Goal: Task Accomplishment & Management: Use online tool/utility

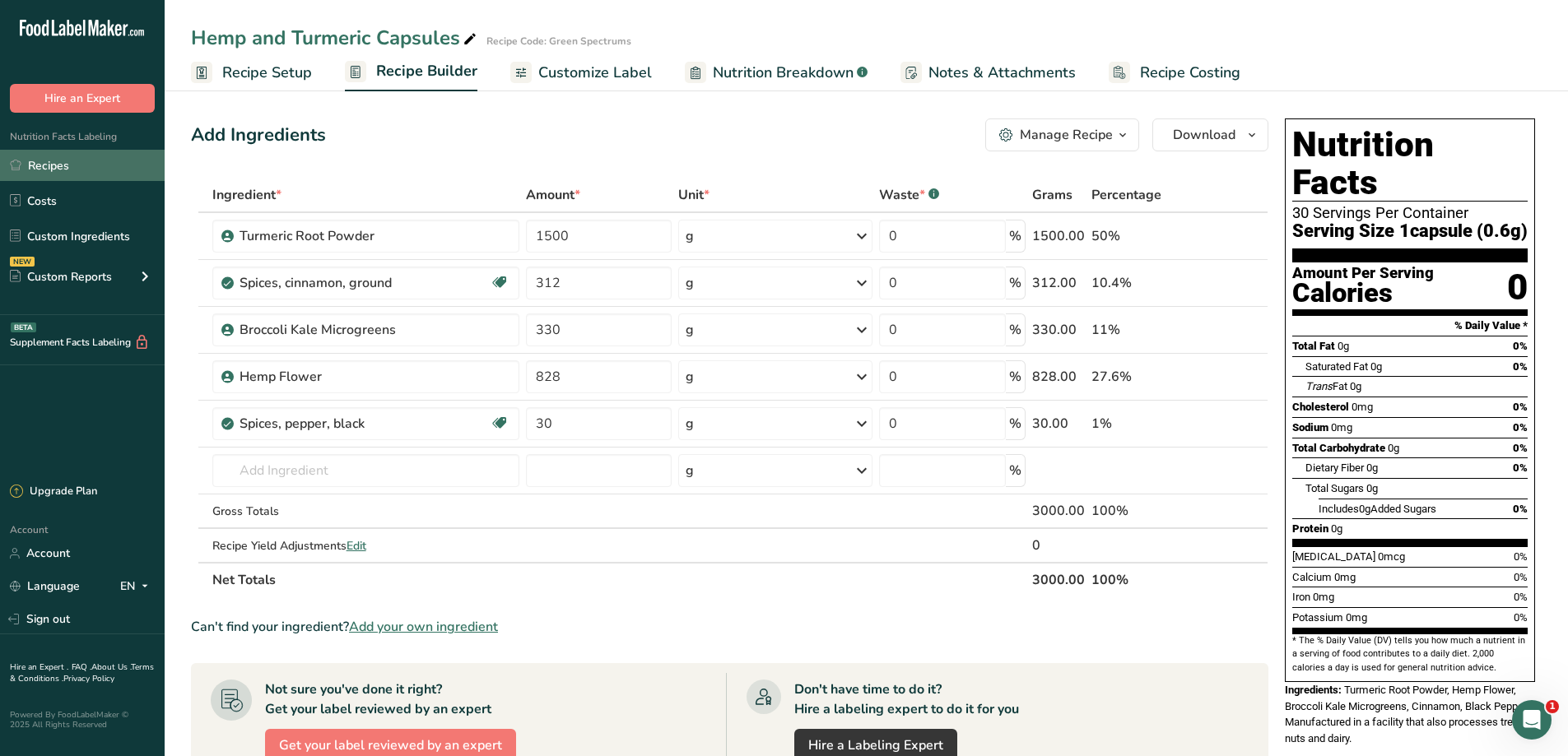
click at [46, 165] on link "Recipes" at bounding box center [82, 165] width 164 height 31
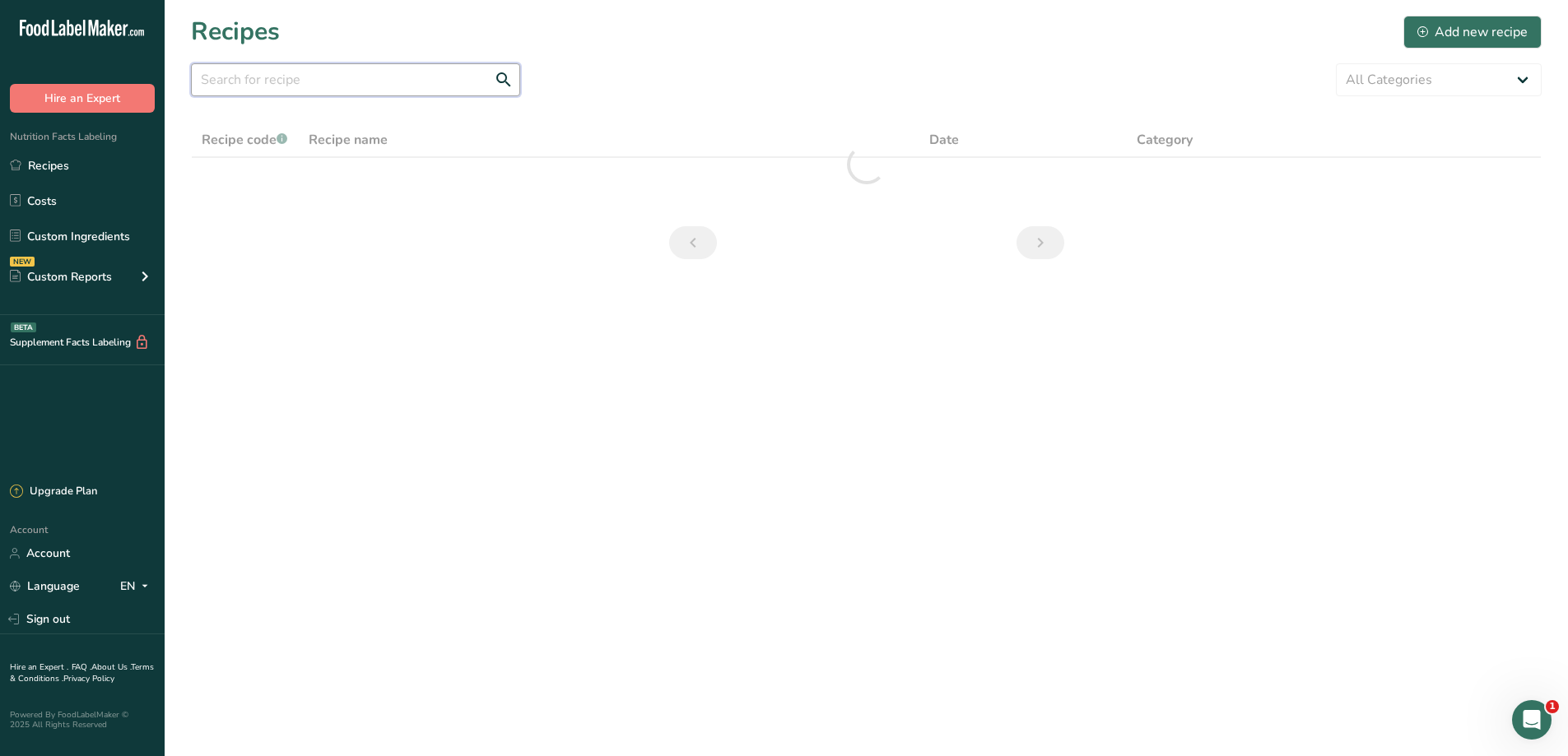
click at [323, 81] on input "text" at bounding box center [355, 80] width 329 height 33
type input "l"
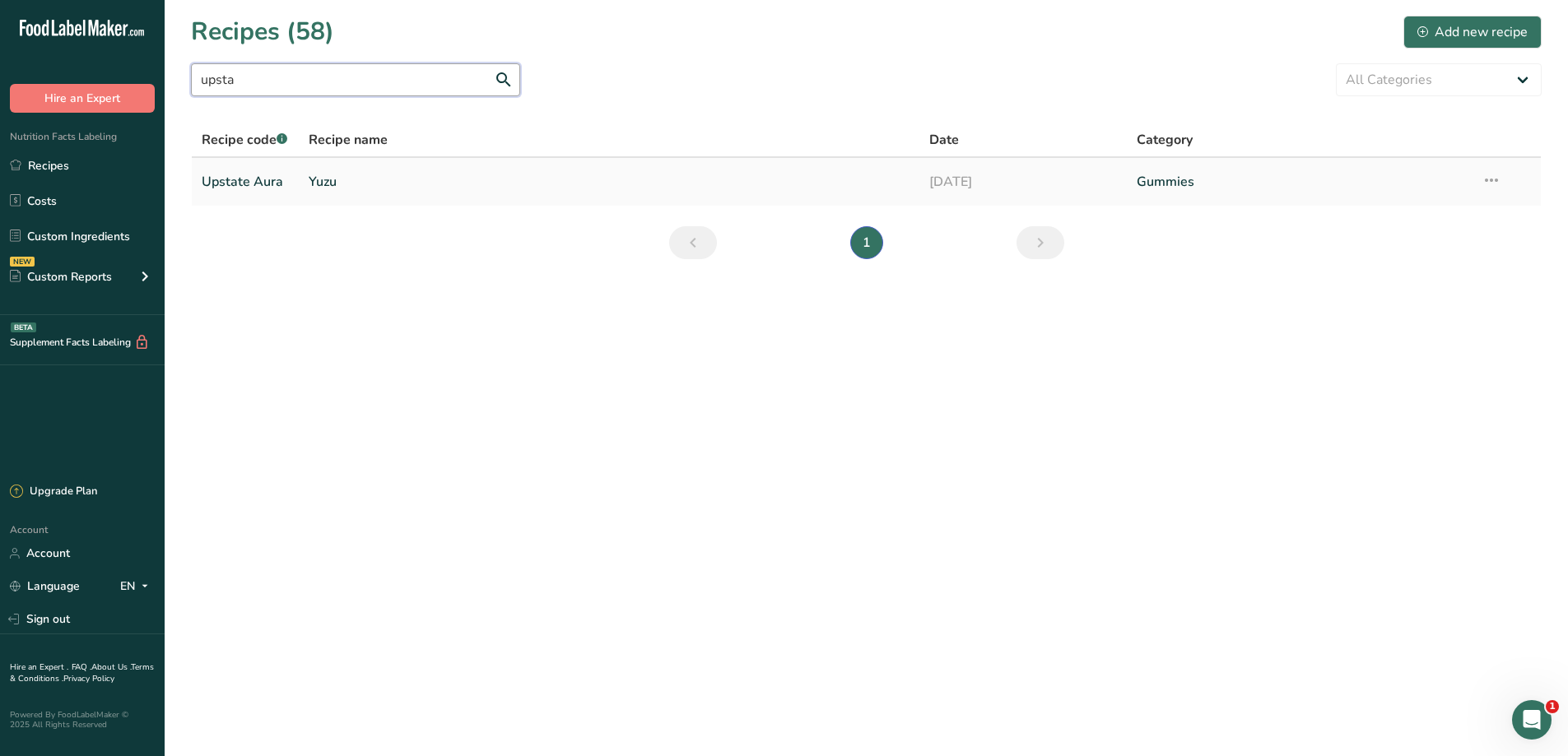
type input "upsta"
click at [342, 186] on link "Yuzu" at bounding box center [609, 181] width 602 height 34
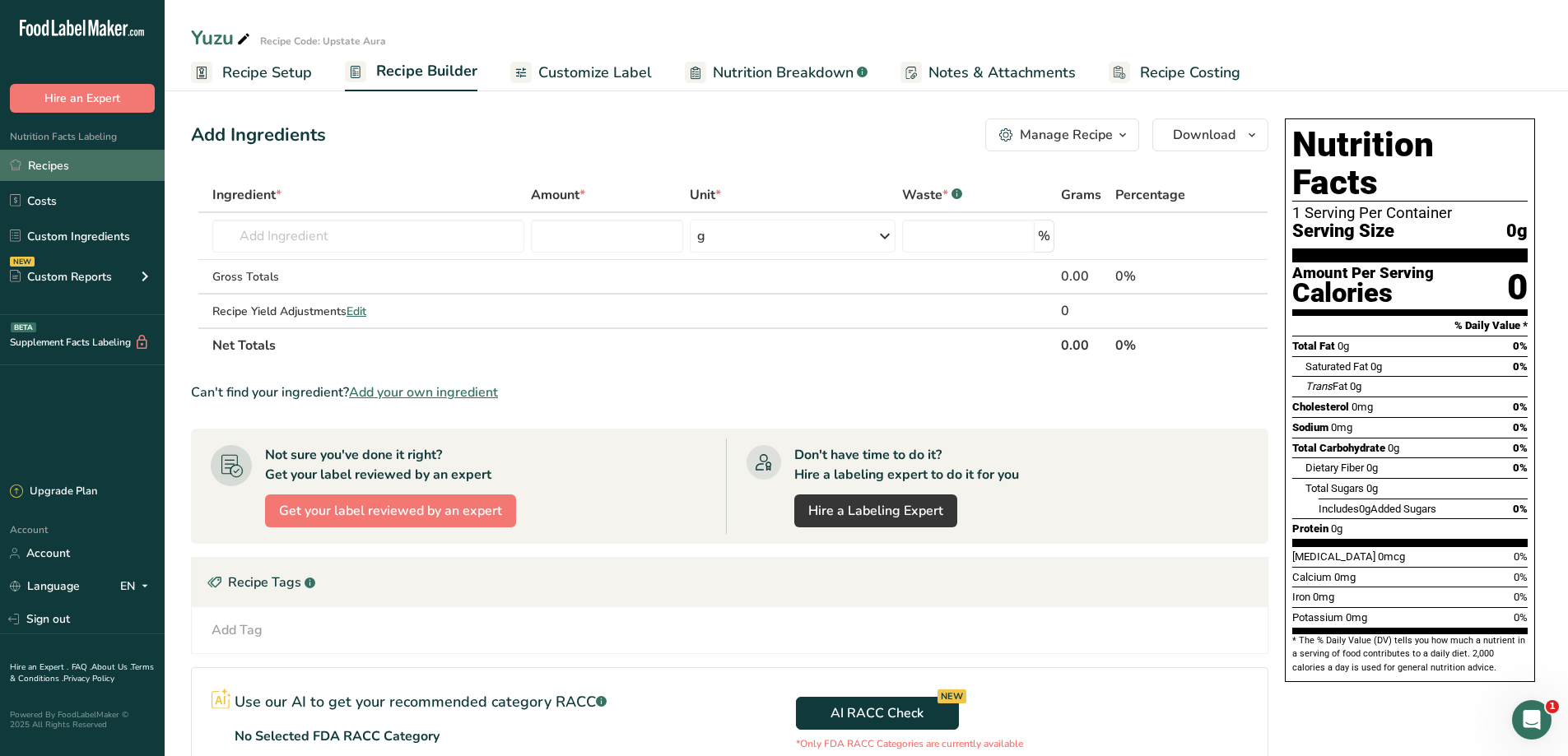
click at [82, 154] on link "Recipes" at bounding box center [82, 165] width 164 height 31
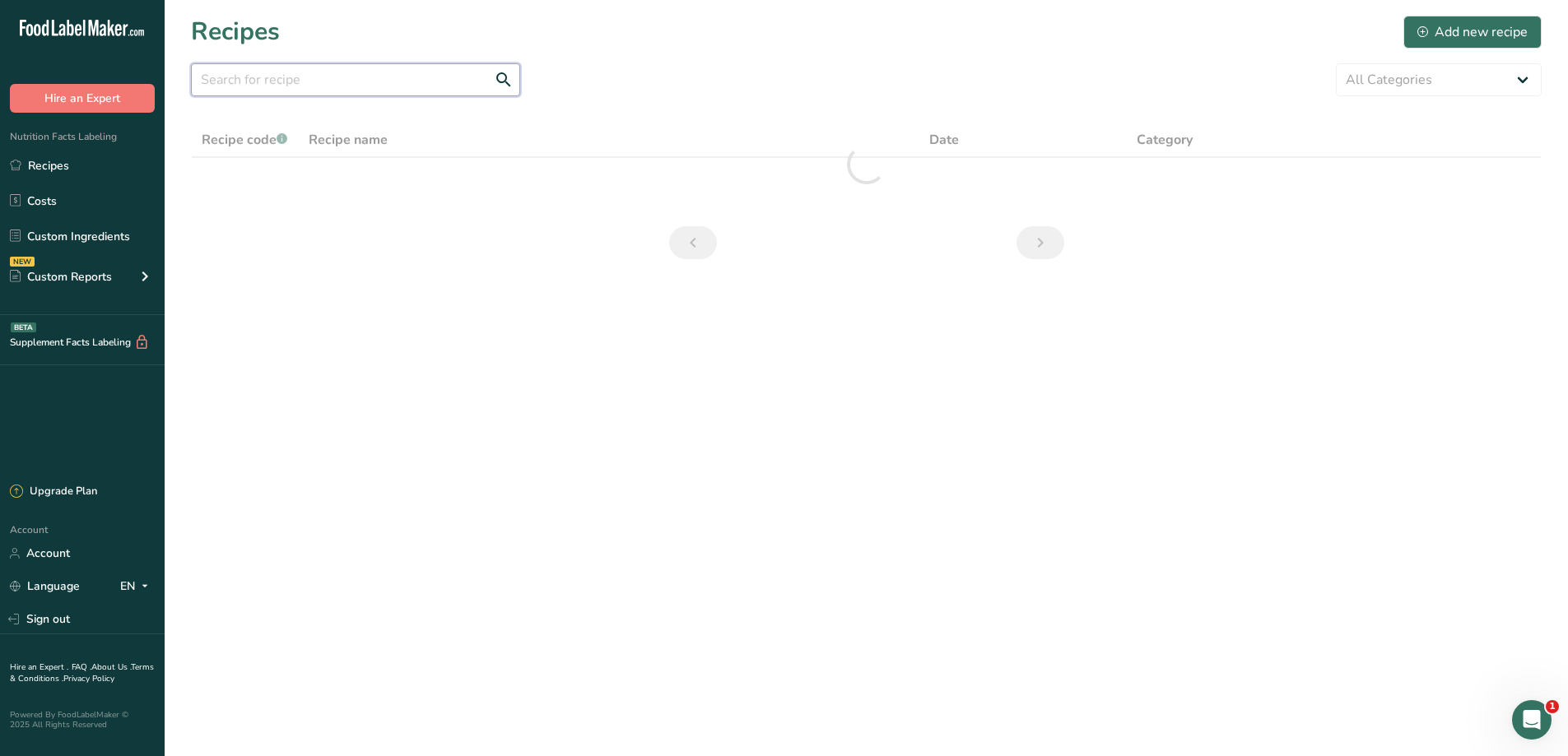
click at [230, 85] on input "text" at bounding box center [355, 80] width 329 height 33
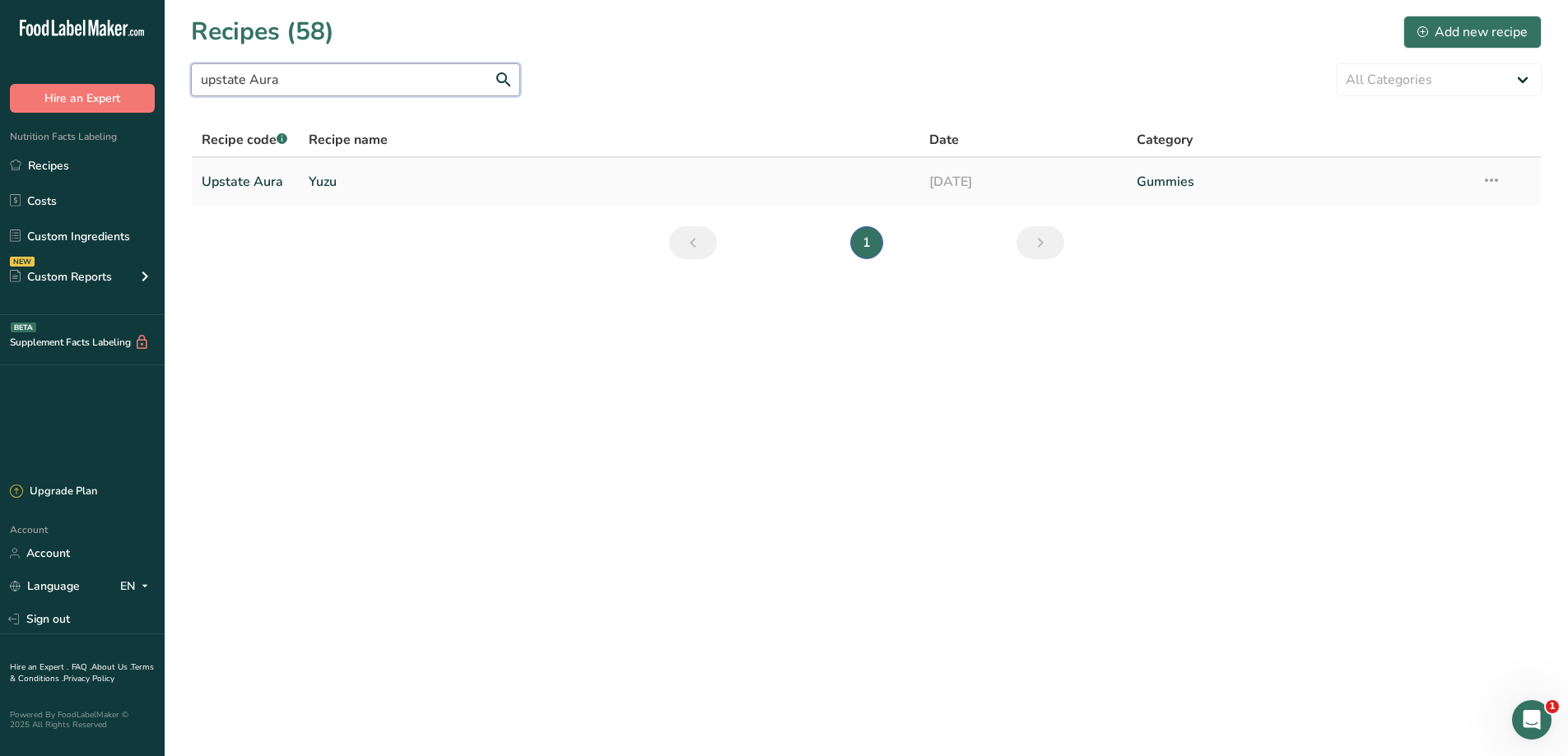
type input "upstate Aura"
click at [341, 181] on link "Yuzu" at bounding box center [609, 181] width 602 height 34
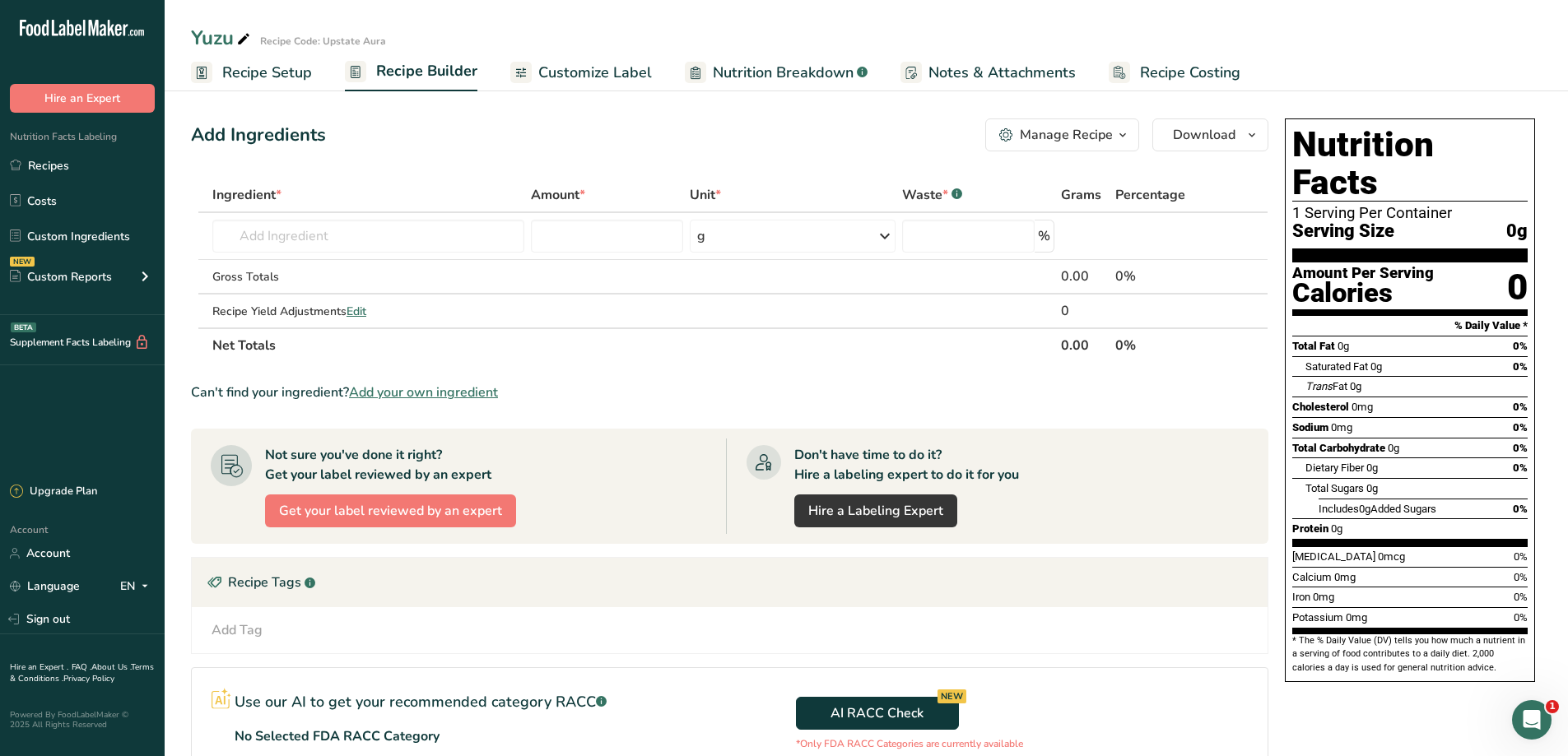
click at [250, 42] on icon at bounding box center [244, 39] width 15 height 23
type input "Y"
type input "[DEMOGRAPHIC_DATA] Raspberry Gummy"
click at [399, 235] on input "text" at bounding box center [368, 236] width 312 height 33
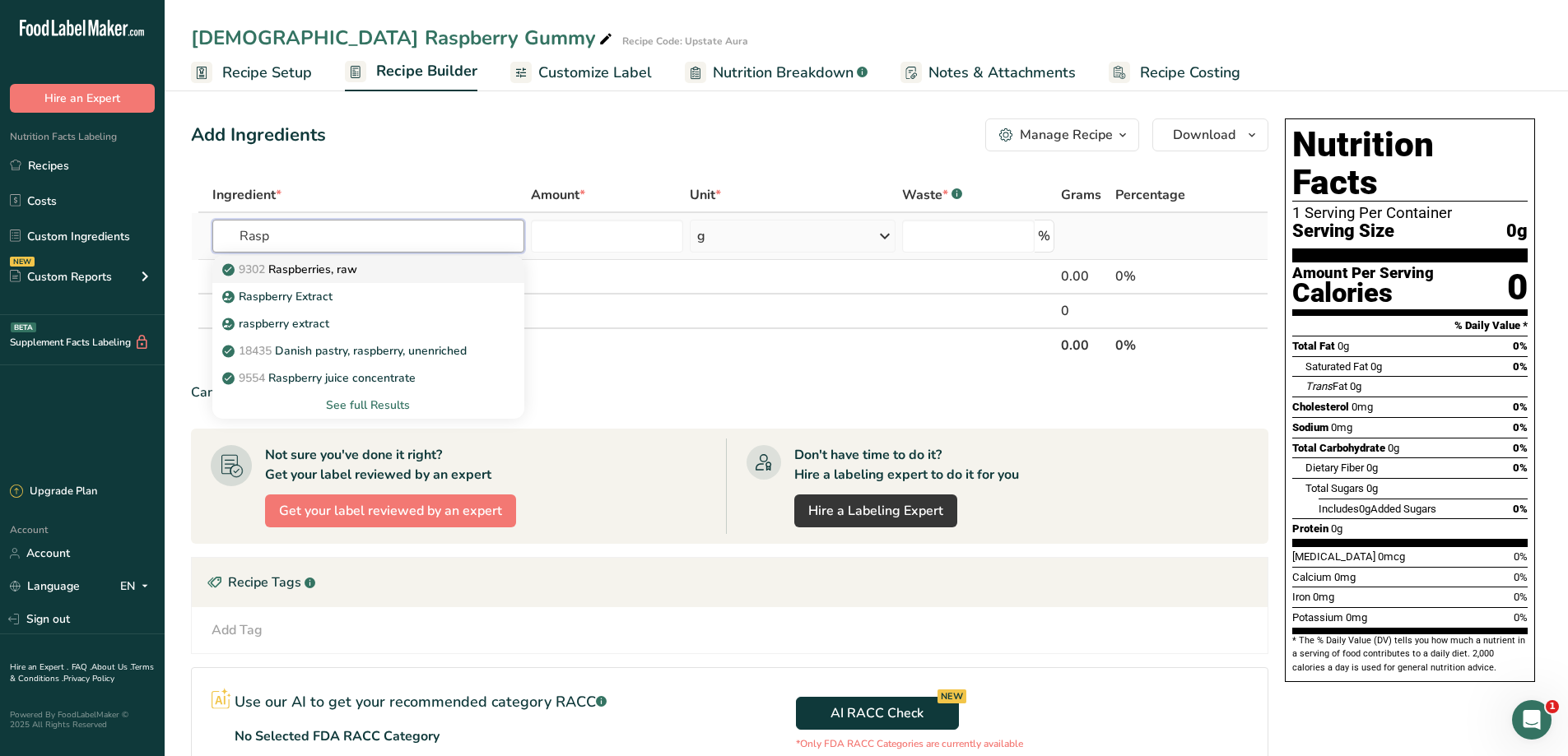
type input "Rasp"
click at [349, 279] on link "9302 Raspberries, raw" at bounding box center [368, 269] width 312 height 28
type input "Raspberries, raw"
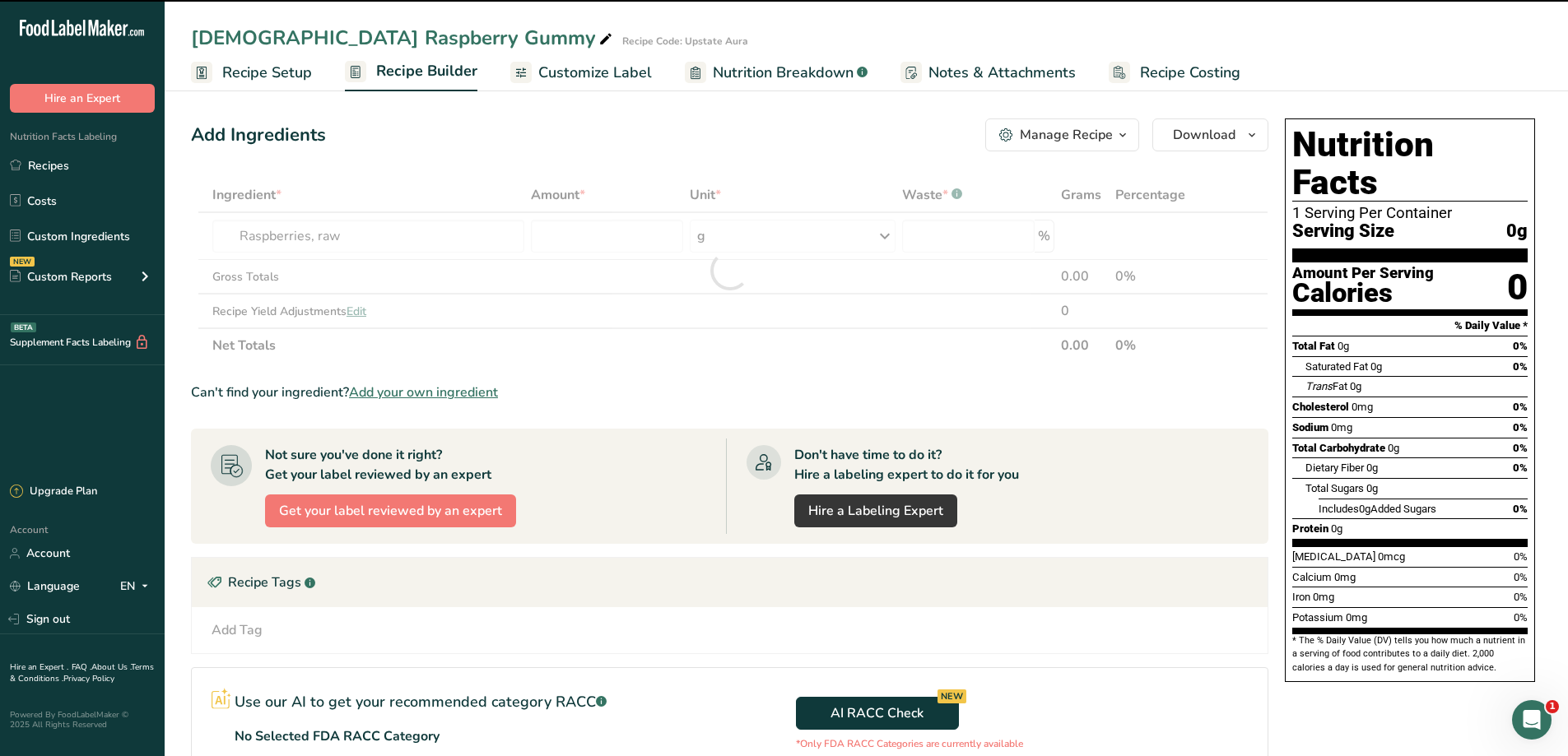
type input "0"
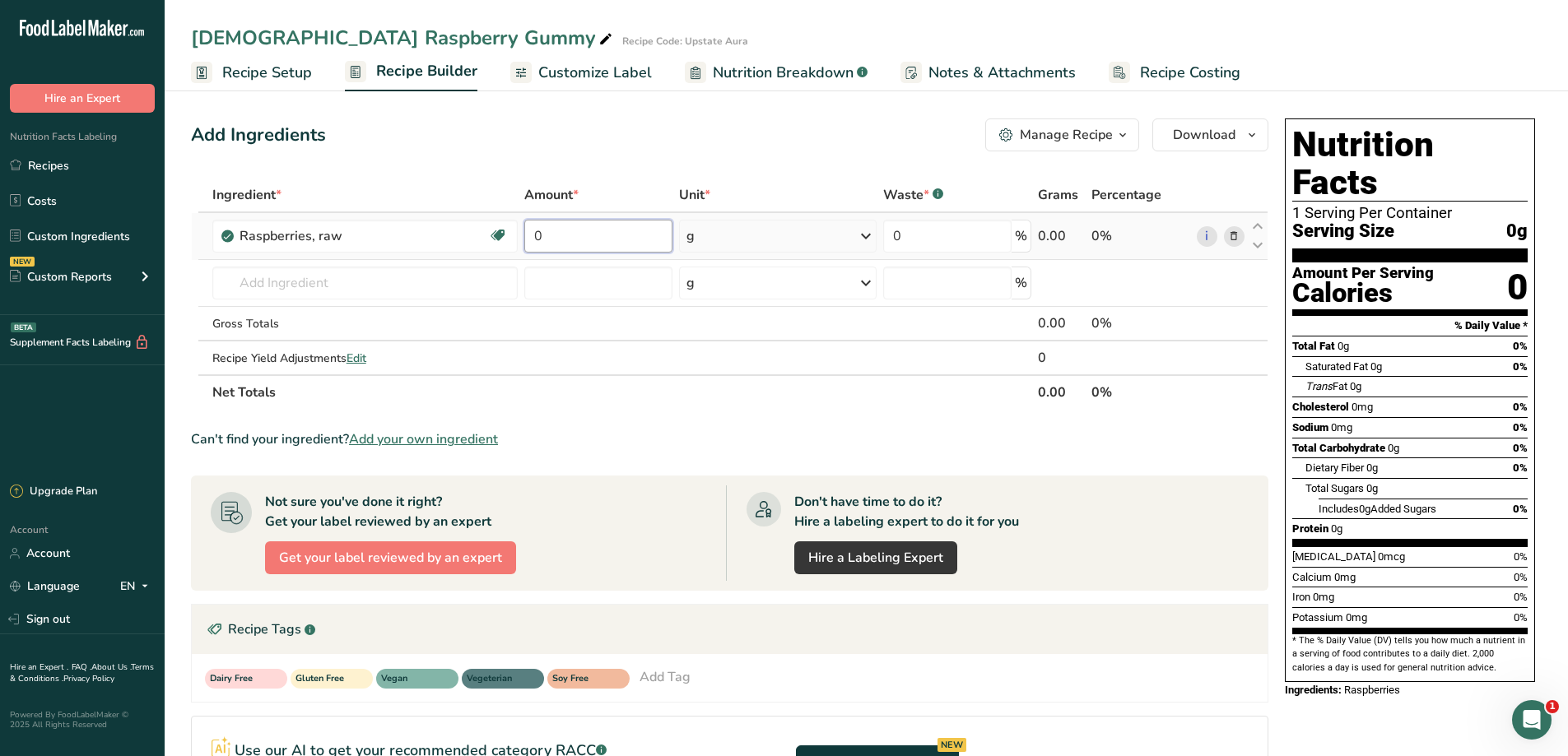
click at [605, 236] on input "0" at bounding box center [599, 236] width 148 height 33
type input "21.95"
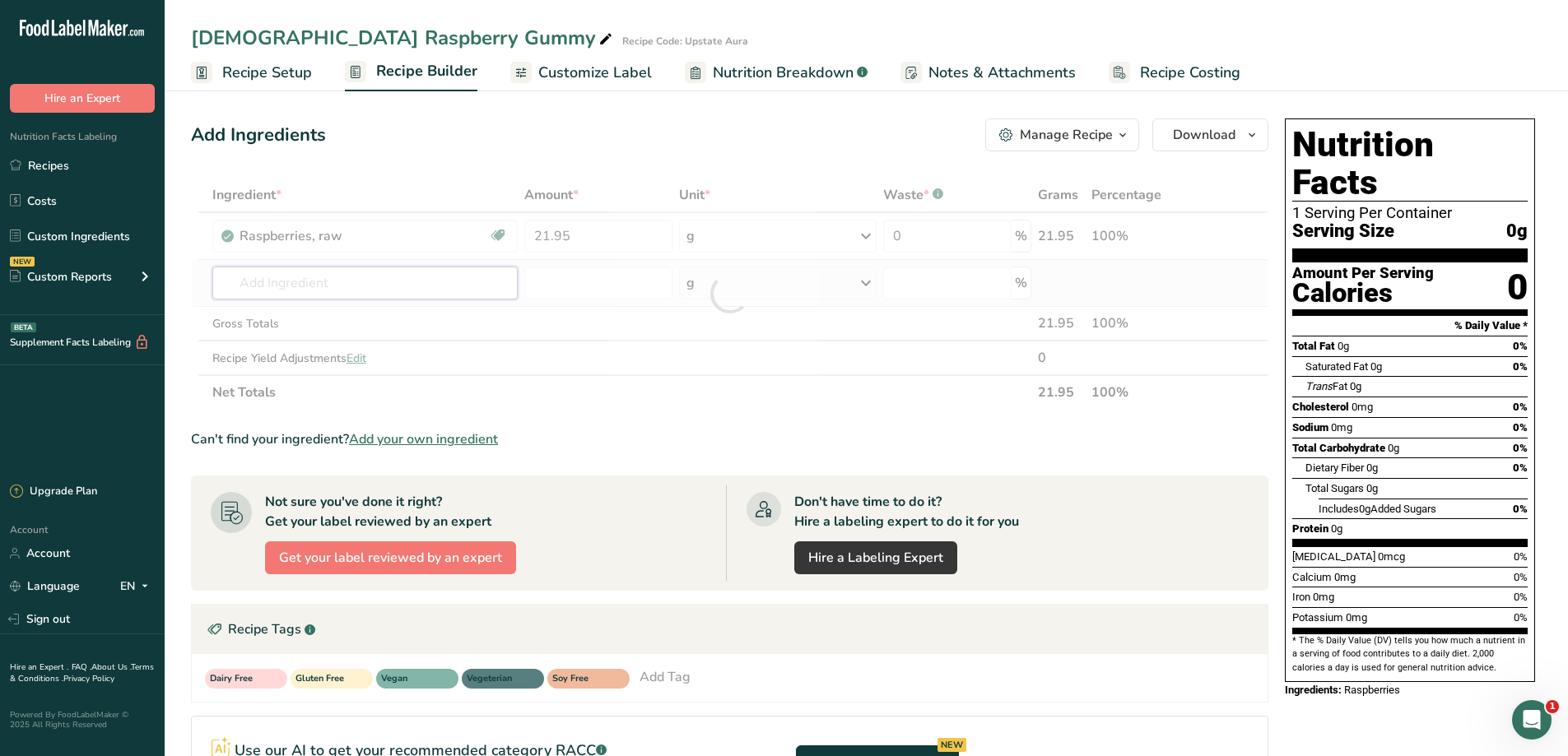
click at [347, 280] on div "Ingredient * Amount * Unit * Waste * .a-a{fill:#347362;}.b-a{fill:#fff;} Grams …" at bounding box center [730, 293] width 1078 height 232
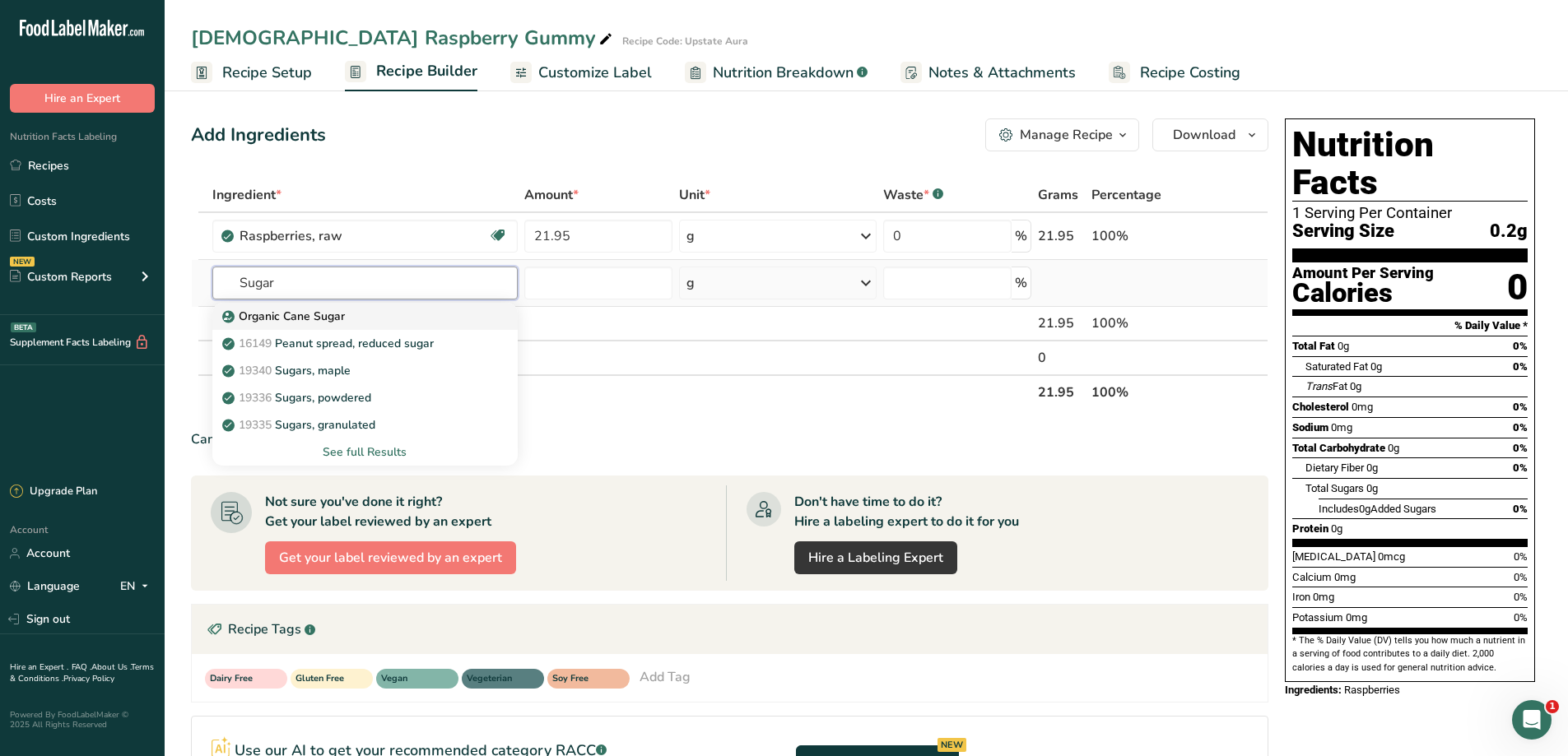
type input "Sugar"
click at [337, 328] on link "Organic Cane Sugar" at bounding box center [364, 316] width 305 height 28
type input "Organic Cane Sugar"
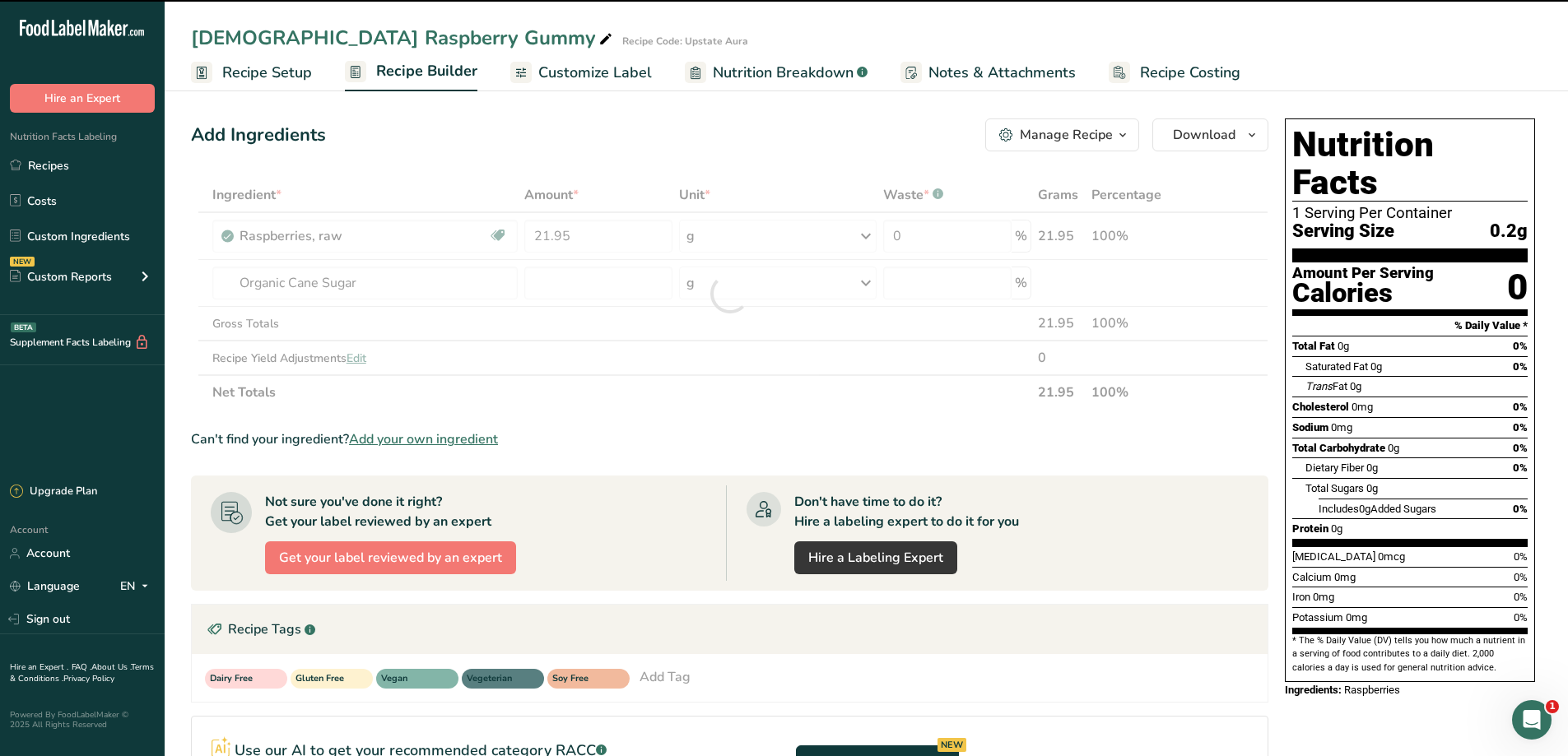
type input "0"
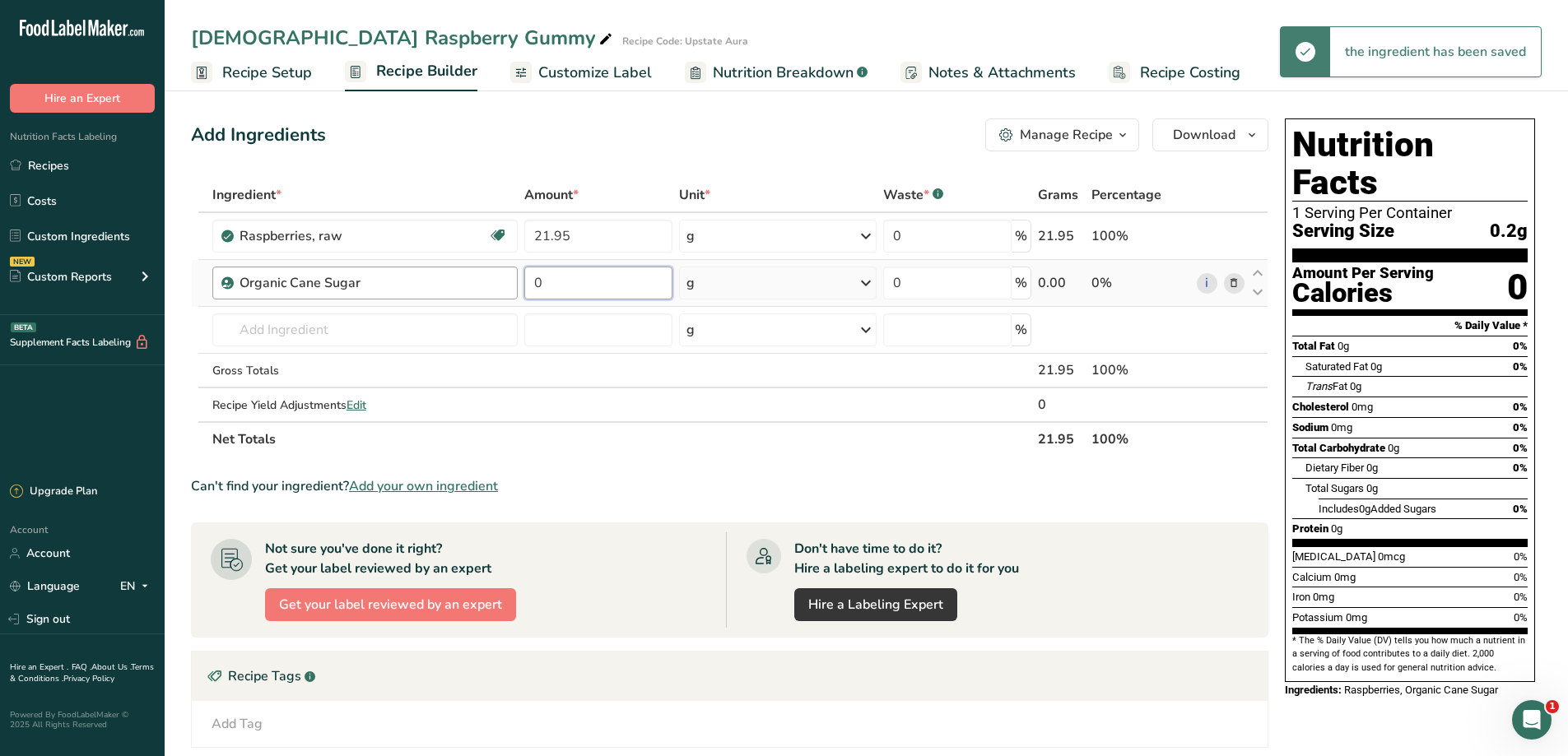
drag, startPoint x: 548, startPoint y: 277, endPoint x: 506, endPoint y: 286, distance: 43.0
click at [519, 286] on tr "Organic Cane Sugar 0 g Weight Units g kg mg See more Volume Units l Volume unit…" at bounding box center [730, 283] width 1076 height 47
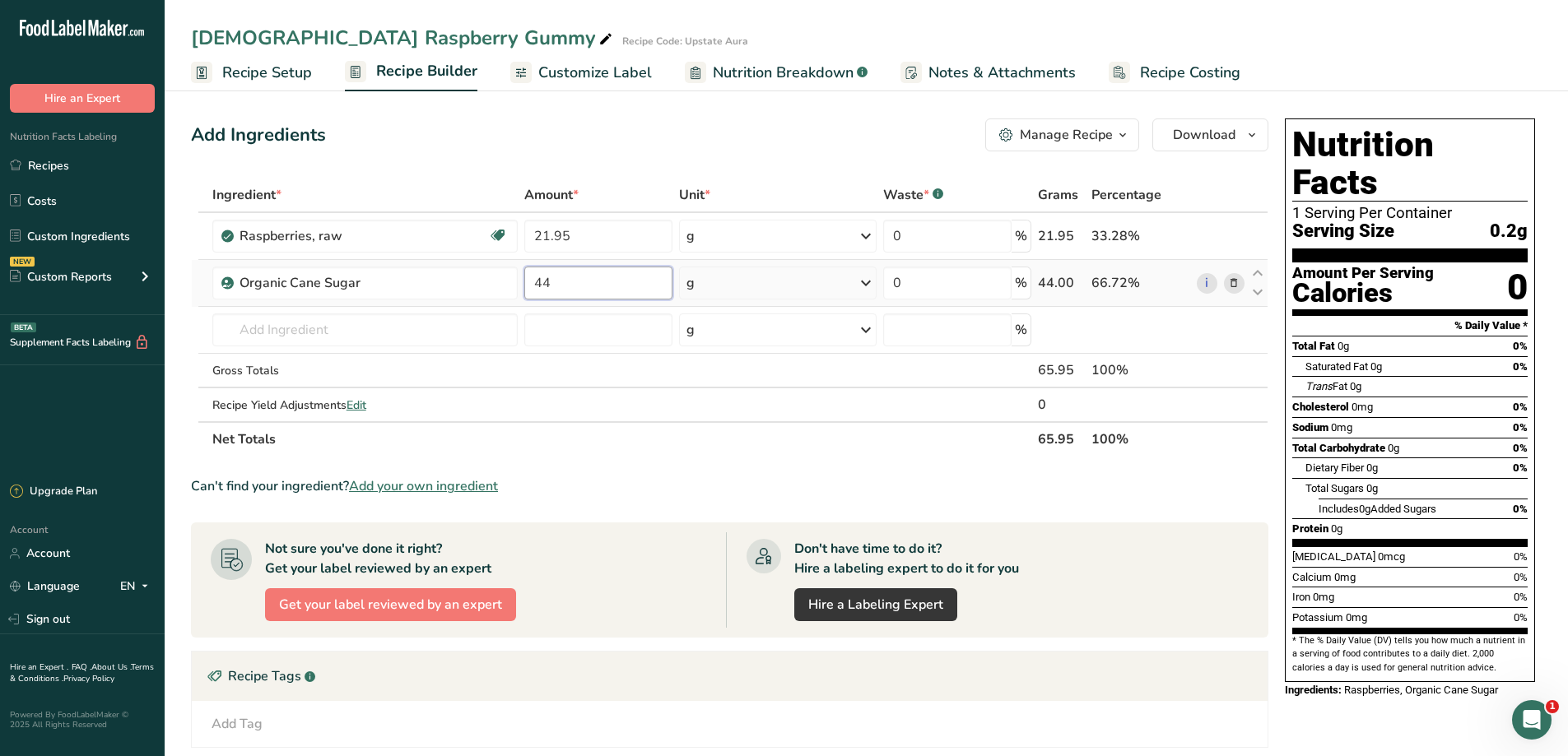
type input "44"
click at [202, 276] on div "Ingredient * Amount * Unit * Waste * .a-a{fill:#347362;}.b-a{fill:#fff;} Grams …" at bounding box center [730, 317] width 1078 height 279
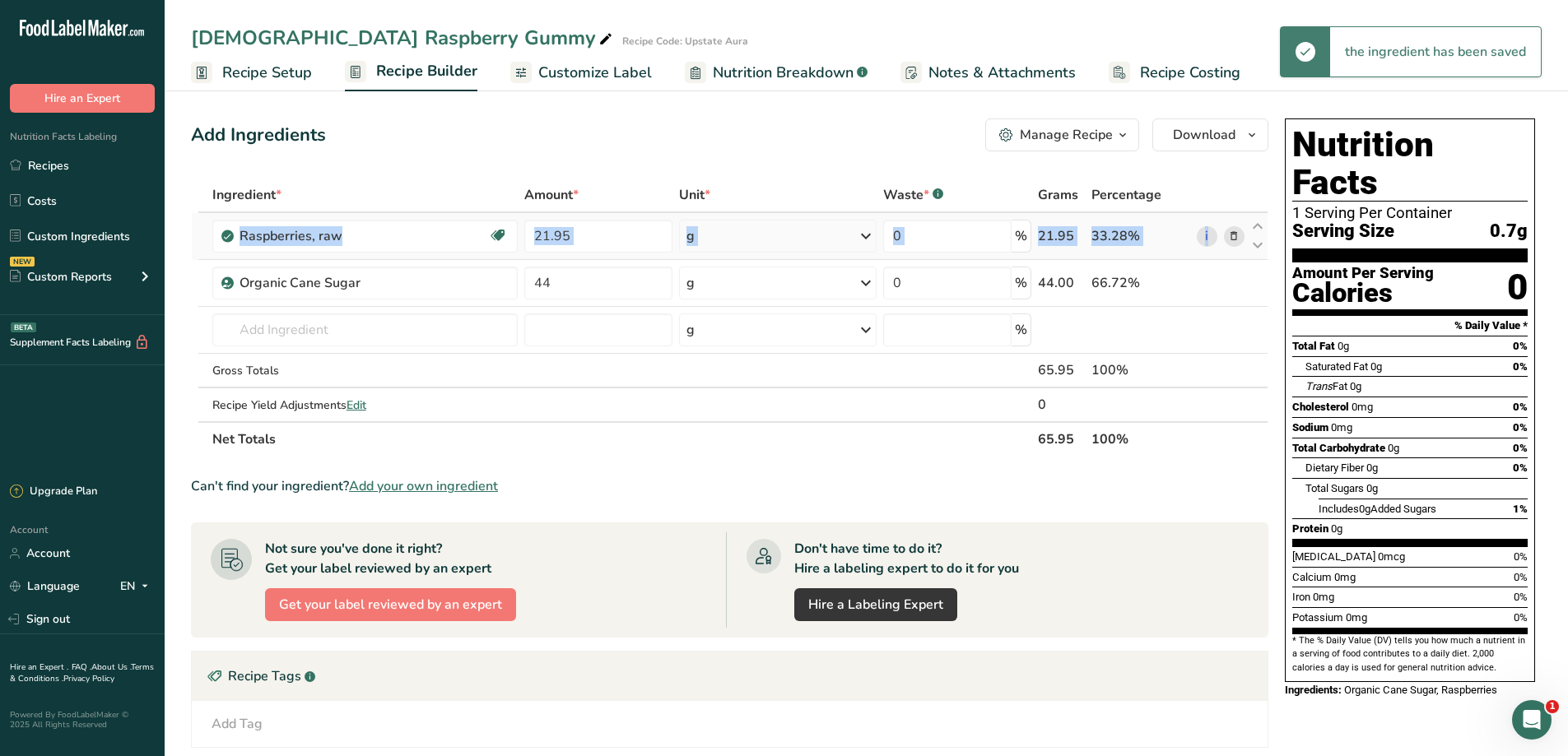
drag, startPoint x: 207, startPoint y: 284, endPoint x: 203, endPoint y: 226, distance: 58.1
click at [206, 226] on tbody "Raspberries, raw Source of Antioxidants Dairy free Gluten free Vegan Vegetarian…" at bounding box center [730, 316] width 1076 height 208
click at [200, 287] on td at bounding box center [203, 283] width 10 height 47
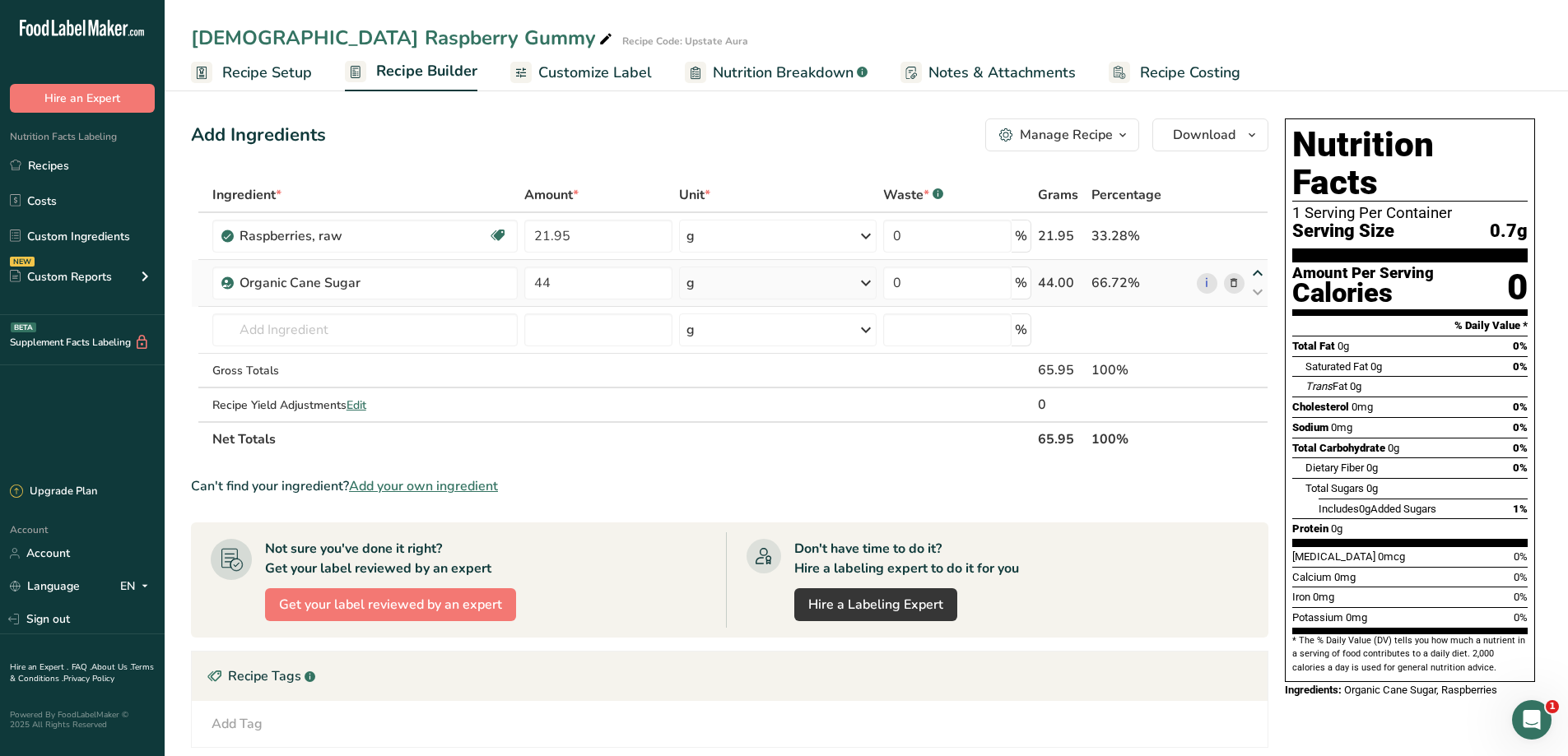
click at [1260, 271] on icon at bounding box center [1257, 273] width 20 height 12
type input "44"
type input "21.95"
click at [303, 333] on input "text" at bounding box center [364, 330] width 305 height 33
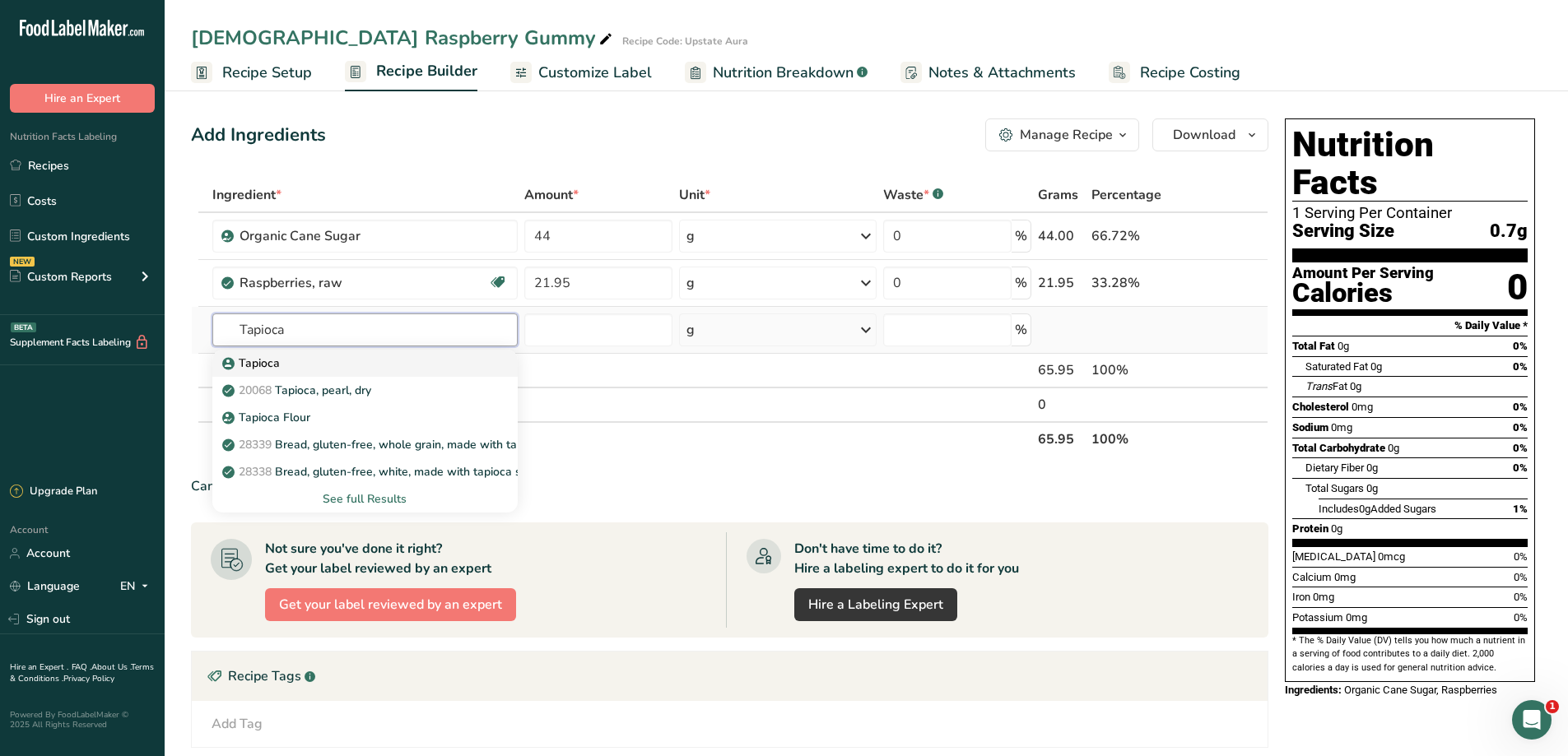
type input "Tapioca"
click at [301, 355] on div "Tapioca" at bounding box center [352, 363] width 253 height 17
type input "Tapioca"
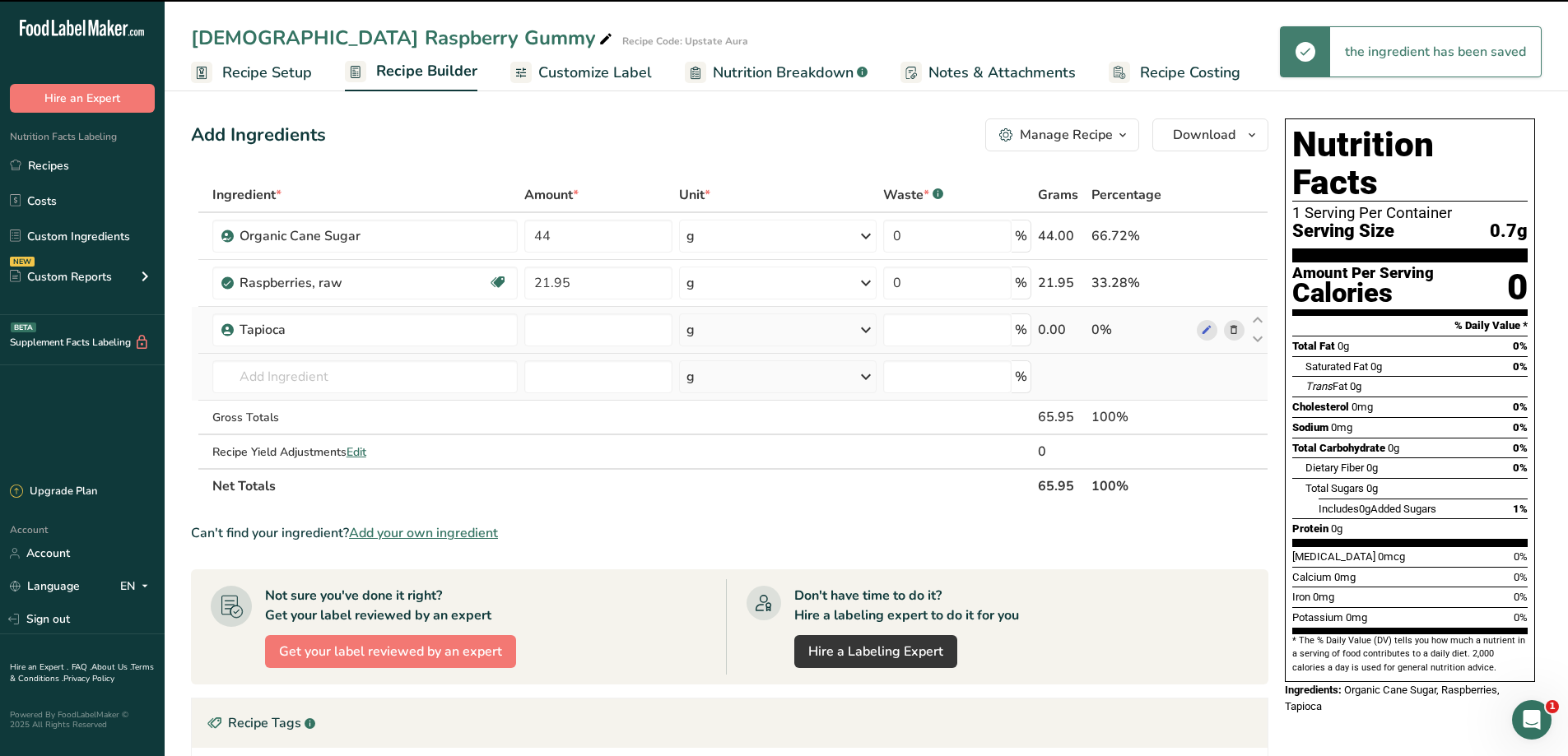
type input "0"
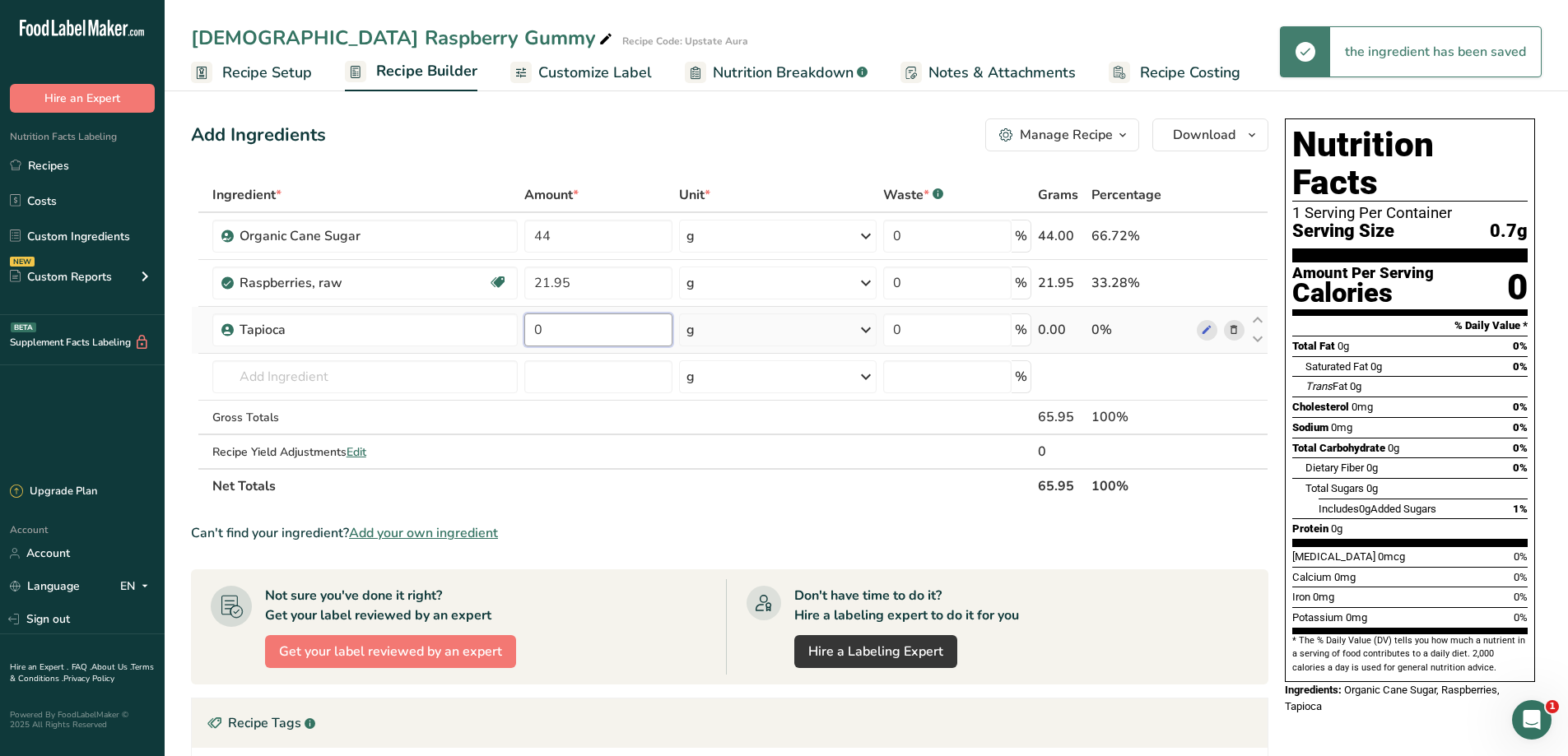
drag, startPoint x: 552, startPoint y: 326, endPoint x: 529, endPoint y: 327, distance: 23.0
click at [529, 327] on input "0" at bounding box center [599, 330] width 148 height 33
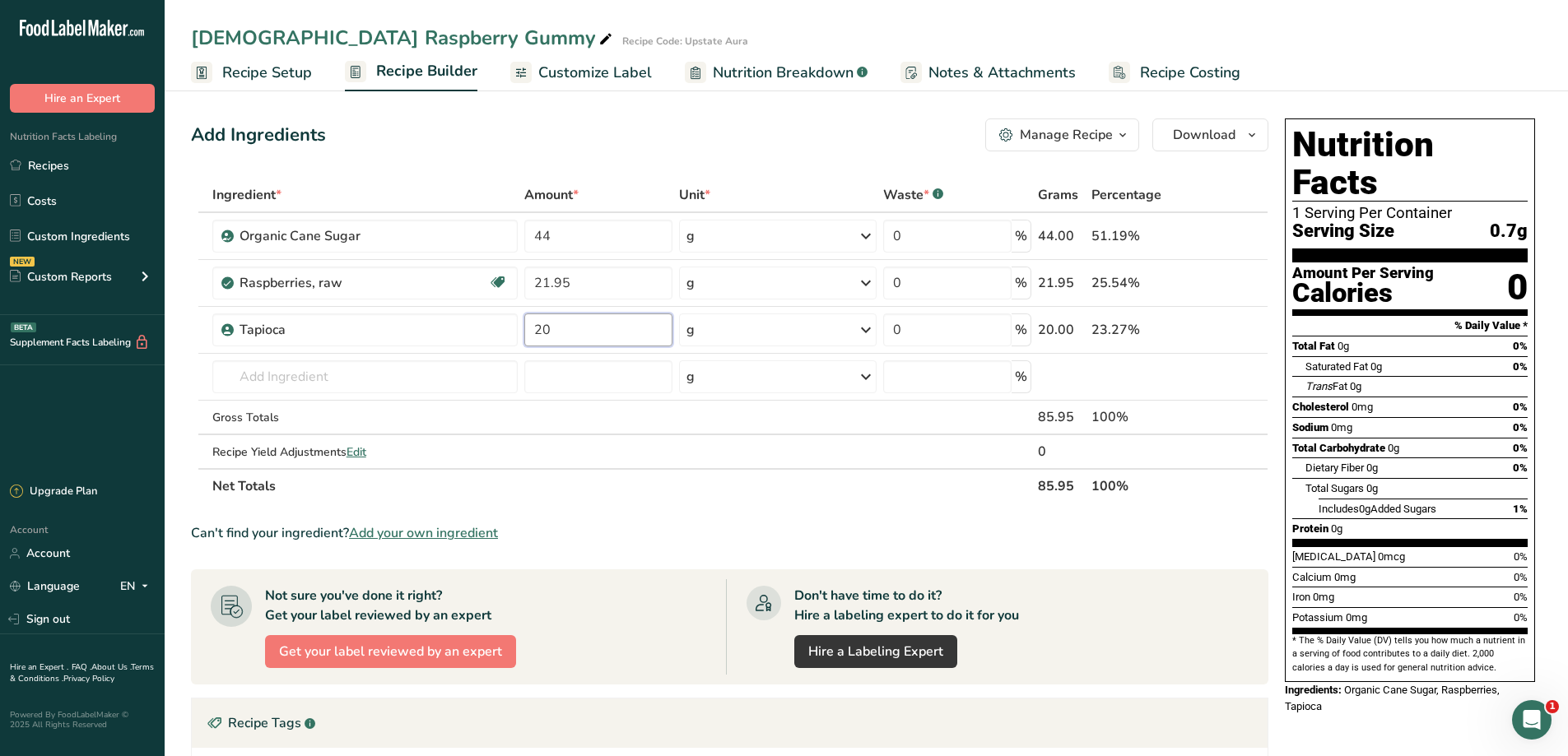
type input "20"
click at [333, 383] on div "Ingredient * Amount * Unit * Waste * .a-a{fill:#347362;}.b-a{fill:#fff;} Grams …" at bounding box center [730, 340] width 1078 height 326
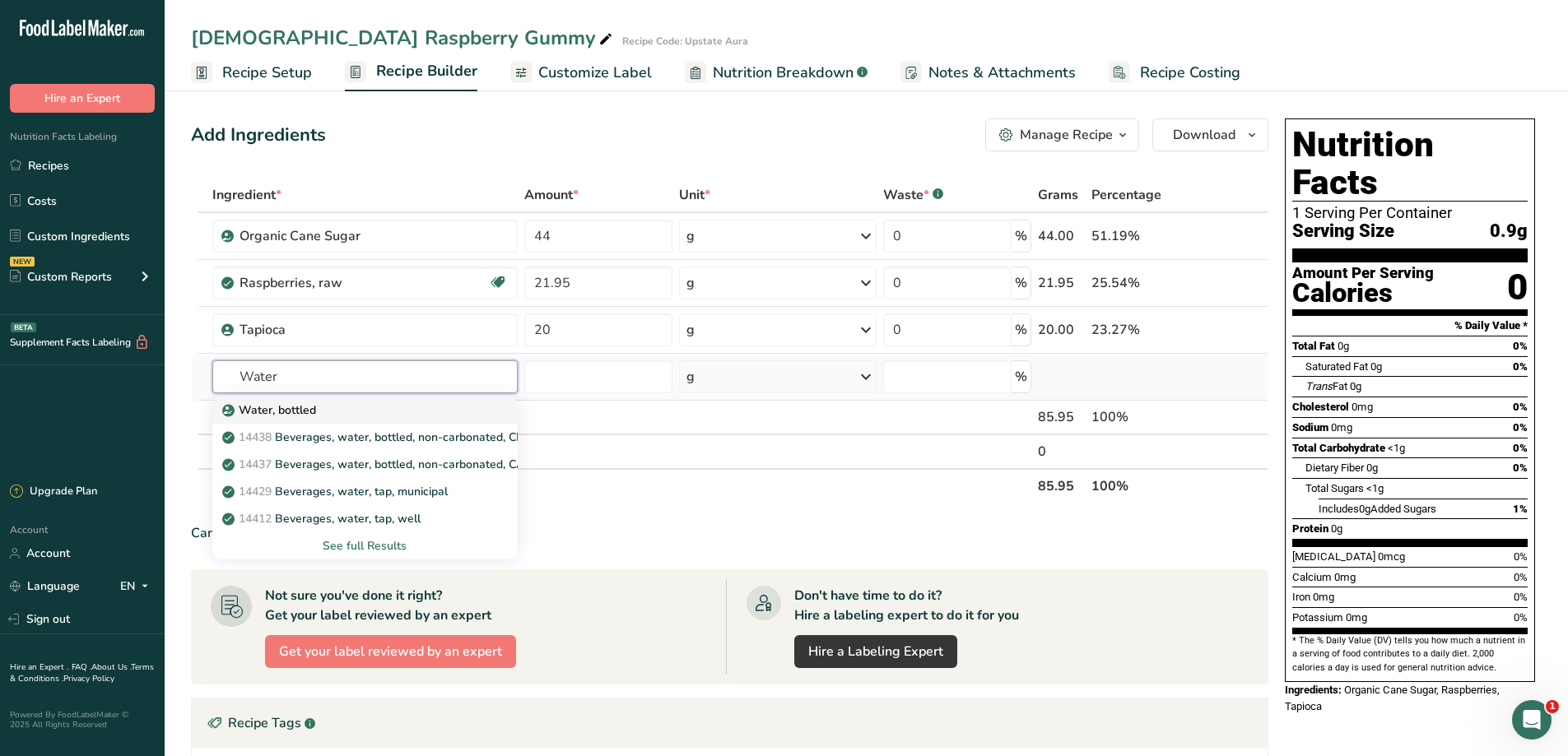
type input "Water"
click at [329, 410] on div "Water, bottled" at bounding box center [352, 410] width 253 height 17
type input "Water, bottled"
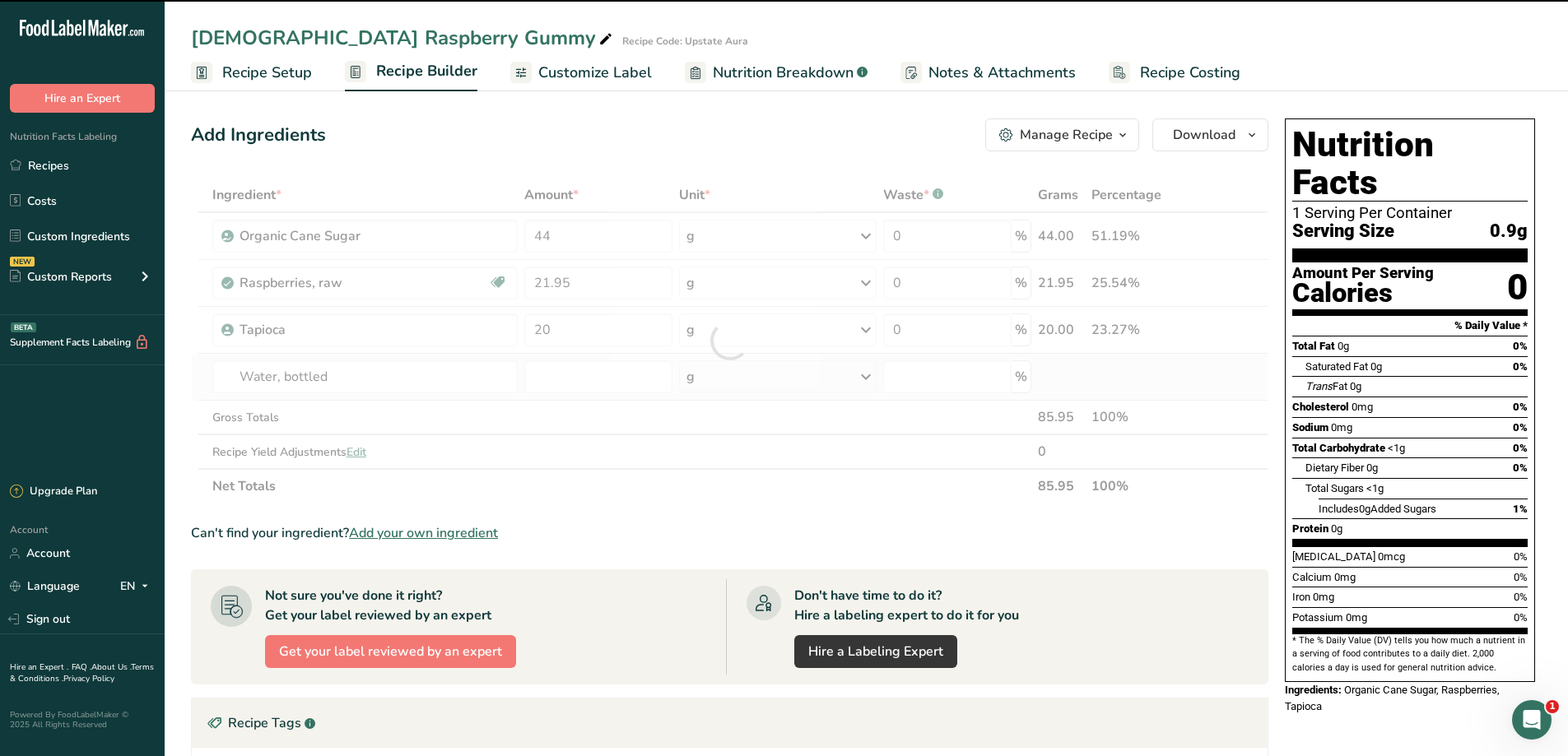
type input "0"
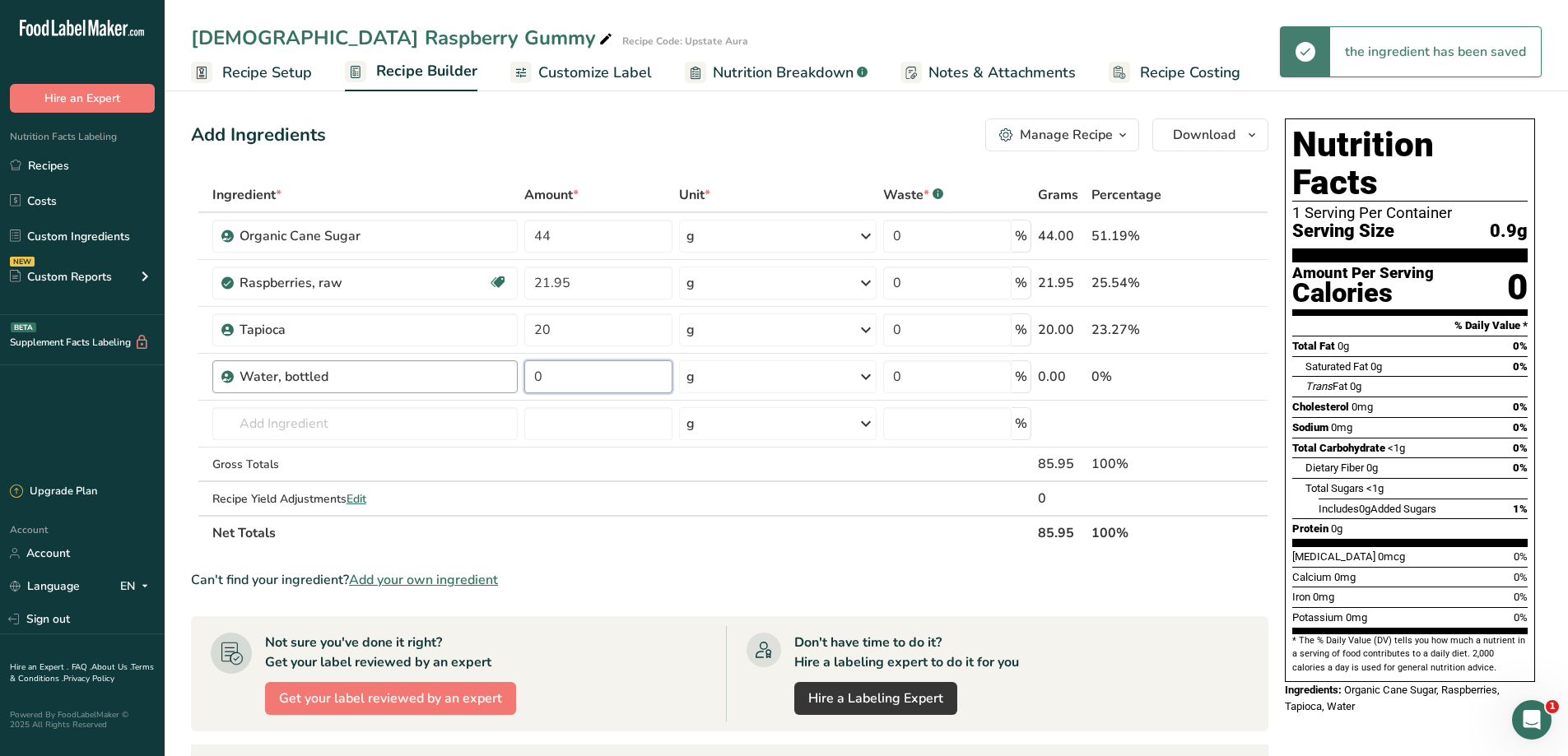
drag, startPoint x: 569, startPoint y: 380, endPoint x: 507, endPoint y: 371, distance: 62.6
click at [507, 371] on tr "Water, bottled 0 g Weight Units g kg mg See more Volume Units l Volume units re…" at bounding box center [730, 376] width 1076 height 47
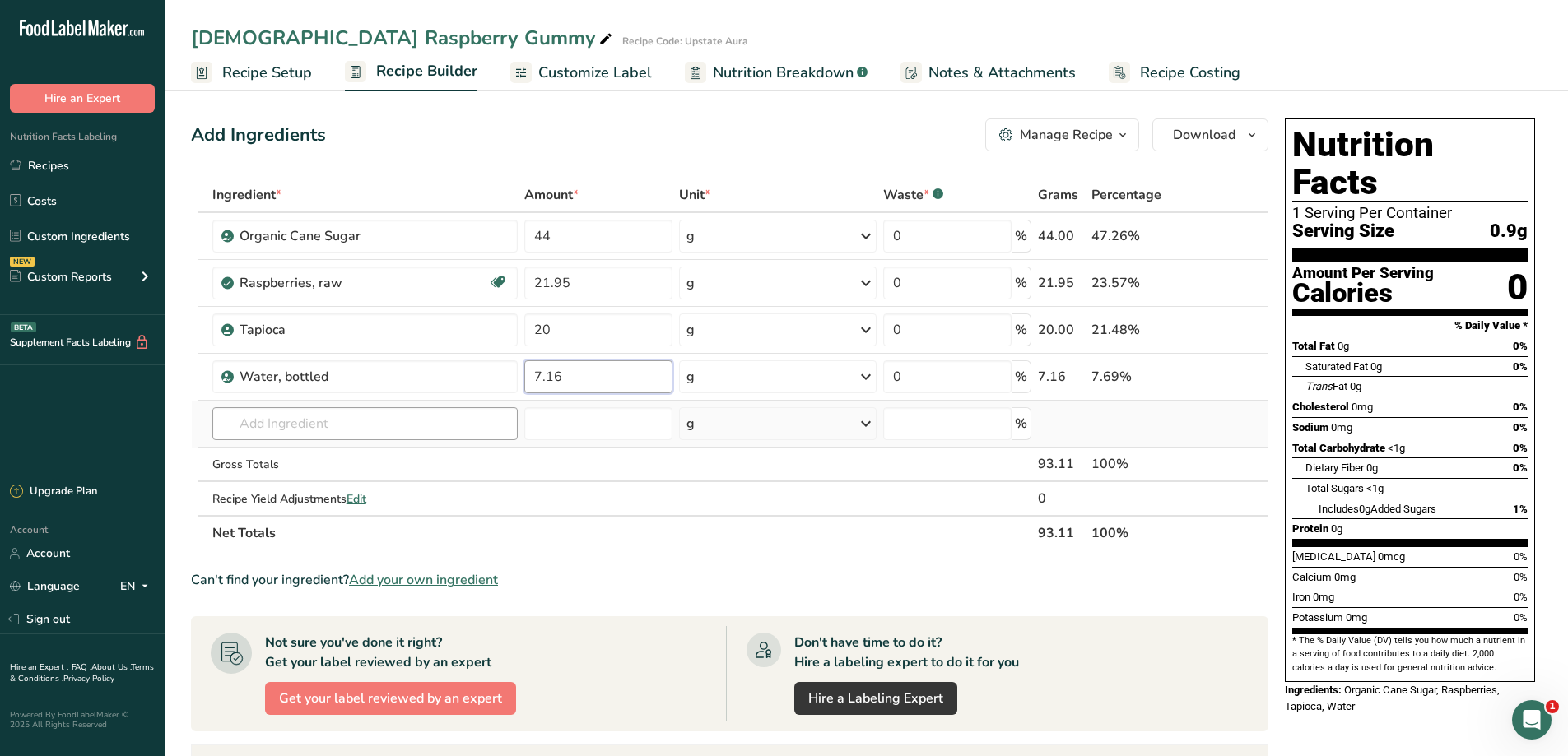
type input "7.16"
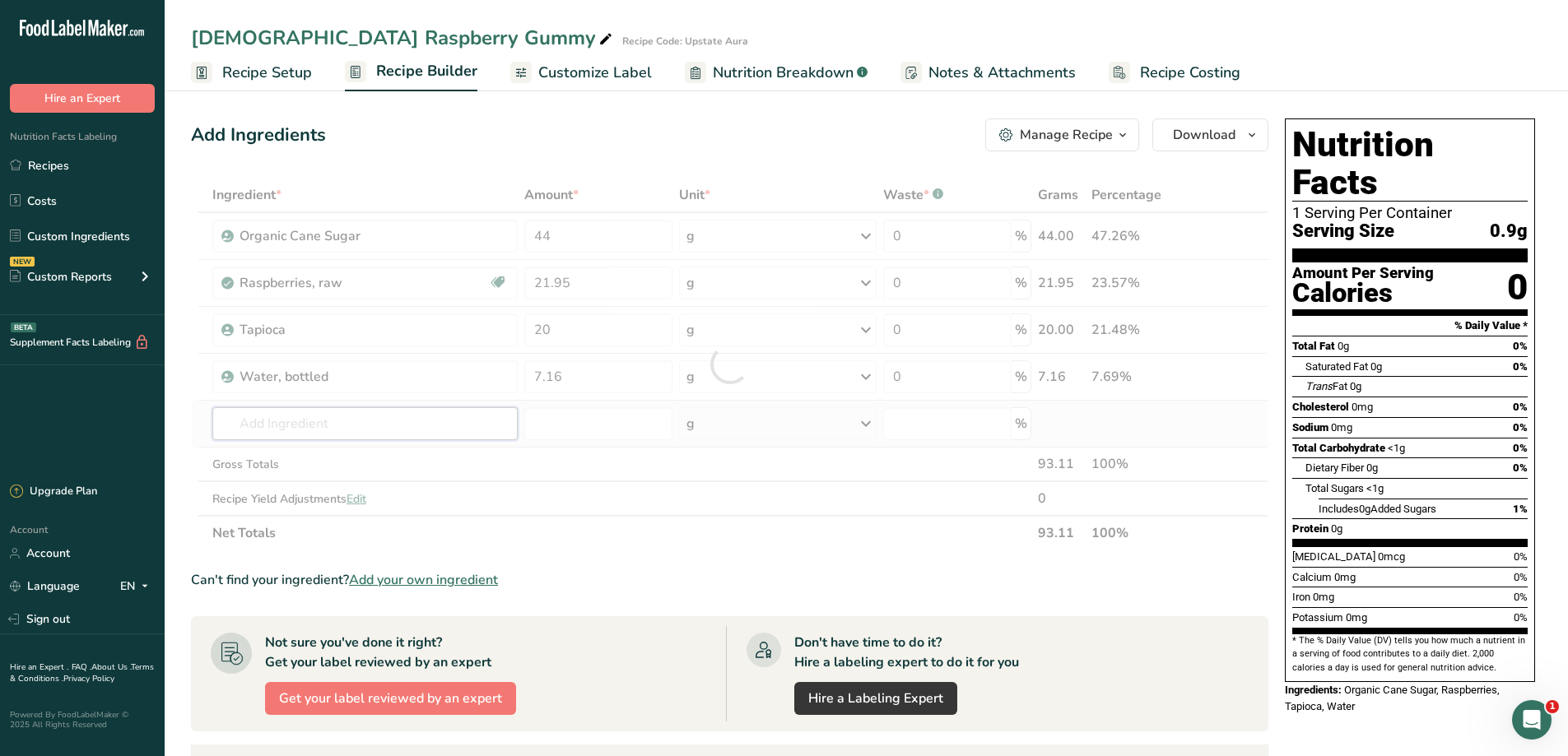
click at [391, 426] on div "Ingredient * Amount * Unit * Waste * .a-a{fill:#347362;}.b-a{fill:#fff;} Grams …" at bounding box center [730, 364] width 1078 height 372
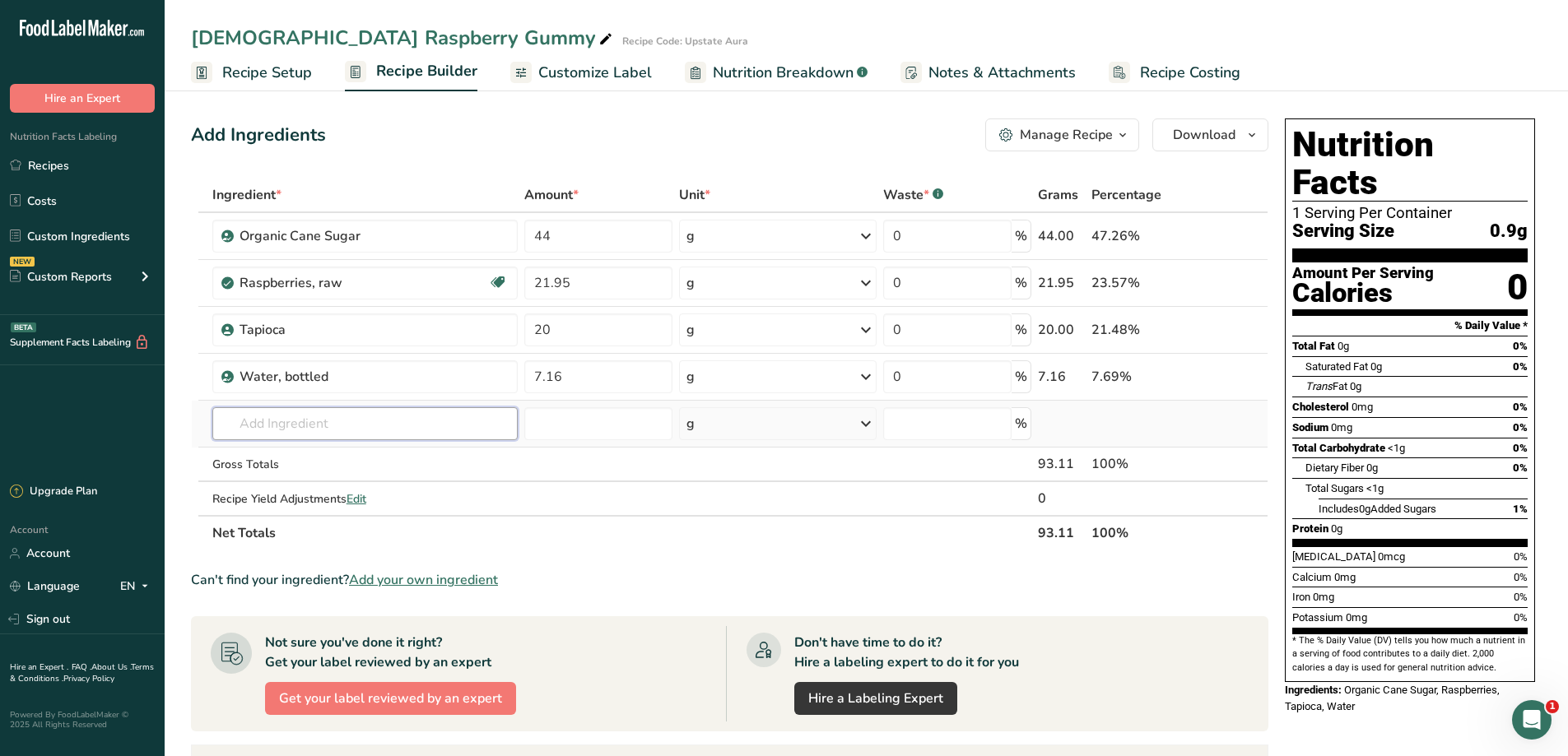
click at [307, 433] on input "text" at bounding box center [364, 424] width 305 height 33
click at [337, 425] on input "text" at bounding box center [364, 424] width 305 height 33
type input "Myco"
click at [261, 449] on p "Myco" at bounding box center [245, 457] width 41 height 17
type input "Myco"
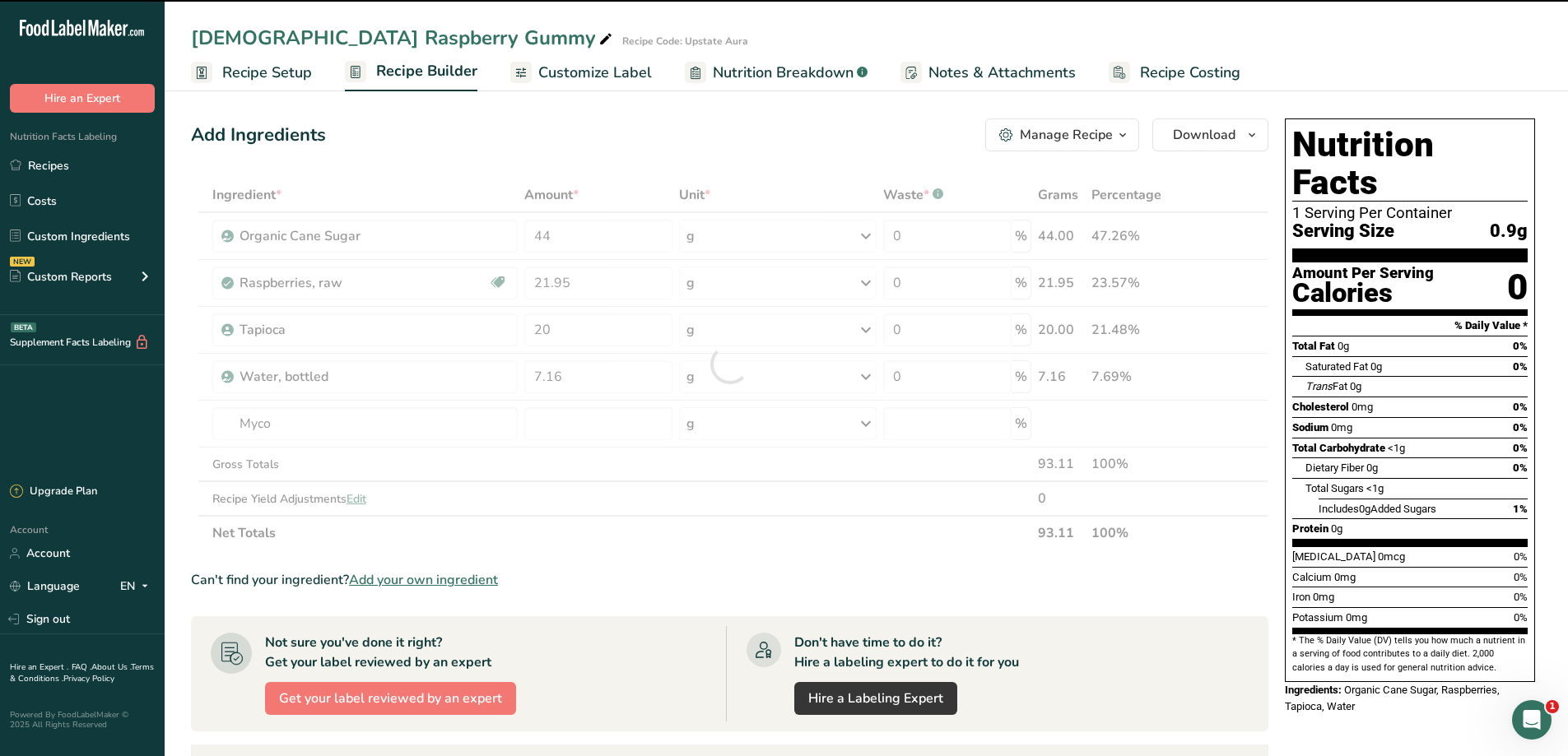
type input "0"
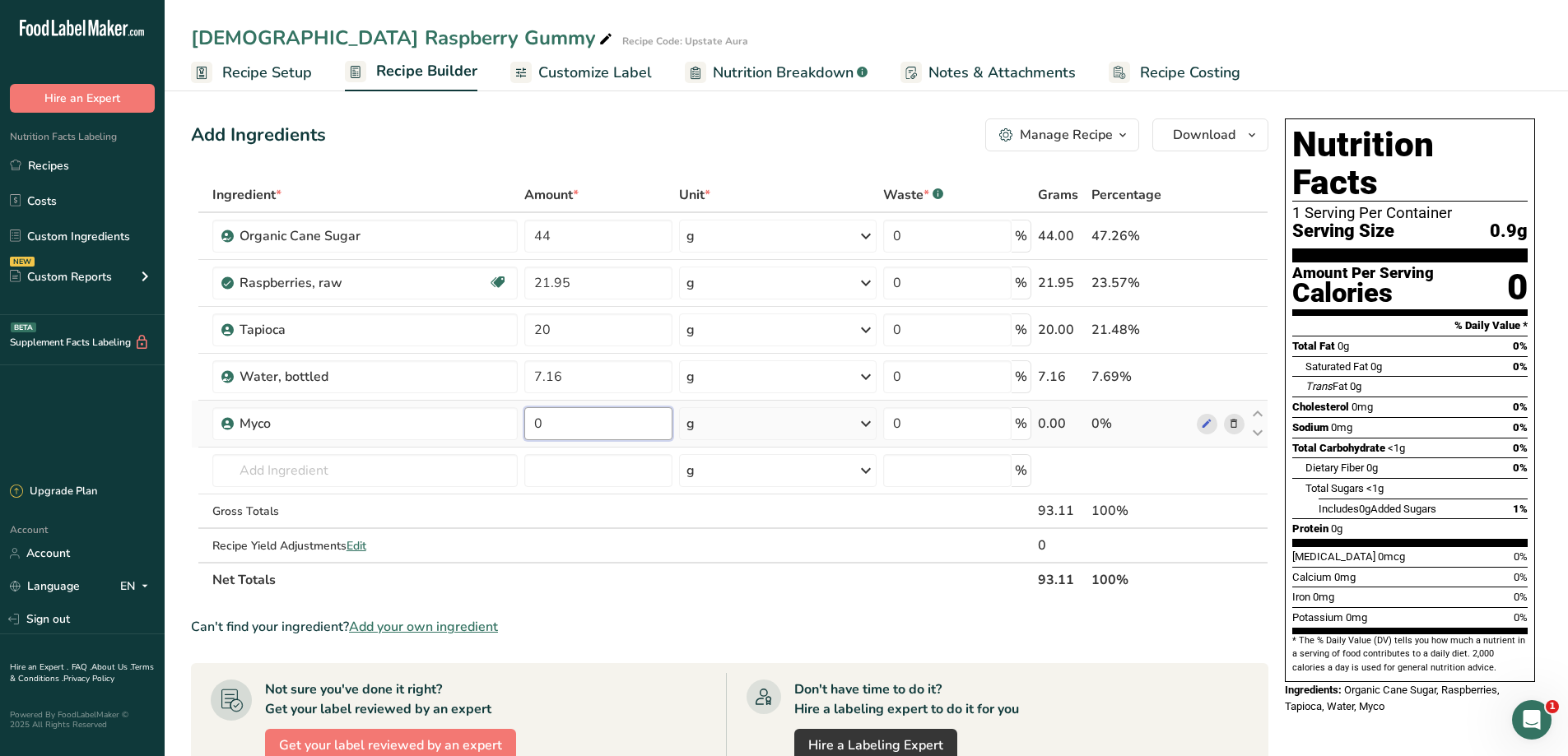
click at [564, 425] on input "0" at bounding box center [599, 424] width 148 height 33
type input "0.75"
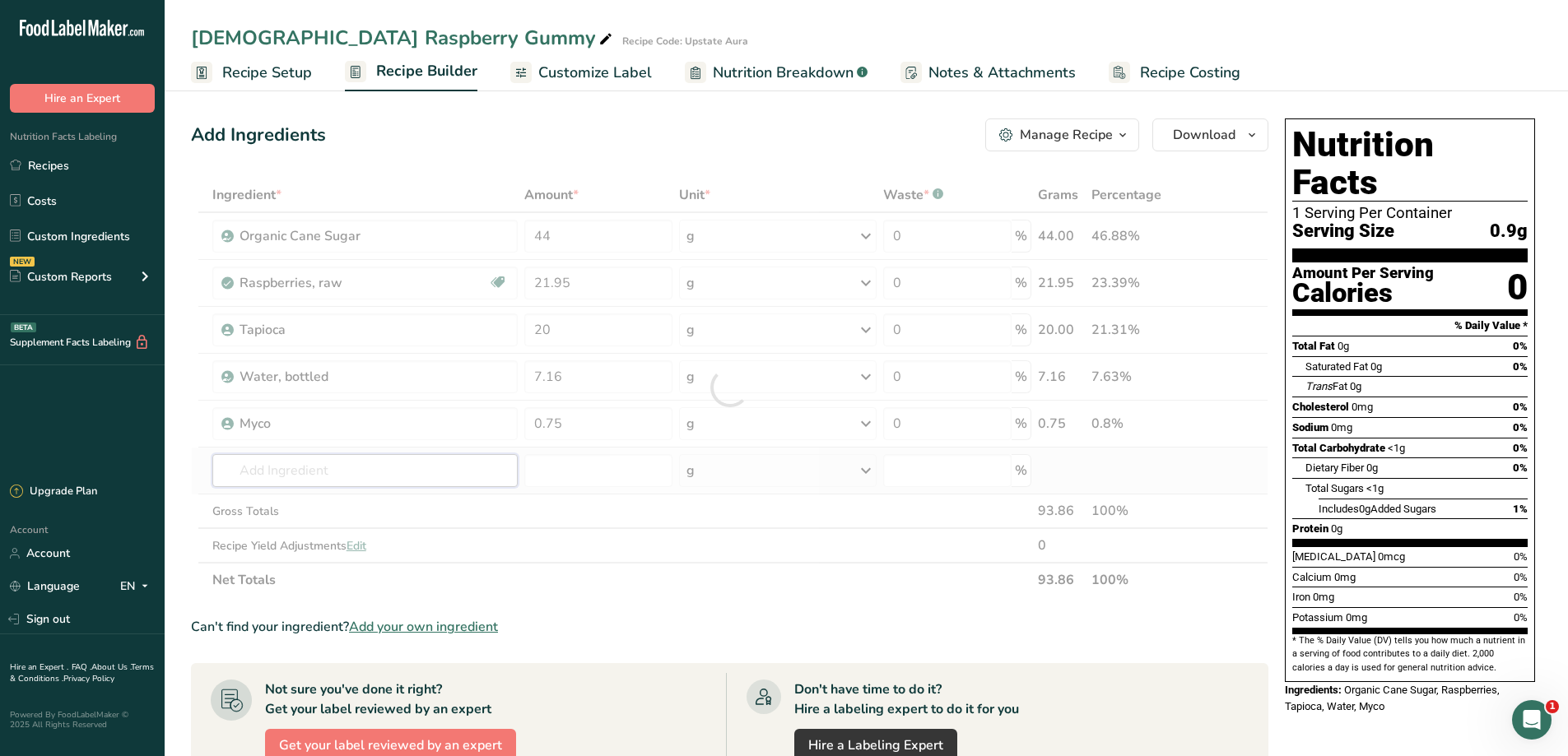
click at [401, 474] on div "Ingredient * Amount * Unit * Waste * .a-a{fill:#347362;}.b-a{fill:#fff;} Grams …" at bounding box center [730, 387] width 1078 height 420
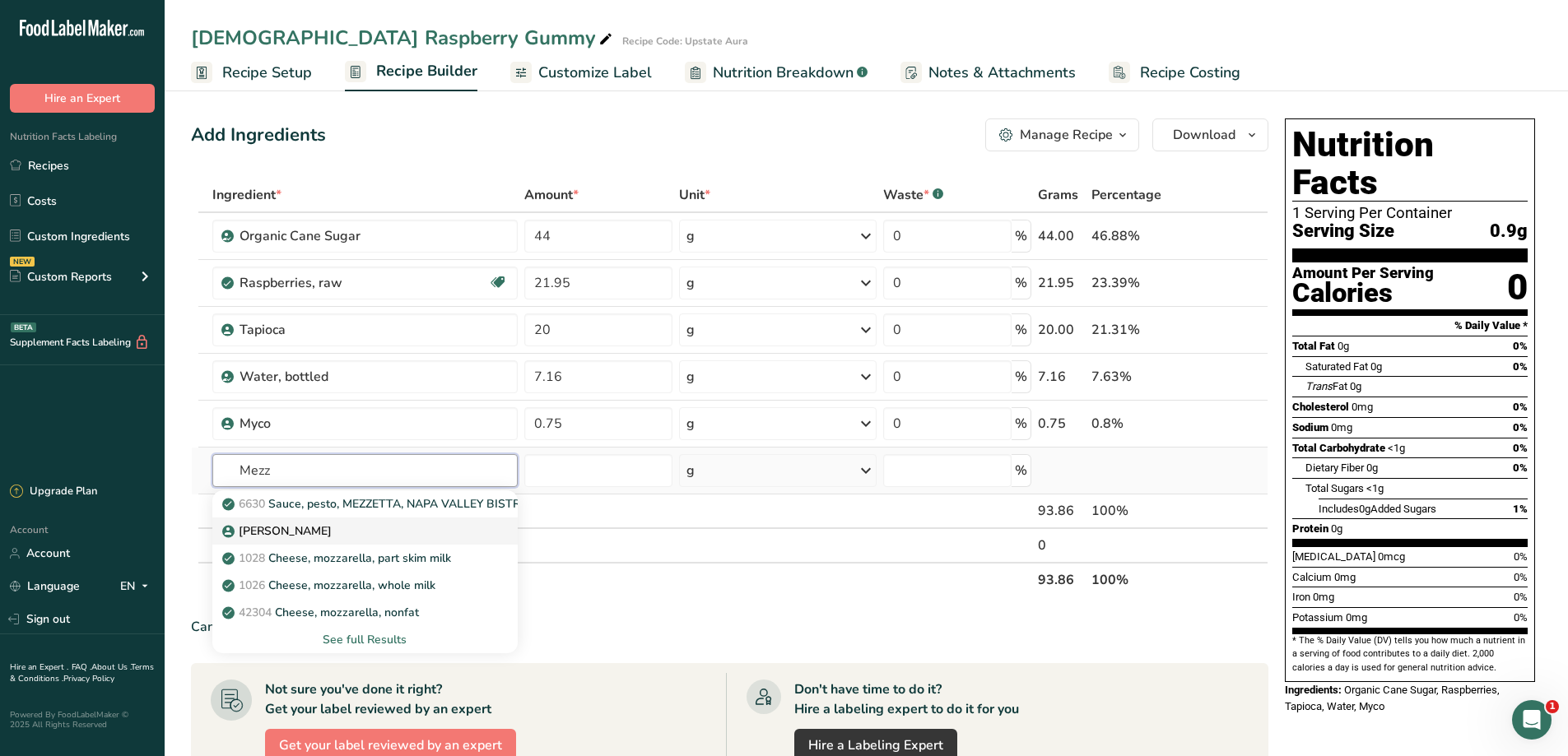
type input "Mezz"
click at [407, 525] on div "[PERSON_NAME]" at bounding box center [352, 531] width 253 height 17
type input "[PERSON_NAME]"
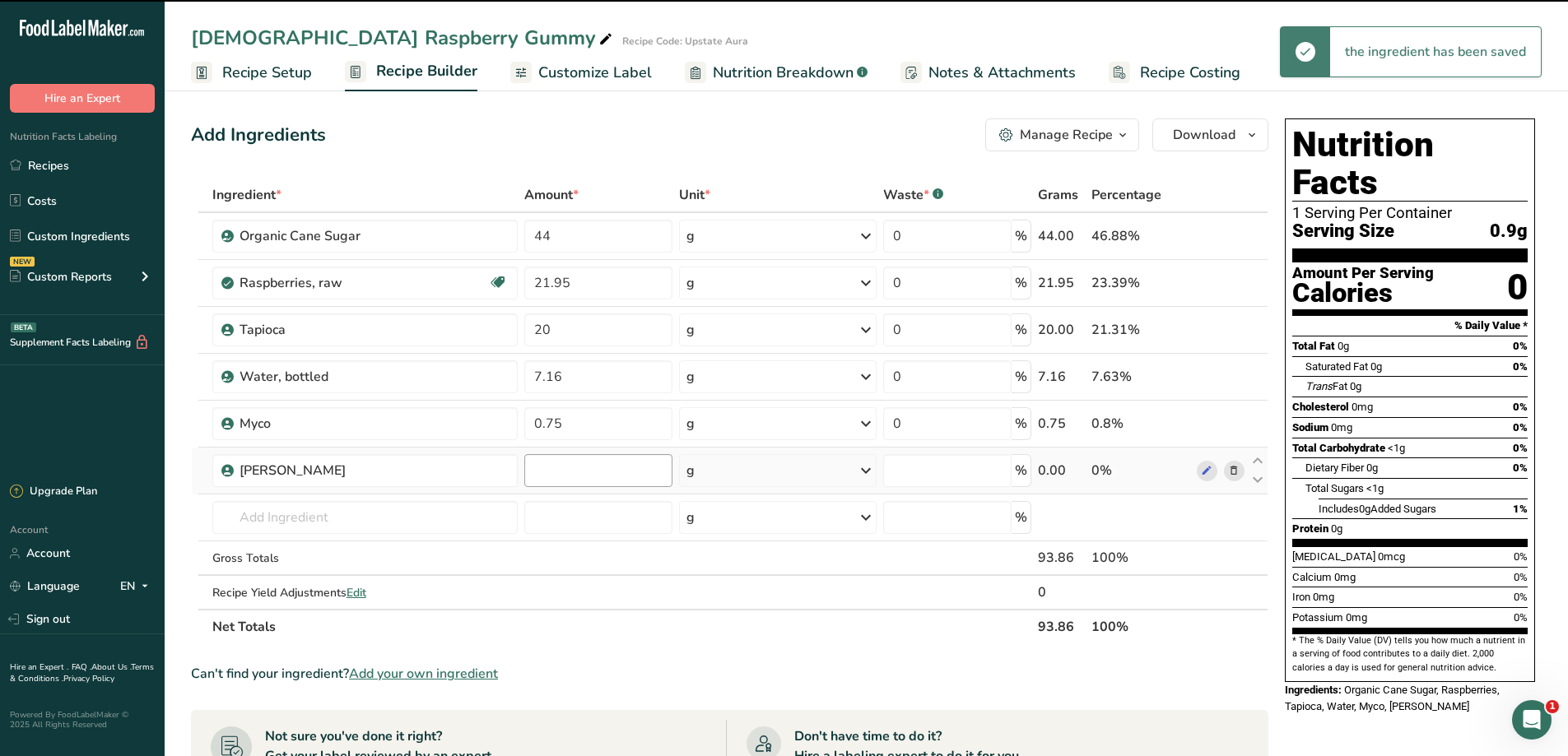
type input "0"
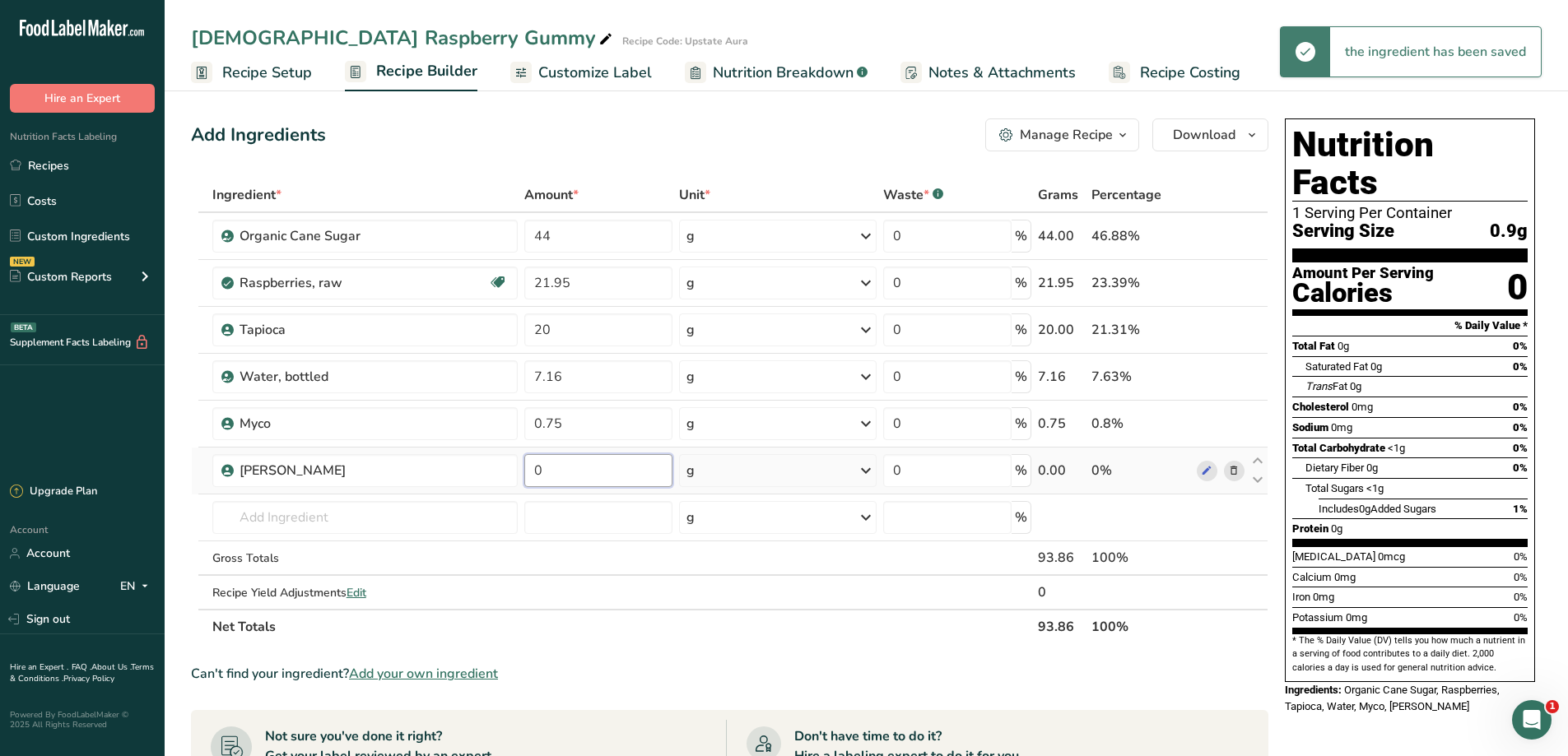
click at [572, 472] on input "0" at bounding box center [599, 470] width 148 height 33
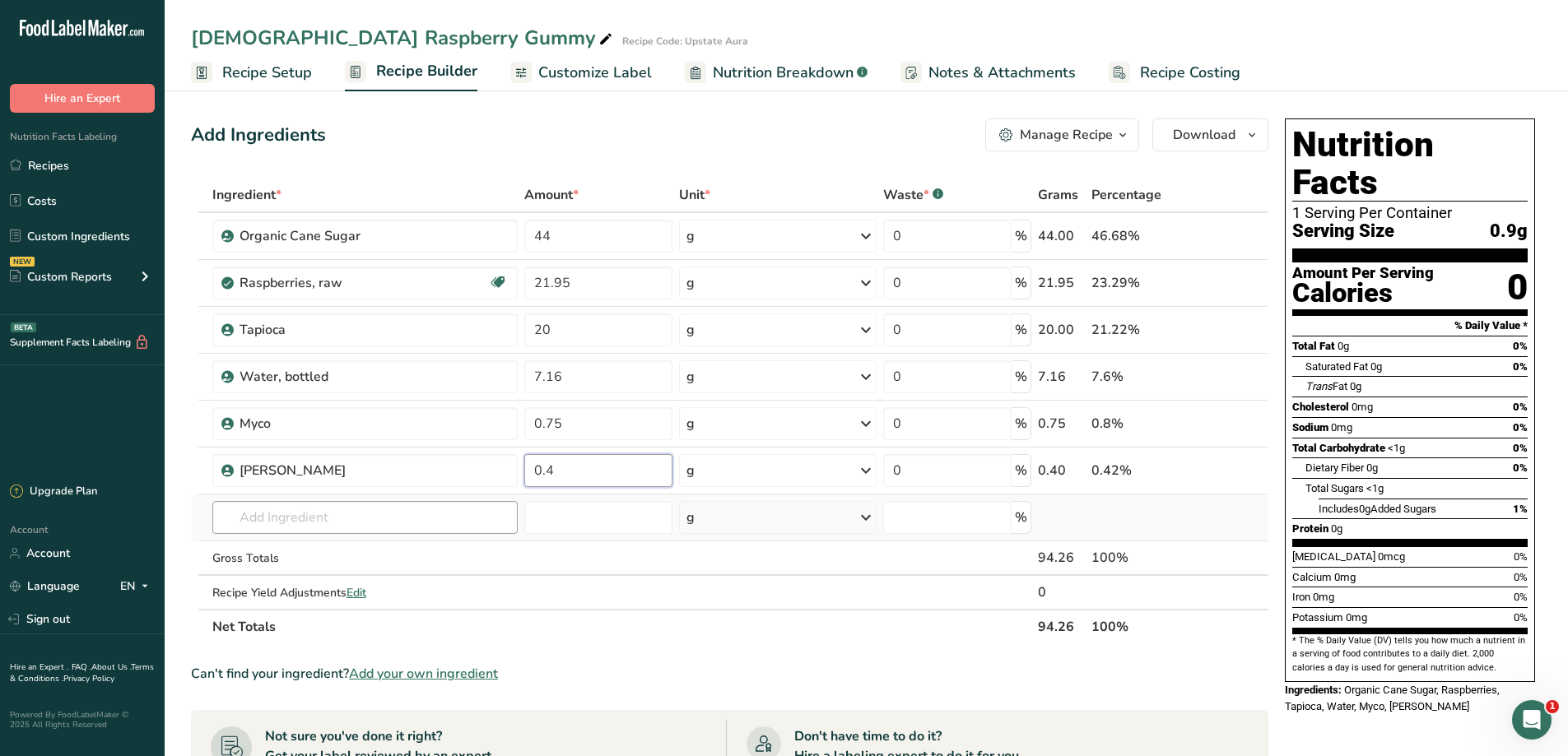
type input "0.4"
click at [343, 523] on div "Ingredient * Amount * Unit * Waste * .a-a{fill:#347362;}.b-a{fill:#fff;} Grams …" at bounding box center [730, 410] width 1078 height 466
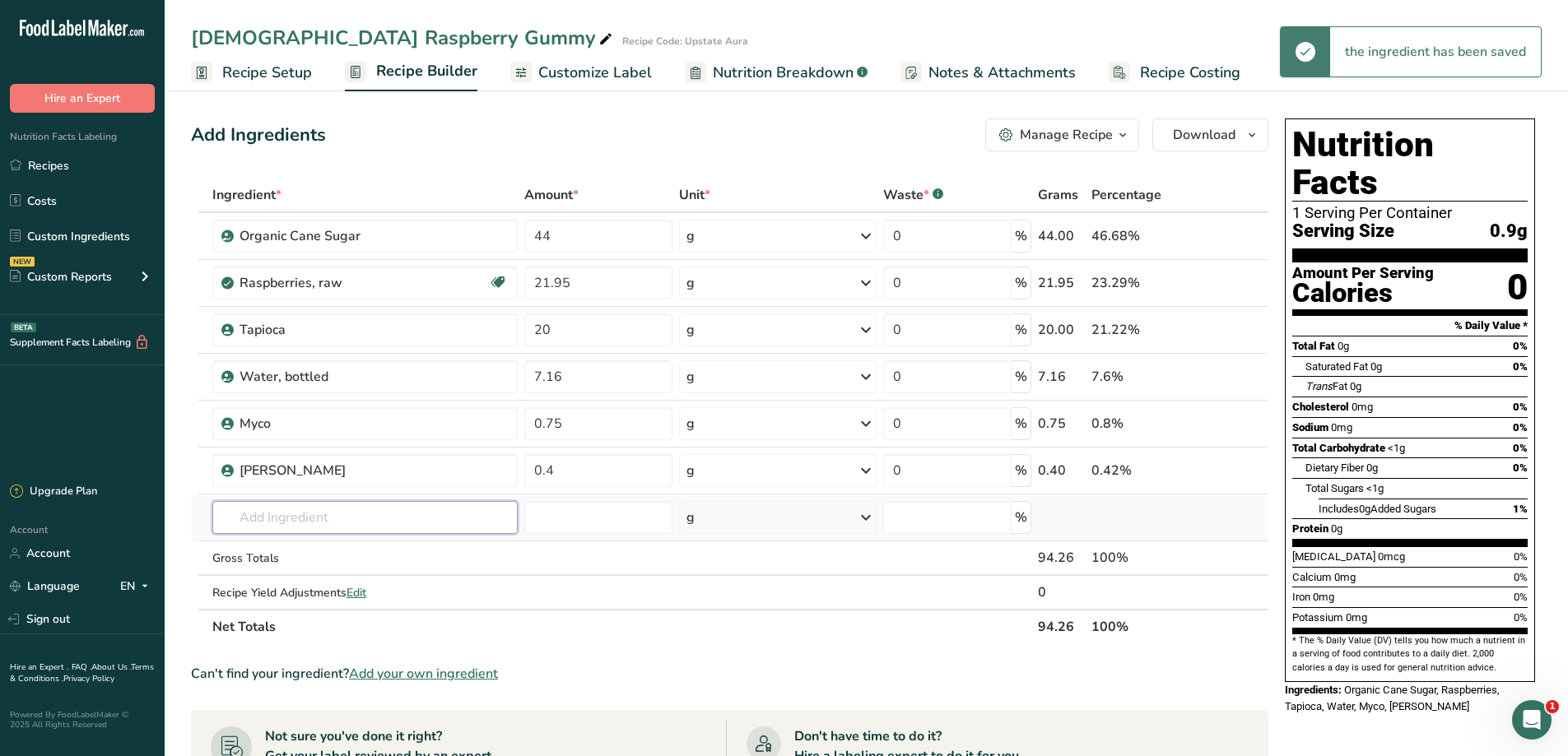
click at [295, 520] on input "text" at bounding box center [364, 517] width 305 height 33
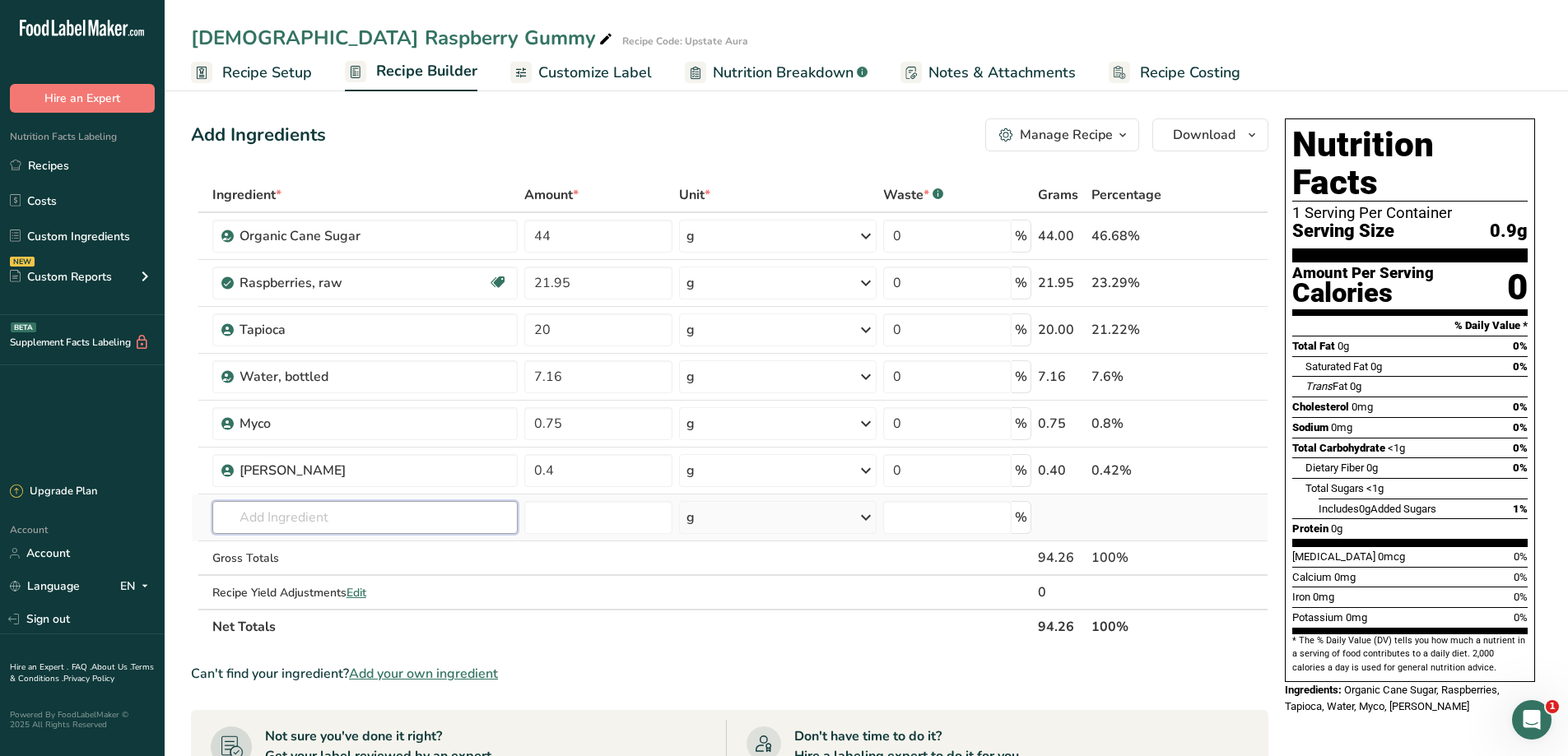
click at [333, 527] on input "text" at bounding box center [364, 517] width 305 height 33
type input "CBD"
click at [333, 556] on p "[MEDICAL_DATA] (CBD)" at bounding box center [297, 551] width 145 height 17
type input "[MEDICAL_DATA] (CBD)"
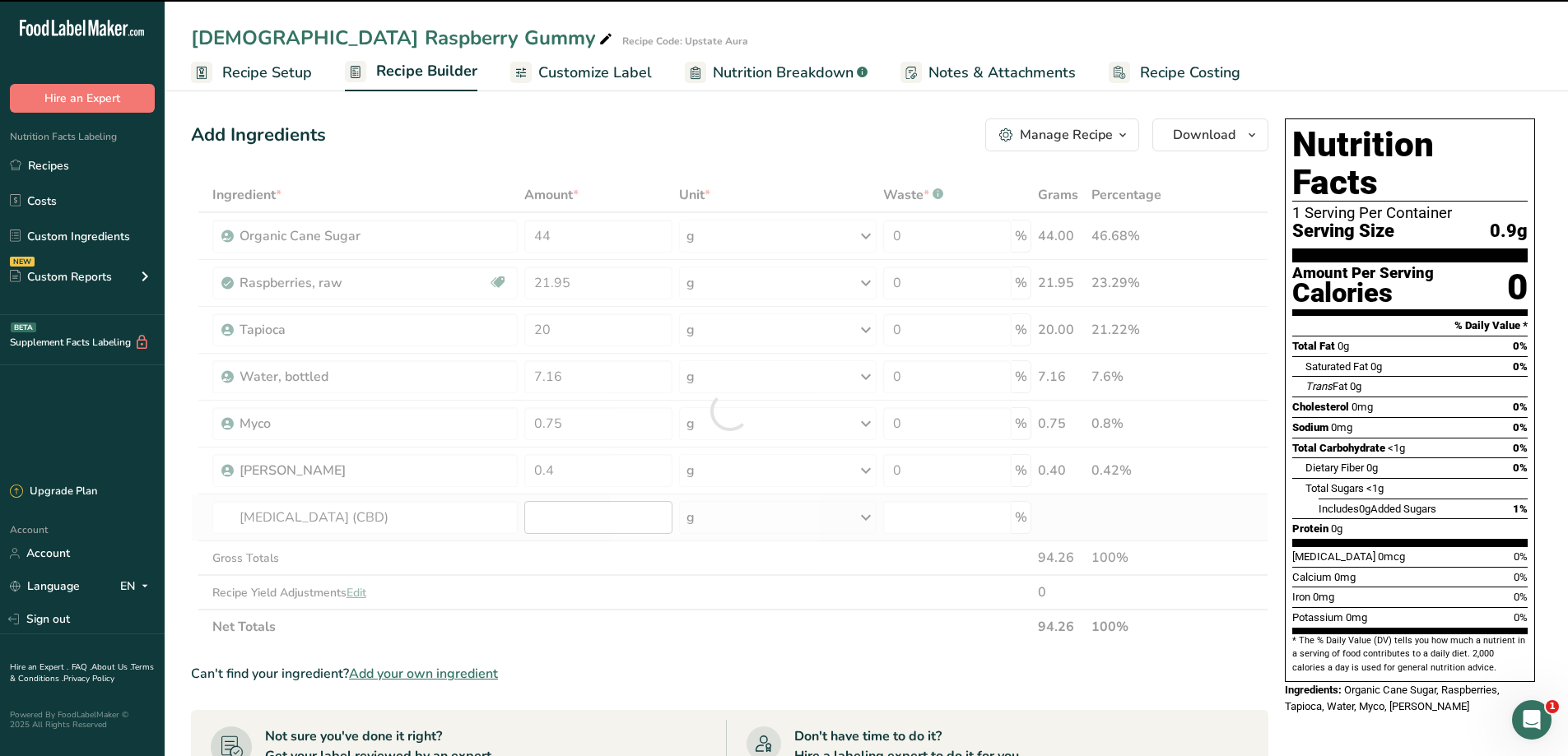
type input "0"
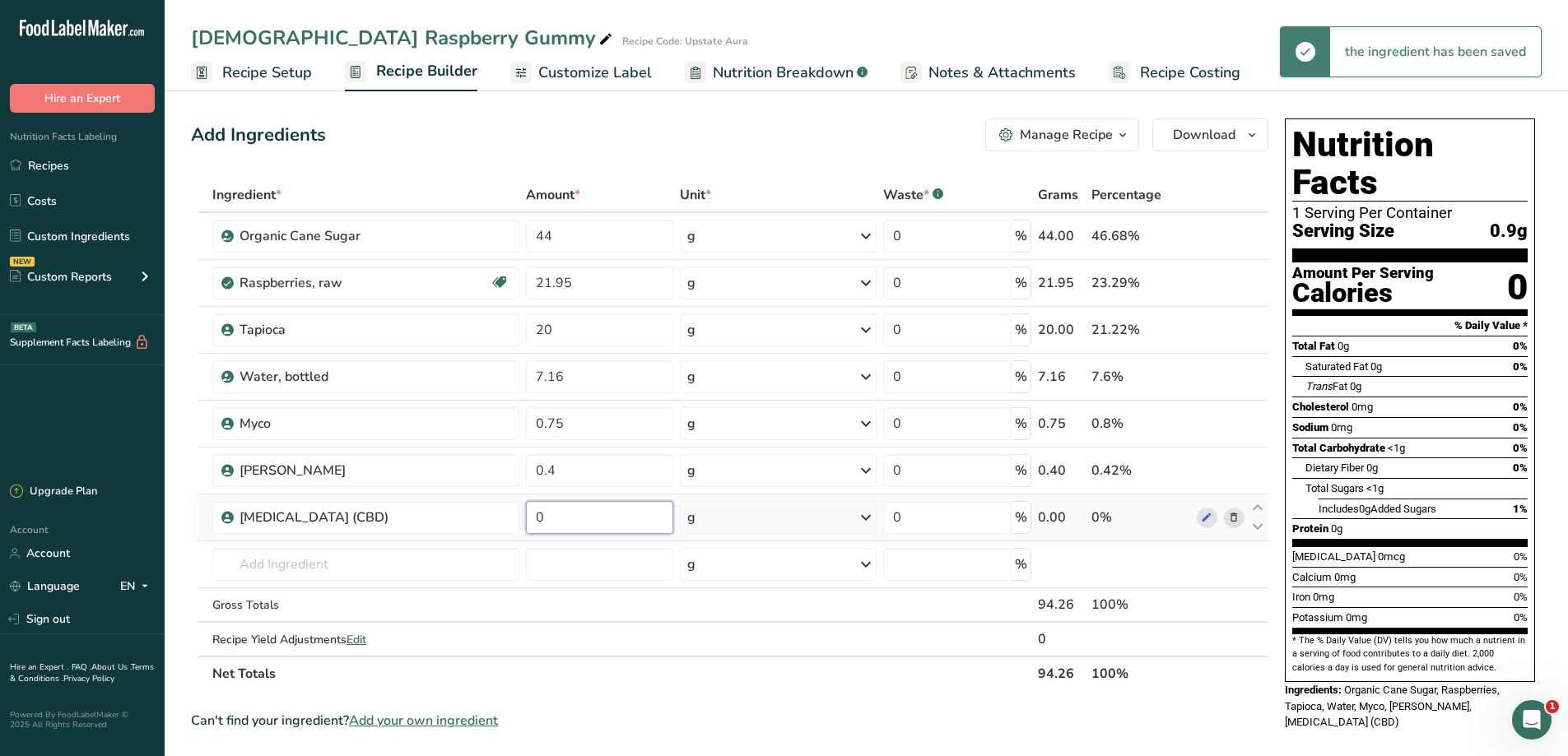
drag, startPoint x: 561, startPoint y: 516, endPoint x: 541, endPoint y: 517, distance: 20.0
click at [541, 517] on input "0" at bounding box center [600, 517] width 148 height 33
drag, startPoint x: 541, startPoint y: 517, endPoint x: 521, endPoint y: 517, distance: 20.0
click at [523, 517] on td "0" at bounding box center [600, 517] width 155 height 47
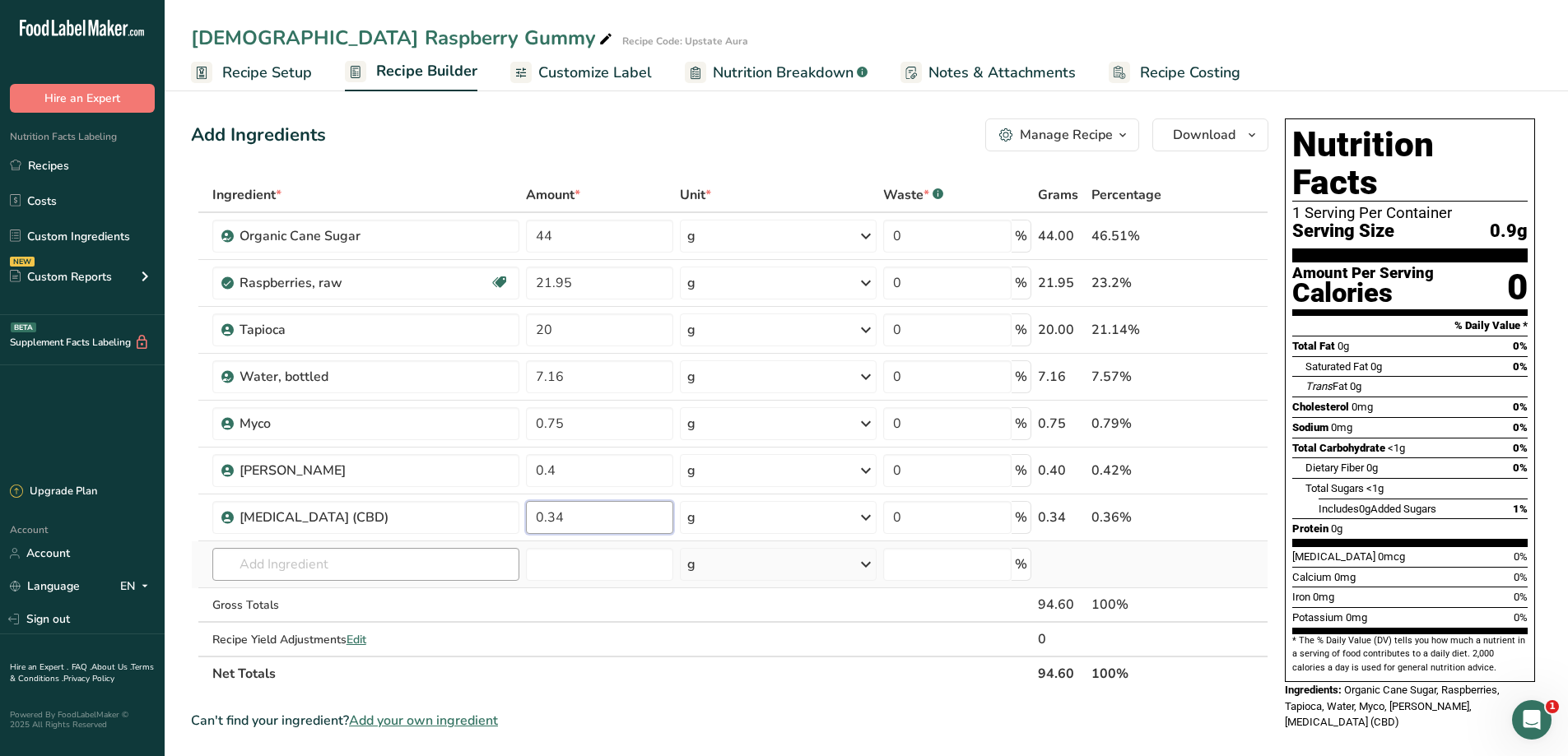
type input "0.34"
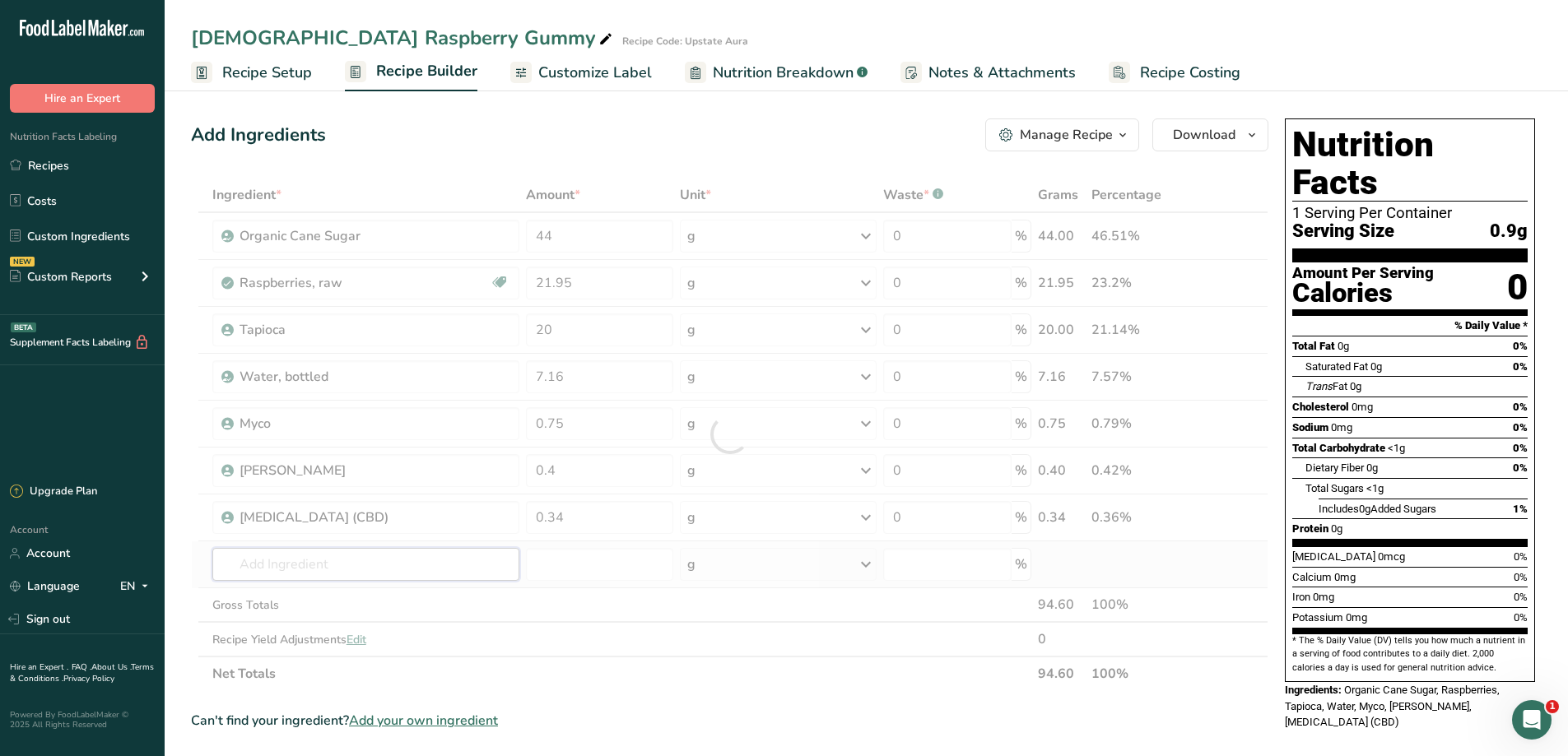
click at [411, 563] on div "Ingredient * Amount * Unit * Waste * .a-a{fill:#347362;}.b-a{fill:#fff;} Grams …" at bounding box center [730, 434] width 1078 height 513
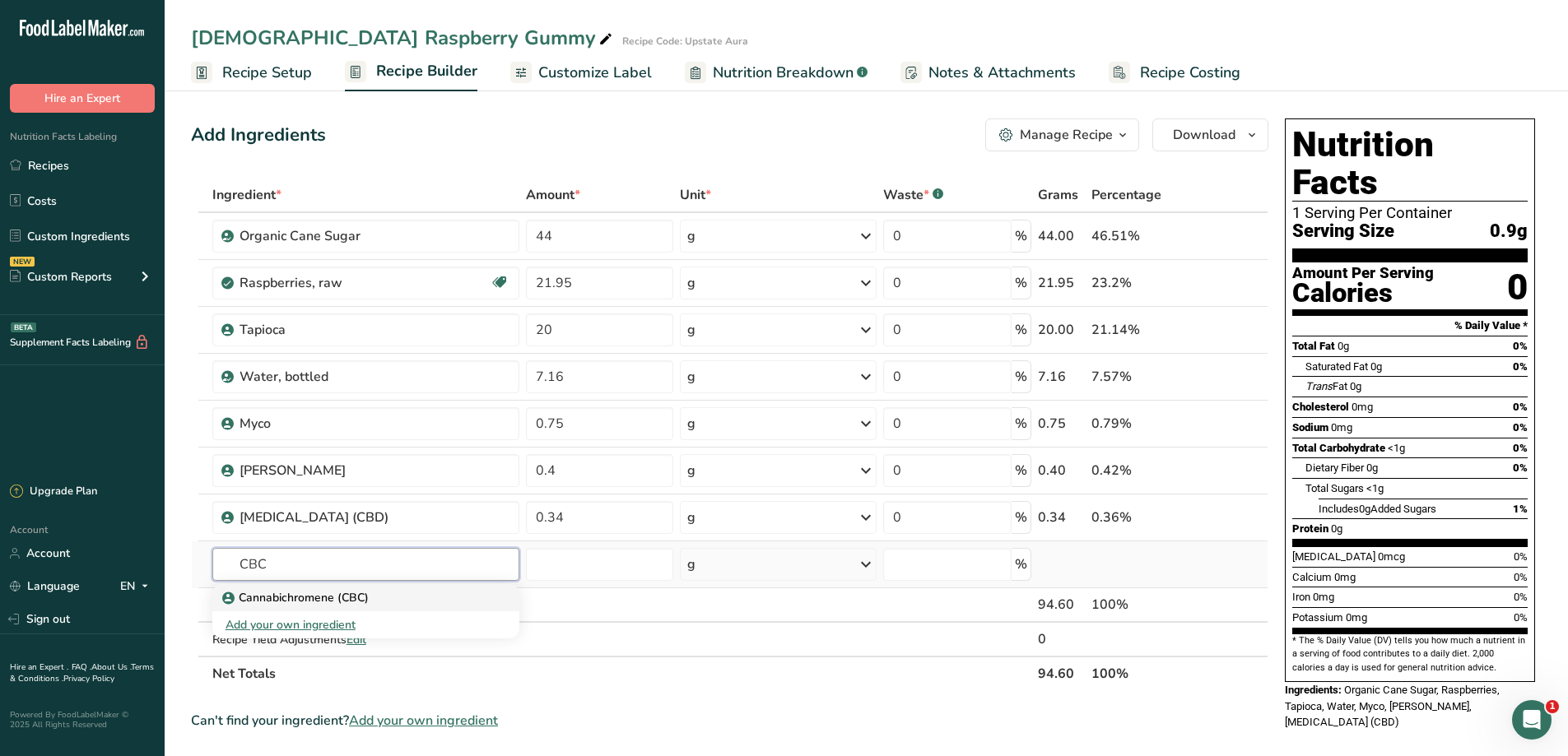
type input "CBC"
click at [391, 591] on div "Cannabichromene (CBC)" at bounding box center [353, 597] width 255 height 17
type input "Cannabichromene (CBC)"
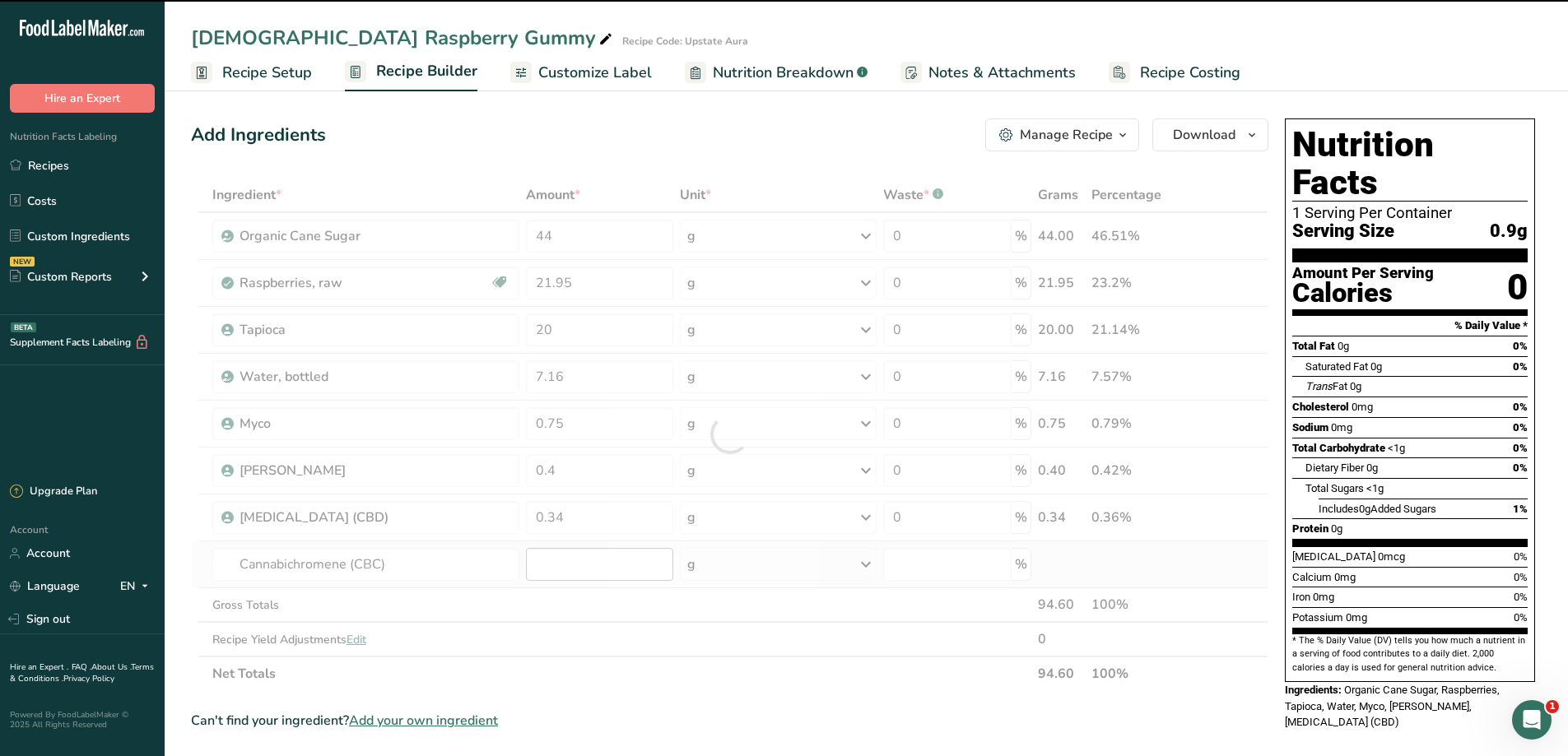
type input "0"
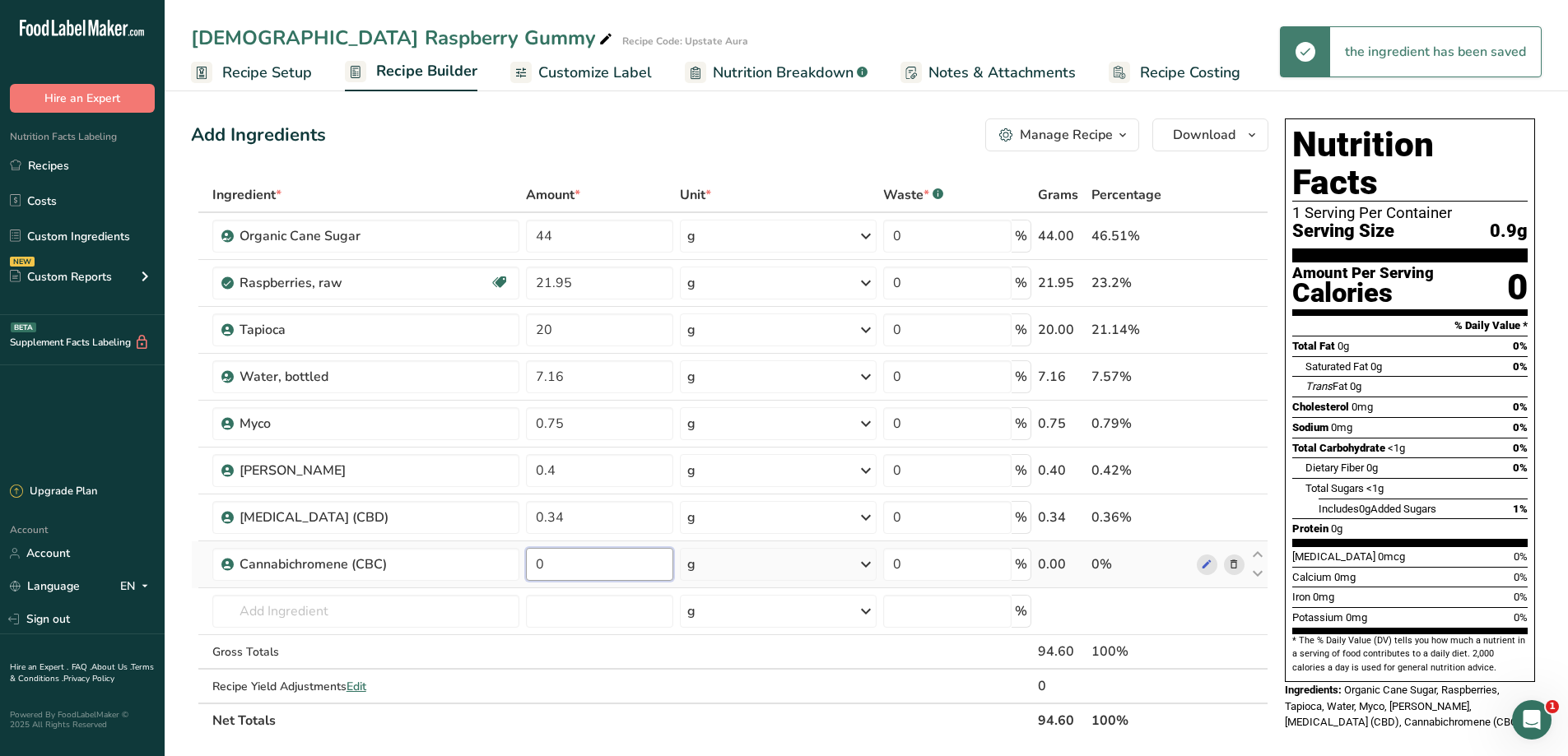
click at [550, 560] on input "0" at bounding box center [600, 564] width 148 height 33
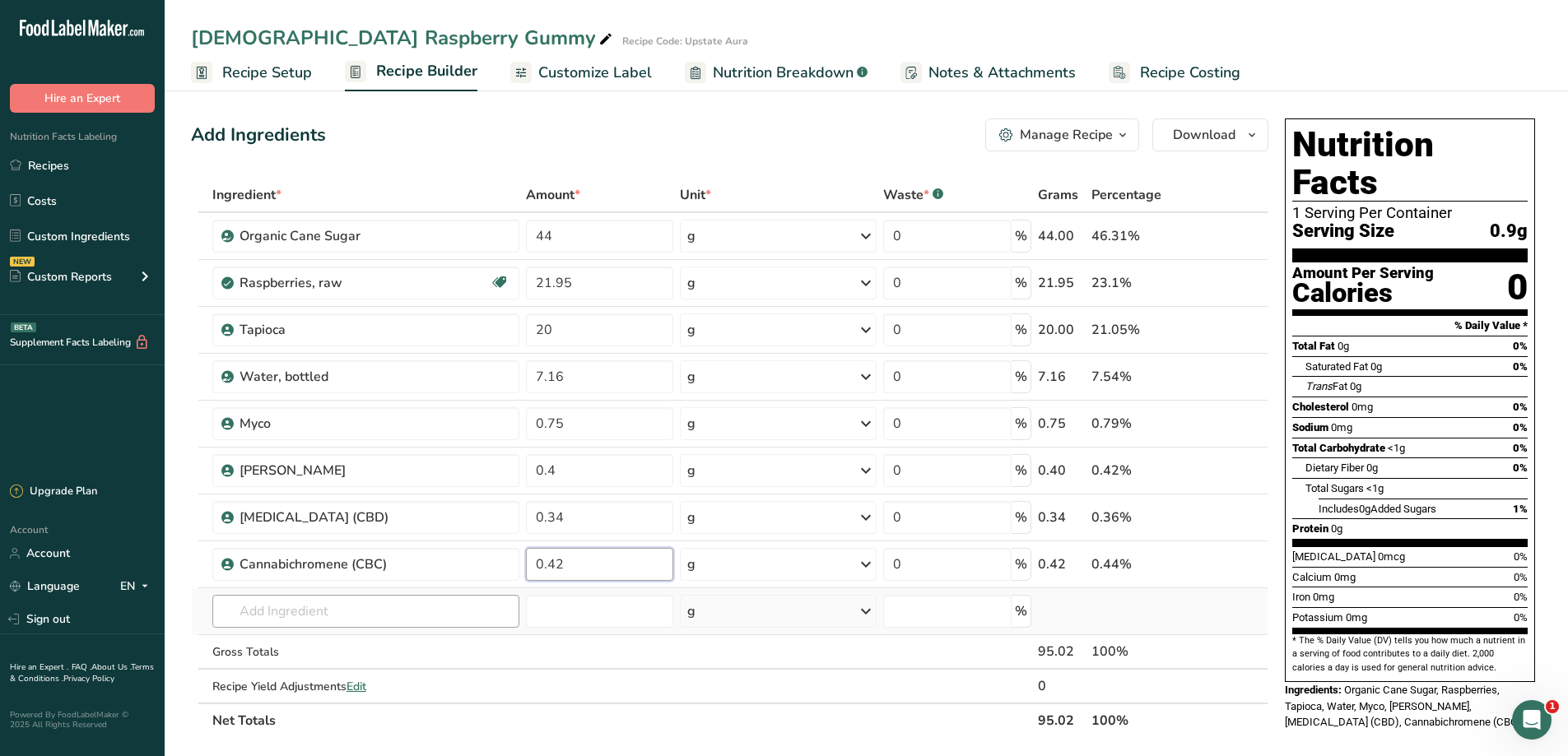
type input "0.42"
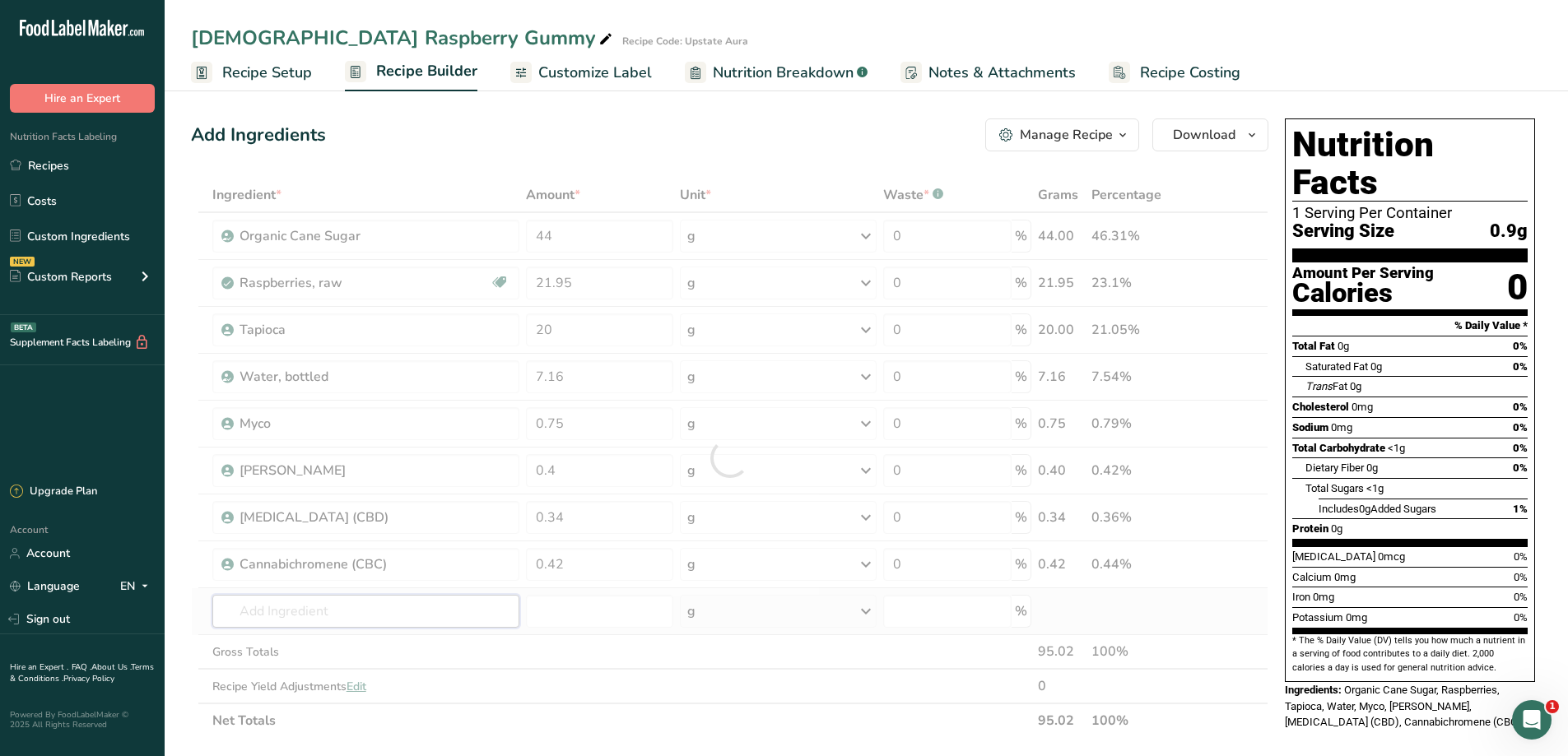
click at [392, 608] on div "Ingredient * Amount * Unit * Waste * .a-a{fill:#347362;}.b-a{fill:#fff;} Grams …" at bounding box center [730, 458] width 1078 height 560
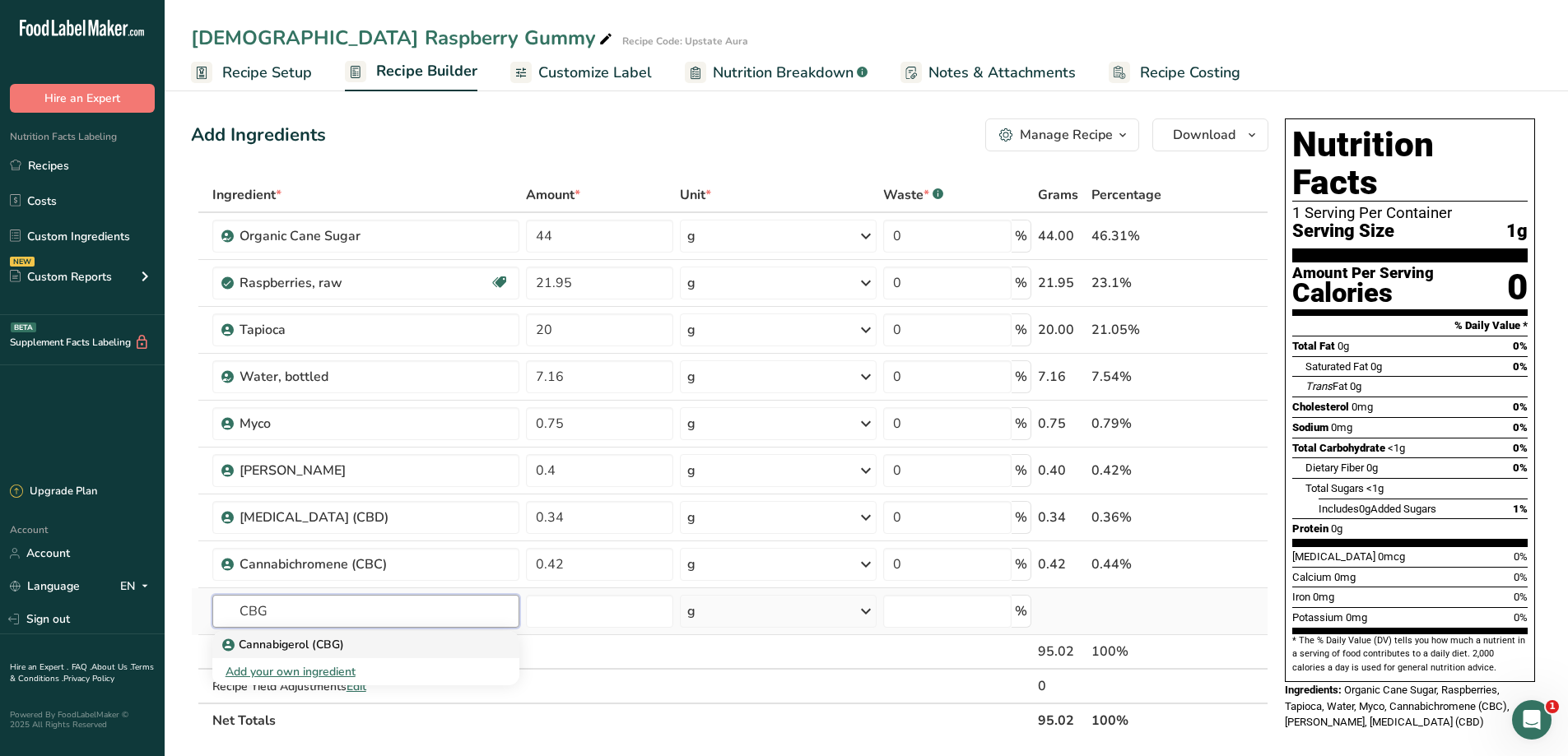
type input "CBG"
click at [372, 639] on div "Cannabigerol (CBG)" at bounding box center [353, 644] width 255 height 17
type input "Cannabigerol (CBG)"
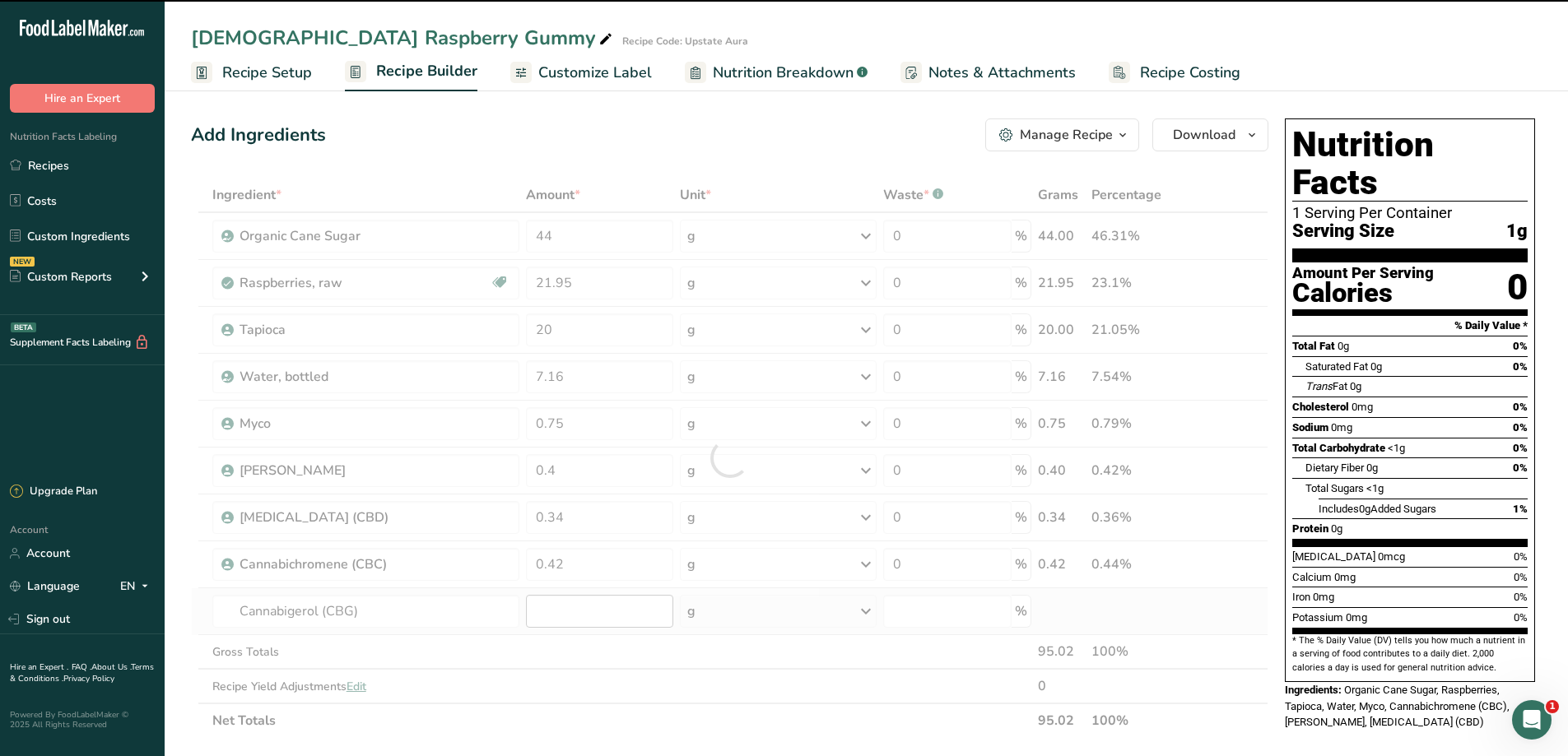
type input "0"
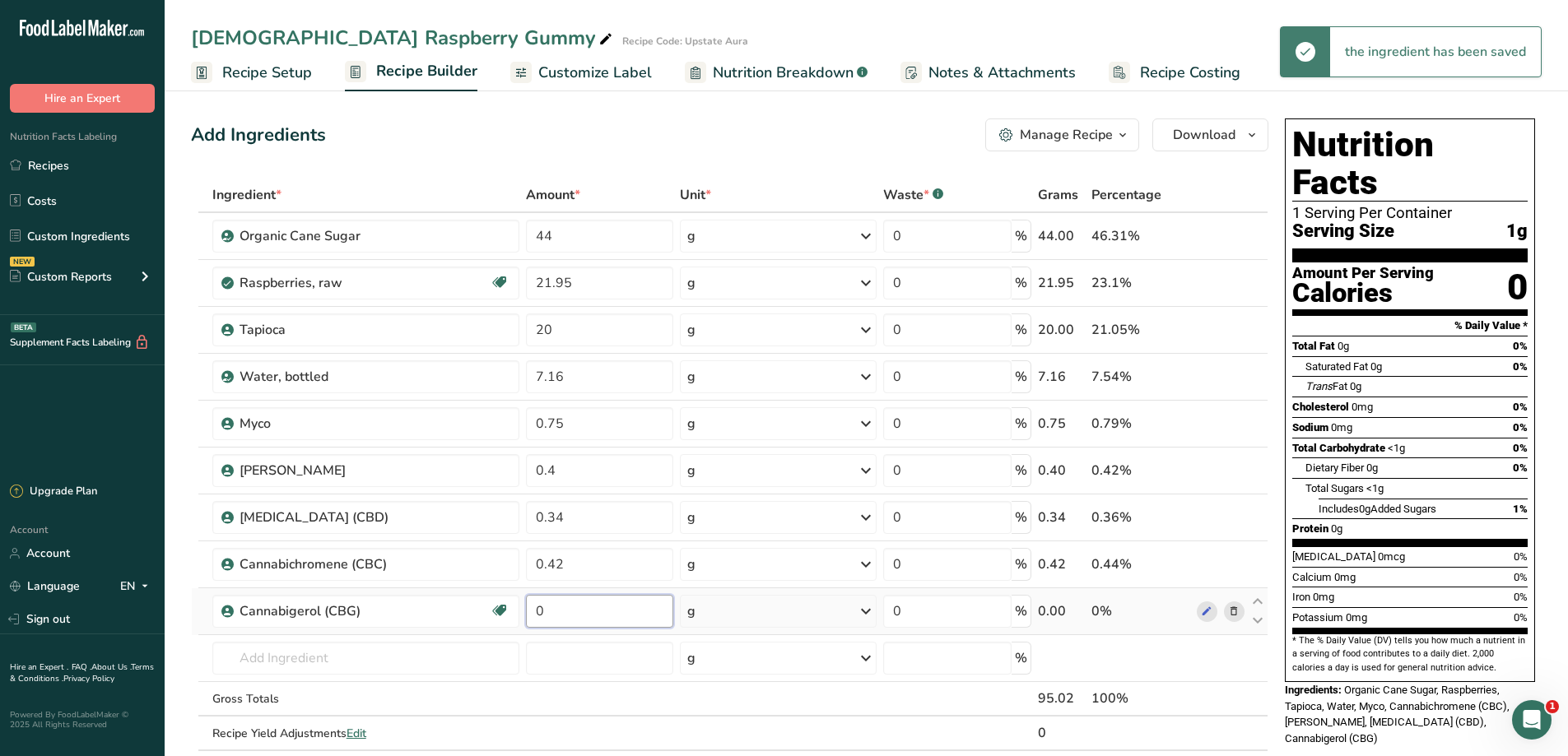
click at [564, 608] on input "0" at bounding box center [600, 611] width 148 height 33
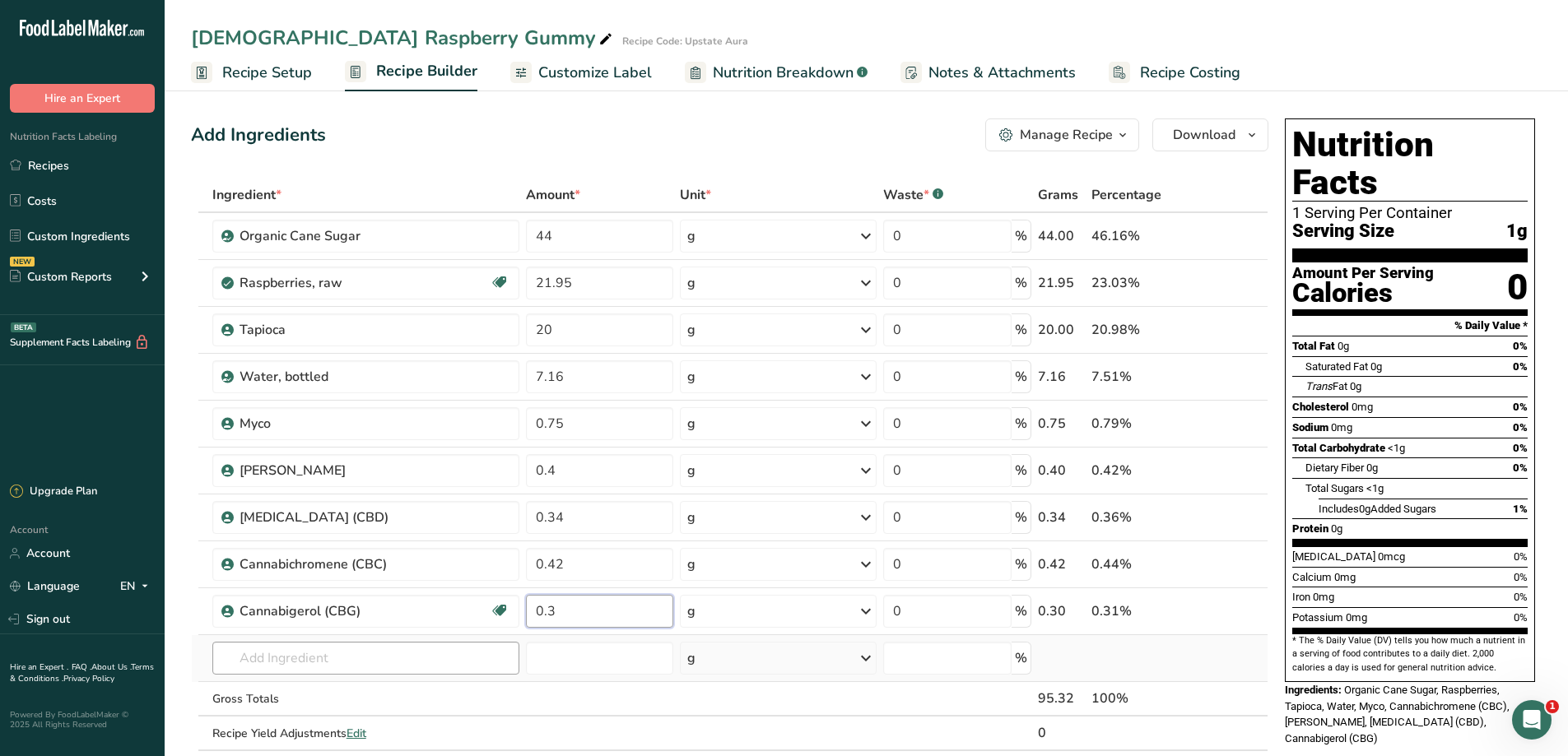
type input "0.3"
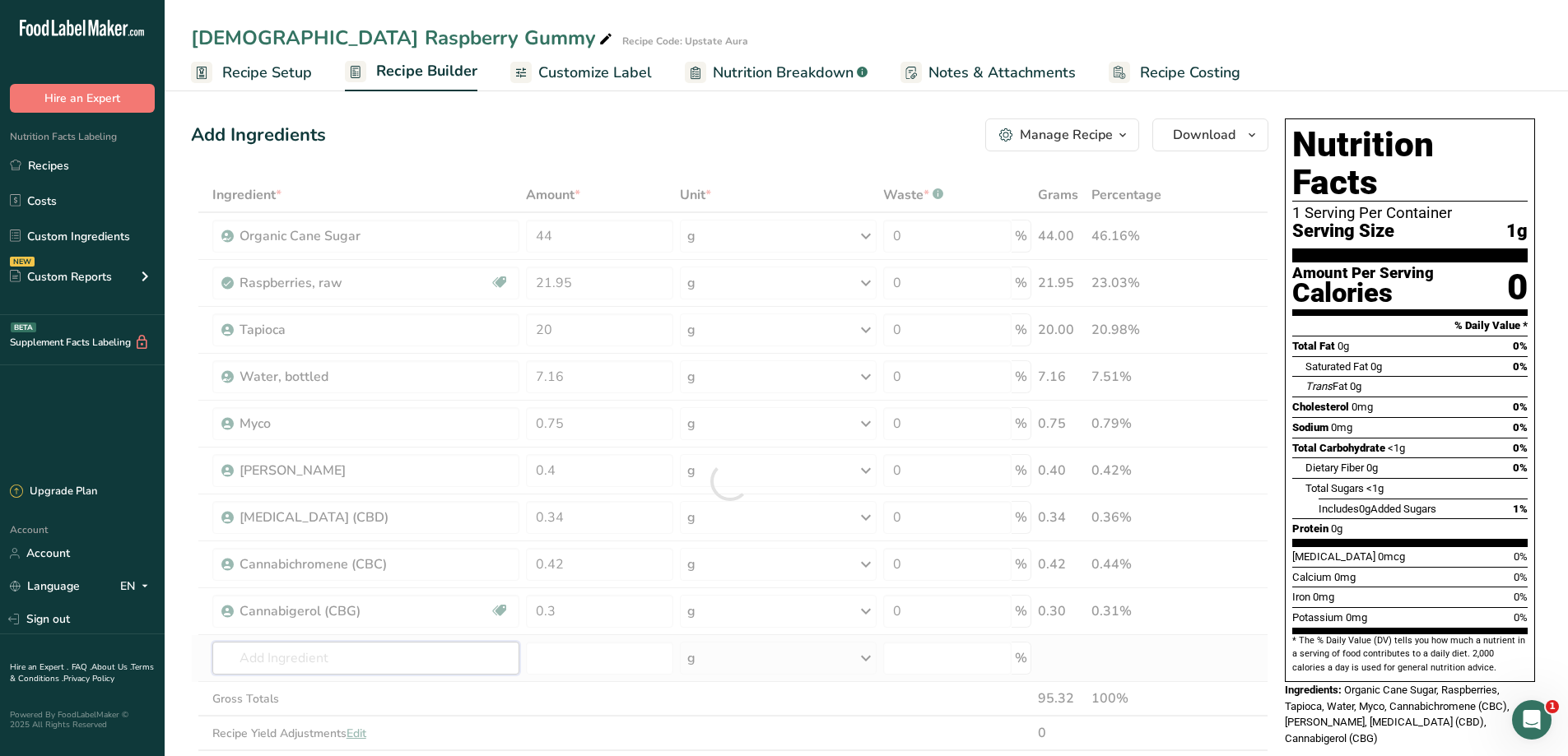
click at [327, 655] on div "Ingredient * Amount * Unit * Waste * .a-a{fill:#347362;}.b-a{fill:#fff;} Grams …" at bounding box center [730, 481] width 1078 height 607
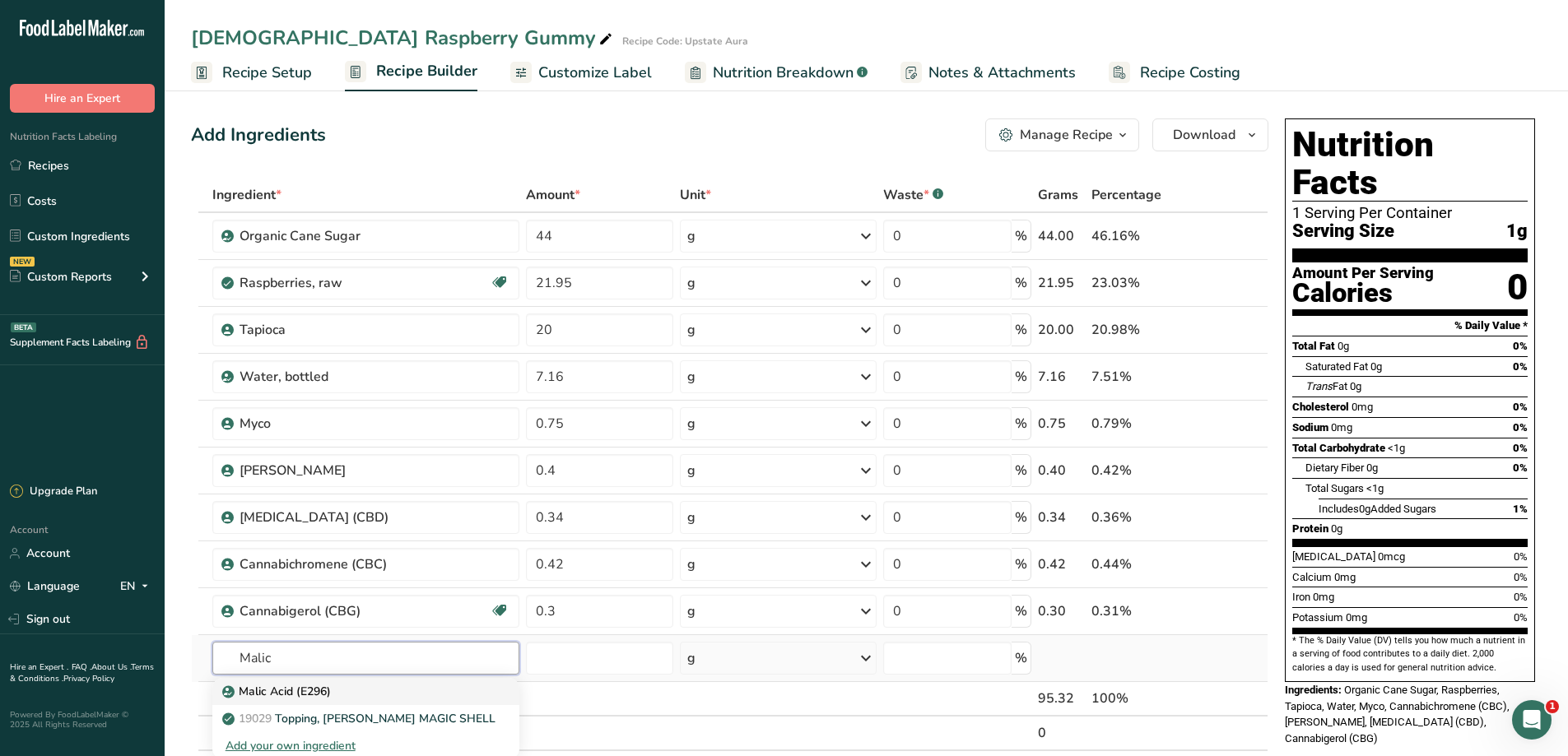
type input "Malic"
click at [327, 684] on link "Malic Acid (E296)" at bounding box center [365, 691] width 307 height 28
type input "Malic Acid (E296)"
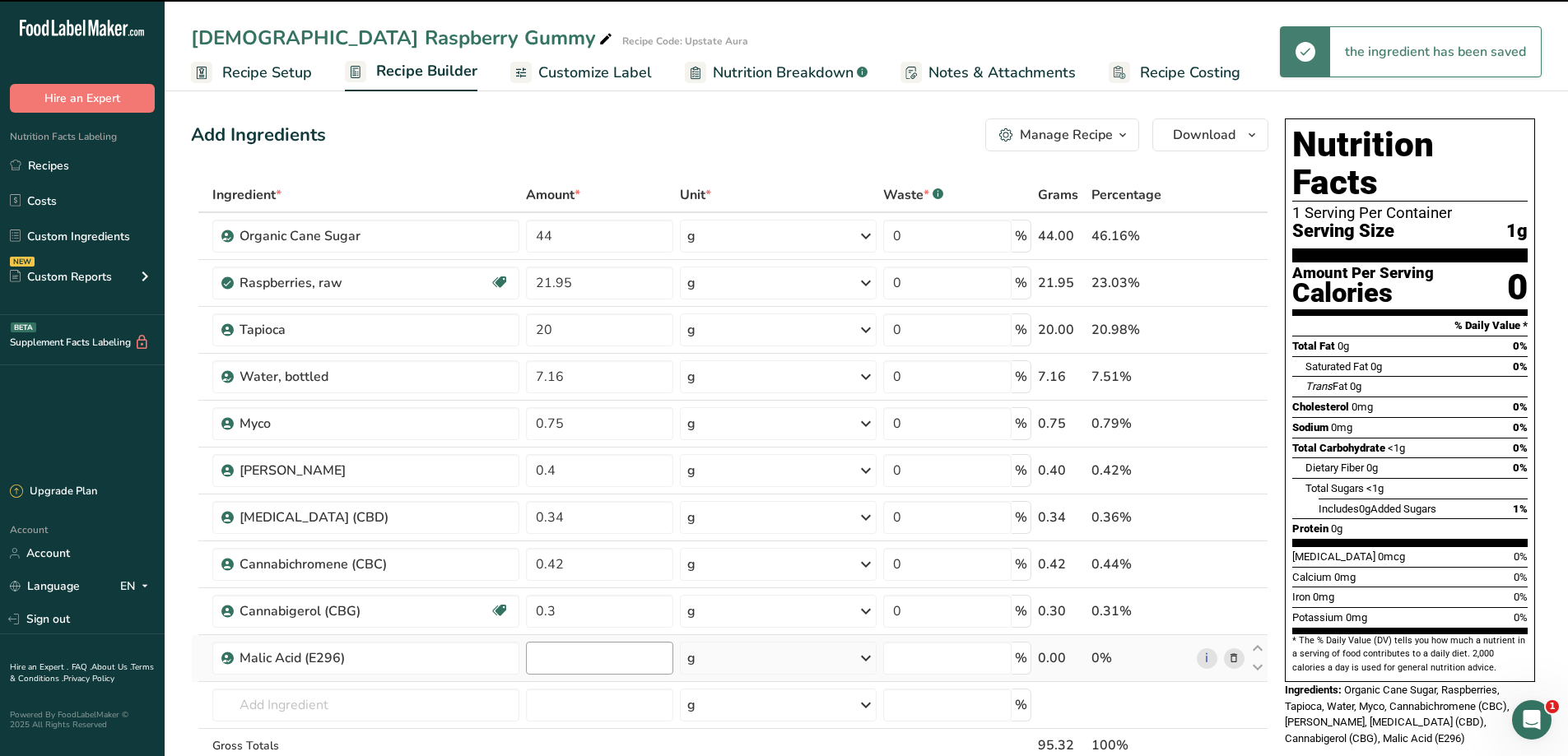
type input "0"
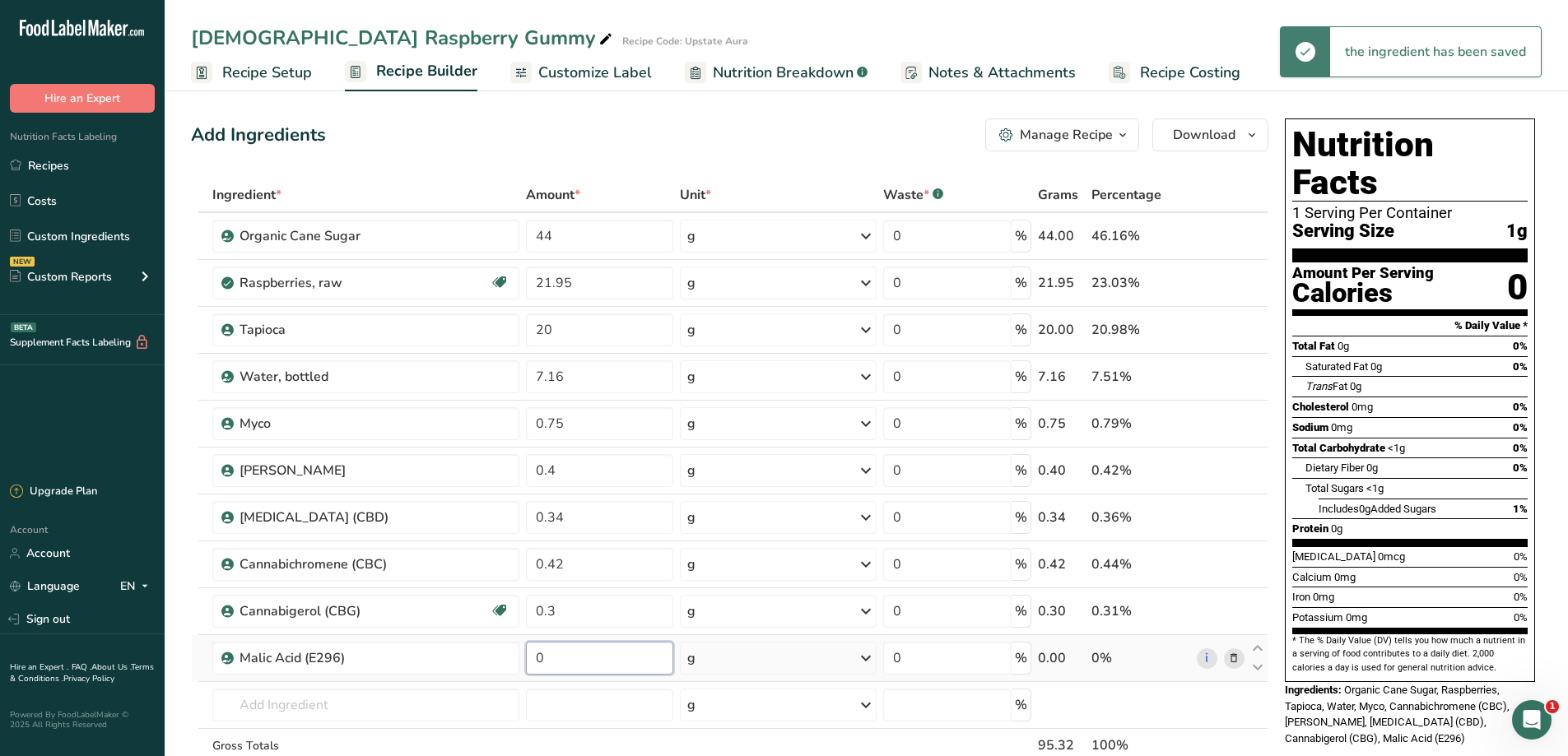
click at [585, 665] on input "0" at bounding box center [600, 657] width 148 height 33
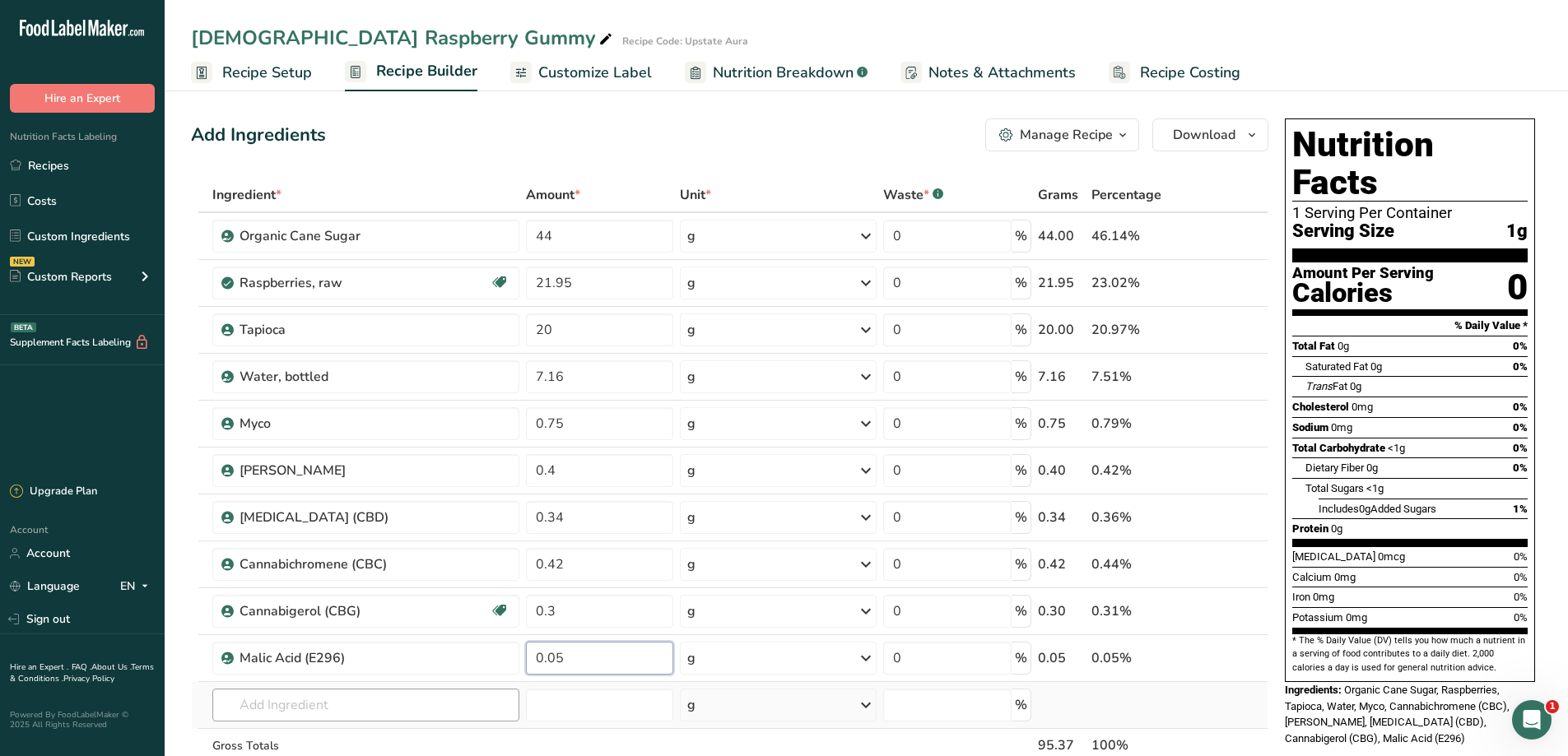
type input "0.05"
click at [440, 698] on div "Ingredient * Amount * Unit * Waste * .a-a{fill:#347362;}.b-a{fill:#fff;} Grams …" at bounding box center [730, 504] width 1078 height 653
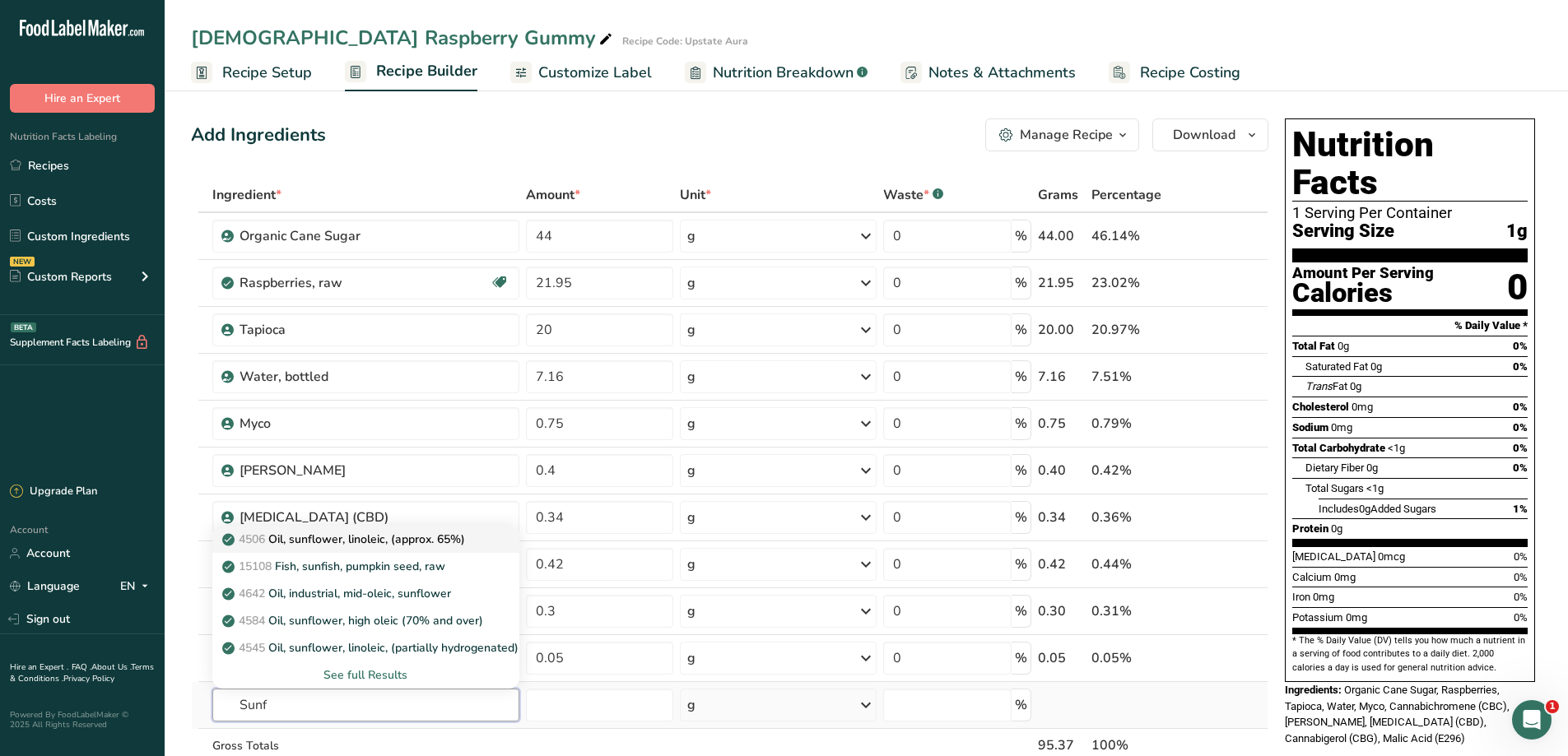
type input "Sunf"
click at [352, 546] on p "4506 Oil, sunflower, linoleic, (approx. 65%)" at bounding box center [345, 539] width 239 height 17
type input "Oil, sunflower, linoleic, (approx. 65%)"
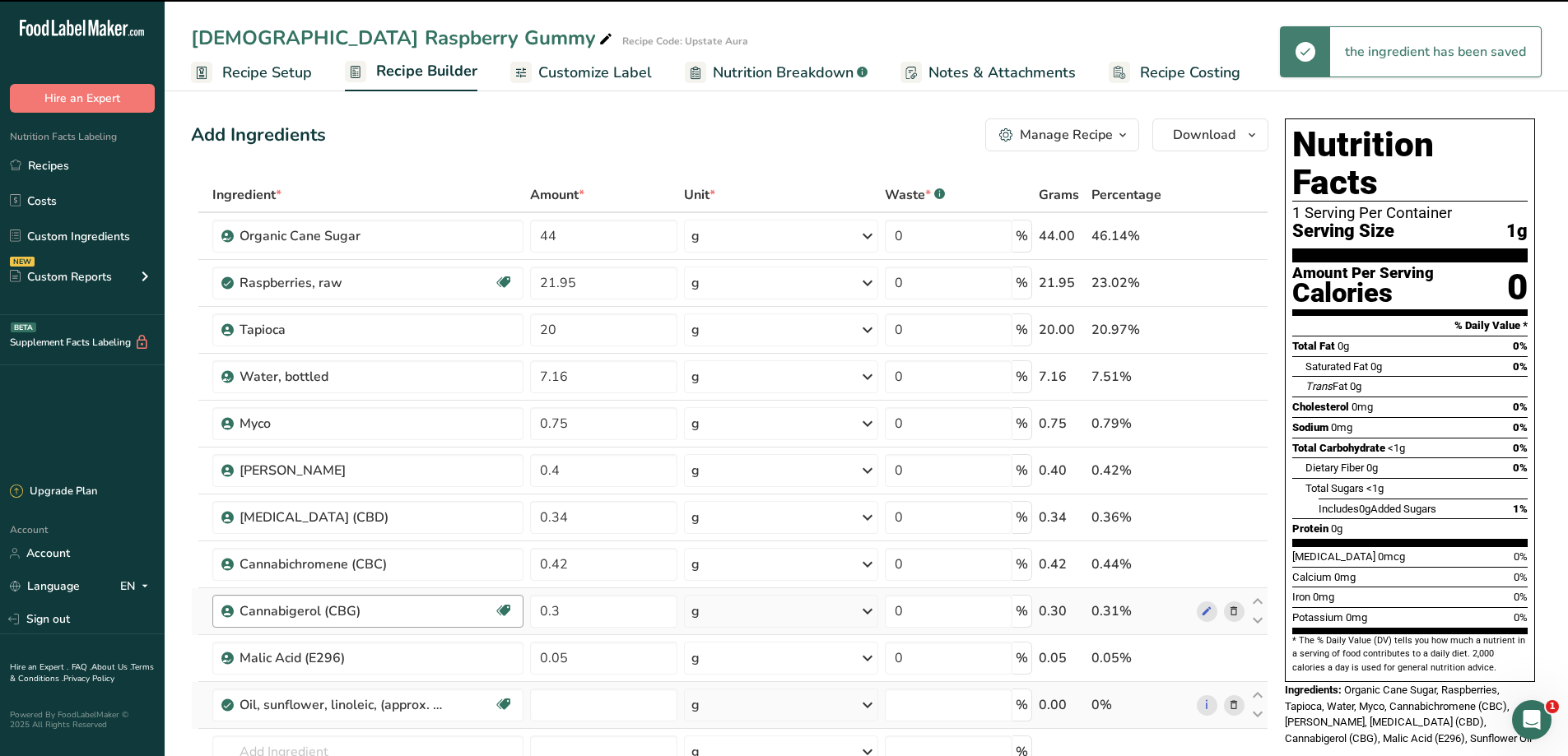
type input "0"
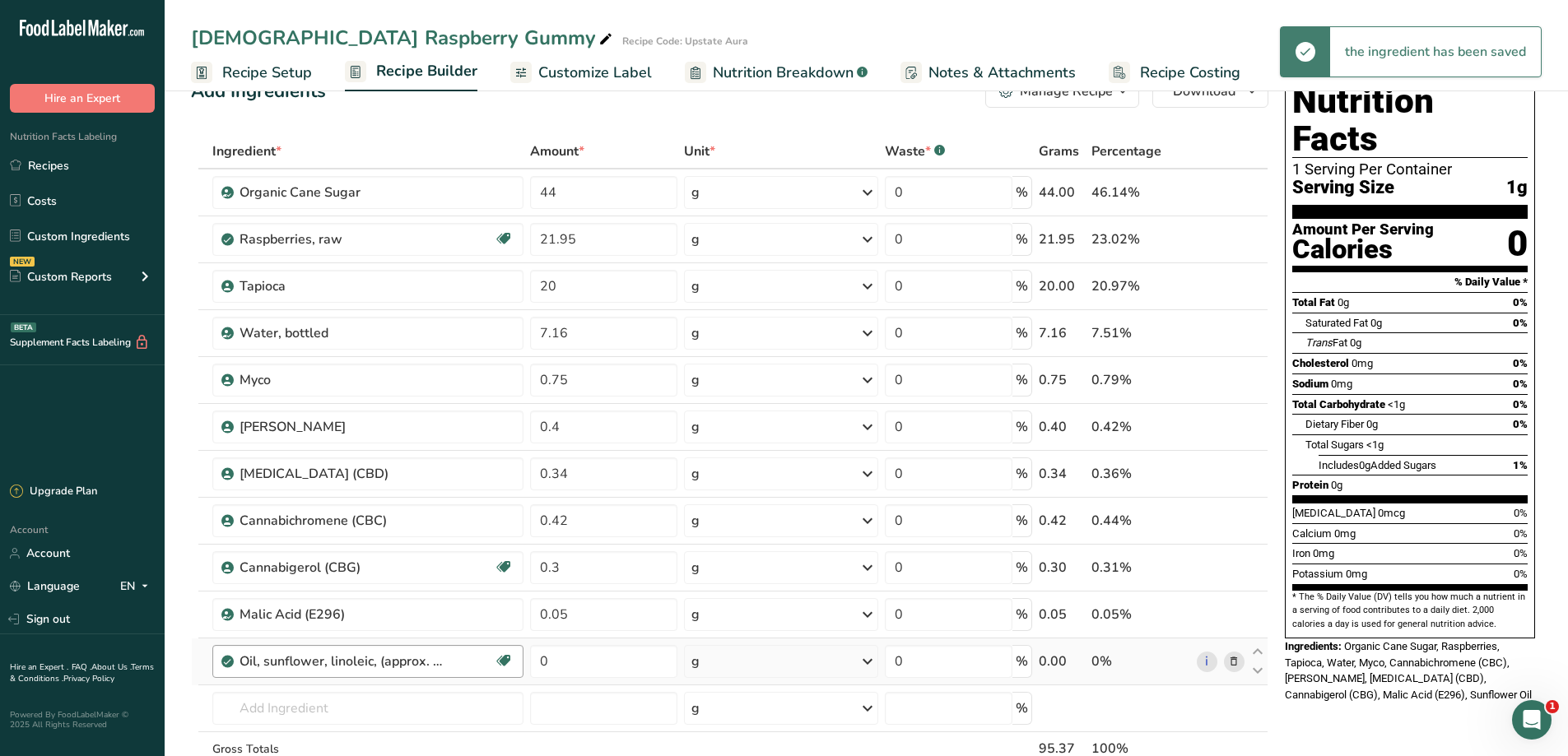
scroll to position [109, 0]
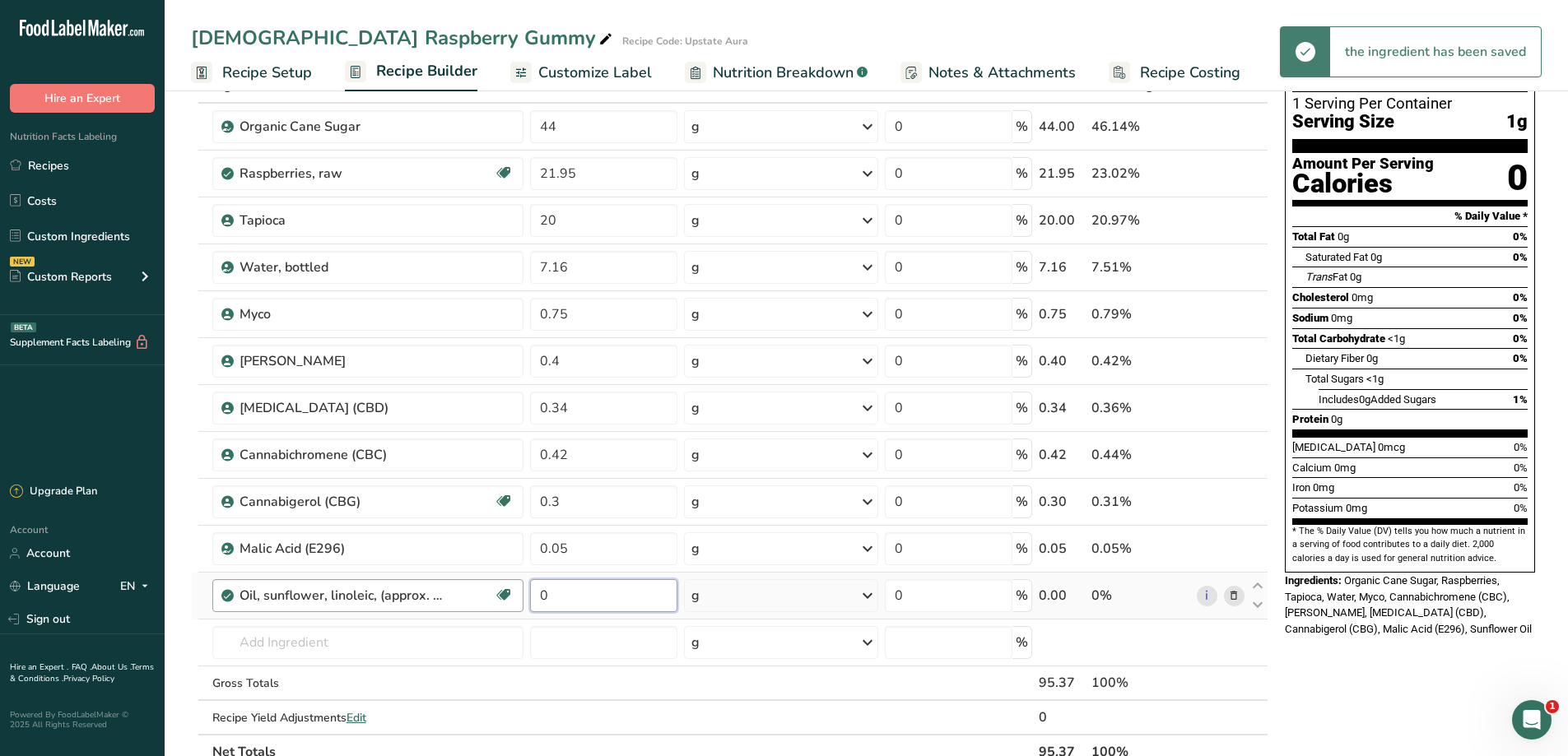
drag, startPoint x: 557, startPoint y: 601, endPoint x: 507, endPoint y: 598, distance: 50.1
click at [512, 601] on tr "Oil, sunflower, linoleic, (approx. 65%) Dairy free Gluten free Vegan Vegetarian…" at bounding box center [730, 595] width 1076 height 47
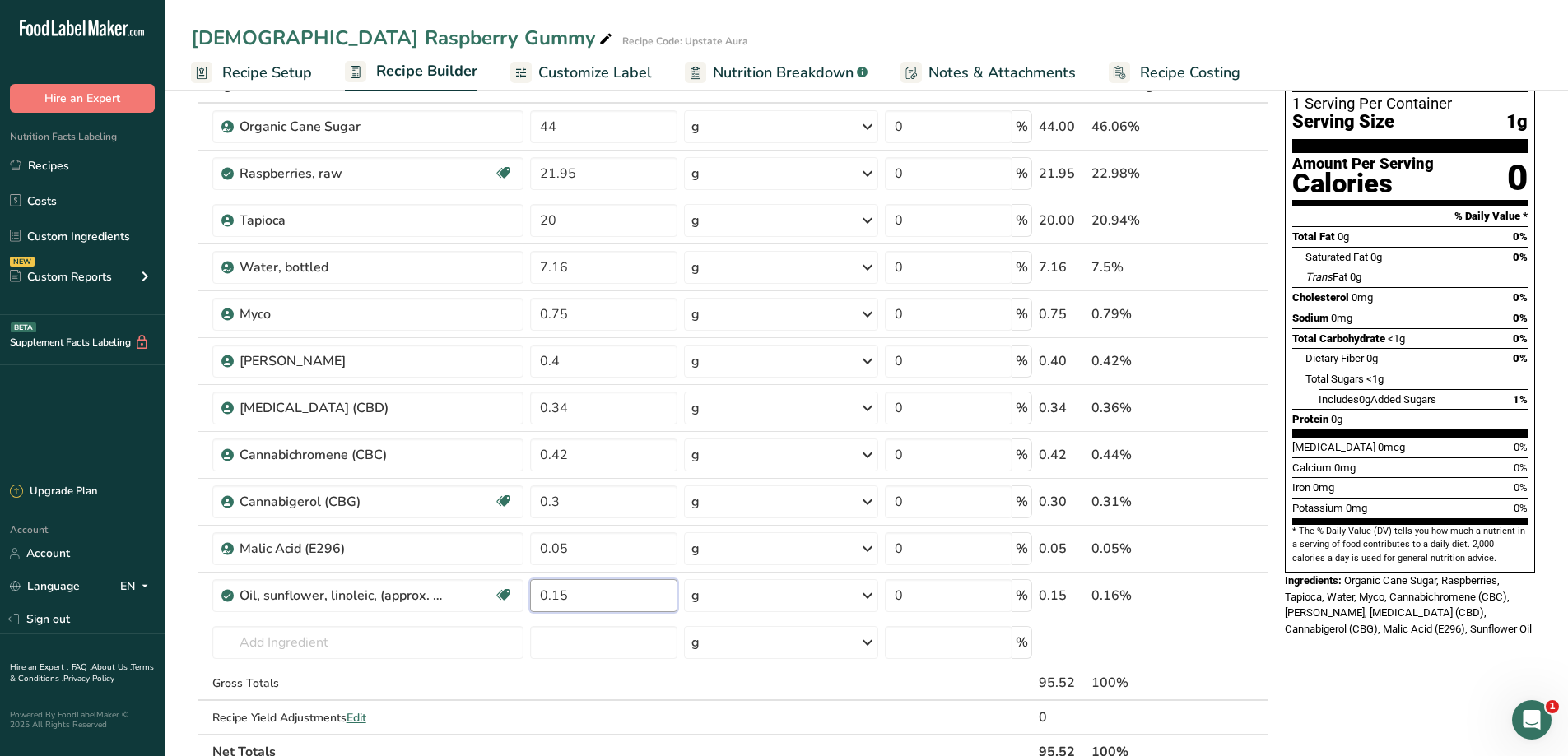
type input "0.15"
click at [1336, 652] on div "Nutrition Facts 1 Serving Per Container Serving Size 1g Amount Per Serving Calo…" at bounding box center [1409, 677] width 263 height 1349
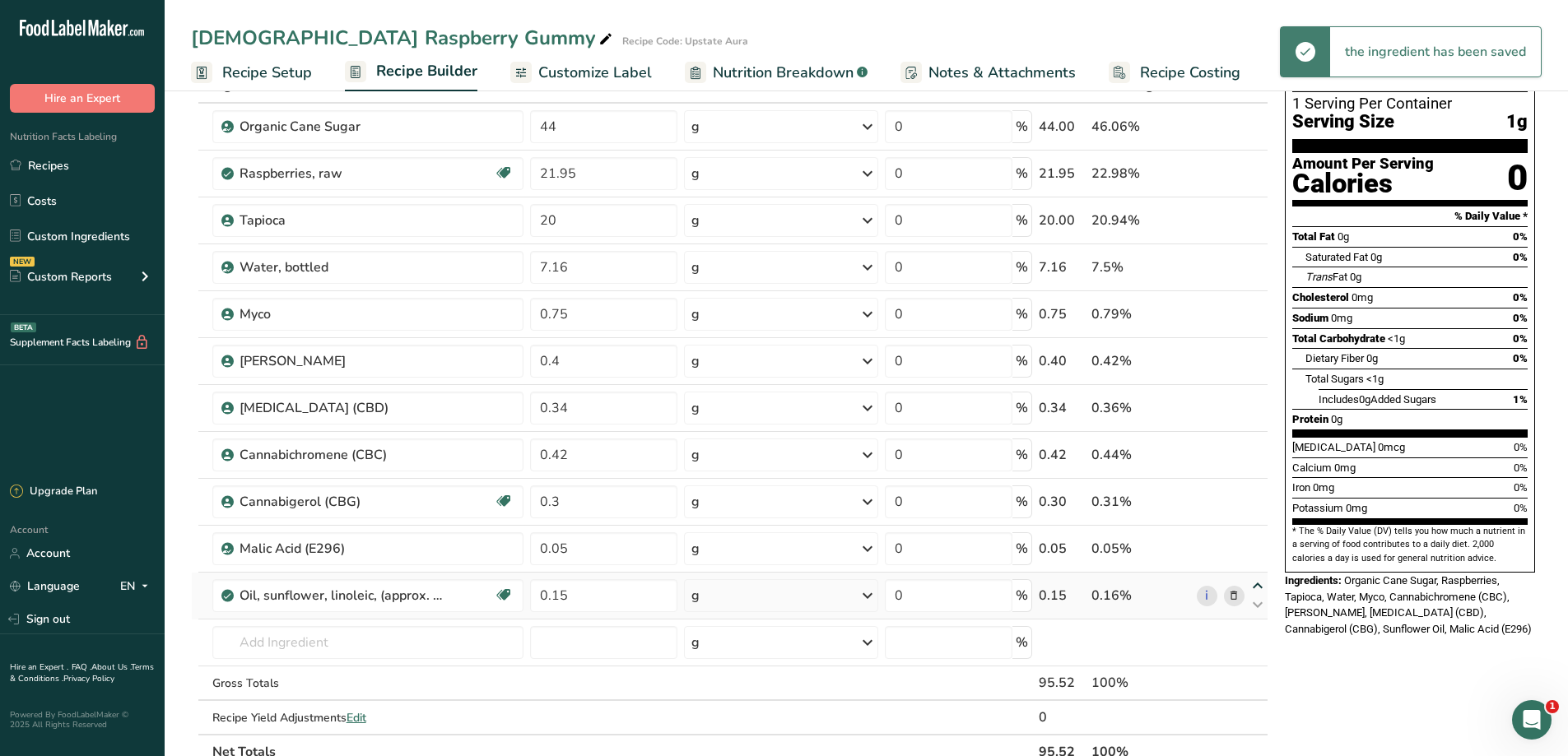
click at [1252, 584] on icon at bounding box center [1257, 585] width 20 height 12
type input "0.15"
type input "0.05"
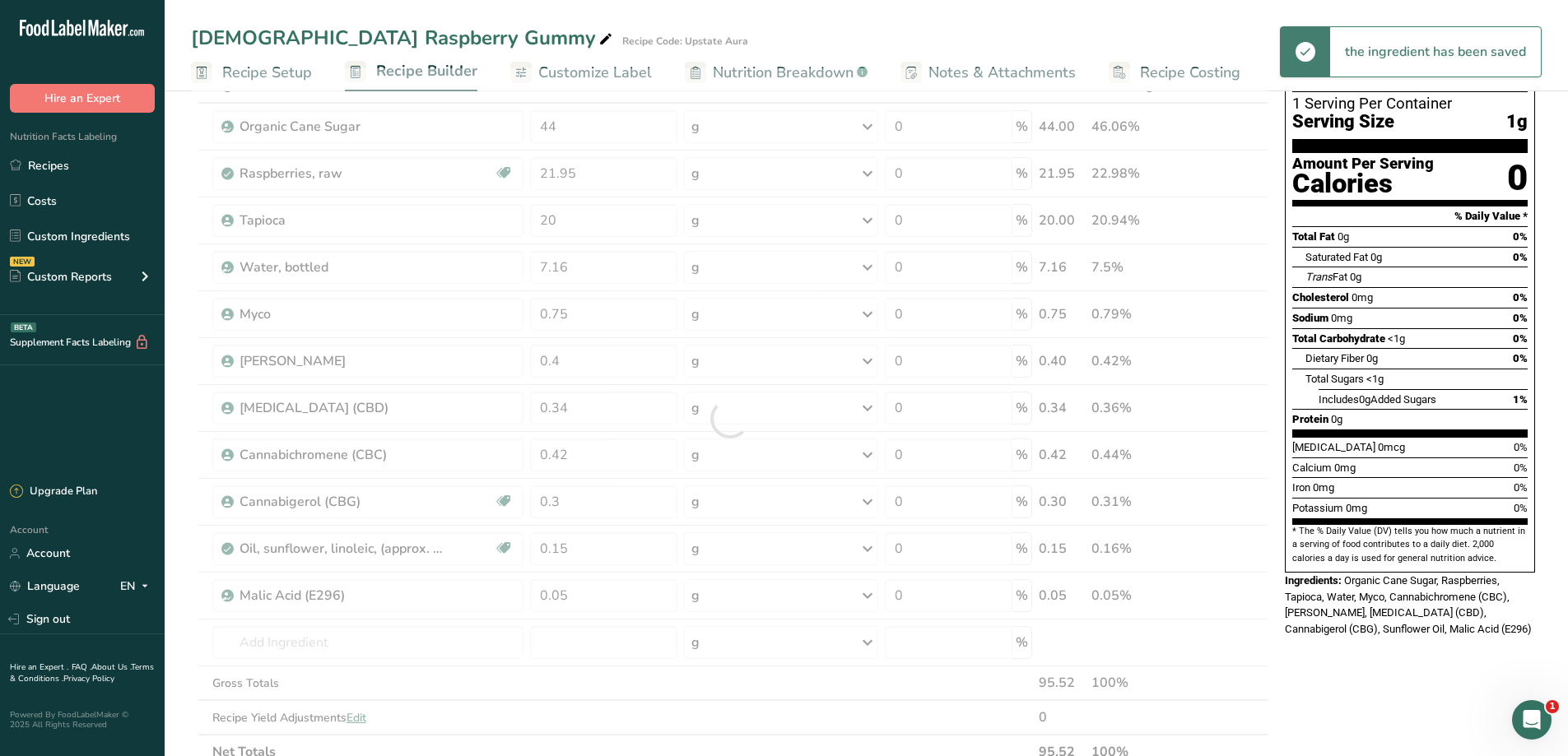
click at [320, 651] on div at bounding box center [730, 419] width 1078 height 701
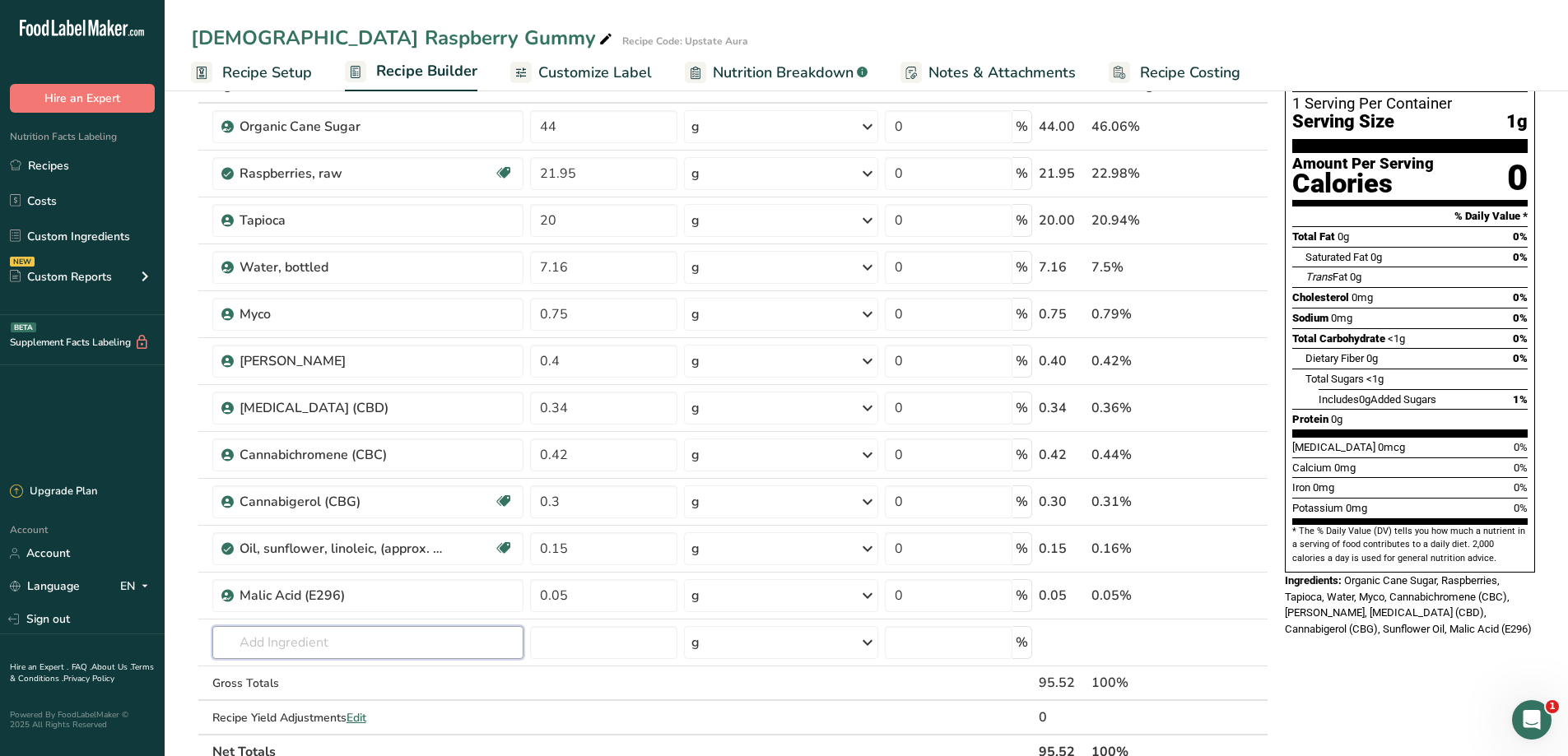
click at [320, 651] on input "text" at bounding box center [368, 642] width 312 height 33
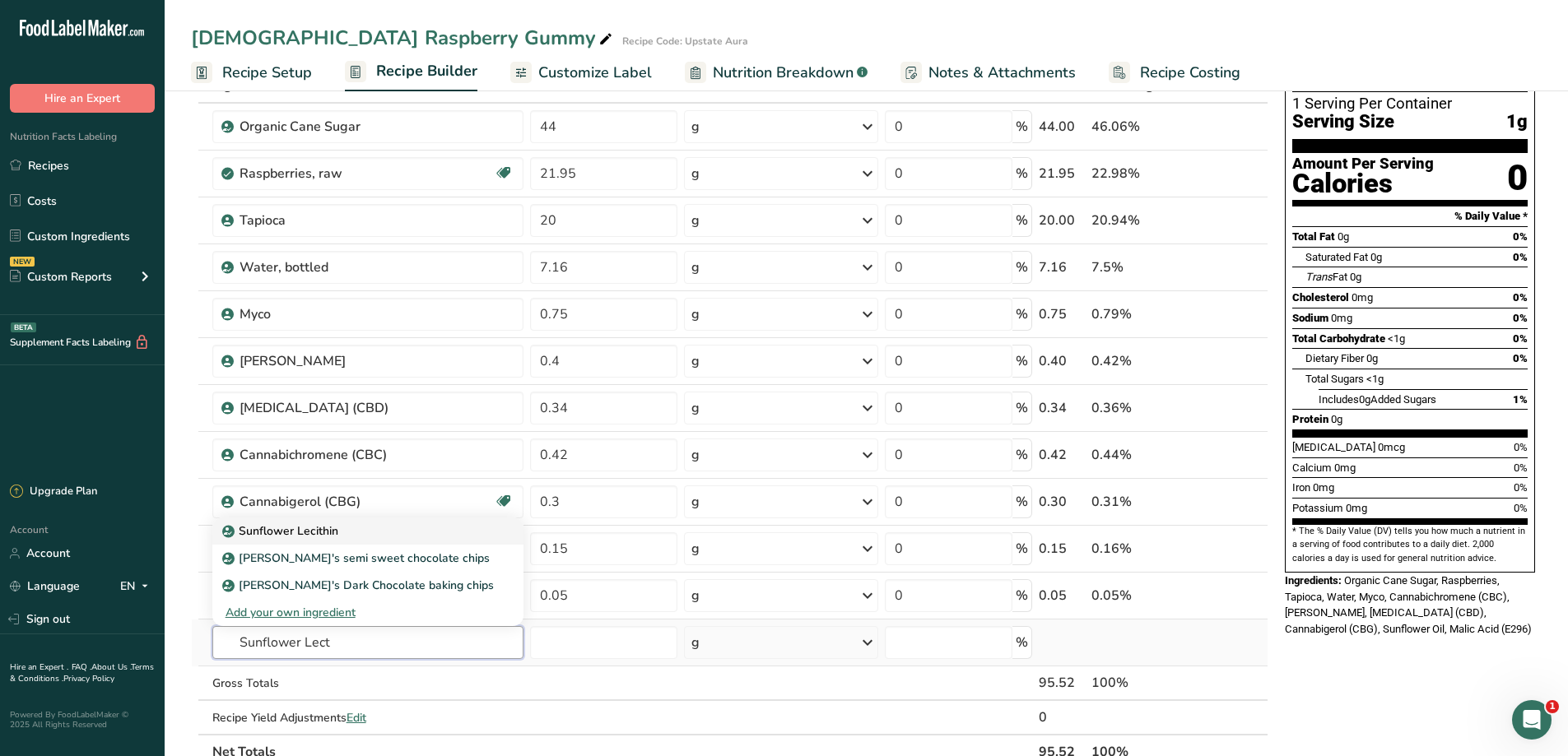
type input "Sunflower Lect"
click at [314, 530] on p "Sunflower Lecithin" at bounding box center [281, 531] width 113 height 17
type input "Sunflower Lecithin"
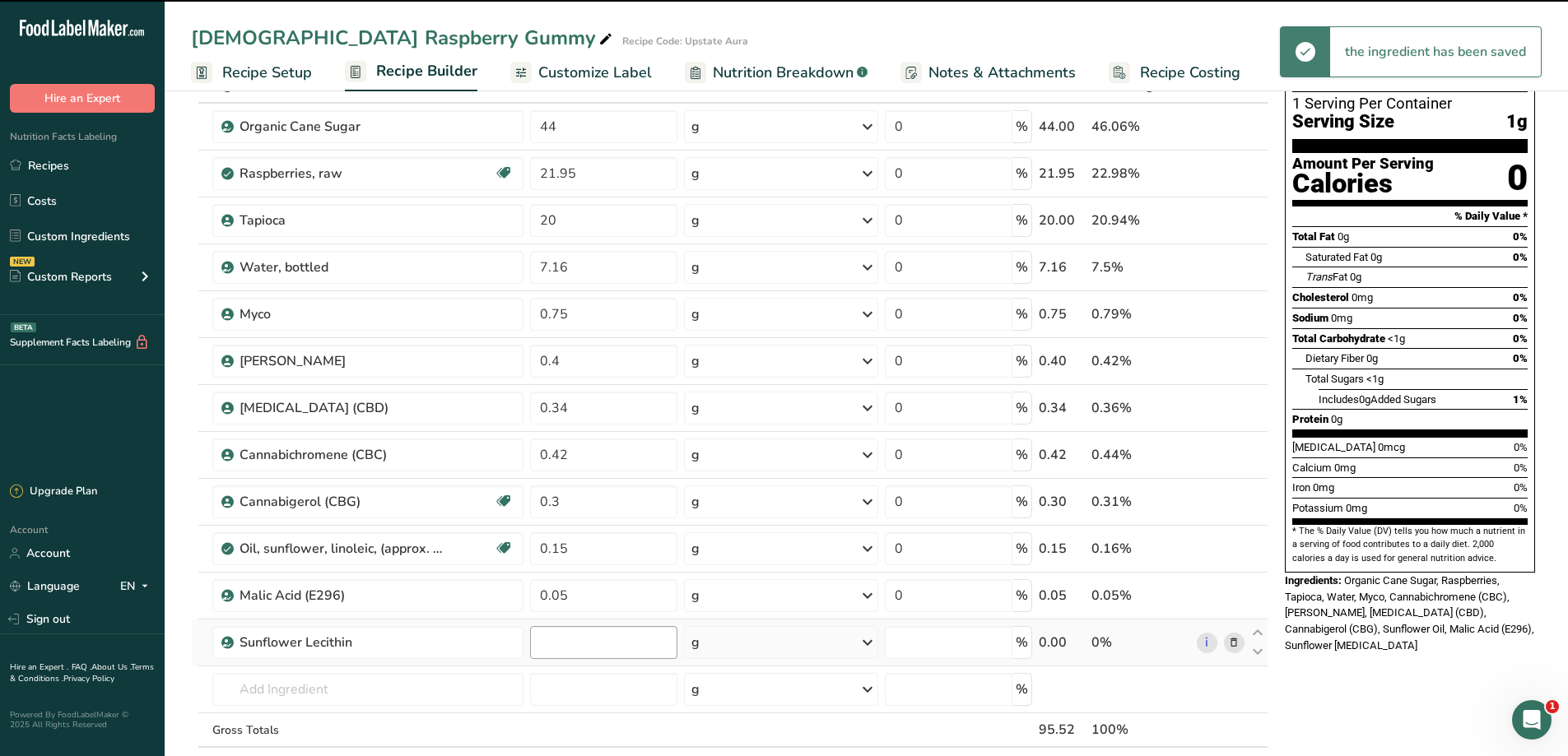
type input "0"
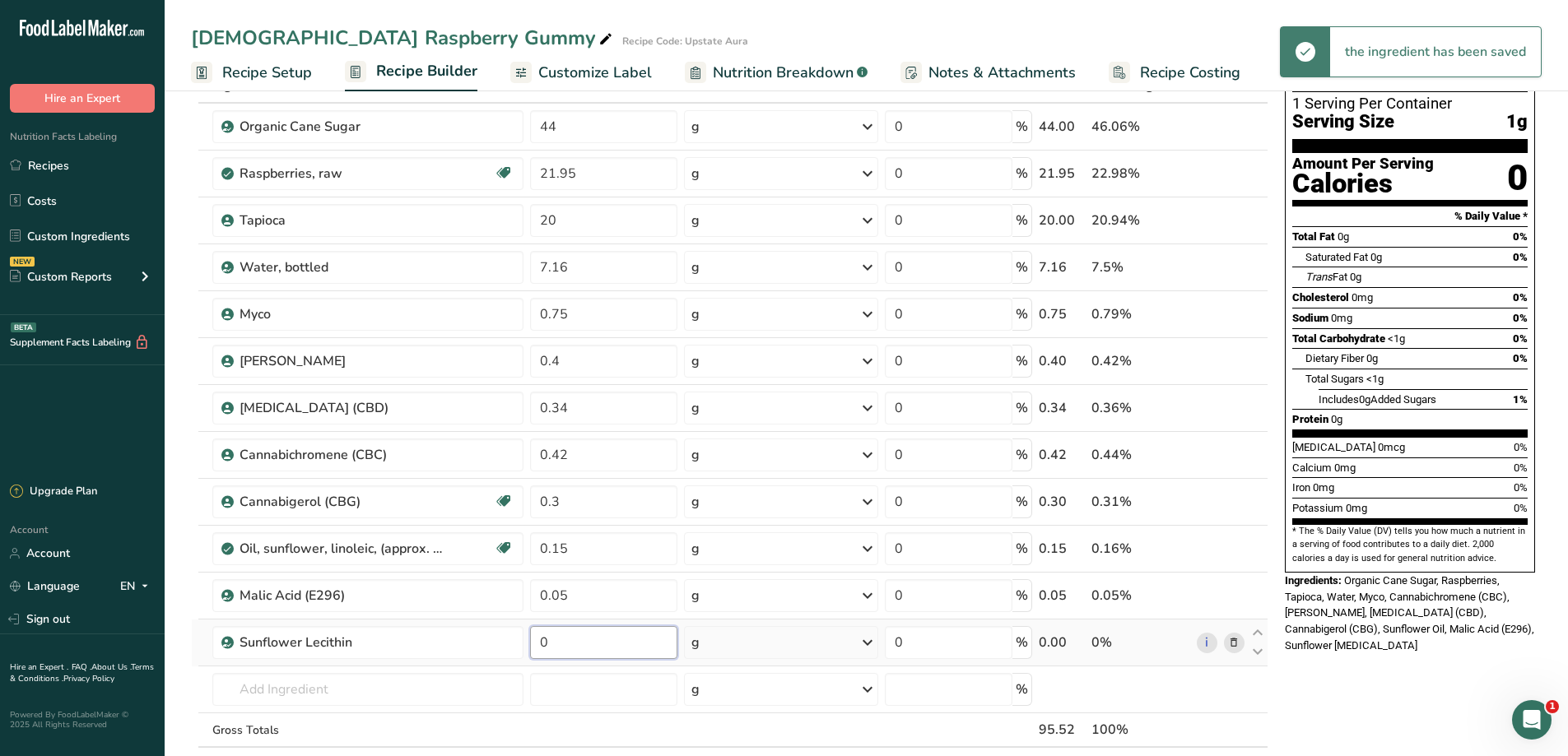
click at [579, 643] on input "0" at bounding box center [603, 642] width 146 height 33
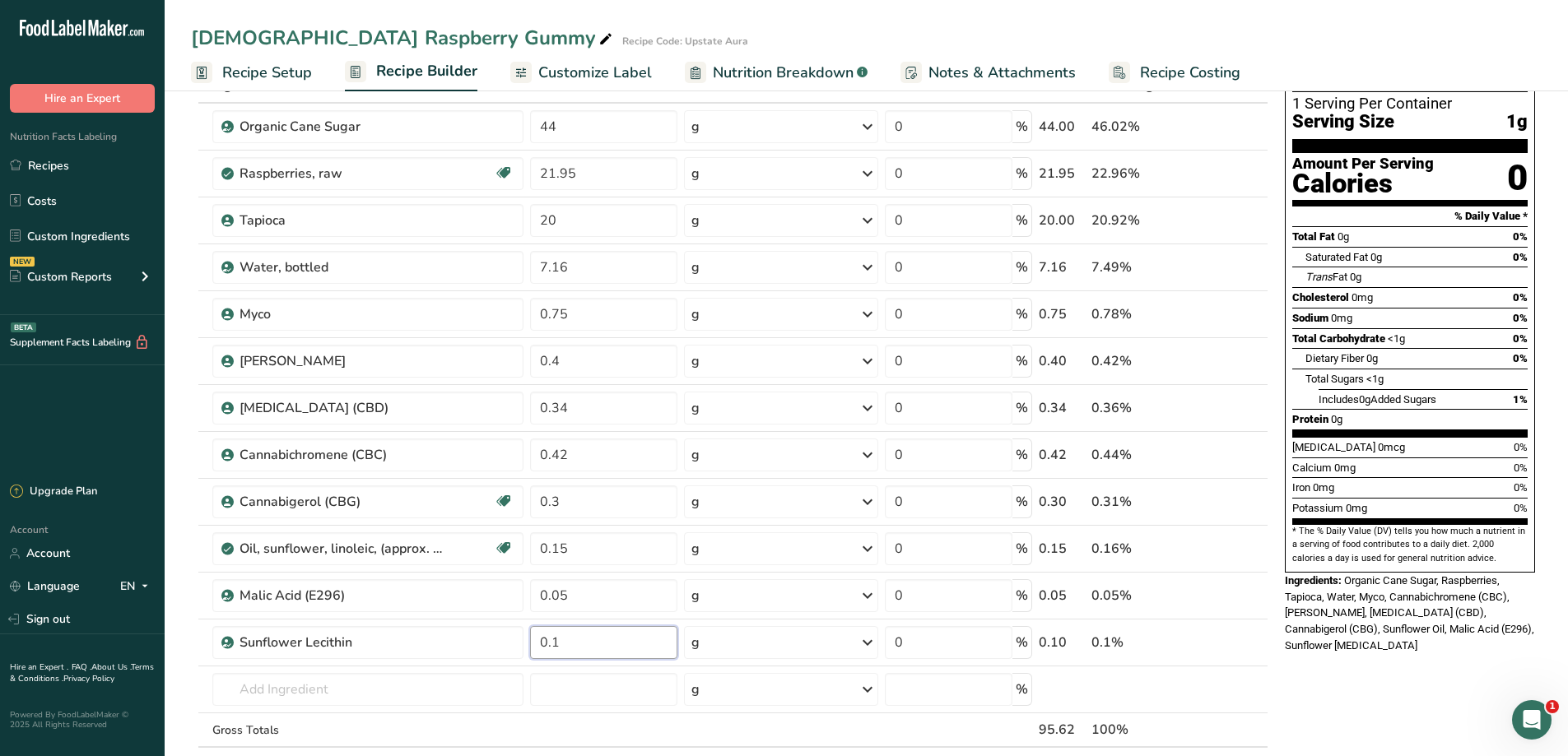
type input "0.1"
click at [1398, 669] on div "Nutrition Facts 1 Serving Per Container Serving Size 1g Amount Per Serving Calo…" at bounding box center [1409, 701] width 263 height 1396
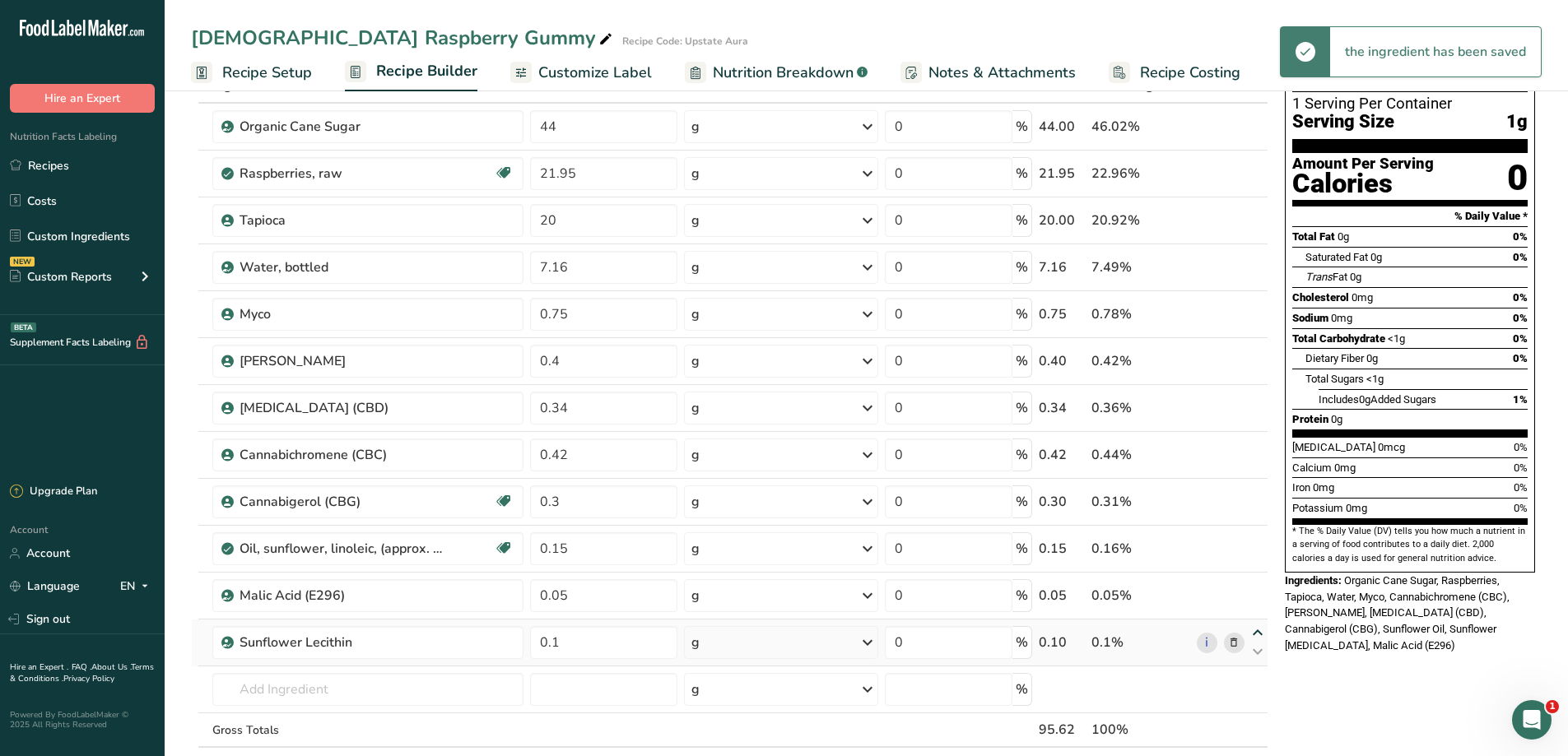
click at [1259, 633] on icon at bounding box center [1257, 633] width 20 height 12
type input "0.1"
type input "0.05"
click at [396, 686] on div "Ingredient * Amount * Unit * Waste * .a-a{fill:#347362;}.b-a{fill:#fff;} Grams …" at bounding box center [730, 442] width 1078 height 747
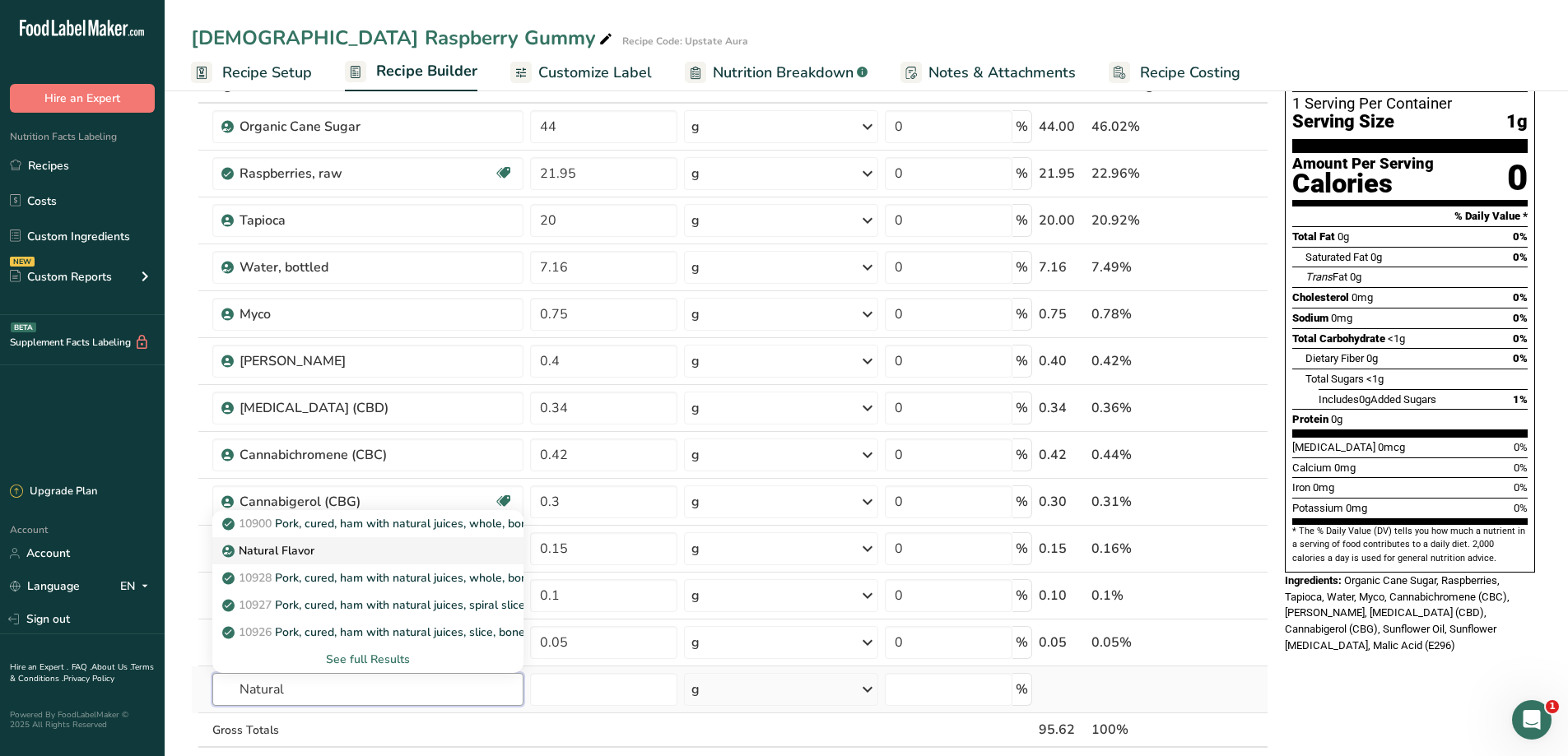
type input "Natural"
click at [327, 559] on link "Natural Flavor" at bounding box center [368, 550] width 312 height 28
type input "Natural Flavor"
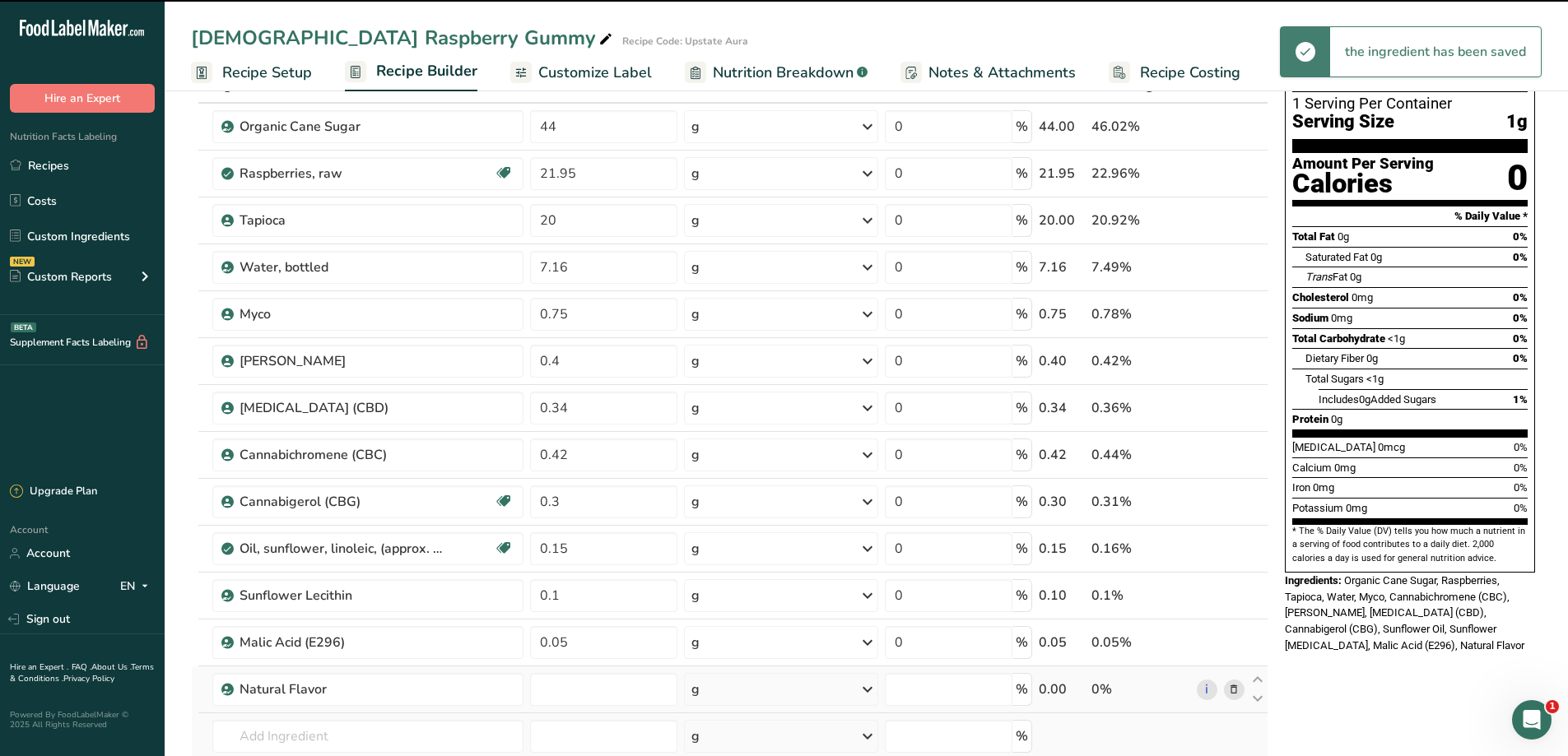
type input "0"
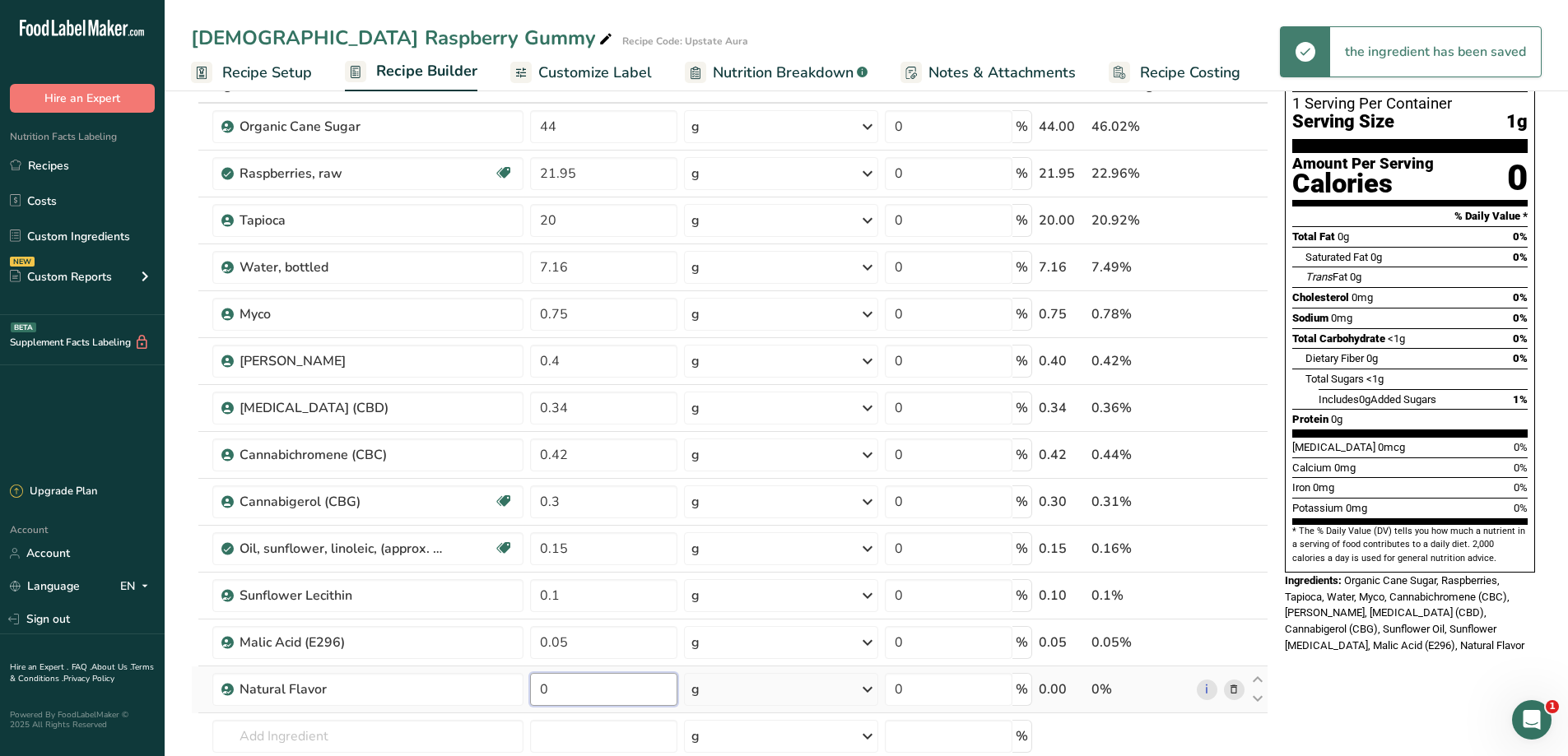
click at [551, 691] on input "0" at bounding box center [603, 689] width 146 height 33
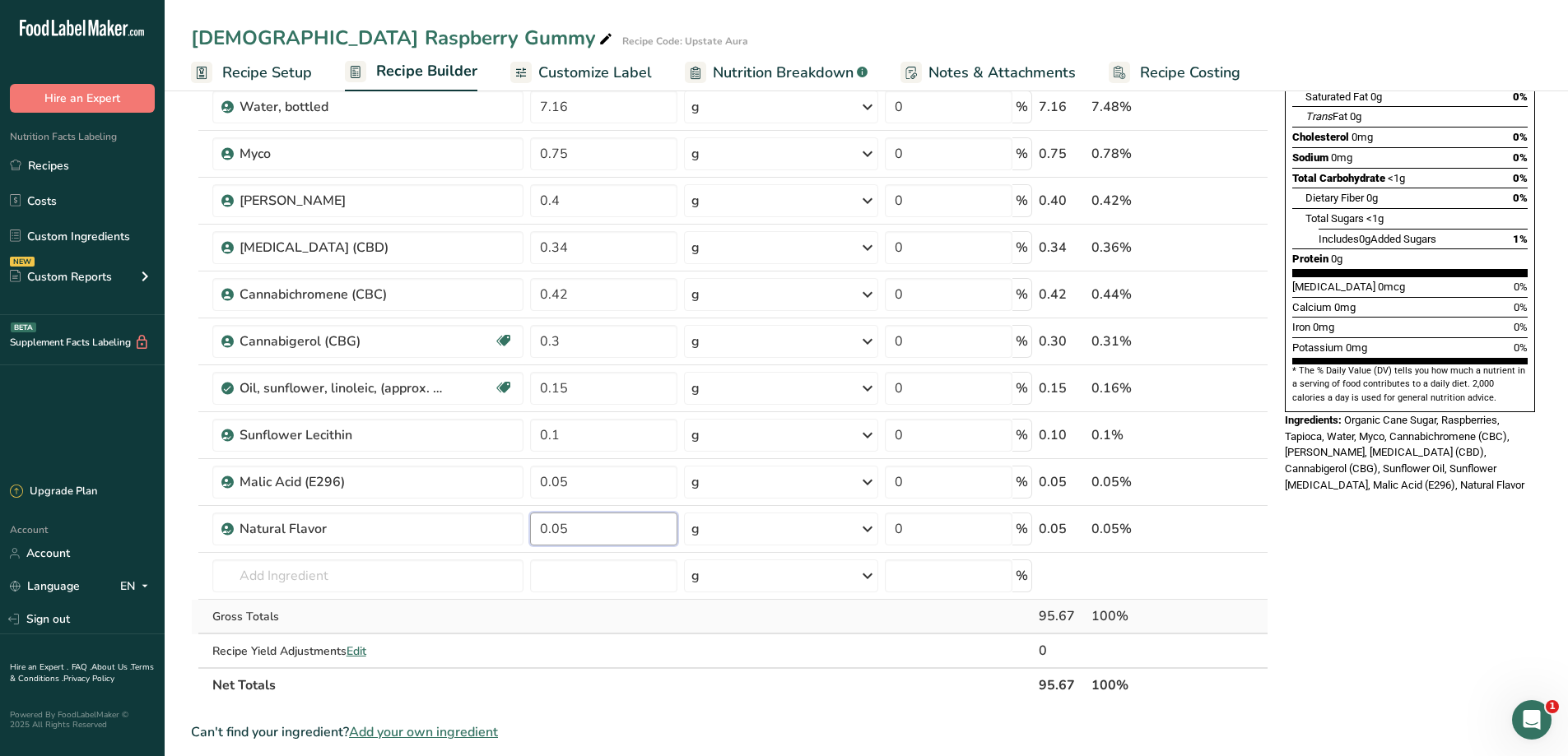
scroll to position [274, 0]
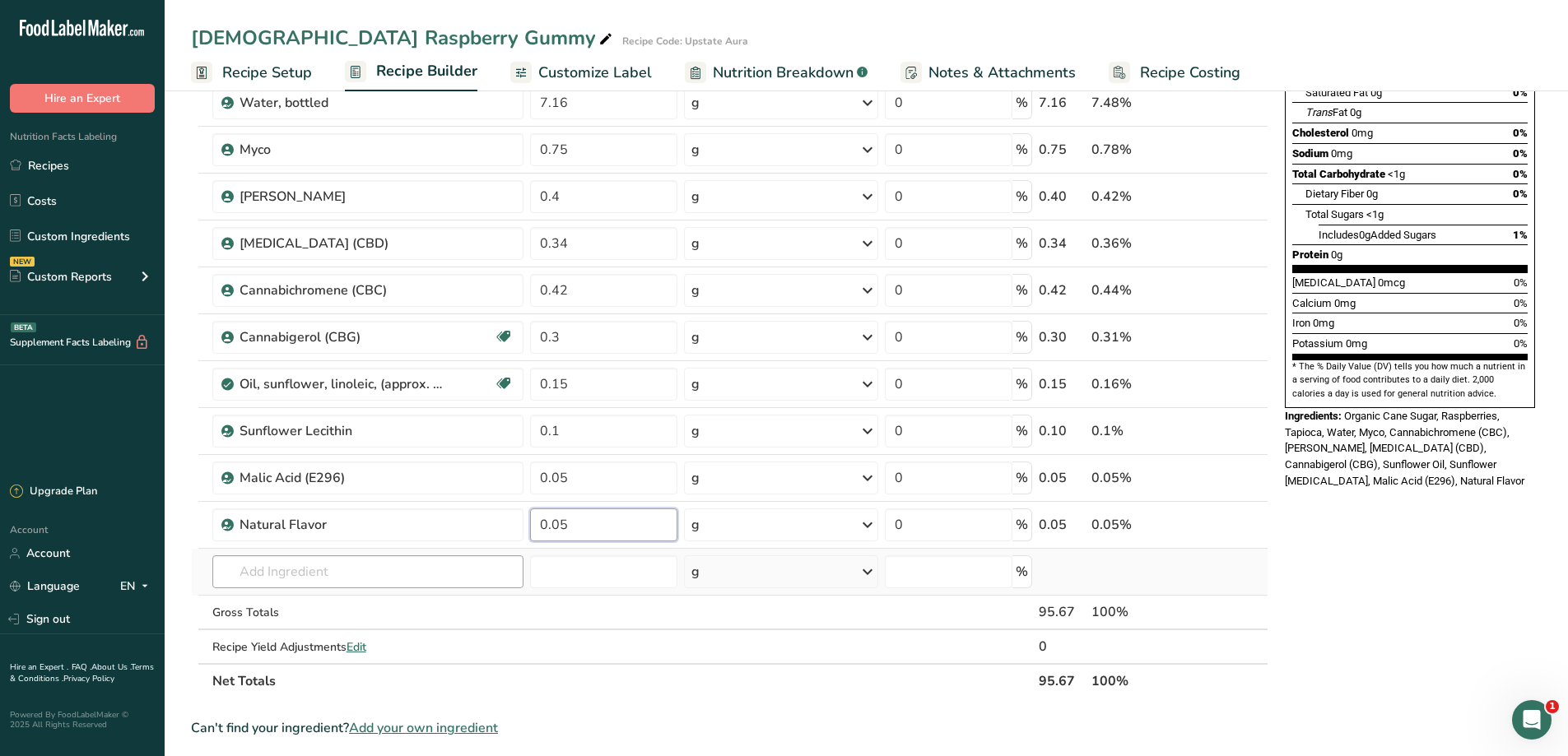
type input "0.05"
click at [425, 574] on div "Ingredient * Amount * Unit * Waste * .a-a{fill:#347362;}.b-a{fill:#fff;} Grams …" at bounding box center [730, 301] width 1078 height 794
type input "Dong Quai"
click at [349, 633] on div "Add your own ingredient" at bounding box center [368, 632] width 285 height 17
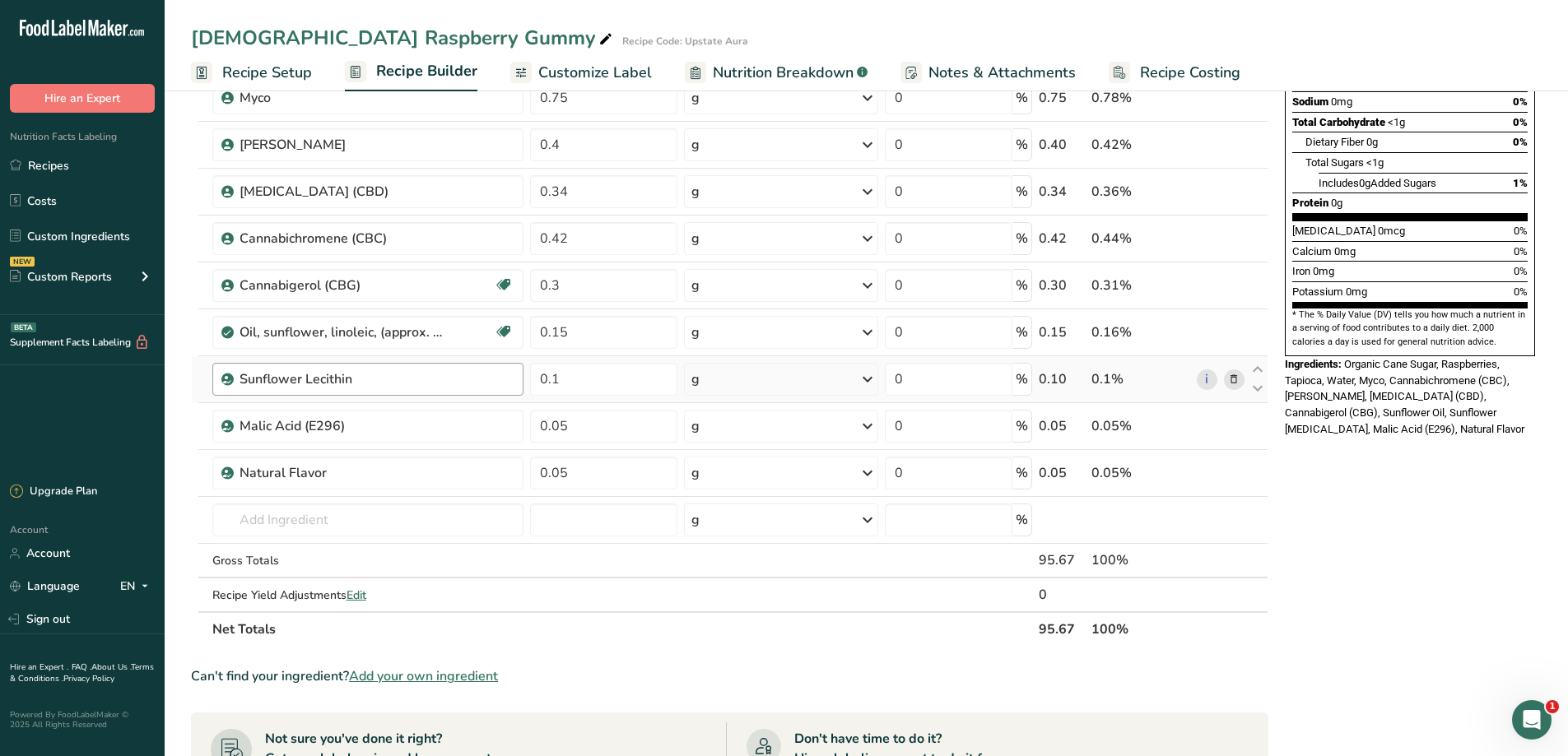
scroll to position [329, 0]
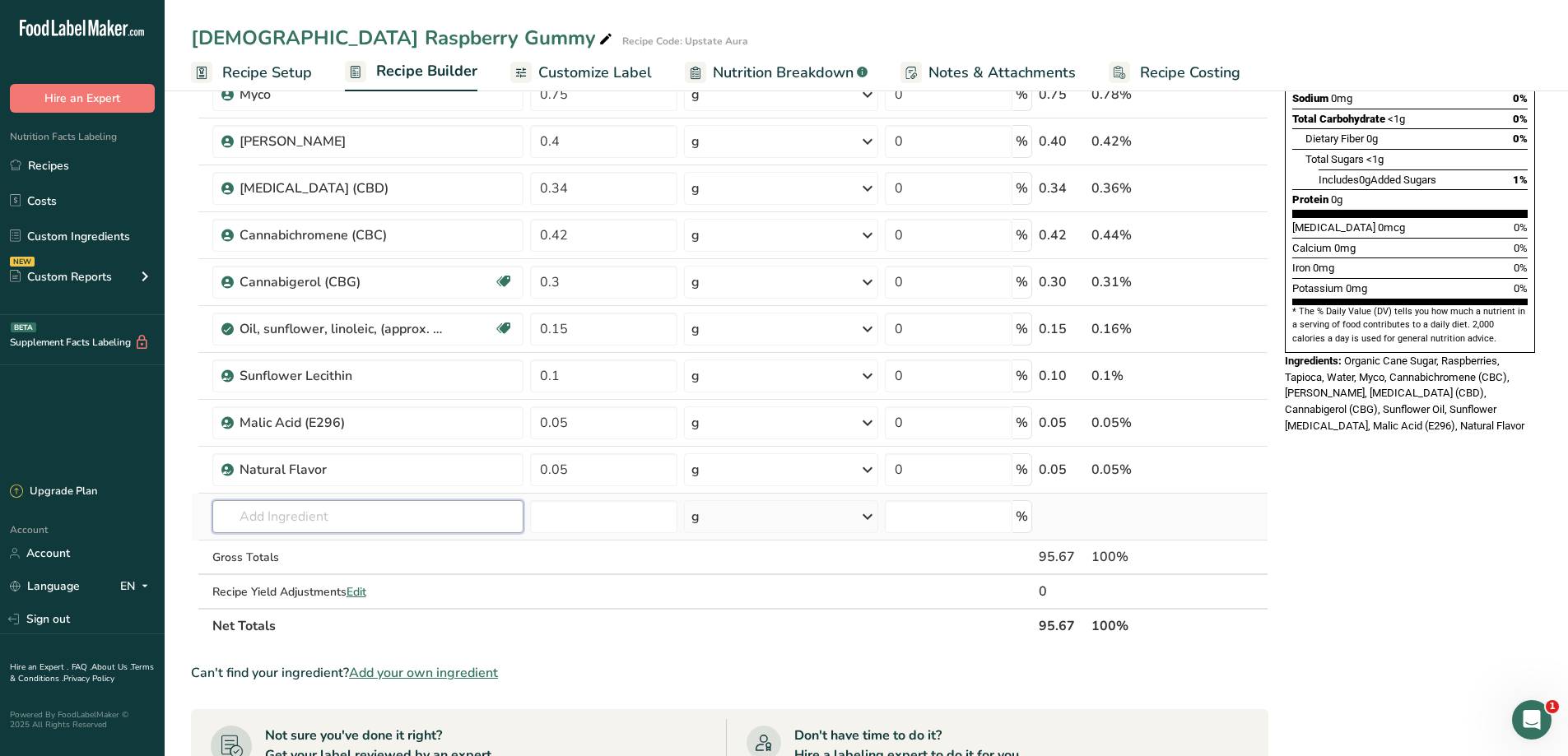
click at [378, 502] on input "text" at bounding box center [368, 516] width 312 height 33
type input "Critic Acid"
click at [316, 549] on div "Critic Acid" at bounding box center [354, 550] width 259 height 17
type input "Critic Acid"
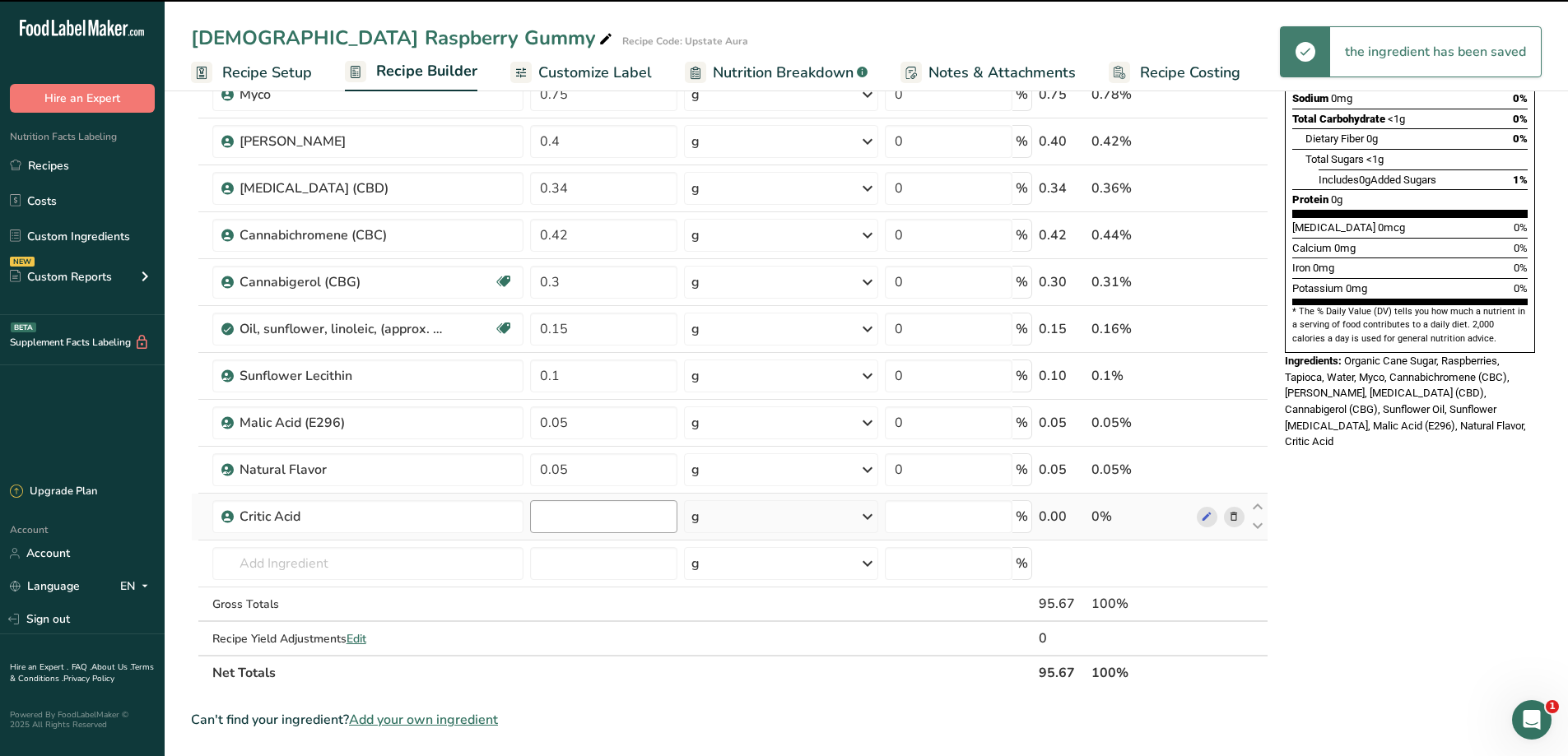
type input "0"
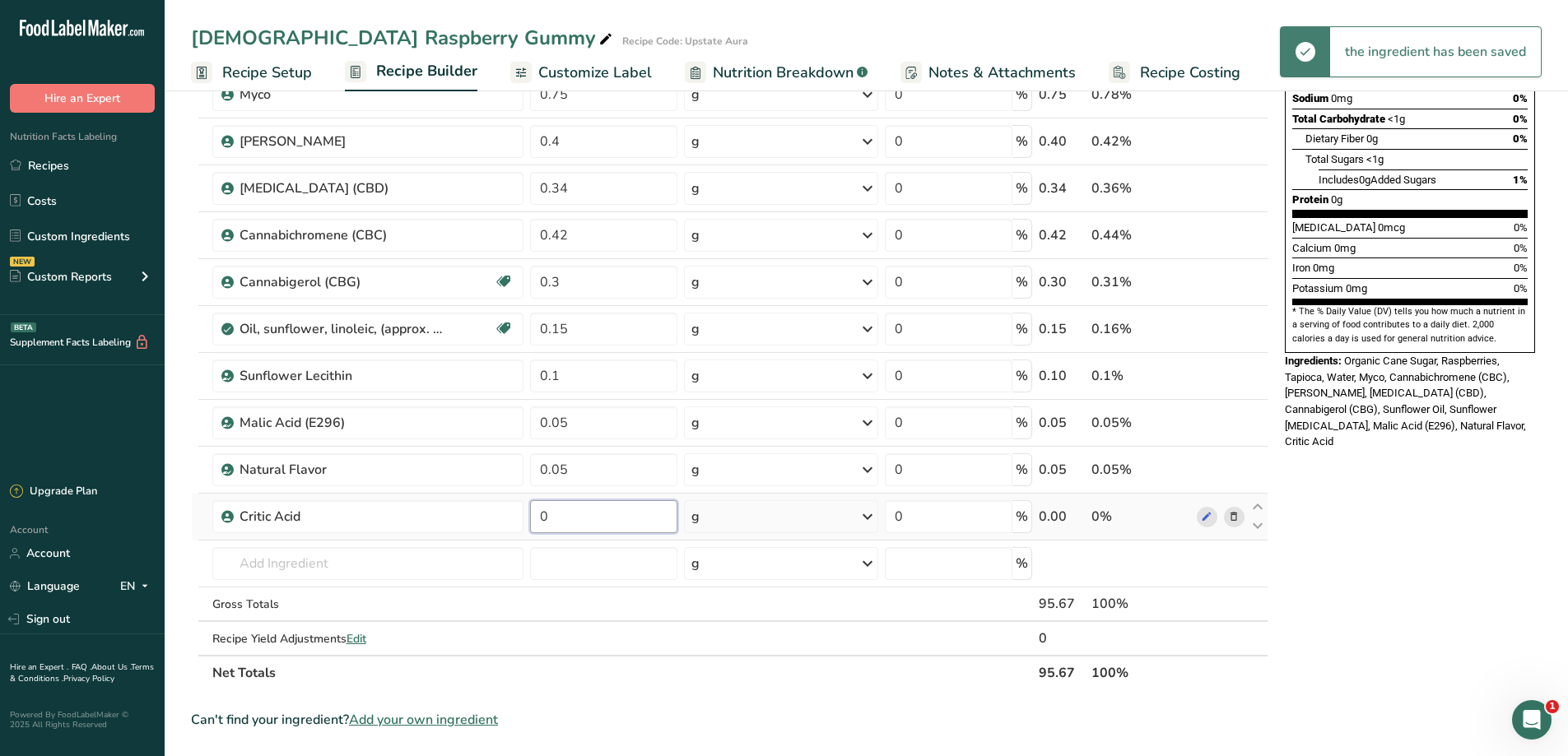
click at [592, 518] on input "0" at bounding box center [603, 516] width 146 height 33
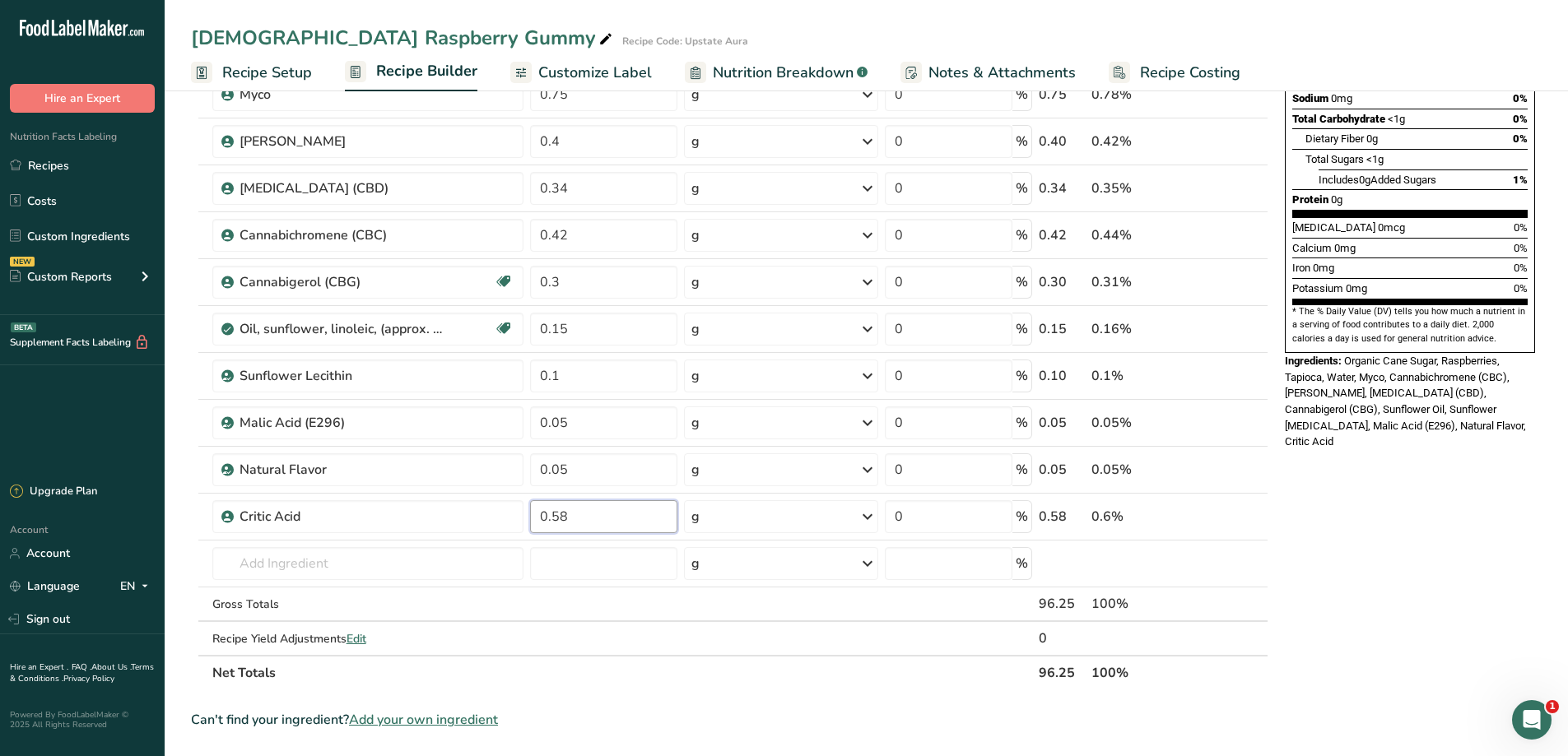
type input "0.58"
click at [1416, 572] on div "Nutrition Facts 1 Serving Per Container Serving Size 1g Amount Per Serving Calo…" at bounding box center [1409, 527] width 263 height 1489
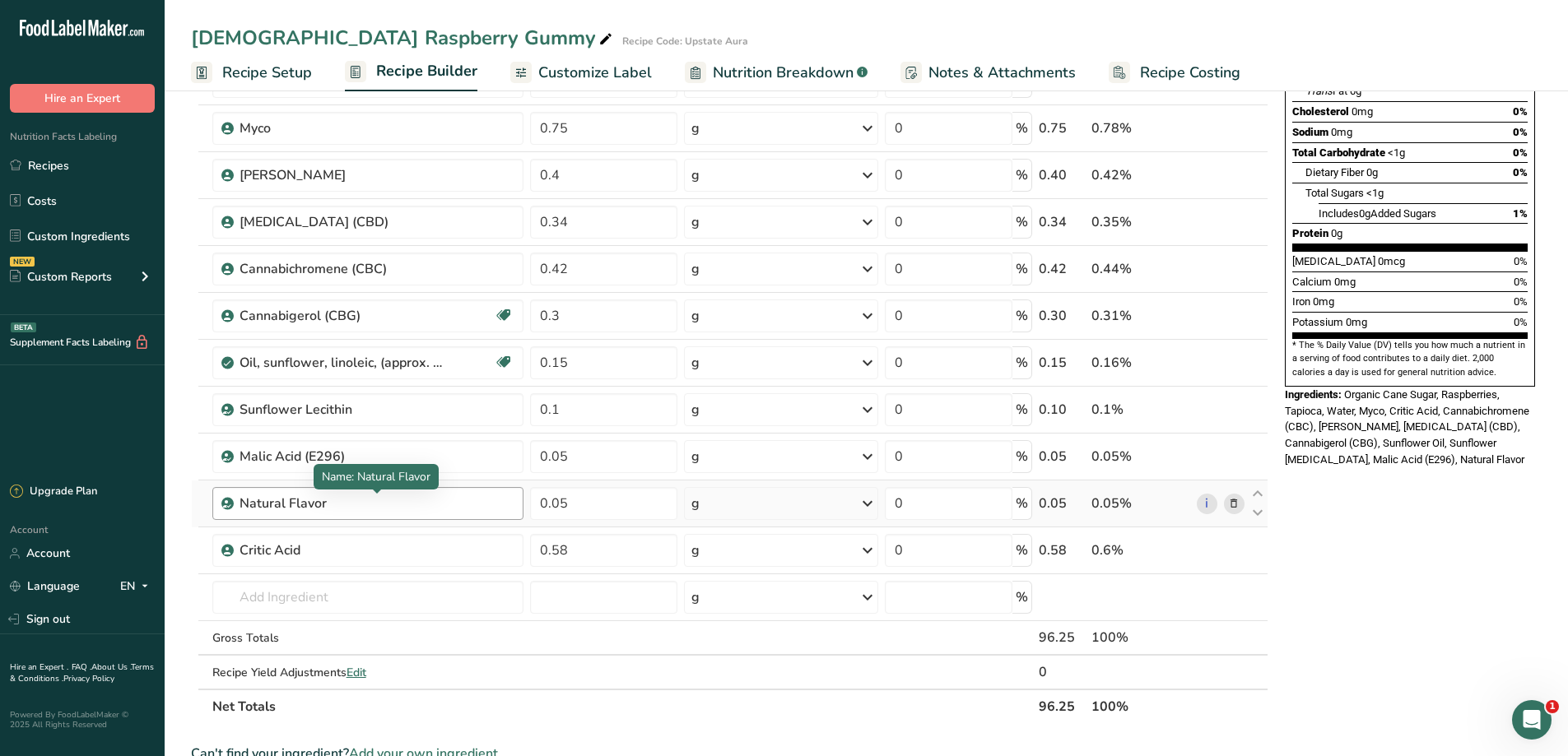
scroll to position [274, 0]
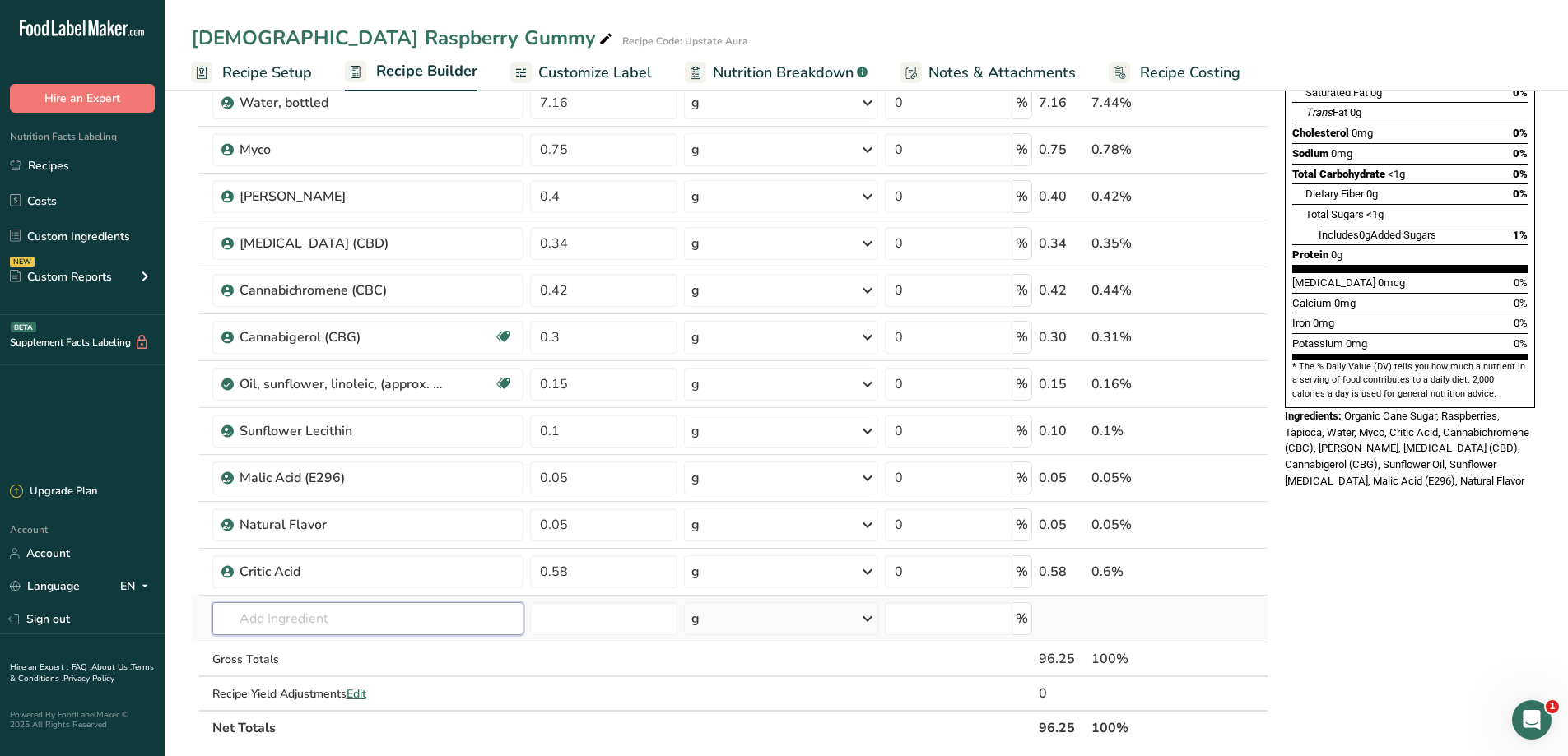
click at [304, 630] on input "text" at bounding box center [368, 618] width 312 height 33
click at [310, 621] on input "text" at bounding box center [368, 618] width 312 height 33
click at [288, 625] on input "text" at bounding box center [368, 618] width 312 height 33
type input "[PERSON_NAME]"
click at [347, 681] on div "Add your own ingredient" at bounding box center [368, 679] width 285 height 17
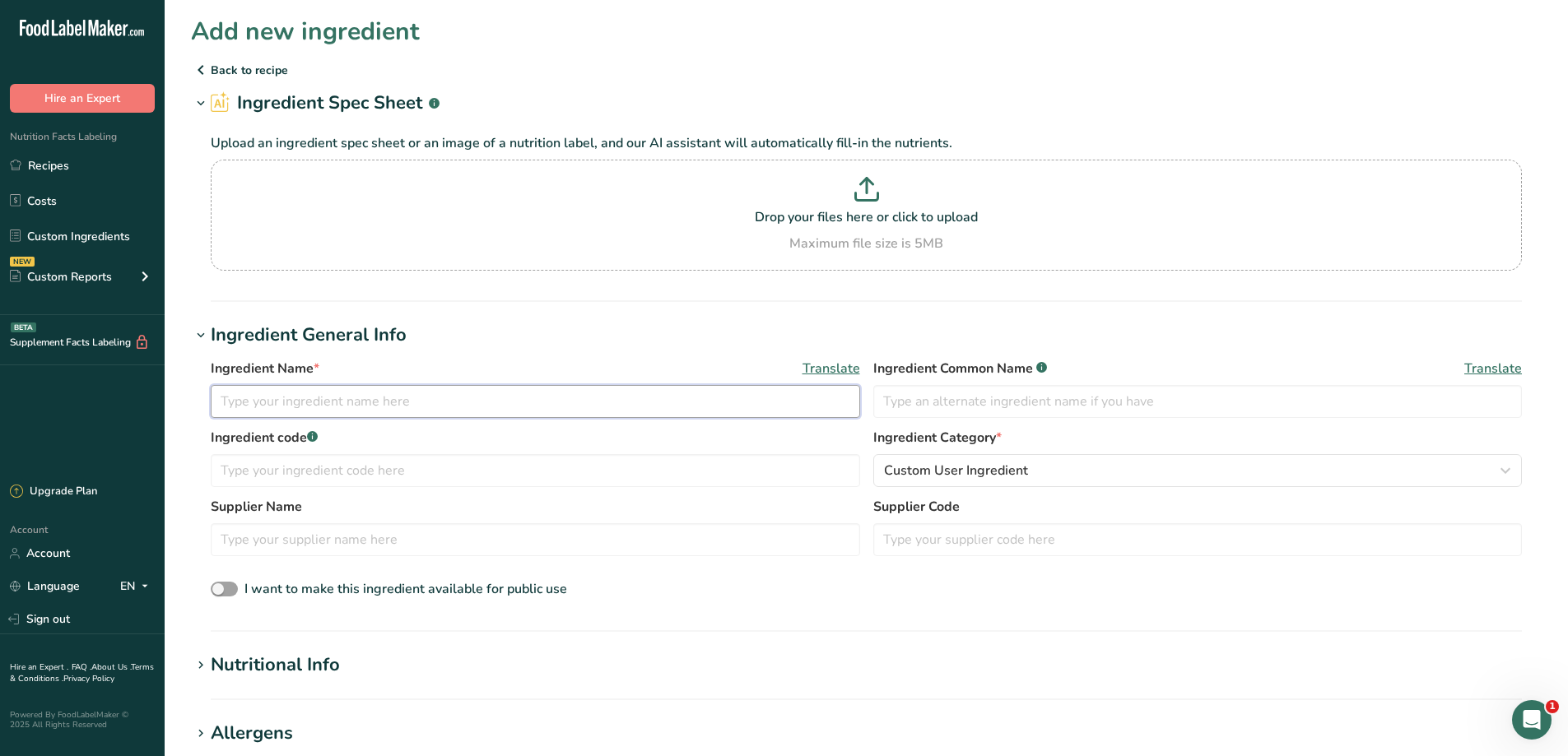
click at [357, 406] on input "text" at bounding box center [535, 401] width 649 height 33
type input "Dong Quai"
click at [982, 402] on input "text" at bounding box center [1197, 401] width 649 height 33
drag, startPoint x: 311, startPoint y: 406, endPoint x: 127, endPoint y: 406, distance: 184.0
click at [127, 406] on div ".a-20{fill:#fff;} Hire an Expert Nutrition Facts Labeling Recipes Costs Custom …" at bounding box center [784, 654] width 1568 height 1309
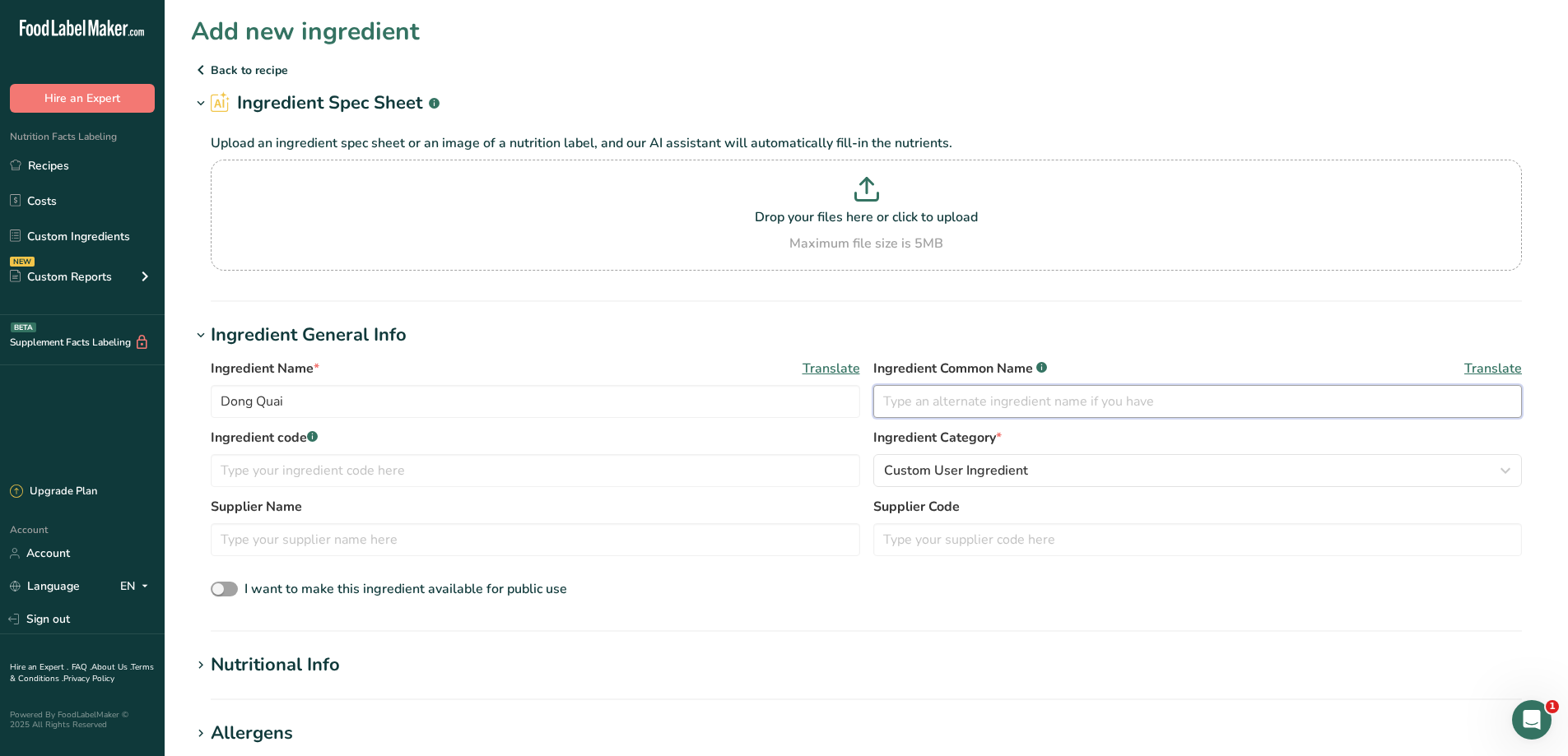
click at [965, 393] on input "text" at bounding box center [1197, 401] width 649 height 33
click at [371, 471] on input "text" at bounding box center [535, 470] width 649 height 33
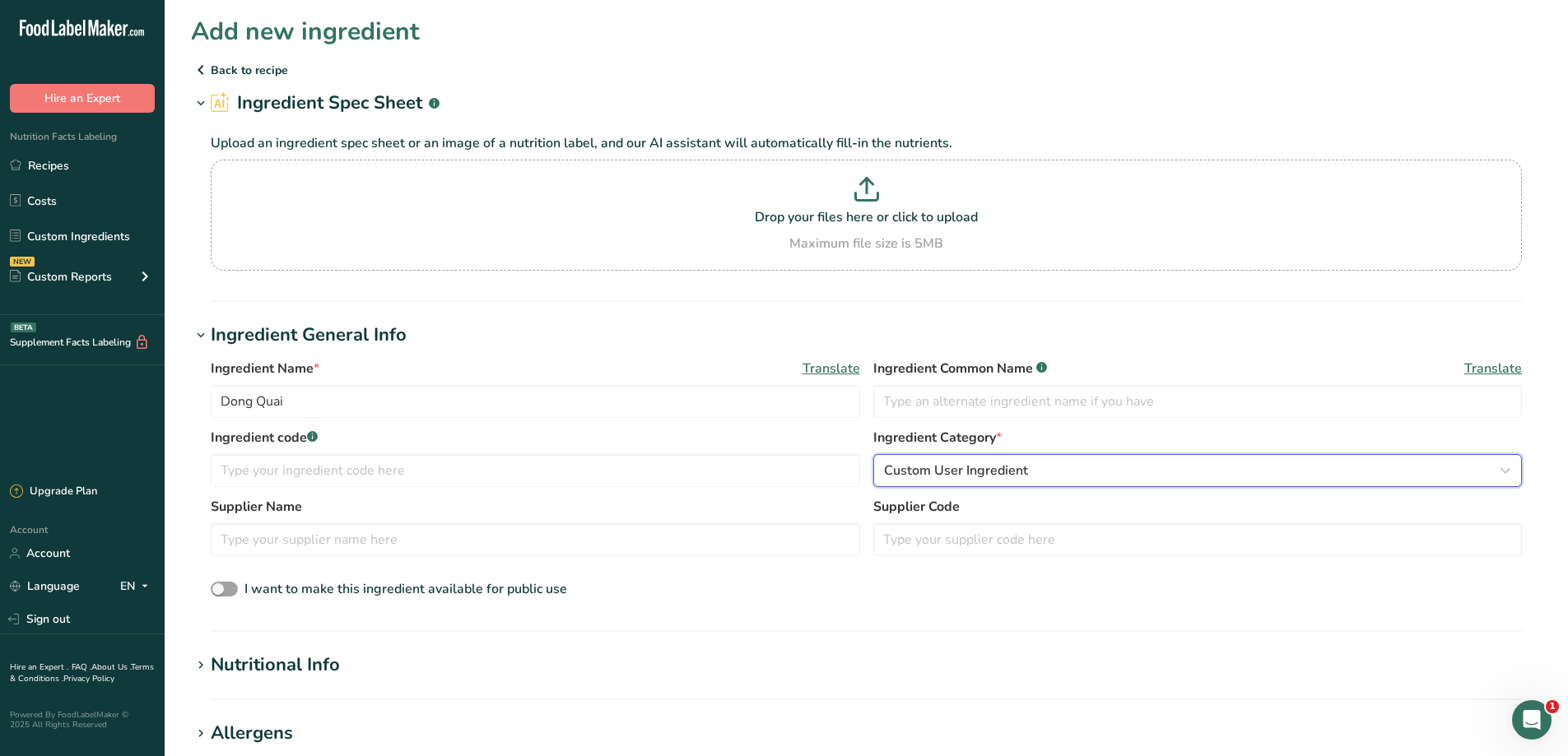
click at [965, 471] on span "Custom User Ingredient" at bounding box center [956, 470] width 144 height 20
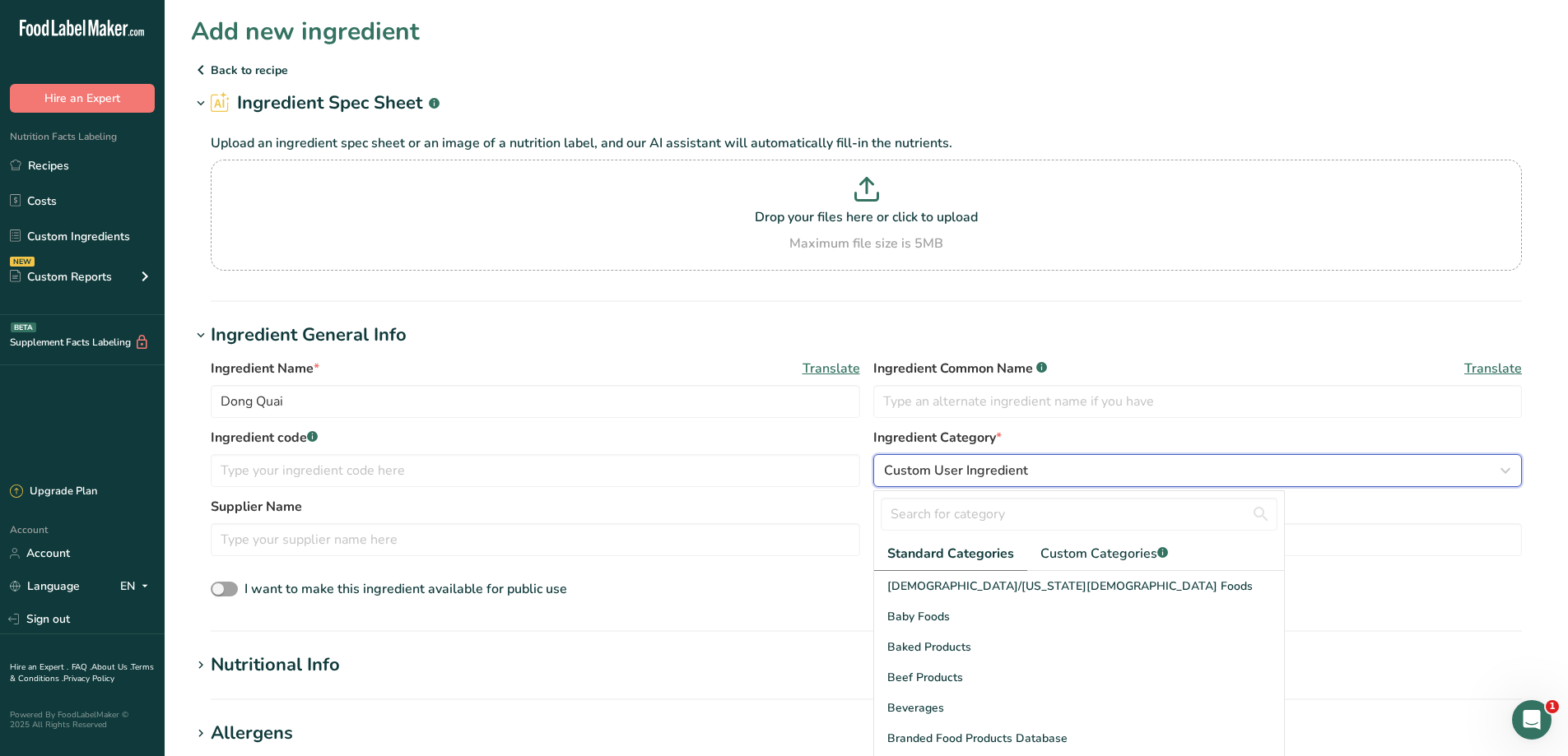
click at [965, 471] on span "Custom User Ingredient" at bounding box center [956, 470] width 144 height 20
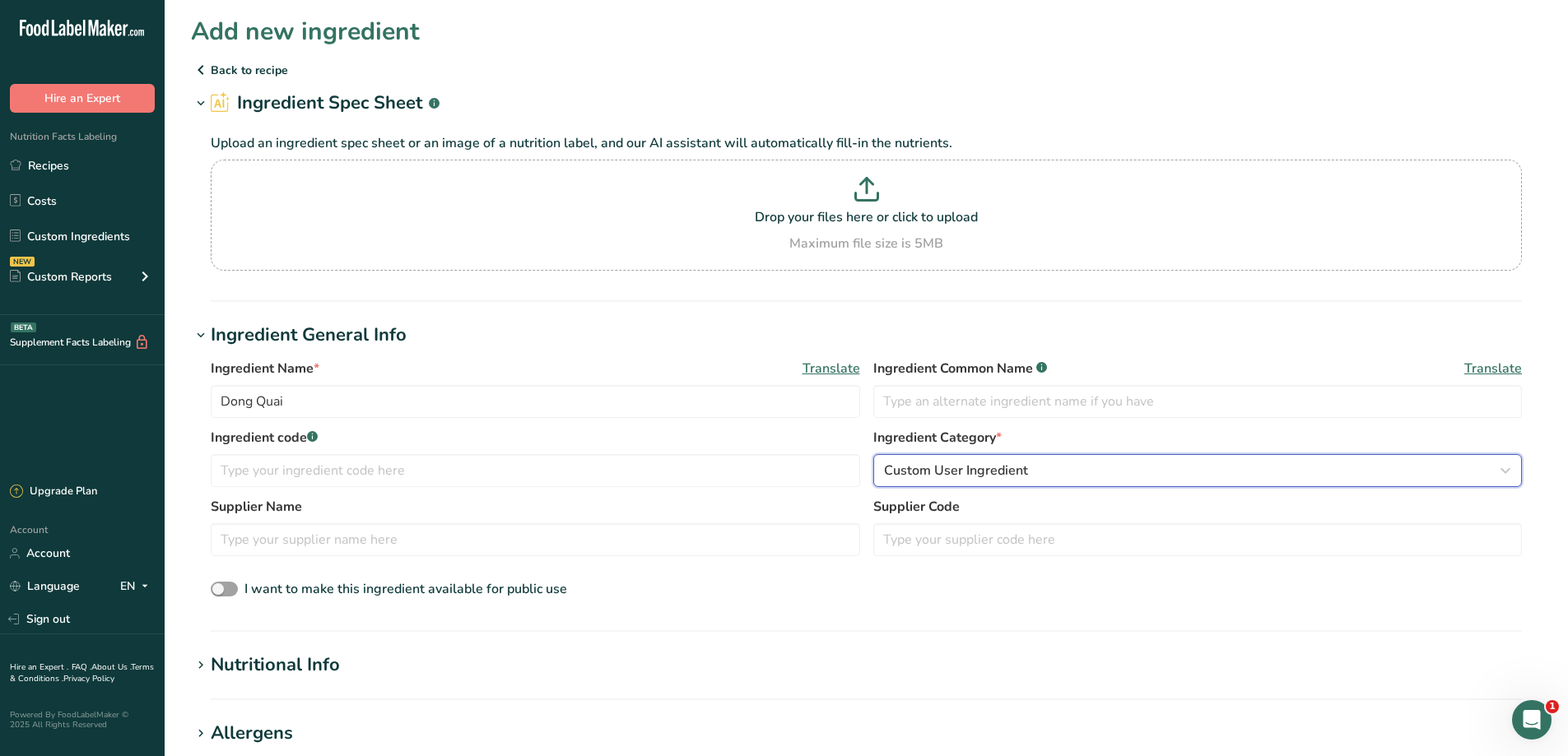
click at [966, 464] on span "Custom User Ingredient" at bounding box center [956, 470] width 144 height 20
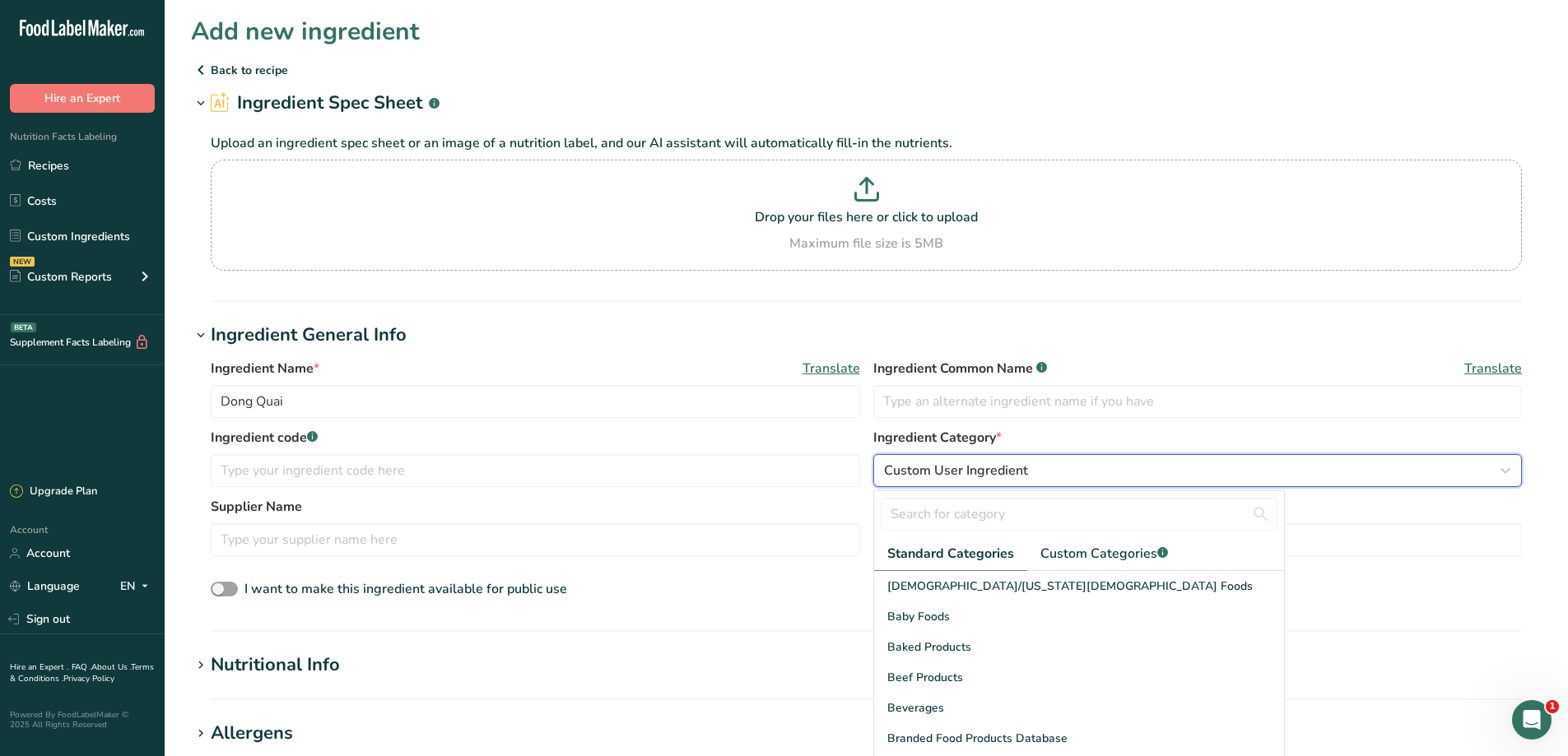
click at [966, 463] on span "Custom User Ingredient" at bounding box center [956, 470] width 144 height 20
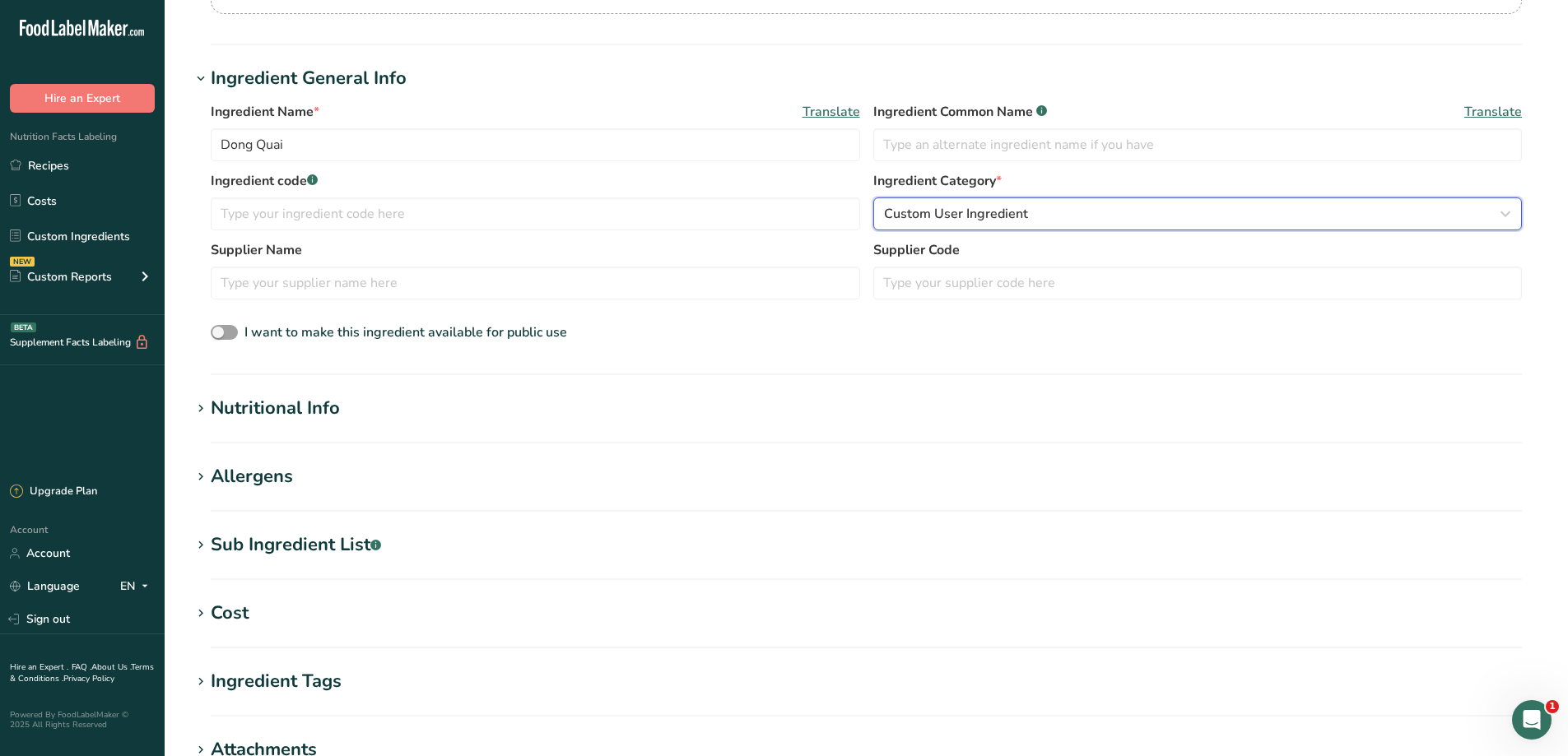
scroll to position [274, 0]
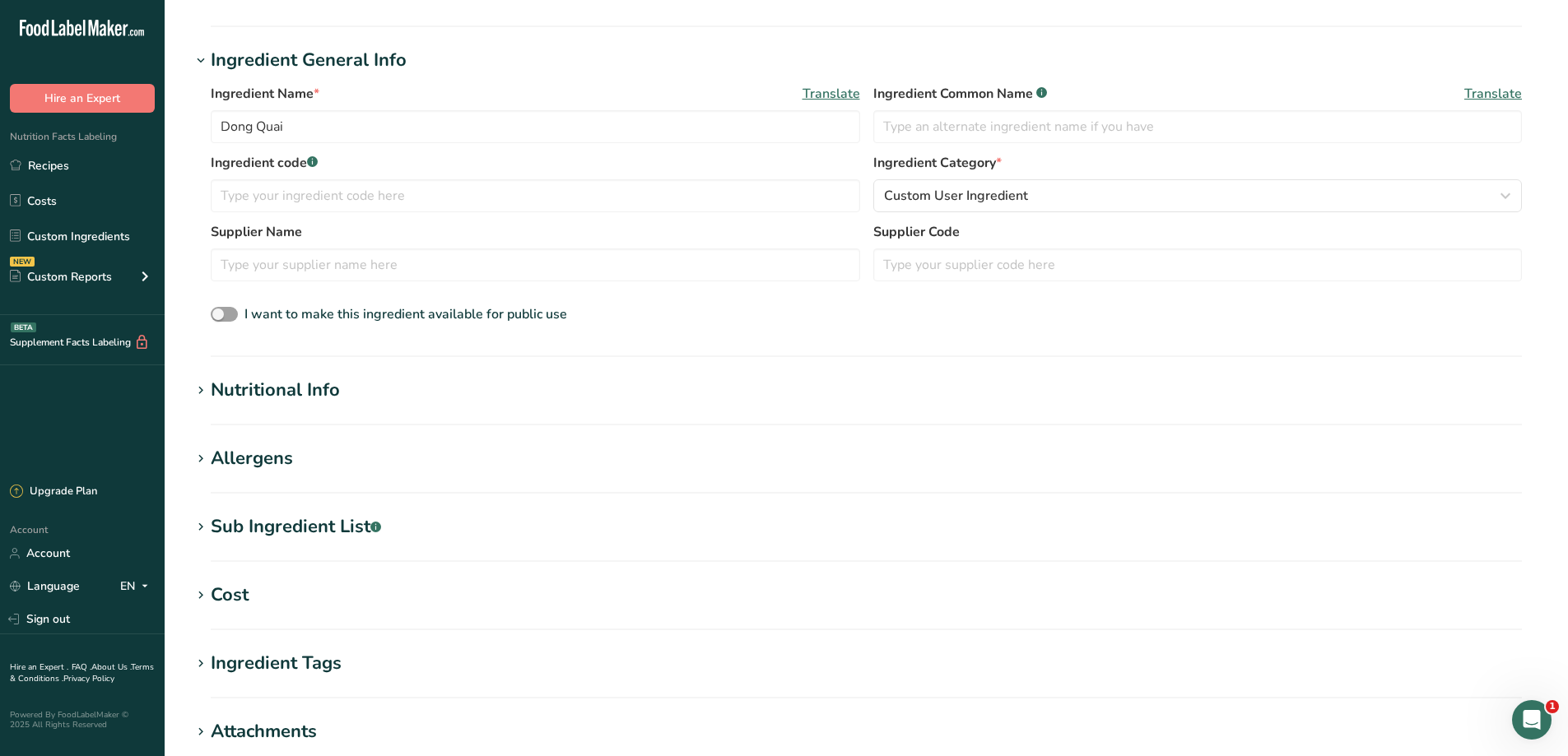
click at [329, 400] on div "Nutritional Info" at bounding box center [276, 390] width 129 height 28
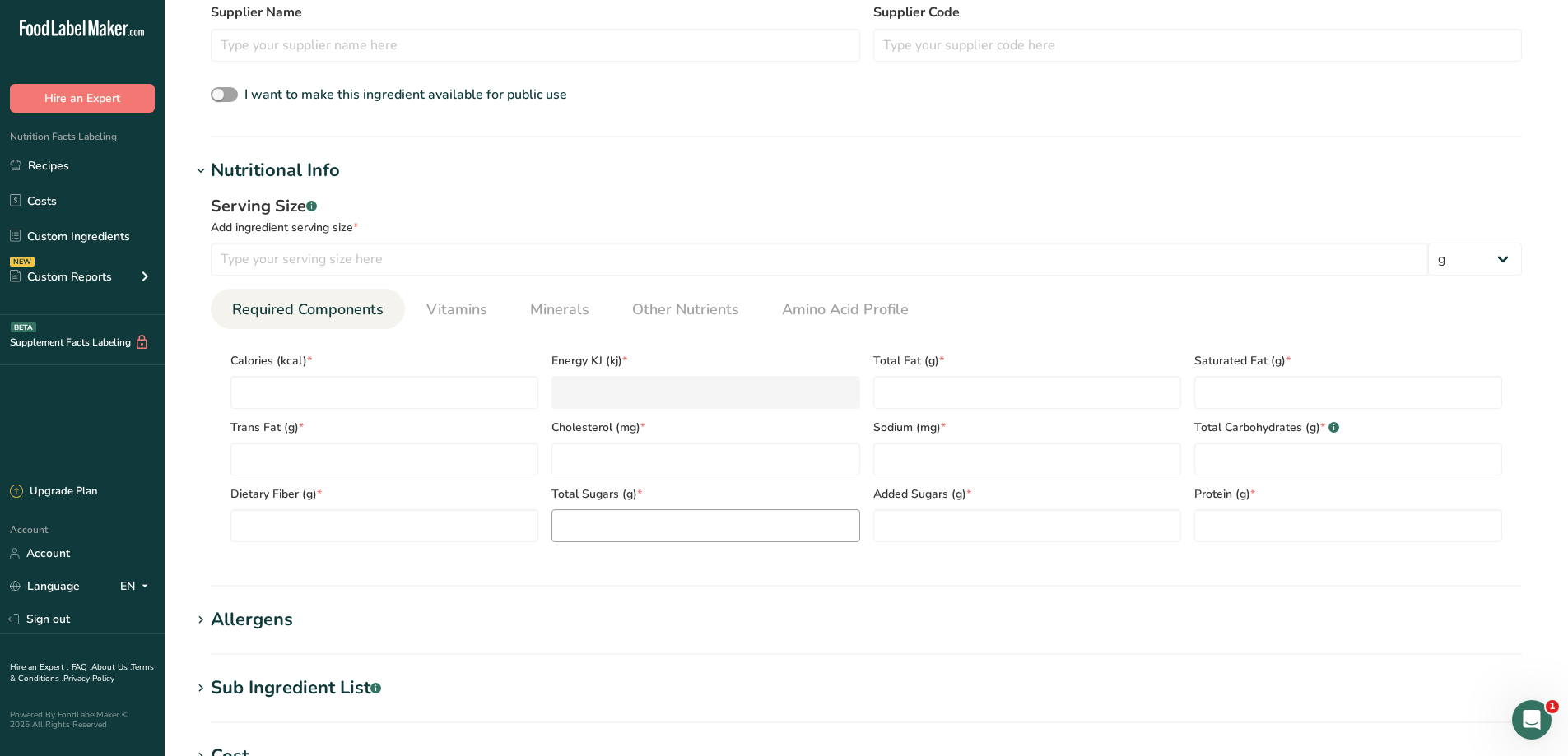
scroll to position [549, 0]
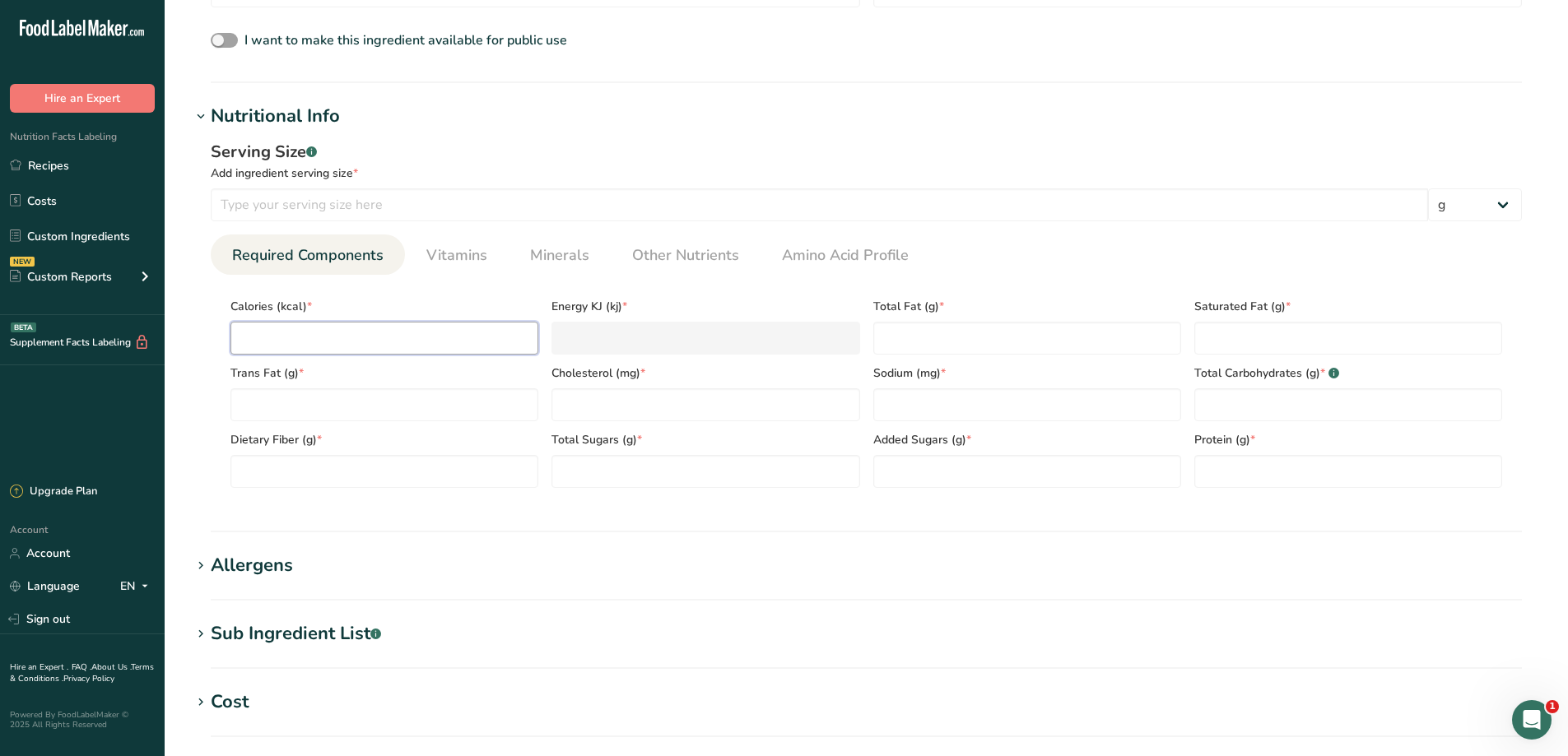
click at [388, 332] on input "number" at bounding box center [384, 338] width 308 height 33
type input "0"
type KJ "0"
type input "0"
click at [428, 408] on Fat "number" at bounding box center [384, 405] width 308 height 33
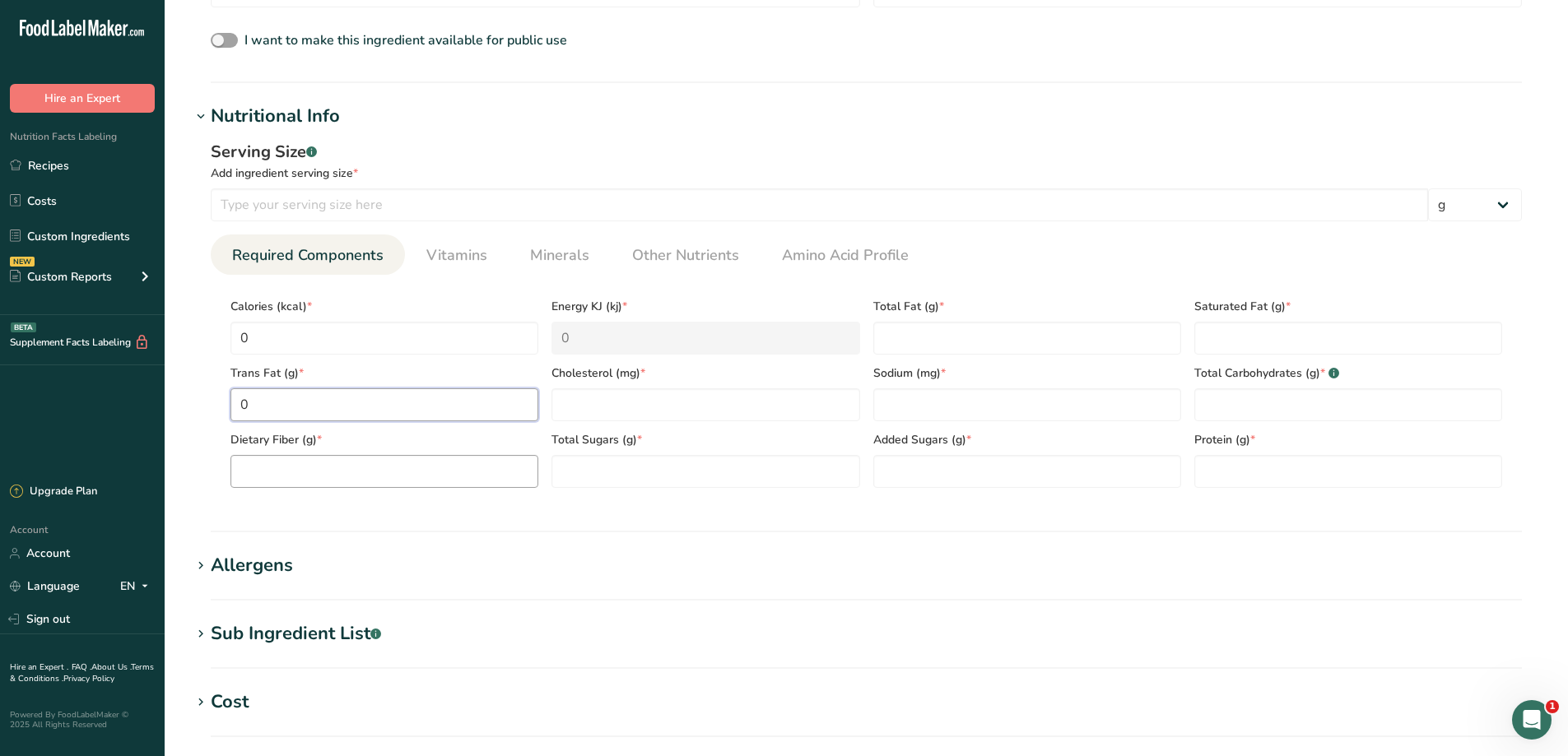
type Fat "0"
click at [422, 459] on Fiber "number" at bounding box center [384, 471] width 308 height 33
type Fiber "0"
click at [691, 409] on input "number" at bounding box center [705, 405] width 308 height 33
type input "0"
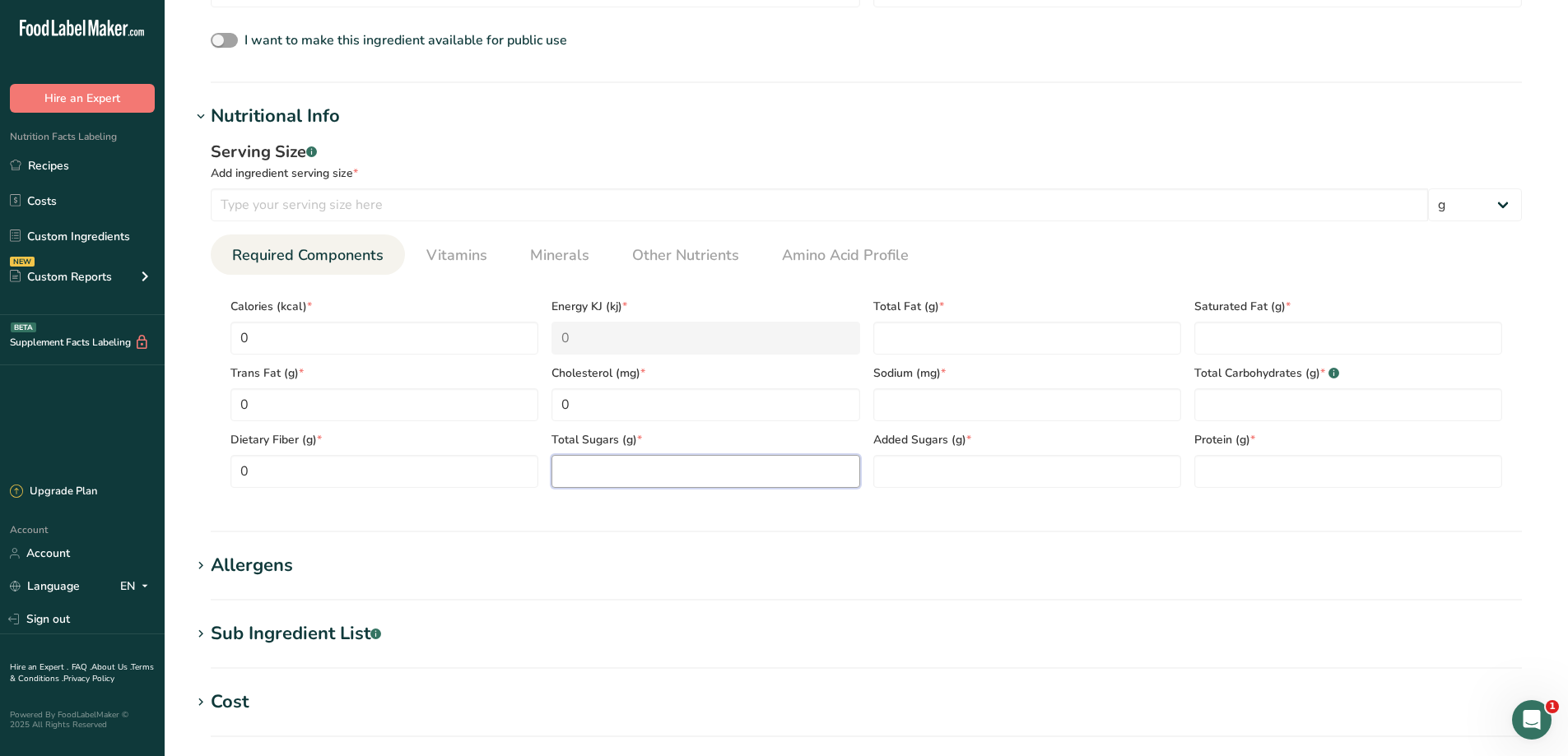
click at [694, 464] on Sugars "number" at bounding box center [705, 471] width 308 height 33
type Sugars "0"
click at [929, 472] on Sugars "number" at bounding box center [1027, 471] width 308 height 33
type Sugars "0"
click at [954, 395] on input "number" at bounding box center [1027, 405] width 308 height 33
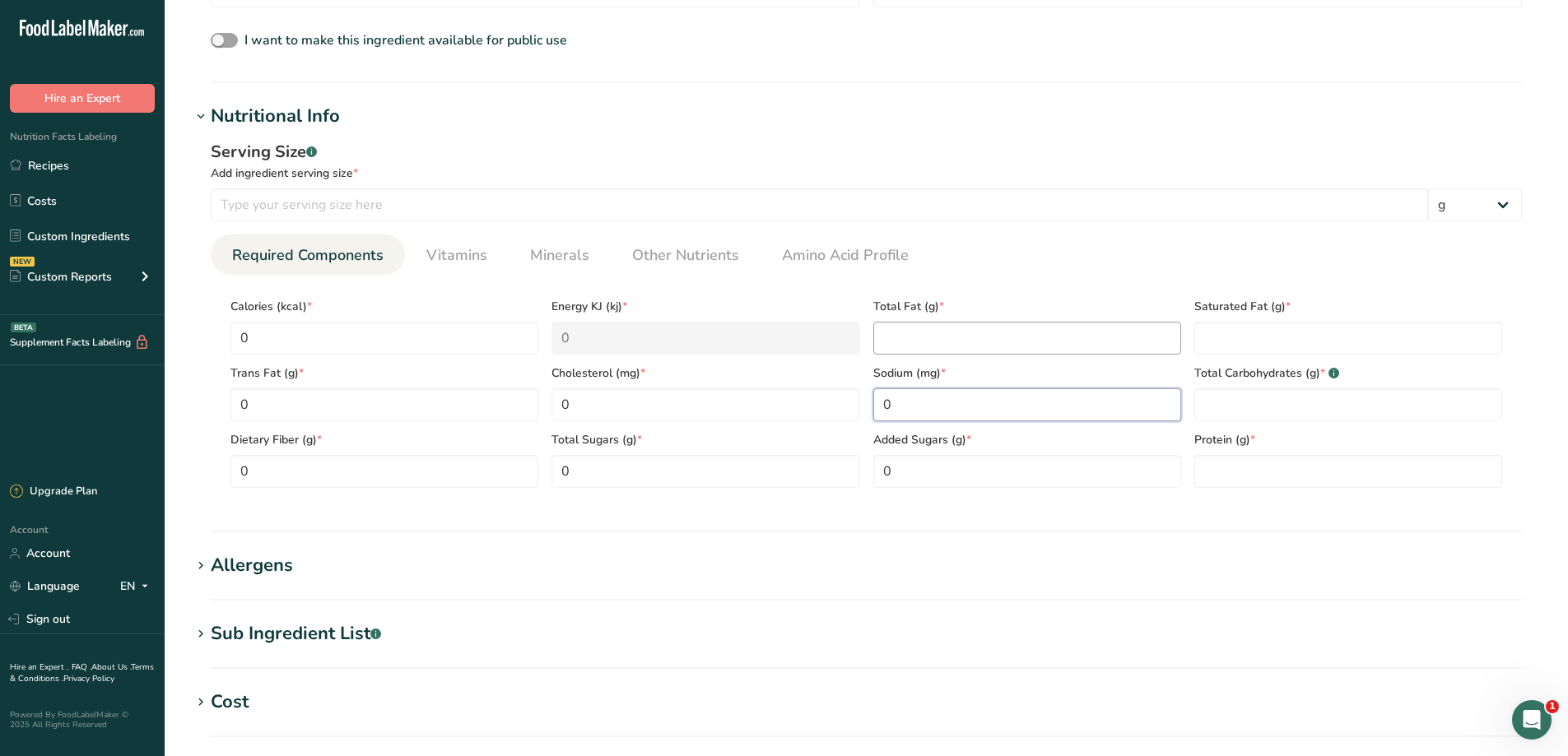
type input "0"
click at [959, 336] on Fat "number" at bounding box center [1027, 338] width 308 height 33
type Fat "0"
click at [1233, 339] on Fat "number" at bounding box center [1348, 338] width 308 height 33
type Fat "0"
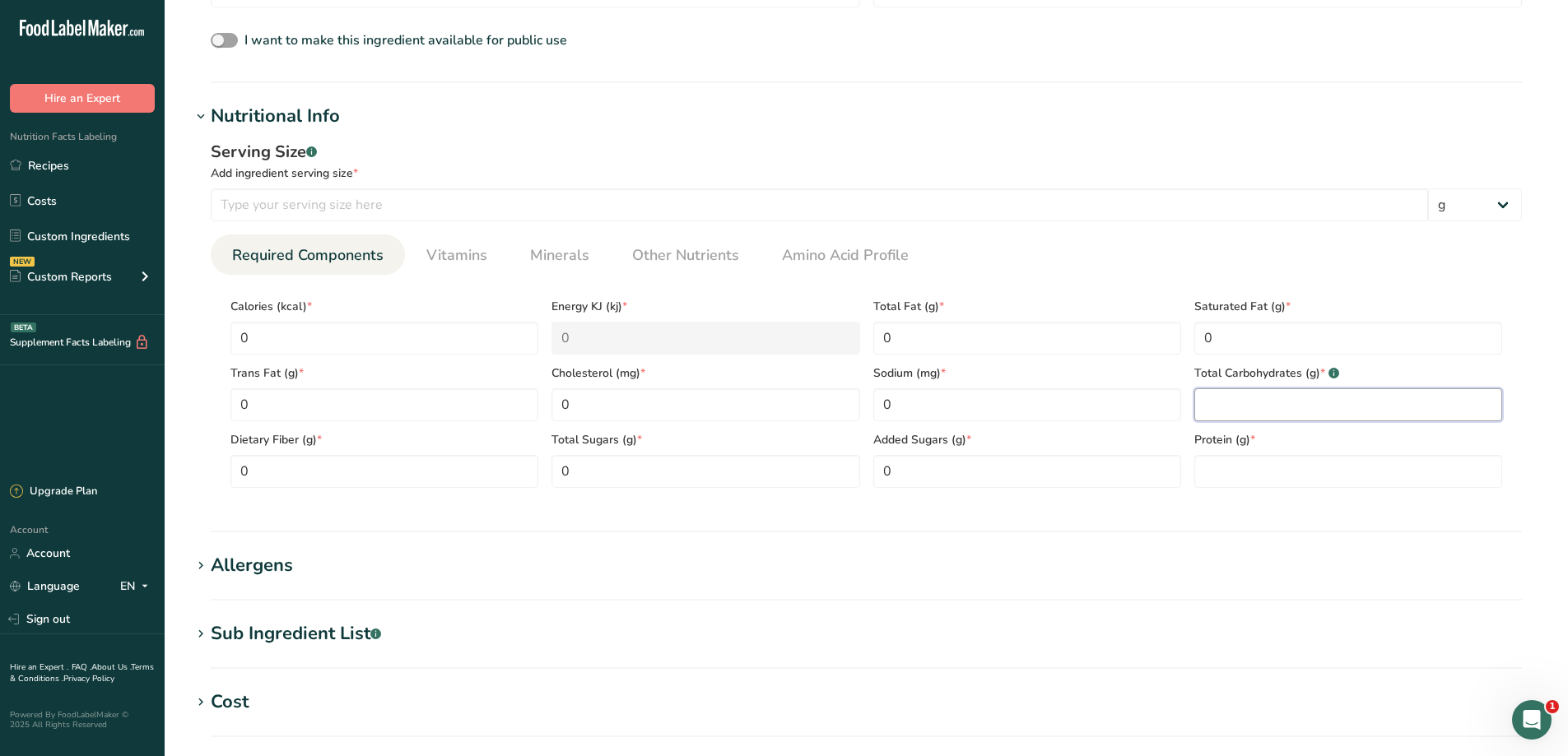
click at [1229, 407] on Carbohydrates "number" at bounding box center [1348, 405] width 308 height 33
type Carbohydrates "0"
click at [1237, 464] on input "number" at bounding box center [1348, 471] width 308 height 33
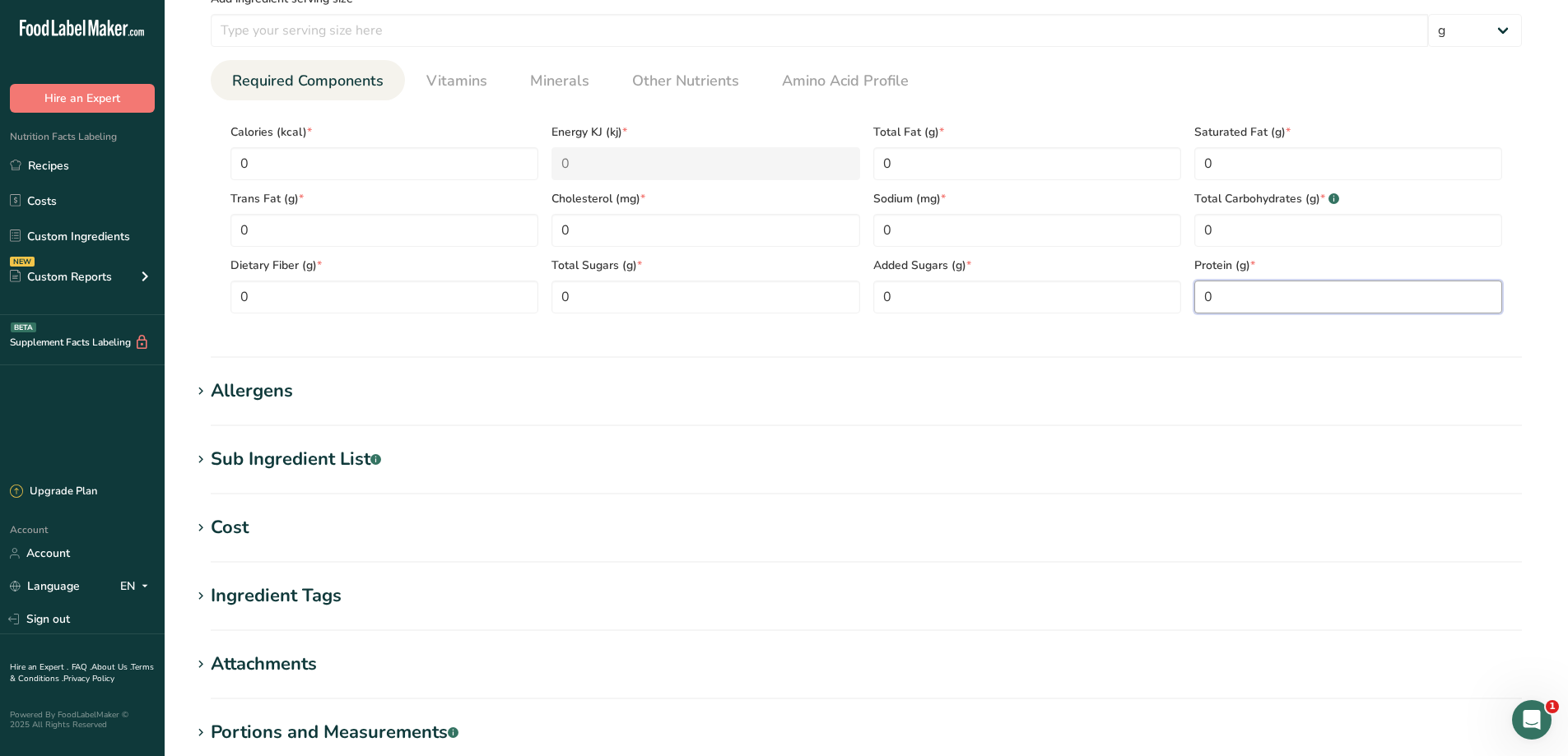
scroll to position [768, 0]
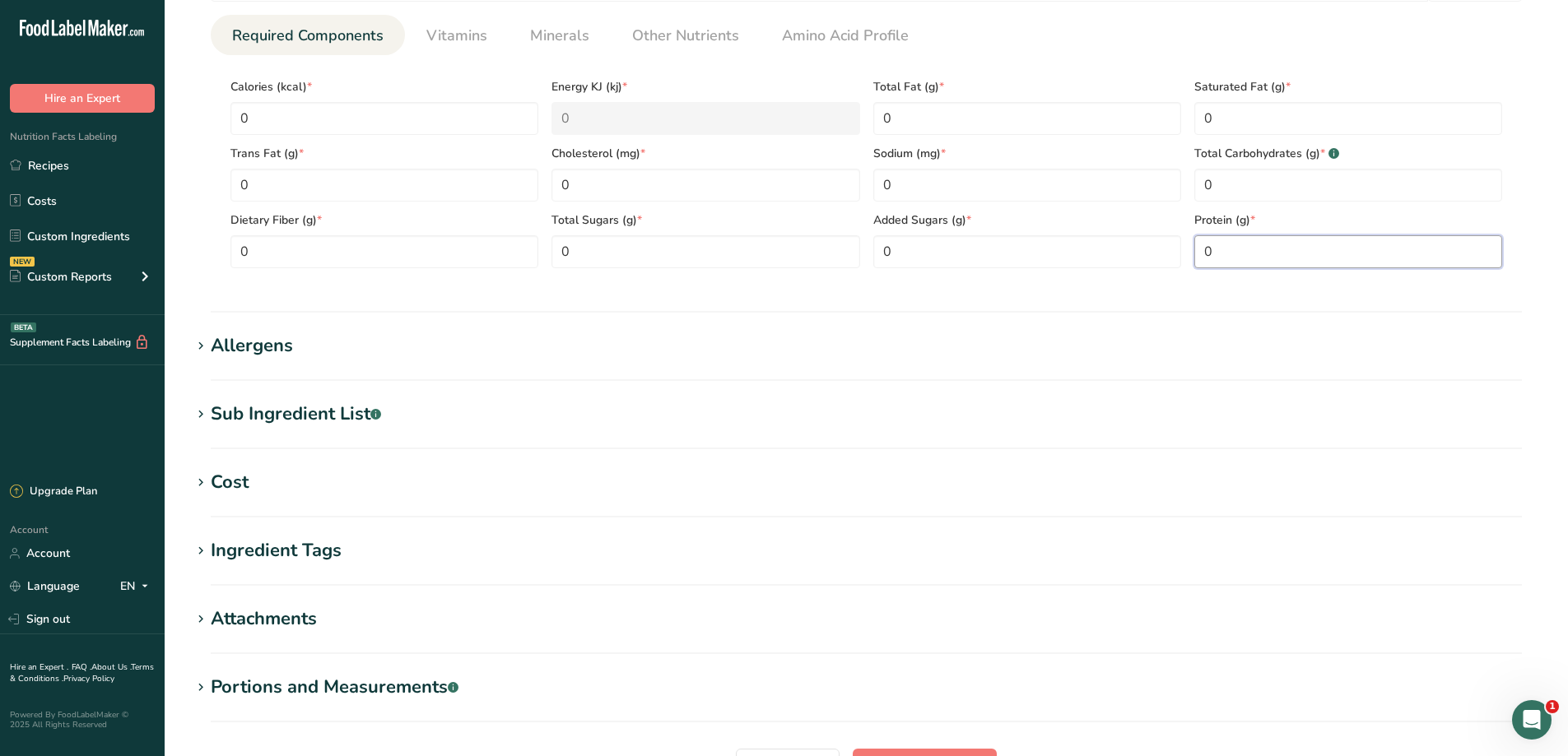
type input "0"
click at [270, 350] on div "Allergens" at bounding box center [252, 346] width 83 height 28
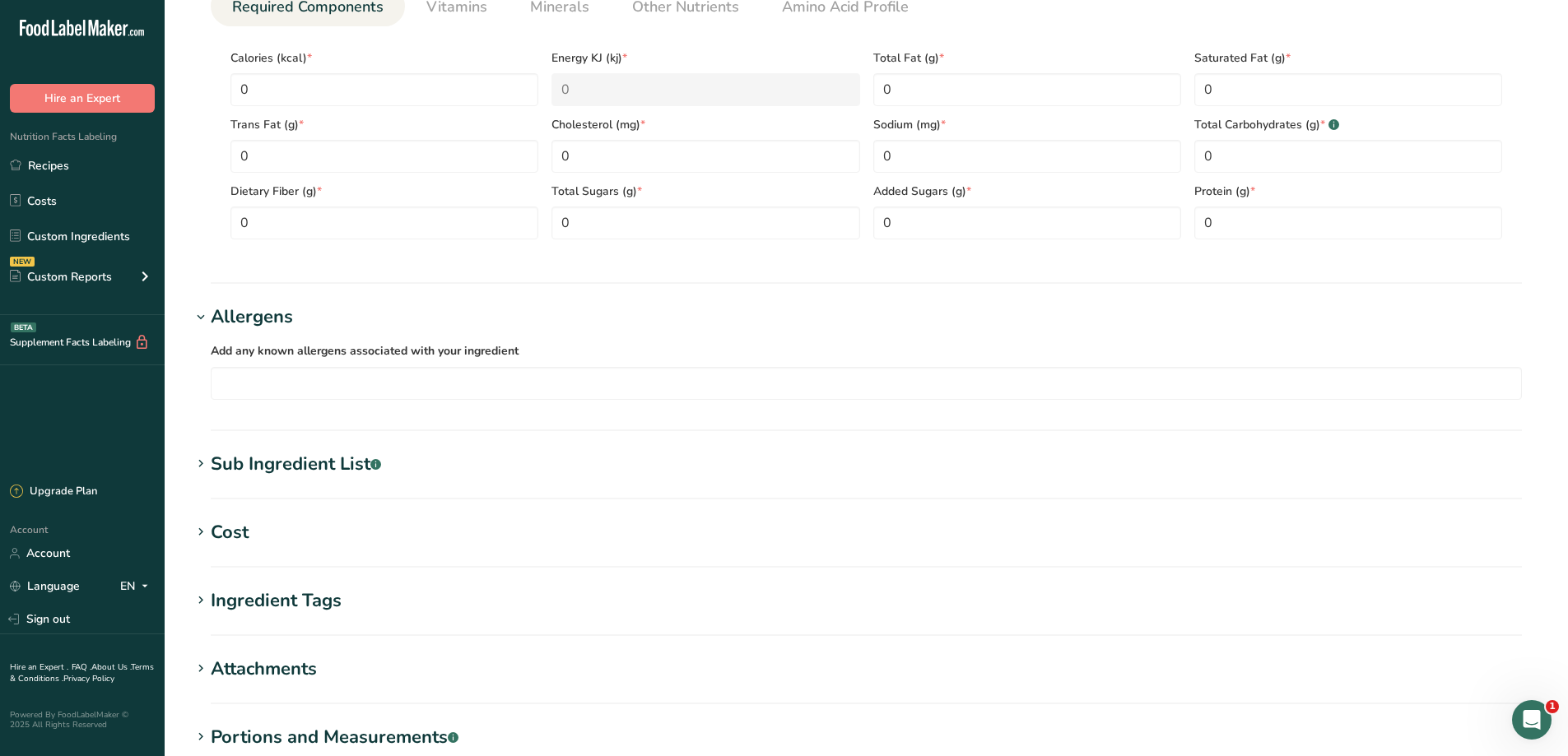
scroll to position [822, 0]
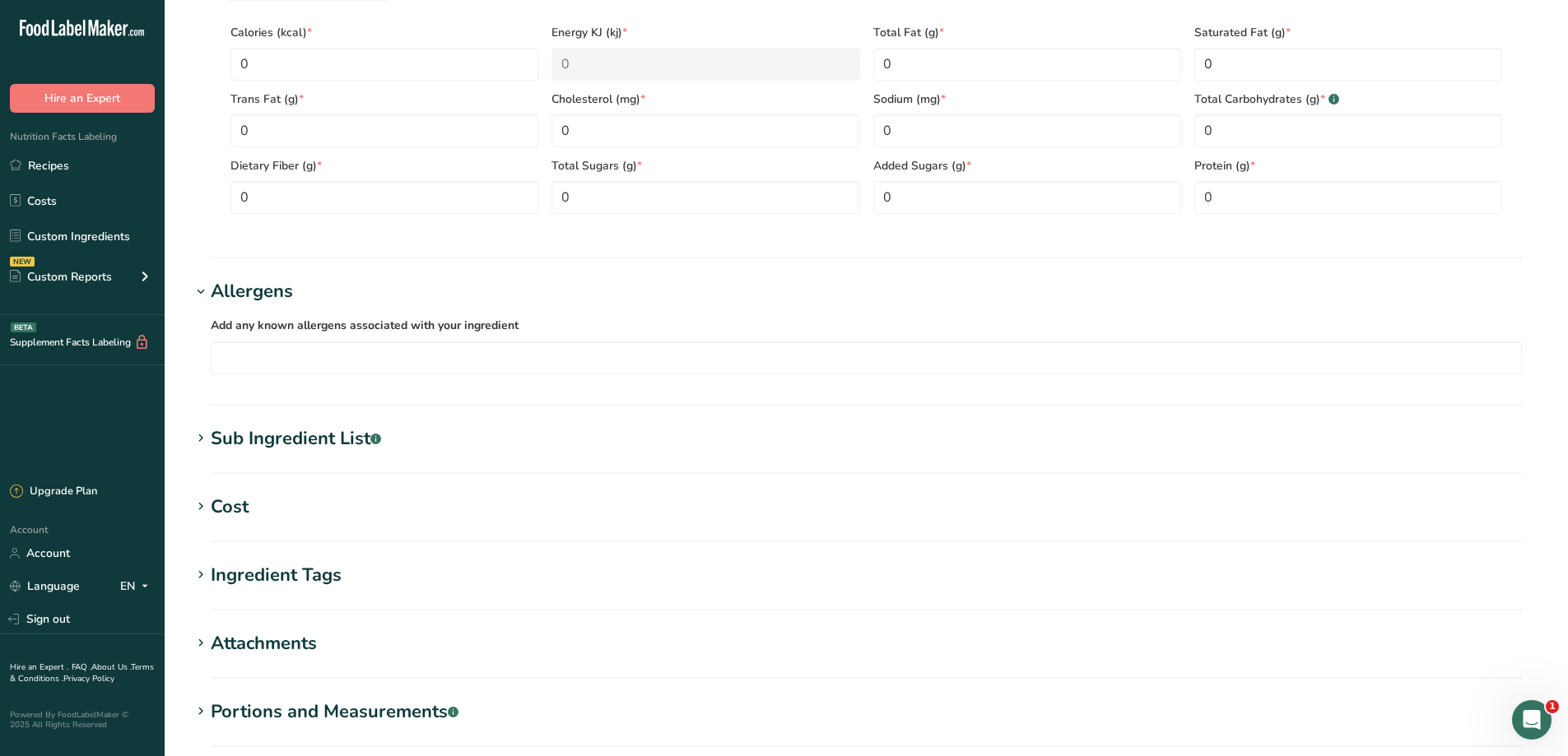
click at [316, 444] on div "Sub Ingredient List .a-a{fill:#347362;}.b-a{fill:#fff;}" at bounding box center [296, 439] width 170 height 28
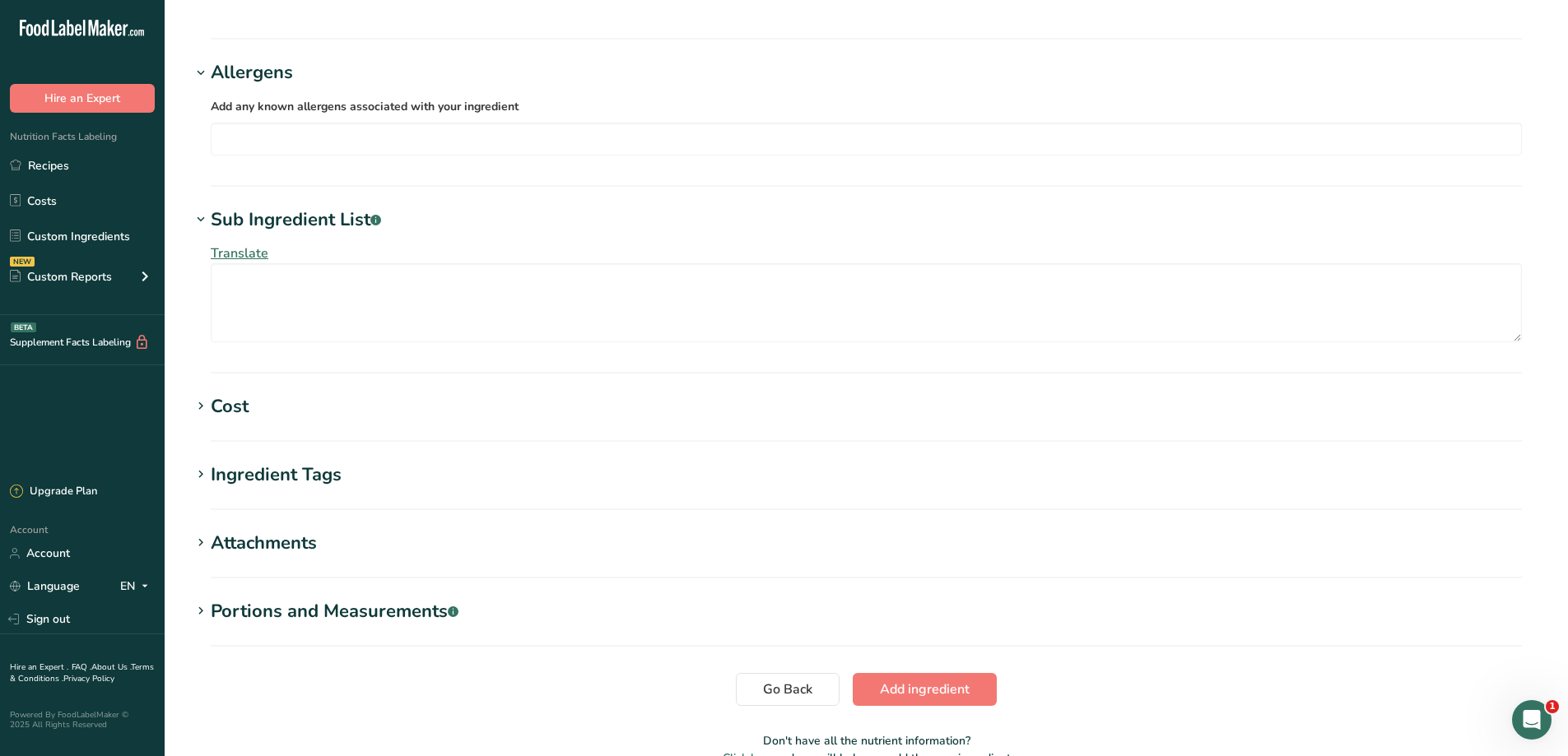
scroll to position [1042, 0]
click at [300, 469] on div "Ingredient Tags" at bounding box center [277, 474] width 131 height 28
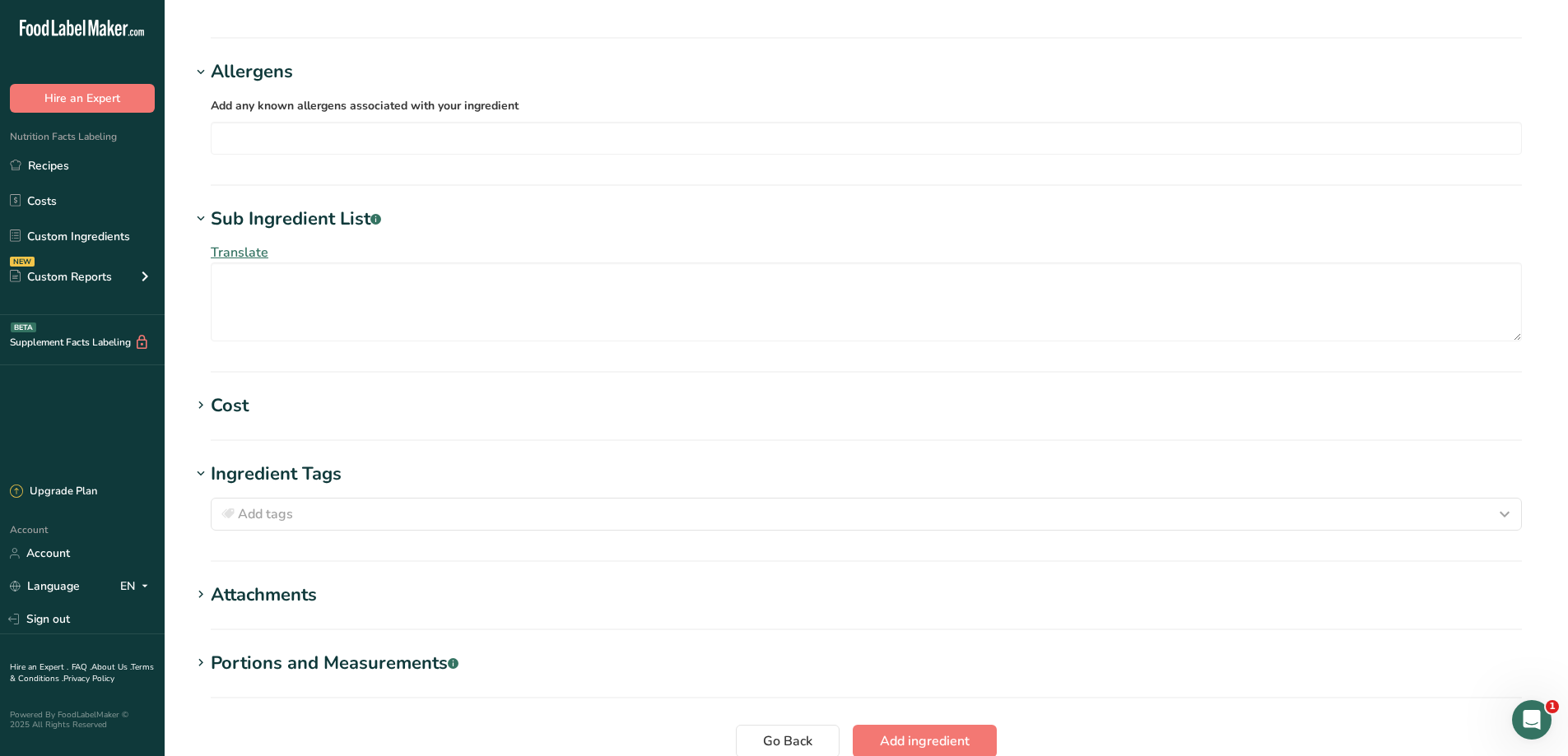
click at [261, 610] on section "Attachments Drop your files here or click to upload Maximum file size is 5MB" at bounding box center [866, 605] width 1350 height 48
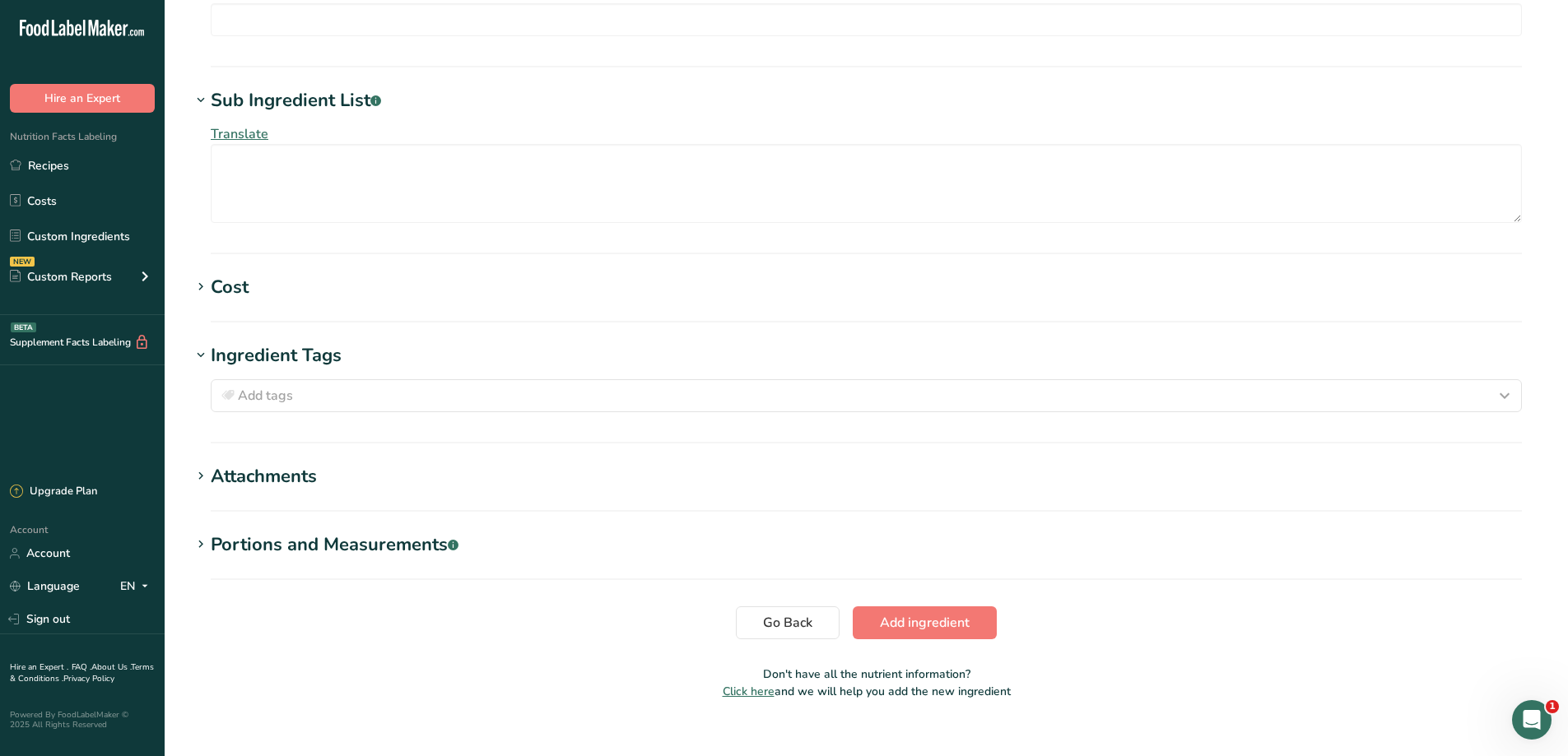
scroll to position [1183, 0]
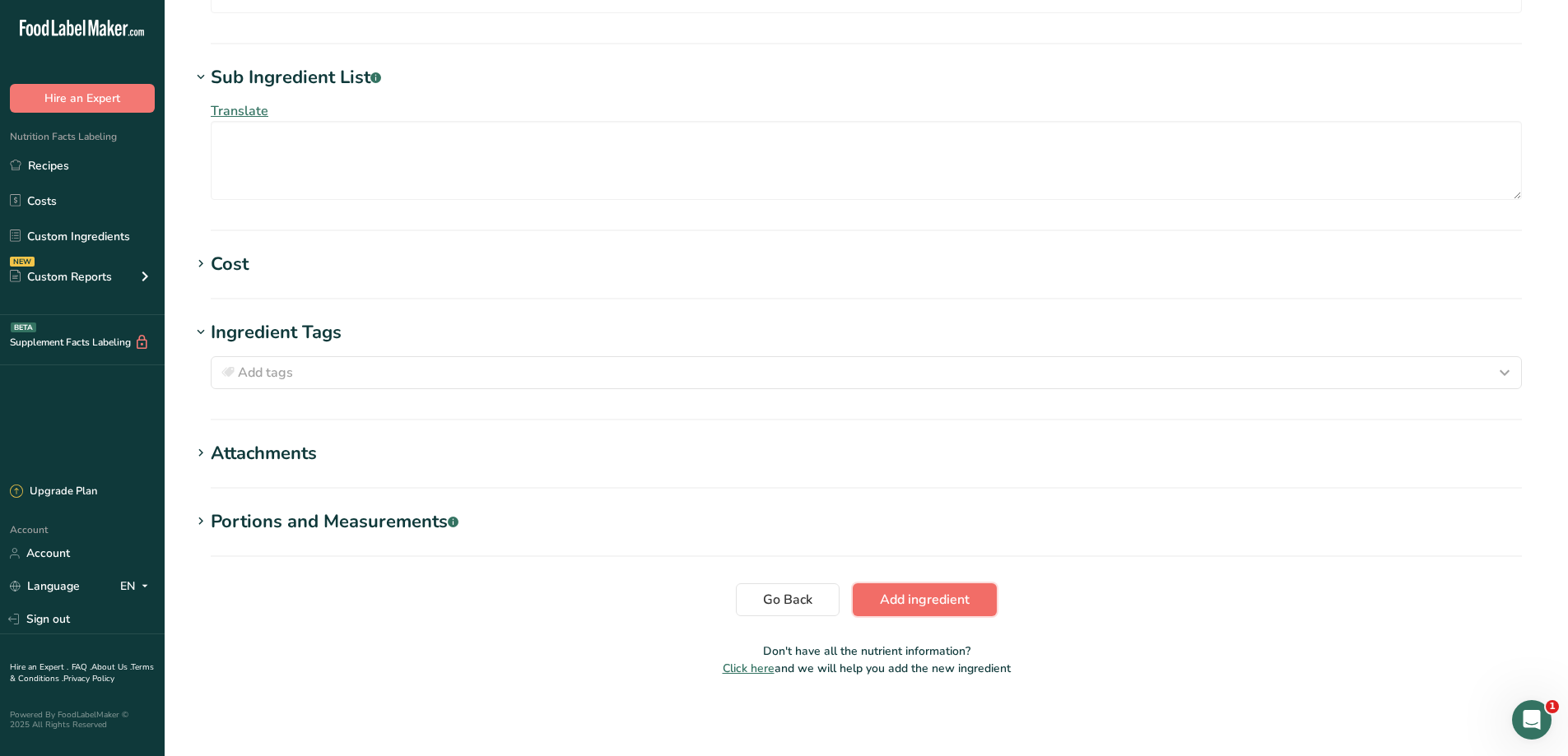
click at [899, 592] on span "Add ingredient" at bounding box center [925, 599] width 89 height 20
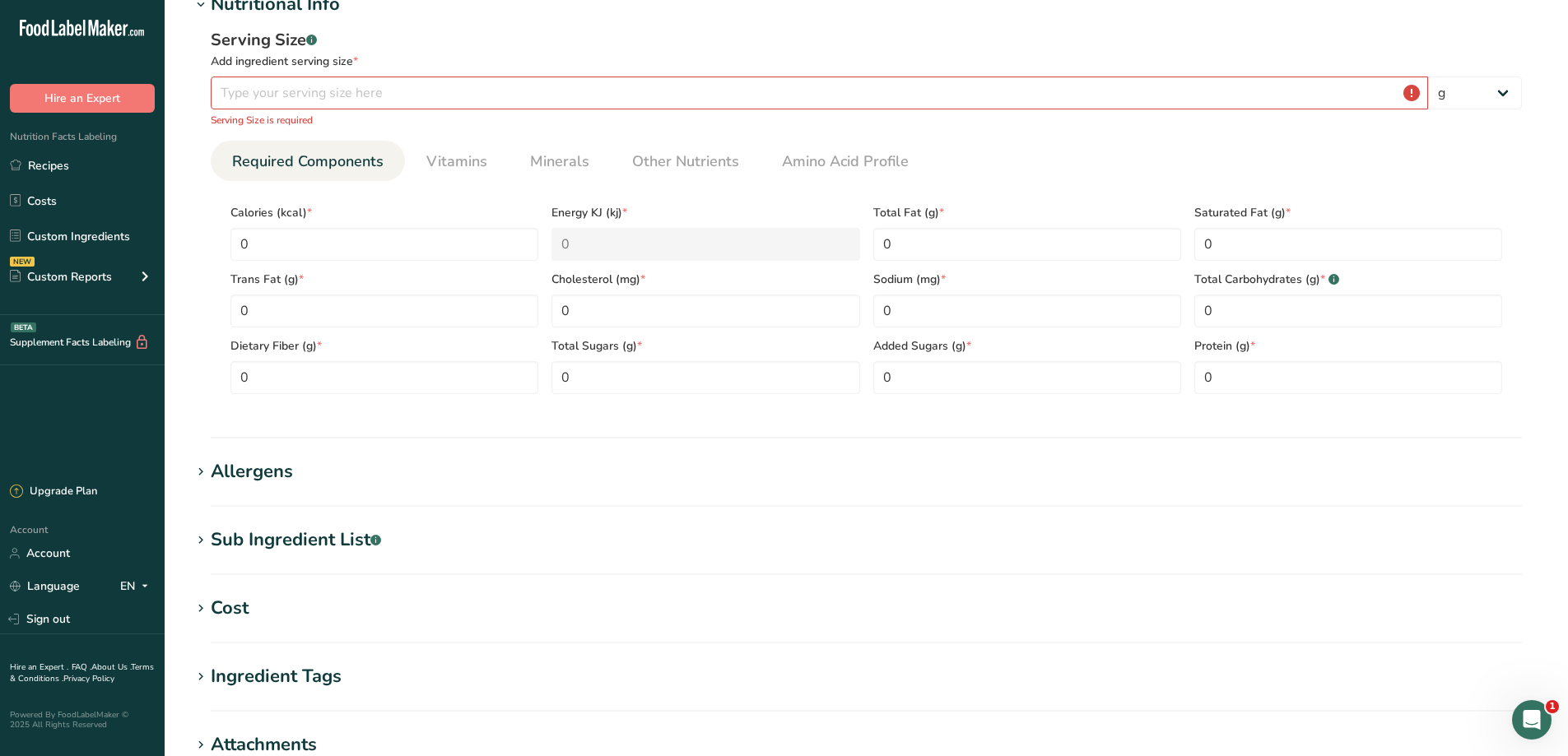
scroll to position [142, 0]
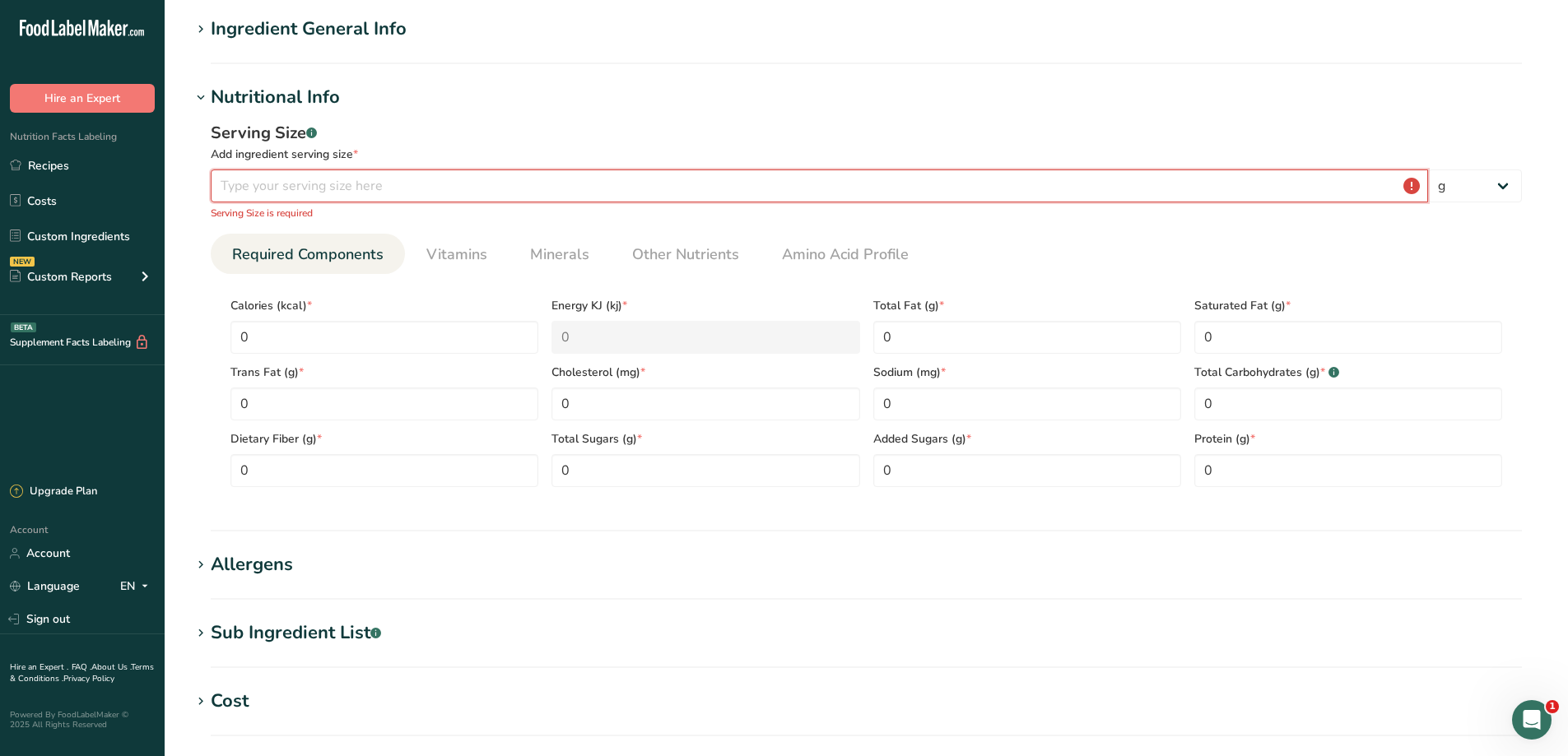
click at [416, 180] on input "number" at bounding box center [819, 185] width 1217 height 33
click at [1473, 195] on select "g kg mg mcg lb oz l mL fl oz tbsp tsp cup qt gallon" at bounding box center [1474, 185] width 94 height 33
select select "17"
click at [1427, 169] on select "g kg mg mcg lb oz l mL fl oz tbsp tsp cup qt gallon" at bounding box center [1474, 185] width 94 height 33
select select "22"
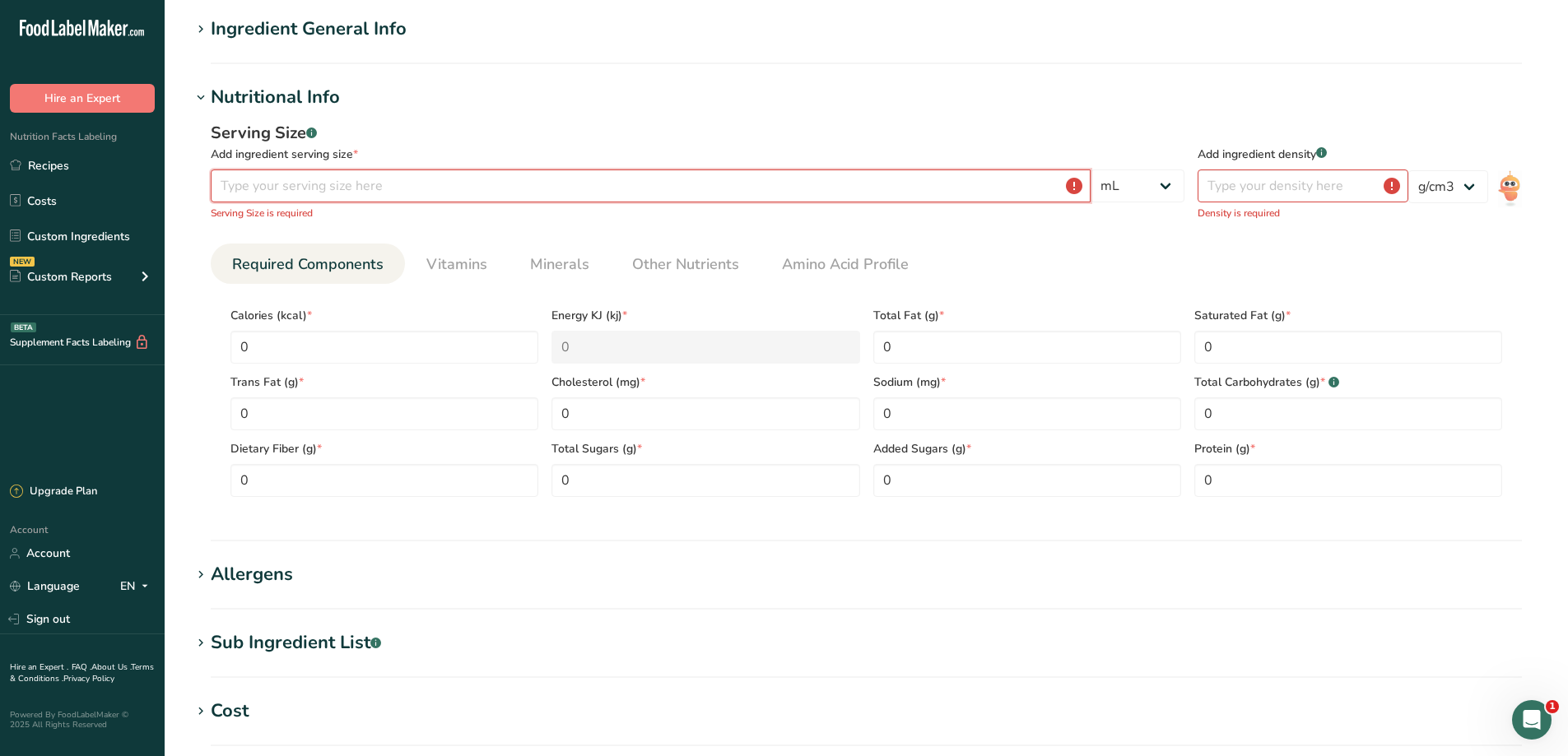
click at [922, 199] on input "number" at bounding box center [651, 185] width 880 height 33
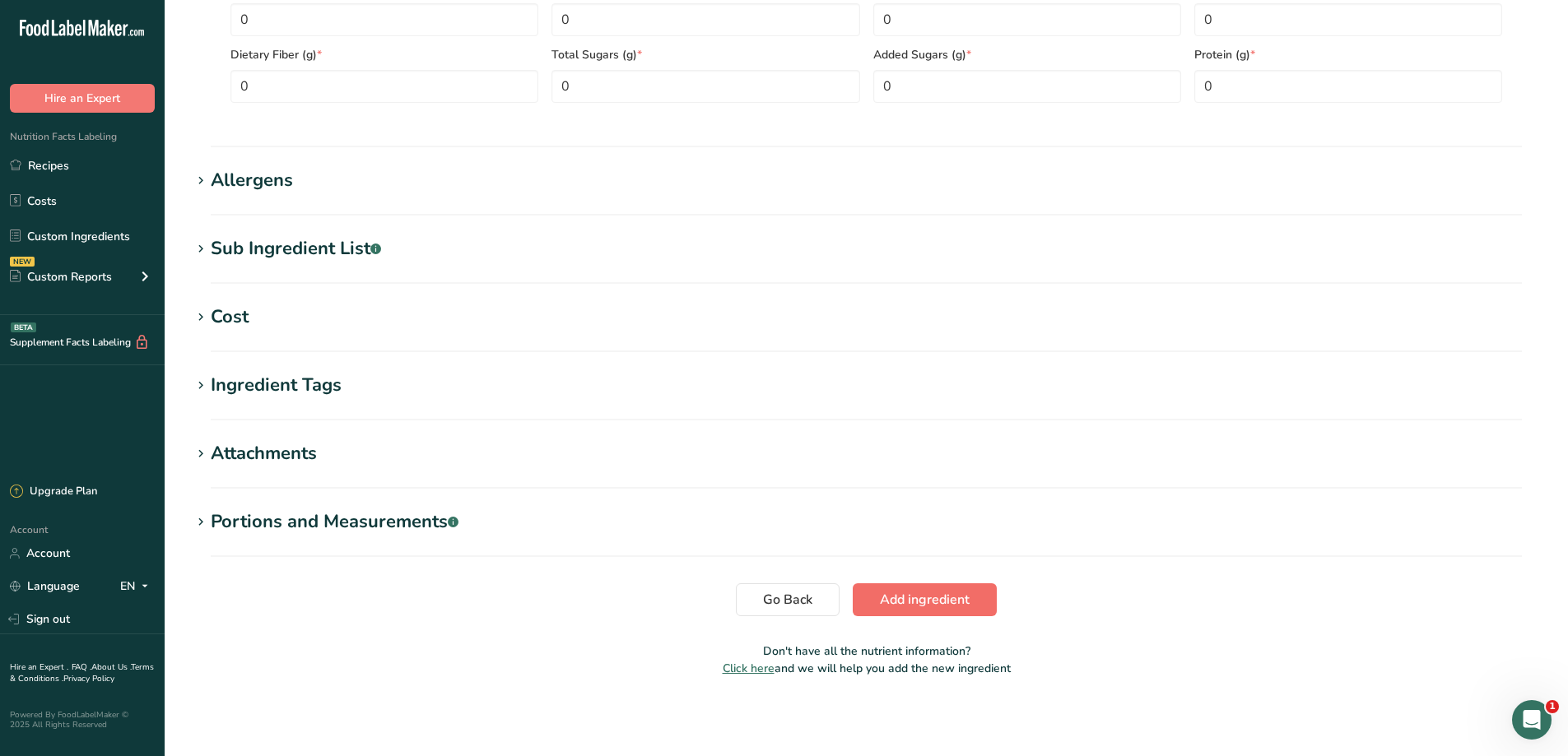
type input "1"
click at [899, 589] on button "Add ingredient" at bounding box center [925, 599] width 144 height 33
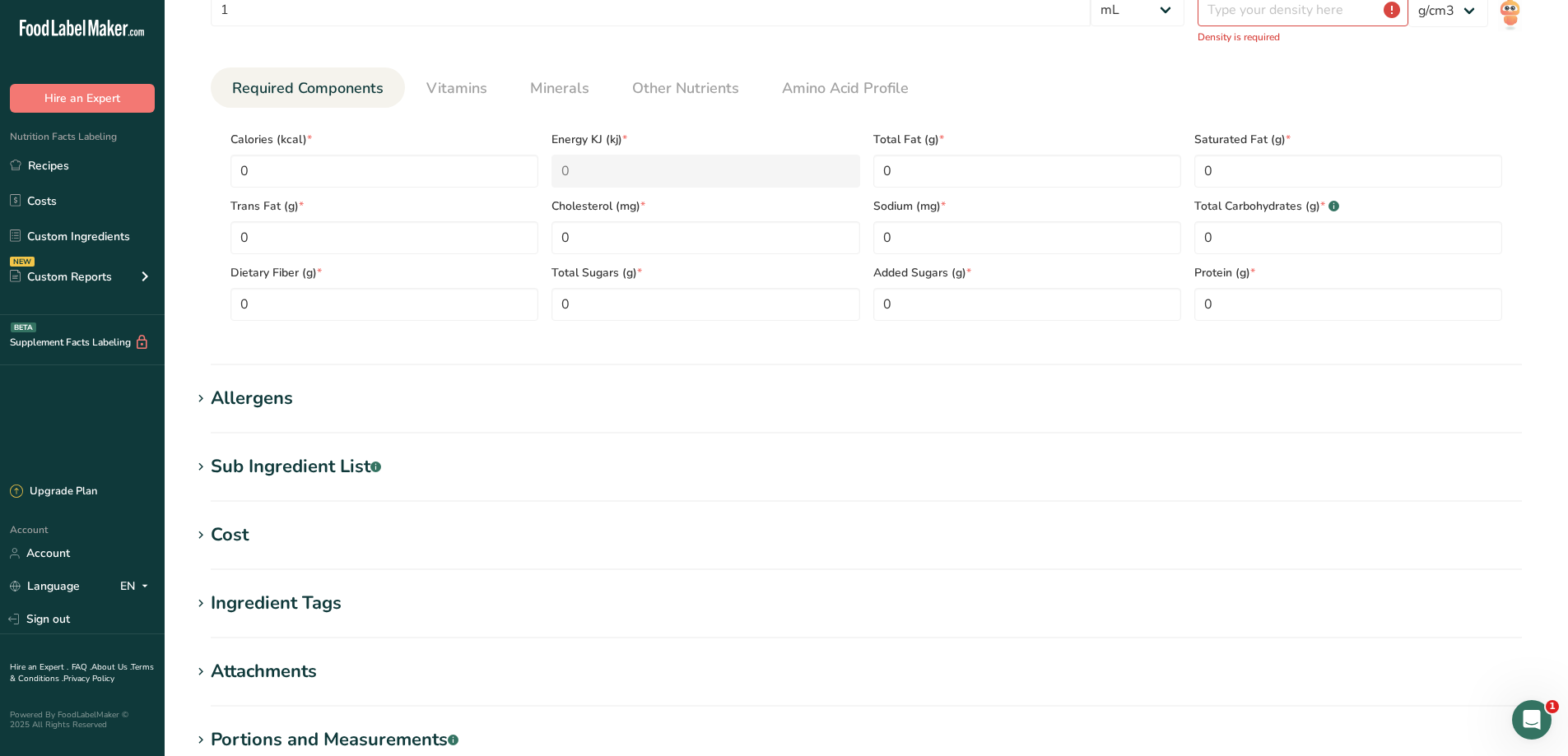
scroll to position [226, 0]
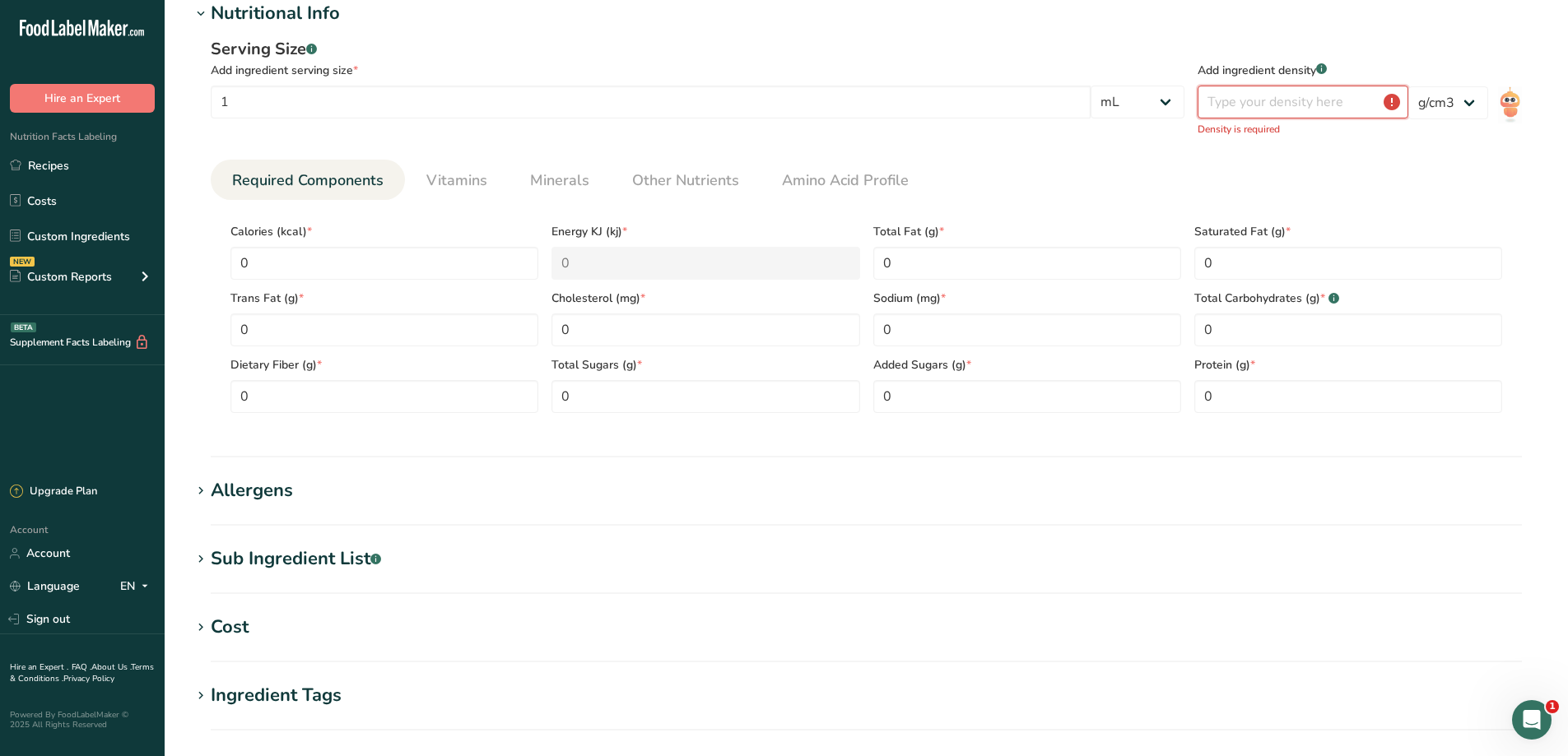
click at [1268, 107] on input "number" at bounding box center [1303, 102] width 211 height 33
click at [1394, 104] on input "number" at bounding box center [1303, 102] width 211 height 33
click at [1452, 105] on select "lb/ft3 g/cm3" at bounding box center [1448, 103] width 80 height 33
click at [1298, 103] on input "number" at bounding box center [1303, 102] width 211 height 33
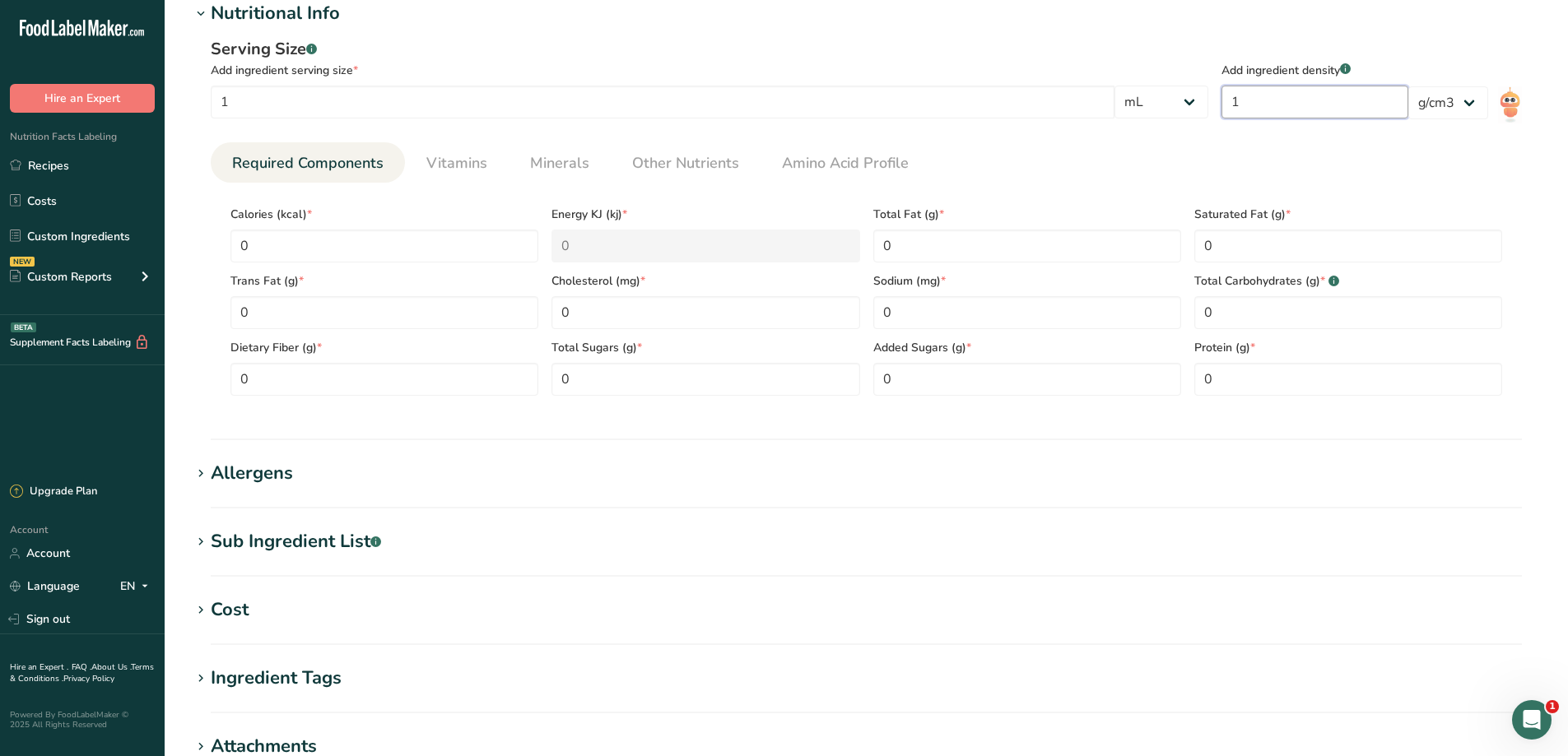
type input "1"
click at [1277, 163] on ul "Required Components Vitamins Minerals Other Nutrients Amino Acid Profile" at bounding box center [866, 162] width 1310 height 40
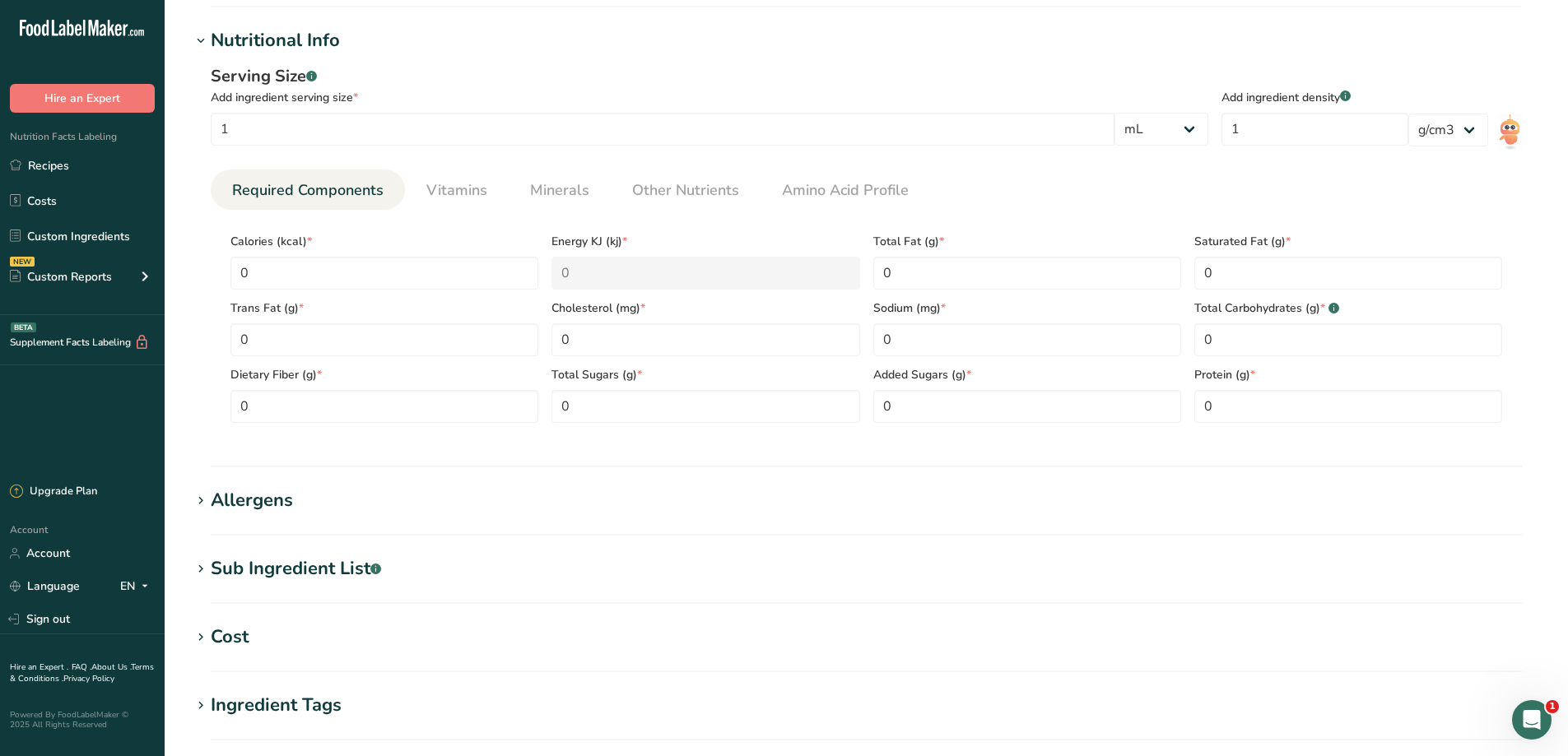
scroll to position [190, 0]
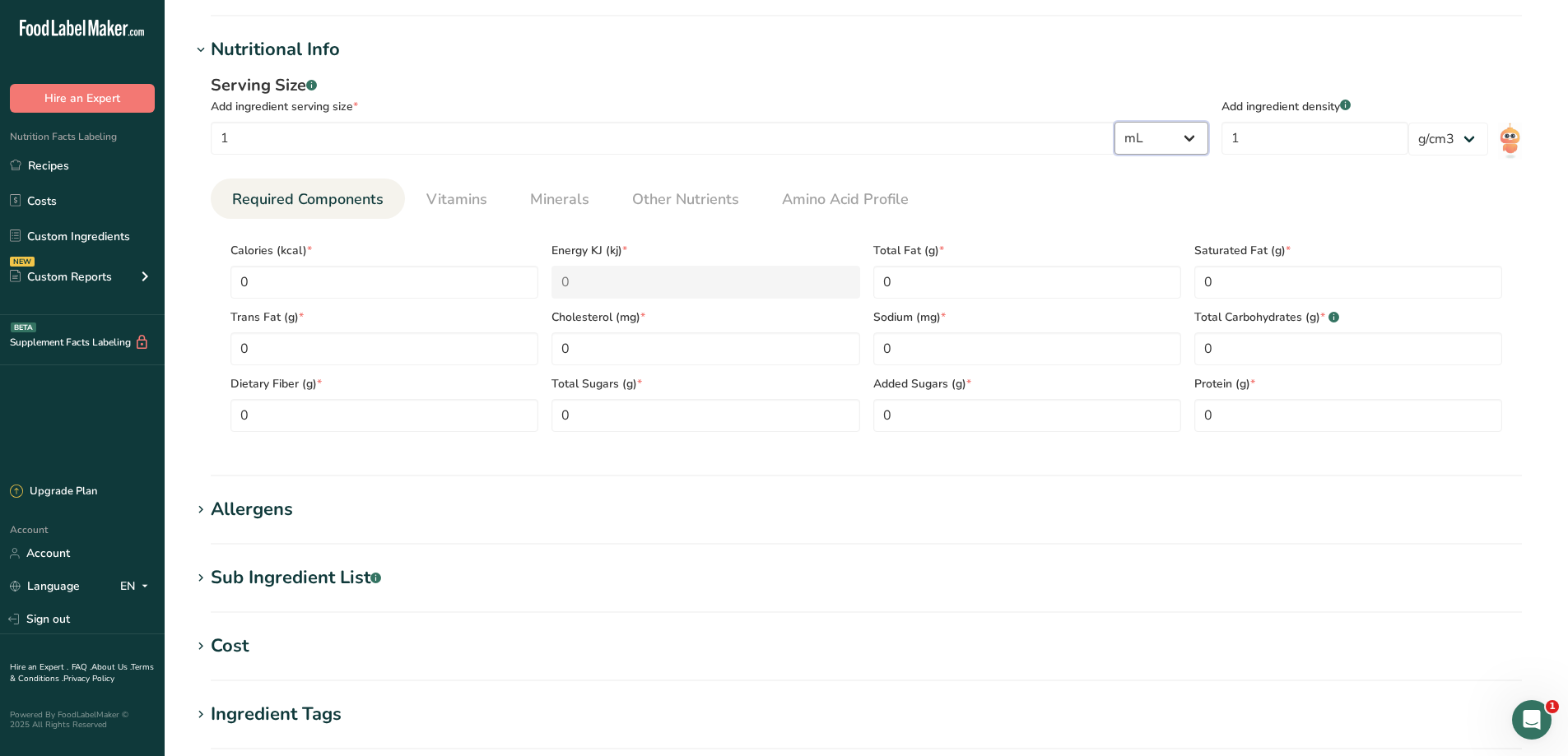
click at [1179, 143] on select "g kg mg mcg lb oz l mL fl oz tbsp tsp cup qt gallon" at bounding box center [1160, 138] width 94 height 33
select select "0"
click at [1208, 122] on select "g kg mg mcg lb oz l mL fl oz tbsp tsp cup qt gallon" at bounding box center [1160, 138] width 94 height 33
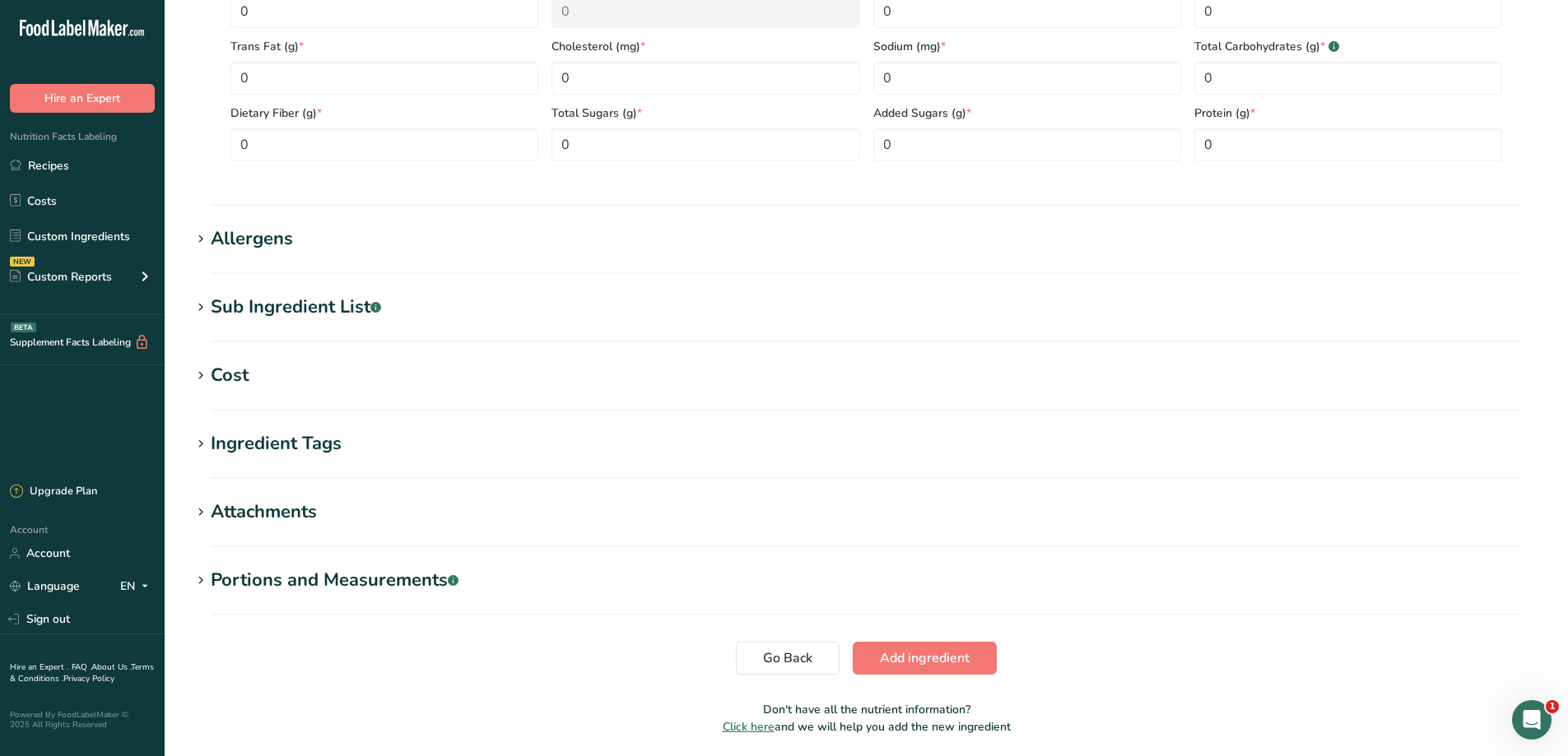
scroll to position [508, 0]
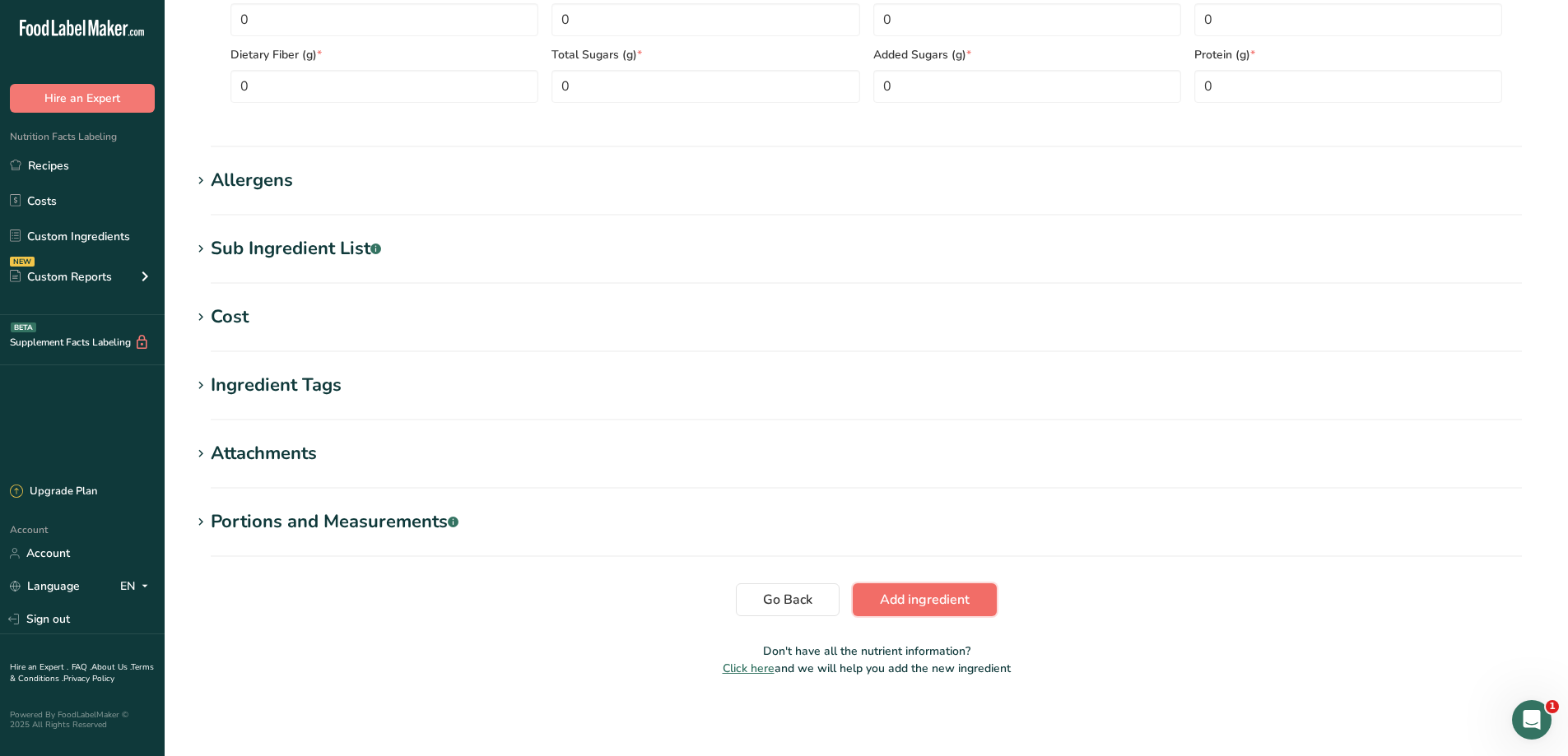
click at [923, 598] on span "Add ingredient" at bounding box center [925, 599] width 89 height 20
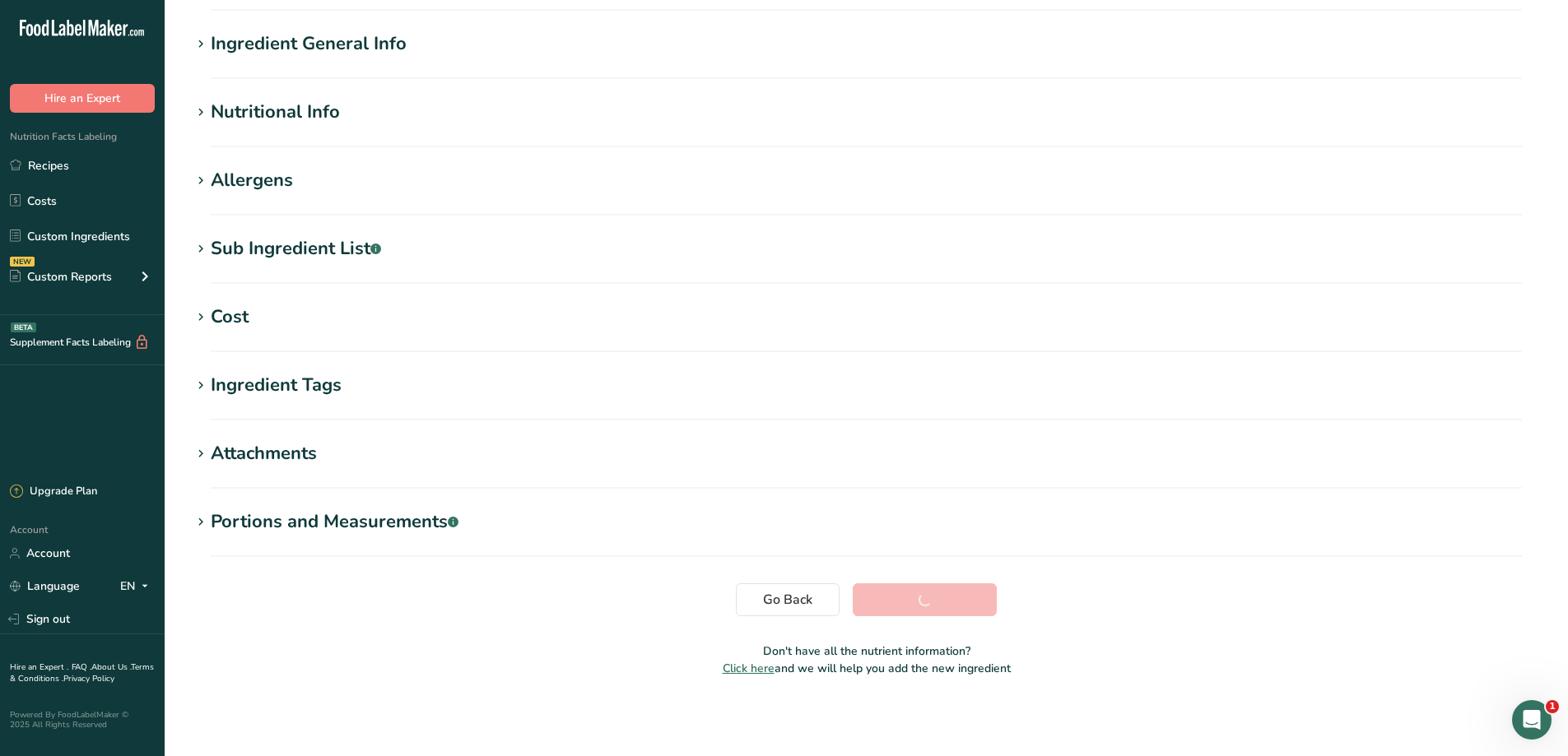
scroll to position [127, 0]
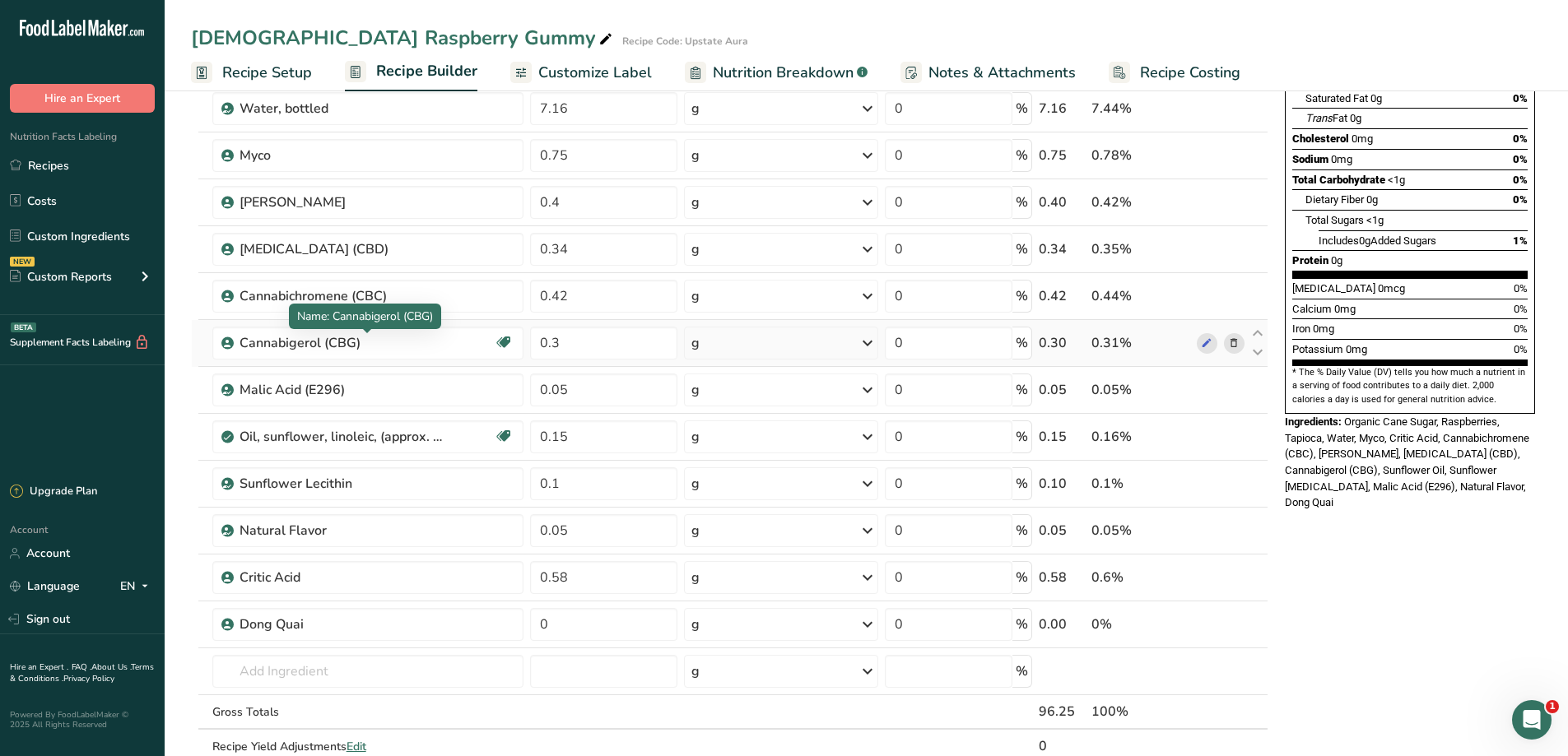
scroll to position [274, 0]
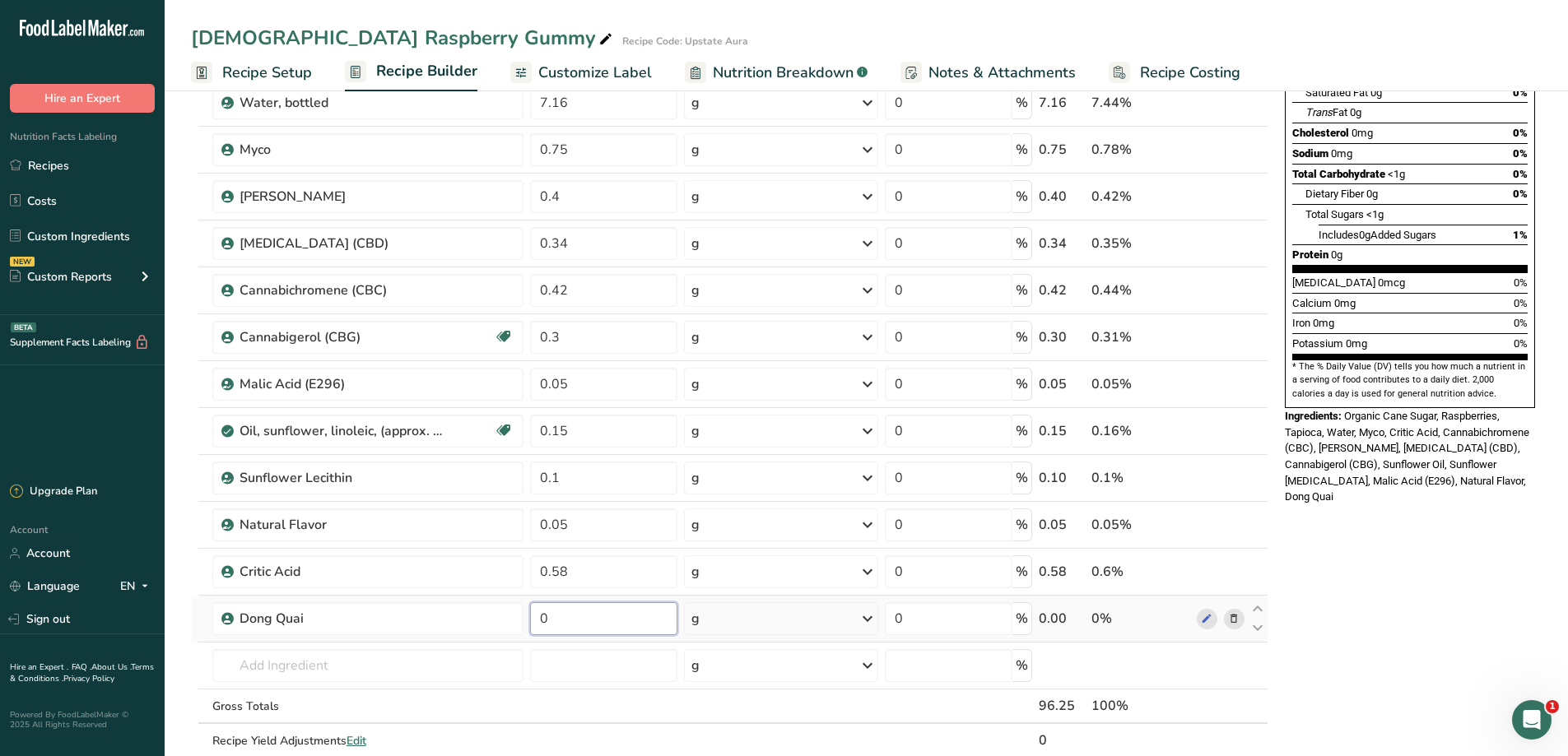
click at [561, 625] on input "0" at bounding box center [603, 618] width 146 height 33
type input "0.05"
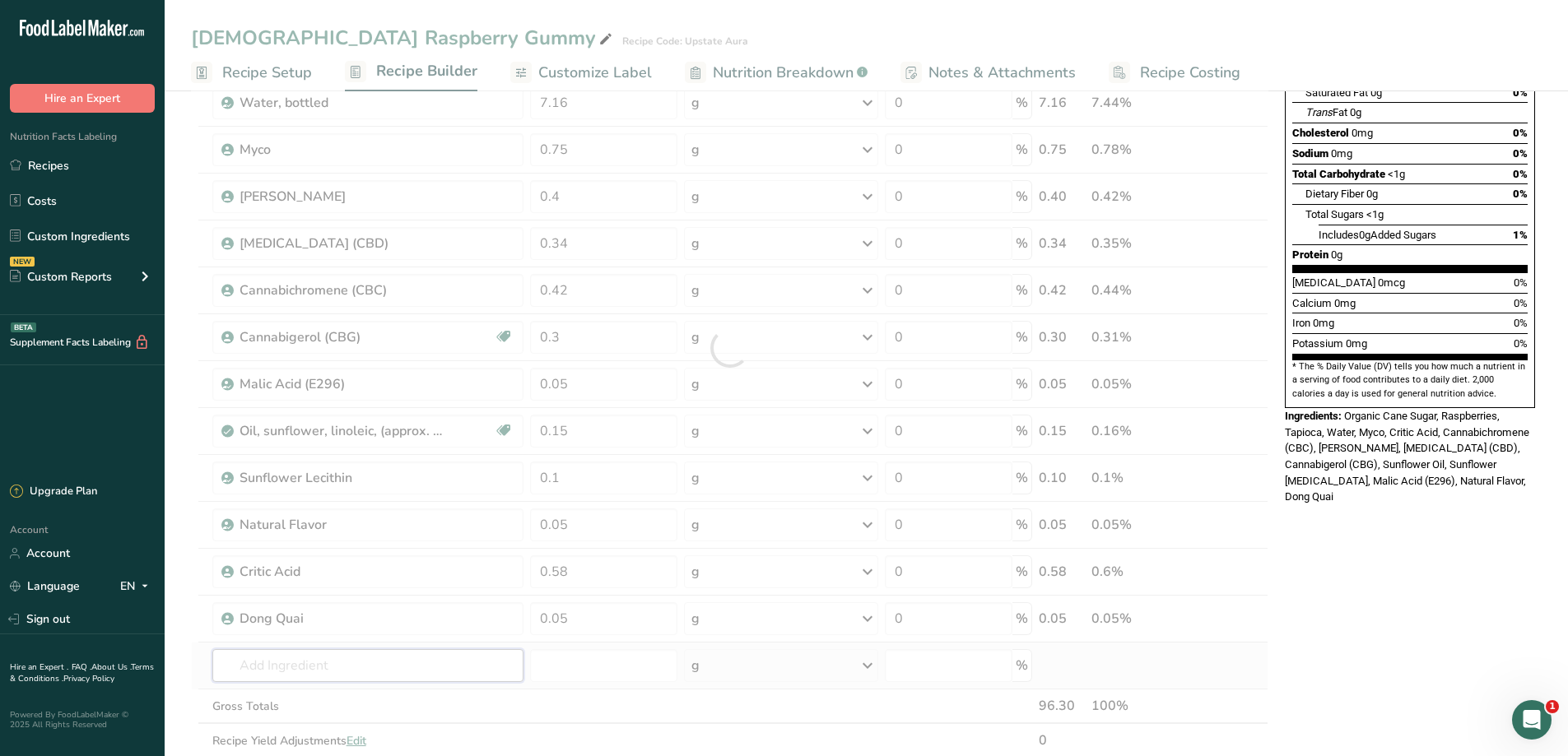
click at [325, 666] on div "Ingredient * Amount * Unit * Waste * .a-a{fill:#347362;}.b-a{fill:#fff;} Grams …" at bounding box center [730, 348] width 1078 height 888
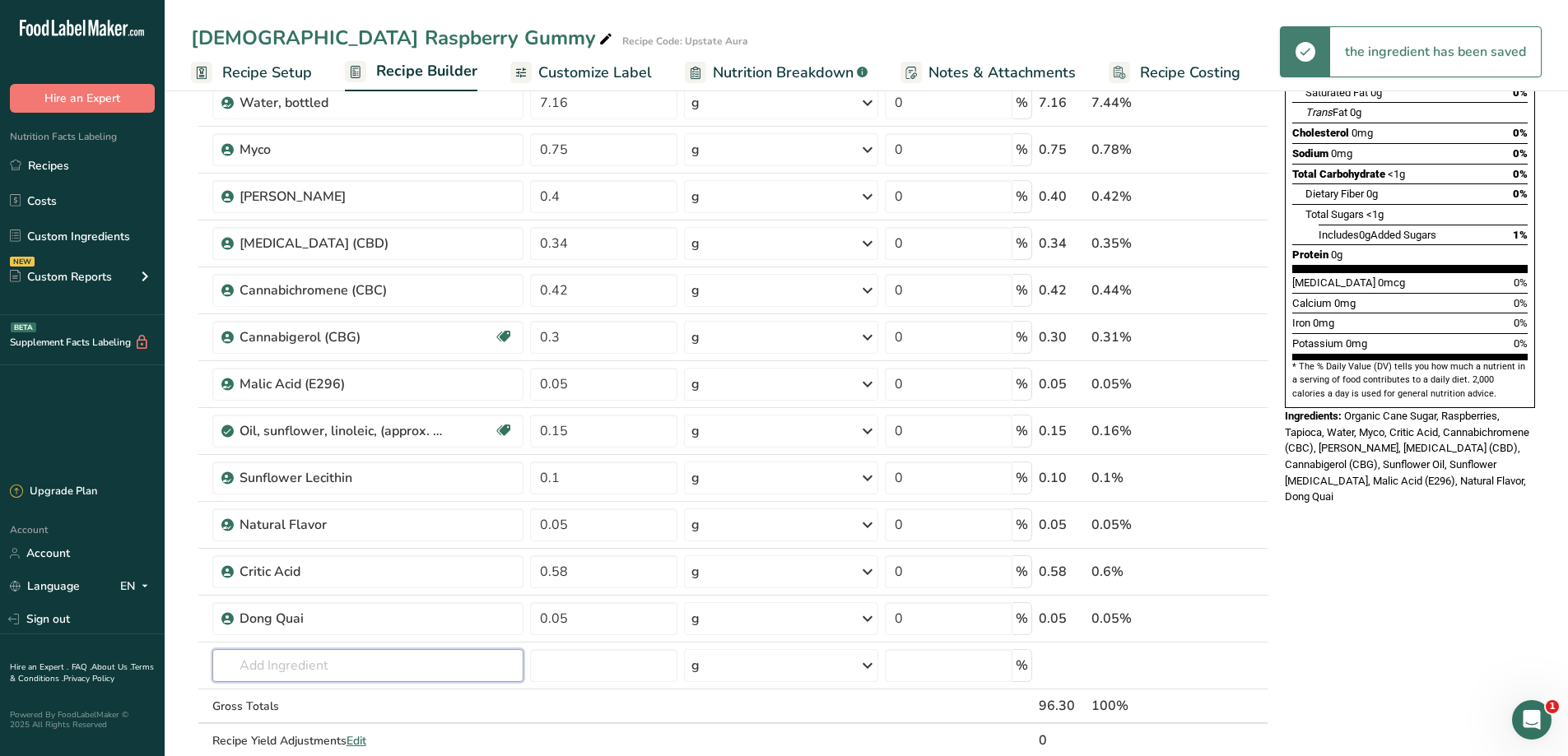
type input "E"
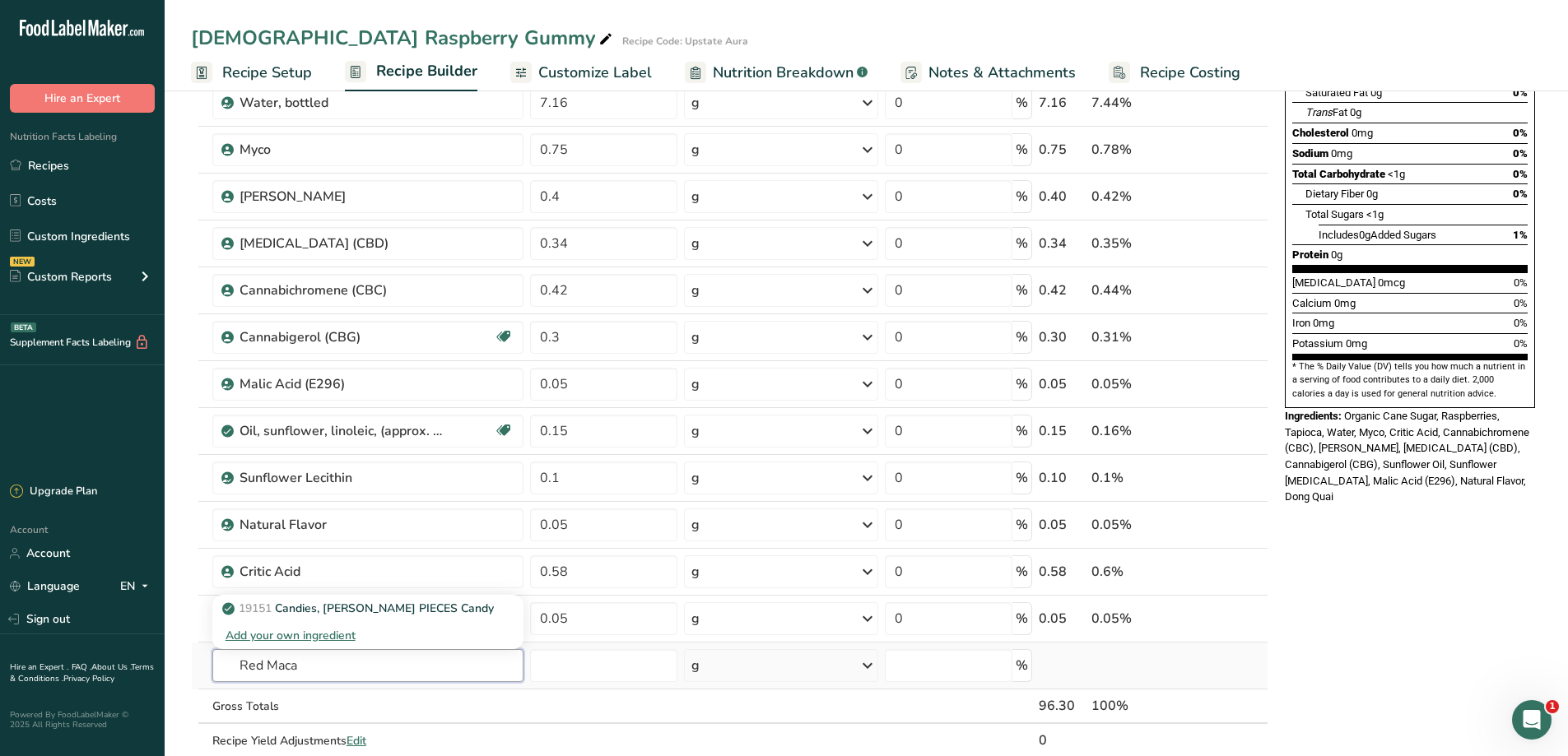
type input "Red Maca"
click at [342, 633] on div "Add your own ingredient" at bounding box center [368, 635] width 285 height 17
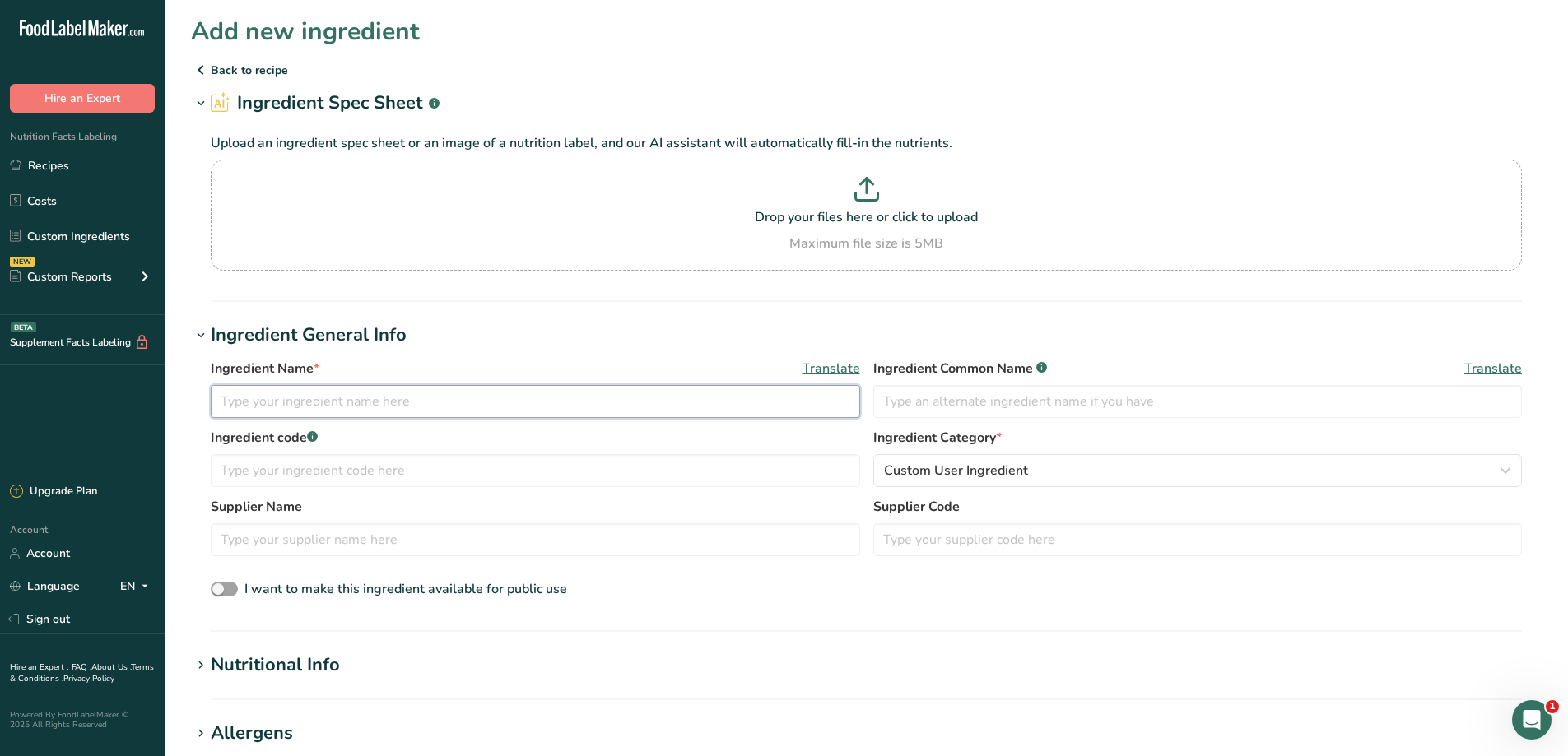
click at [324, 406] on input "text" at bounding box center [535, 401] width 649 height 33
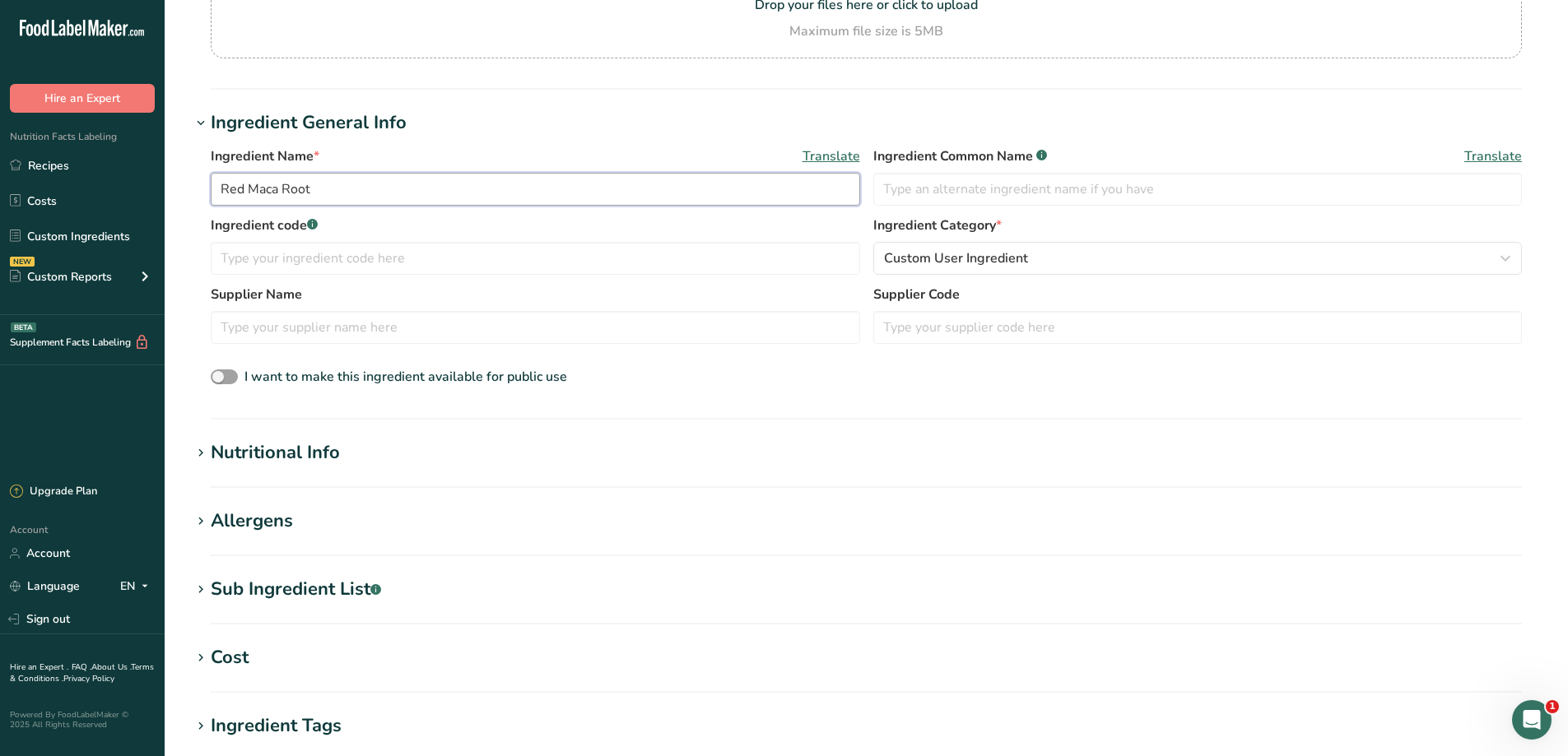
scroll to position [274, 0]
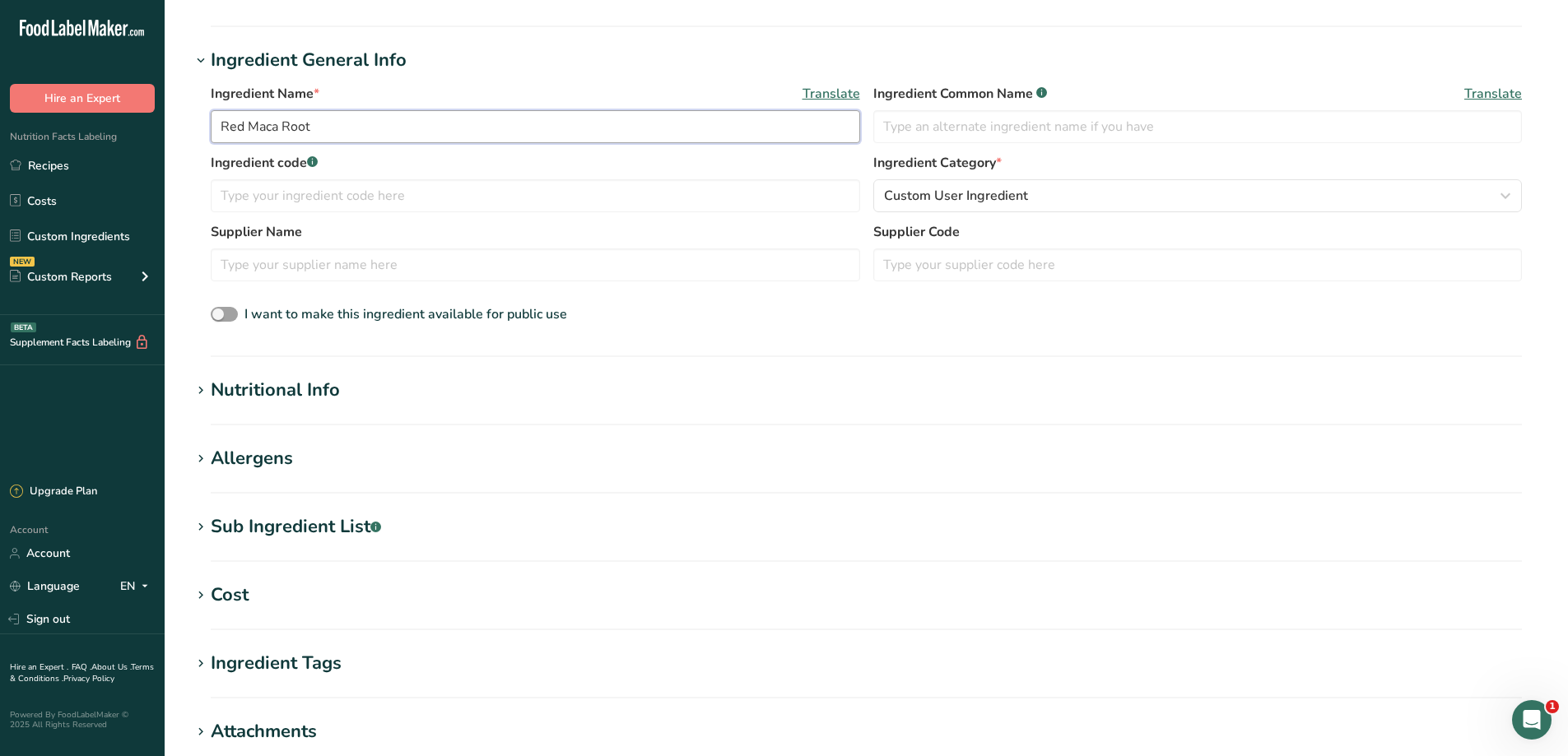
type input "Red Maca Root"
click at [427, 389] on h1 "Nutritional Info" at bounding box center [866, 390] width 1350 height 28
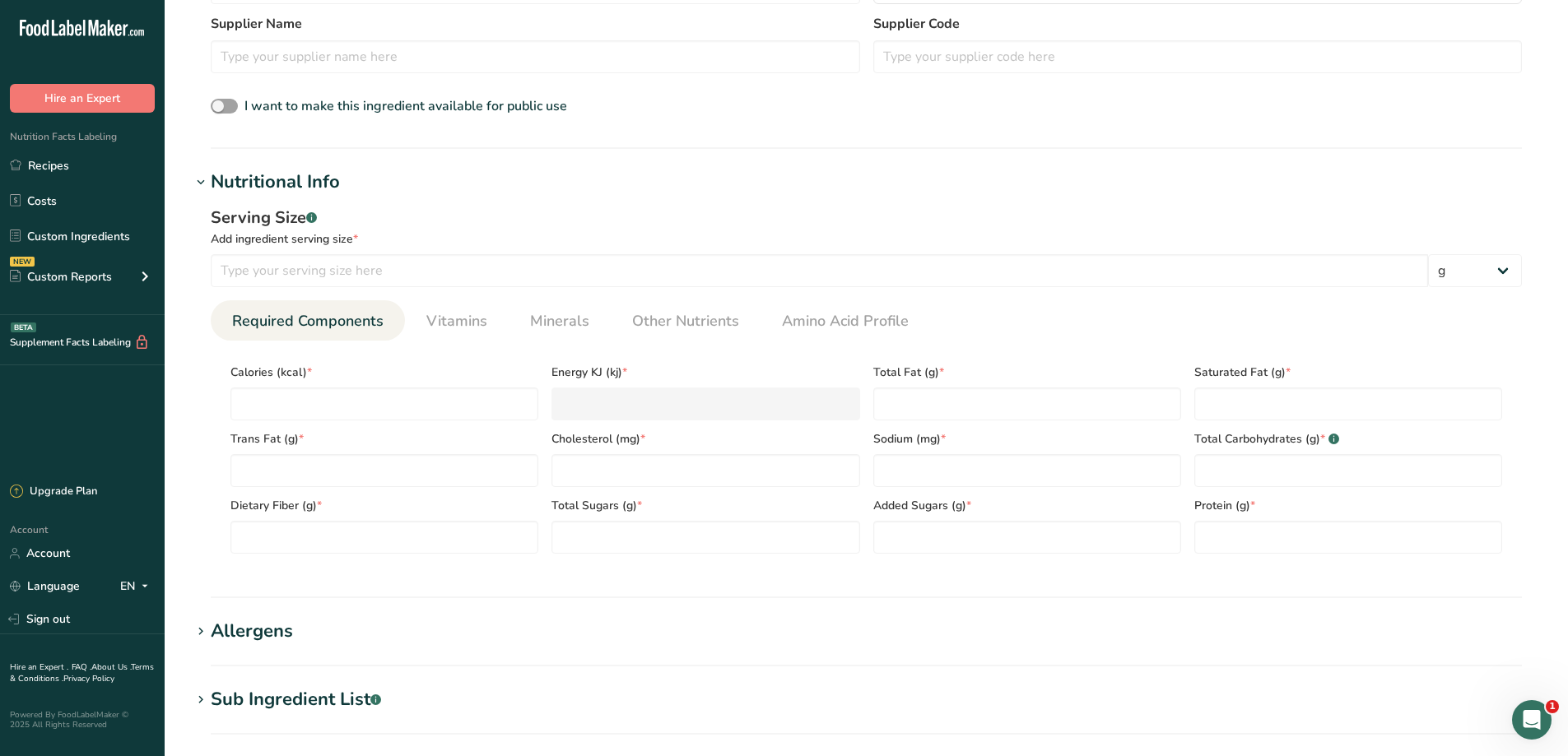
scroll to position [494, 0]
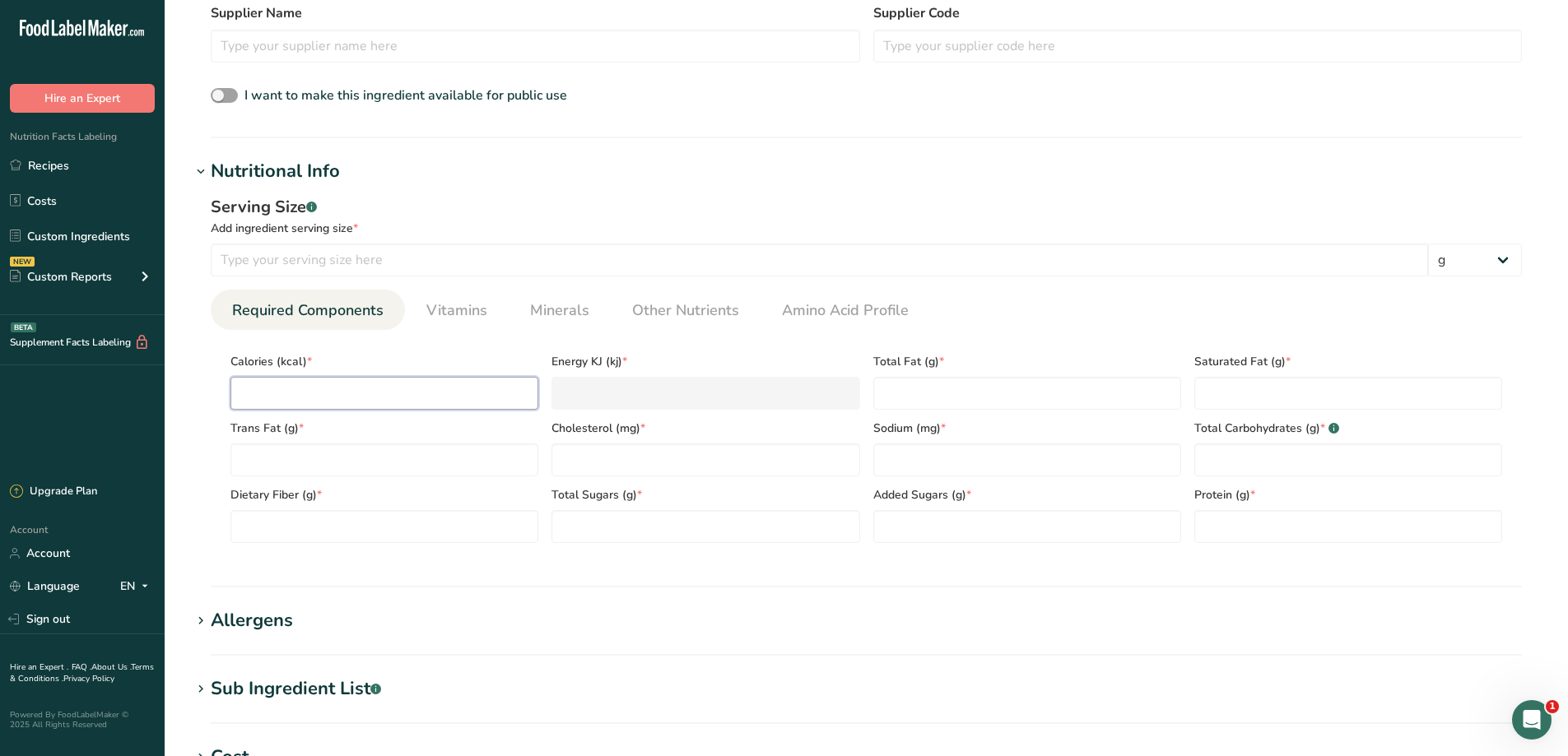
click at [432, 406] on input "number" at bounding box center [384, 393] width 308 height 33
type input "0"
type KJ "0"
type input "0"
click at [432, 468] on Fat "number" at bounding box center [384, 460] width 308 height 33
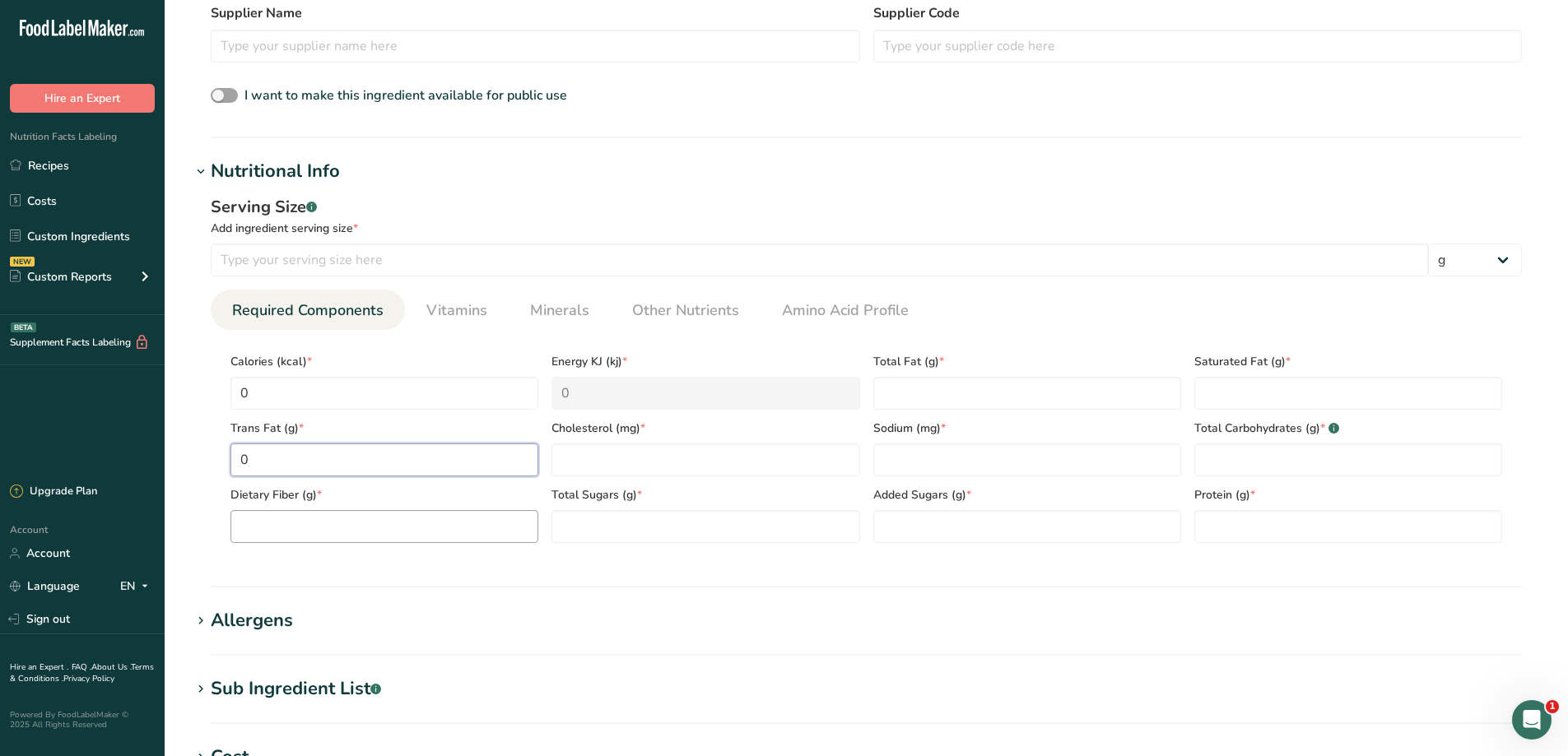
type Fat "0"
click at [440, 533] on Fiber "number" at bounding box center [384, 526] width 308 height 33
type Fiber "0"
click at [686, 452] on input "number" at bounding box center [705, 460] width 308 height 33
type input "0"
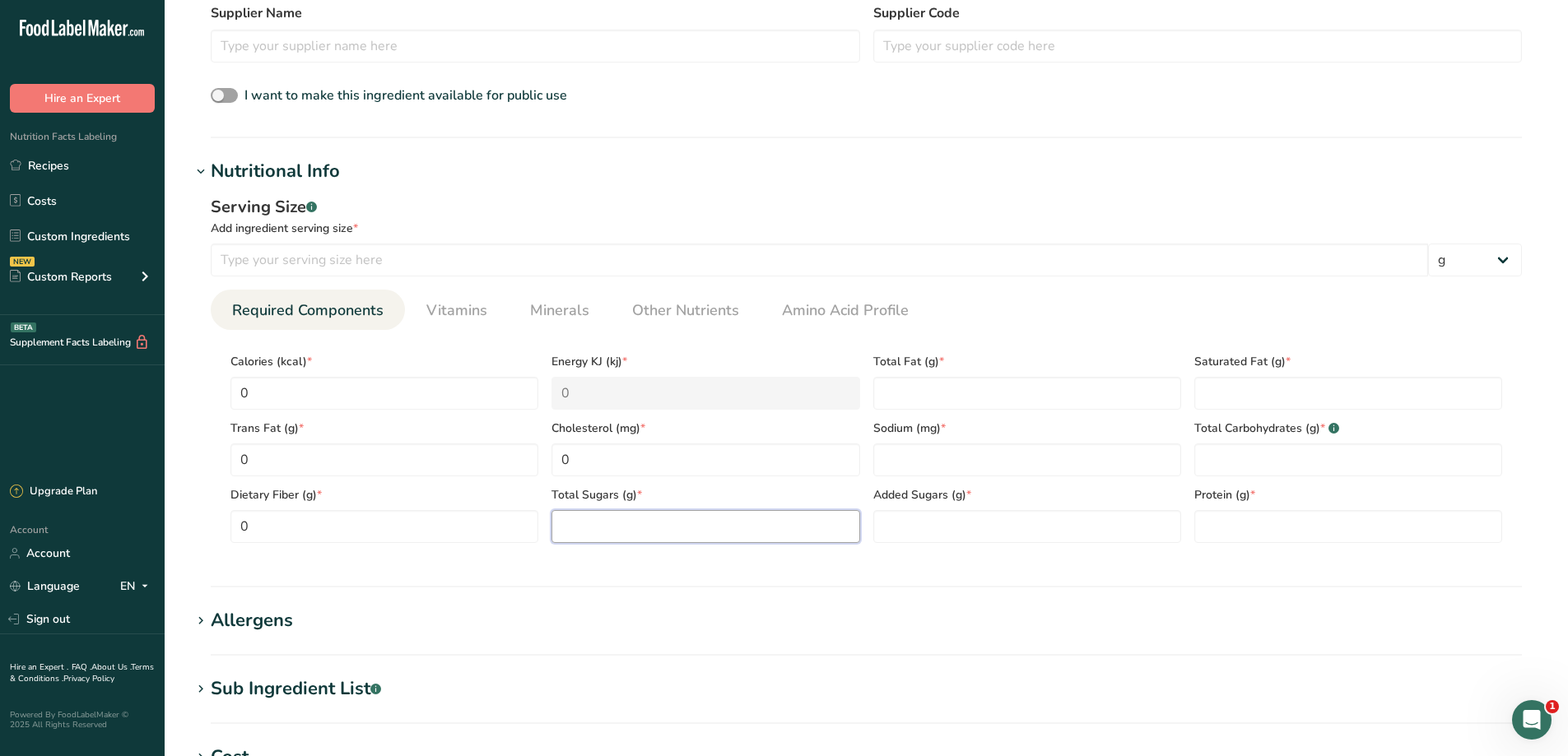
click at [689, 520] on Sugars "number" at bounding box center [705, 526] width 308 height 33
type Sugars "0"
click at [991, 399] on Fat "number" at bounding box center [1027, 393] width 308 height 33
type Fat "0"
click at [982, 453] on input "number" at bounding box center [1027, 460] width 308 height 33
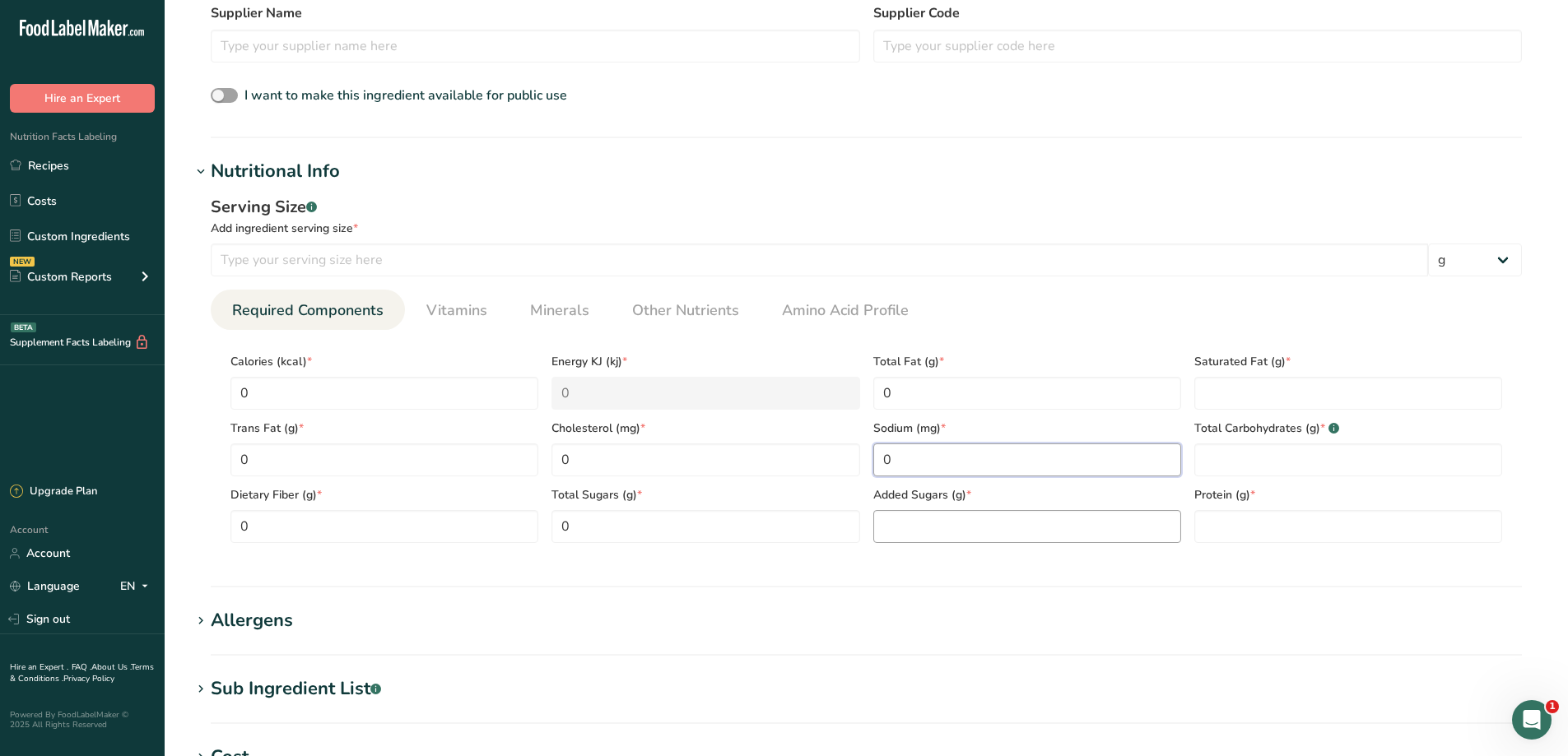
type input "0"
click at [978, 514] on Sugars "number" at bounding box center [1027, 526] width 308 height 33
type Sugars "0"
click at [1280, 532] on input "number" at bounding box center [1348, 526] width 308 height 33
type input "0"
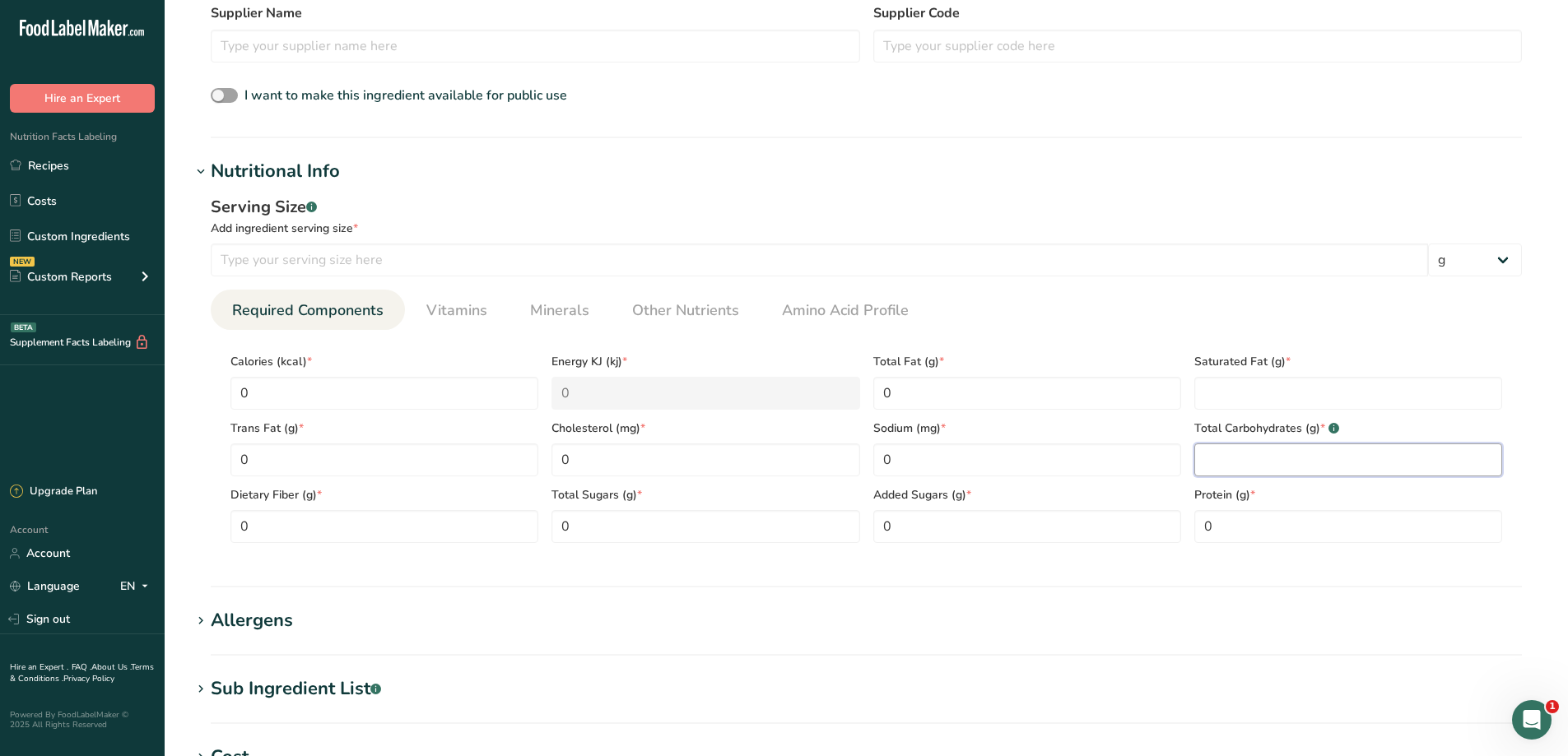
click at [1290, 466] on Carbohydrates "number" at bounding box center [1348, 460] width 308 height 33
type Carbohydrates "0"
click at [1293, 380] on Fat "number" at bounding box center [1348, 393] width 308 height 33
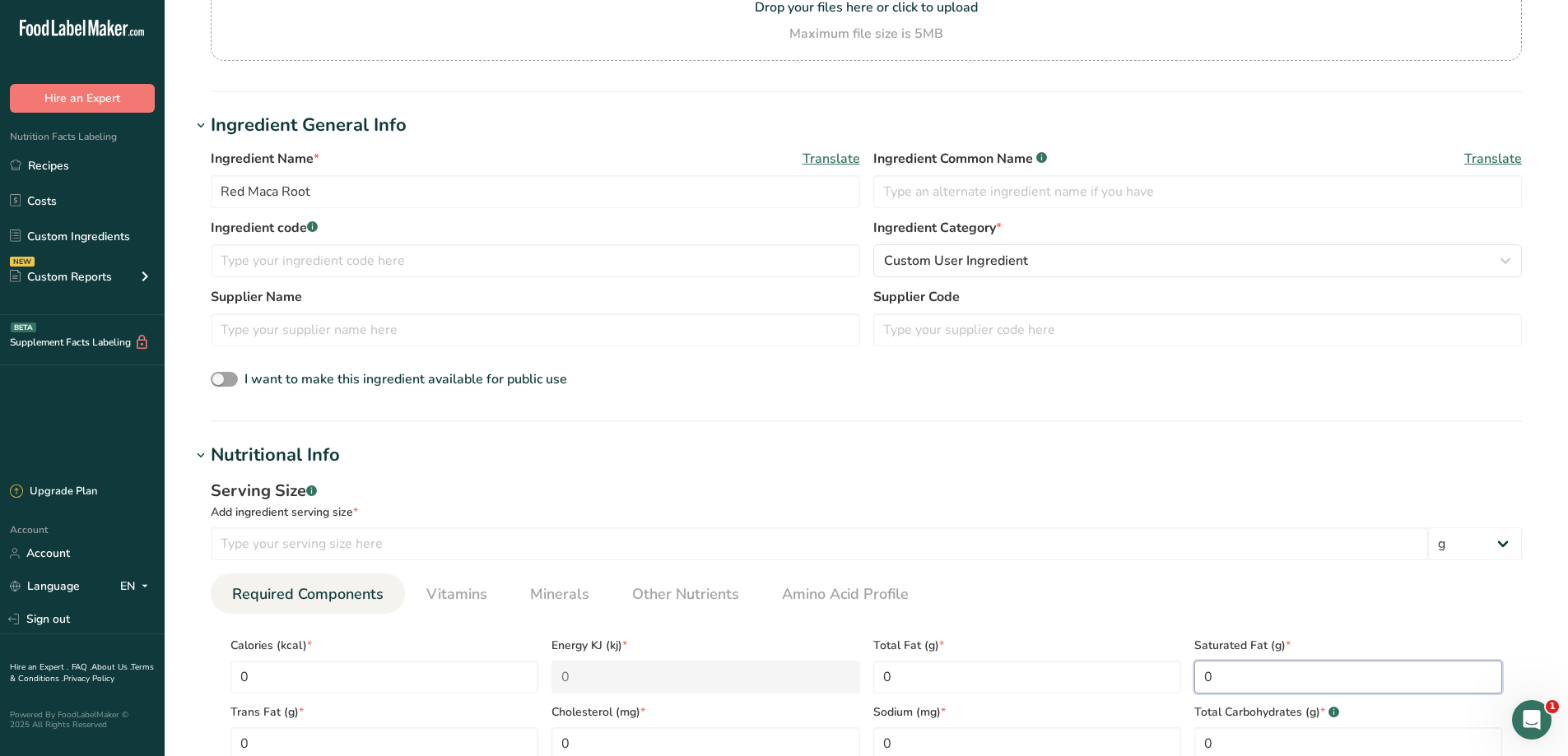
scroll to position [219, 0]
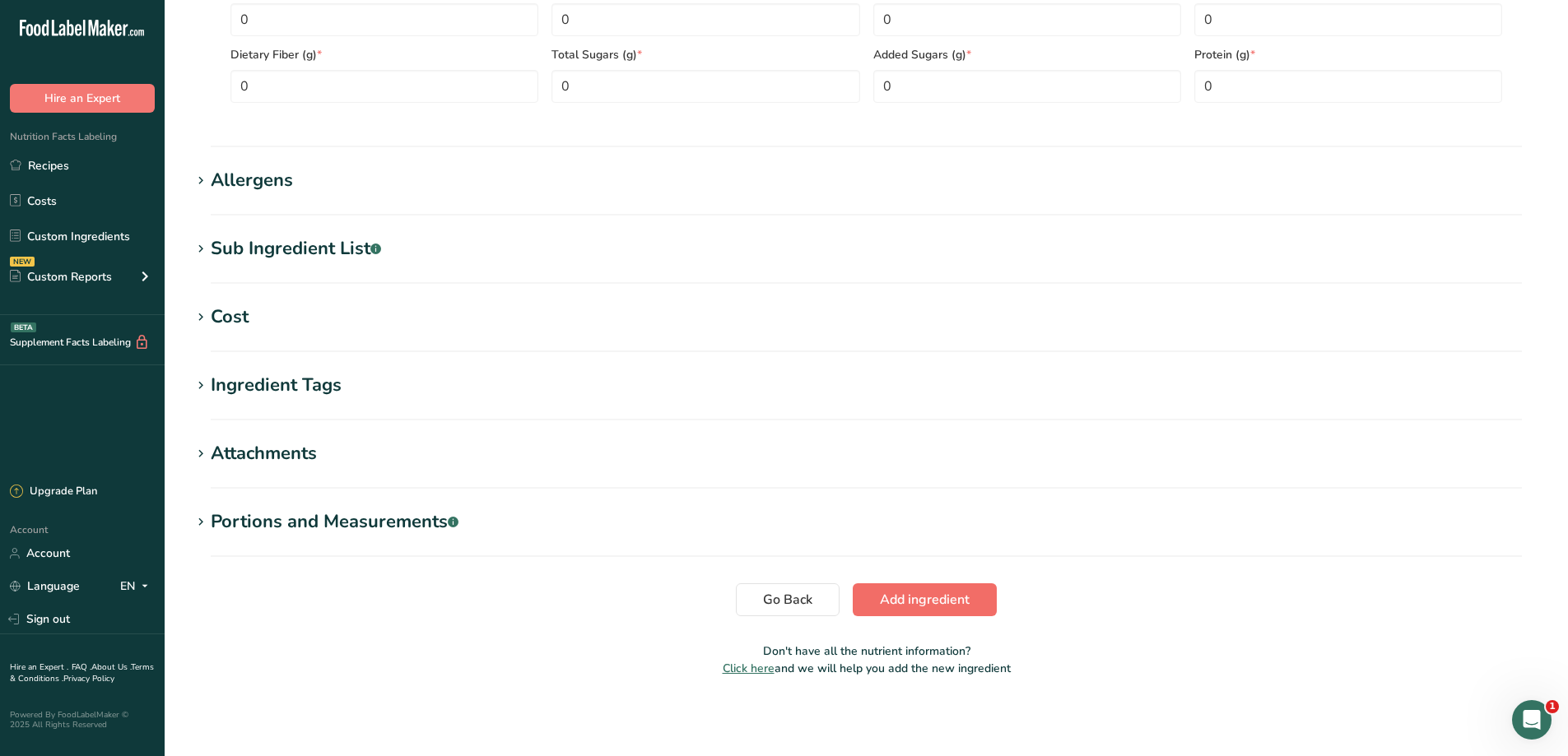
type Fat "0"
click at [914, 601] on span "Add ingredient" at bounding box center [925, 599] width 89 height 20
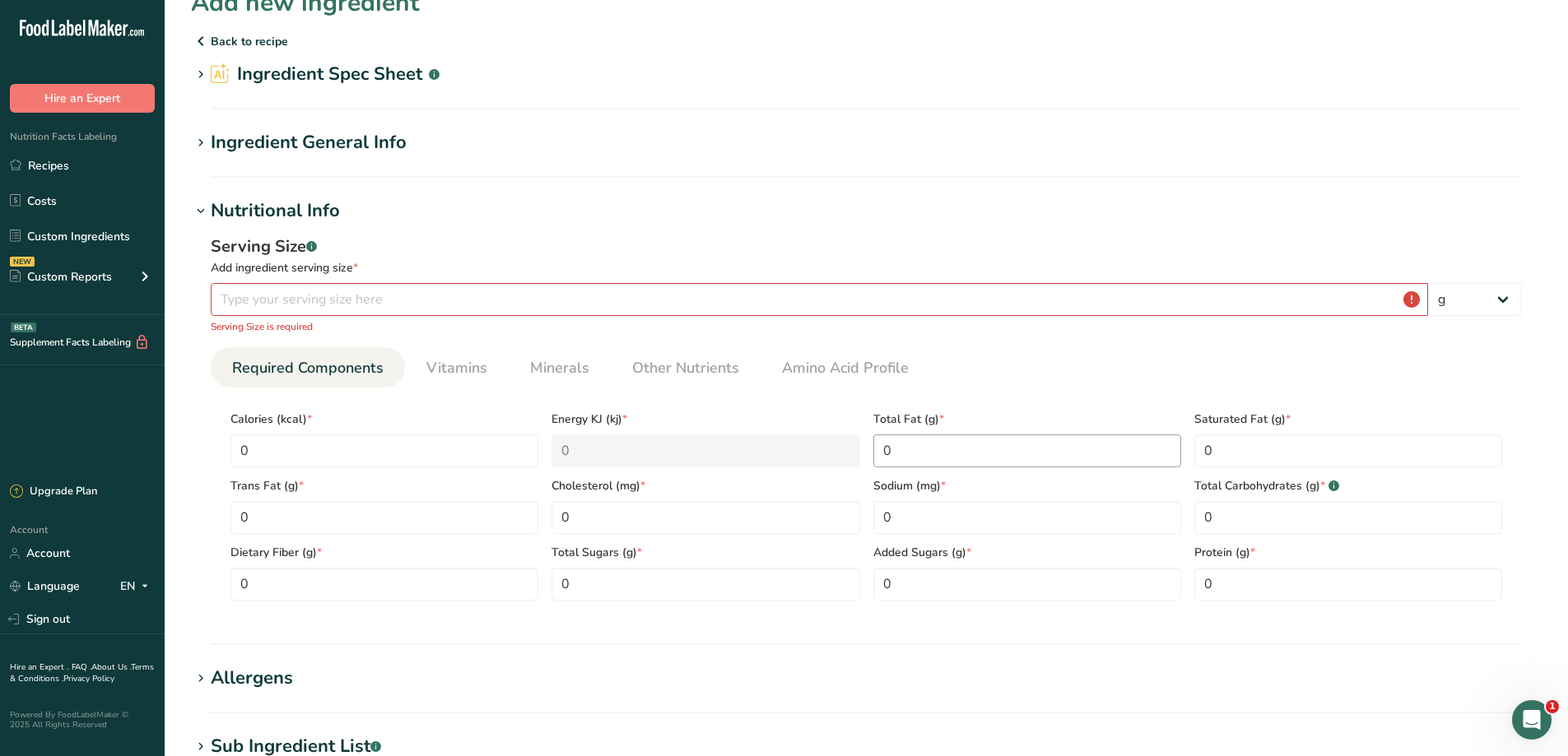
scroll to position [0, 0]
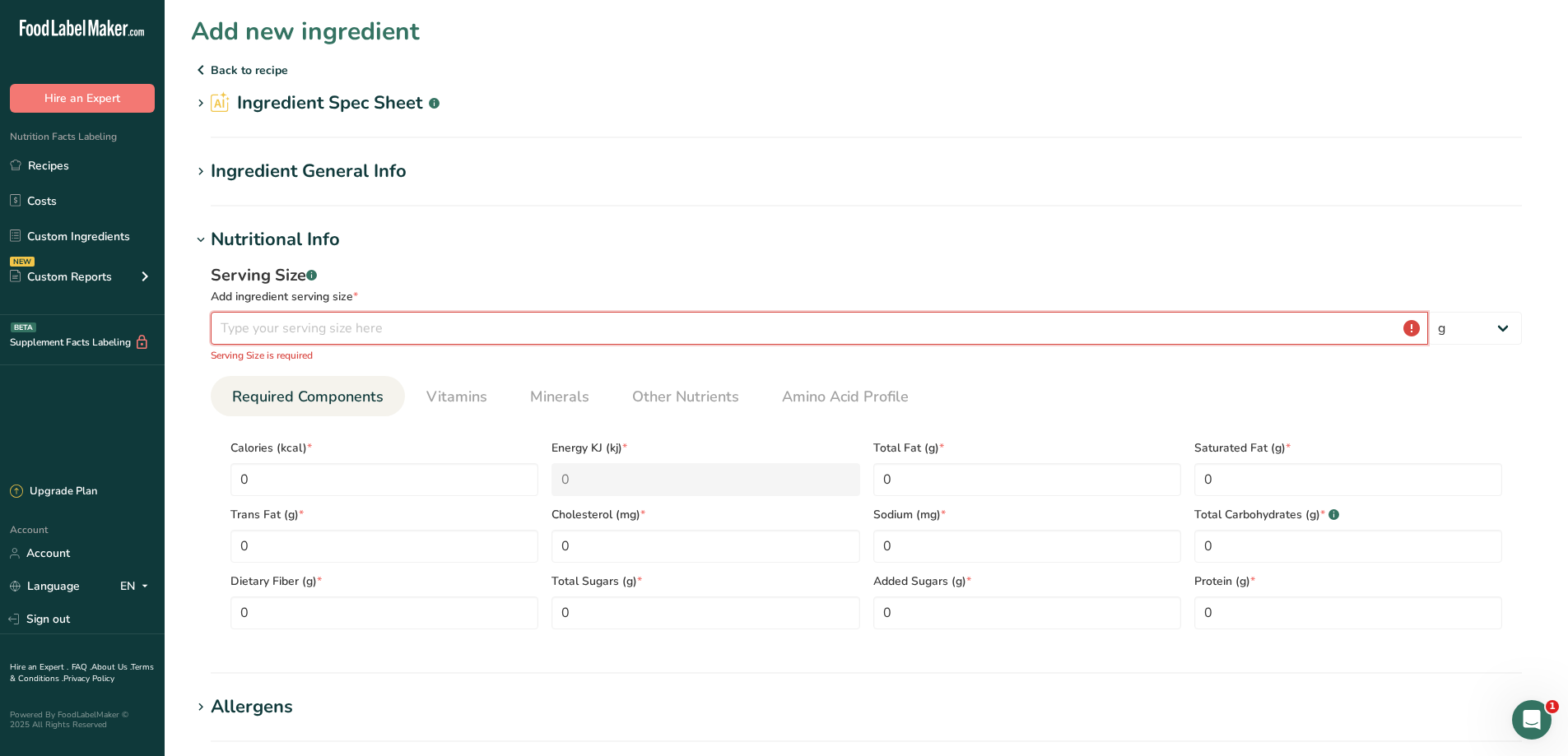
click at [469, 322] on input "number" at bounding box center [819, 328] width 1217 height 33
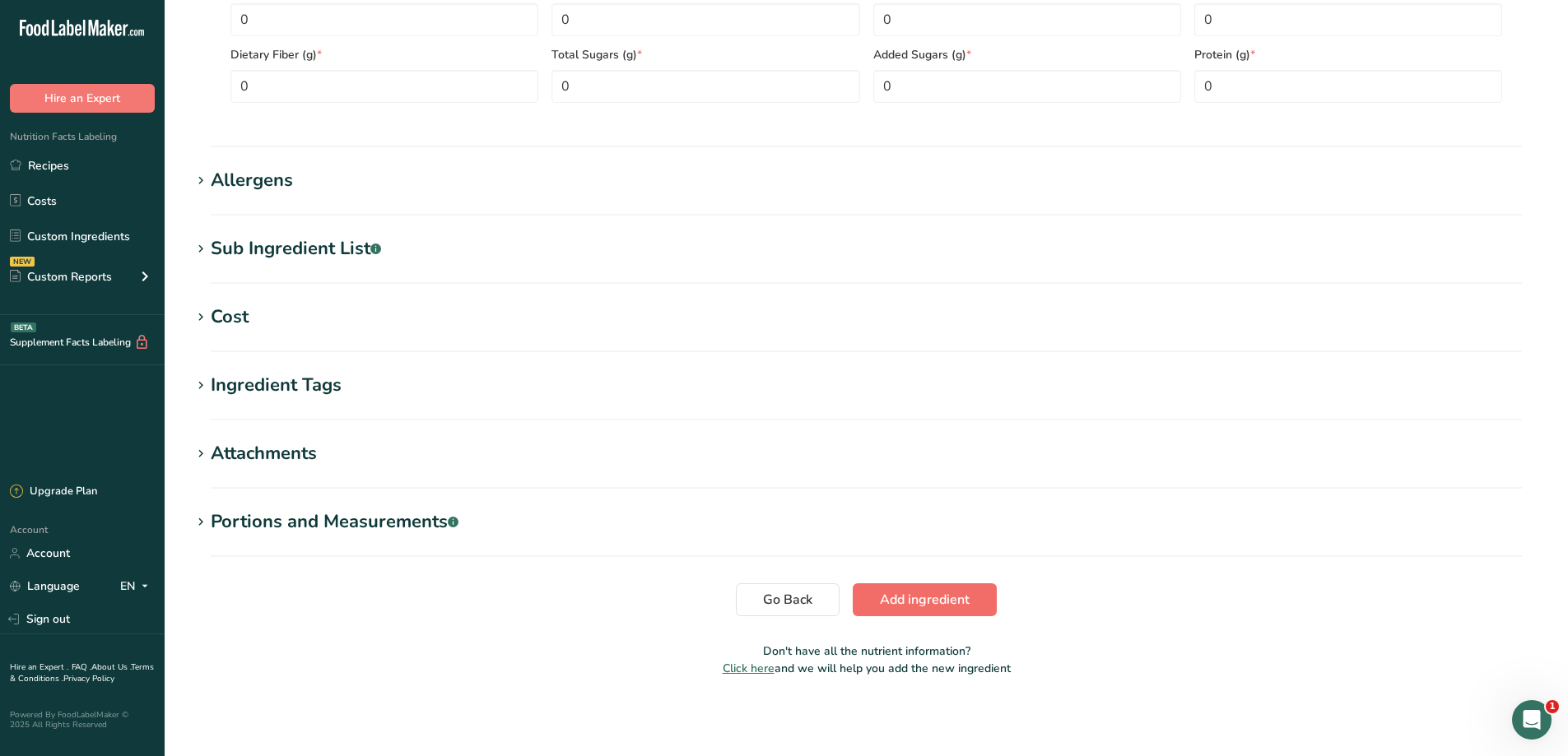
type input "1"
click at [950, 588] on button "Add ingredient" at bounding box center [925, 599] width 144 height 33
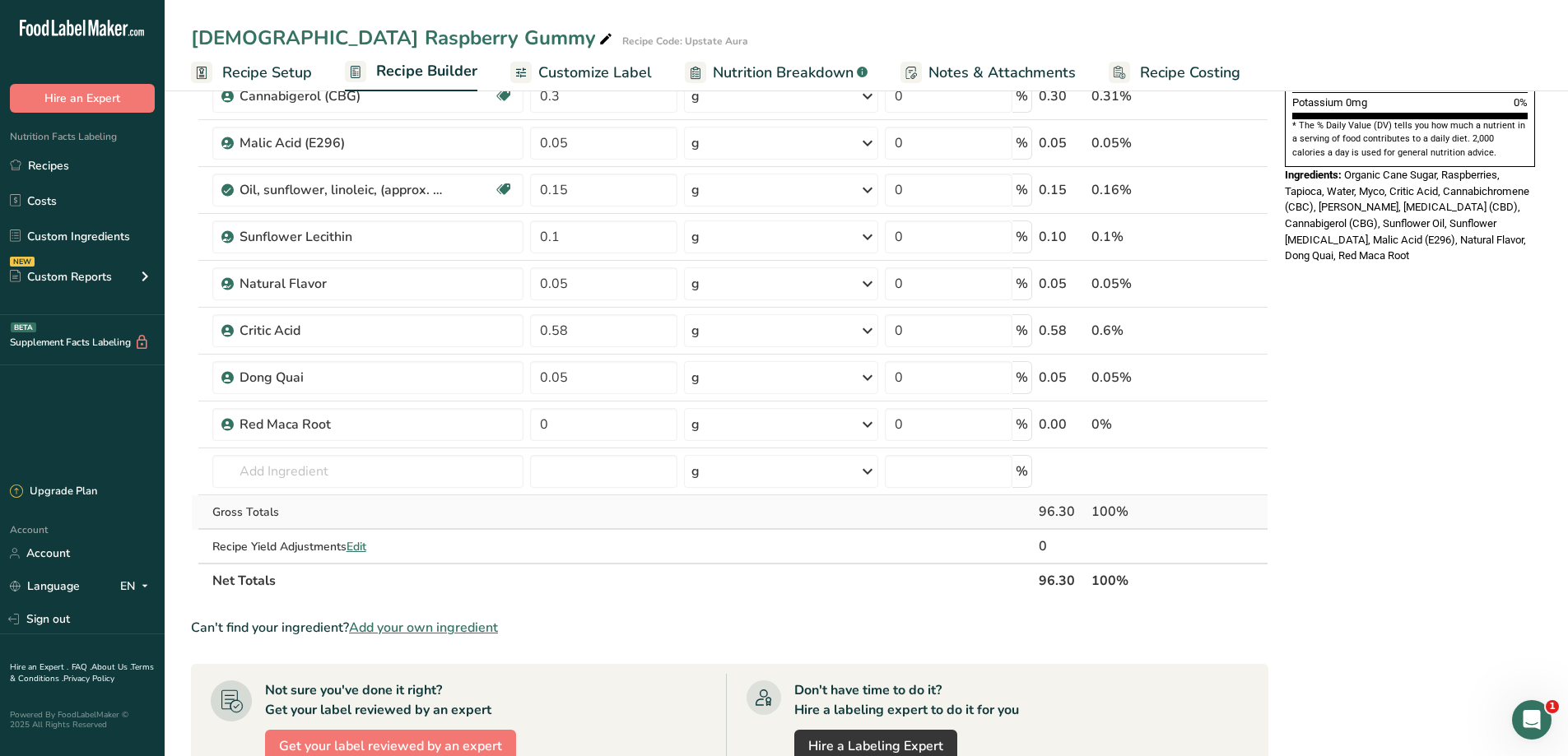
scroll to position [549, 0]
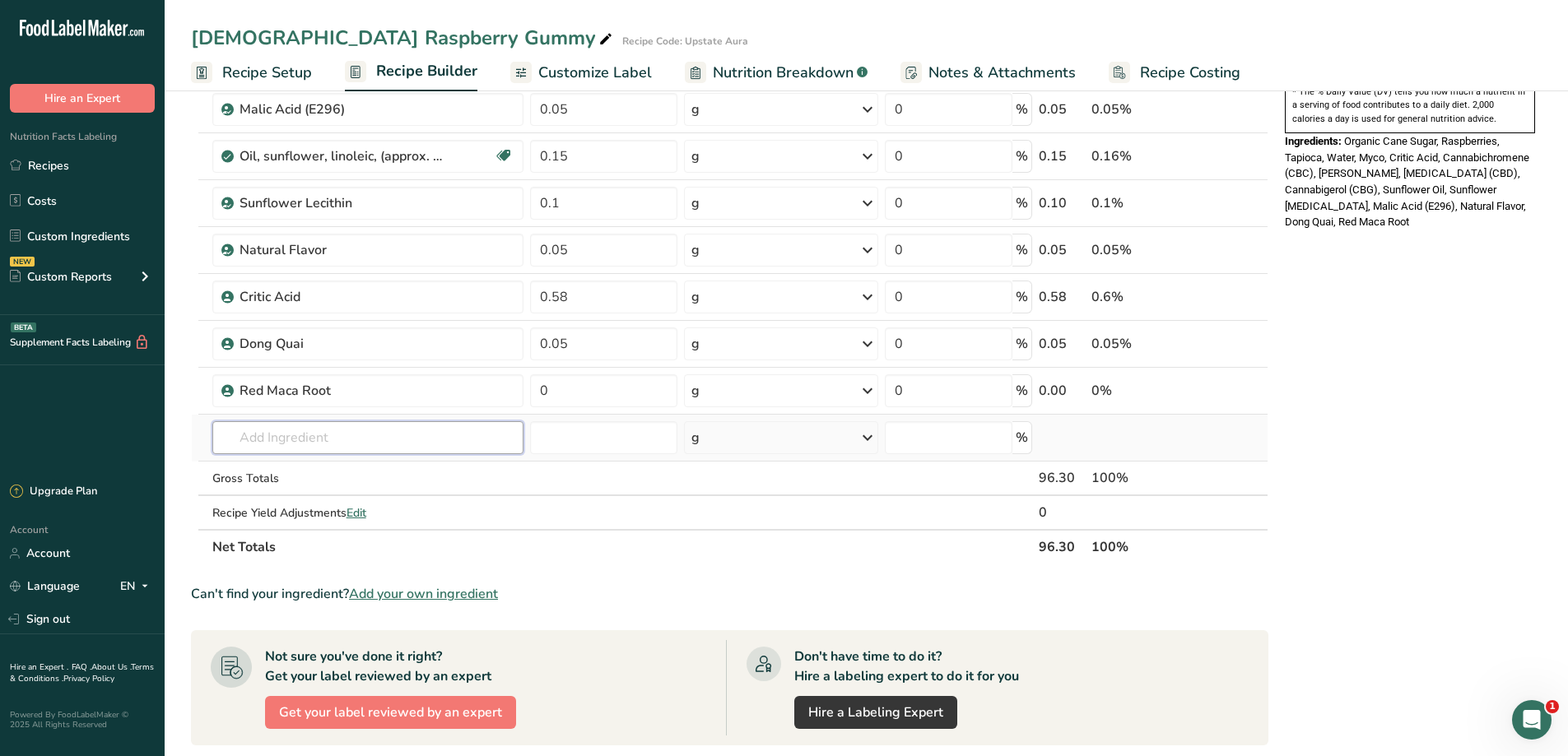
click at [263, 447] on input "text" at bounding box center [368, 437] width 312 height 33
drag, startPoint x: 326, startPoint y: 435, endPoint x: 32, endPoint y: 433, distance: 294.0
click at [34, 433] on div ".a-20{fill:#fff;} Hire an Expert Nutrition Facts Labeling Recipes Costs Custom …" at bounding box center [784, 312] width 1568 height 1721
type input "[MEDICAL_DATA]"
click at [288, 500] on div "Add your own ingredient" at bounding box center [368, 498] width 285 height 17
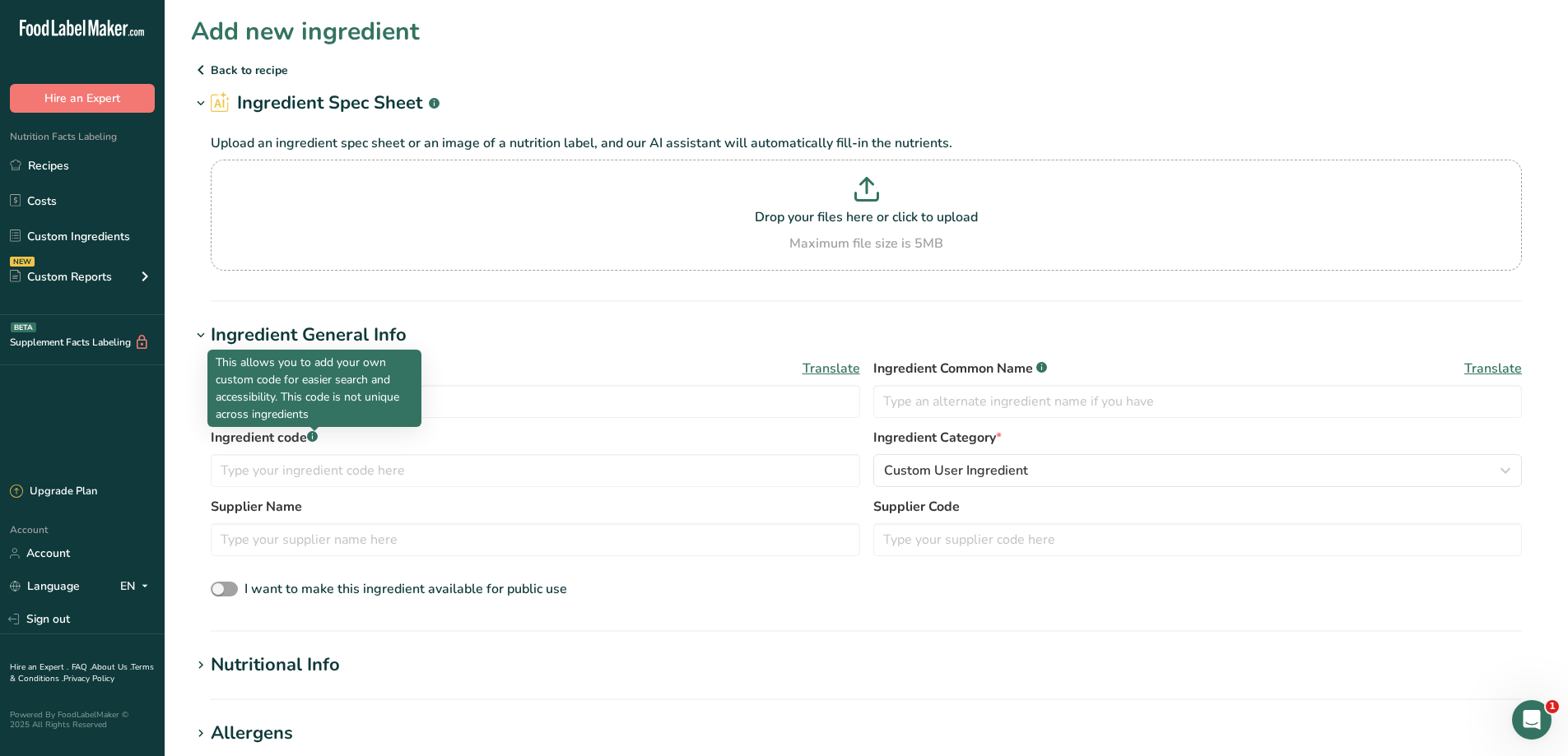
click at [340, 396] on p "This allows you to add your own custom code for easier search and accessibility…" at bounding box center [315, 387] width 198 height 69
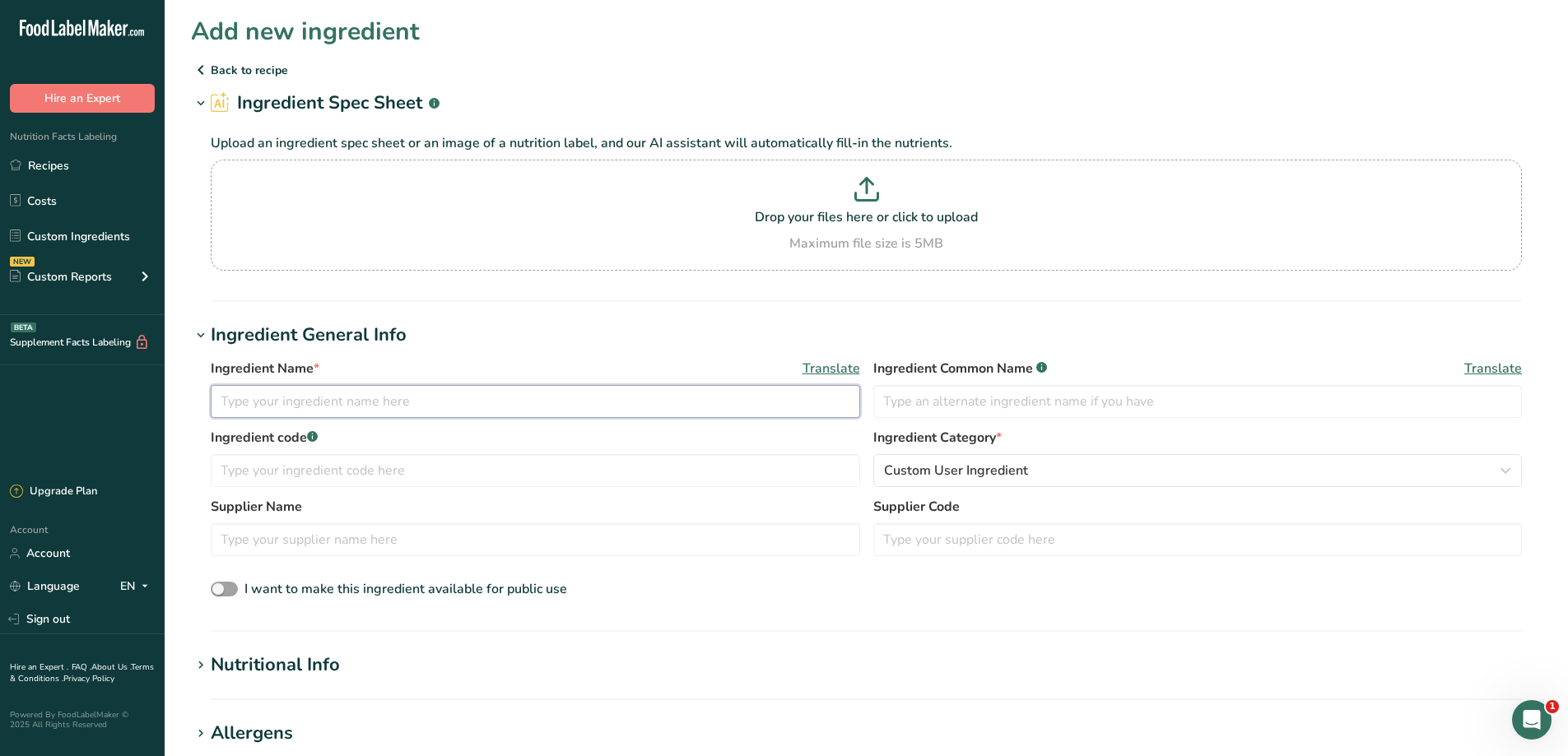
click at [559, 391] on input "text" at bounding box center [535, 401] width 649 height 33
paste input "[MEDICAL_DATA]"
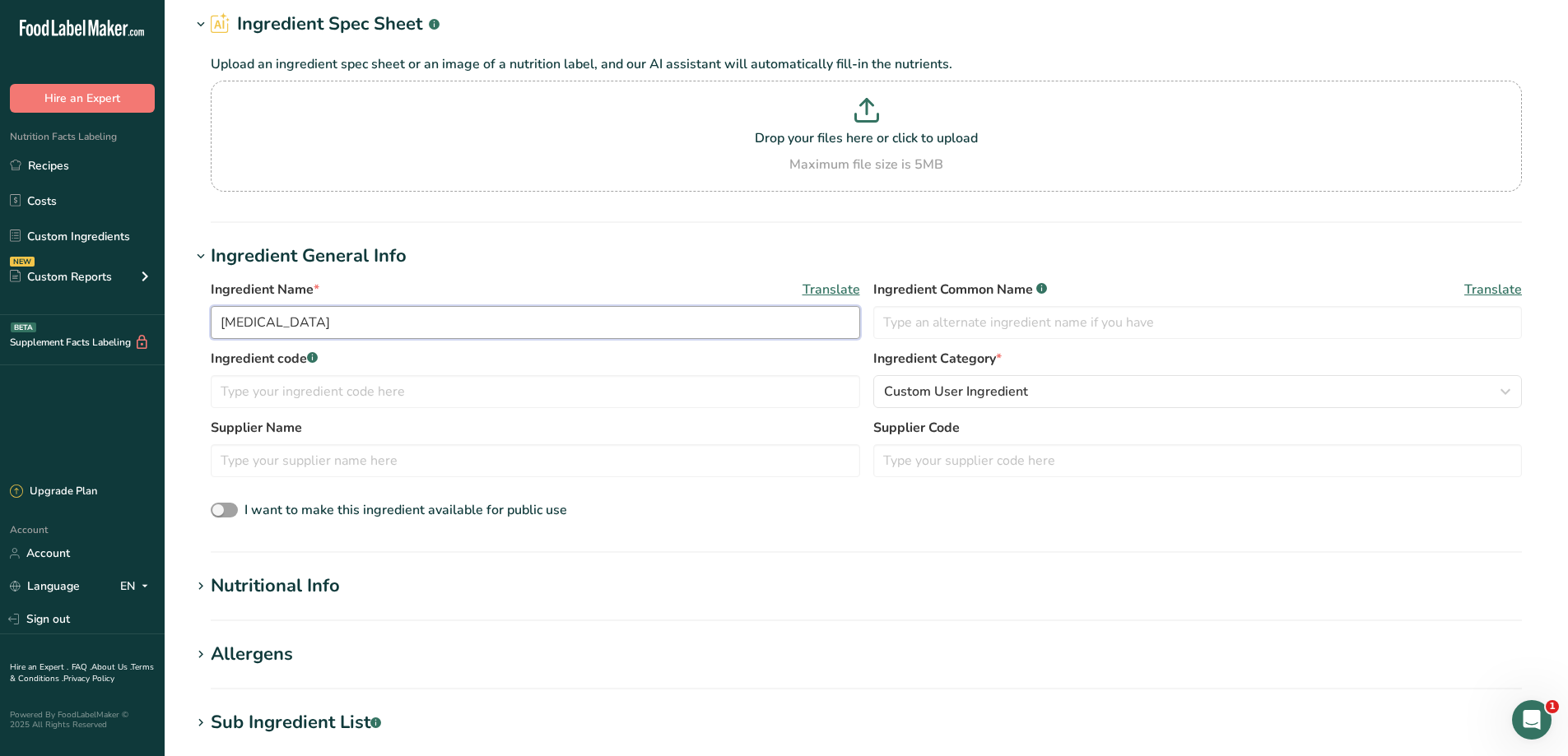
scroll to position [329, 0]
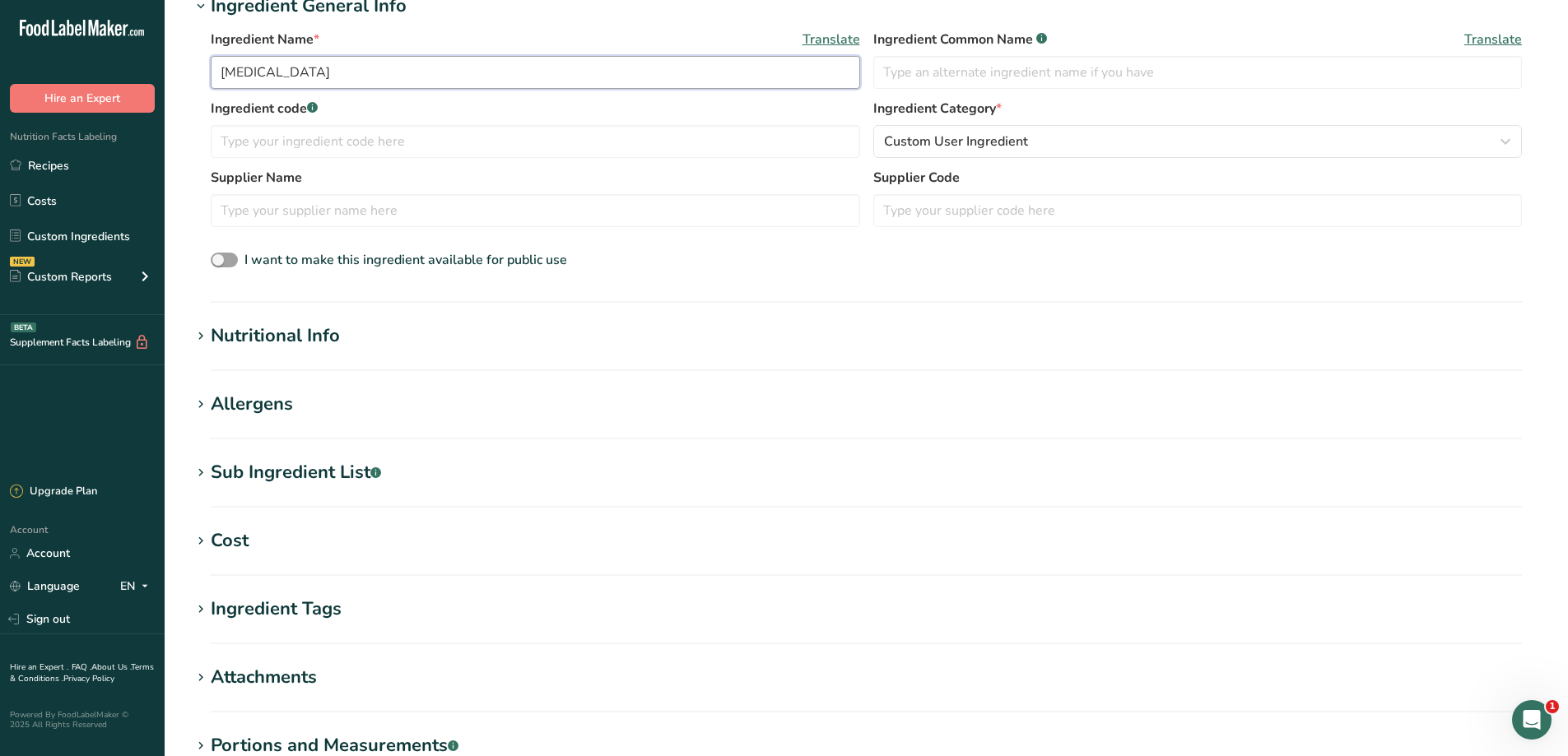
type input "[MEDICAL_DATA]"
click at [318, 347] on div "Nutritional Info" at bounding box center [276, 335] width 129 height 28
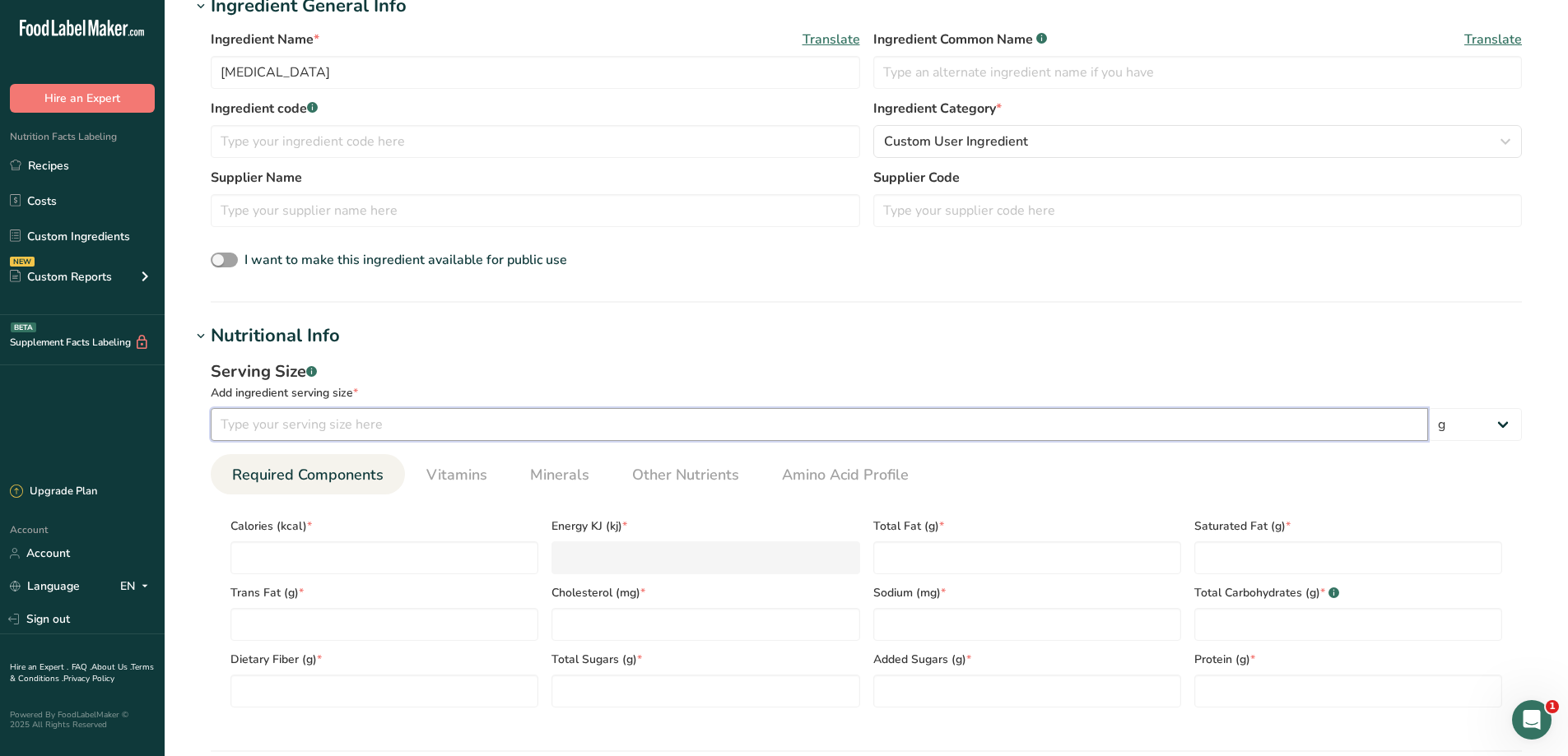
click at [532, 429] on input "number" at bounding box center [819, 425] width 1217 height 33
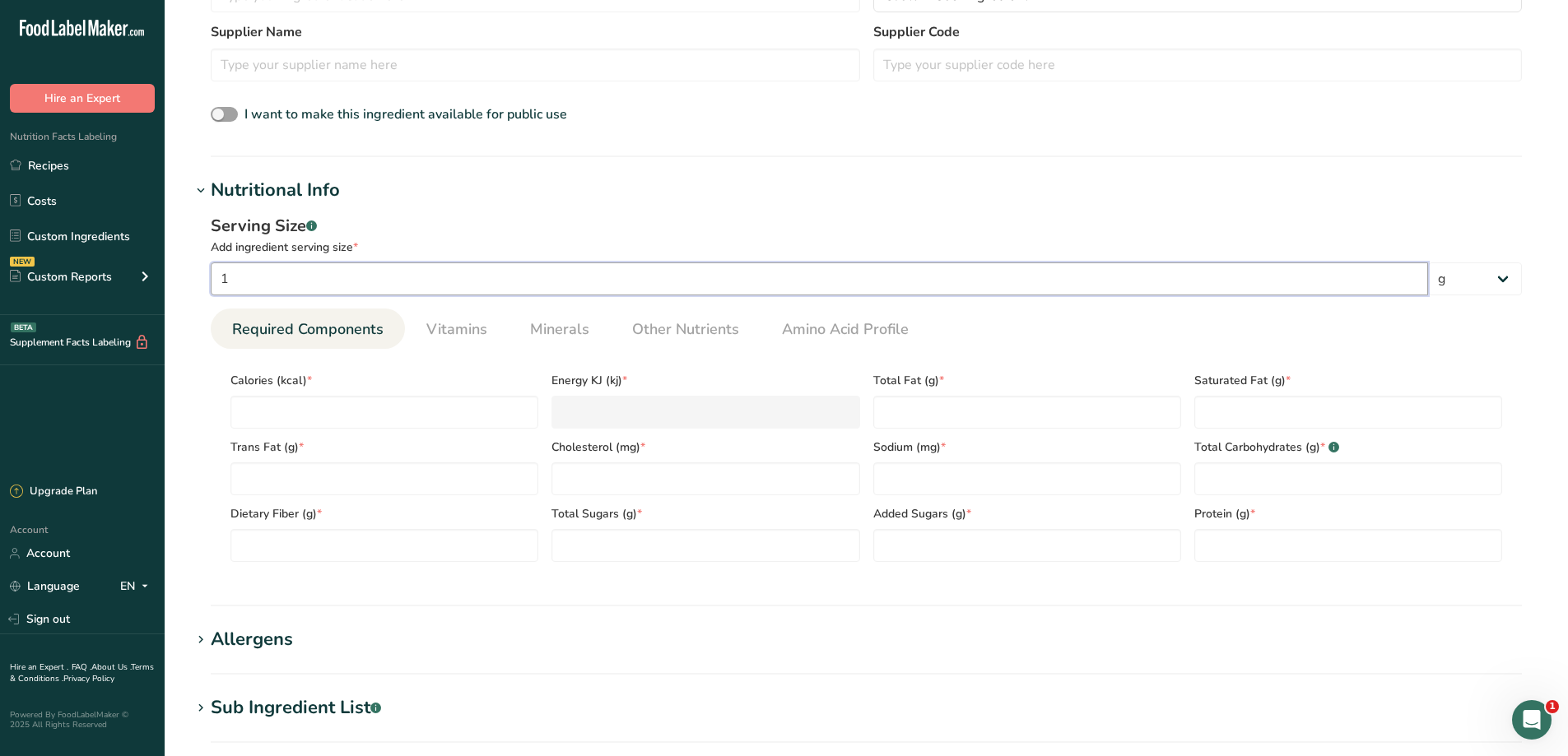
scroll to position [494, 0]
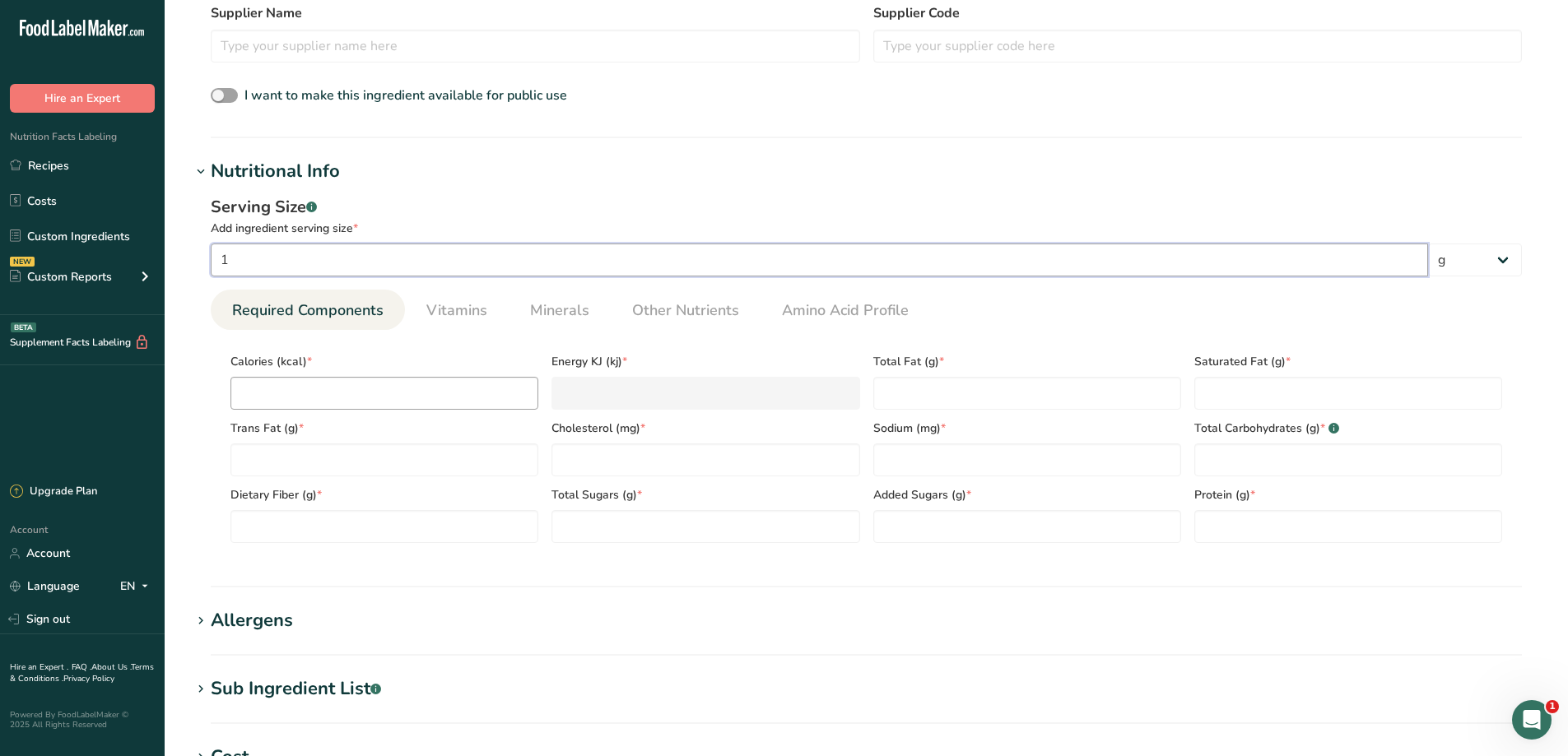
type input "1"
click at [420, 401] on input "number" at bounding box center [384, 393] width 308 height 33
type input "0"
type KJ "0"
type input "0"
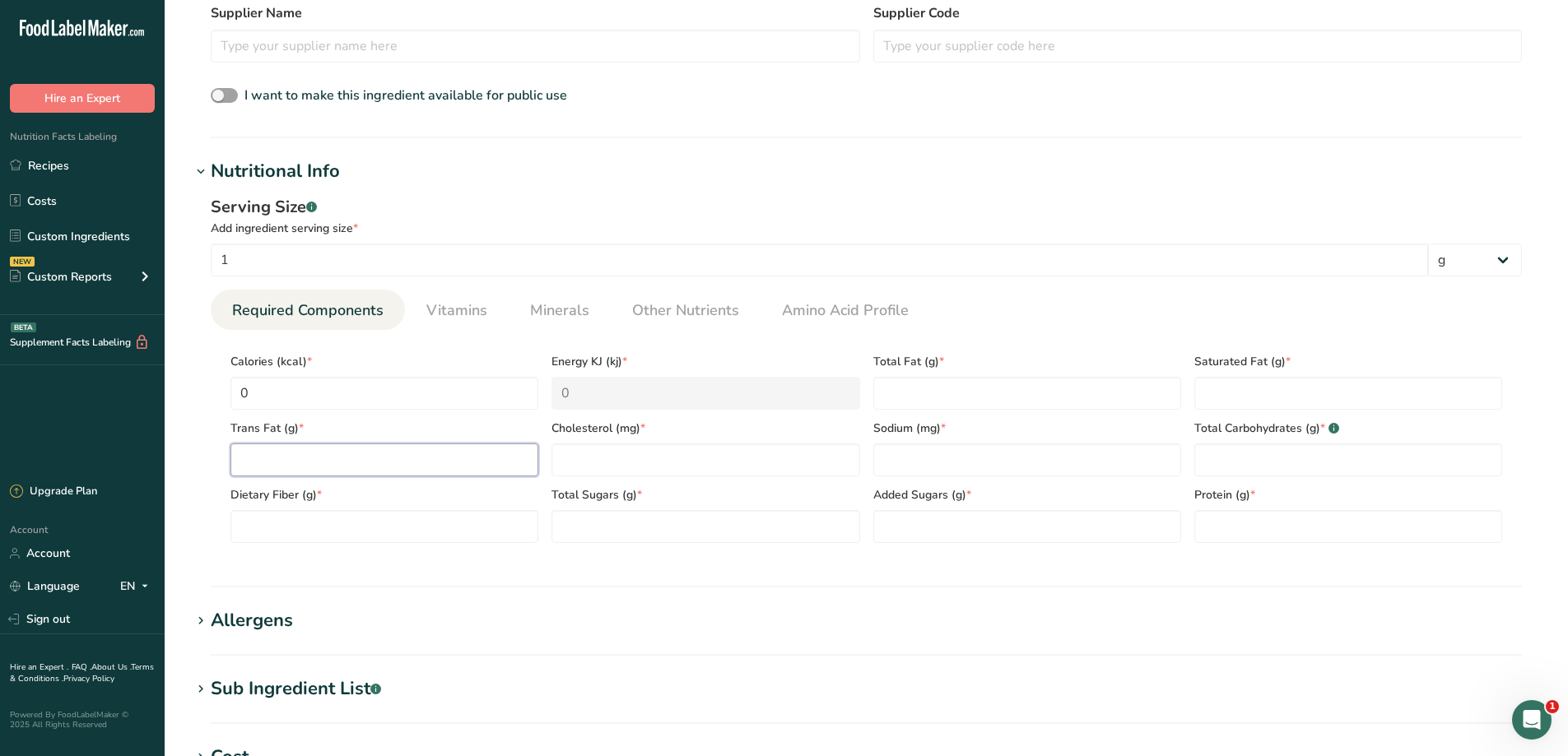
click at [419, 469] on Fat "number" at bounding box center [384, 460] width 308 height 33
type Fat "0"
click at [417, 528] on Fiber "number" at bounding box center [384, 526] width 308 height 33
type Fiber "0"
click at [648, 528] on Sugars "number" at bounding box center [705, 526] width 308 height 33
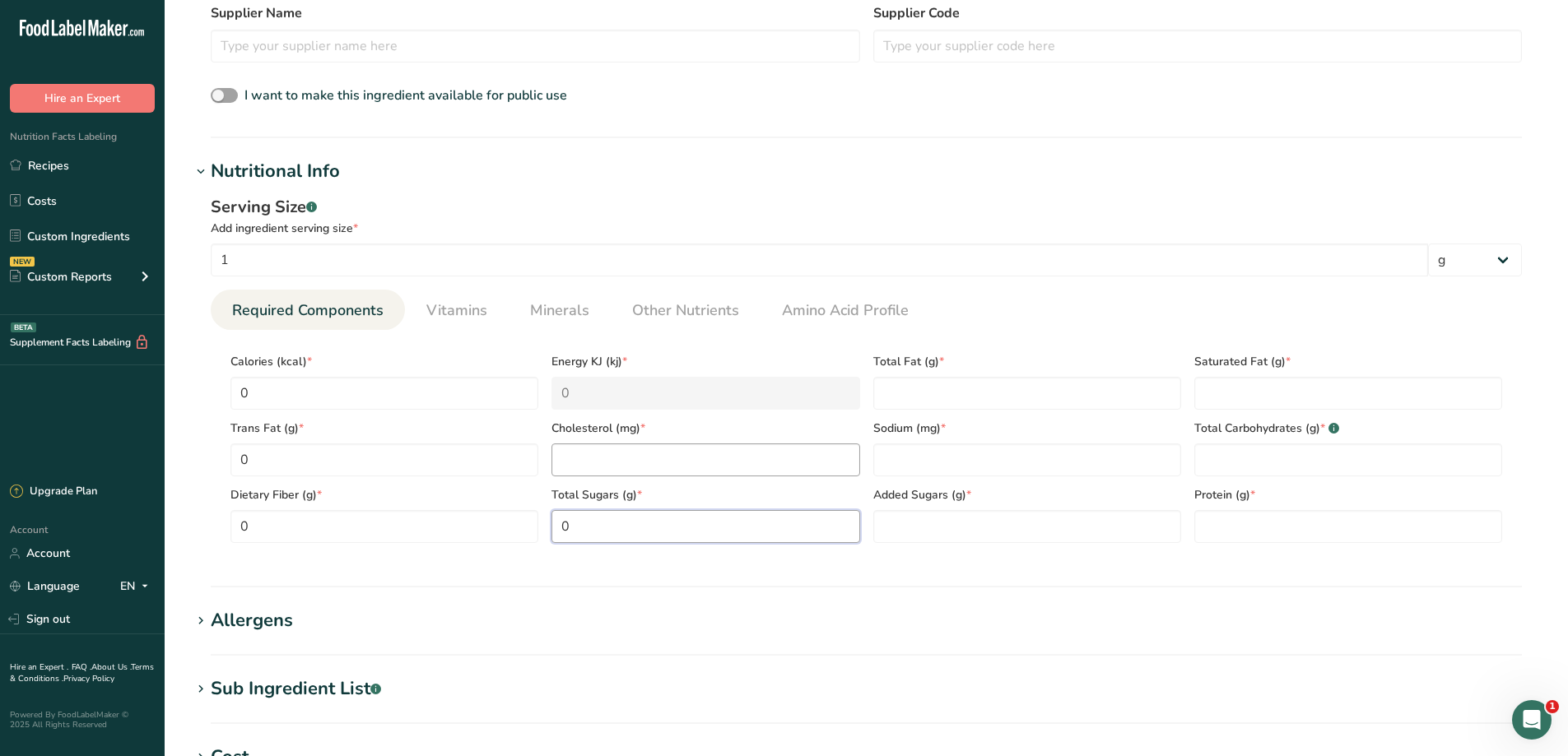
type Sugars "0"
click at [696, 455] on input "number" at bounding box center [705, 460] width 308 height 33
type input "0"
click at [923, 407] on Fat "number" at bounding box center [1027, 393] width 308 height 33
type Fat "0"
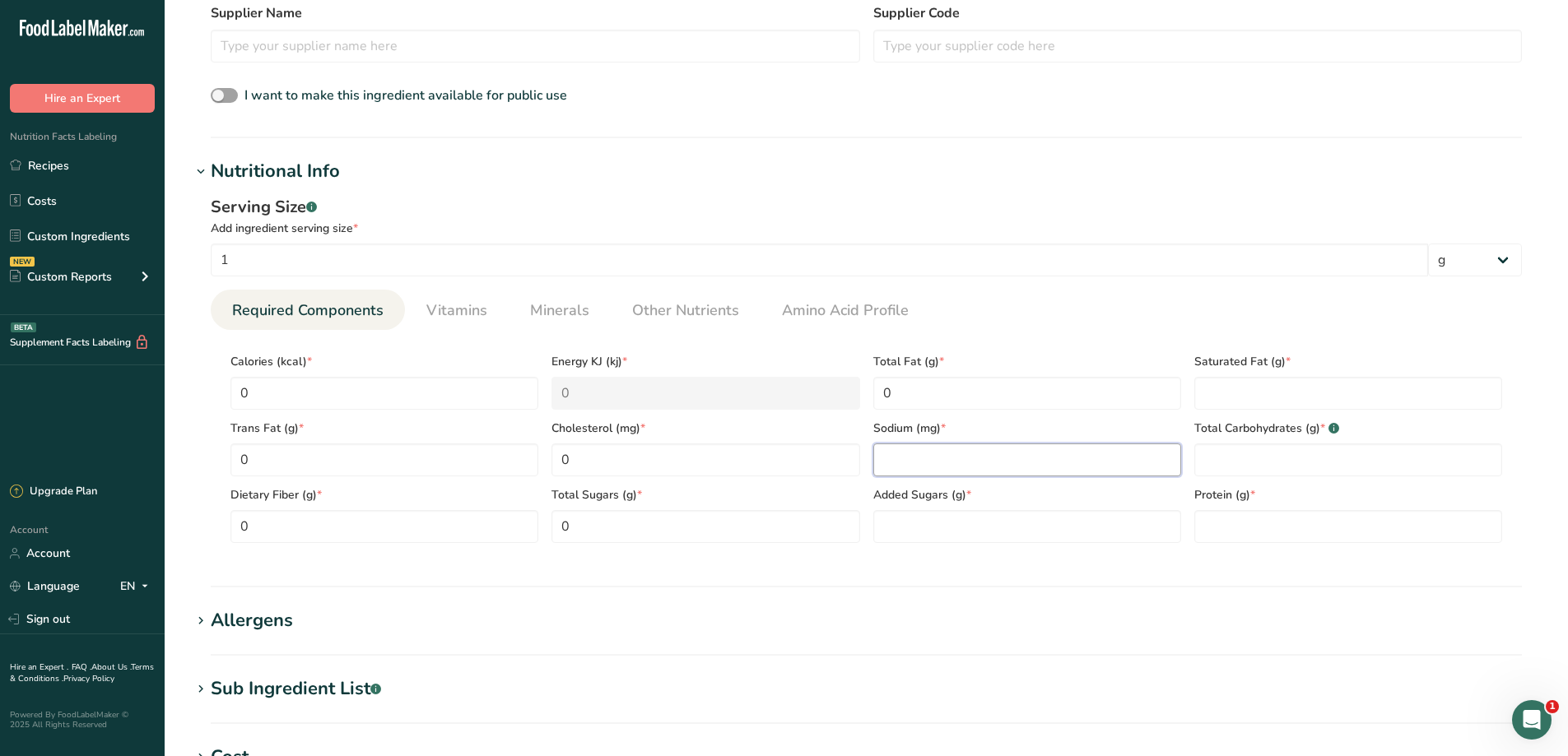
click at [929, 455] on input "number" at bounding box center [1027, 460] width 308 height 33
type input "0"
click at [930, 522] on Sugars "number" at bounding box center [1027, 526] width 308 height 33
type Sugars "0"
click at [1296, 524] on input "number" at bounding box center [1348, 526] width 308 height 33
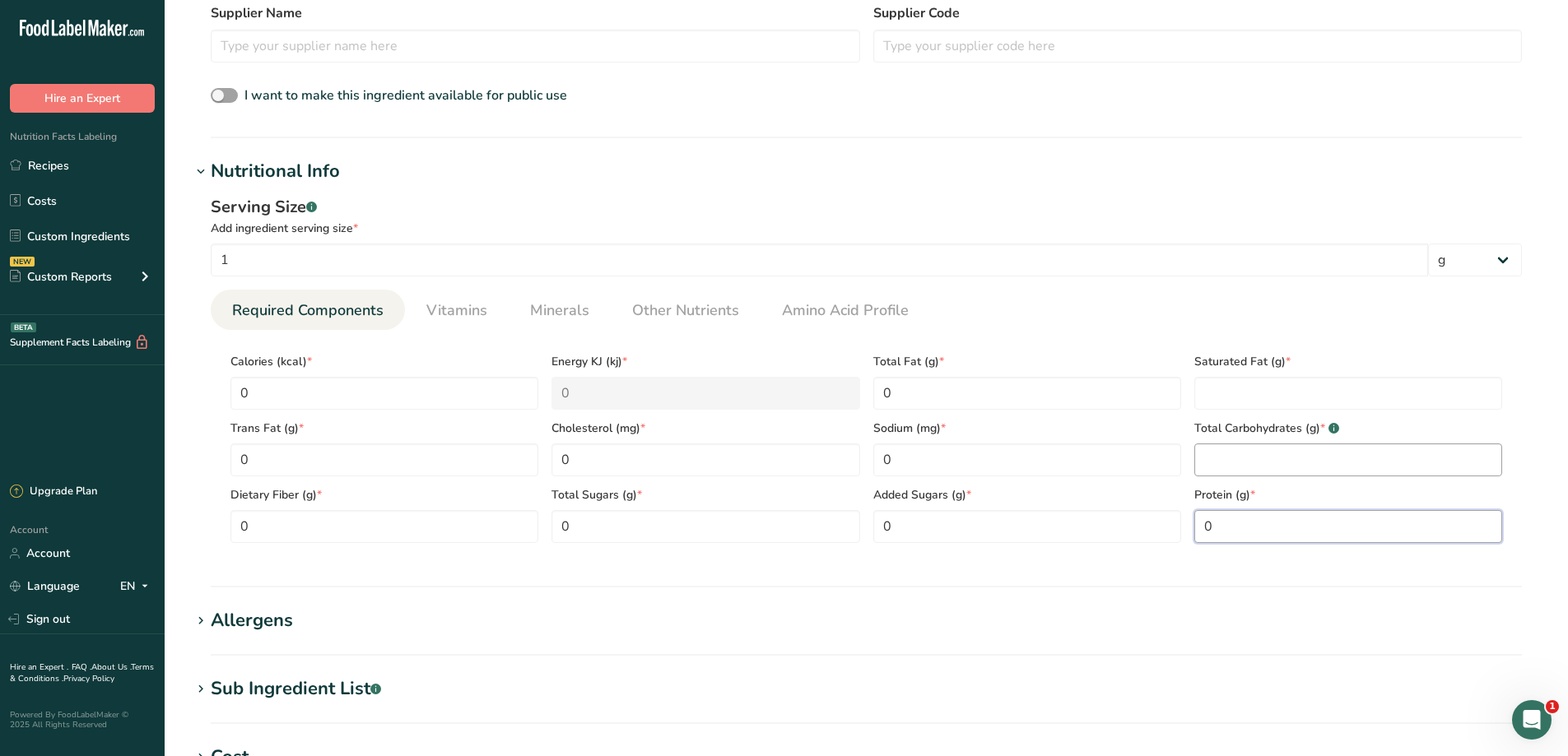
type input "0"
click at [1301, 462] on Carbohydrates "number" at bounding box center [1348, 460] width 308 height 33
type Carbohydrates "0"
click at [1303, 395] on Fat "number" at bounding box center [1348, 393] width 308 height 33
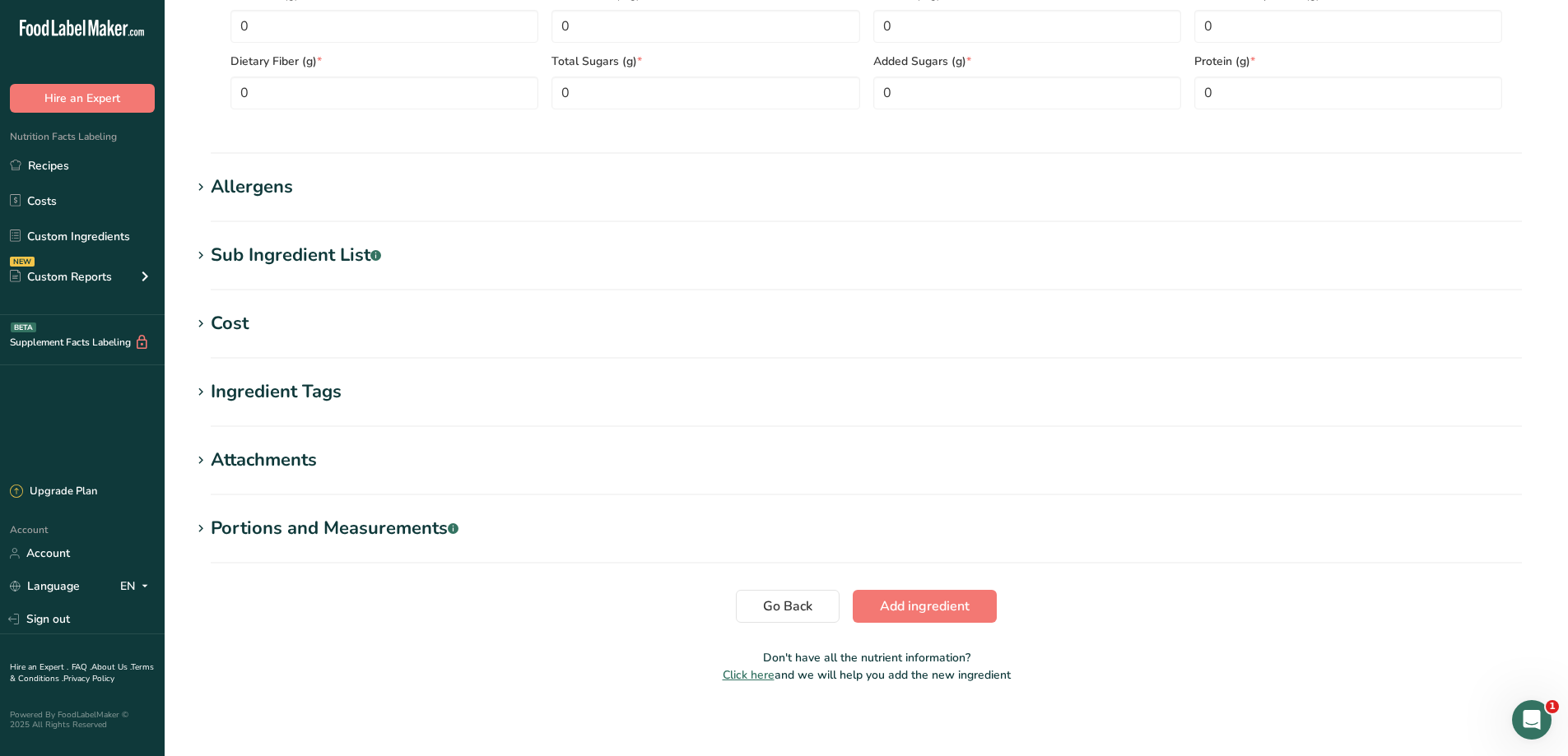
scroll to position [934, 0]
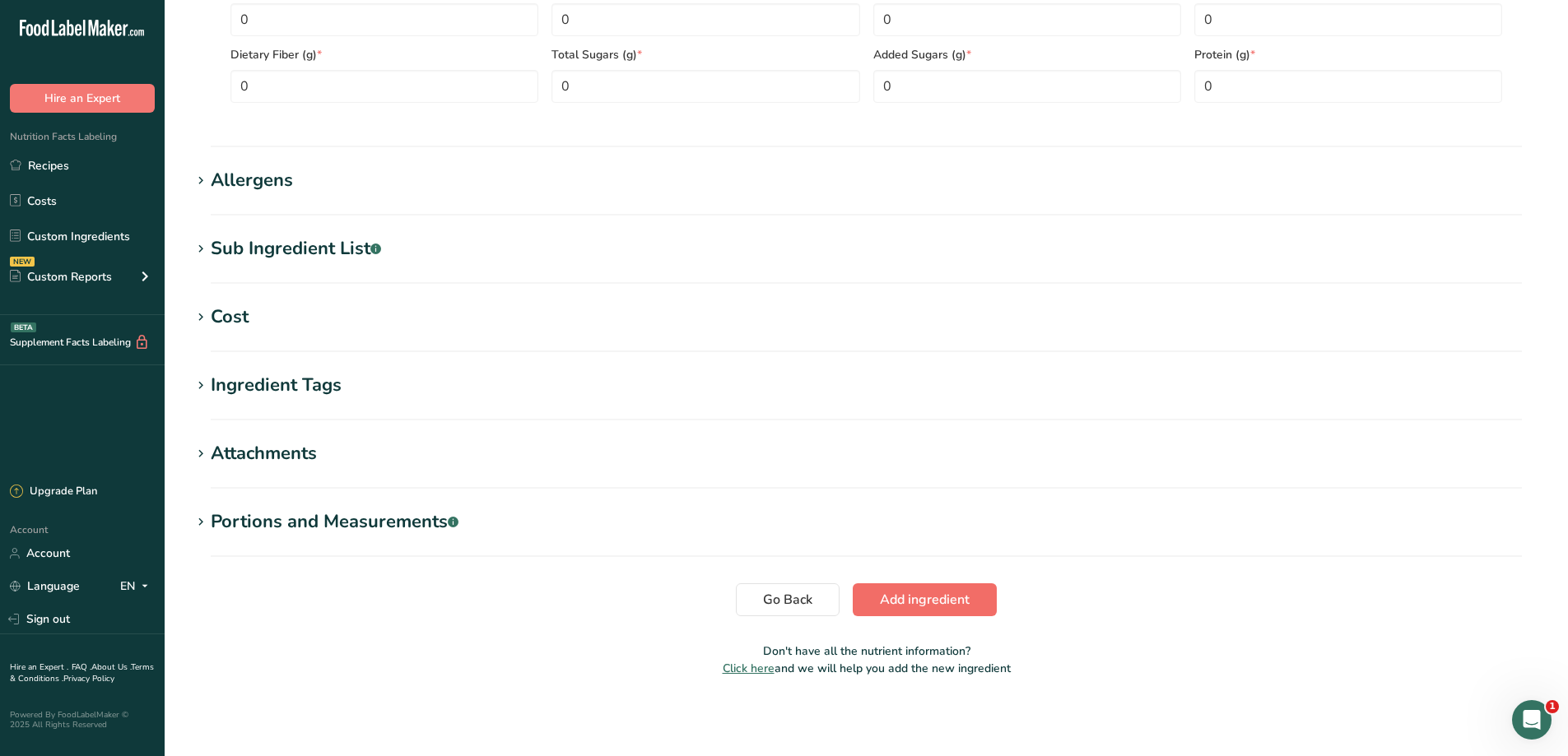
type Fat "0"
click at [919, 586] on button "Add ingredient" at bounding box center [925, 599] width 144 height 33
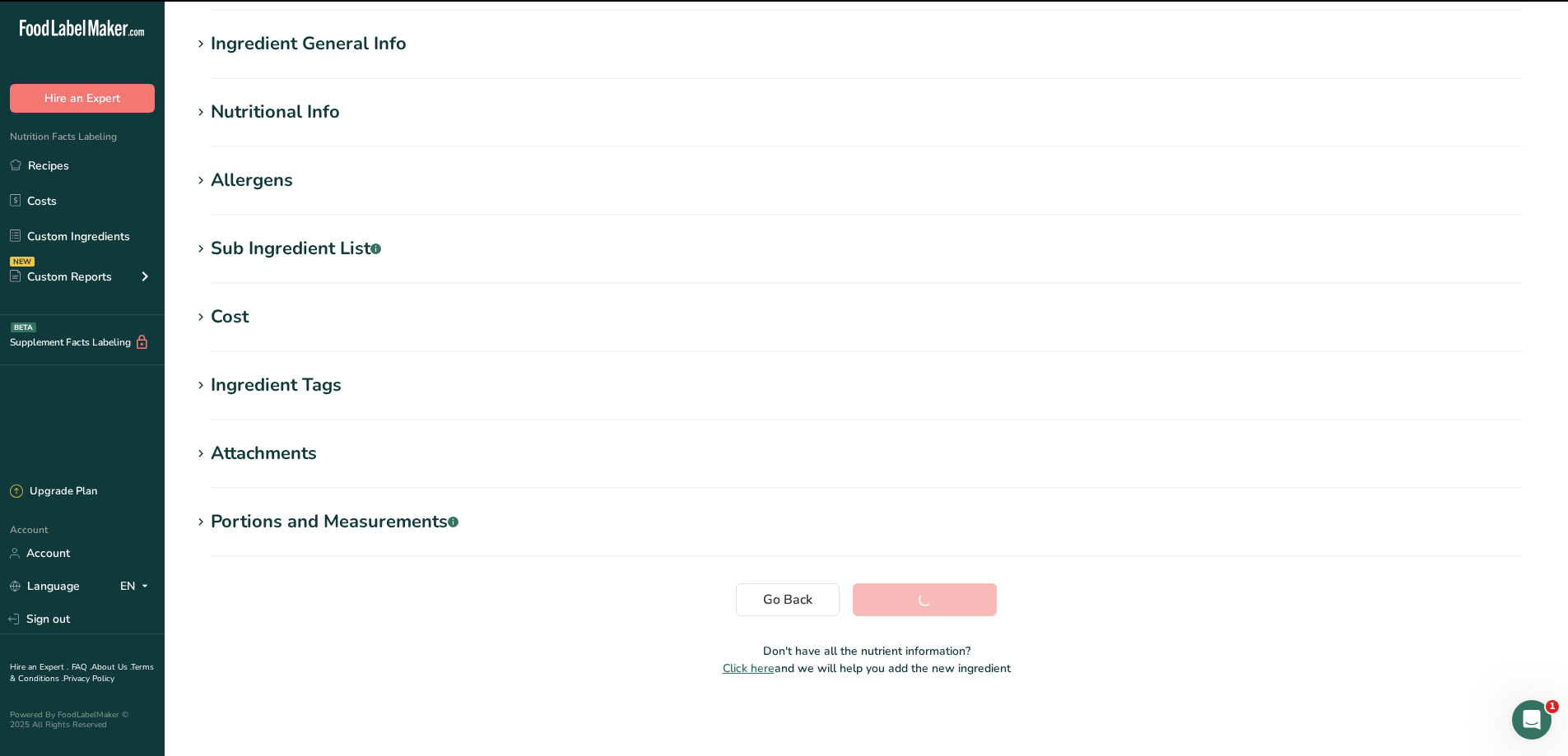
scroll to position [127, 0]
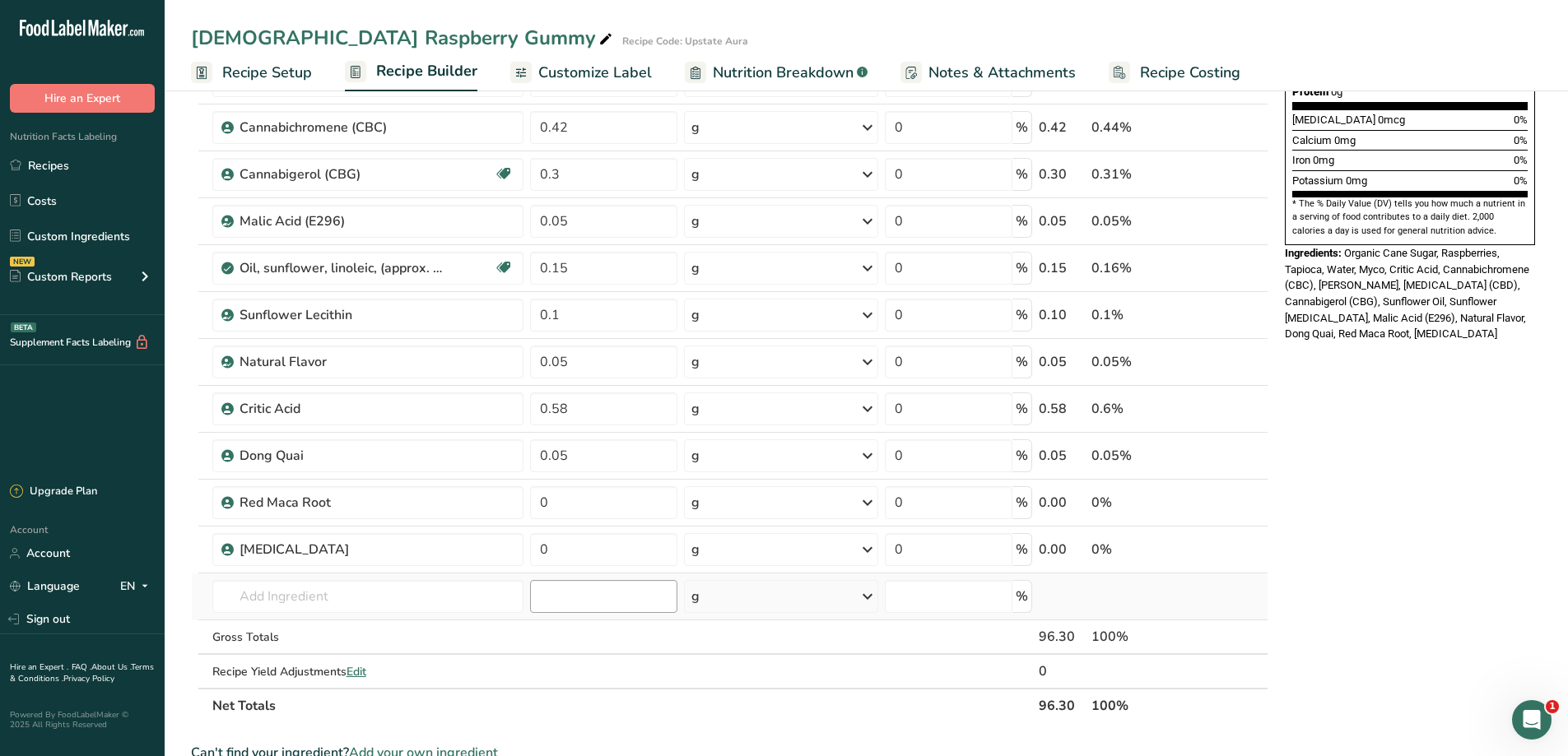
scroll to position [439, 0]
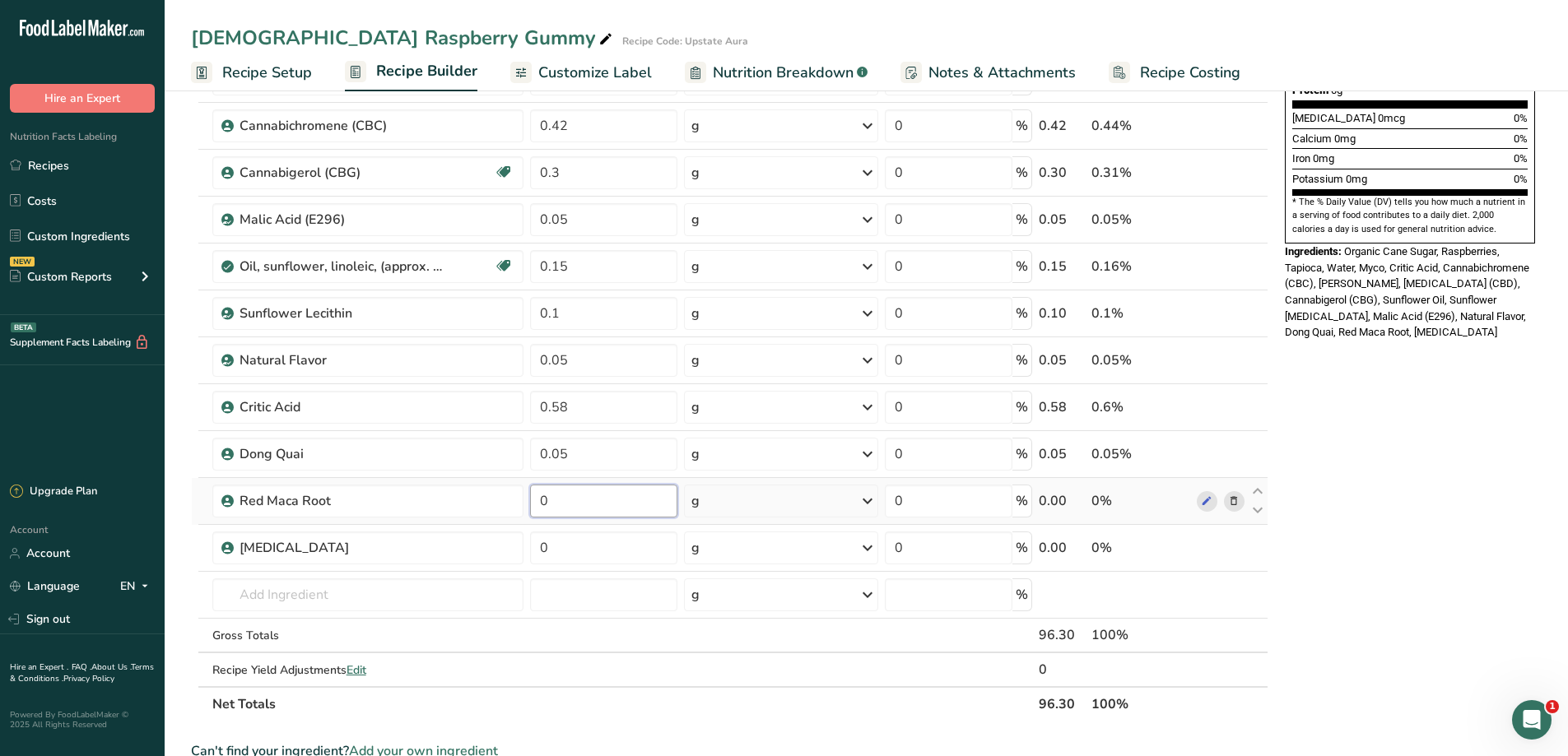
click at [579, 503] on input "0" at bounding box center [603, 501] width 146 height 33
type input "0.05"
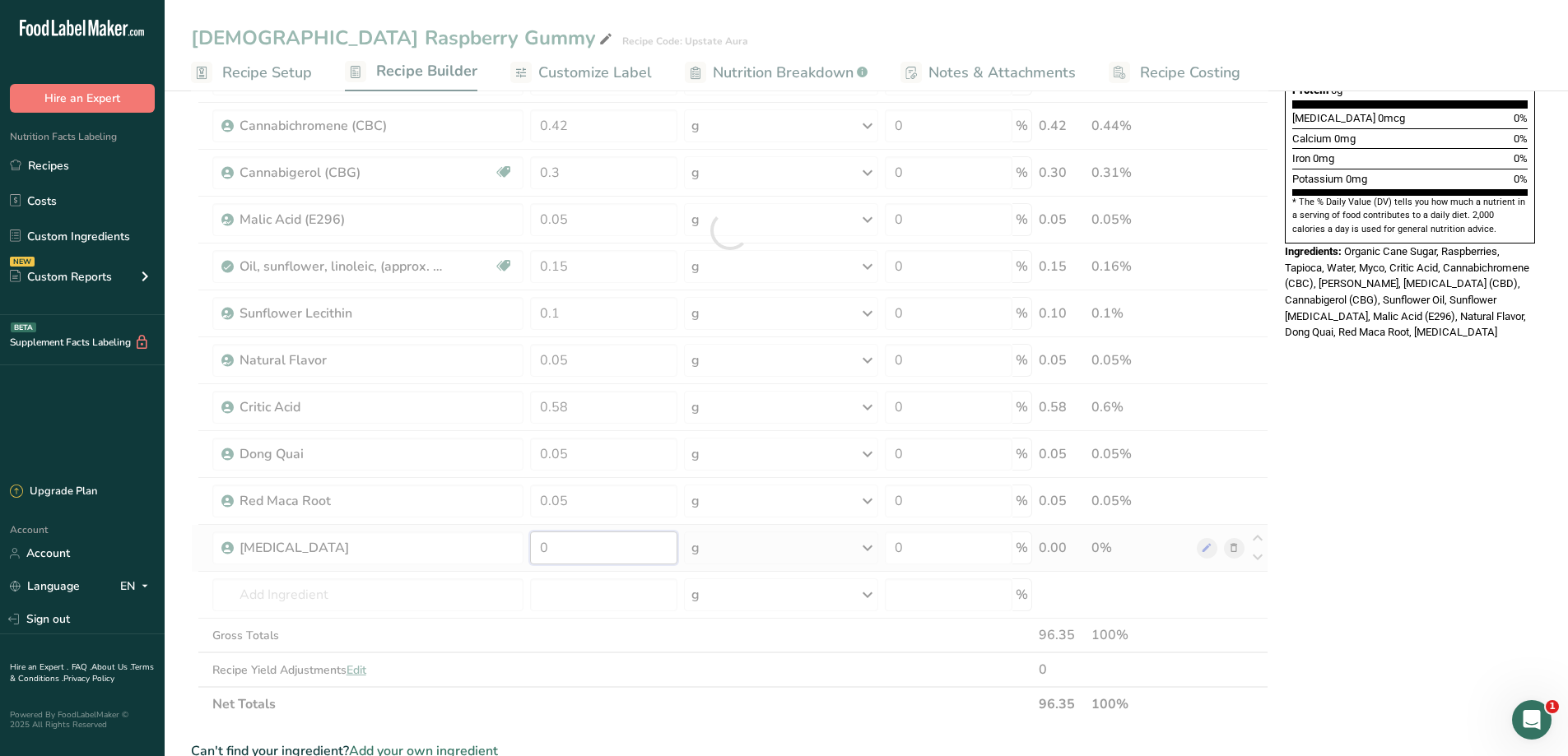
click at [602, 542] on div "Ingredient * Amount * Unit * Waste * .a-a{fill:#347362;}.b-a{fill:#fff;} Grams …" at bounding box center [730, 230] width 1078 height 982
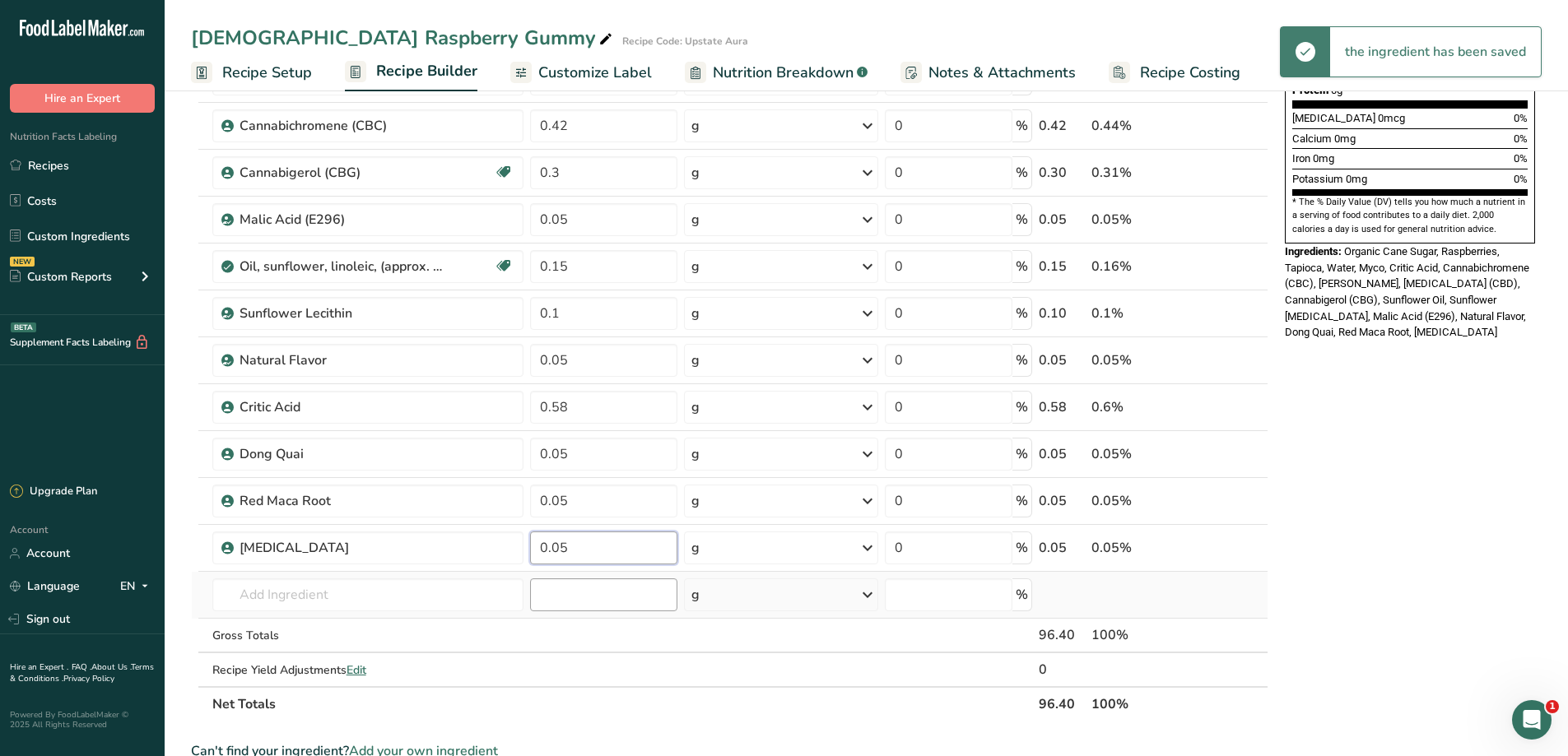
type input "0.05"
click at [592, 594] on div "Ingredient * Amount * Unit * Waste * .a-a{fill:#347362;}.b-a{fill:#fff;} Grams …" at bounding box center [730, 230] width 1078 height 982
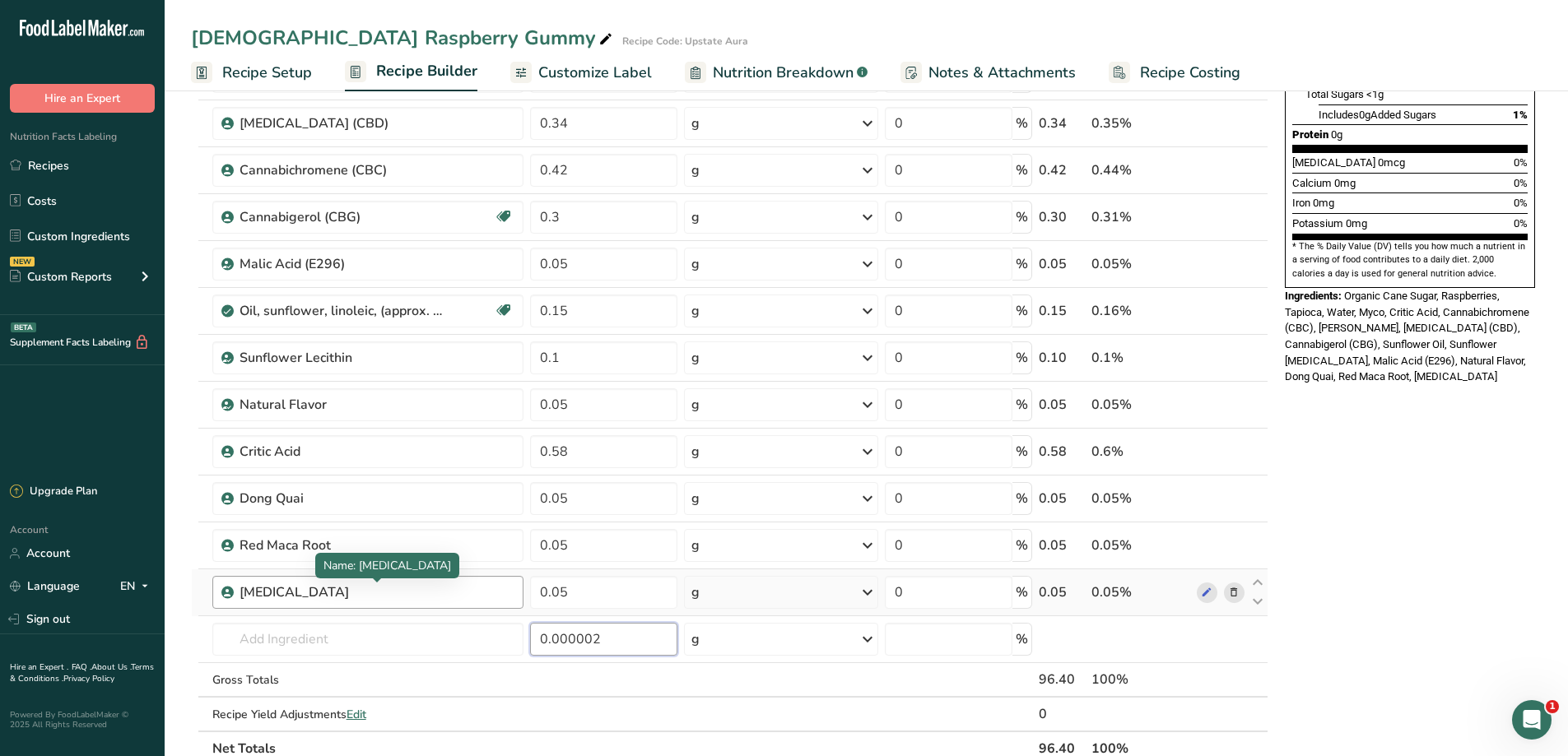
scroll to position [384, 0]
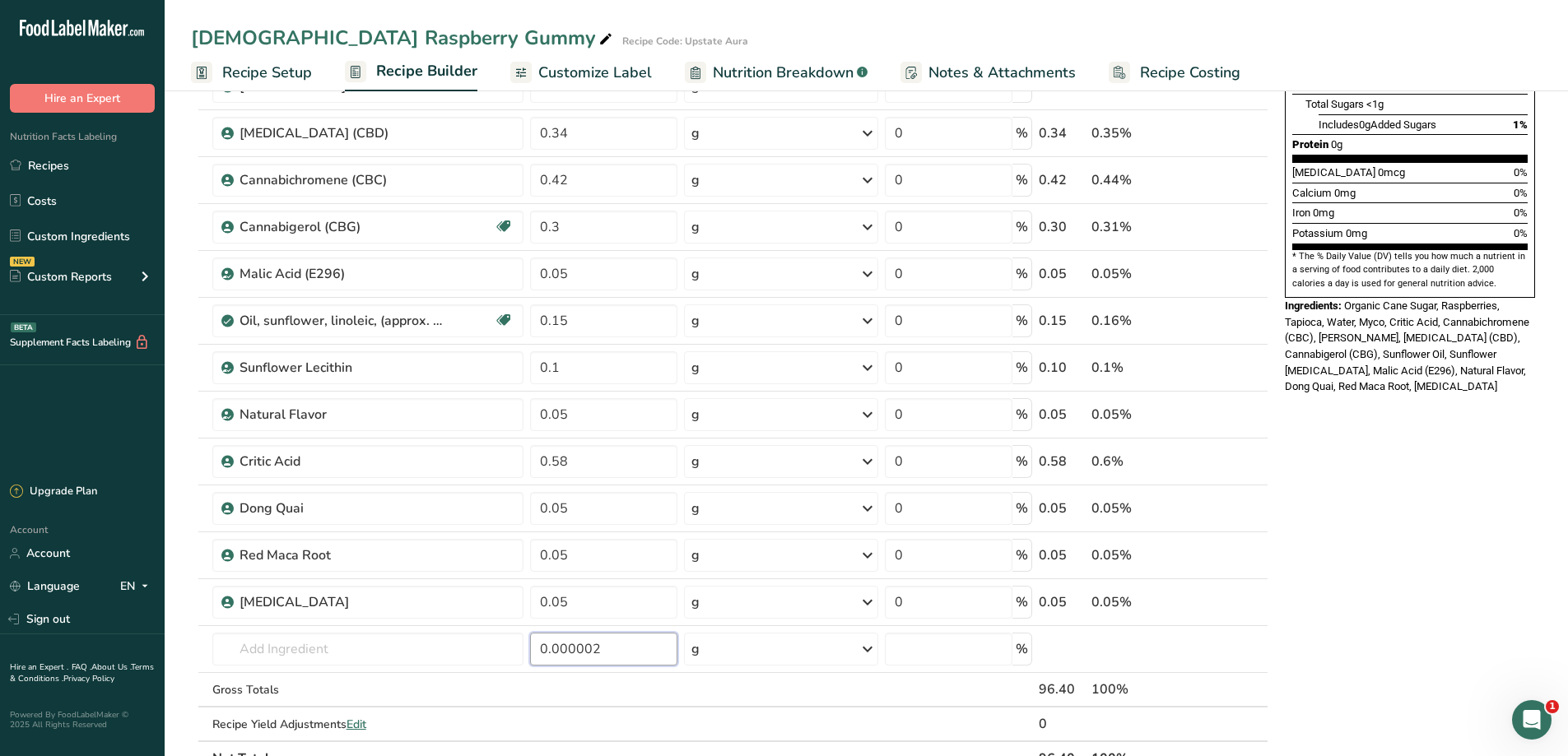
type input "0.000002"
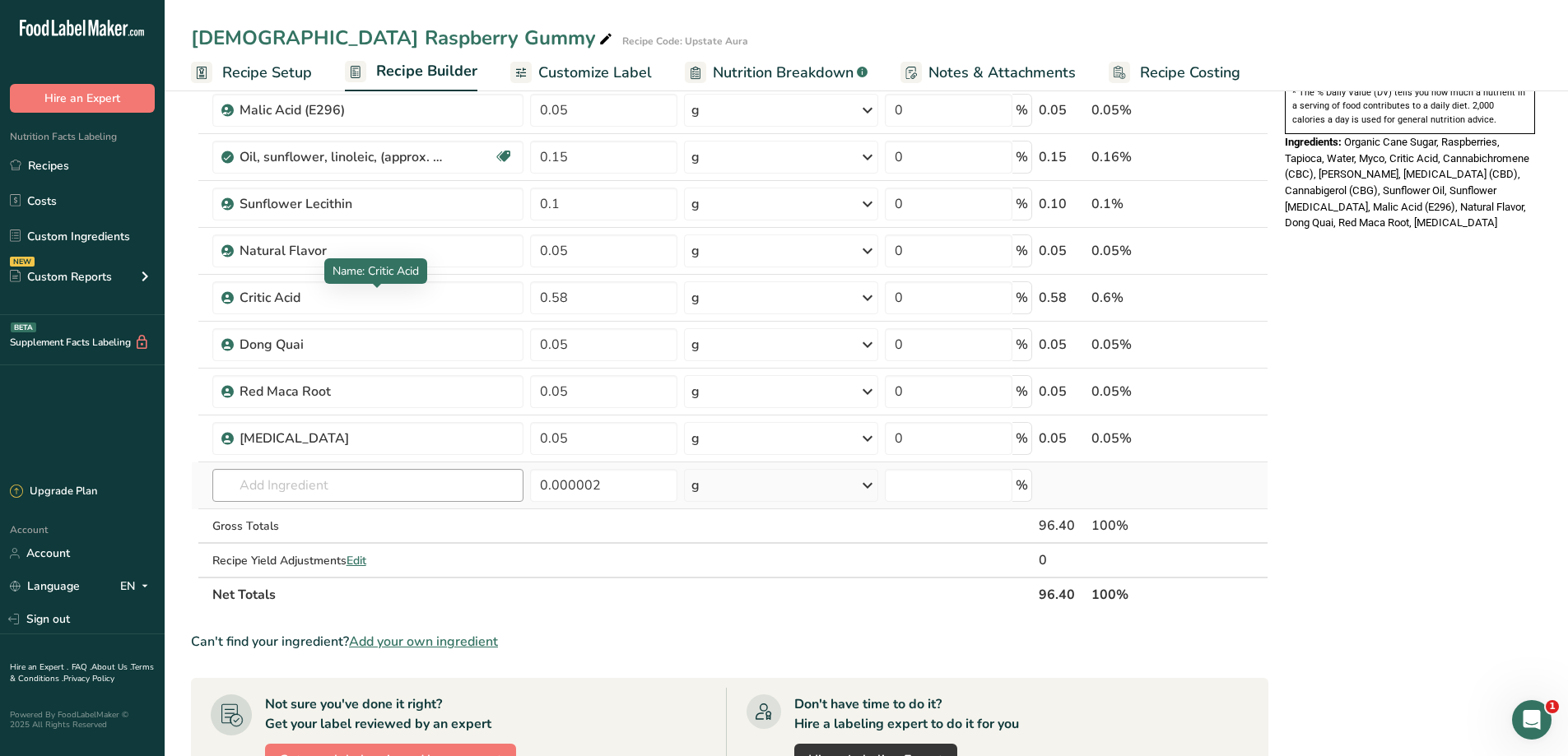
scroll to position [549, 0]
click at [367, 484] on input "text" at bounding box center [368, 484] width 312 height 33
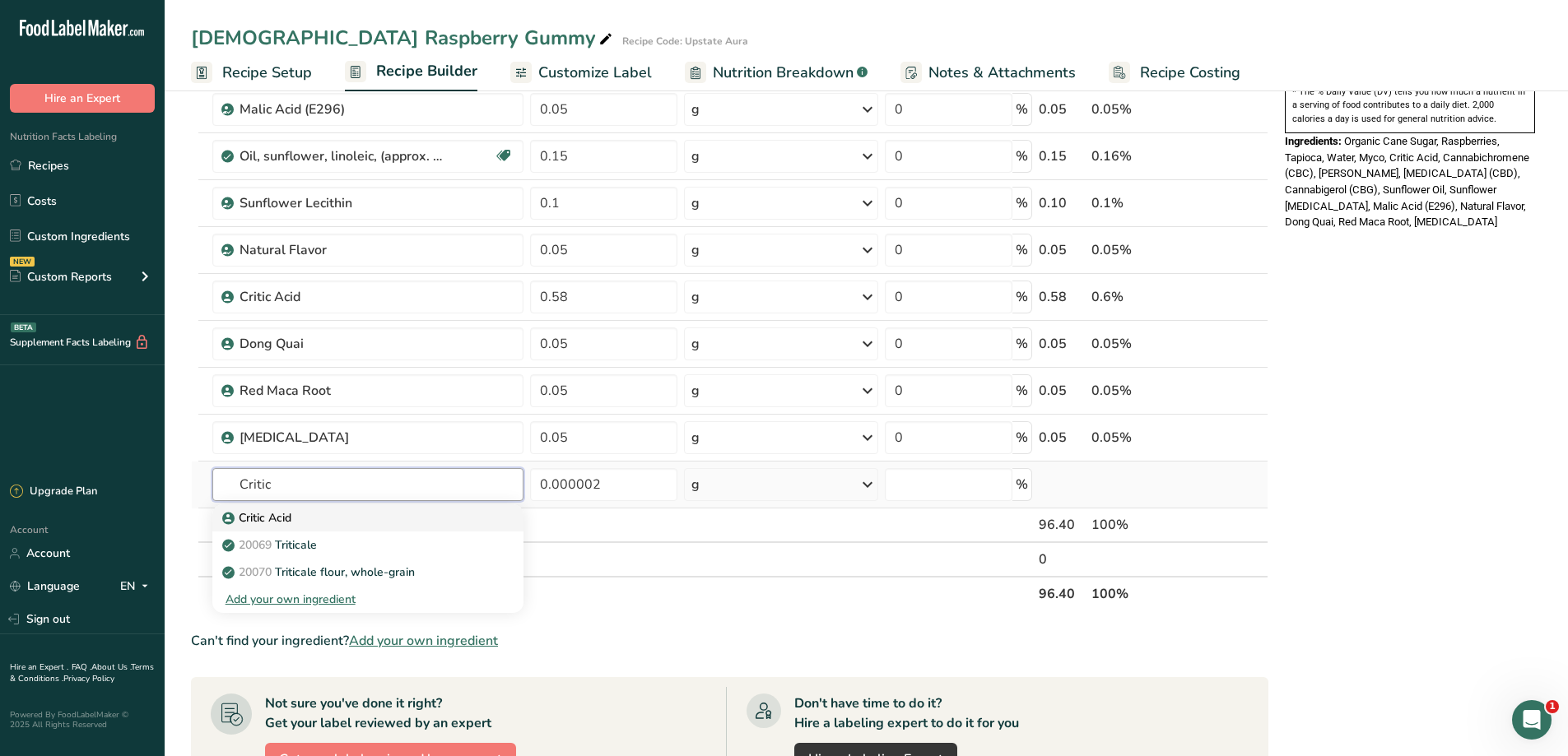
type input "Critic"
click at [363, 516] on div "Critic Acid" at bounding box center [354, 518] width 259 height 17
type input "Critic Acid"
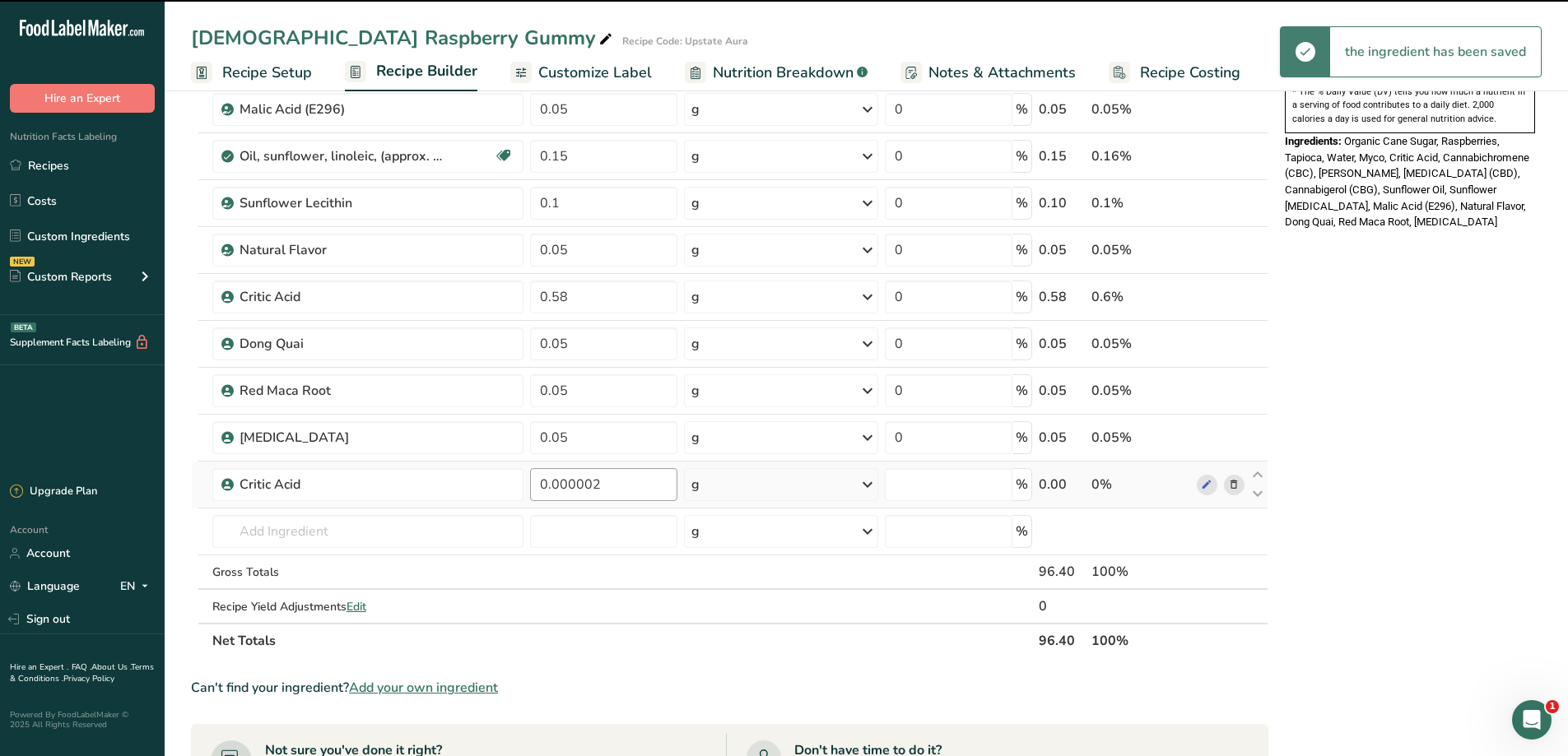
type input "0"
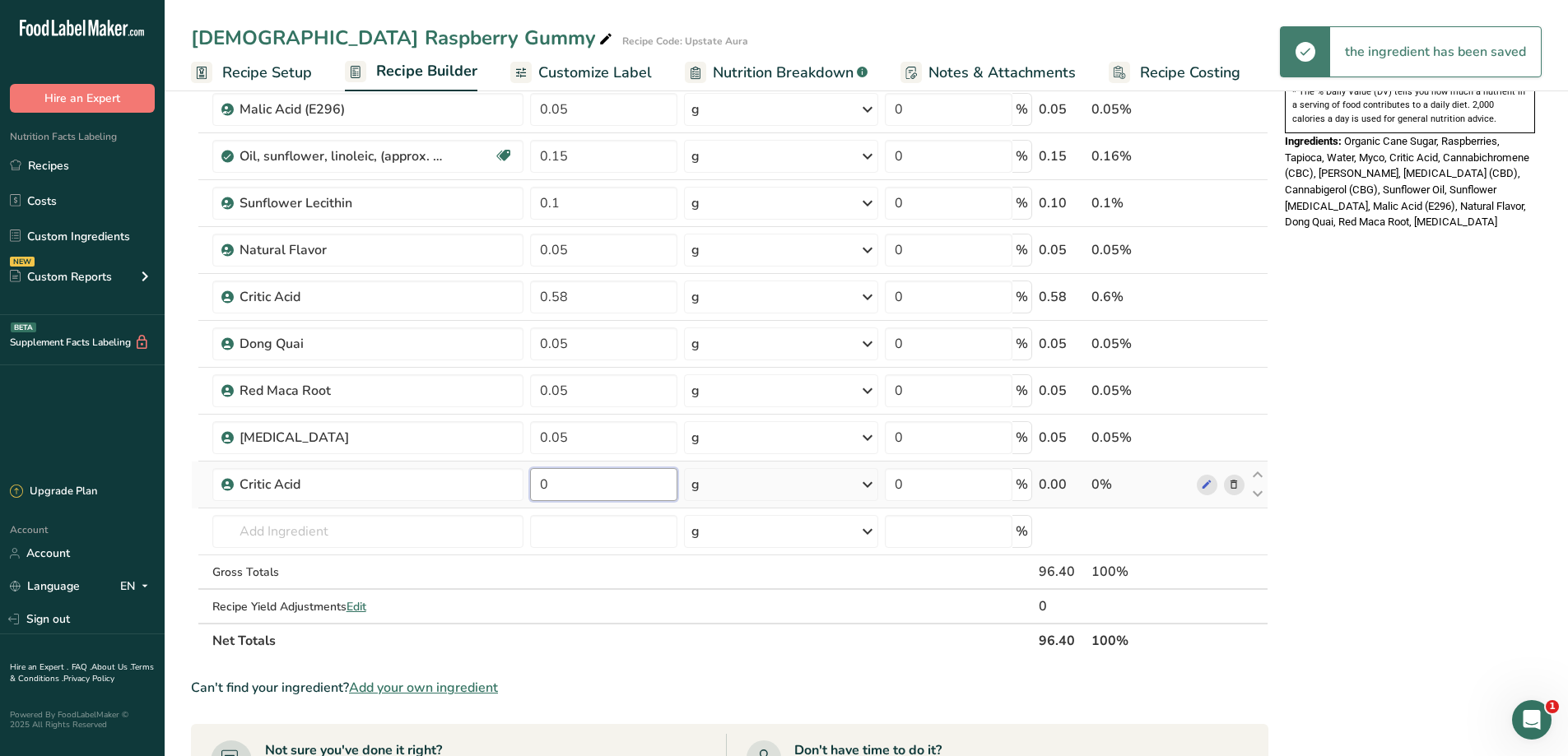
click at [604, 482] on input "0" at bounding box center [603, 484] width 146 height 33
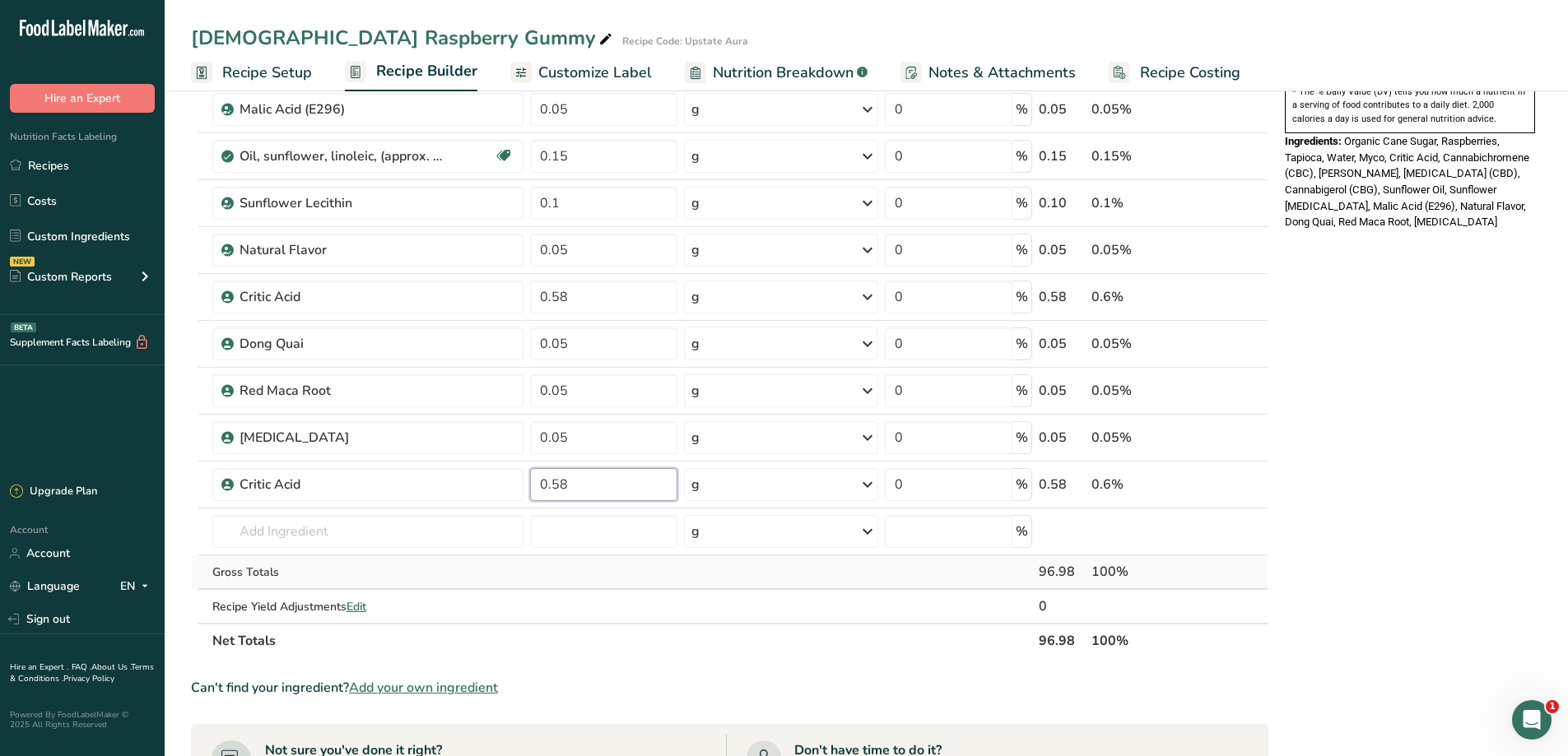
type input "0.58"
click at [675, 560] on div "Ingredient * Amount * Unit * Waste * .a-a{fill:#347362;}.b-a{fill:#fff;} Grams …" at bounding box center [730, 142] width 1078 height 1029
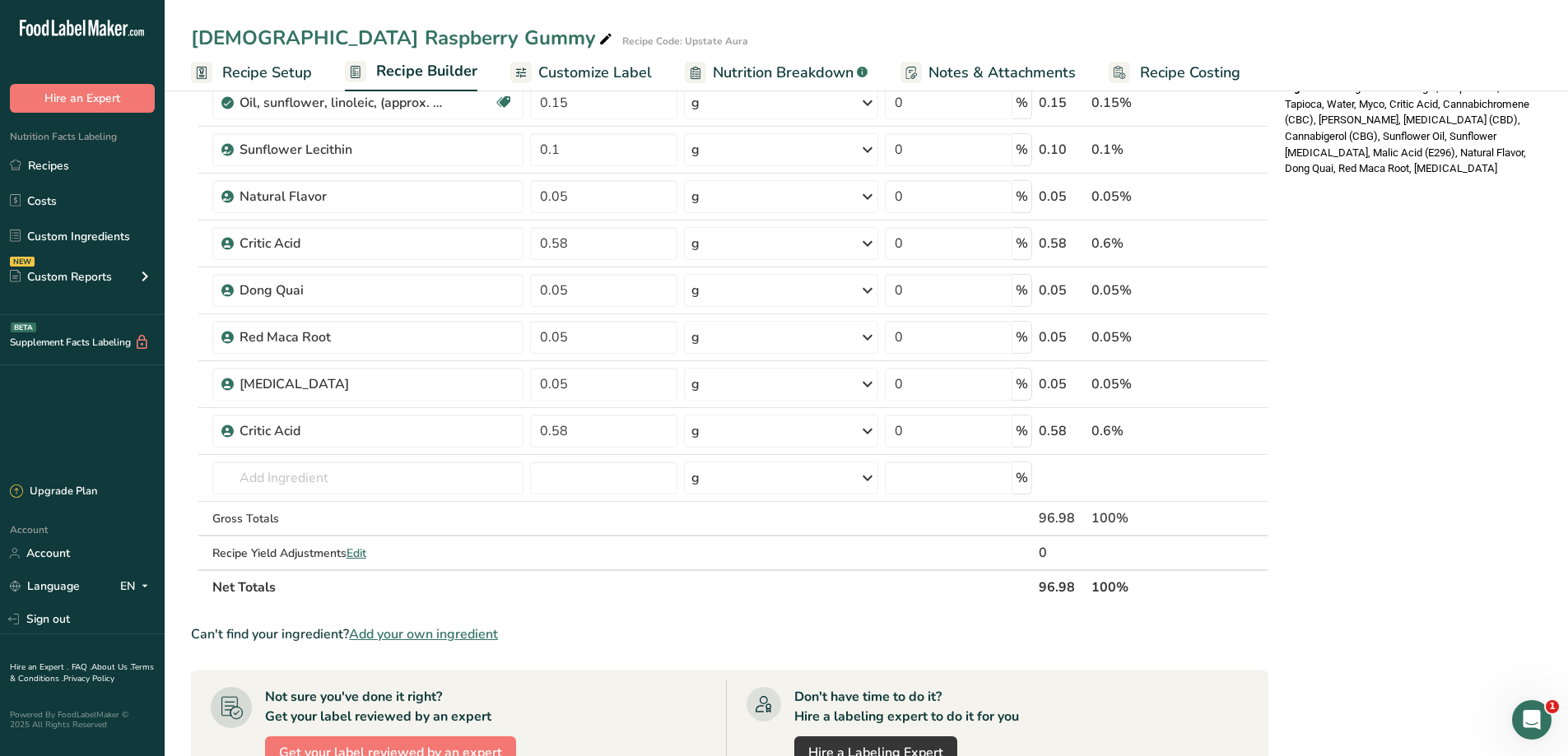
scroll to position [603, 0]
click at [314, 478] on input "text" at bounding box center [368, 477] width 312 height 33
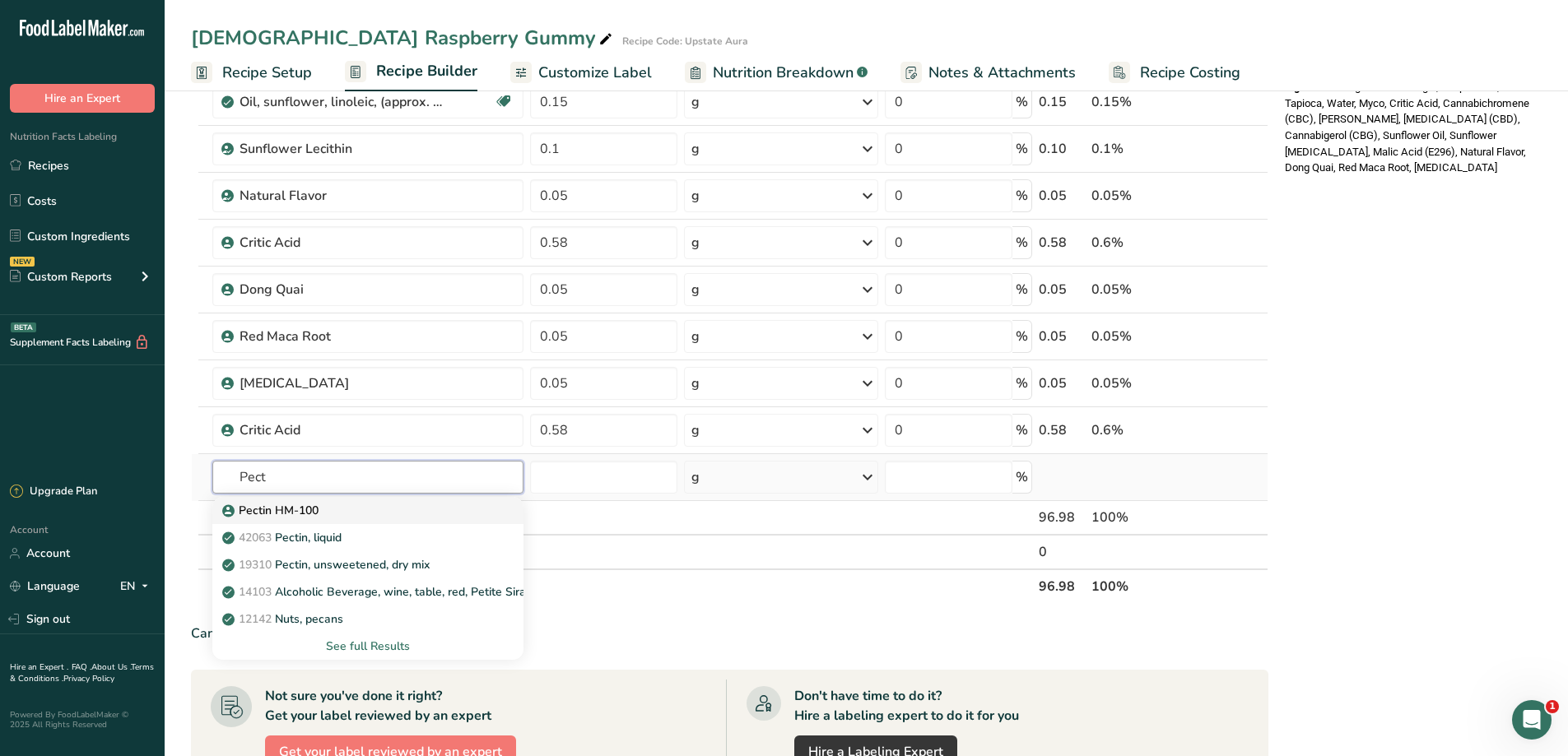
type input "Pect"
click at [305, 520] on link "Pectin HM-100" at bounding box center [368, 510] width 312 height 28
type input "Pectin HM-100"
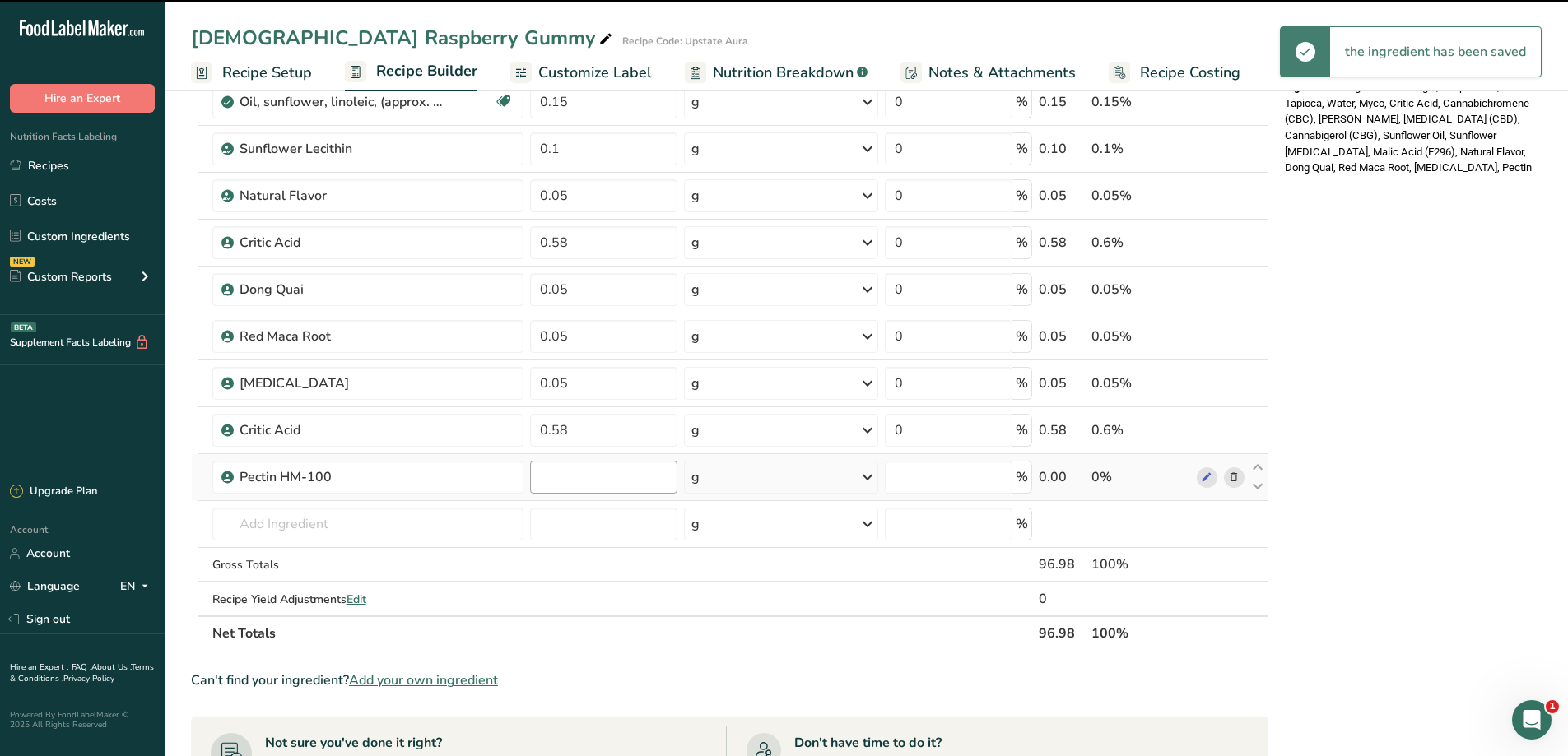
type input "0"
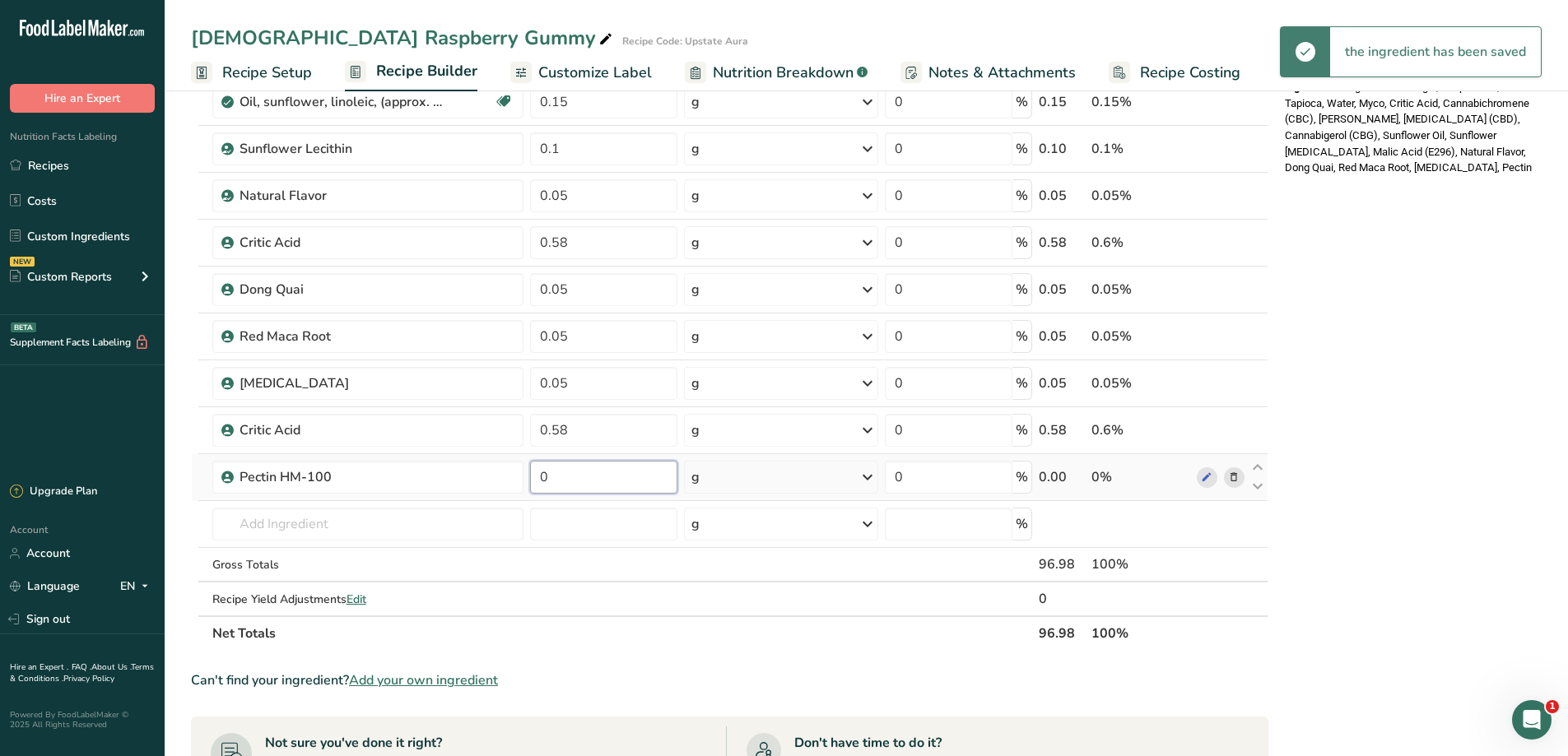
click at [569, 473] on input "0" at bounding box center [603, 477] width 146 height 33
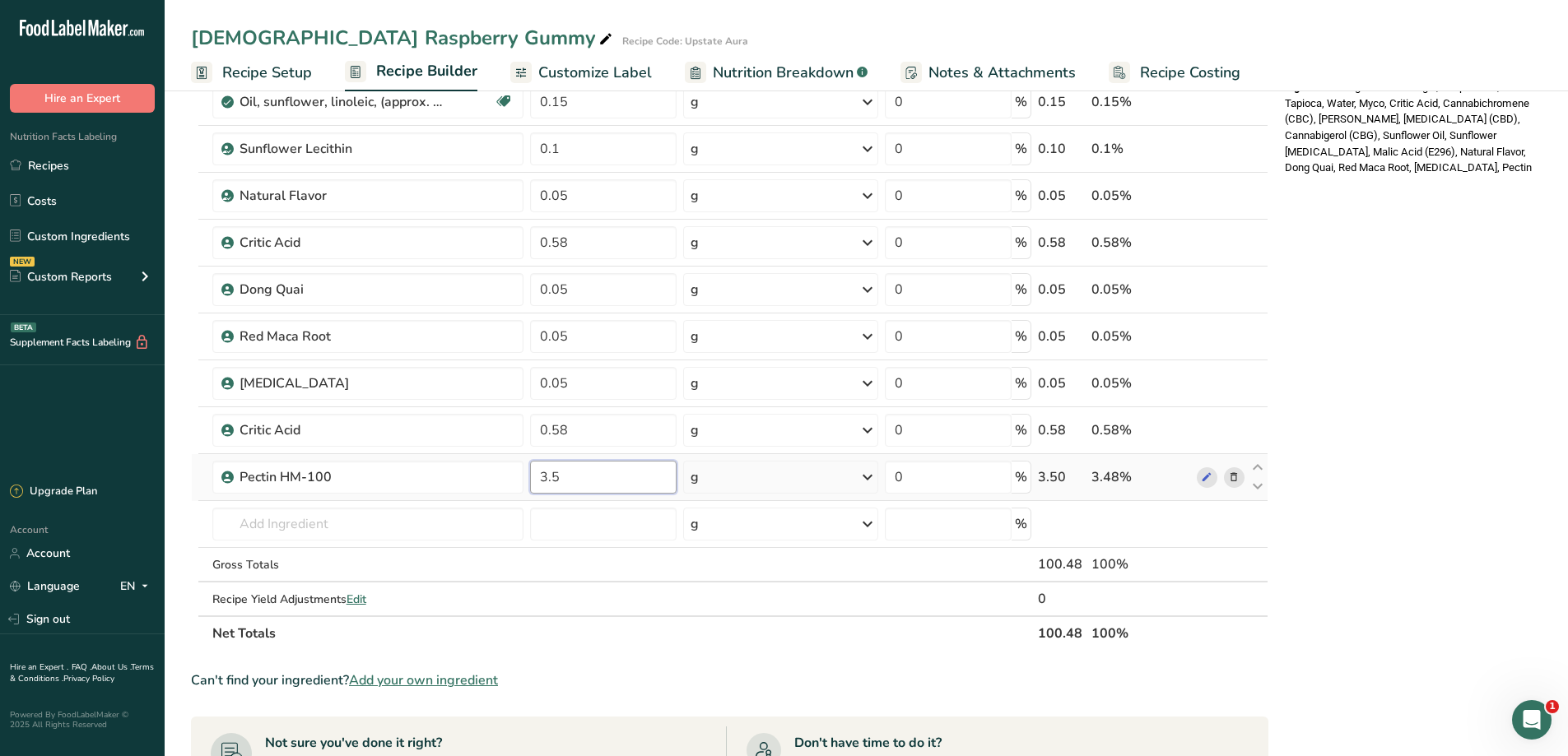
type input "3.5"
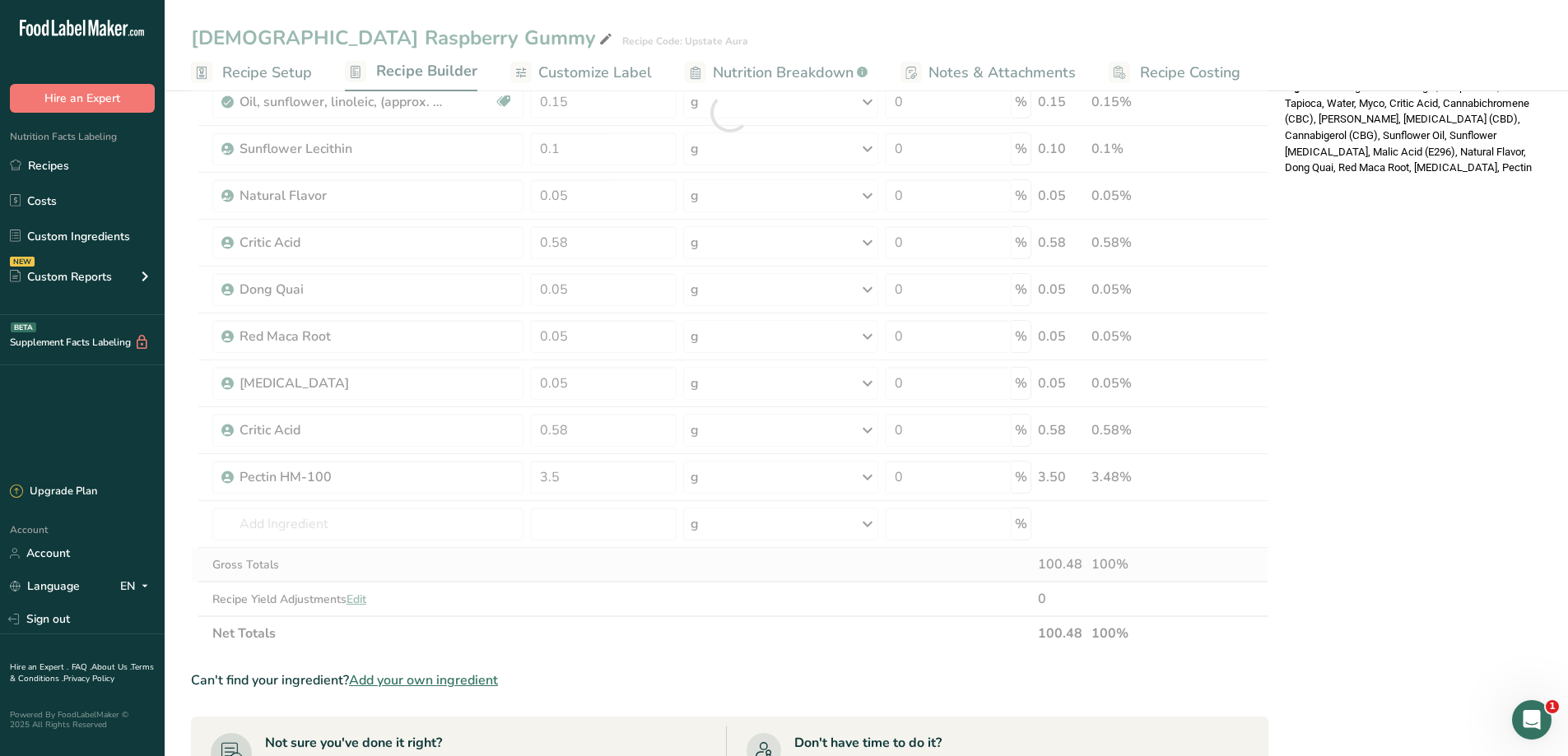
click at [641, 573] on div "Ingredient * Amount * Unit * Waste * .a-a{fill:#347362;}.b-a{fill:#fff;} Grams …" at bounding box center [730, 112] width 1078 height 1076
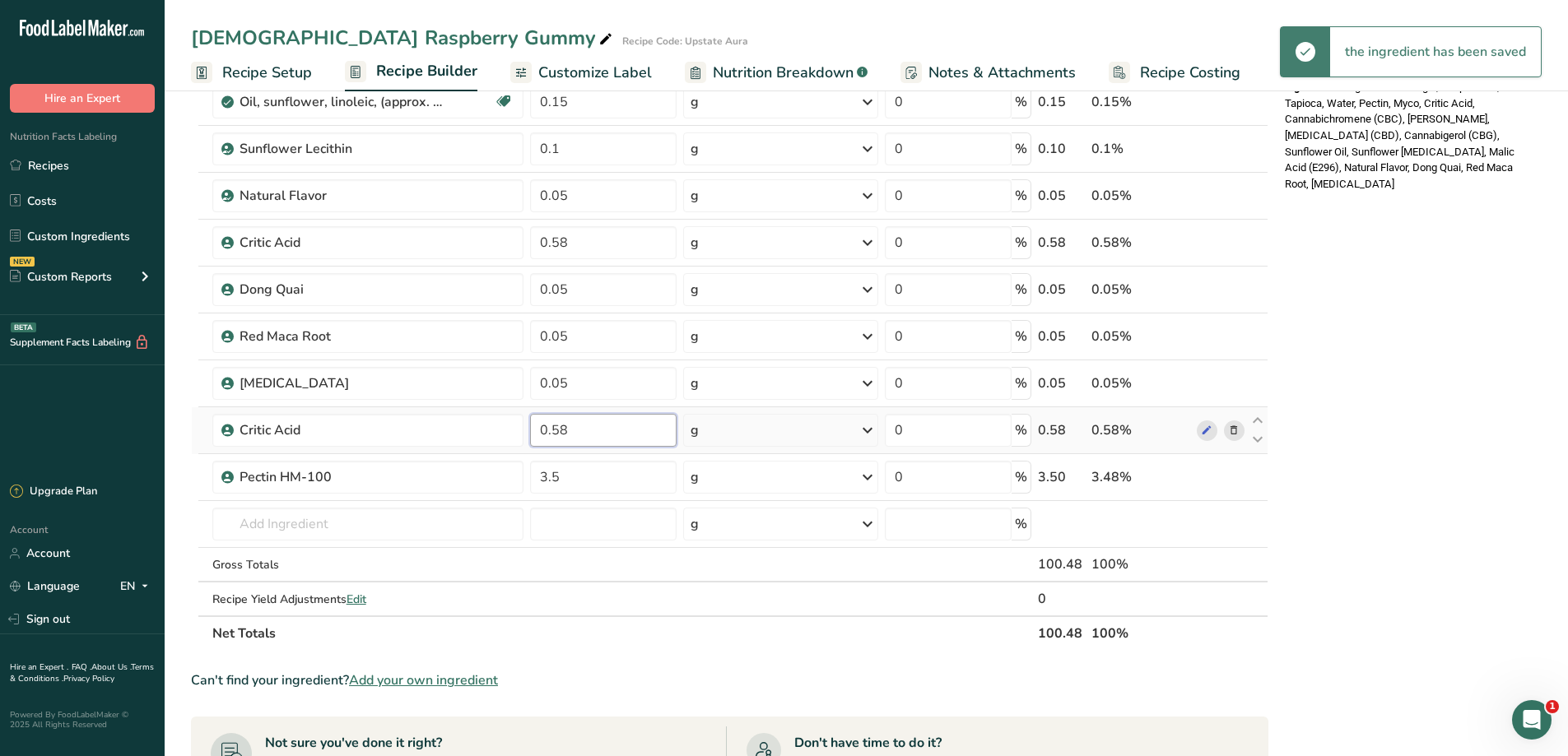
click at [592, 439] on input "0.58" at bounding box center [603, 430] width 146 height 33
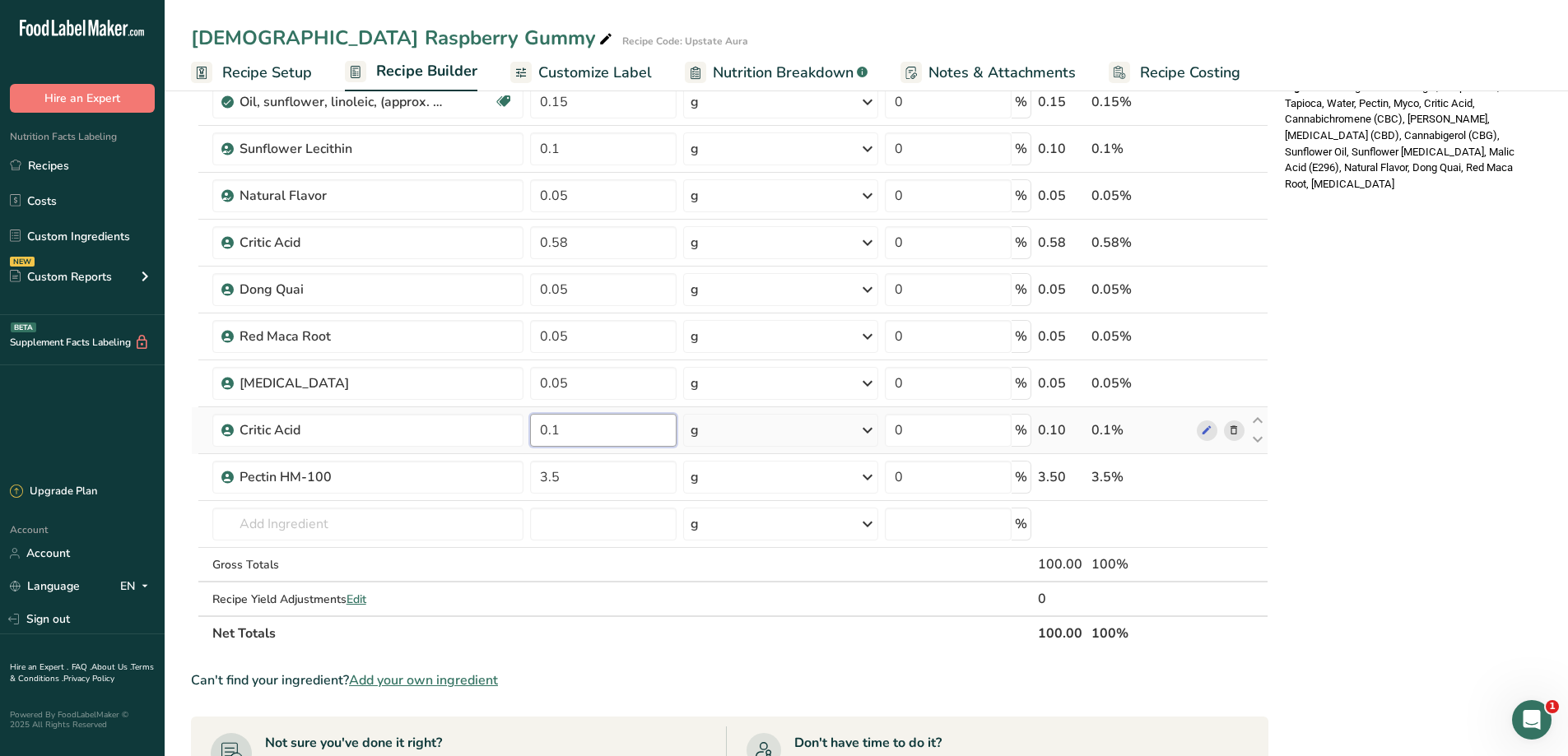
type input "0.1"
click at [709, 605] on div "Ingredient * Amount * Unit * Waste * .a-a{fill:#347362;}.b-a{fill:#fff;} Grams …" at bounding box center [730, 112] width 1078 height 1076
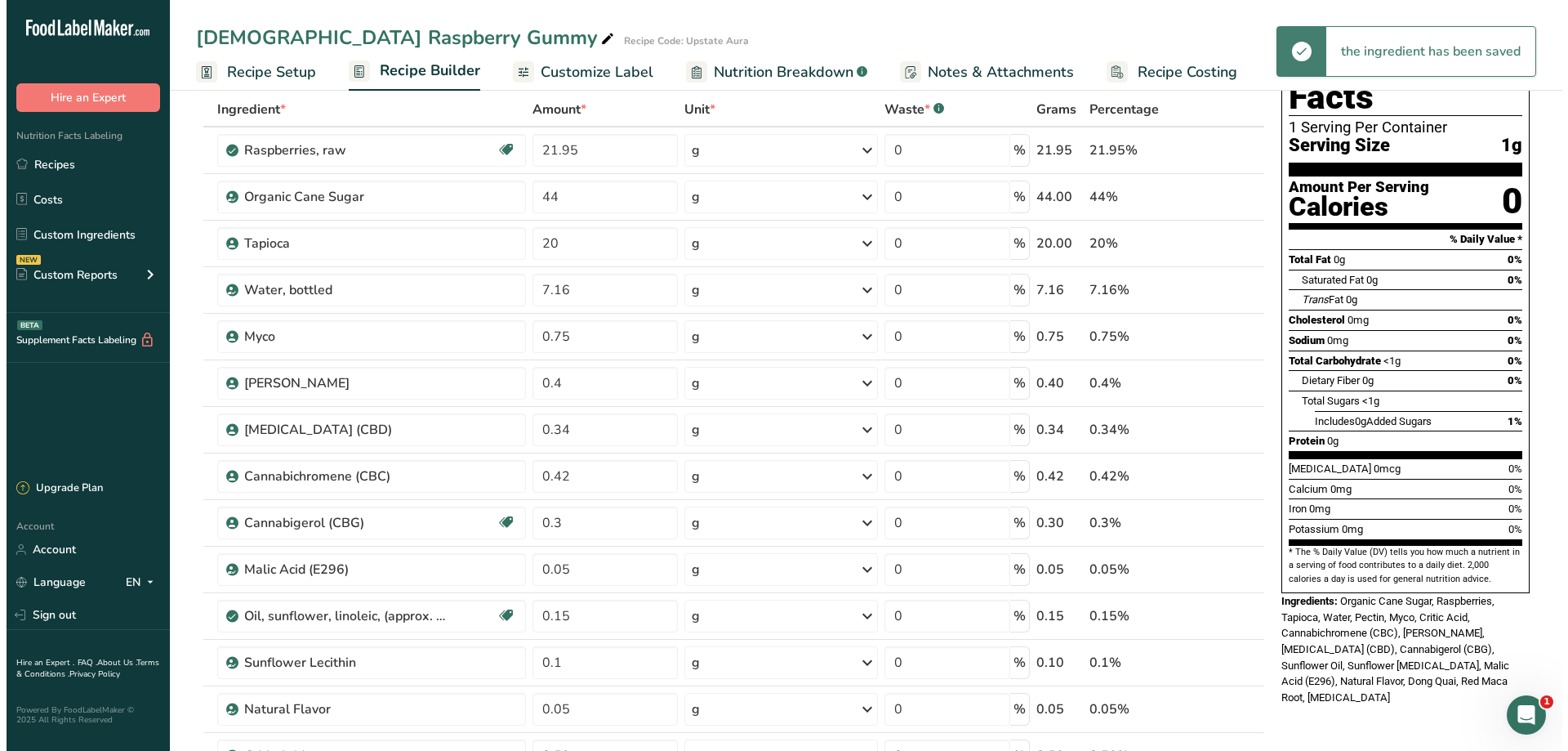
scroll to position [0, 0]
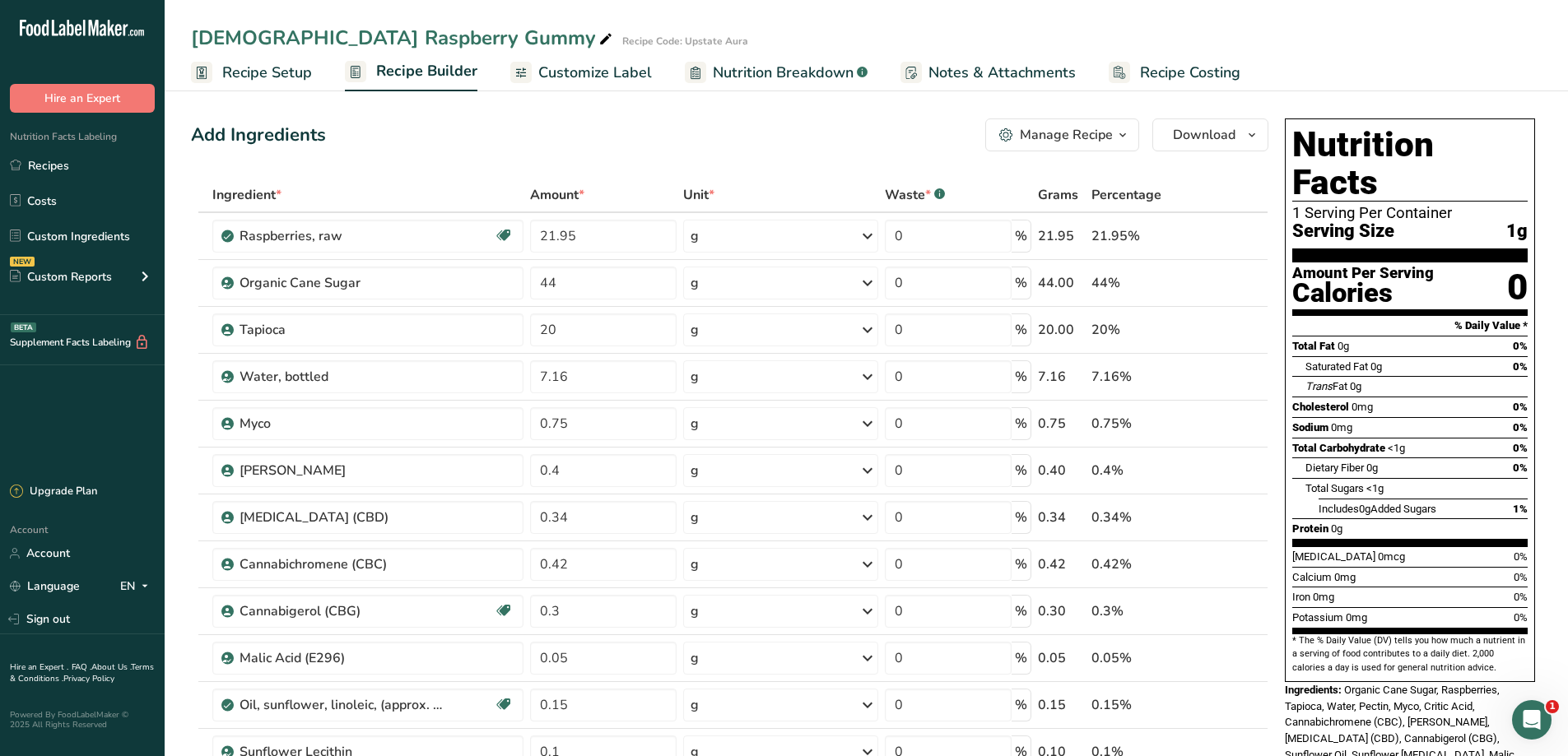
click at [262, 70] on span "Recipe Setup" at bounding box center [267, 72] width 89 height 22
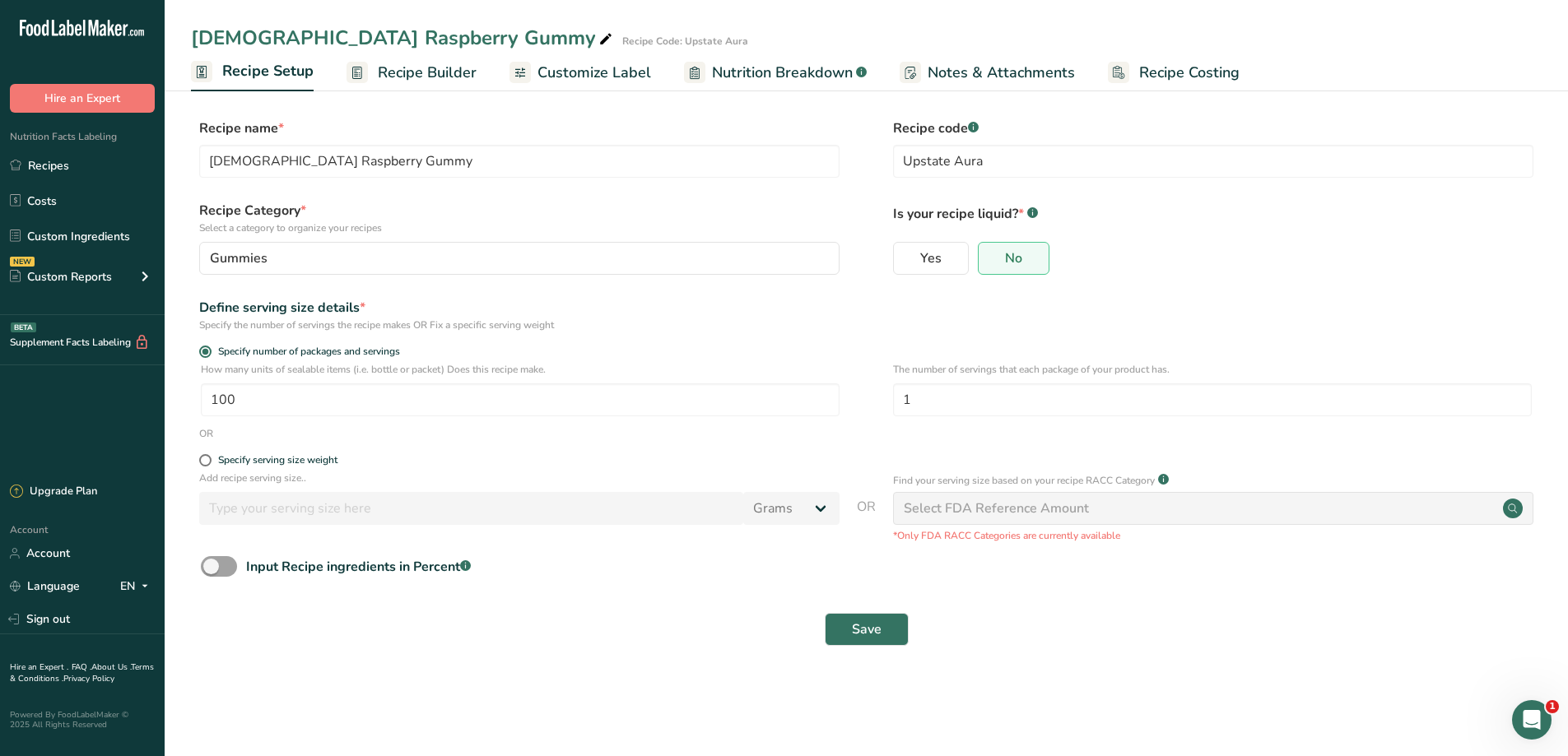
click at [199, 463] on div "Specify serving size weight" at bounding box center [866, 462] width 1350 height 16
click at [201, 463] on span at bounding box center [205, 460] width 12 height 12
click at [201, 463] on input "Specify serving size weight" at bounding box center [204, 460] width 10 height 10
radio input "true"
radio input "false"
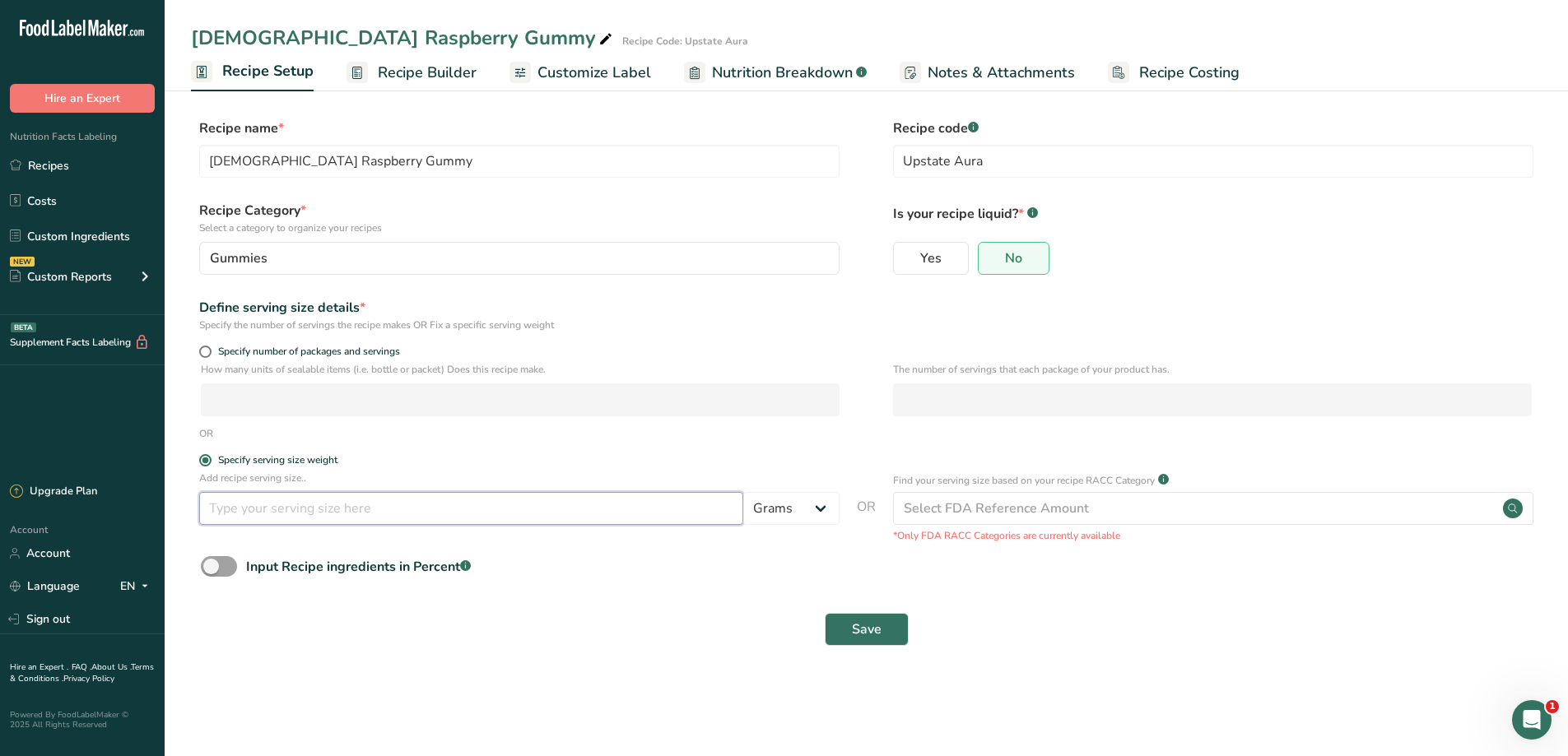
click at [254, 519] on input "number" at bounding box center [471, 508] width 544 height 33
type input "3.5"
click at [985, 519] on div "Select FDA Reference Amount" at bounding box center [1214, 508] width 641 height 33
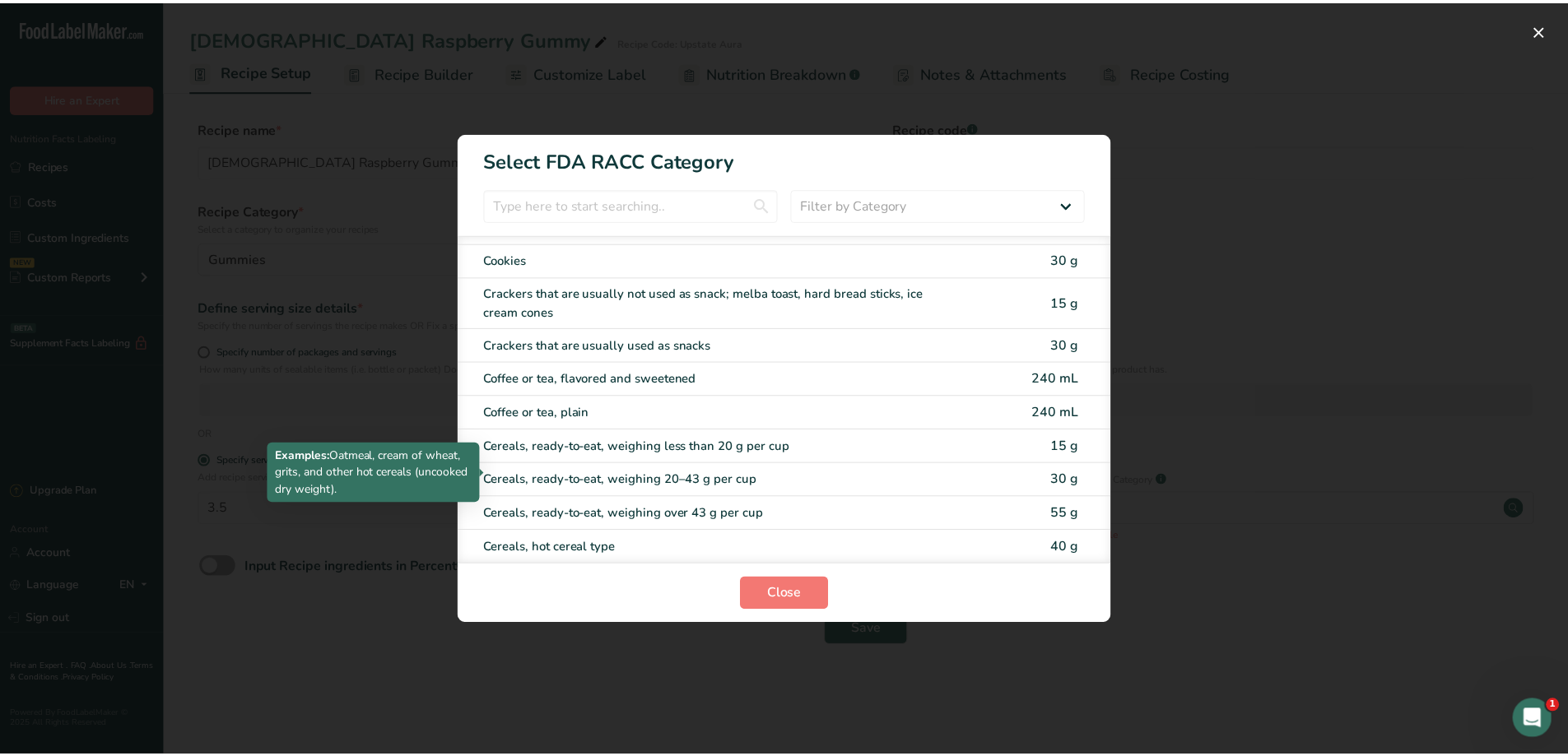
scroll to position [603, 0]
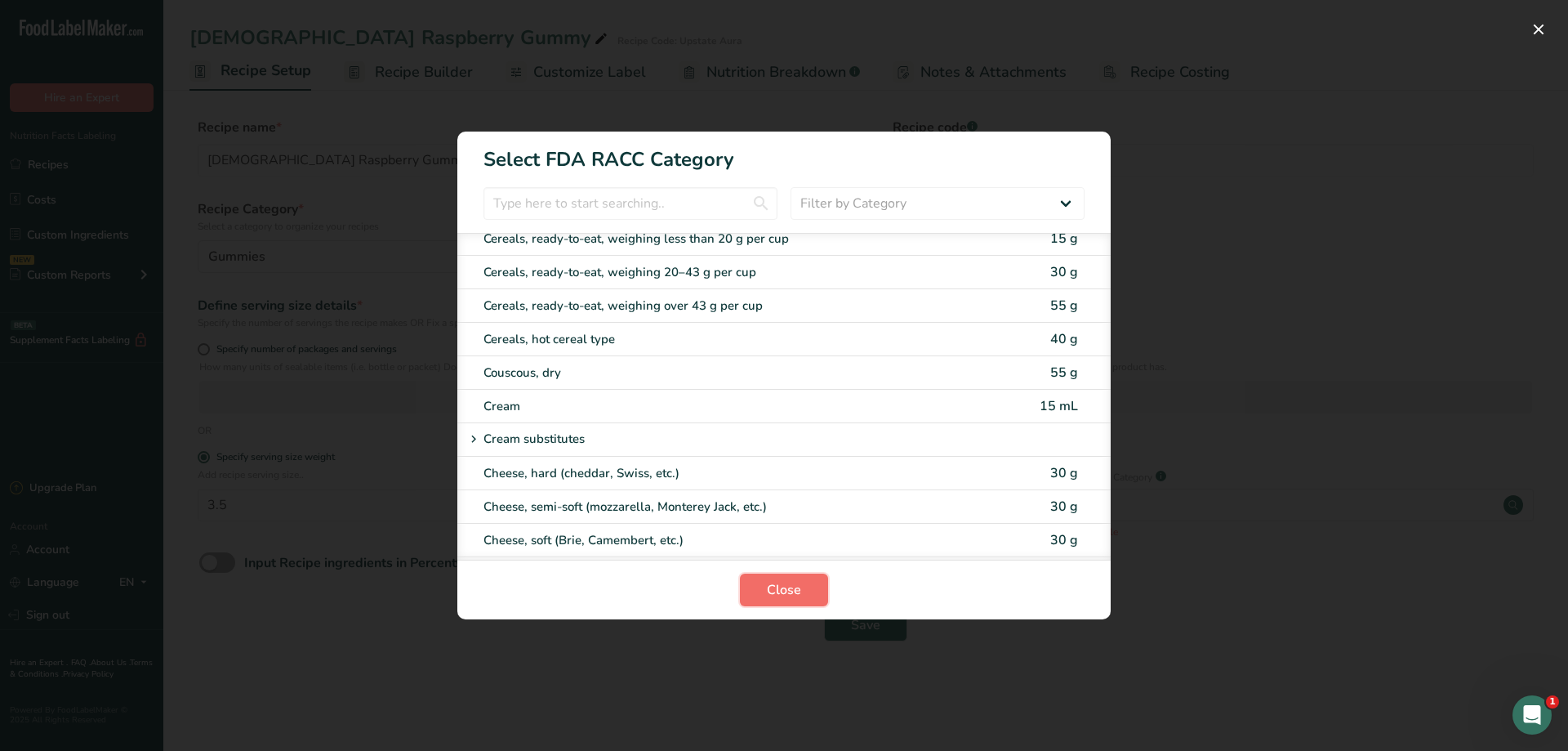
click at [801, 589] on span "Close" at bounding box center [784, 590] width 34 height 20
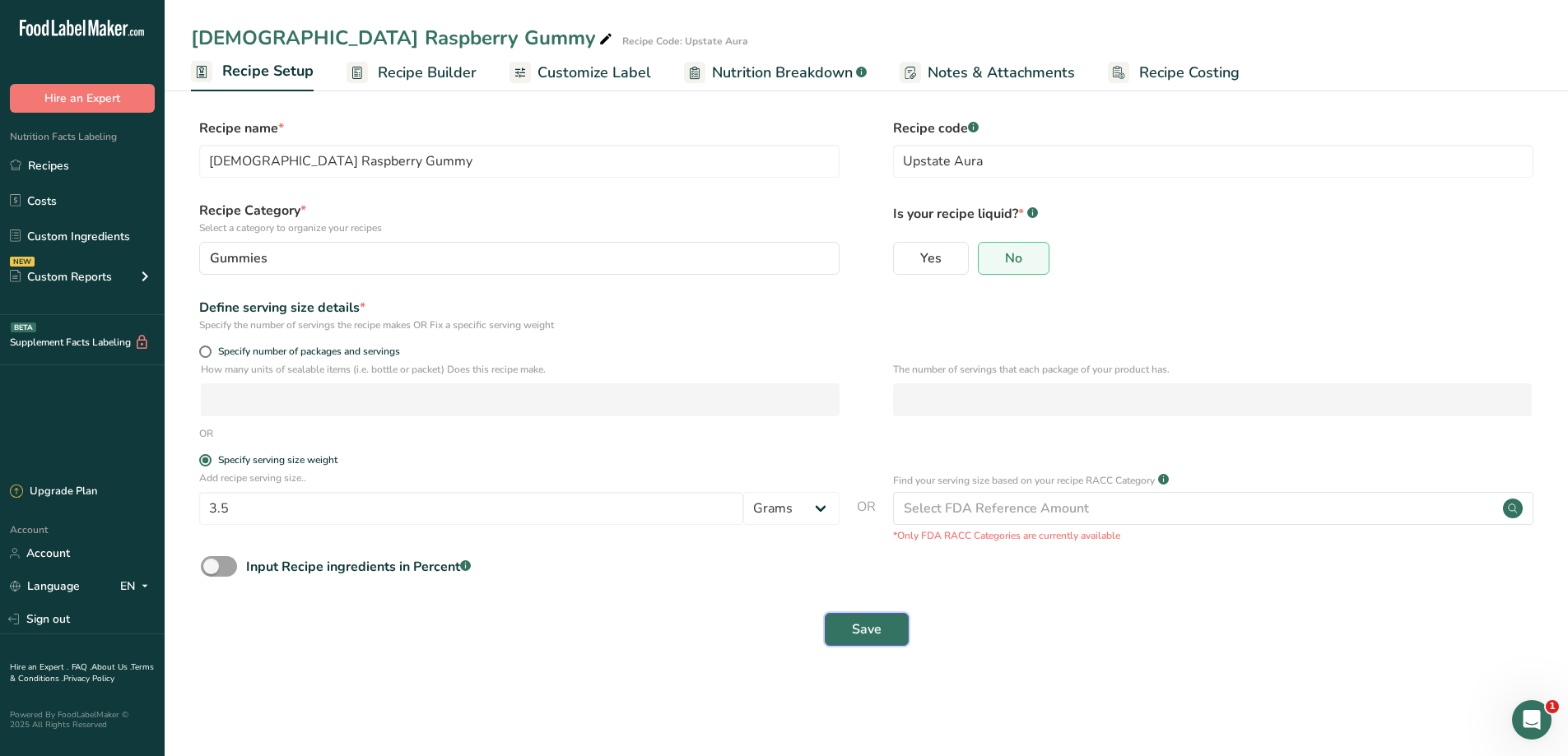
click at [846, 623] on button "Save" at bounding box center [867, 629] width 84 height 33
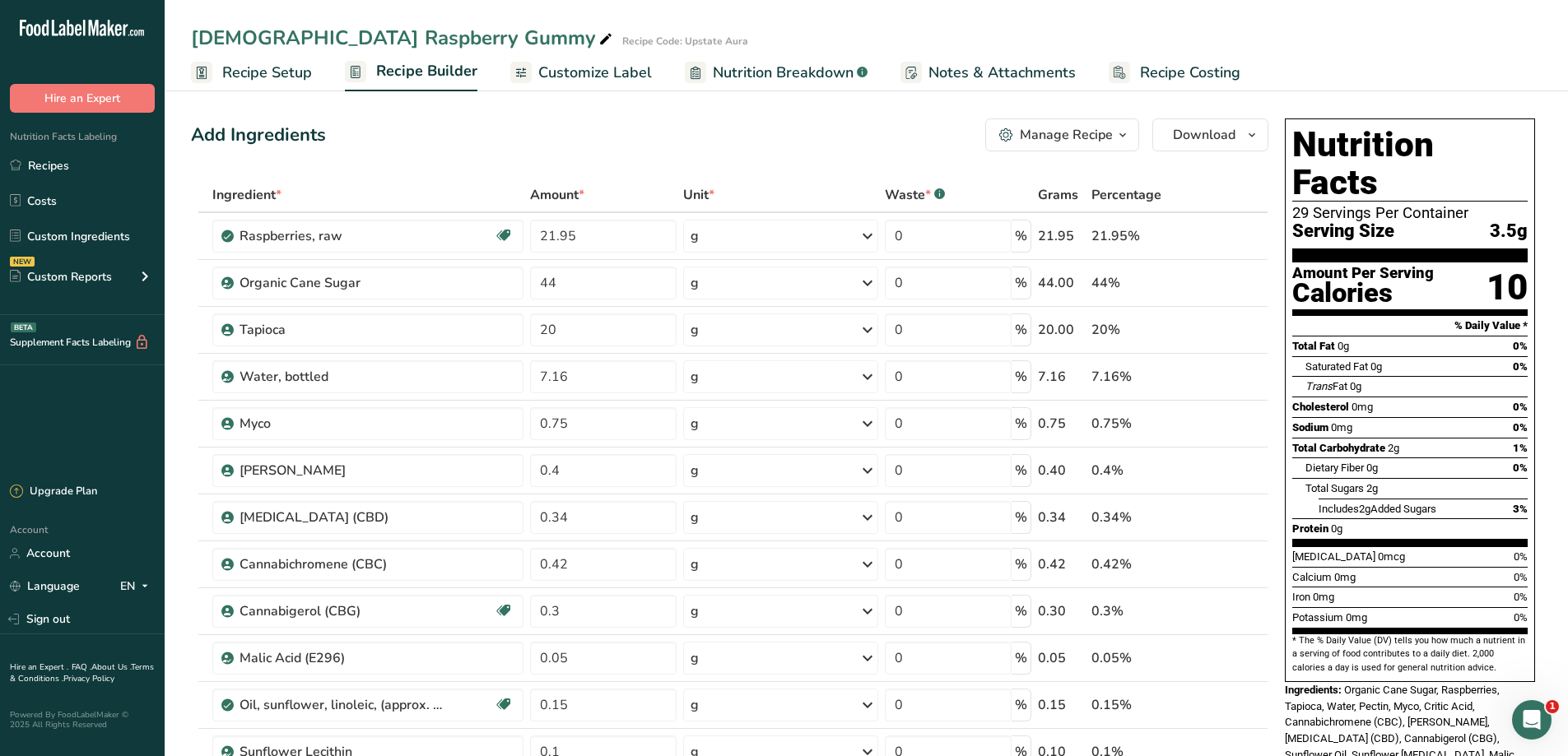
click at [577, 68] on span "Customize Label" at bounding box center [594, 72] width 113 height 22
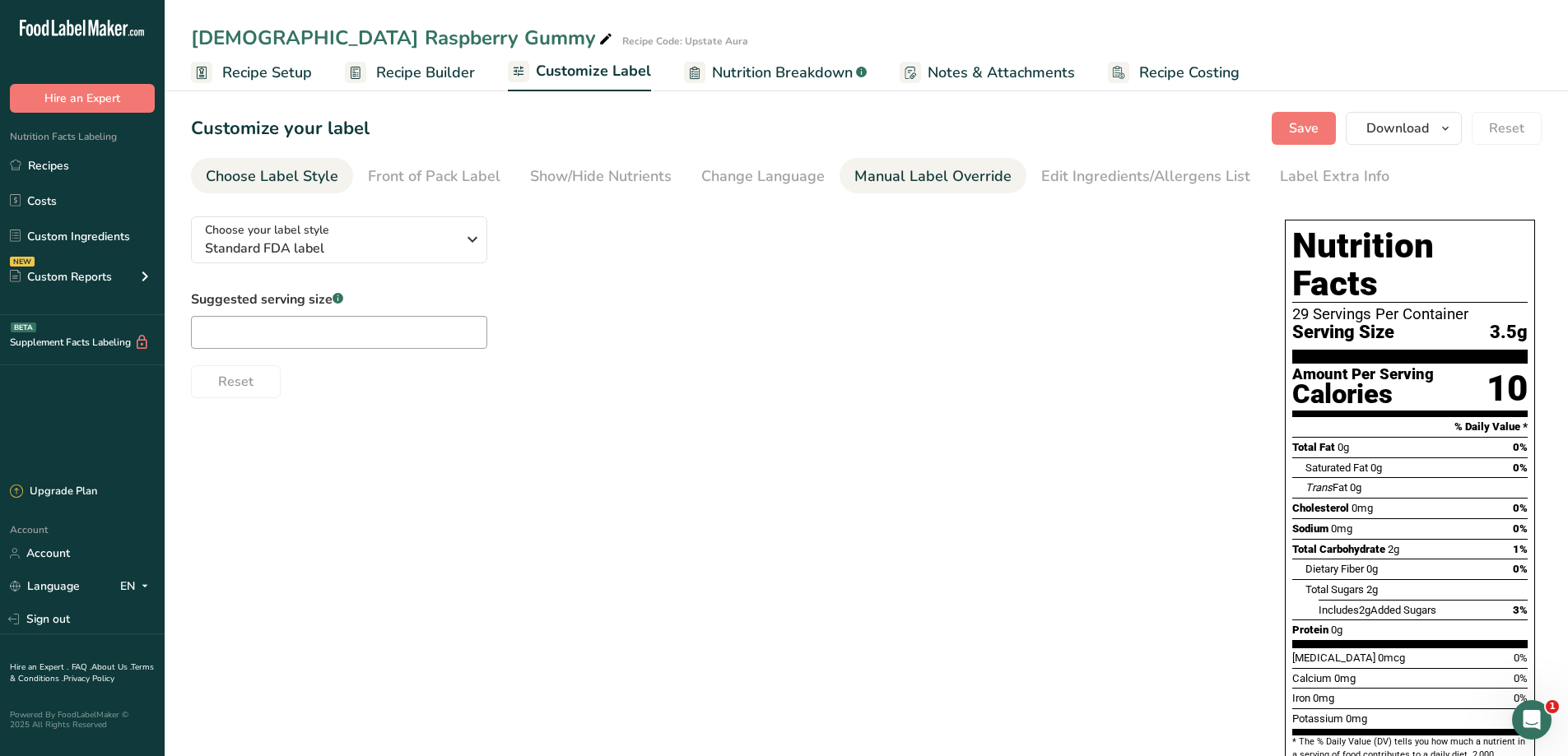
click at [925, 168] on div "Manual Label Override" at bounding box center [932, 176] width 157 height 22
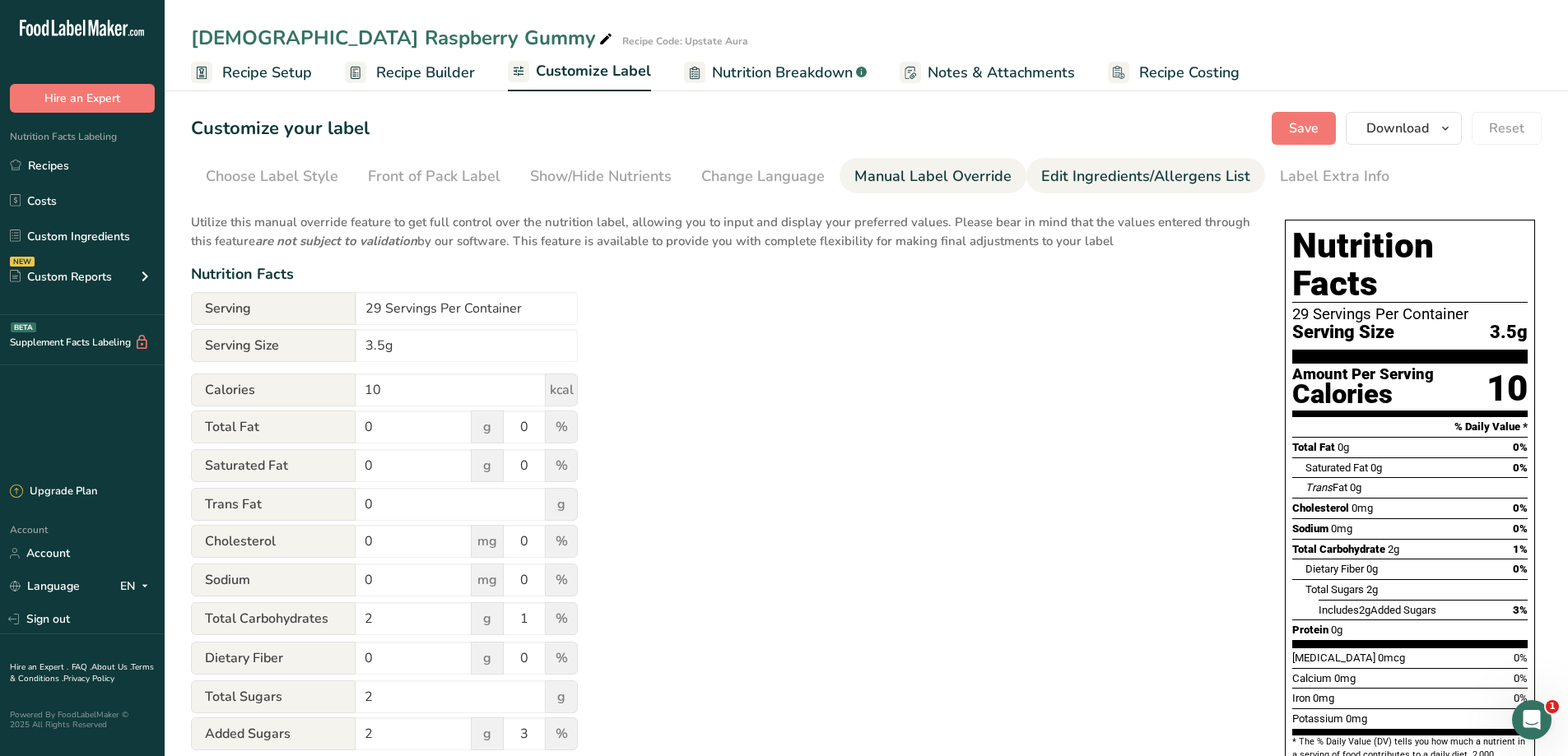
click at [1121, 179] on div "Edit Ingredients/Allergens List" at bounding box center [1145, 176] width 209 height 22
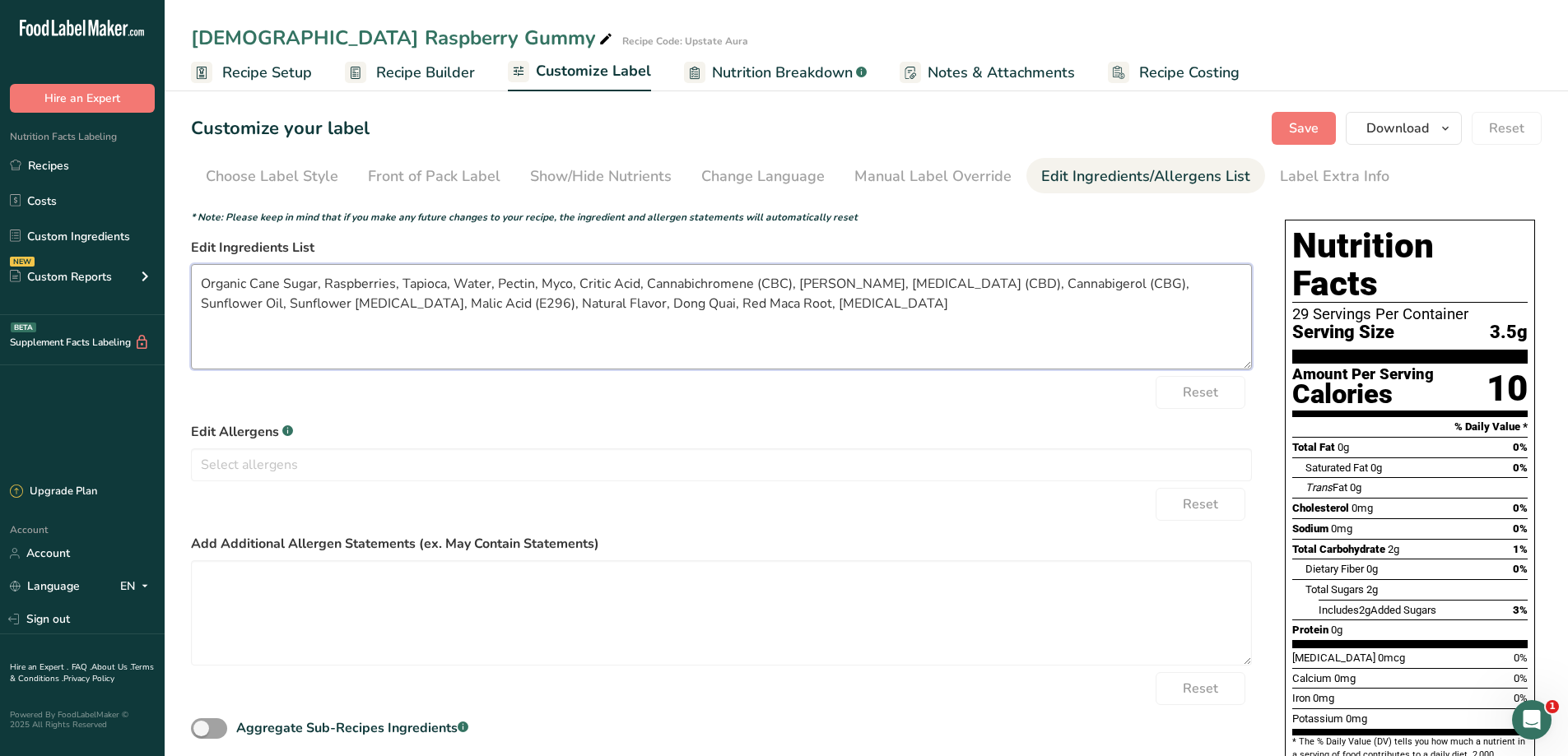
click at [359, 300] on textarea "Organic Cane Sugar, Raspberries, Tapioca, Water, Pectin, Myco, Critic Acid, Can…" at bounding box center [721, 316] width 1061 height 105
type textarea "Organic Cane Sugar, Raspberries, Tapioca, Water, Pectin, Myco, Critic Acid, Can…"
click at [475, 463] on input "text" at bounding box center [721, 463] width 1059 height 26
type input "This product is made in a factory that works with Peanuts"
click at [724, 506] on div "Reset" at bounding box center [721, 504] width 1061 height 33
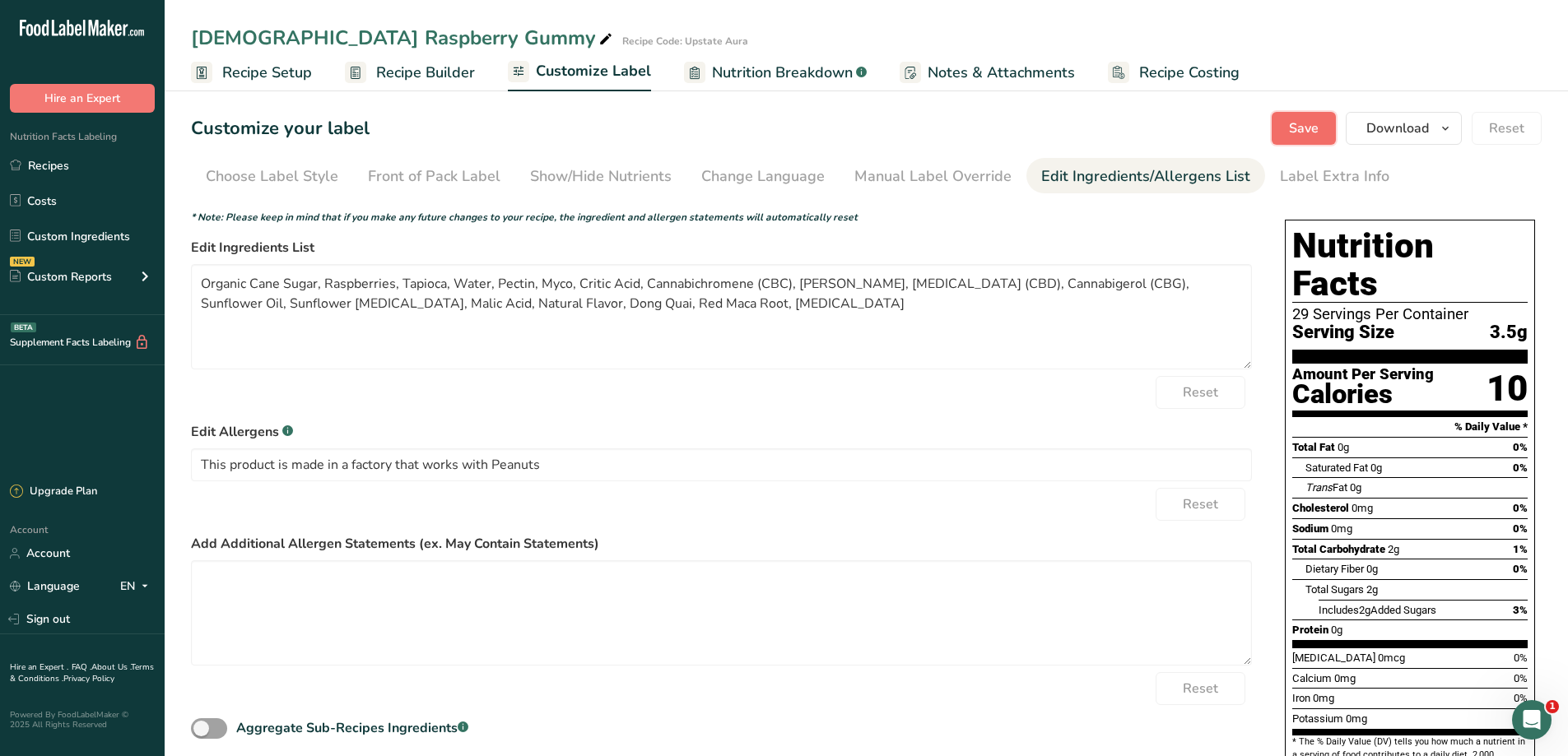
click at [1313, 120] on span "Save" at bounding box center [1303, 128] width 29 height 20
click at [623, 170] on div "Show/Hide Nutrients" at bounding box center [601, 176] width 142 height 22
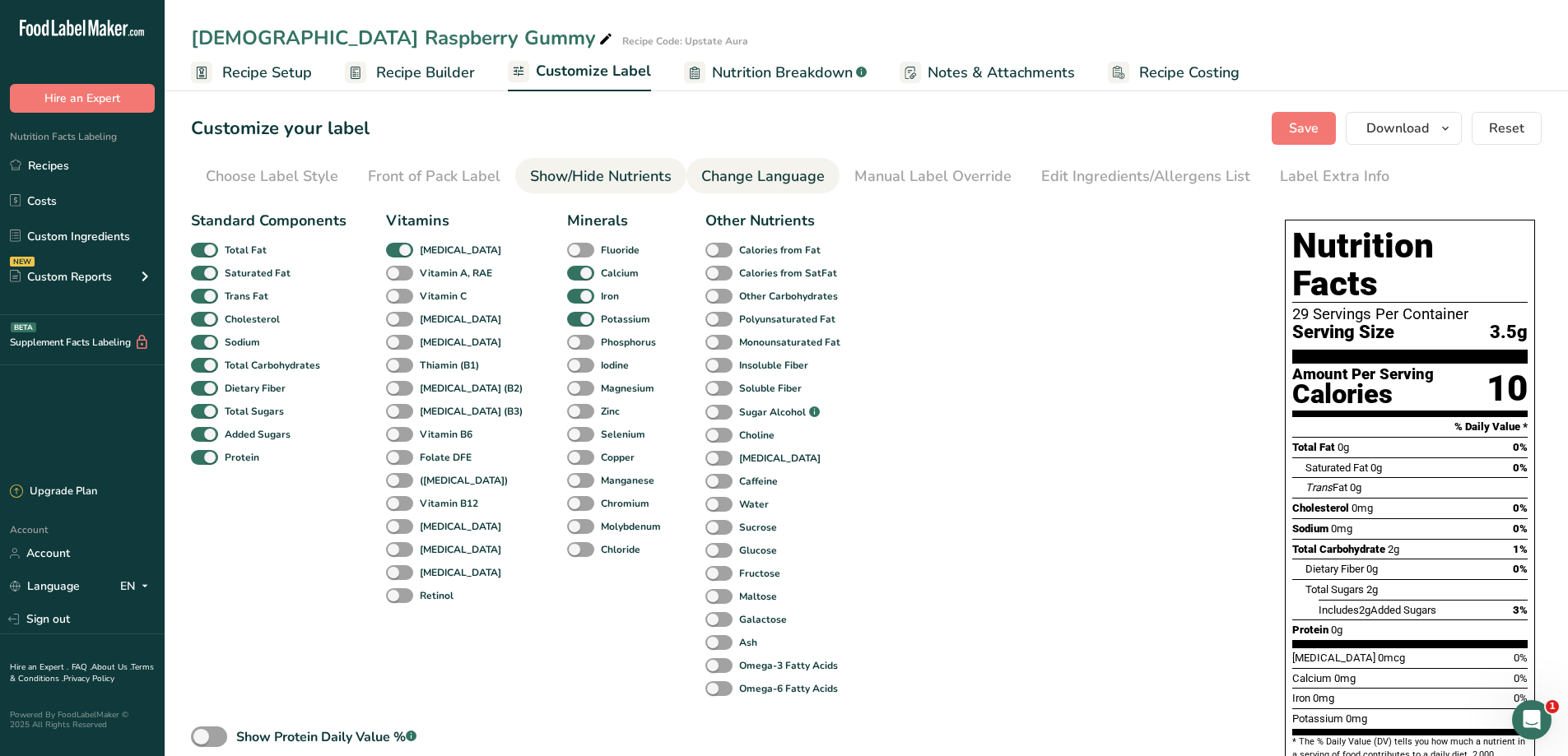
click at [770, 169] on div "Change Language" at bounding box center [763, 176] width 124 height 22
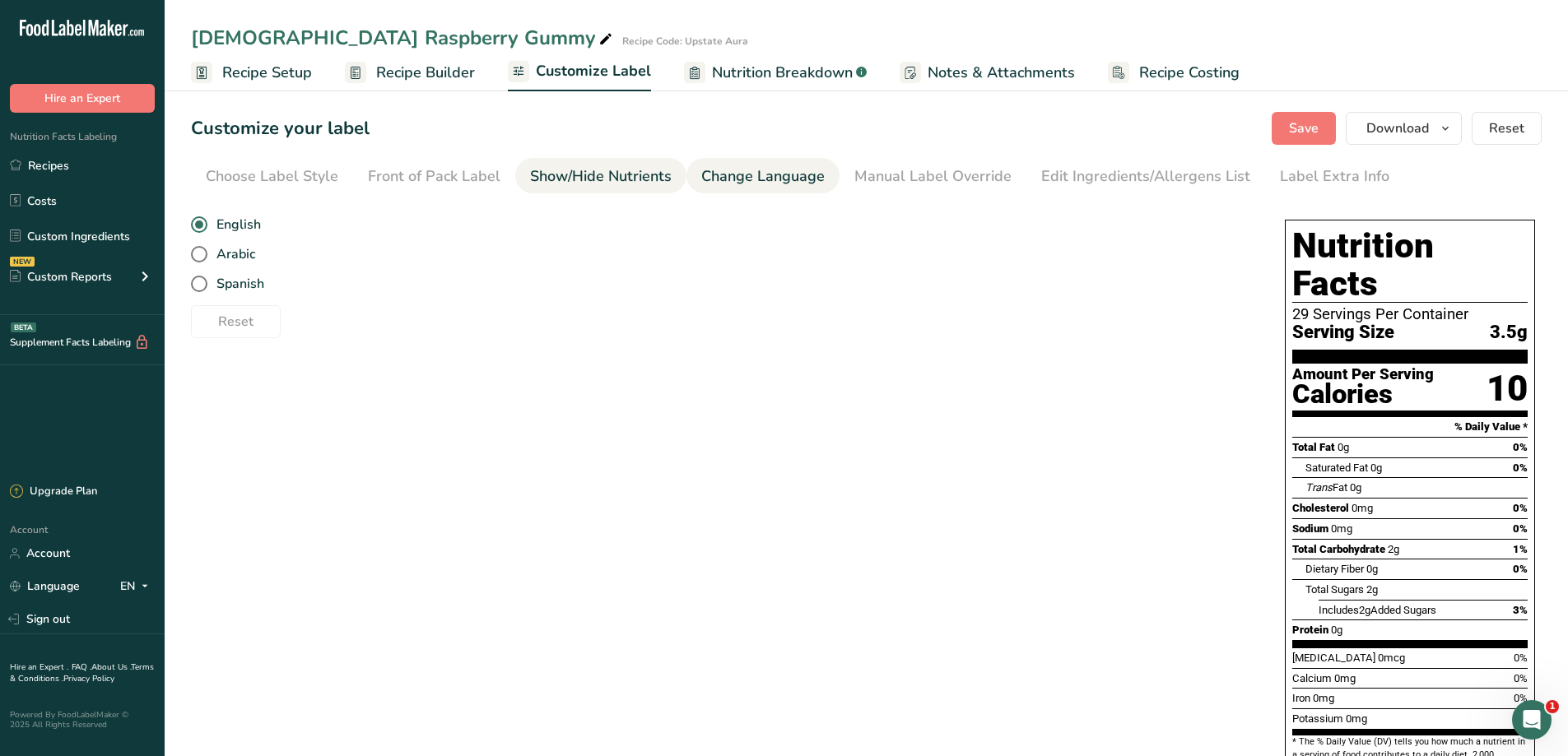
click at [653, 173] on div "Show/Hide Nutrients" at bounding box center [601, 176] width 142 height 22
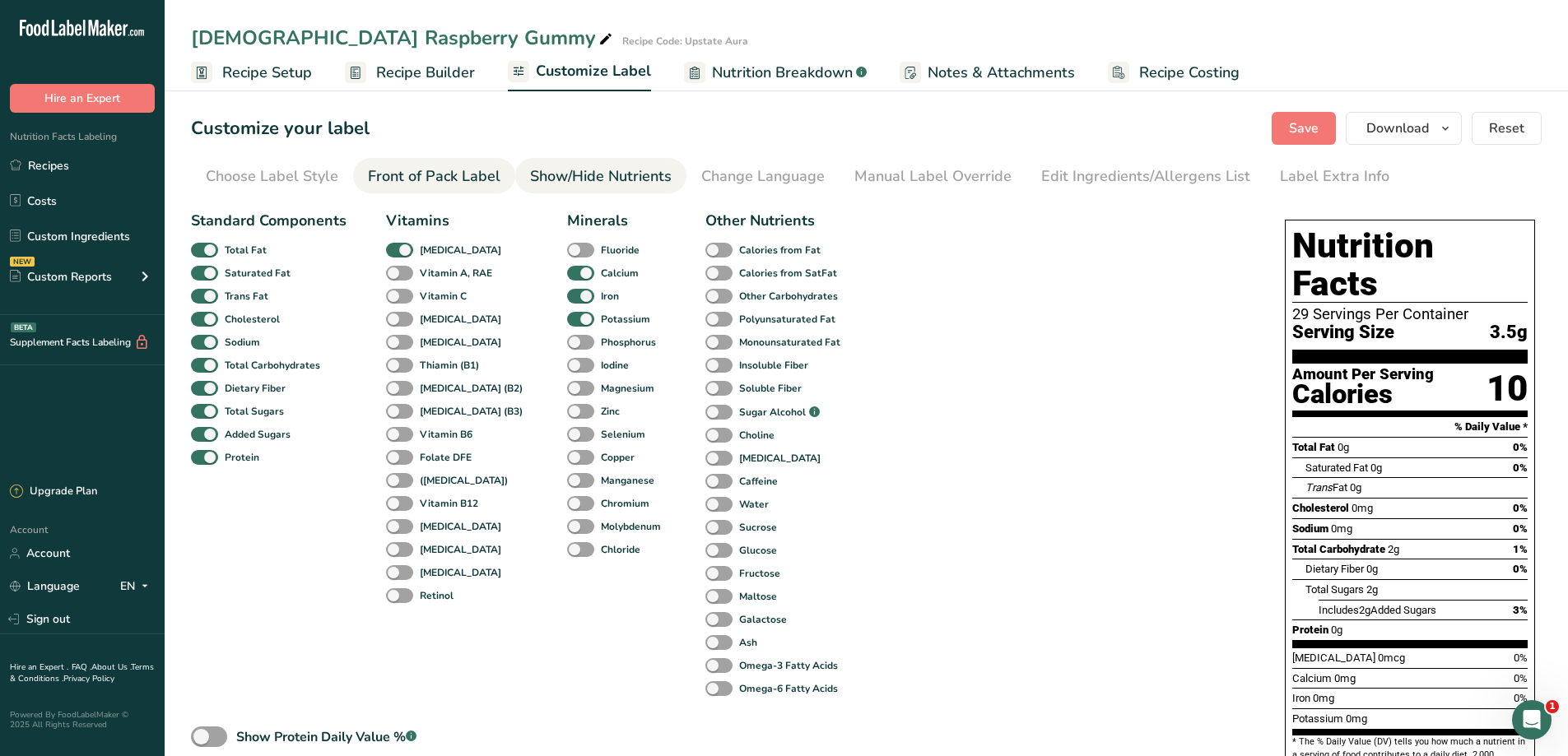
click at [469, 173] on div "Front of Pack Label" at bounding box center [433, 176] width 132 height 22
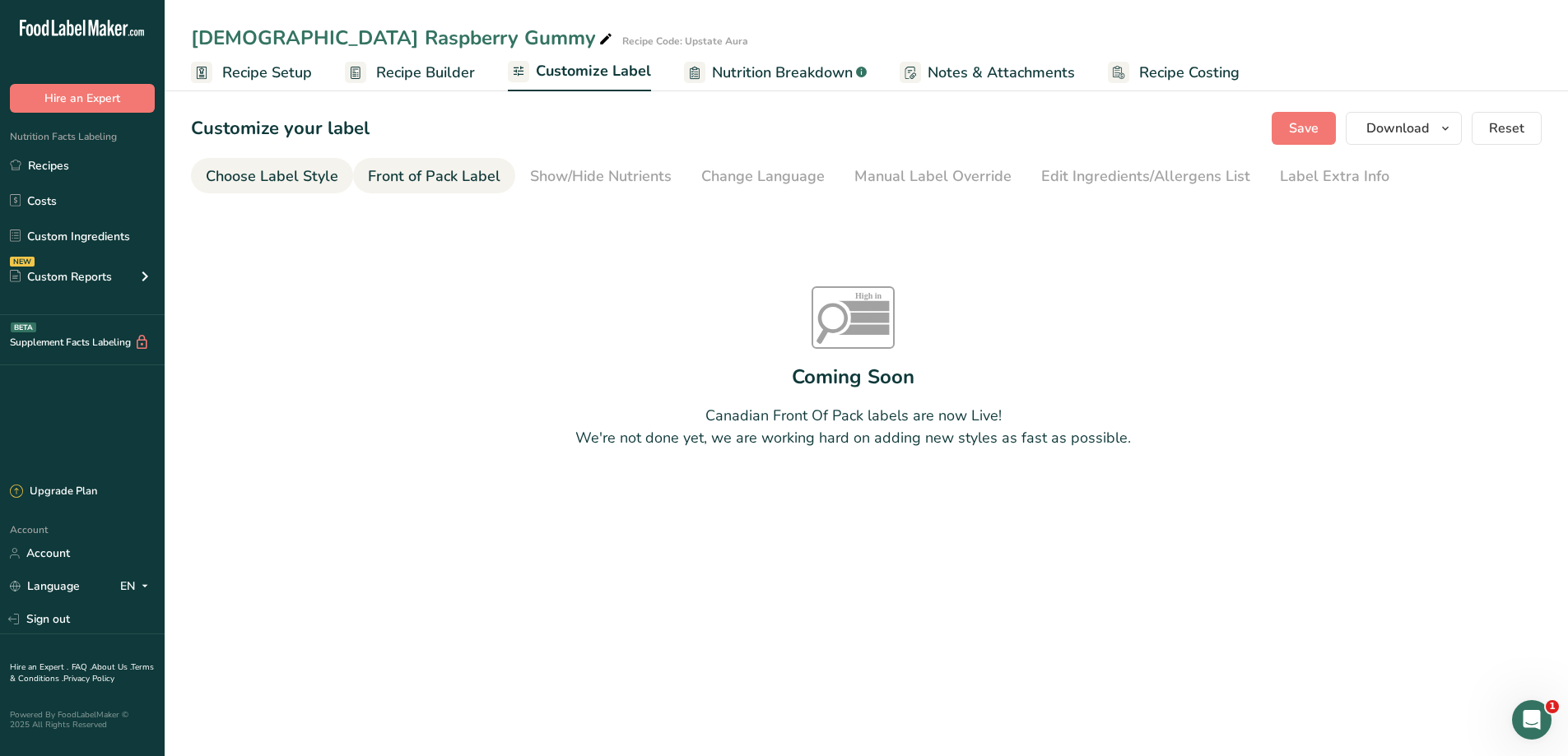
click at [255, 158] on link "Choose Label Style" at bounding box center [271, 176] width 132 height 37
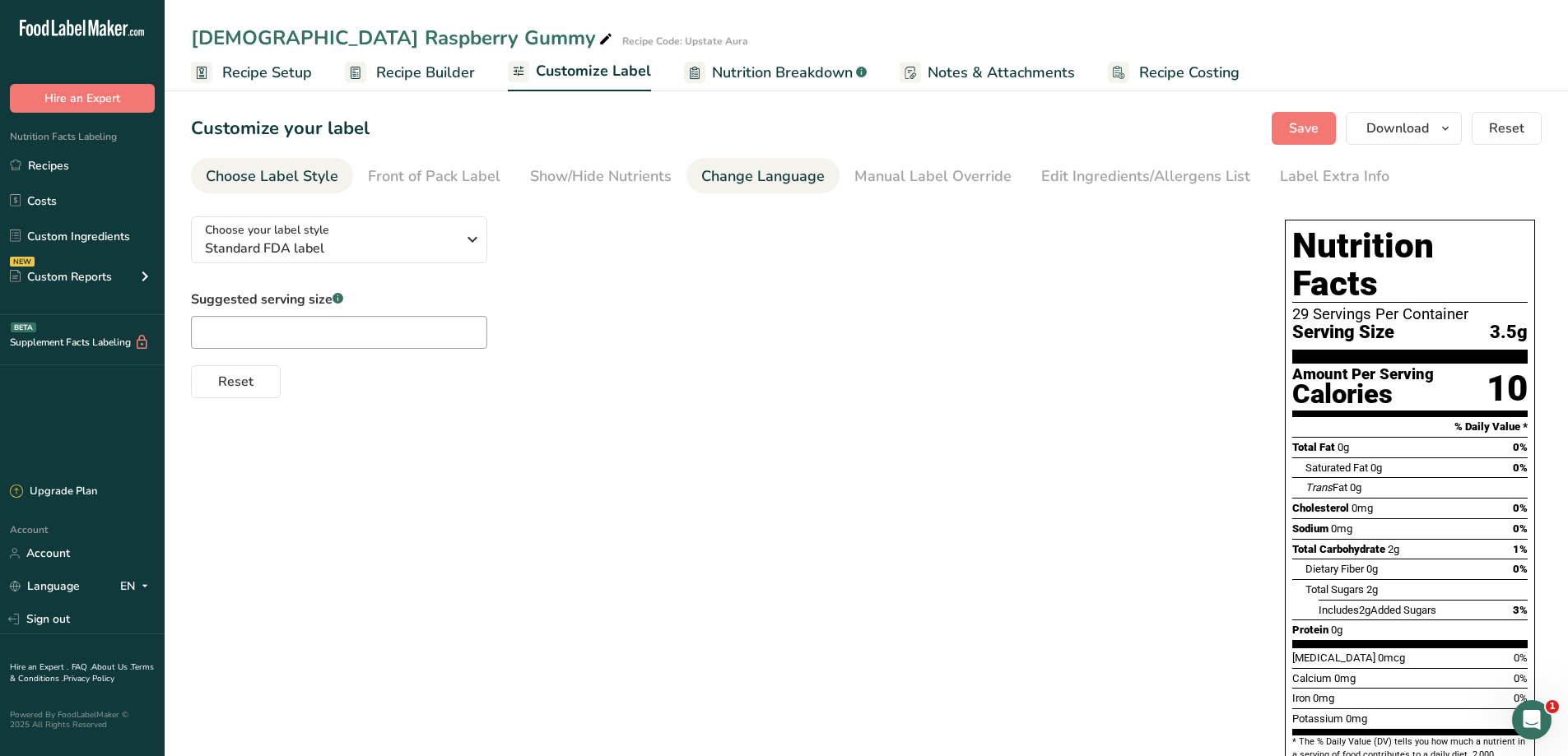
click at [794, 182] on div "Change Language" at bounding box center [763, 176] width 124 height 22
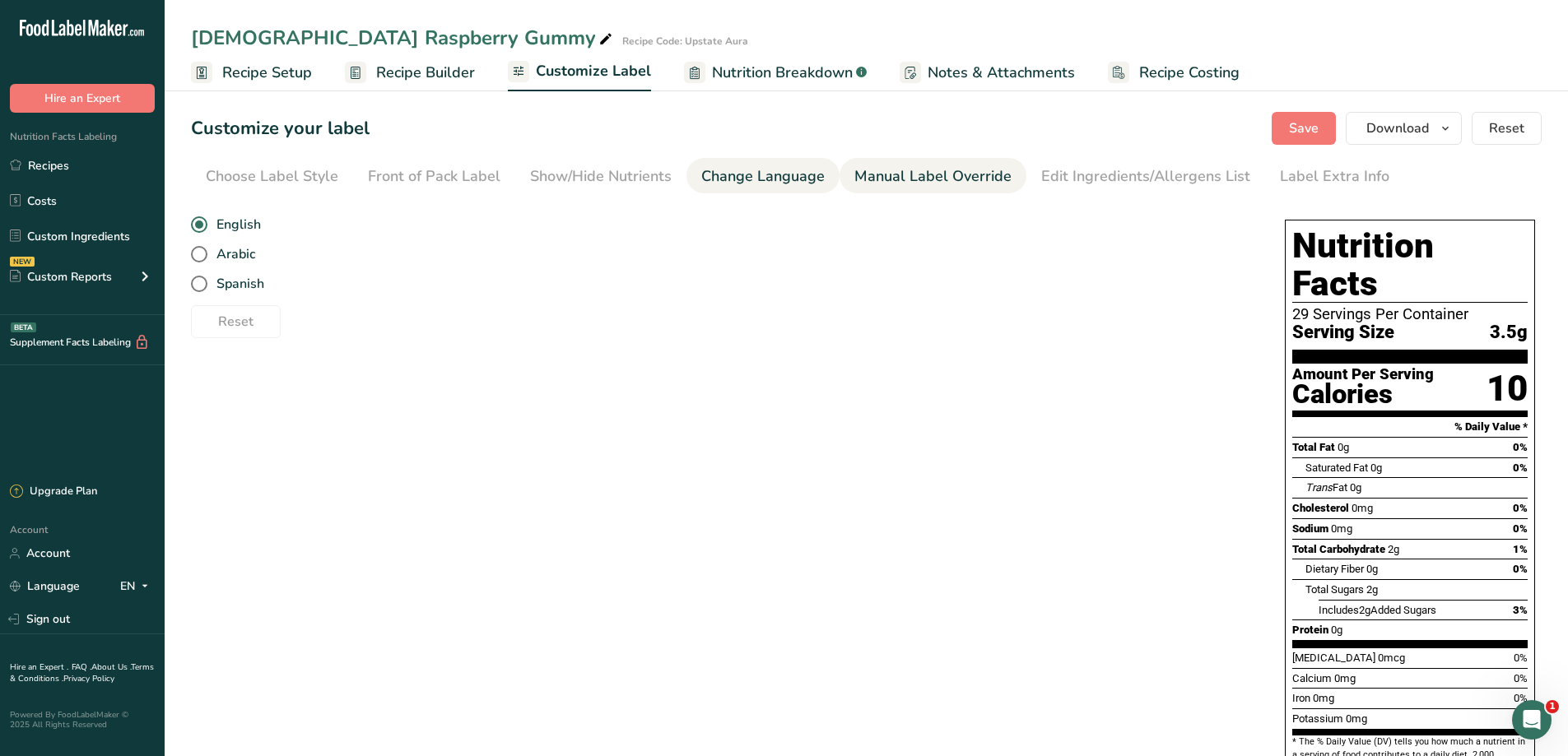
click at [874, 182] on div "Manual Label Override" at bounding box center [932, 176] width 157 height 22
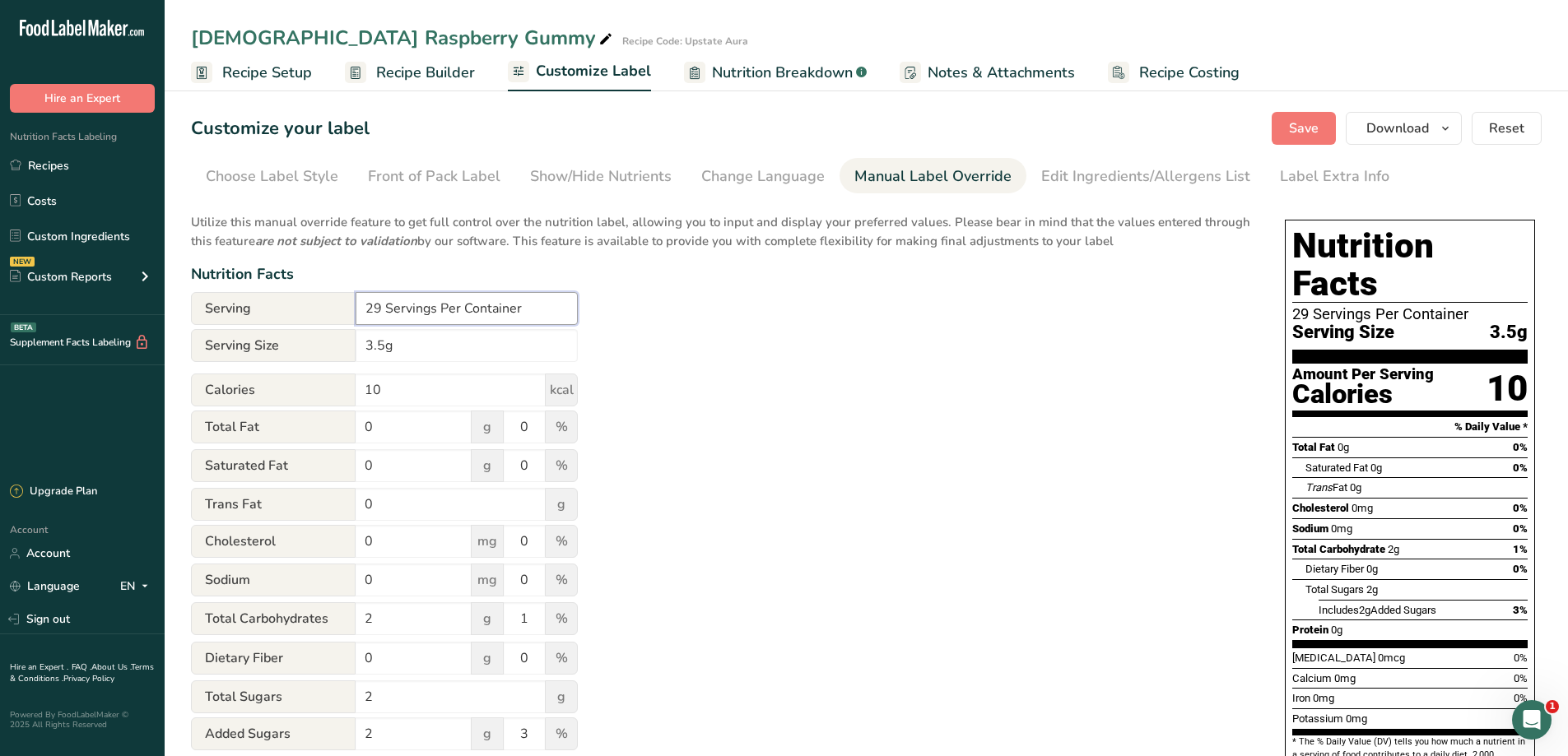
click at [380, 310] on input "29 Servings Per Container" at bounding box center [467, 308] width 222 height 33
type input "30 Servings Per Container"
click at [767, 437] on div "Utilize this manual override feature to get full control over the nutrition lab…" at bounding box center [721, 596] width 1061 height 787
click at [1151, 181] on div "Edit Ingredients/Allergens List" at bounding box center [1145, 176] width 209 height 22
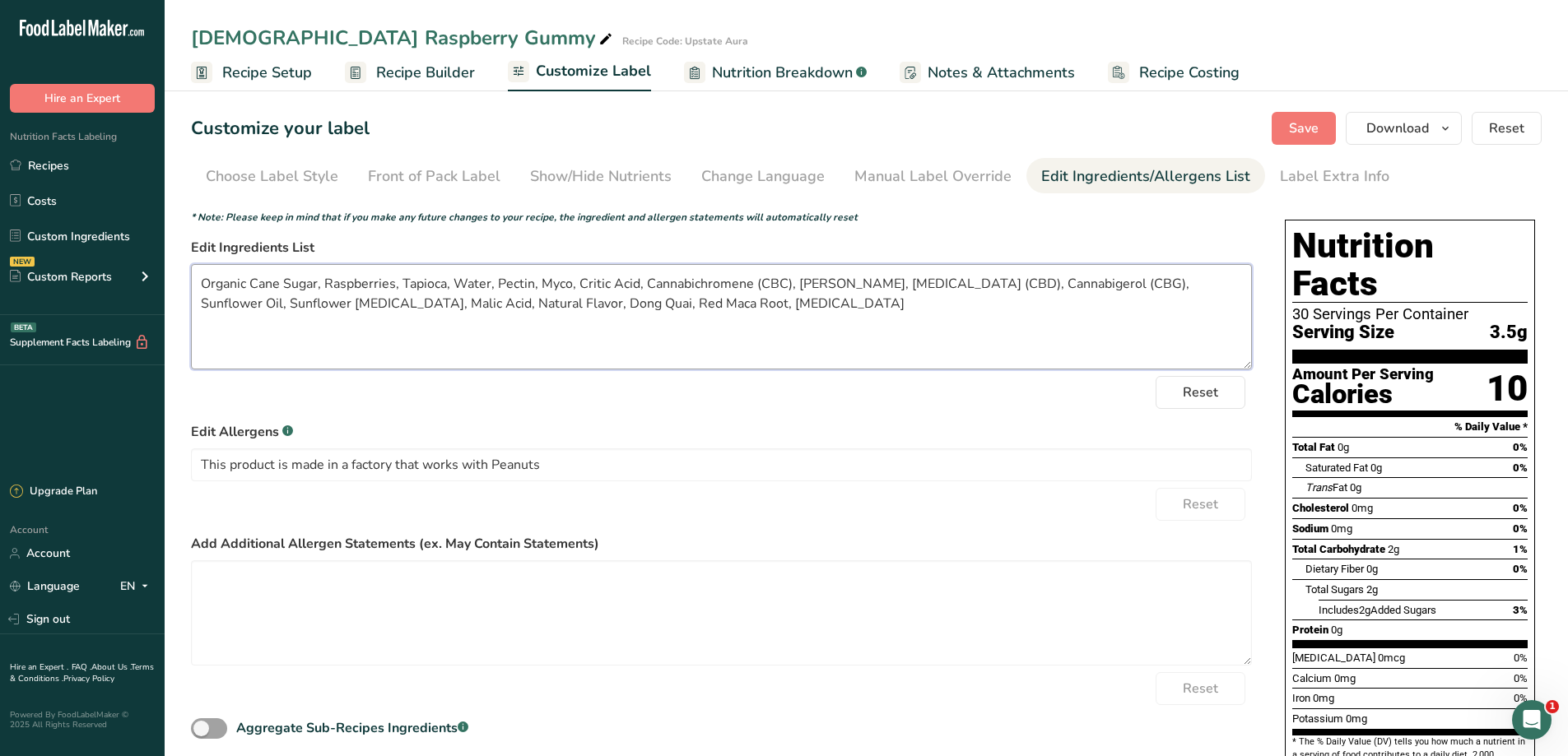
click at [665, 304] on textarea "Organic Cane Sugar, Raspberries, Tapioca, Water, Pectin, Myco, Critic Acid, Can…" at bounding box center [721, 316] width 1061 height 105
click at [756, 307] on textarea "Organic Cane Sugar, Raspberries, Tapioca, Water, Pectin, Myco, Critic Acid, Can…" at bounding box center [721, 316] width 1061 height 105
click at [1310, 142] on button "Save" at bounding box center [1304, 128] width 65 height 33
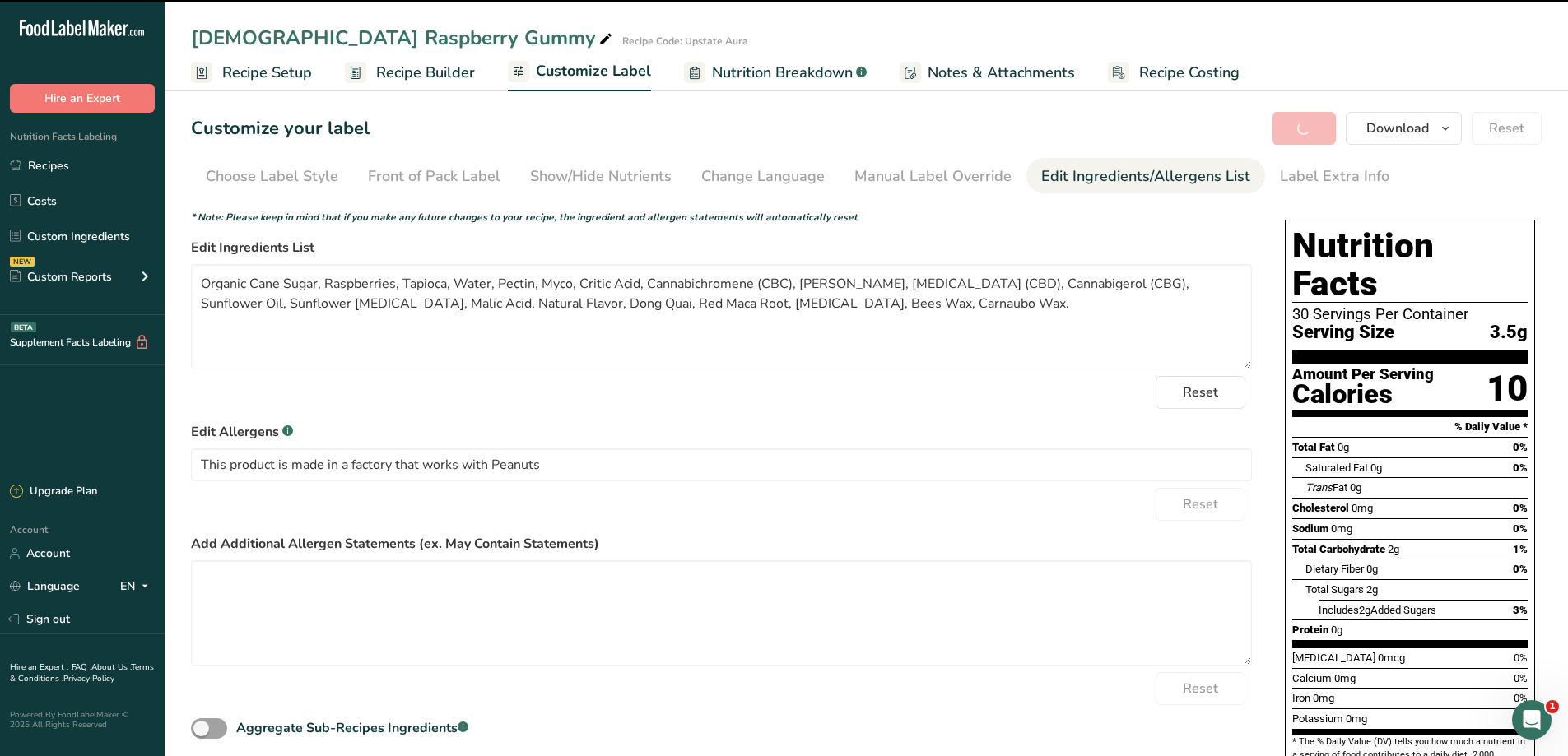
type textarea "Organic Cane Sugar, Raspberries, Tapioca, Water, Pectin, Myco, Critic Acid, Can…"
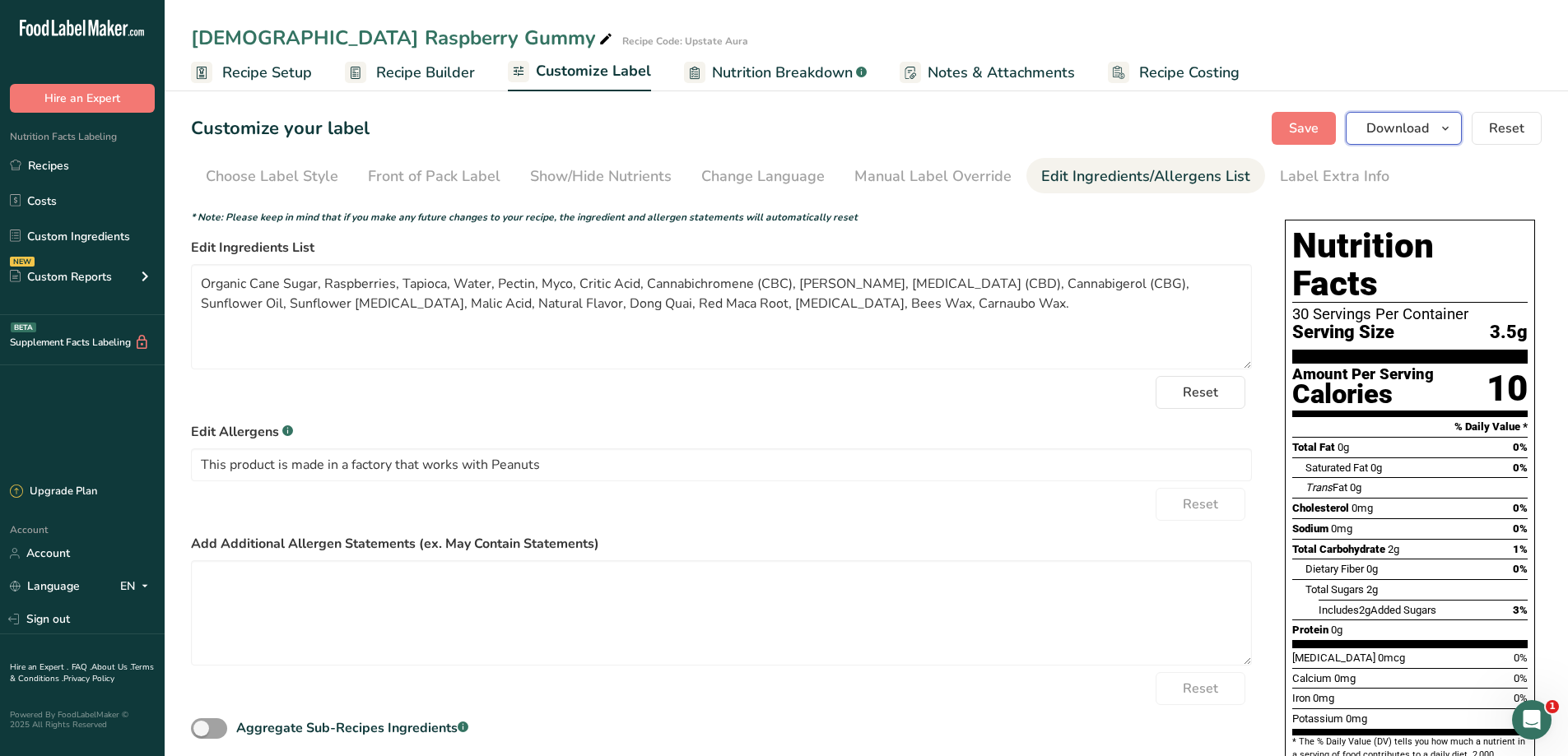
click at [1388, 127] on span "Download" at bounding box center [1397, 128] width 63 height 20
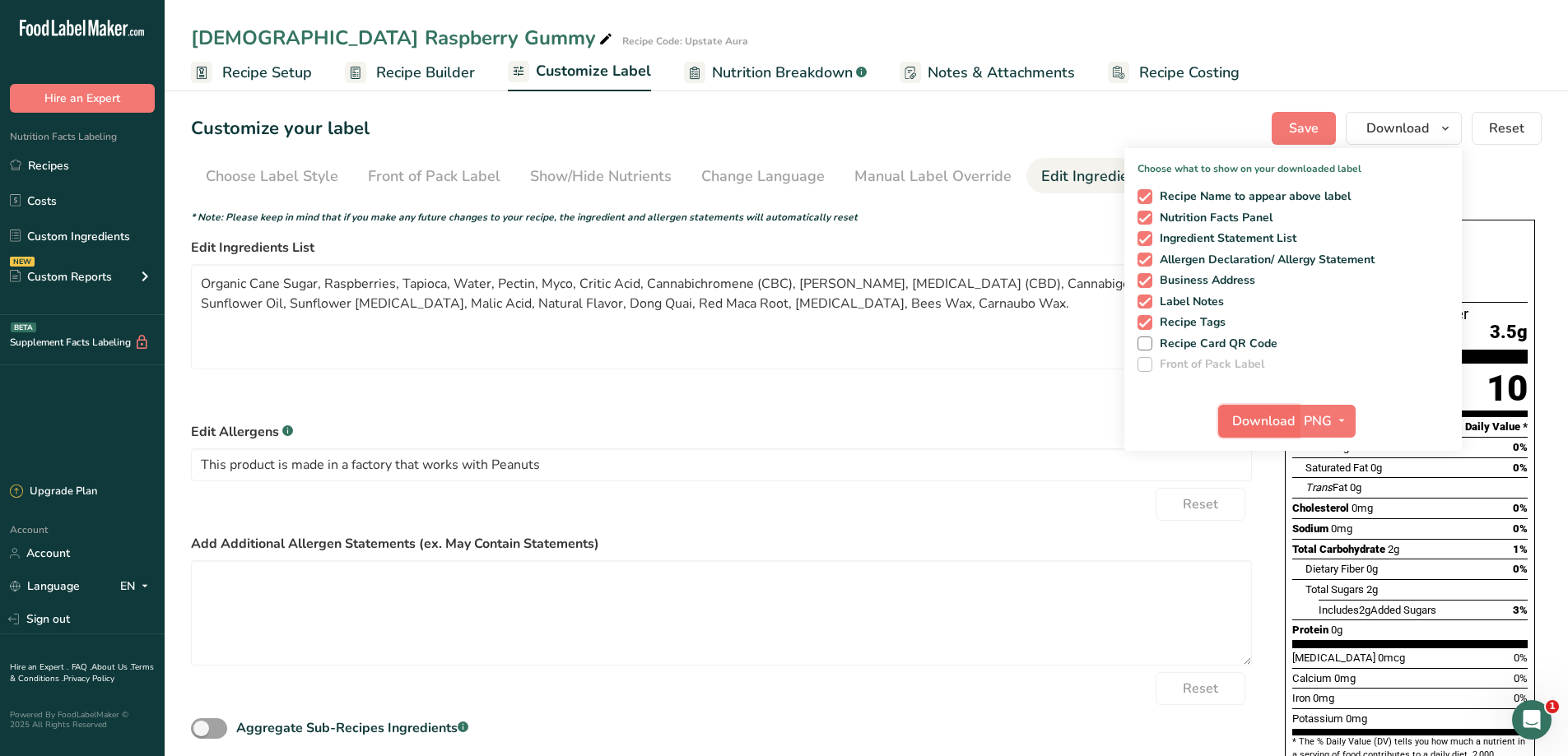
click at [1291, 420] on span "Download" at bounding box center [1263, 421] width 63 height 20
click at [67, 170] on link "Recipes" at bounding box center [82, 165] width 164 height 31
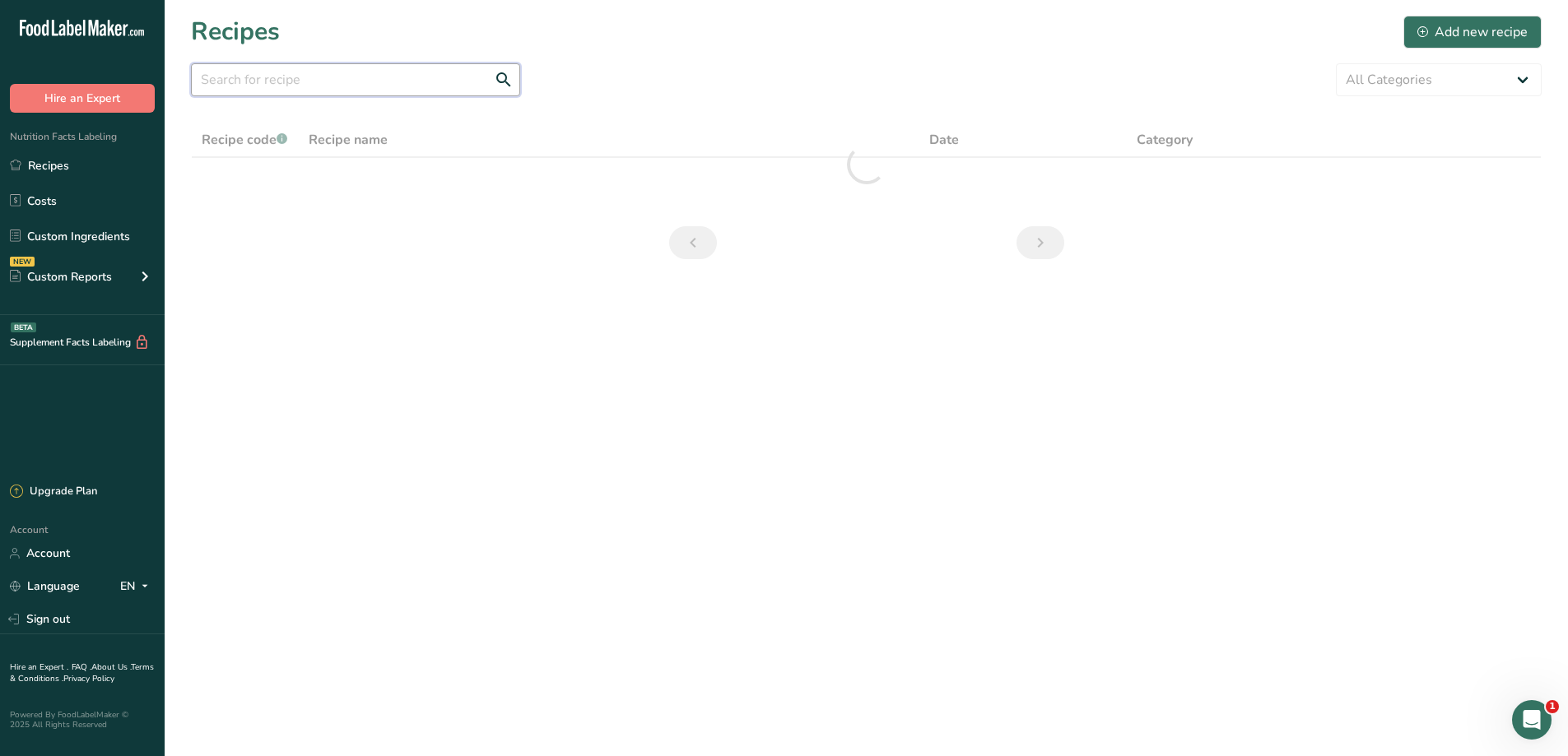
click at [298, 83] on input "text" at bounding box center [355, 80] width 329 height 33
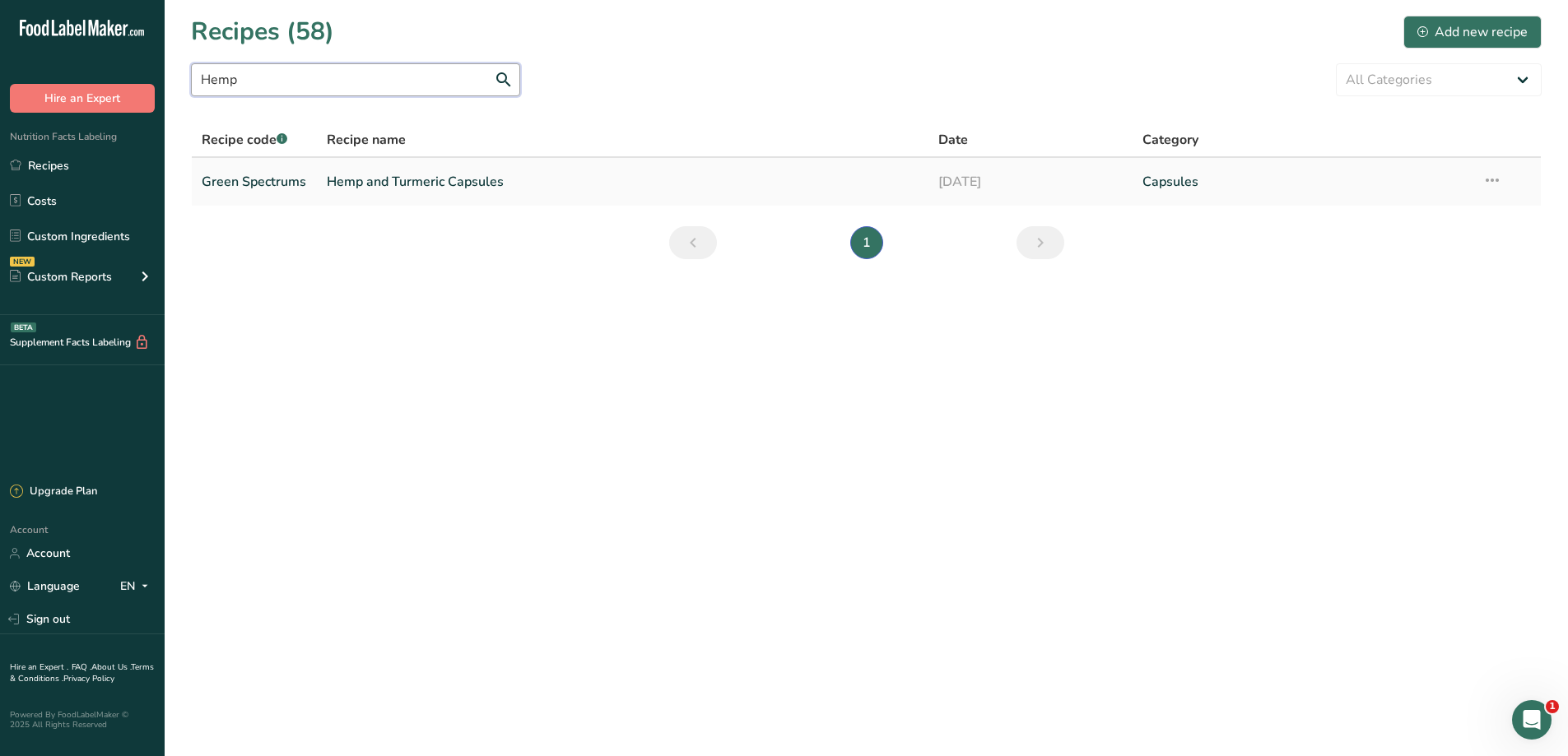
type input "Hemp"
click at [456, 180] on link "Hemp and Turmeric Capsules" at bounding box center [622, 181] width 592 height 34
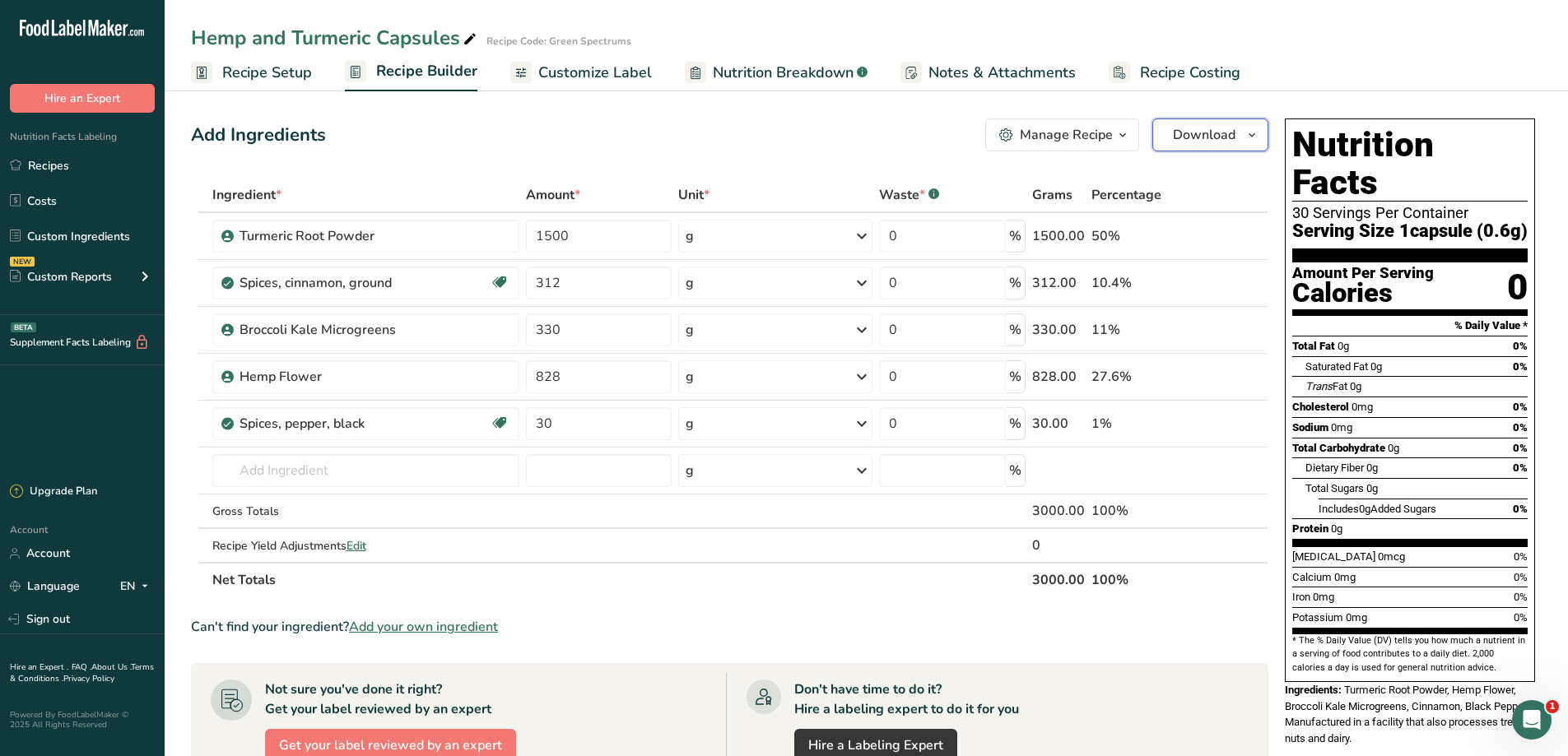
click at [1226, 148] on button "Download" at bounding box center [1210, 135] width 116 height 33
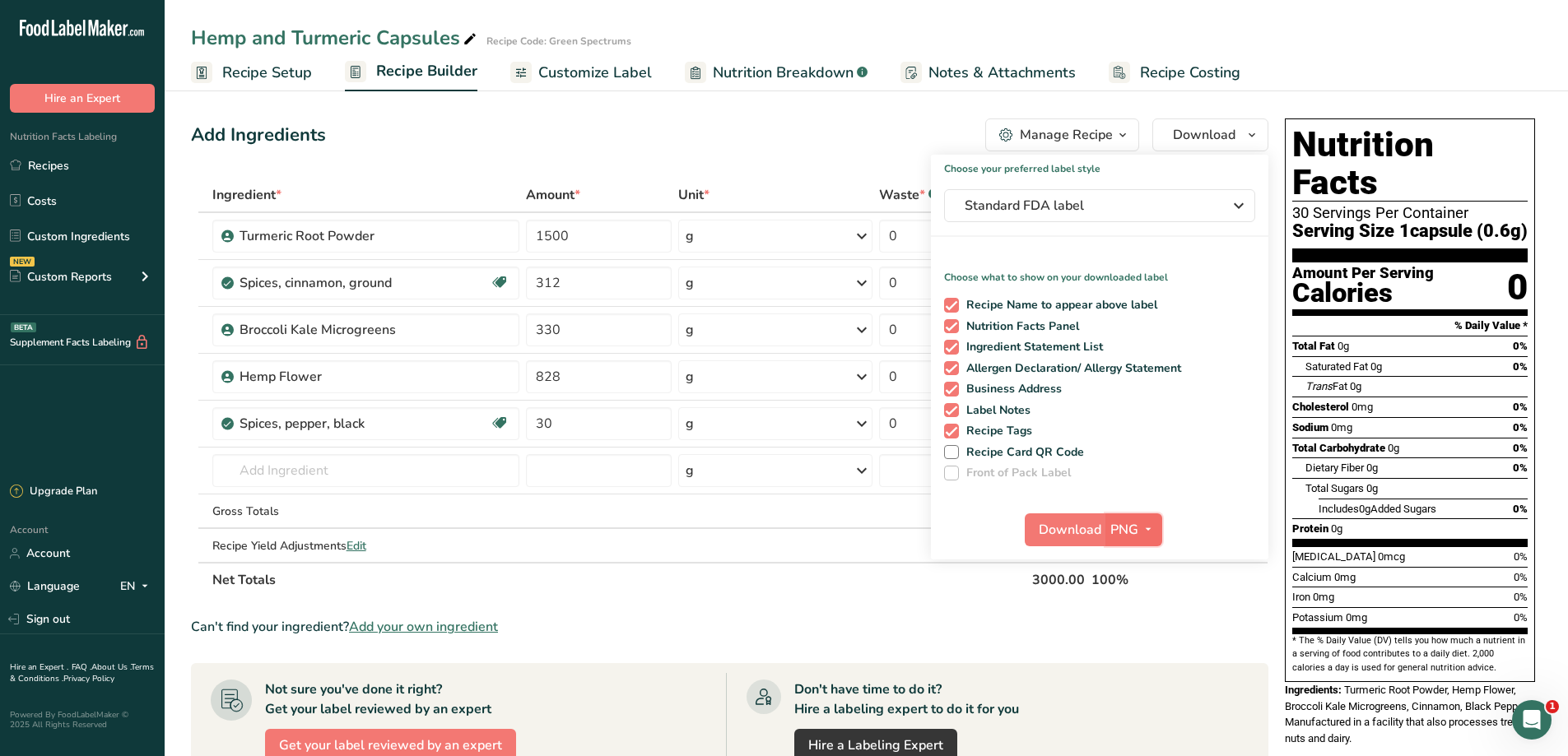
click at [1126, 523] on span "PNG" at bounding box center [1123, 529] width 28 height 20
click at [560, 77] on span "Customize Label" at bounding box center [594, 72] width 113 height 22
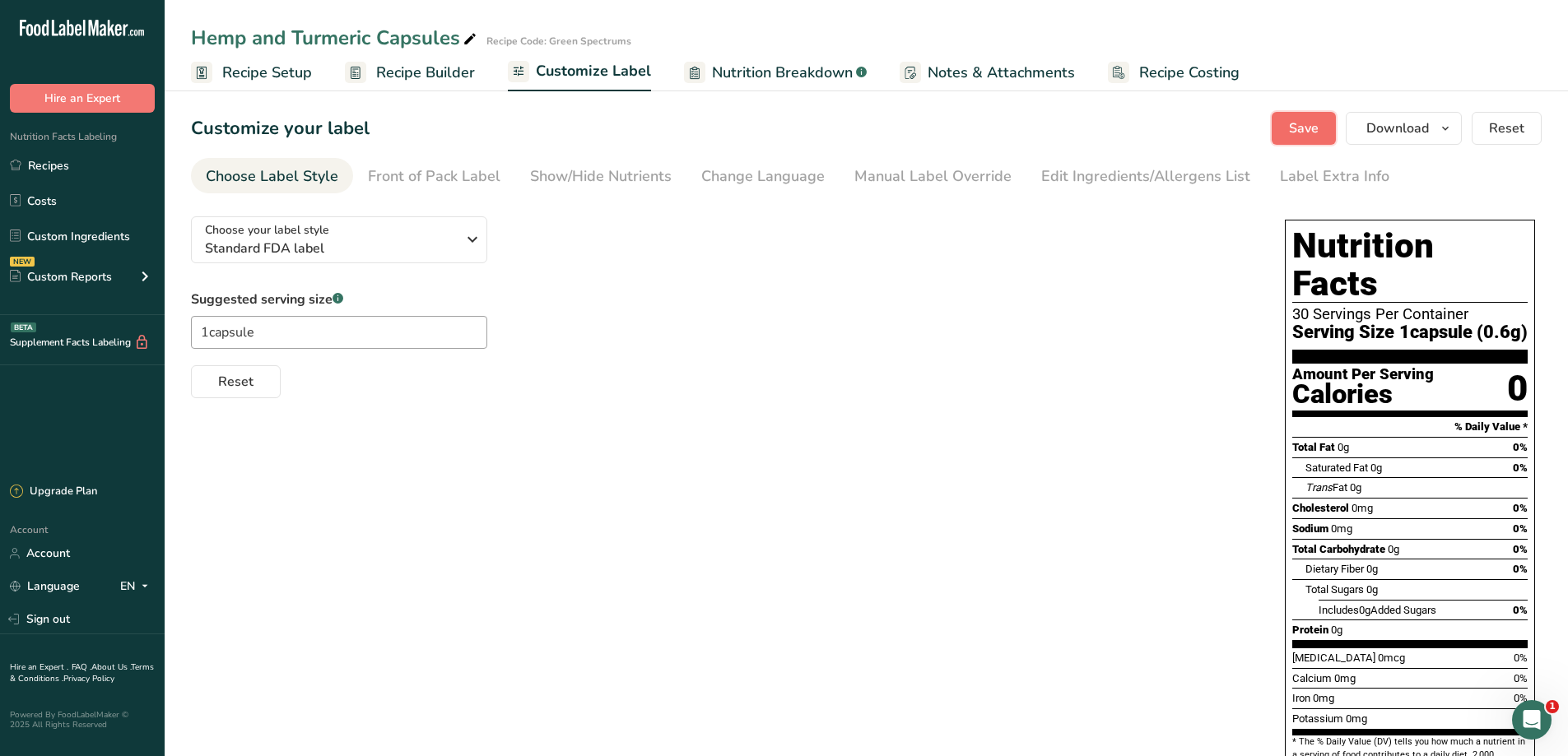
click at [1292, 128] on span "Save" at bounding box center [1303, 128] width 29 height 20
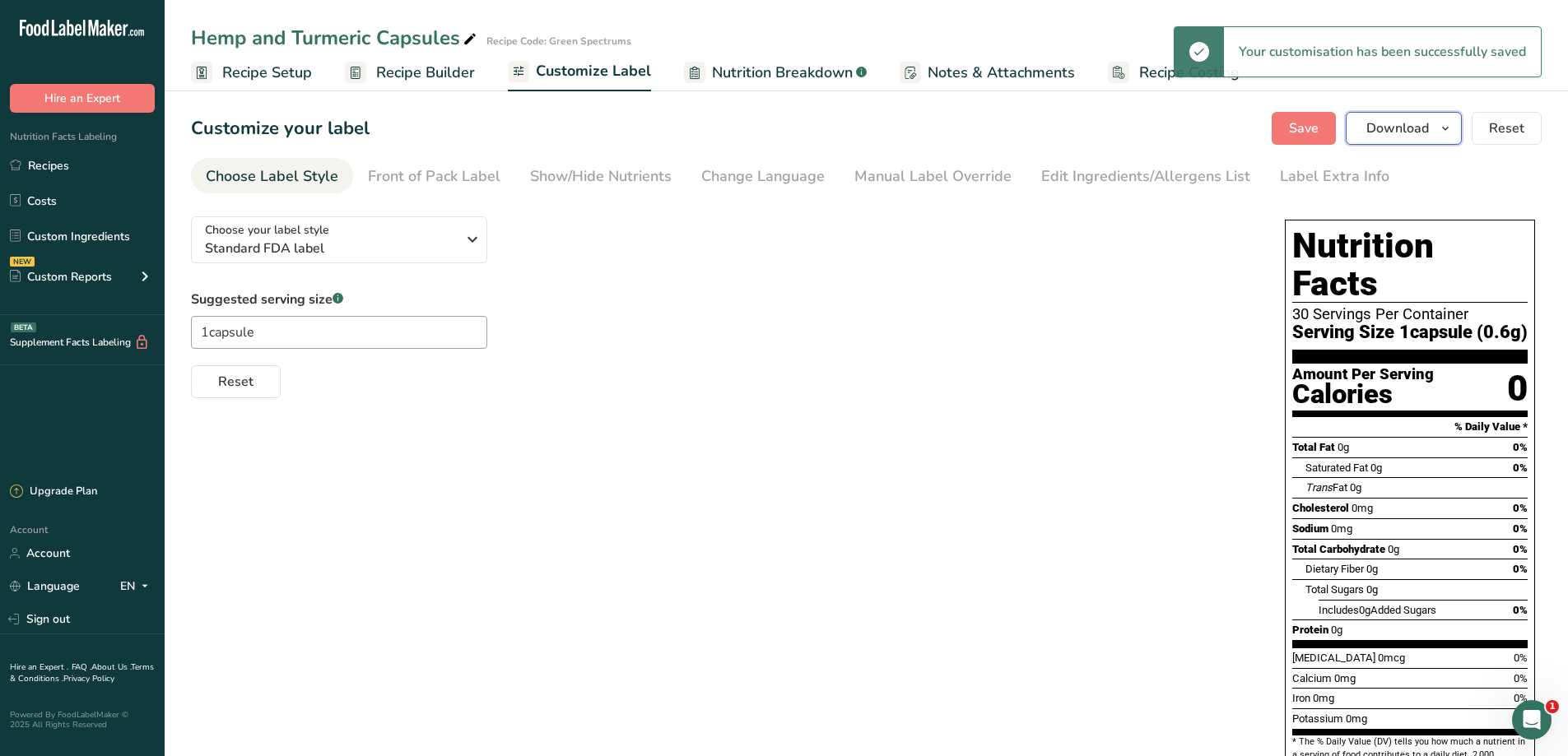
click at [1436, 141] on button "Download" at bounding box center [1404, 128] width 116 height 33
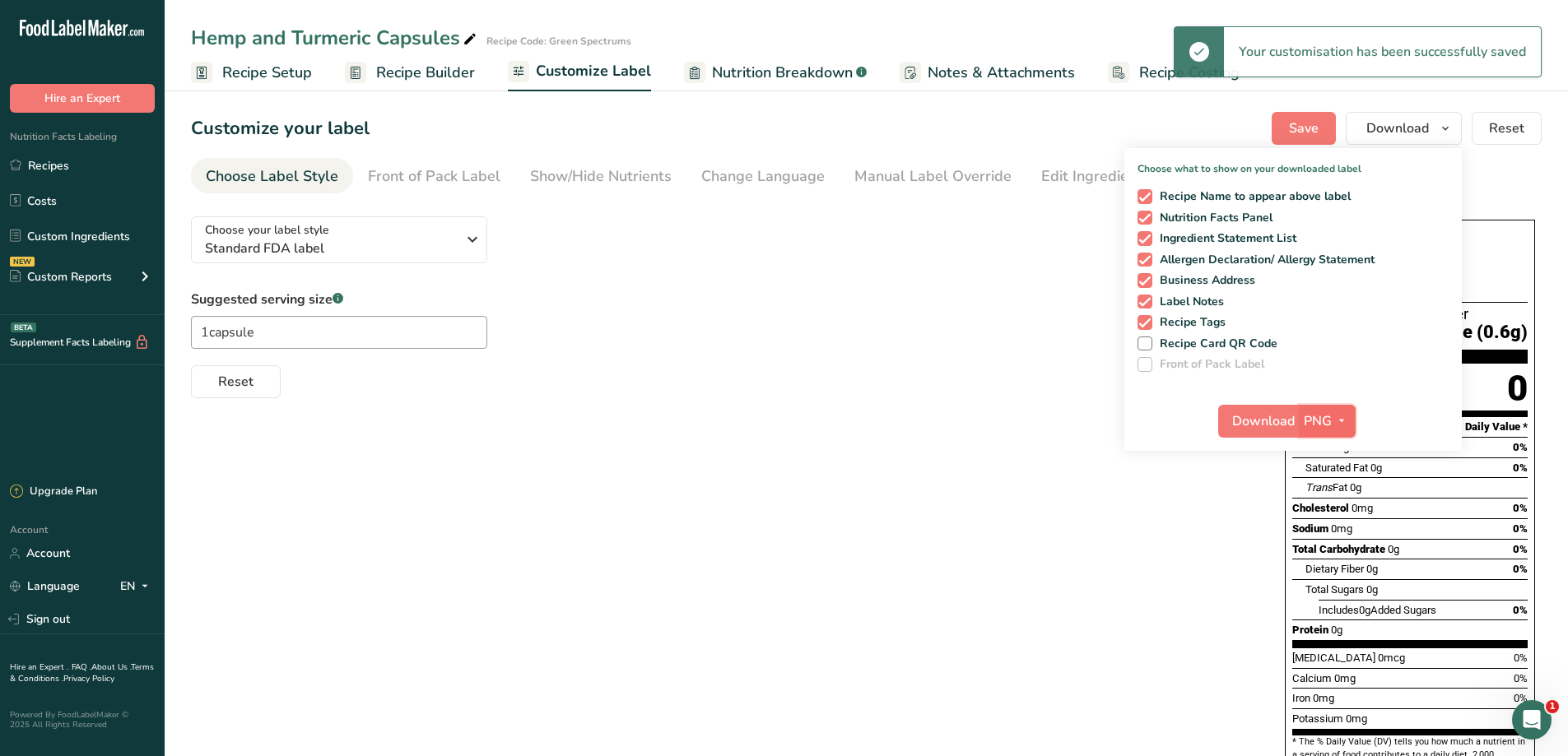
click at [1305, 425] on span "PNG" at bounding box center [1317, 421] width 28 height 20
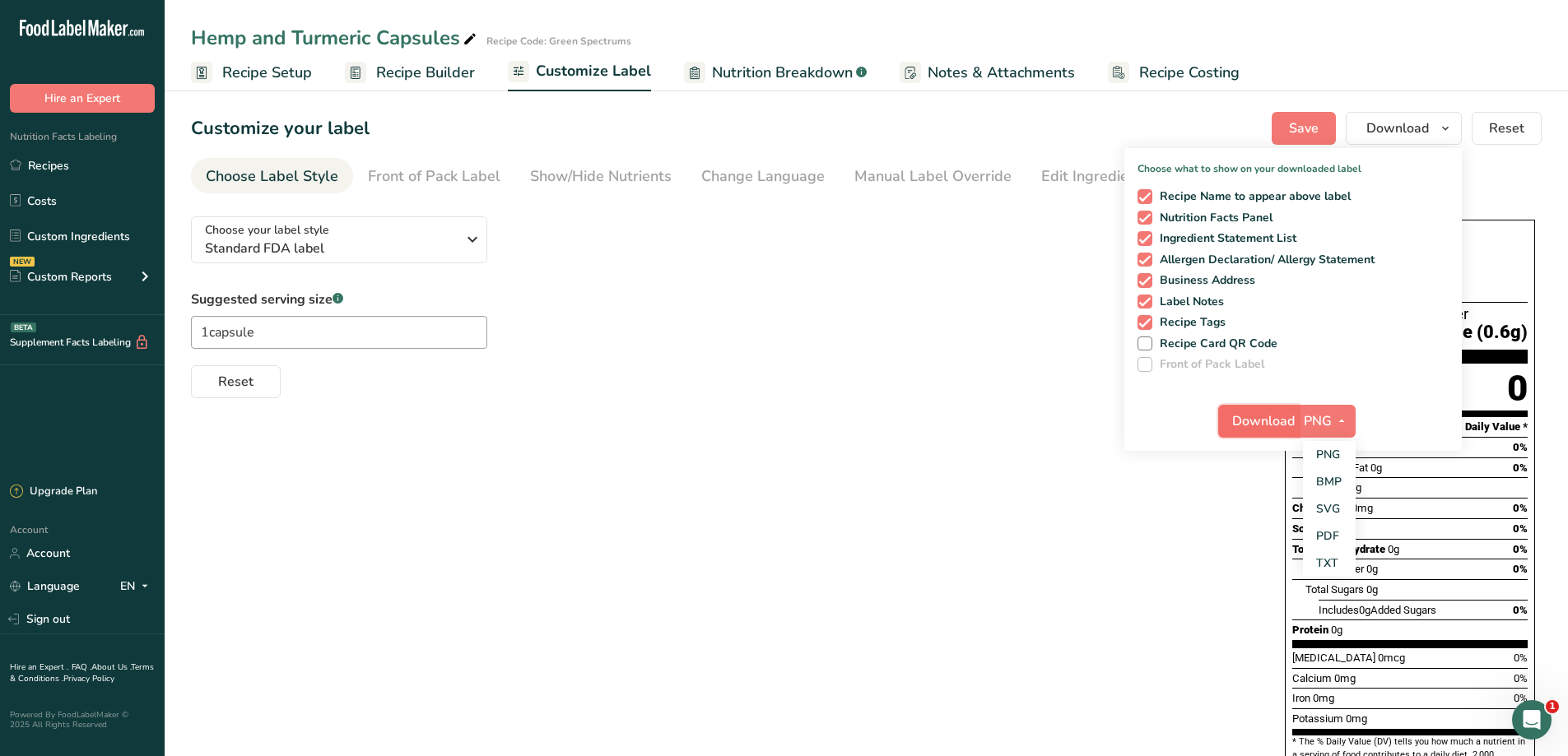
click at [1266, 431] on button "Download" at bounding box center [1258, 421] width 81 height 33
click at [758, 481] on div "Choose your label style Standard FDA label USA (FDA) Standard FDA label Tabular…" at bounding box center [866, 534] width 1350 height 661
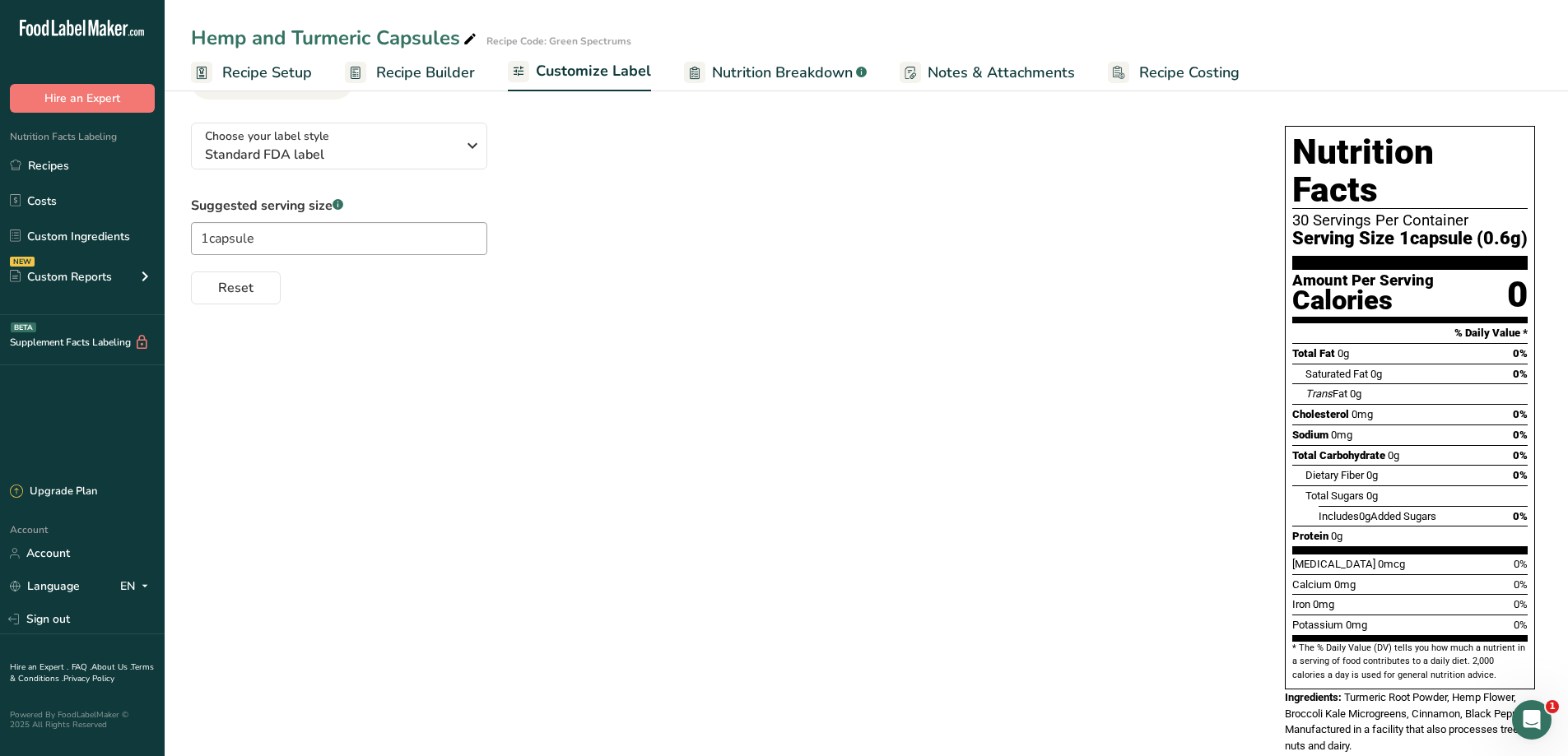
scroll to position [97, 0]
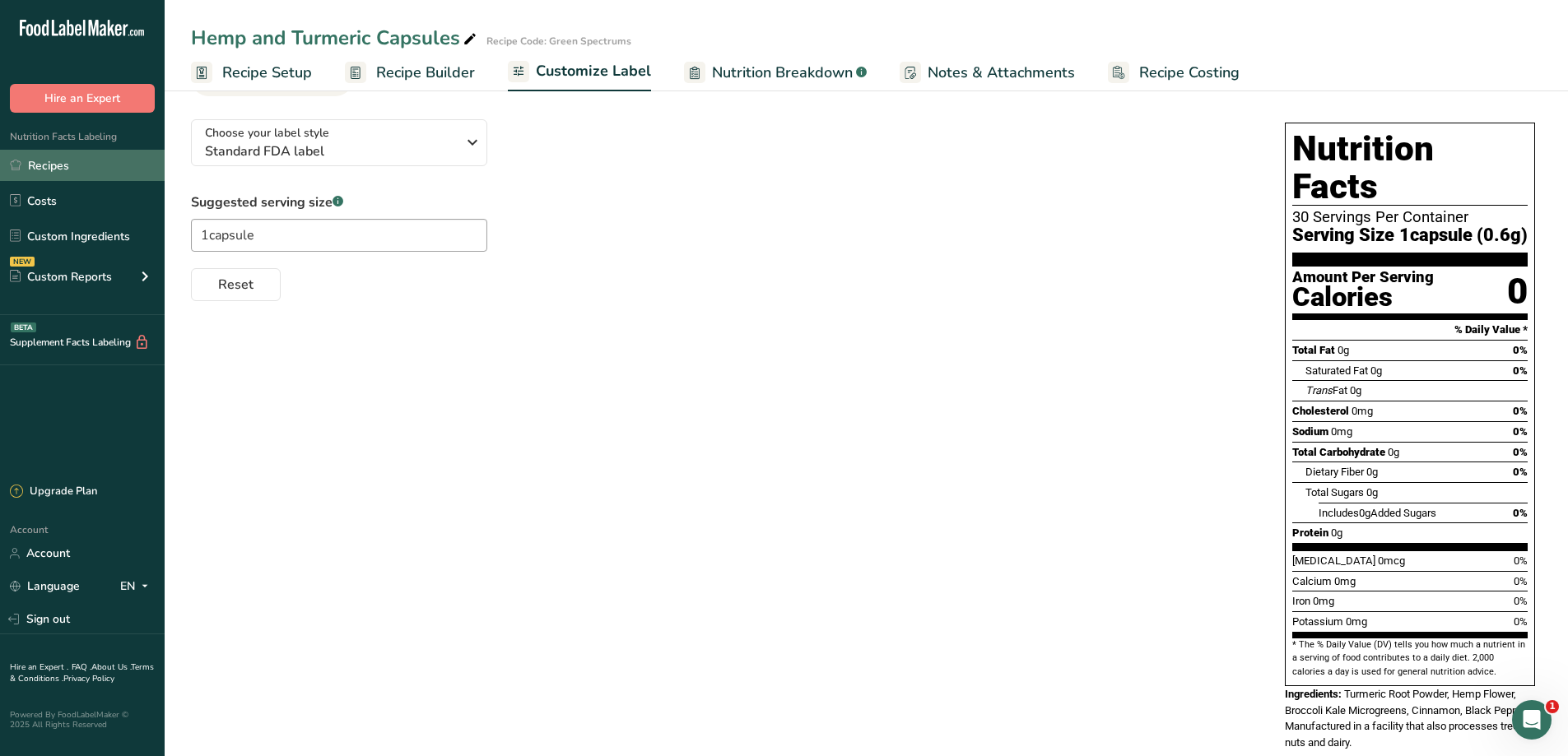
click at [45, 157] on link "Recipes" at bounding box center [82, 165] width 164 height 31
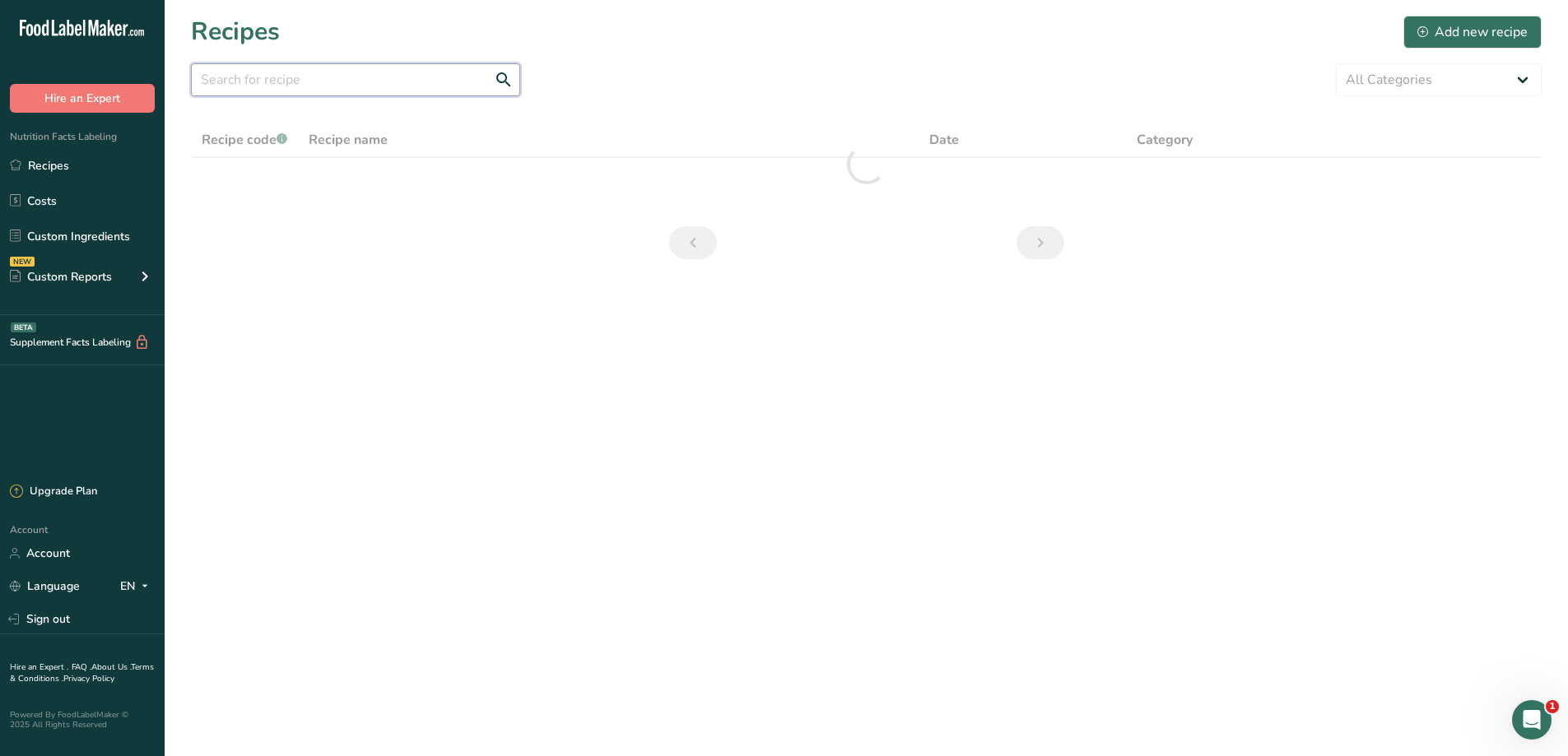
click at [329, 83] on input "text" at bounding box center [355, 80] width 329 height 33
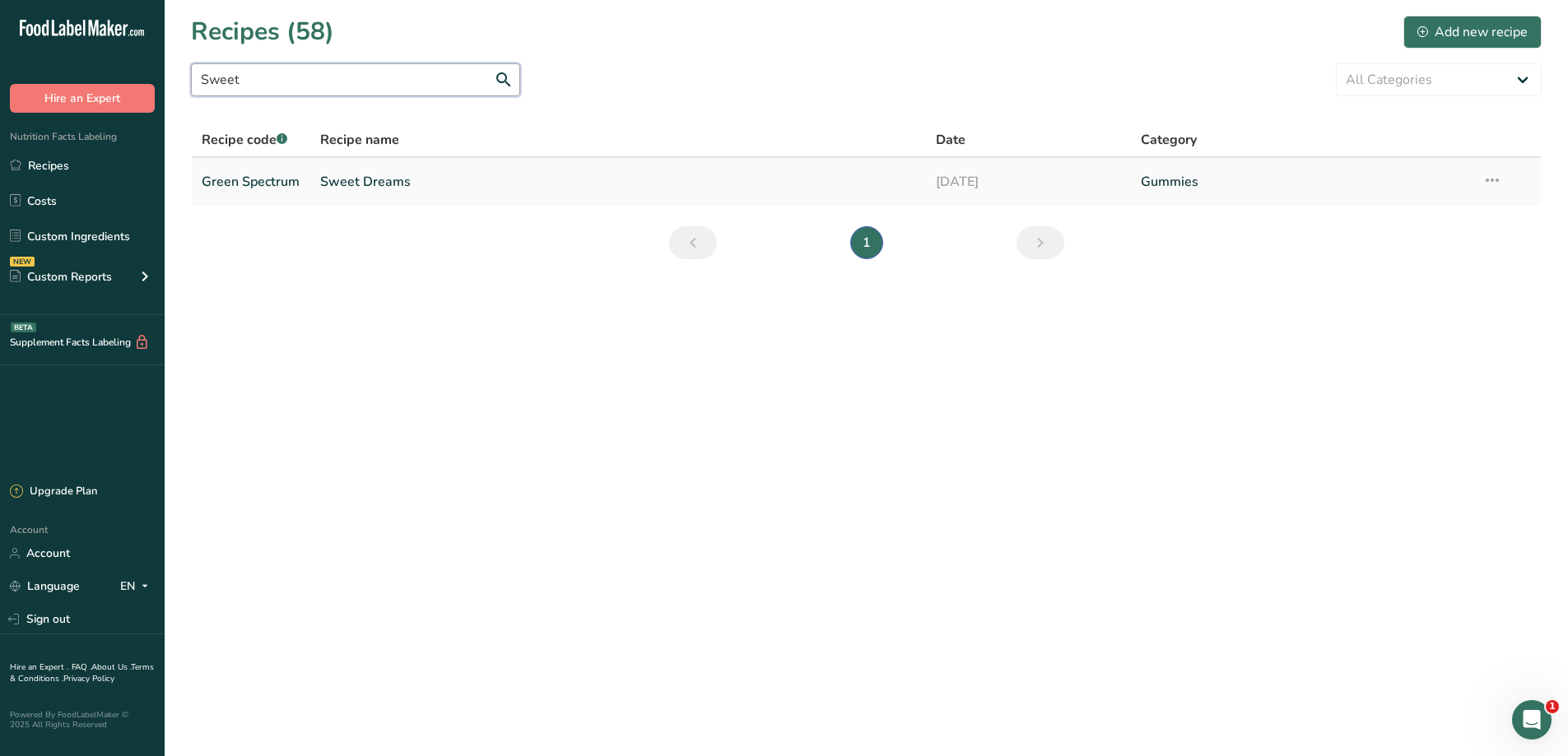
type input "Sweet"
click at [359, 188] on link "Sweet Dreams" at bounding box center [618, 181] width 595 height 34
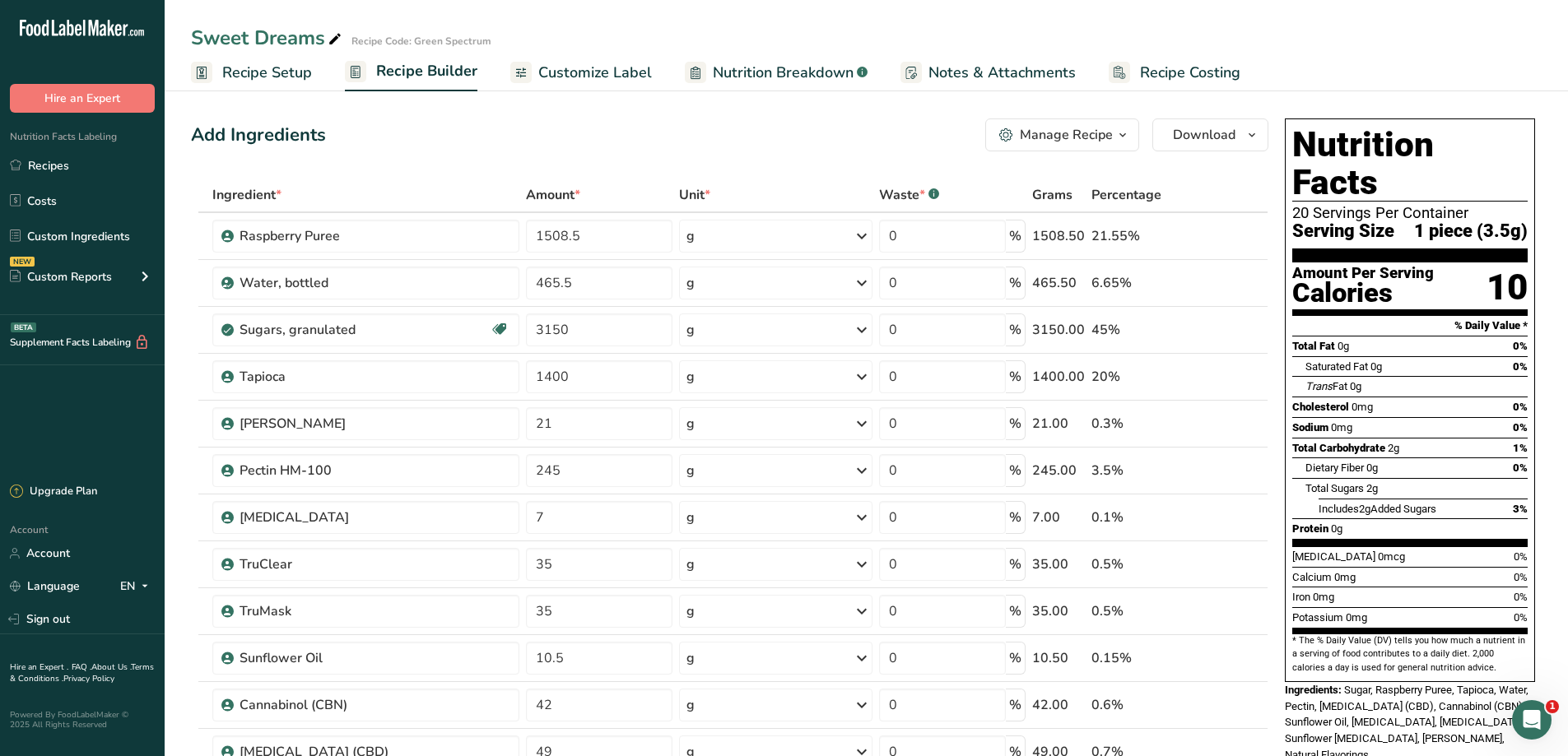
click at [812, 80] on span "Nutrition Breakdown" at bounding box center [783, 72] width 141 height 22
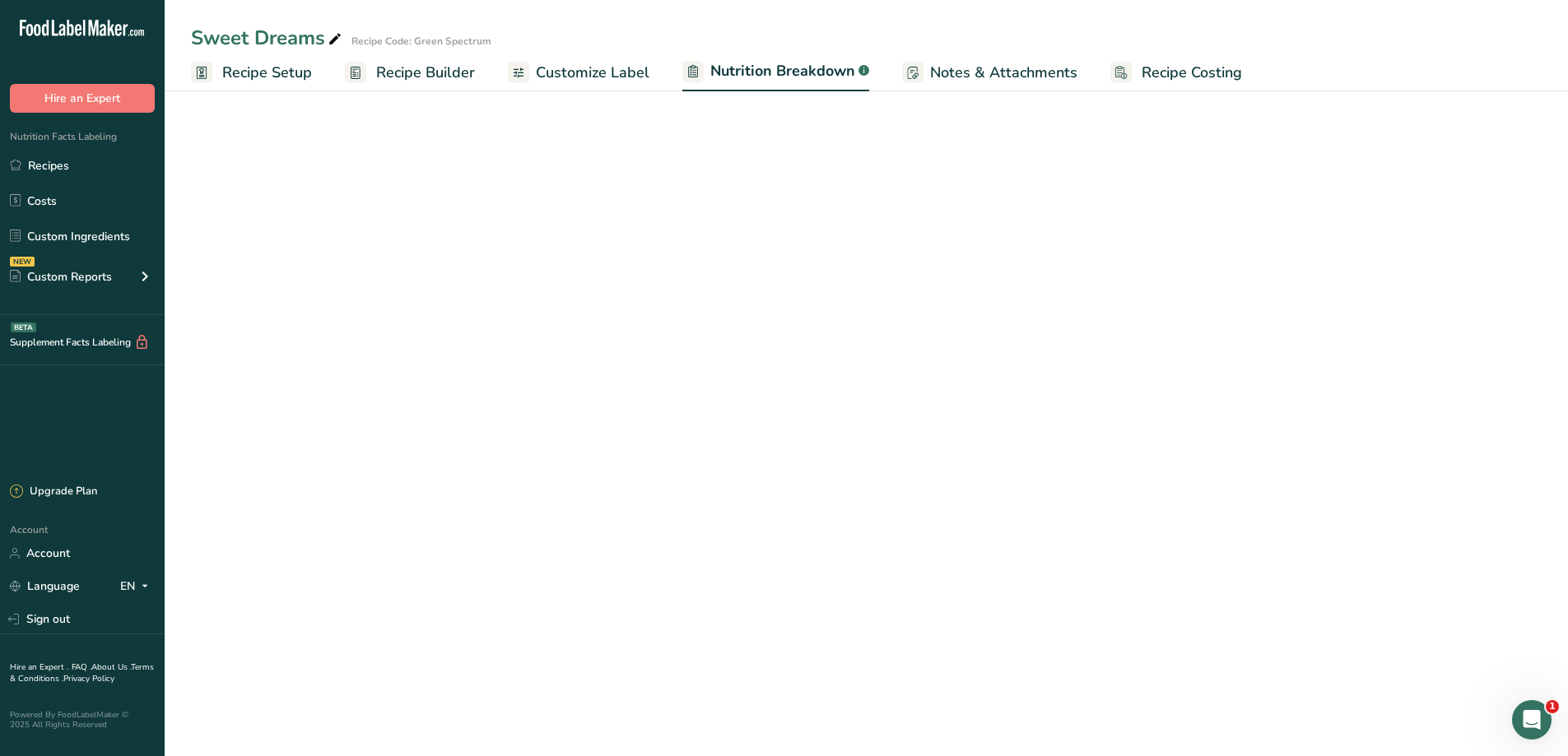
select select "Calories"
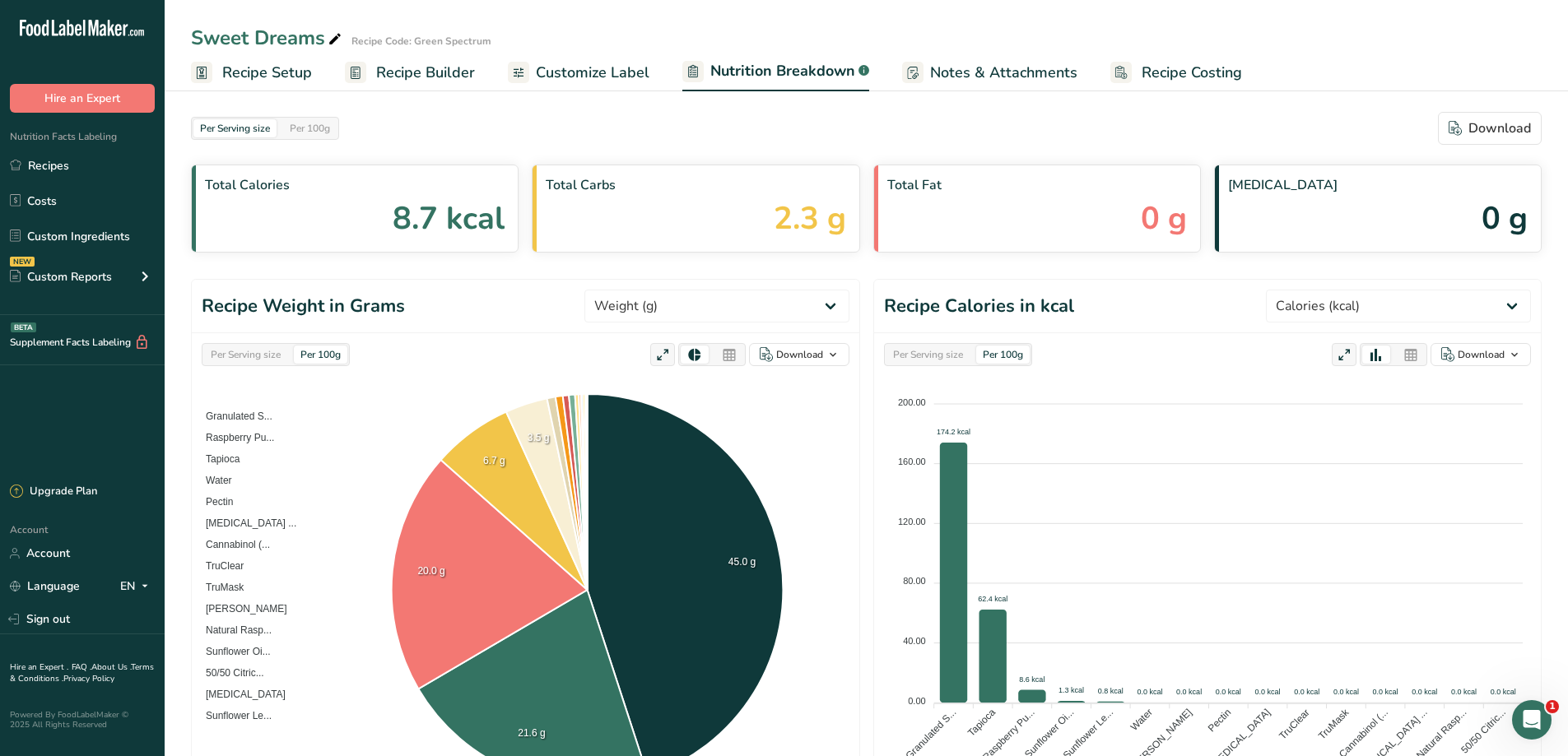
click at [581, 70] on span "Customize Label" at bounding box center [592, 72] width 113 height 22
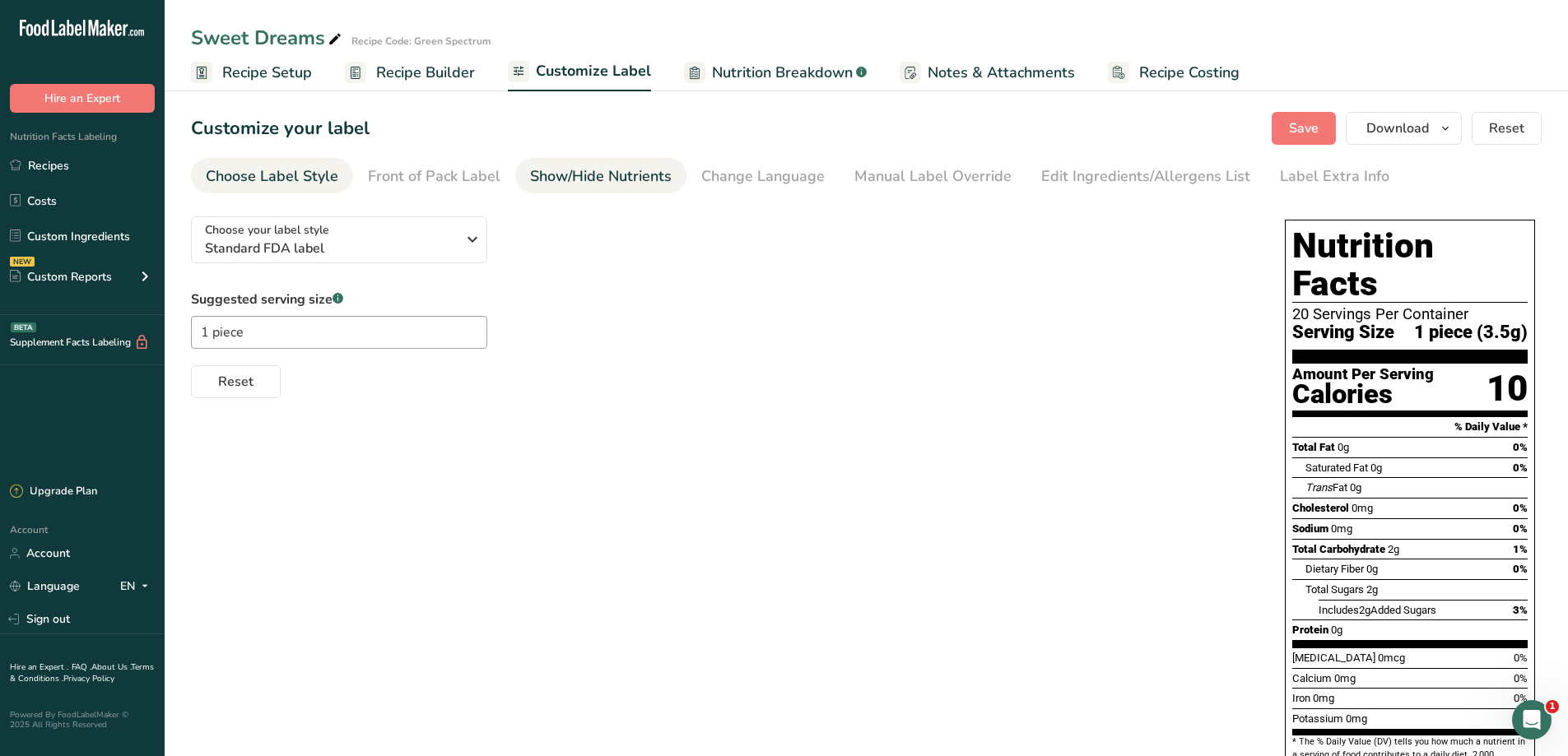
click at [629, 166] on div "Show/Hide Nutrients" at bounding box center [601, 176] width 142 height 22
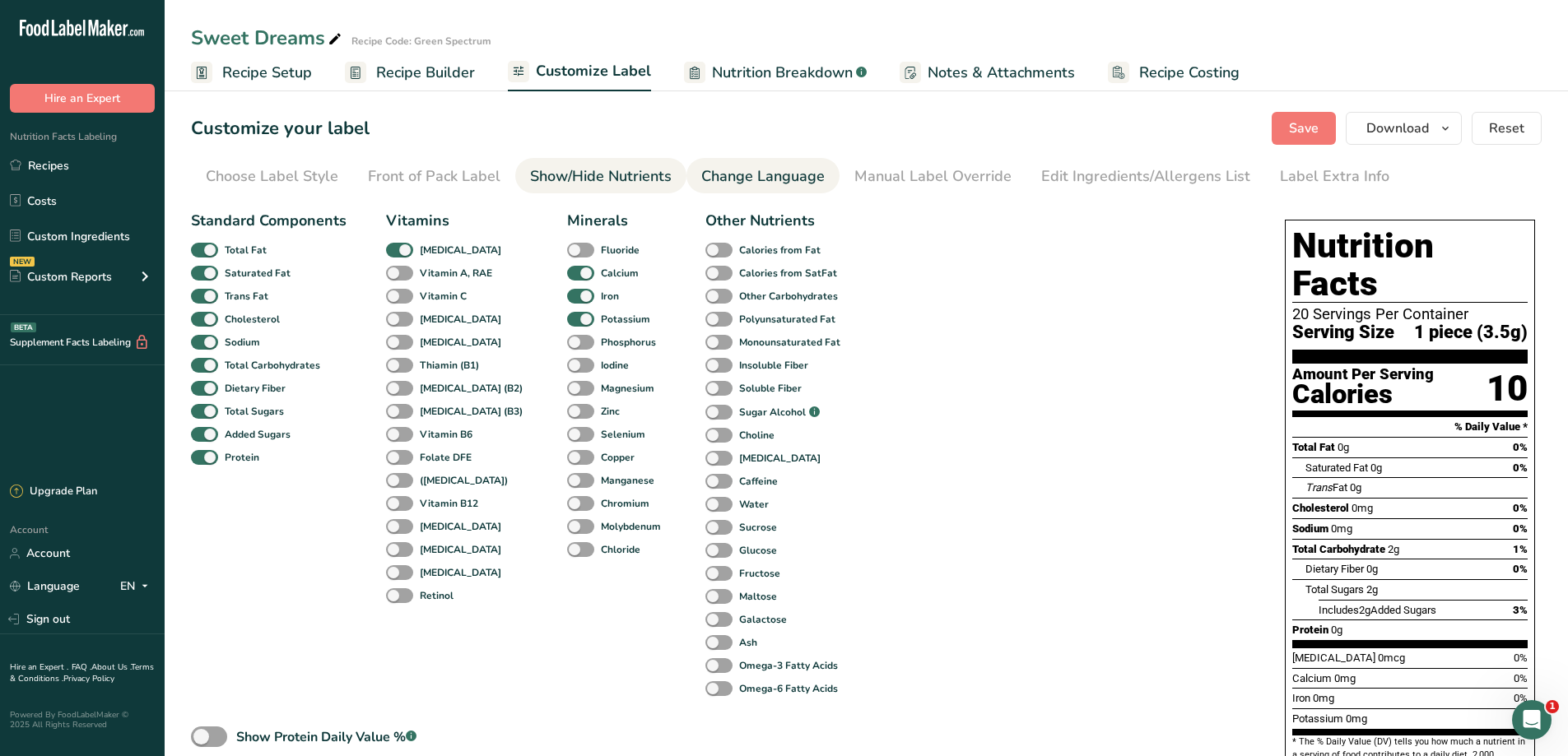
click at [763, 178] on div "Change Language" at bounding box center [763, 176] width 124 height 22
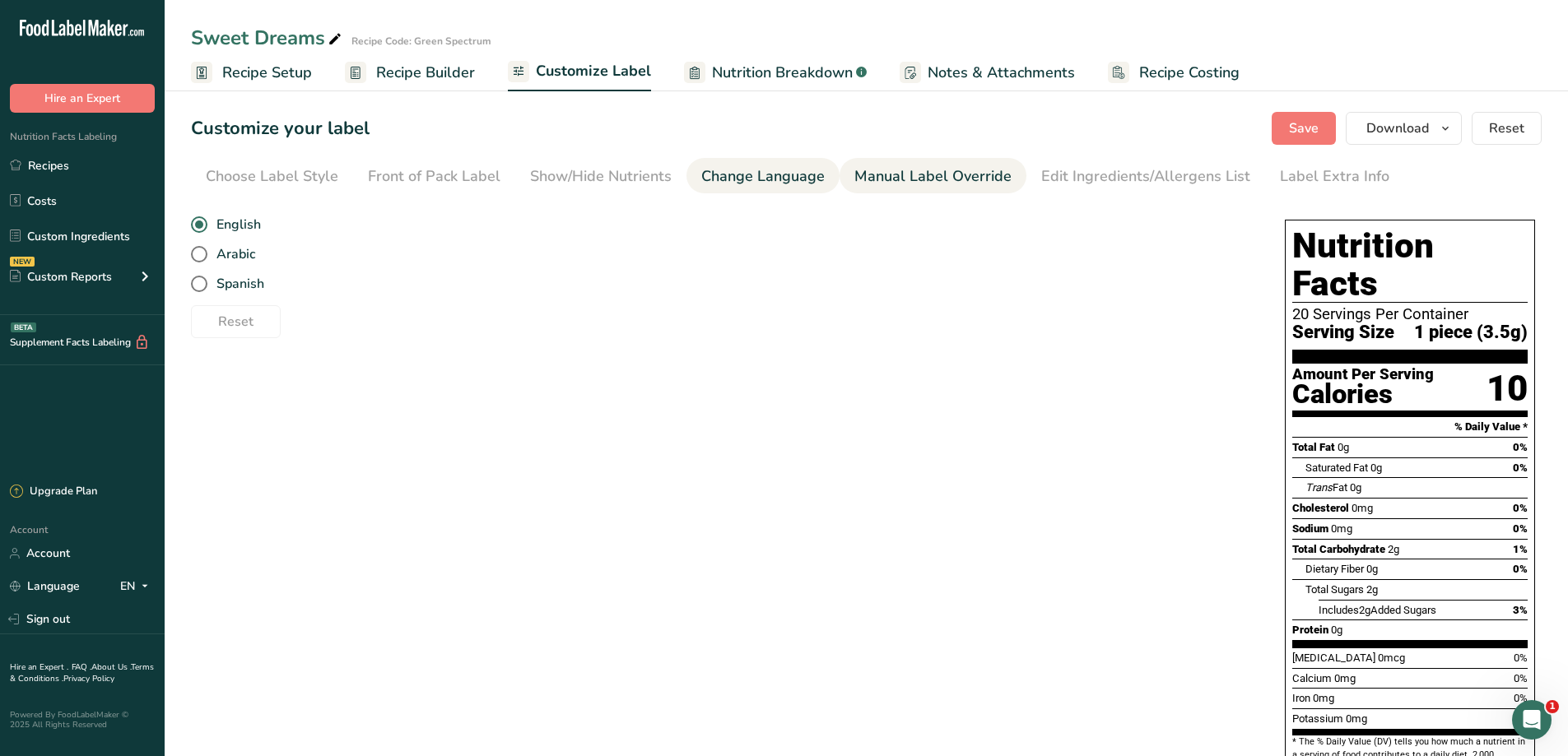
click at [930, 172] on div "Manual Label Override" at bounding box center [932, 176] width 157 height 22
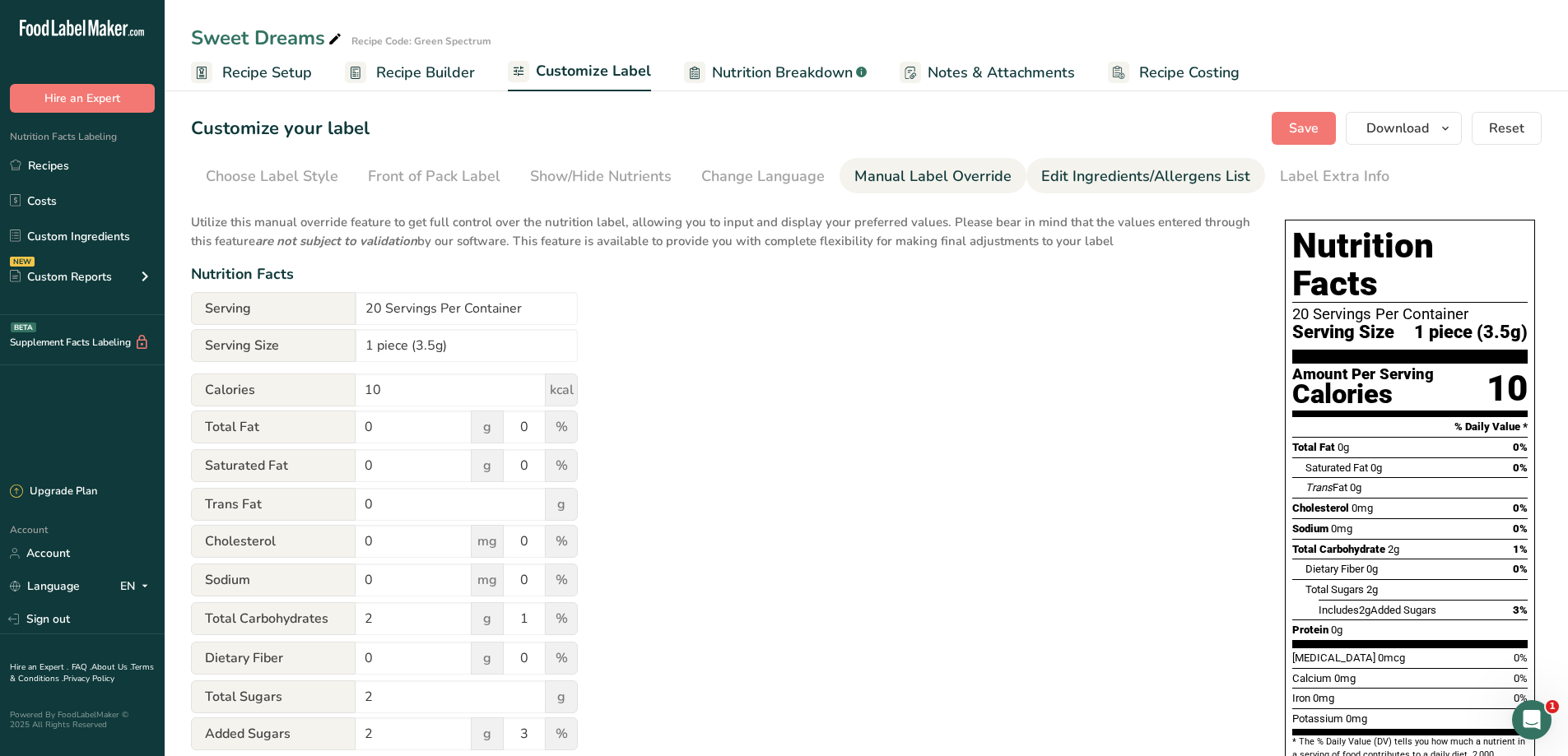
click at [1096, 171] on div "Edit Ingredients/Allergens List" at bounding box center [1145, 176] width 209 height 22
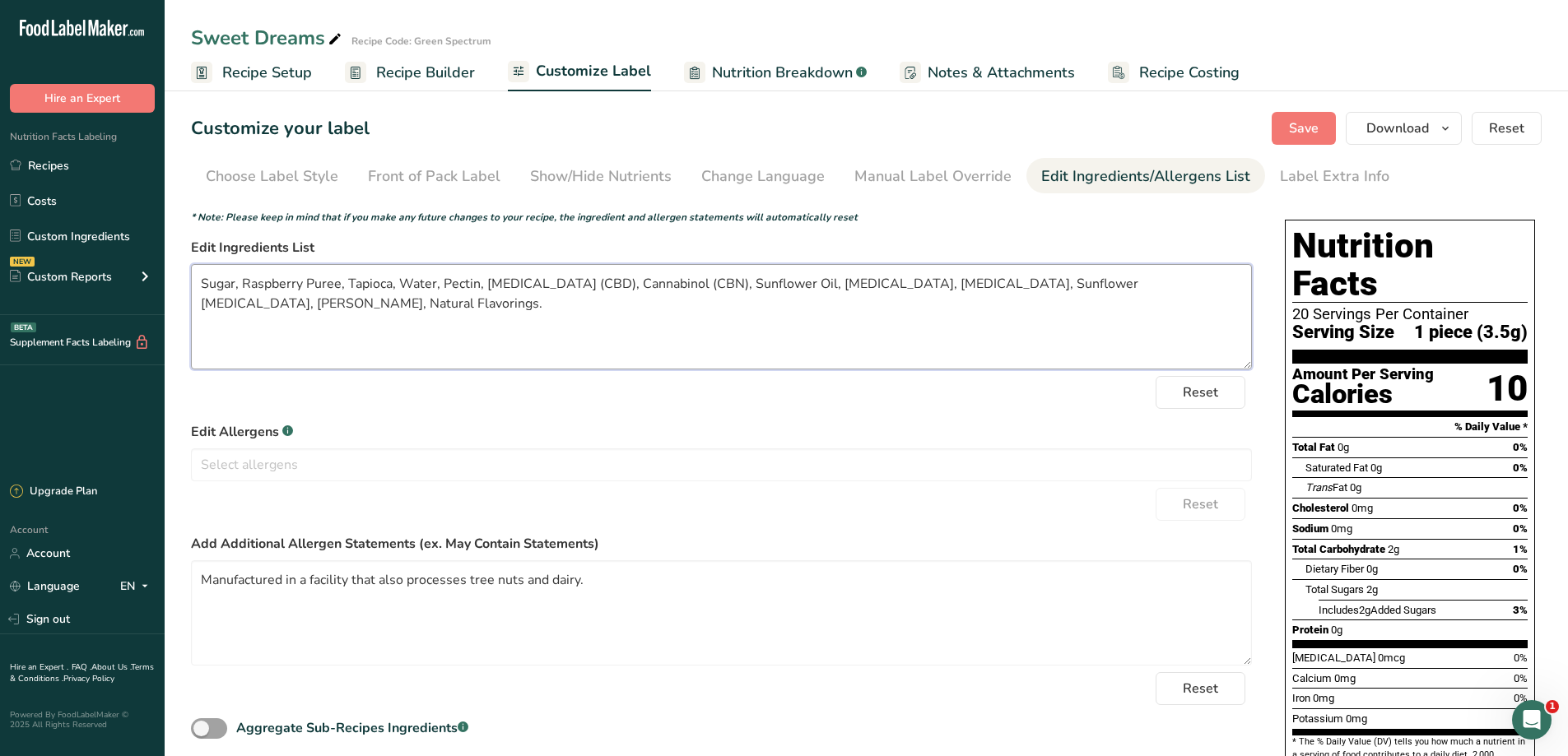
click at [1100, 282] on textarea "Sugar, Raspberry Puree, Tapioca, Water, Pectin, [MEDICAL_DATA] (CBD), Cannabino…" at bounding box center [721, 316] width 1061 height 105
click at [1101, 286] on textarea "Sugar, Raspberry Puree, Tapioca, Water, Pectin, [MEDICAL_DATA] (CBD), Cannabino…" at bounding box center [721, 316] width 1061 height 105
click at [1174, 289] on textarea "Sugar, Raspberry Puree, Tapioca, Water, Pectin, [MEDICAL_DATA] (CBD), Cannabino…" at bounding box center [721, 316] width 1061 height 105
click at [1185, 286] on textarea "Sugar, Raspberry Puree, Tapioca, Water, Pectin, [MEDICAL_DATA] (CBD), Cannabino…" at bounding box center [721, 316] width 1061 height 105
click at [227, 310] on textarea "Sugar, Raspberry Puree, Tapioca, Water, Pectin, [MEDICAL_DATA] (CBD), Cannabino…" at bounding box center [721, 316] width 1061 height 105
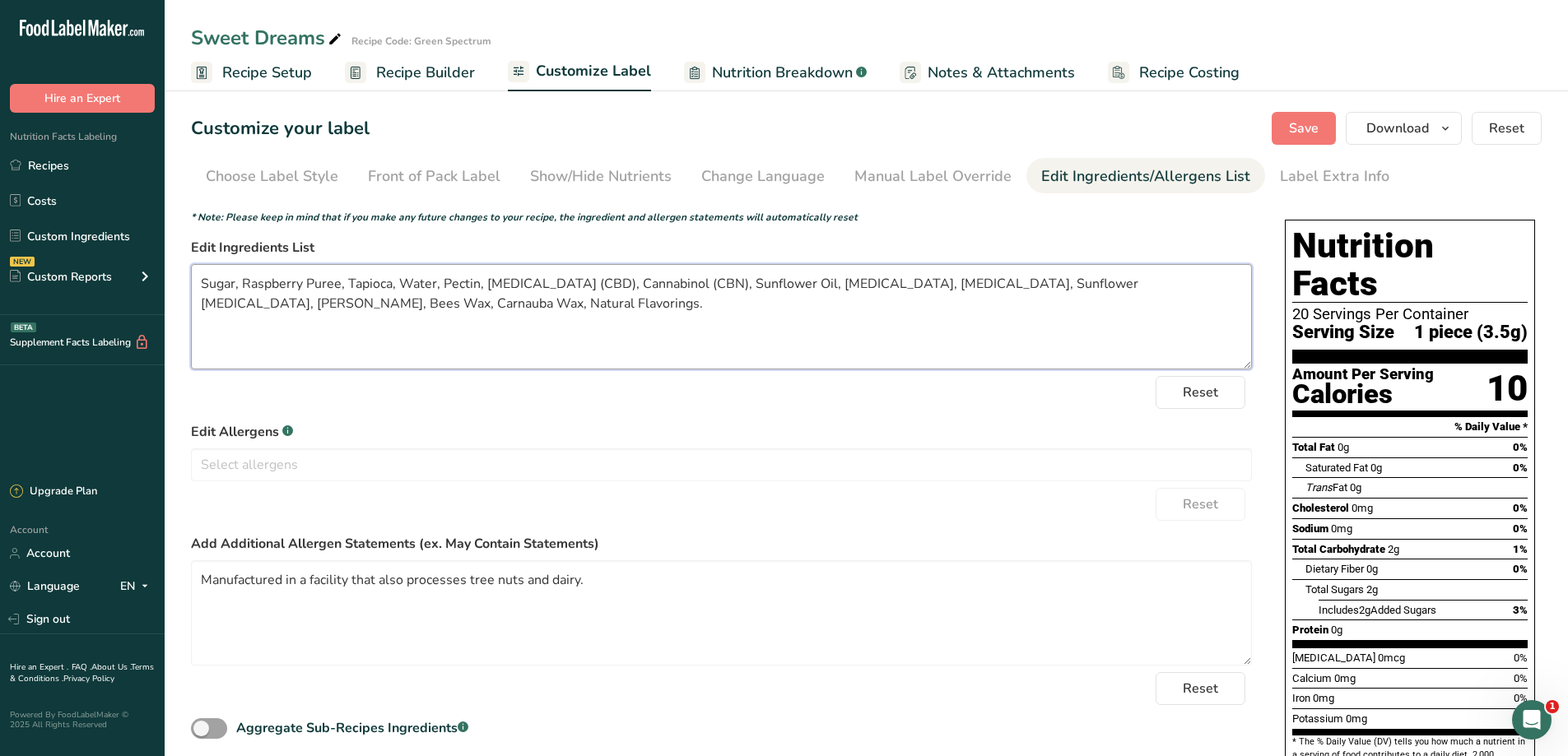
type textarea "Sugar, Raspberry Puree, Tapioca, Water, Pectin, [MEDICAL_DATA] (CBD), Cannabino…"
click at [927, 383] on div "Reset" at bounding box center [721, 392] width 1061 height 33
click at [1302, 121] on span "Save" at bounding box center [1303, 128] width 29 height 20
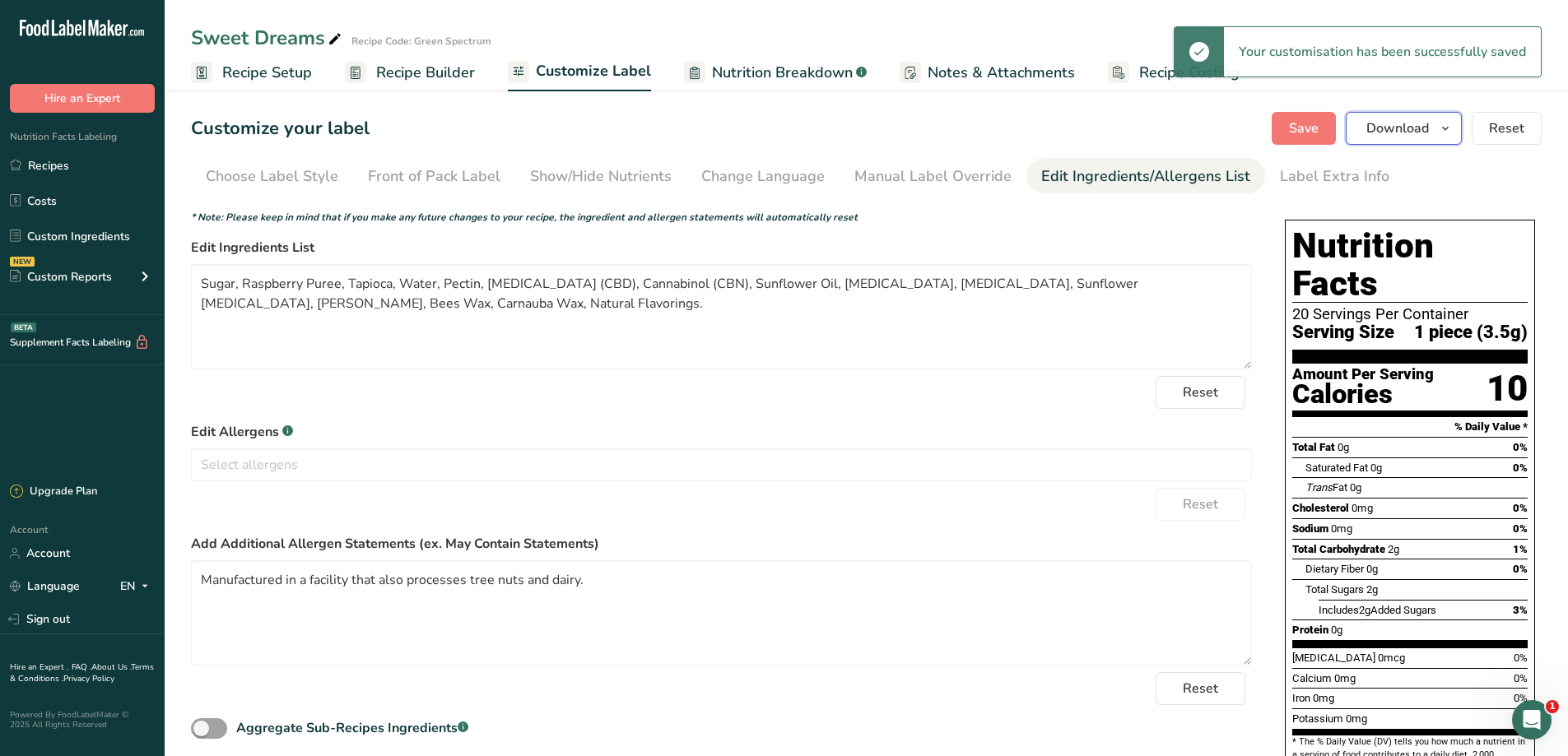
click at [1433, 138] on button "Download" at bounding box center [1404, 128] width 116 height 33
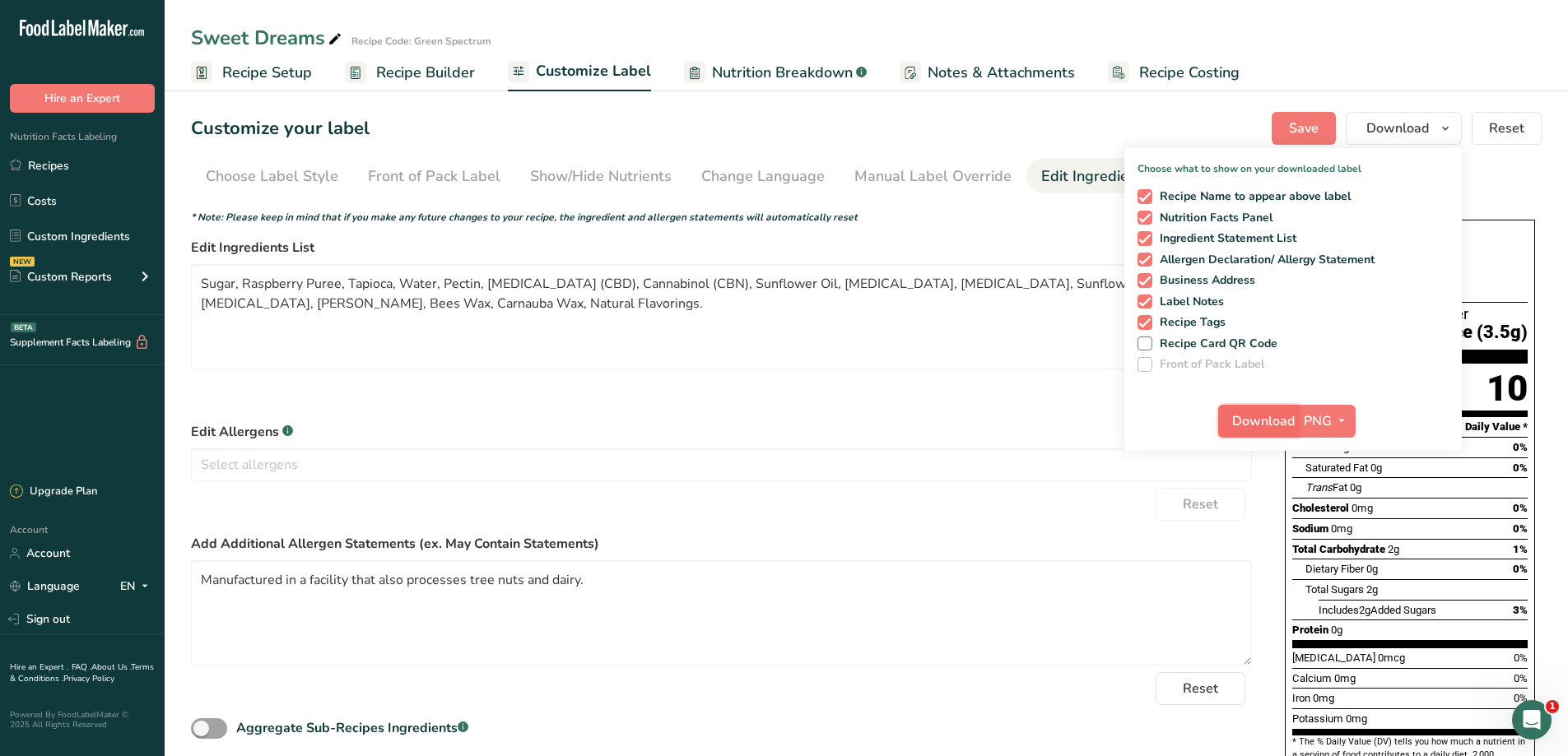
click at [1264, 422] on span "Download" at bounding box center [1263, 421] width 63 height 20
click at [76, 164] on link "Recipes" at bounding box center [82, 165] width 164 height 31
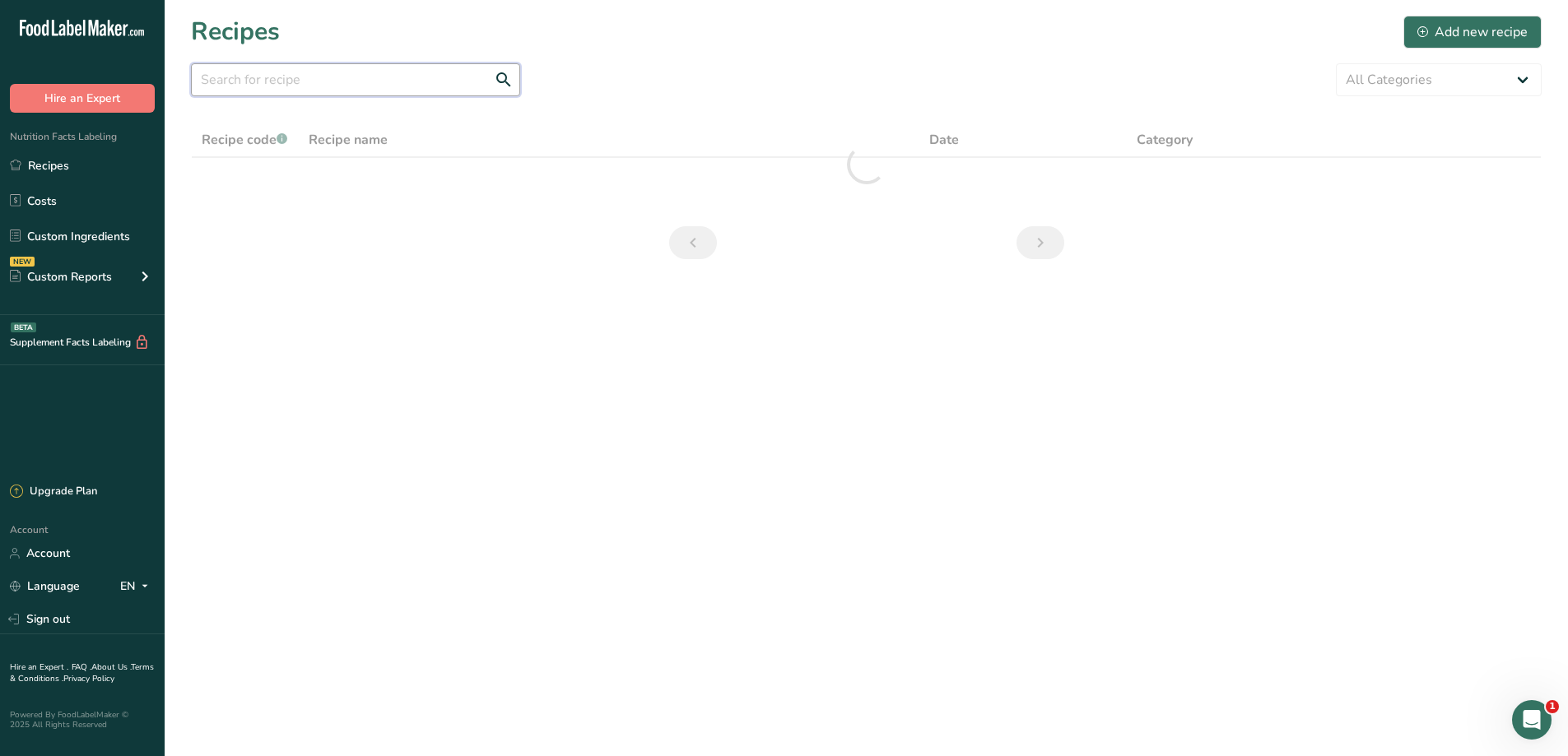
click at [441, 85] on input "text" at bounding box center [355, 80] width 329 height 33
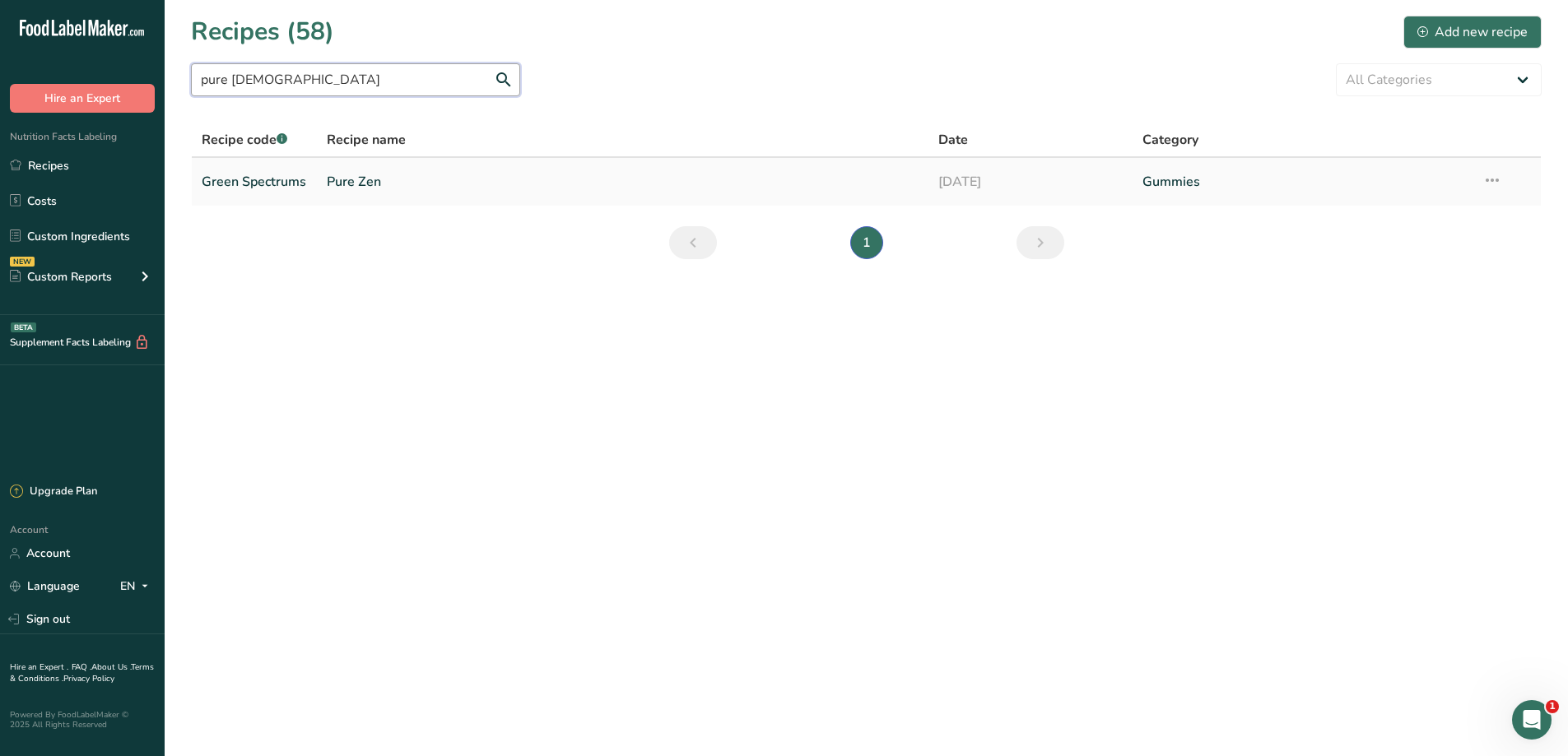
type input "pure [DEMOGRAPHIC_DATA]"
click at [310, 180] on td "Green Spectrums" at bounding box center [255, 181] width 125 height 47
click at [285, 186] on link "Green Spectrums" at bounding box center [254, 181] width 105 height 34
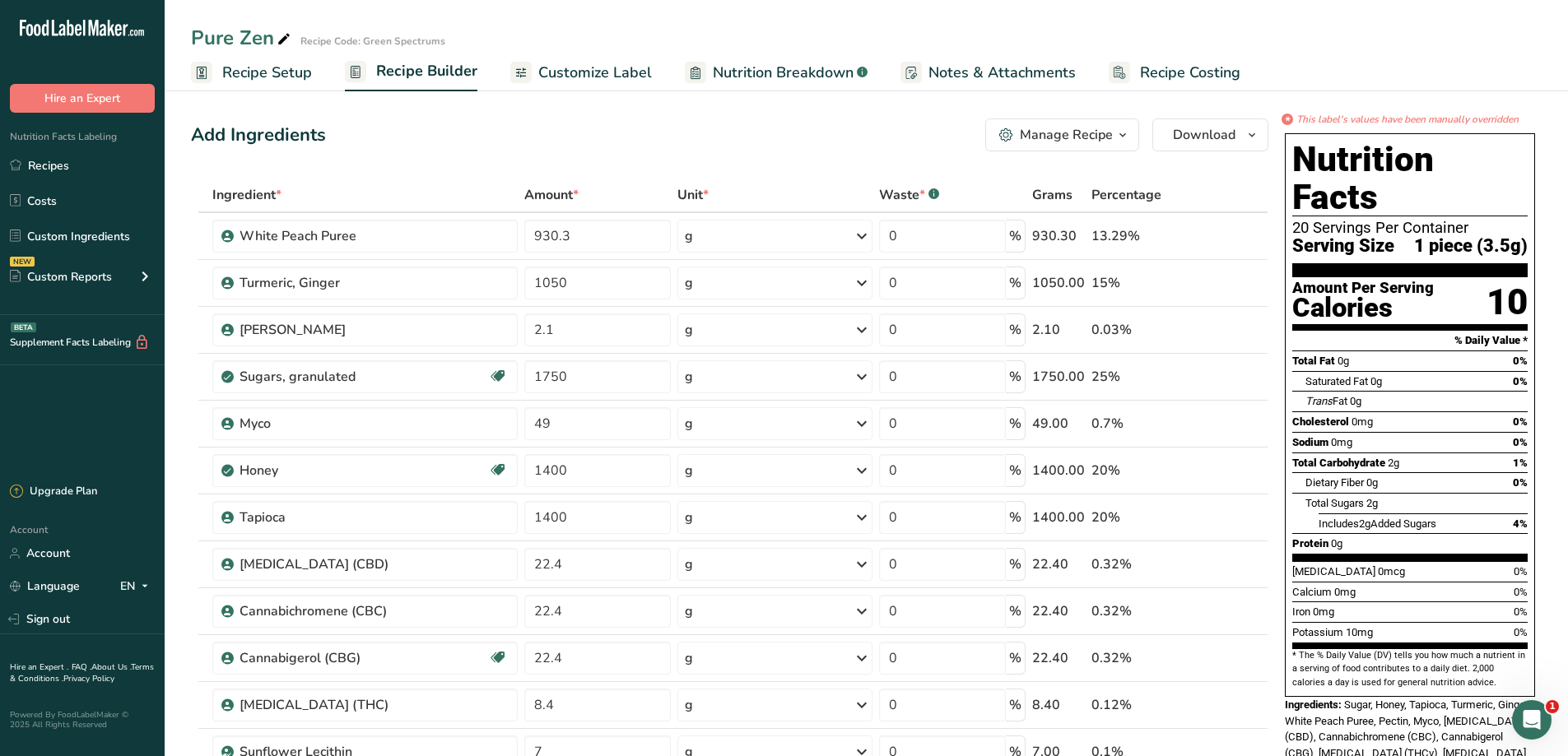
click at [568, 77] on span "Customize Label" at bounding box center [594, 72] width 113 height 22
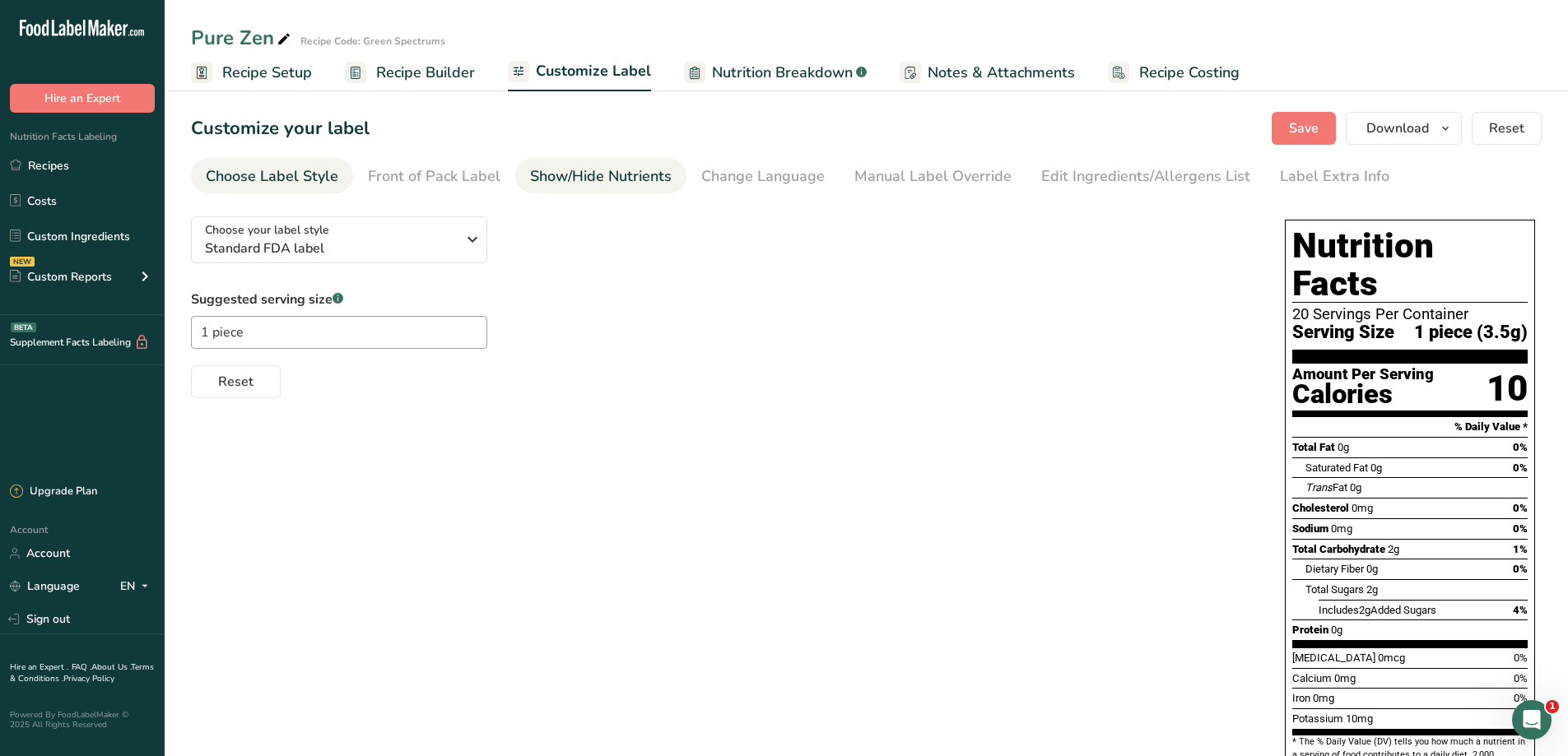
click at [646, 173] on div "Show/Hide Nutrients" at bounding box center [601, 176] width 142 height 22
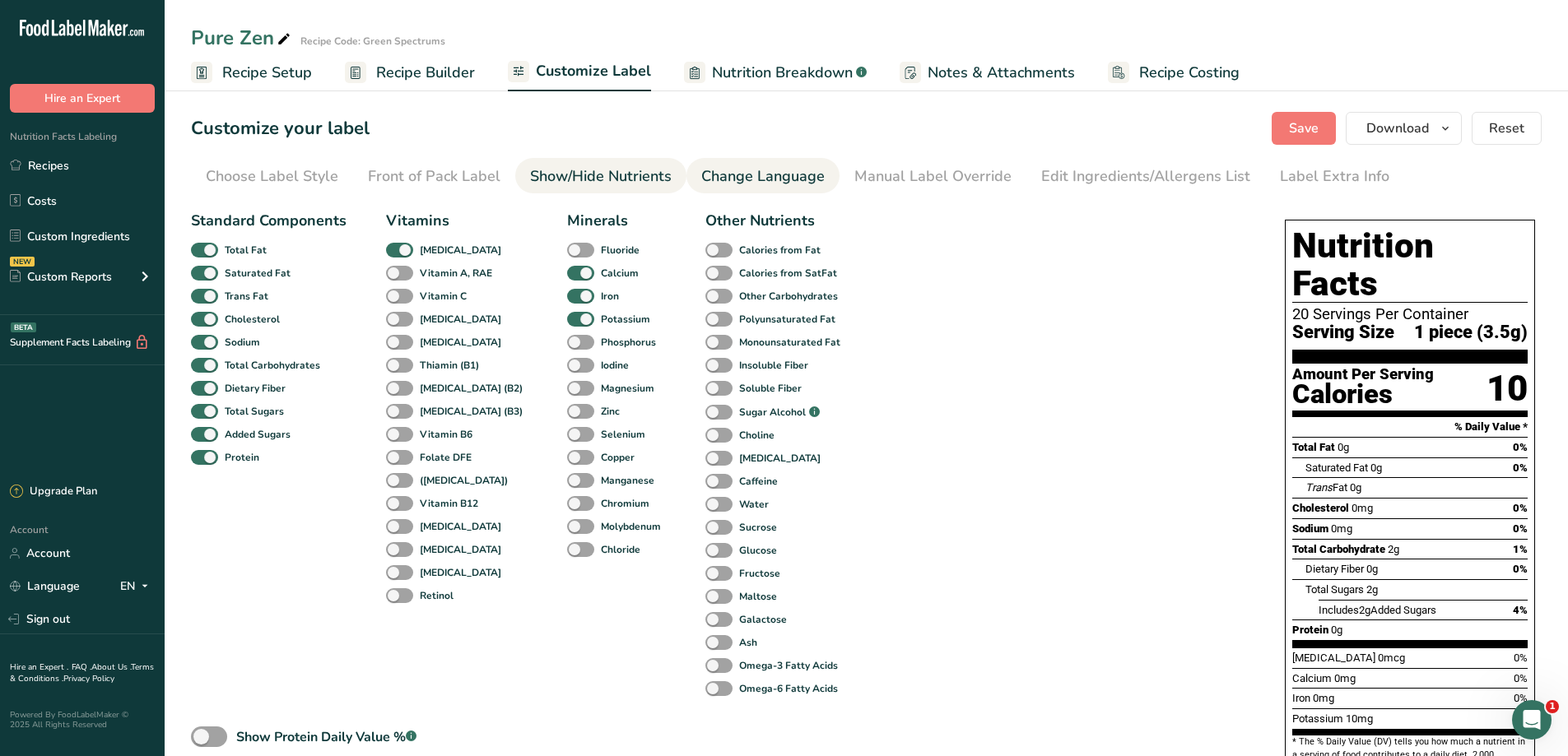
click at [730, 174] on div "Change Language" at bounding box center [763, 176] width 124 height 22
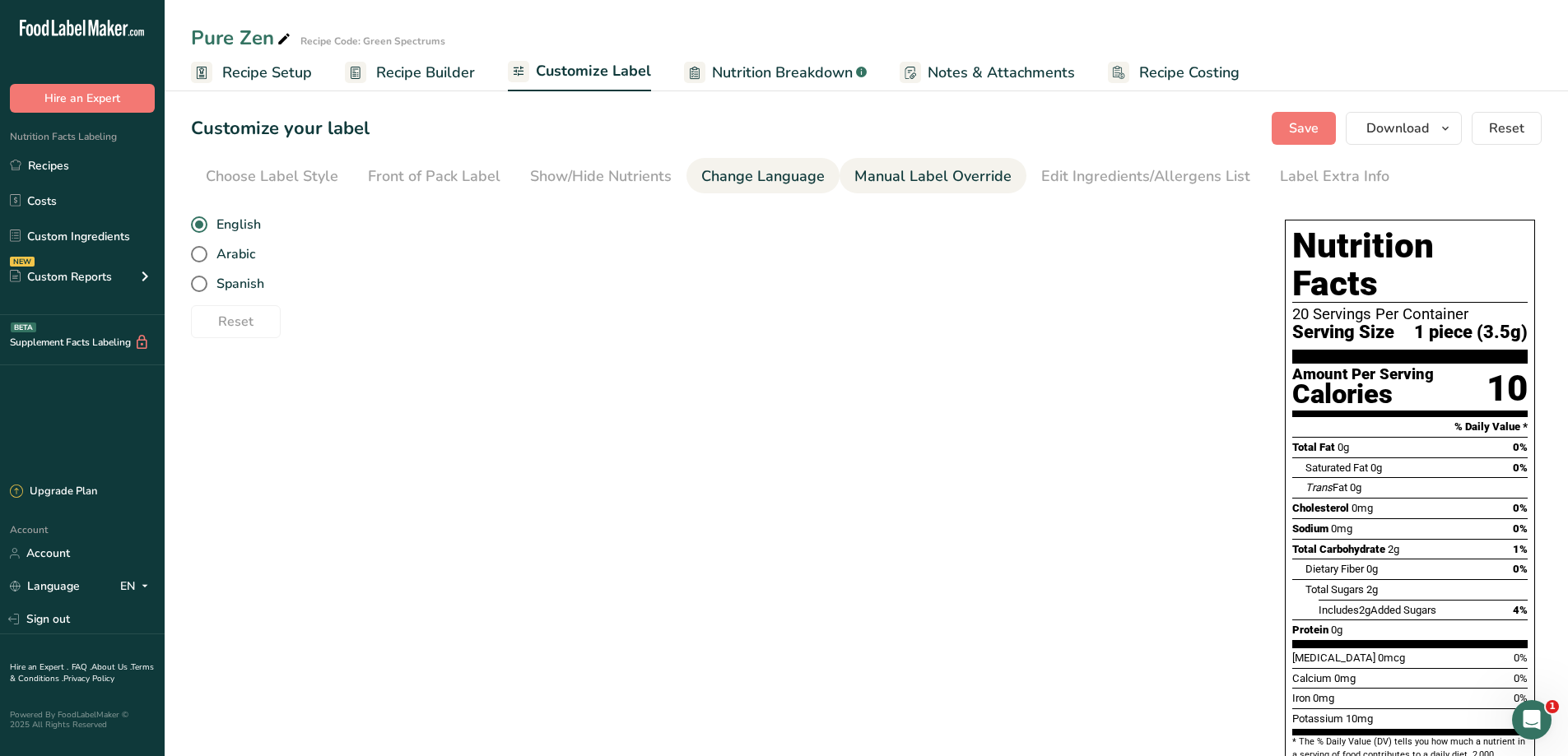
click at [886, 187] on link "Manual Label Override" at bounding box center [932, 176] width 157 height 37
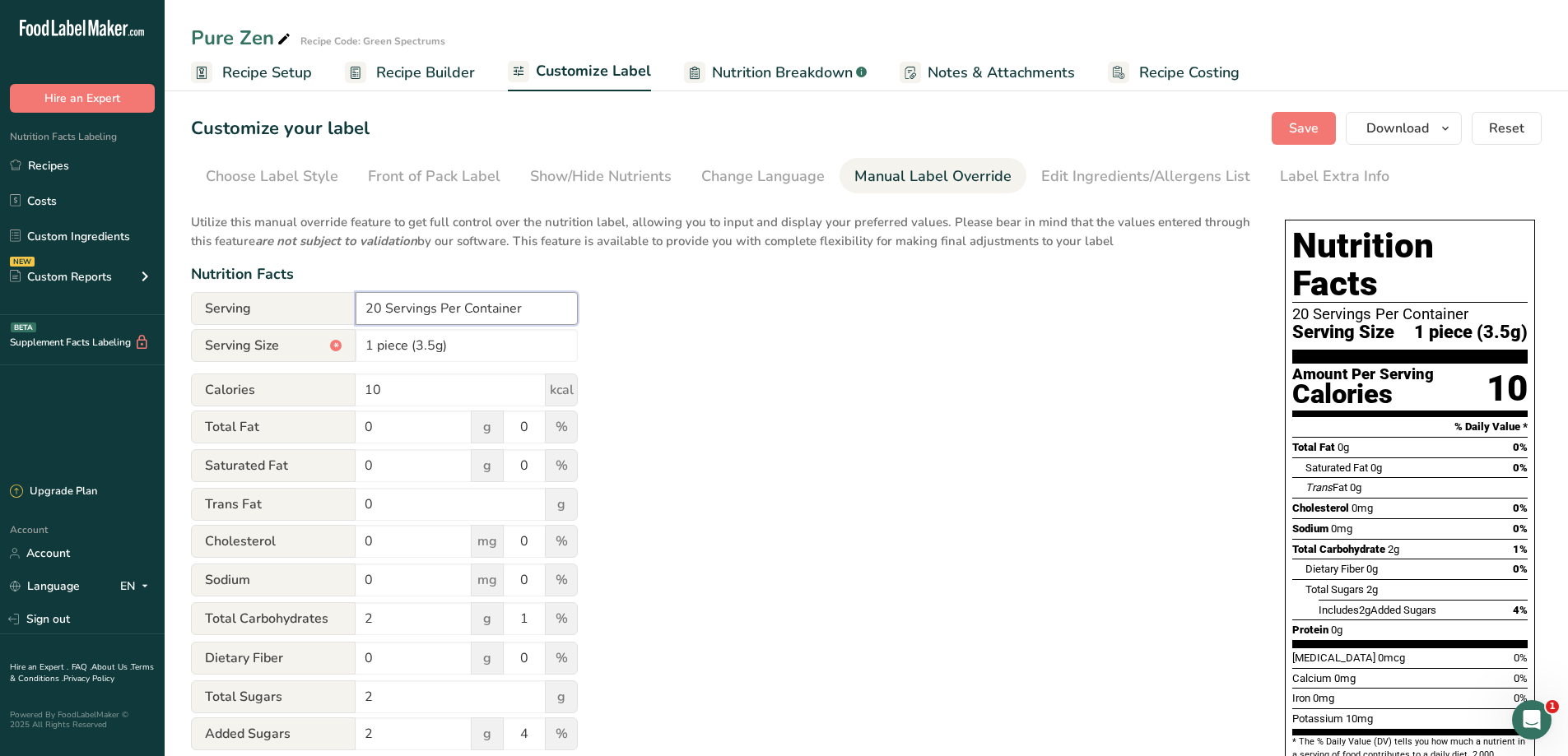
click at [382, 310] on input "20 Servings Per Container" at bounding box center [467, 308] width 222 height 33
type input "30 Servings Per Container"
click at [777, 316] on div "Utilize this manual override feature to get full control over the nutrition lab…" at bounding box center [721, 596] width 1061 height 787
click at [1110, 169] on div "Edit Ingredients/Allergens List" at bounding box center [1145, 176] width 209 height 22
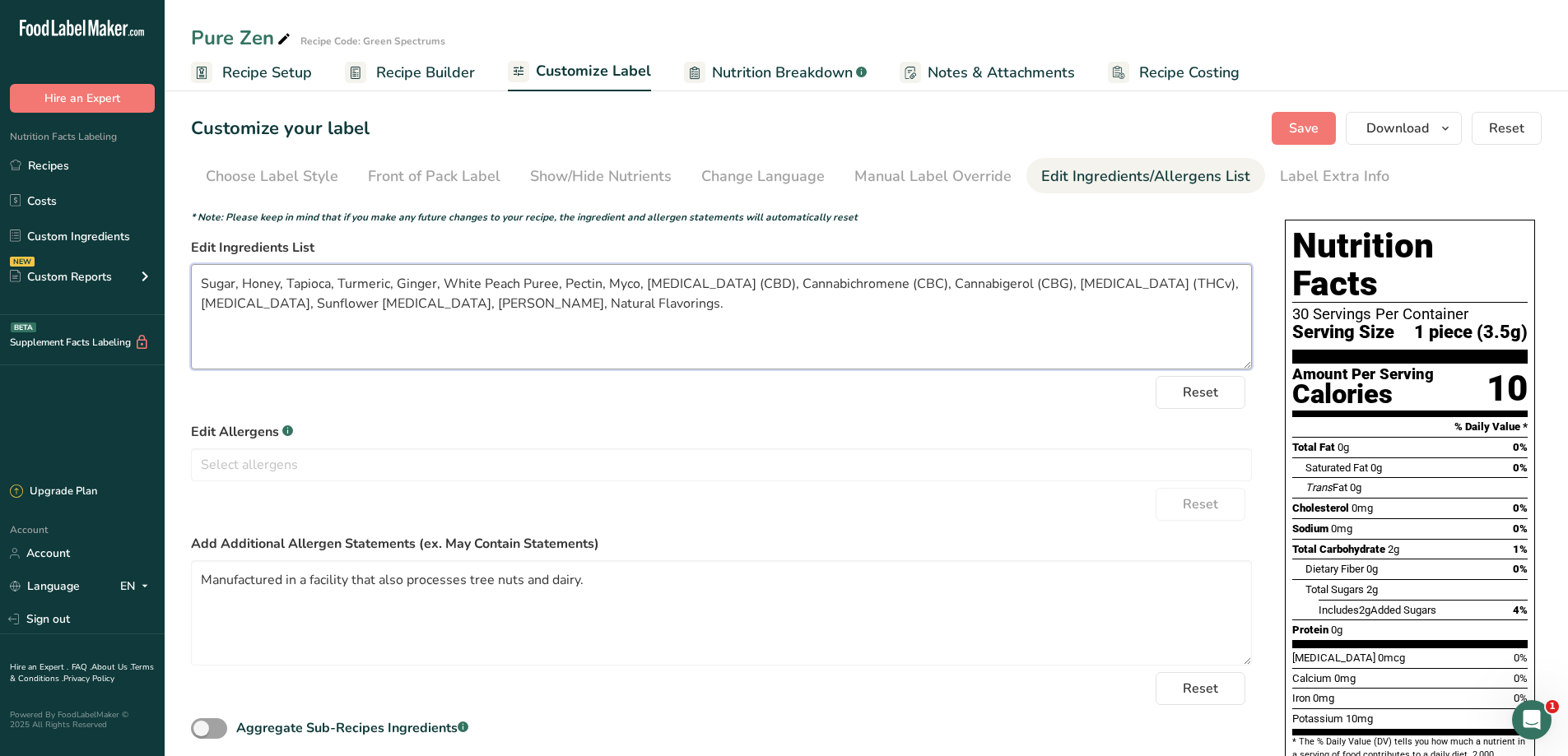
click at [435, 309] on textarea "Sugar, Honey, Tapioca, Turmeric, Ginger, White Peach Puree, Pectin, Myco, [MEDI…" at bounding box center [721, 316] width 1061 height 105
click at [684, 332] on textarea "Sugar, Honey, Tapioca, Turmeric, Ginger, White Peach Puree, Pectin, Myco, [MEDI…" at bounding box center [721, 316] width 1061 height 105
click at [715, 307] on textarea "Sugar, Honey, Tapioca, Turmeric, Ginger, White Peach Puree, Pectin, Myco, [MEDI…" at bounding box center [721, 316] width 1061 height 105
type textarea "Sugar, Honey, Tapioca, Turmeric, Ginger, White Peach Puree, Pectin, Myco, [MEDI…"
click at [1323, 125] on button "Save" at bounding box center [1304, 128] width 65 height 33
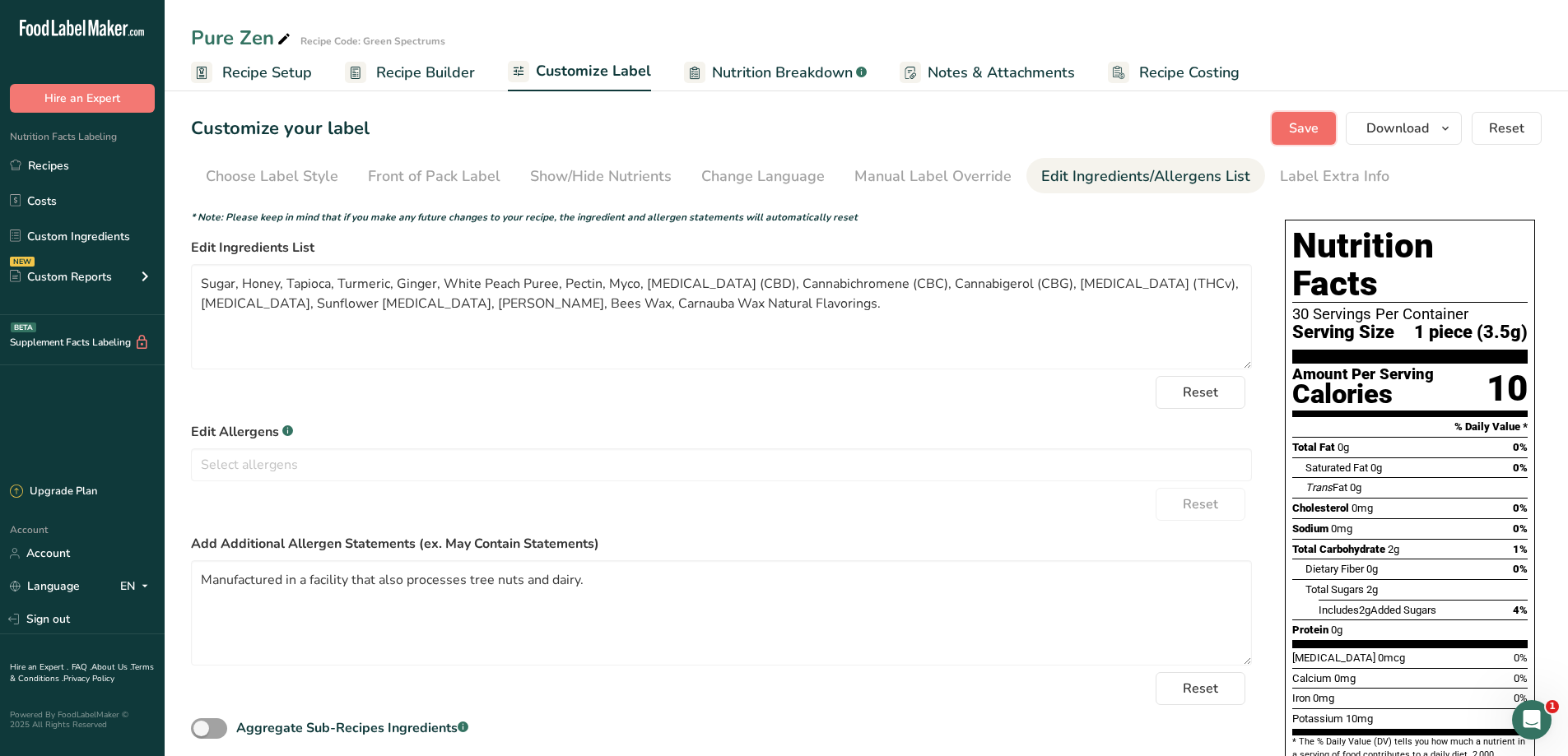
click at [1291, 135] on span "Save" at bounding box center [1303, 128] width 29 height 20
click at [1397, 136] on span "Download" at bounding box center [1397, 128] width 63 height 20
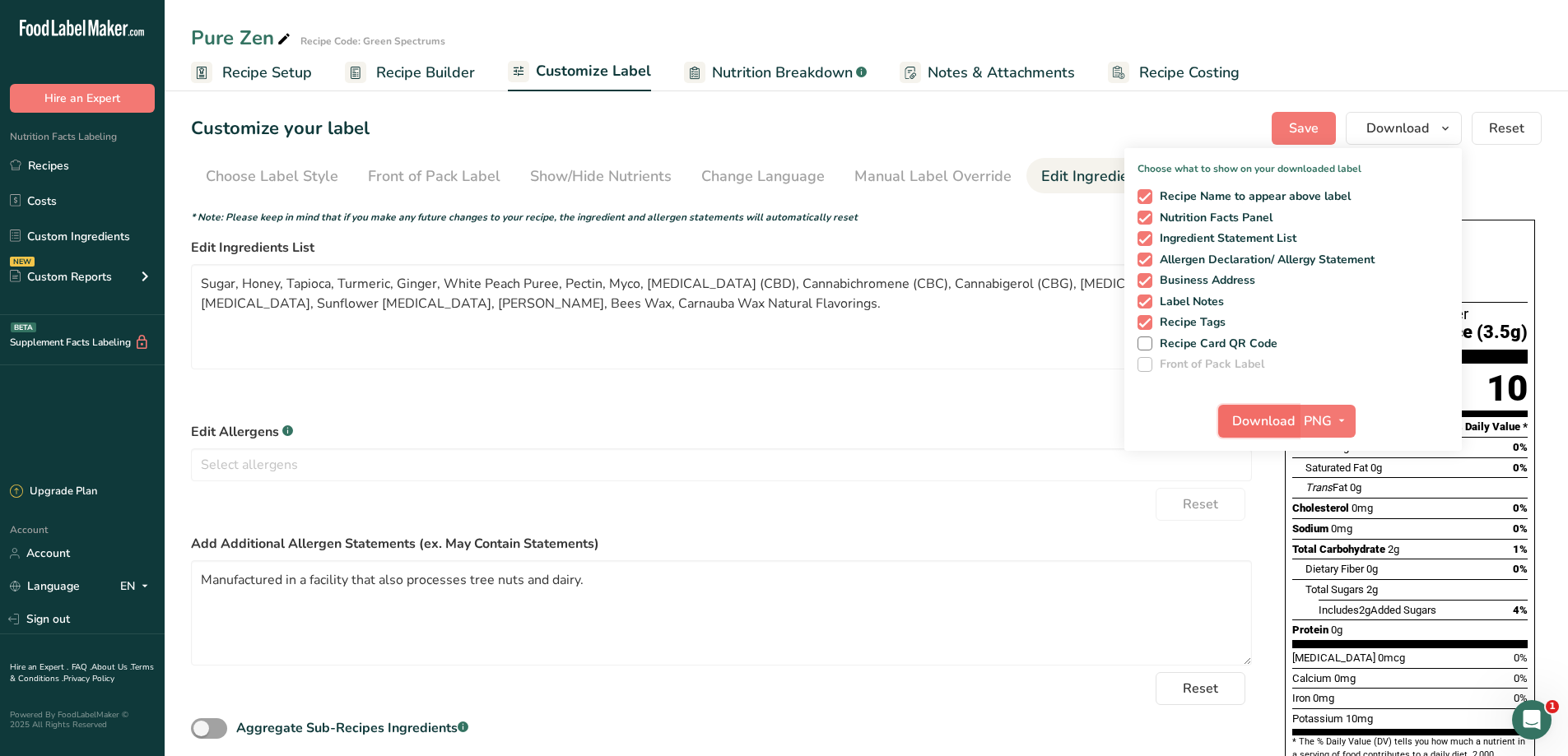
click at [1282, 425] on span "Download" at bounding box center [1263, 421] width 63 height 20
click at [83, 166] on link "Recipes" at bounding box center [82, 165] width 164 height 31
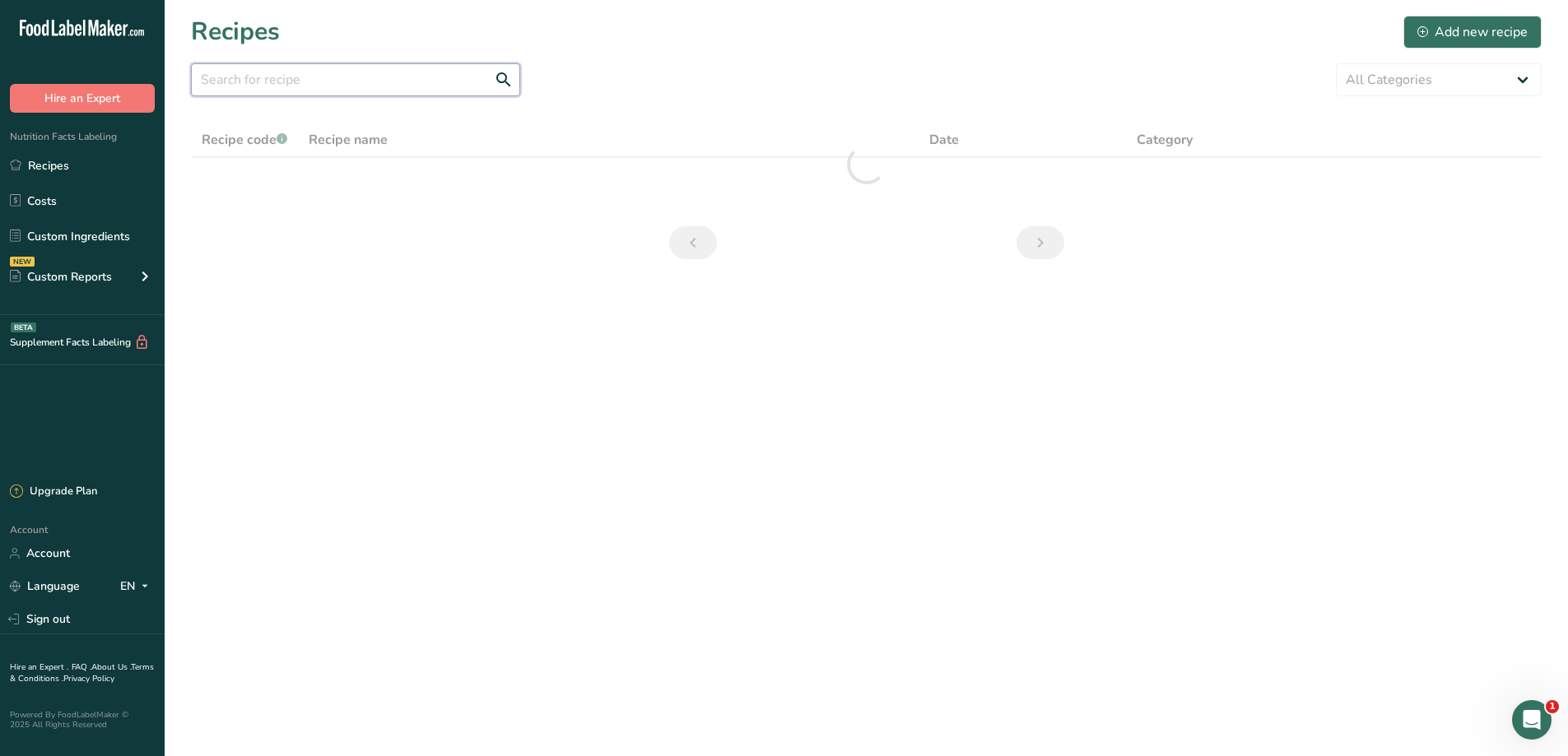
click at [285, 88] on input "text" at bounding box center [355, 80] width 329 height 33
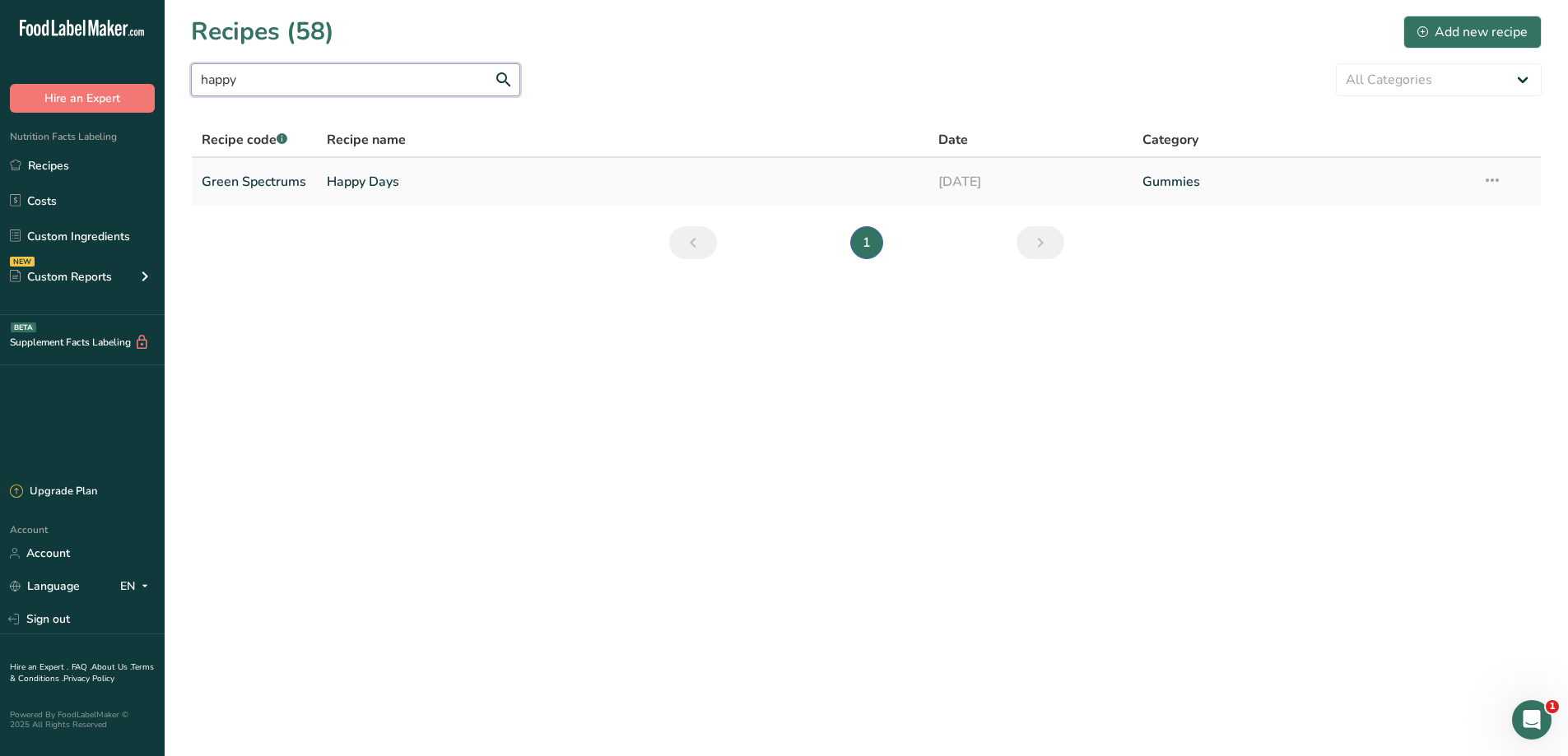
type input "happy"
click at [329, 182] on link "Happy Days" at bounding box center [622, 181] width 592 height 34
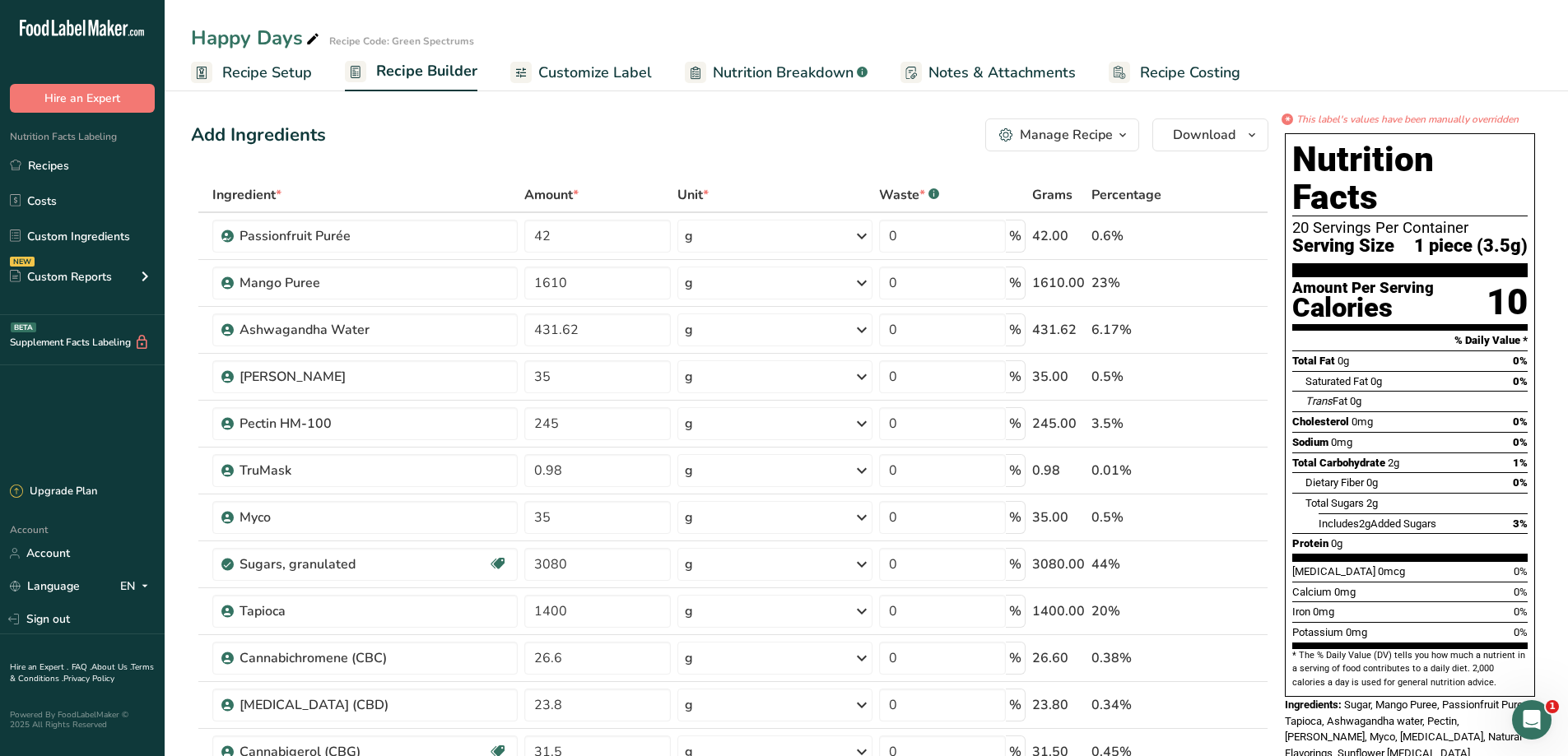
click at [755, 77] on span "Nutrition Breakdown" at bounding box center [783, 72] width 141 height 22
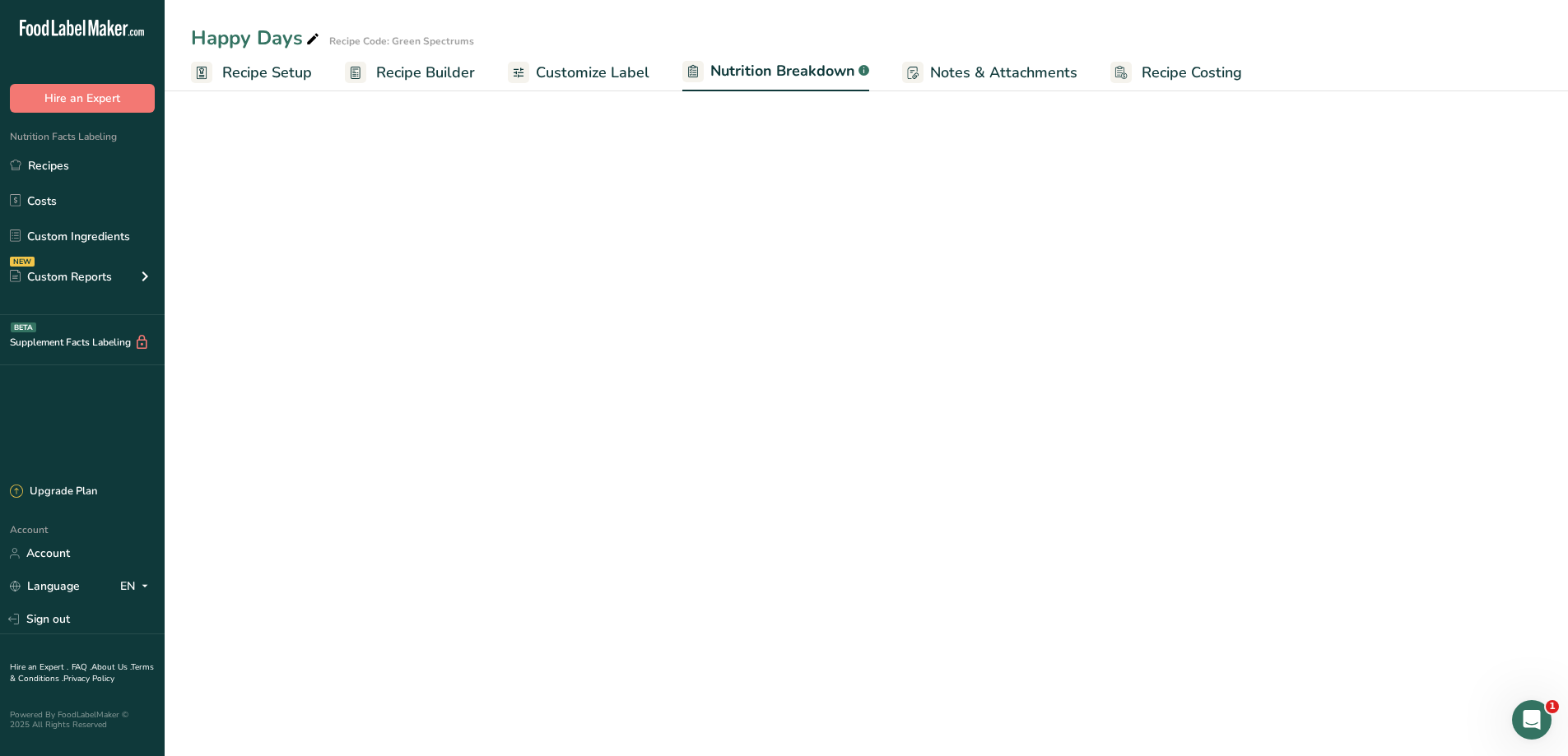
select select "Calories"
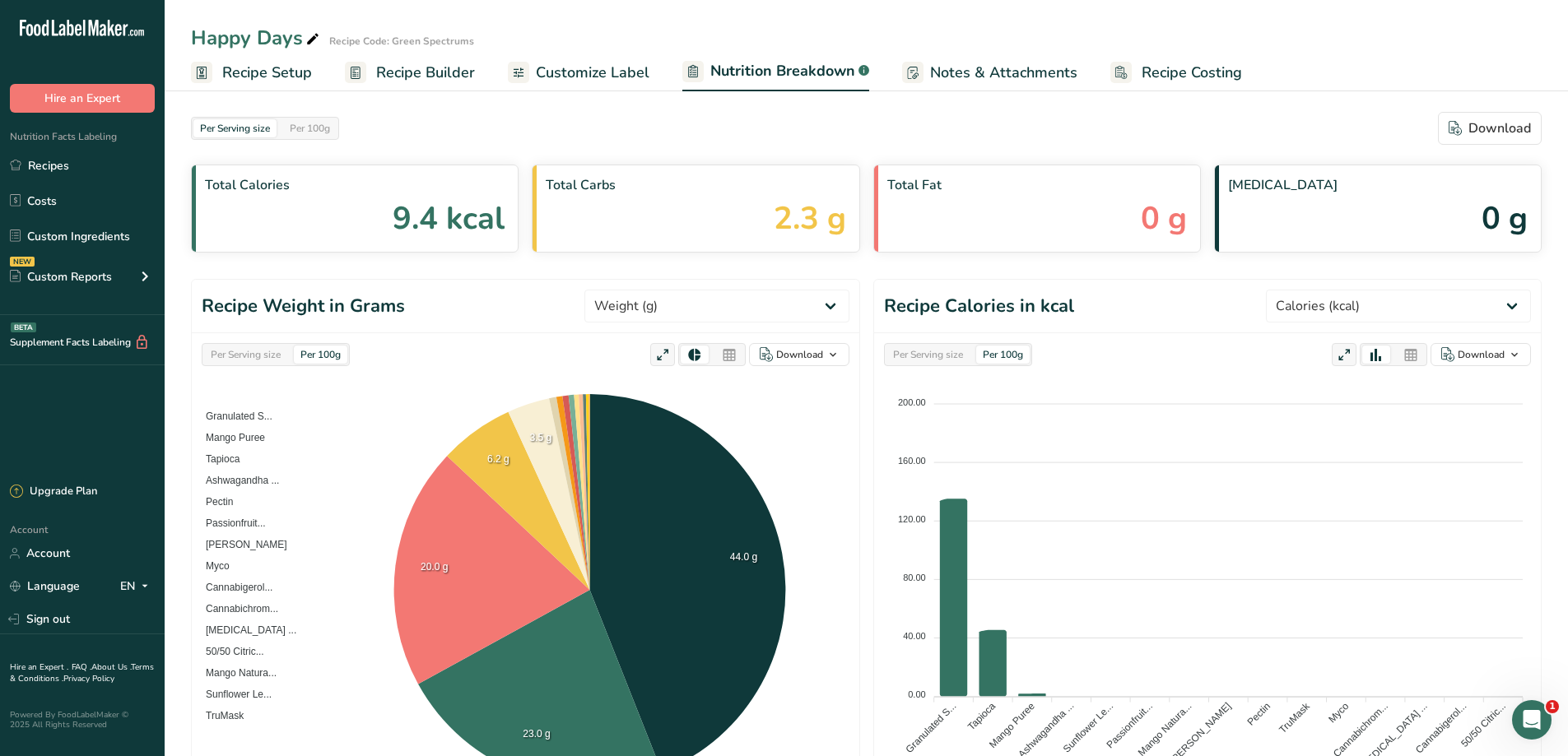
click at [567, 77] on span "Customize Label" at bounding box center [592, 72] width 113 height 22
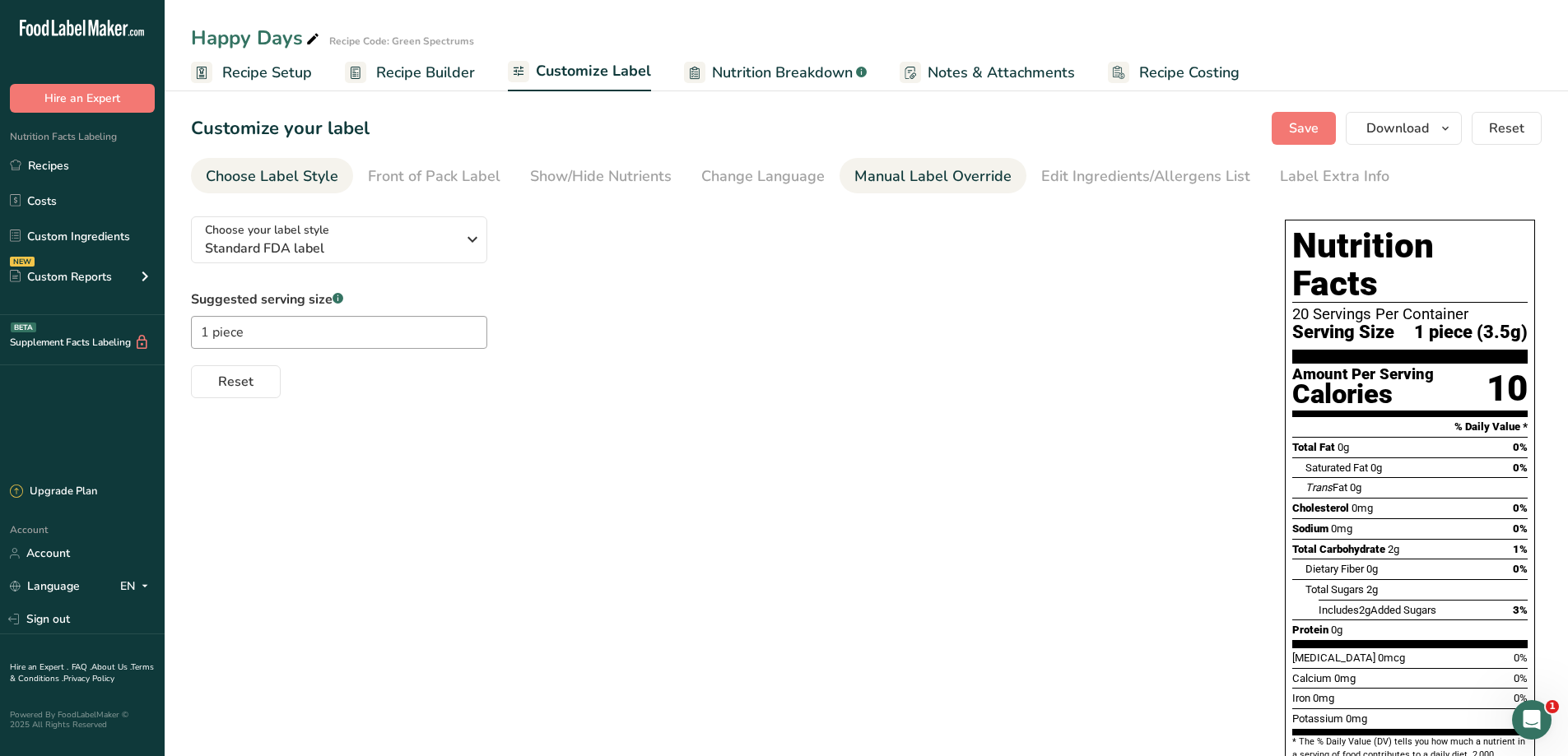
click at [911, 188] on link "Manual Label Override" at bounding box center [932, 176] width 157 height 37
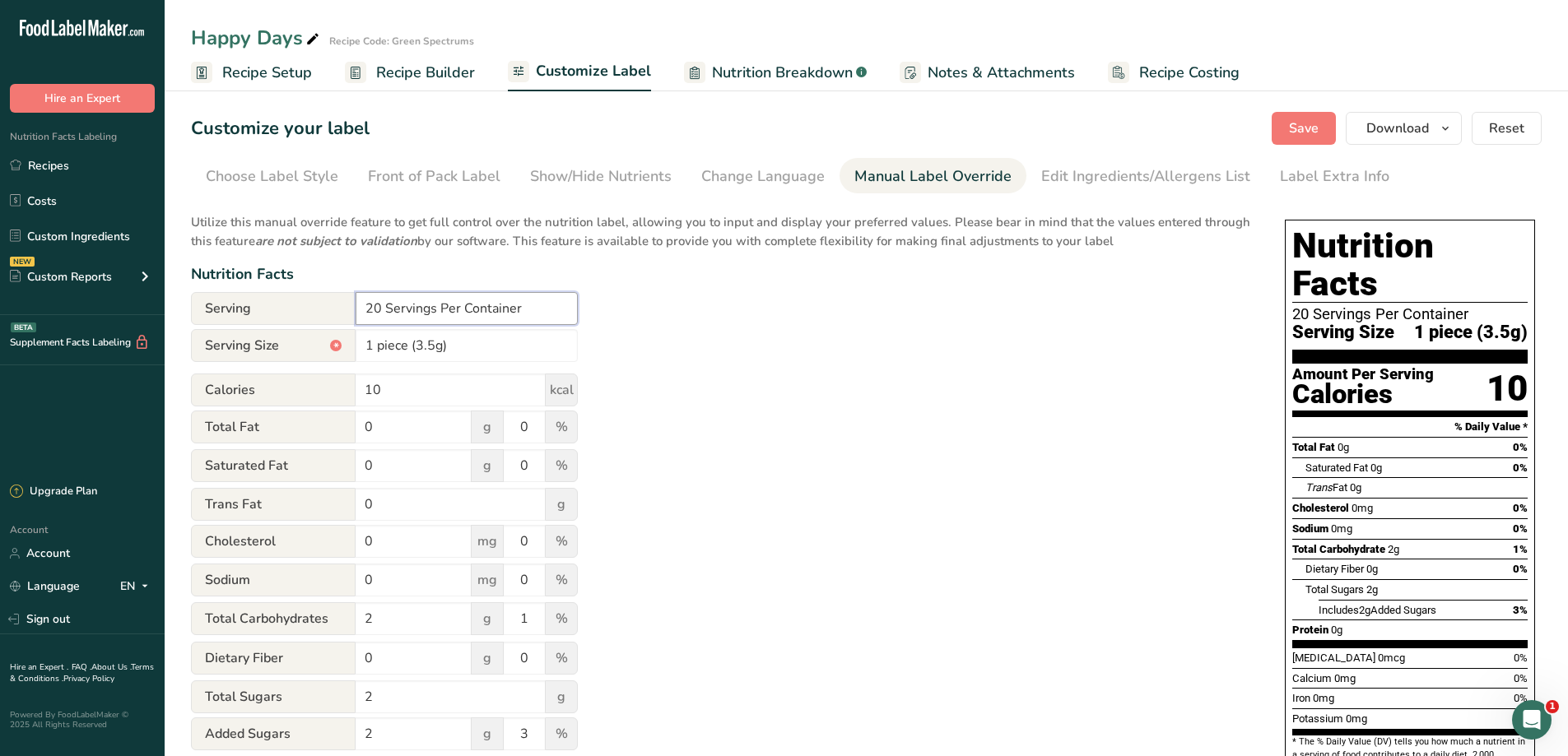
click at [373, 306] on input "20 Servings Per Container" at bounding box center [467, 308] width 222 height 33
type input "30 Servings Per Container"
click at [1136, 181] on div "Edit Ingredients/Allergens List" at bounding box center [1145, 176] width 209 height 22
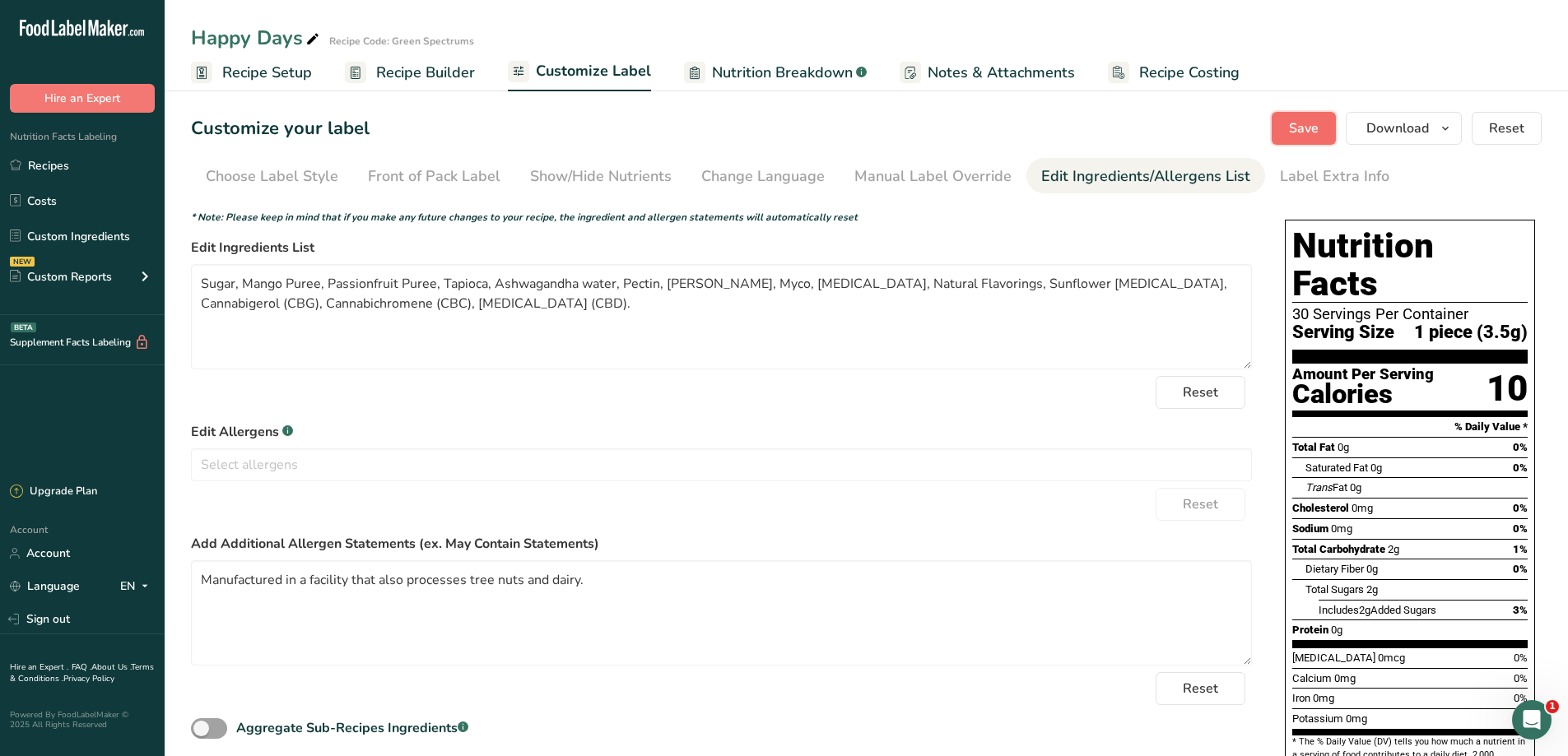
click at [1293, 125] on span "Save" at bounding box center [1303, 128] width 29 height 20
click at [1437, 133] on span "button" at bounding box center [1444, 128] width 20 height 20
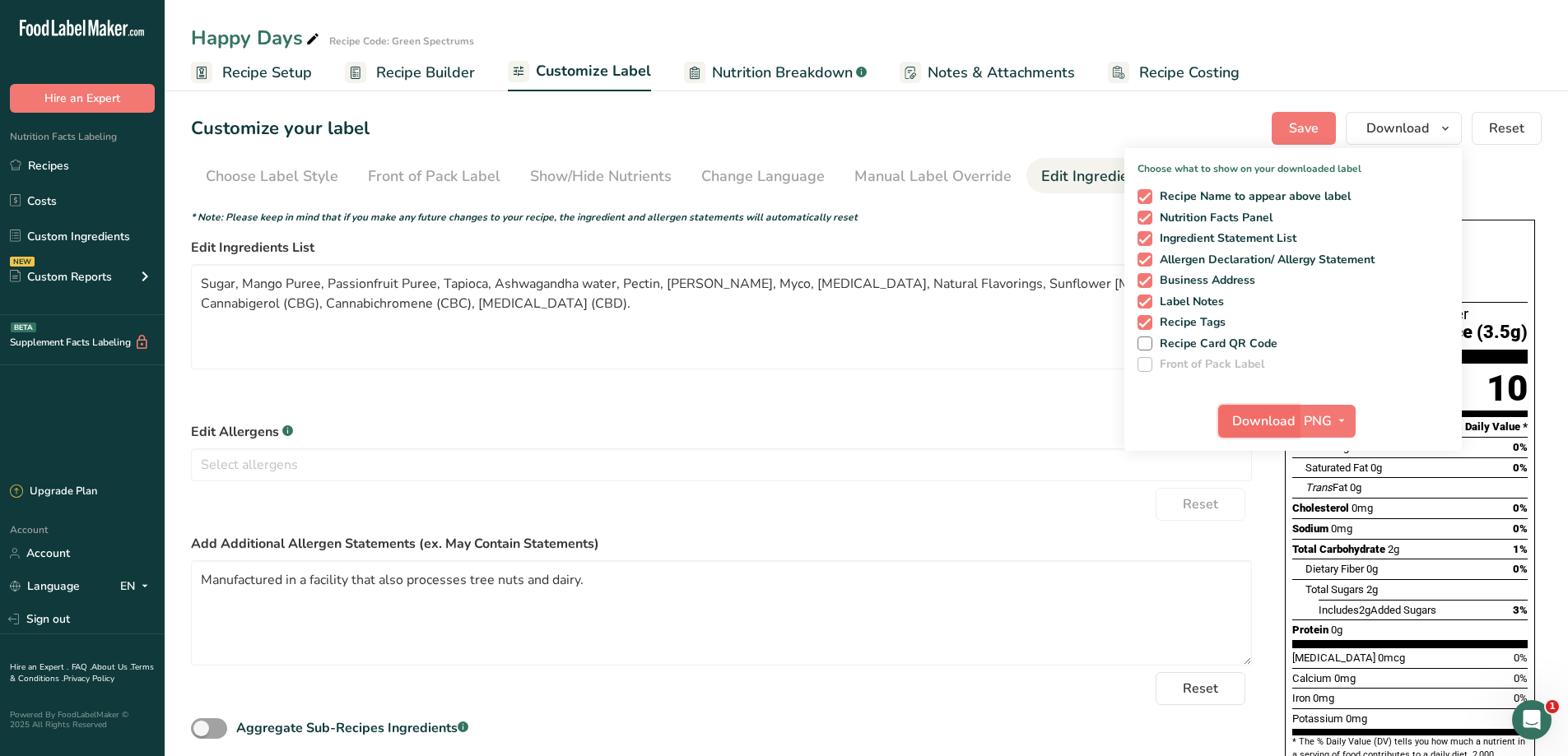
click at [1283, 409] on button "Download" at bounding box center [1258, 421] width 81 height 33
click at [65, 169] on link "Recipes" at bounding box center [82, 165] width 164 height 31
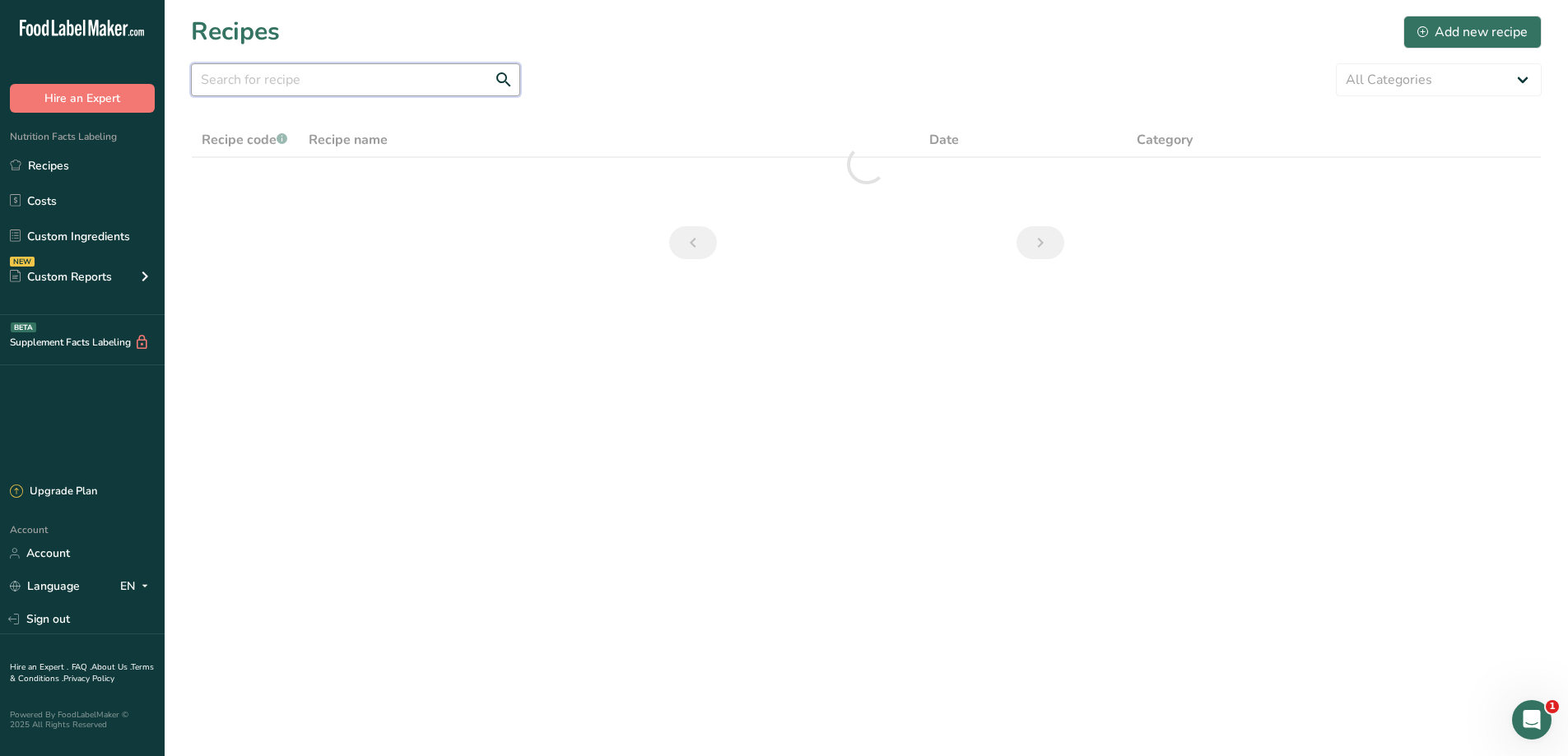
click at [372, 76] on input "text" at bounding box center [355, 80] width 329 height 33
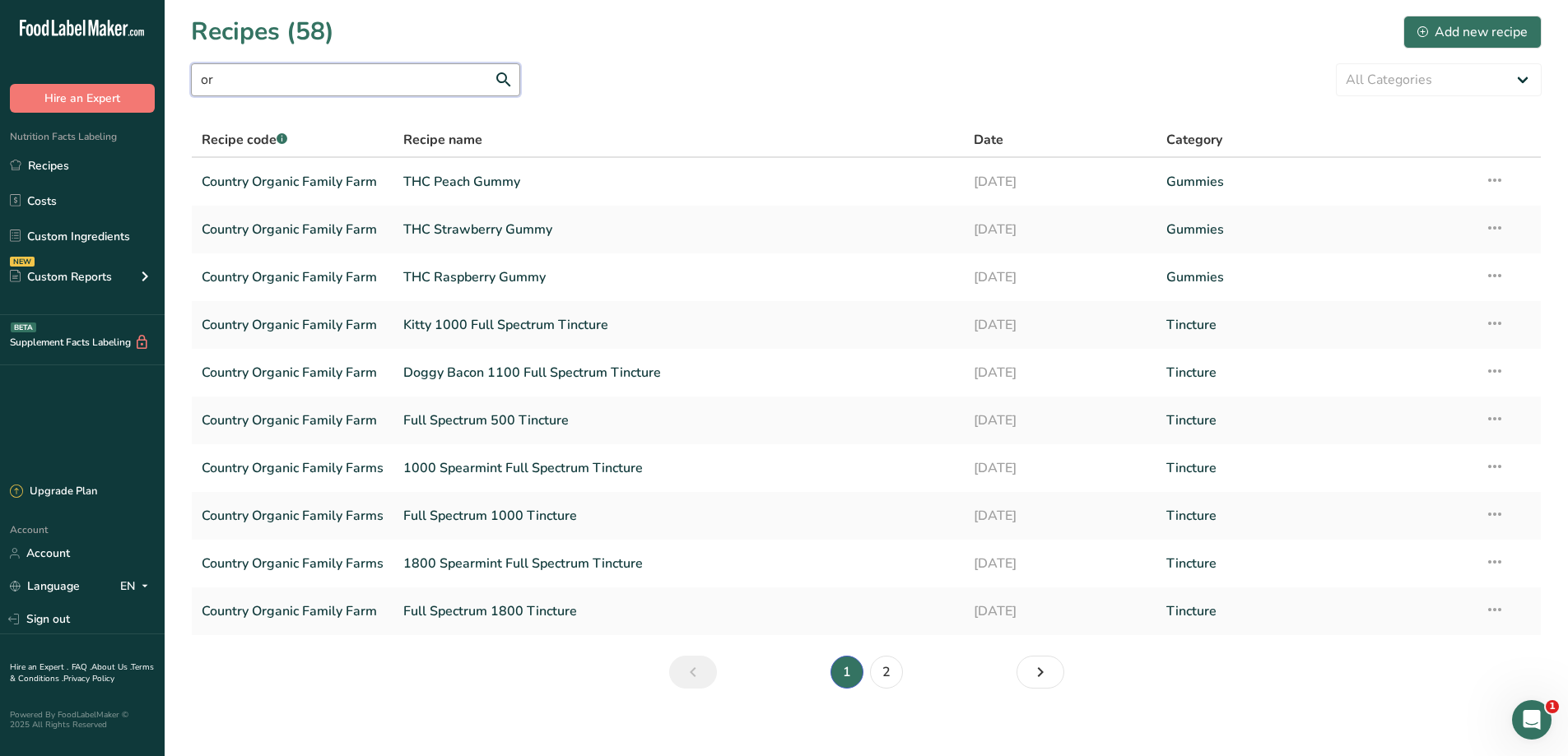
type input "o"
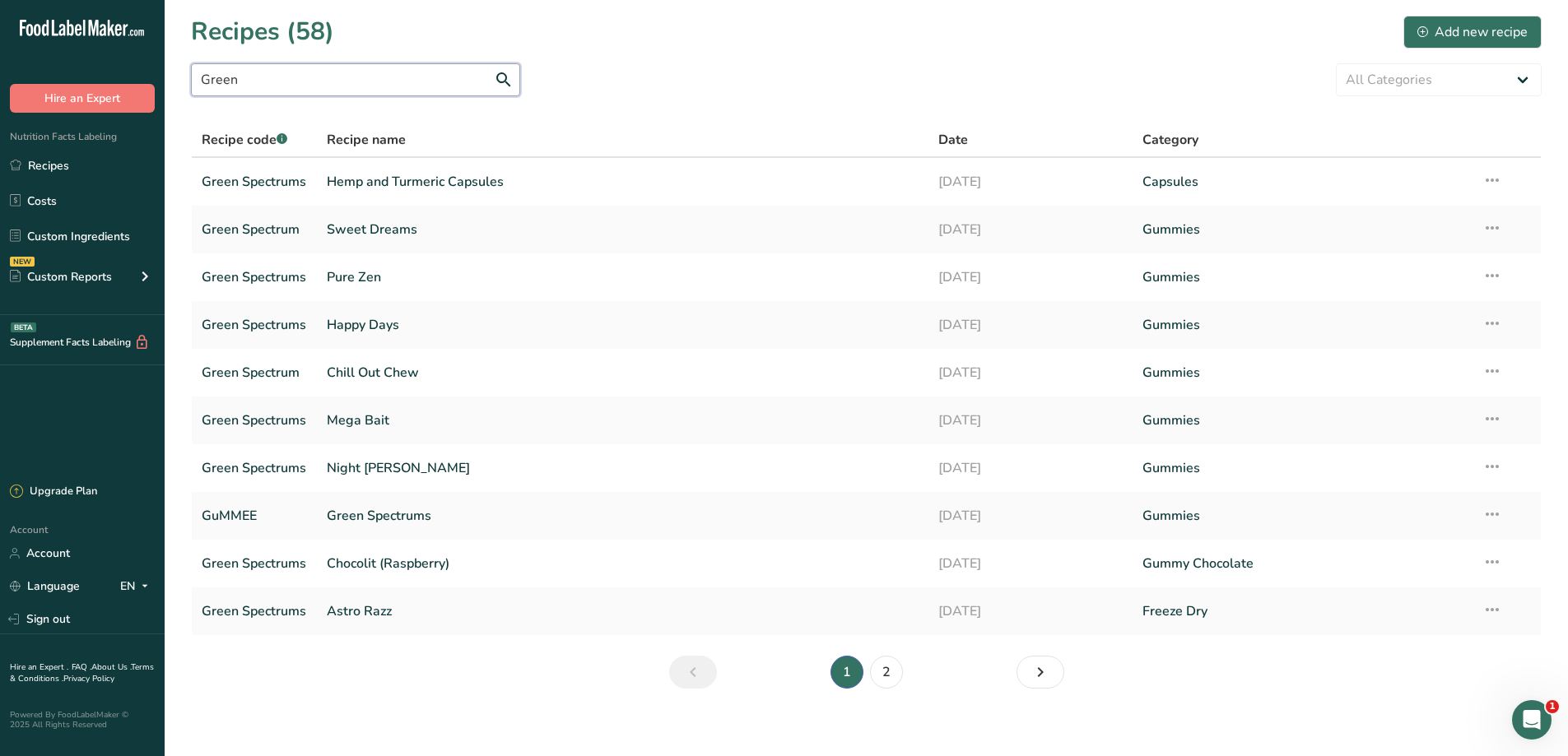
drag, startPoint x: 316, startPoint y: 82, endPoint x: 157, endPoint y: 101, distance: 160.1
click at [157, 101] on div ".a-20{fill:#fff;} Hire an Expert Nutrition Facts Labeling Recipes Costs Custom …" at bounding box center [784, 384] width 1568 height 767
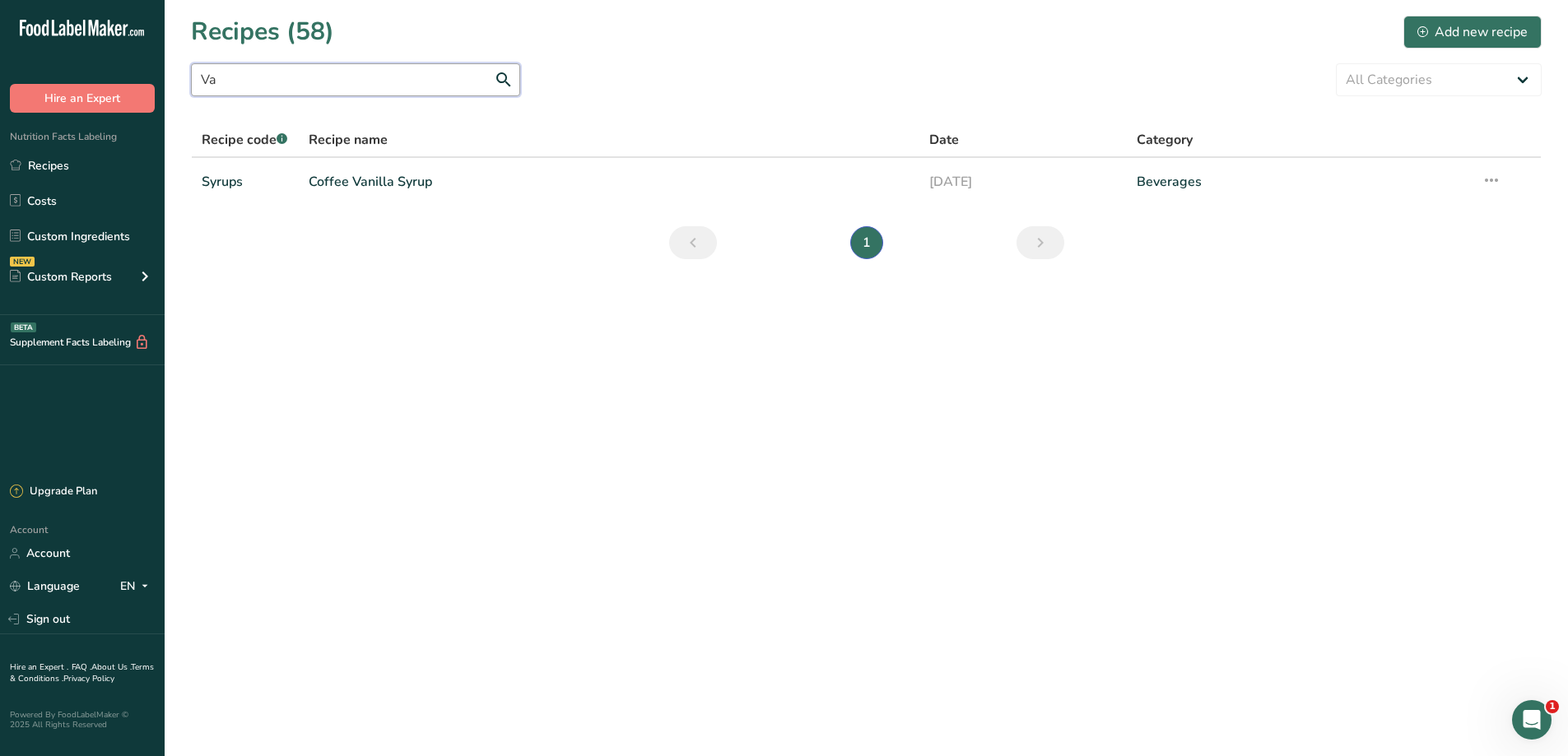
type input "V"
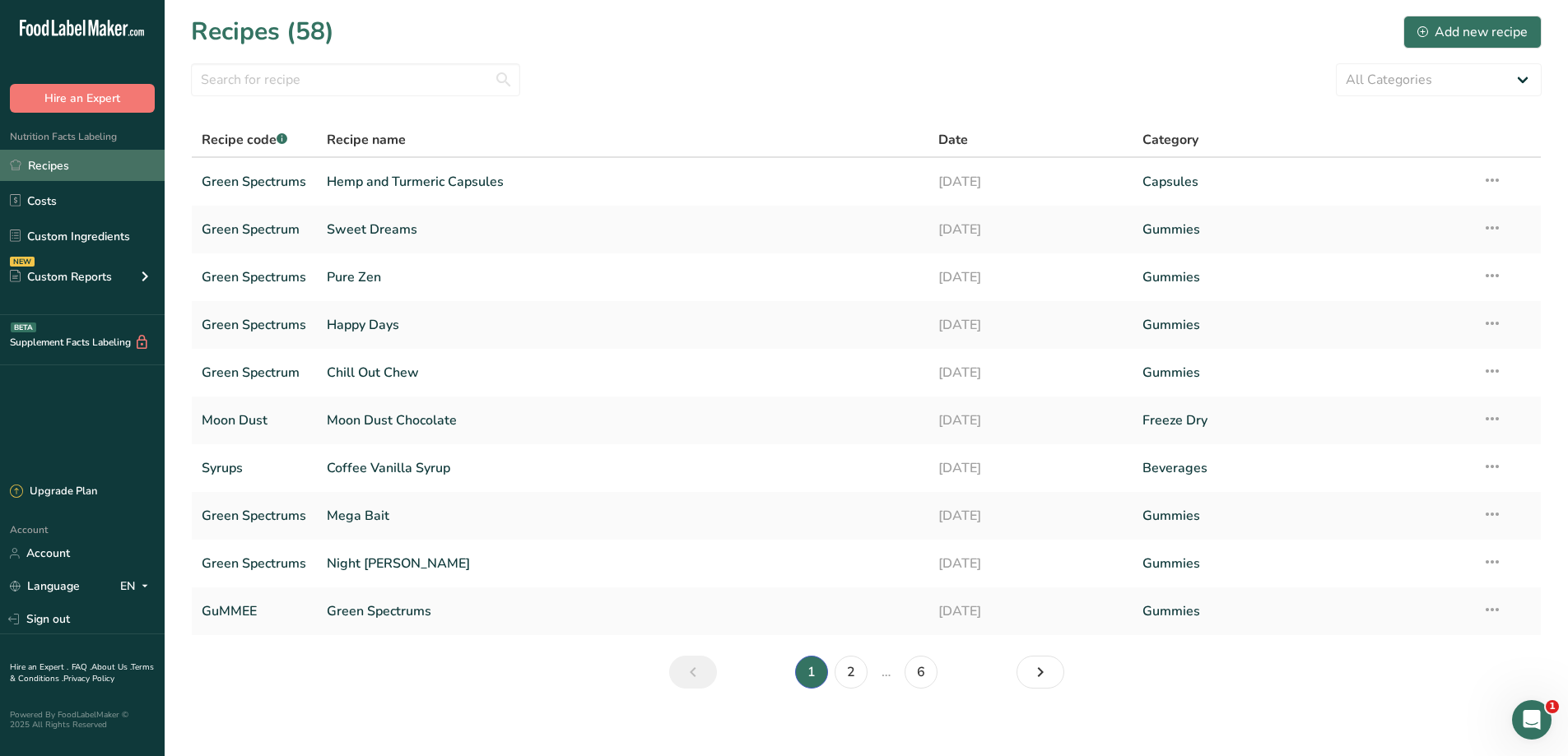
click at [99, 156] on link "Recipes" at bounding box center [82, 165] width 164 height 31
